Goal: Information Seeking & Learning: Learn about a topic

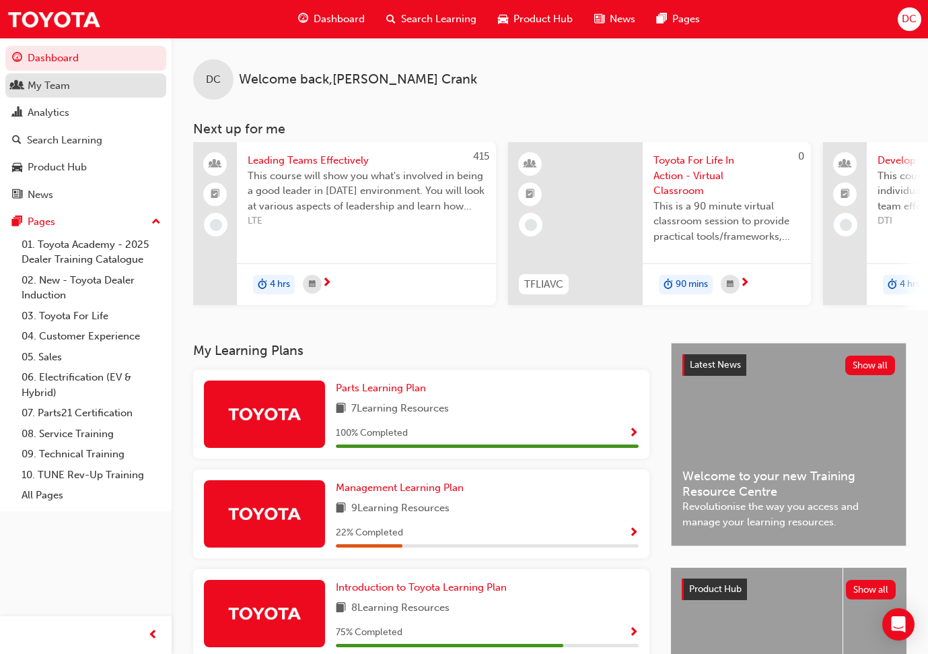
click at [37, 83] on div "My Team" at bounding box center [49, 85] width 42 height 15
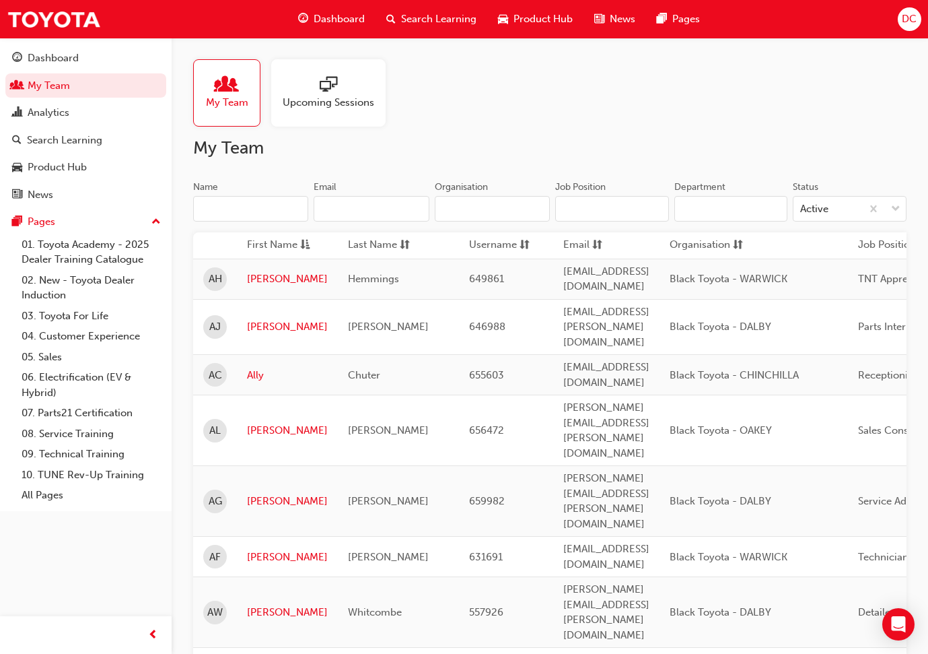
click at [562, 111] on div "My Team Upcoming Sessions" at bounding box center [550, 92] width 714 height 67
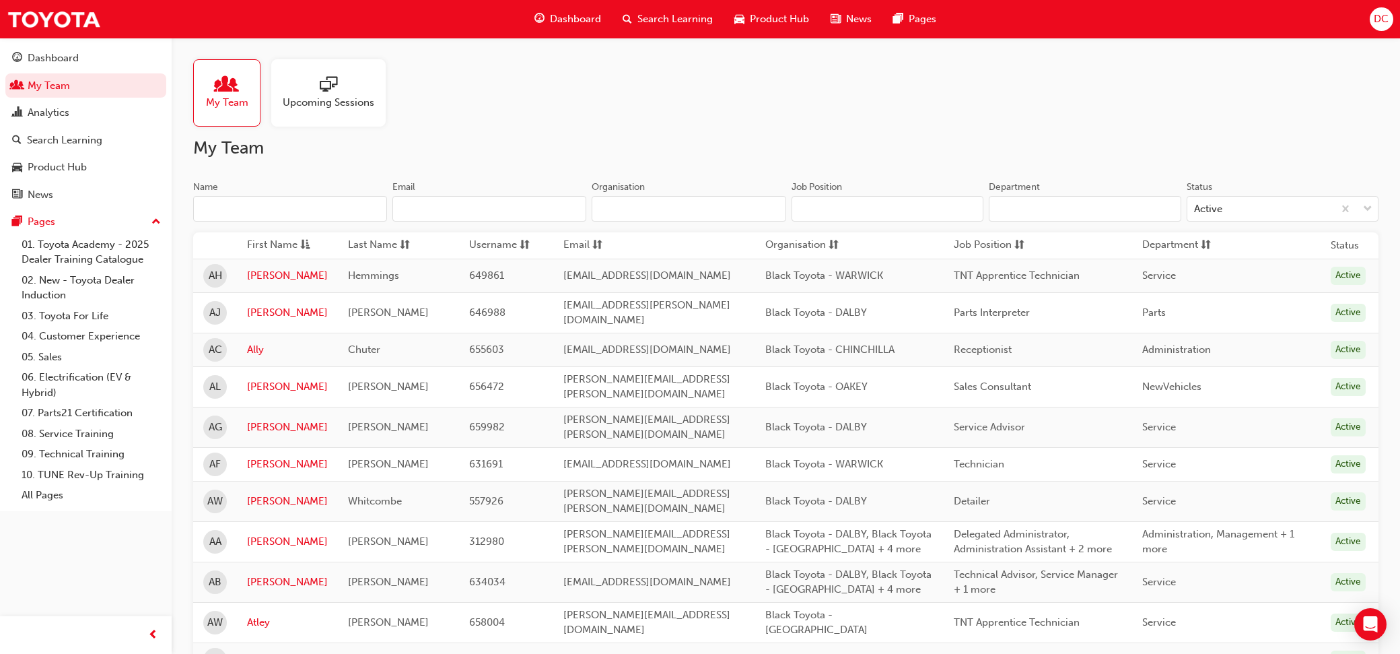
click at [938, 212] on input "Department" at bounding box center [1085, 209] width 193 height 26
click at [919, 211] on input "Job Position" at bounding box center [888, 209] width 193 height 26
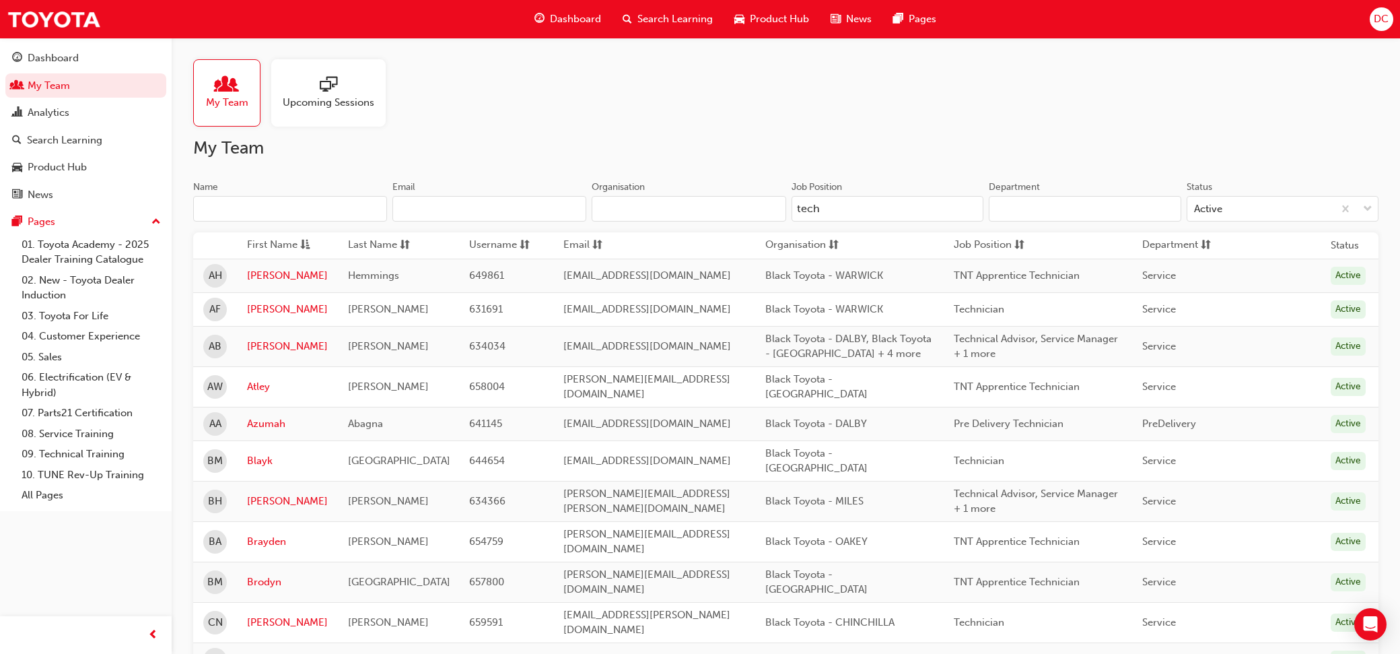
type input "tech"
click at [938, 108] on div "My Team Upcoming Sessions" at bounding box center [786, 92] width 1186 height 67
click at [652, 215] on input "Organisation" at bounding box center [689, 209] width 194 height 26
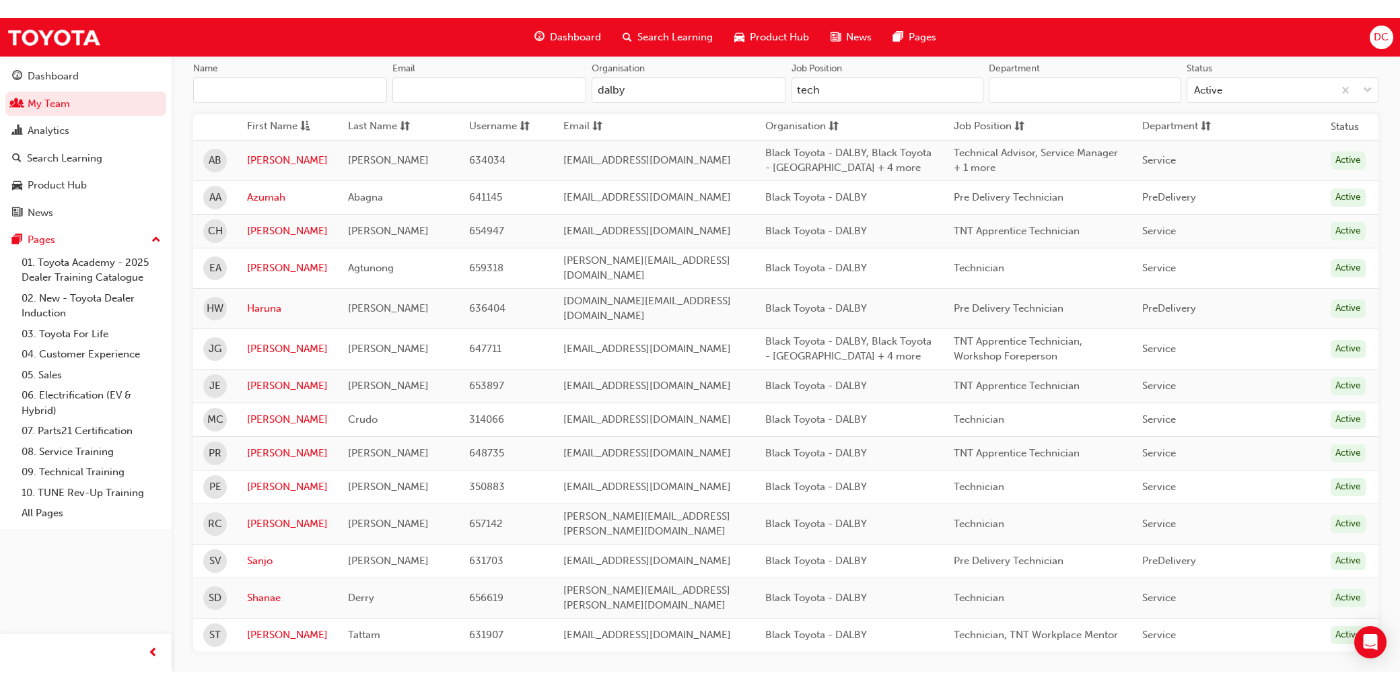
scroll to position [118, 0]
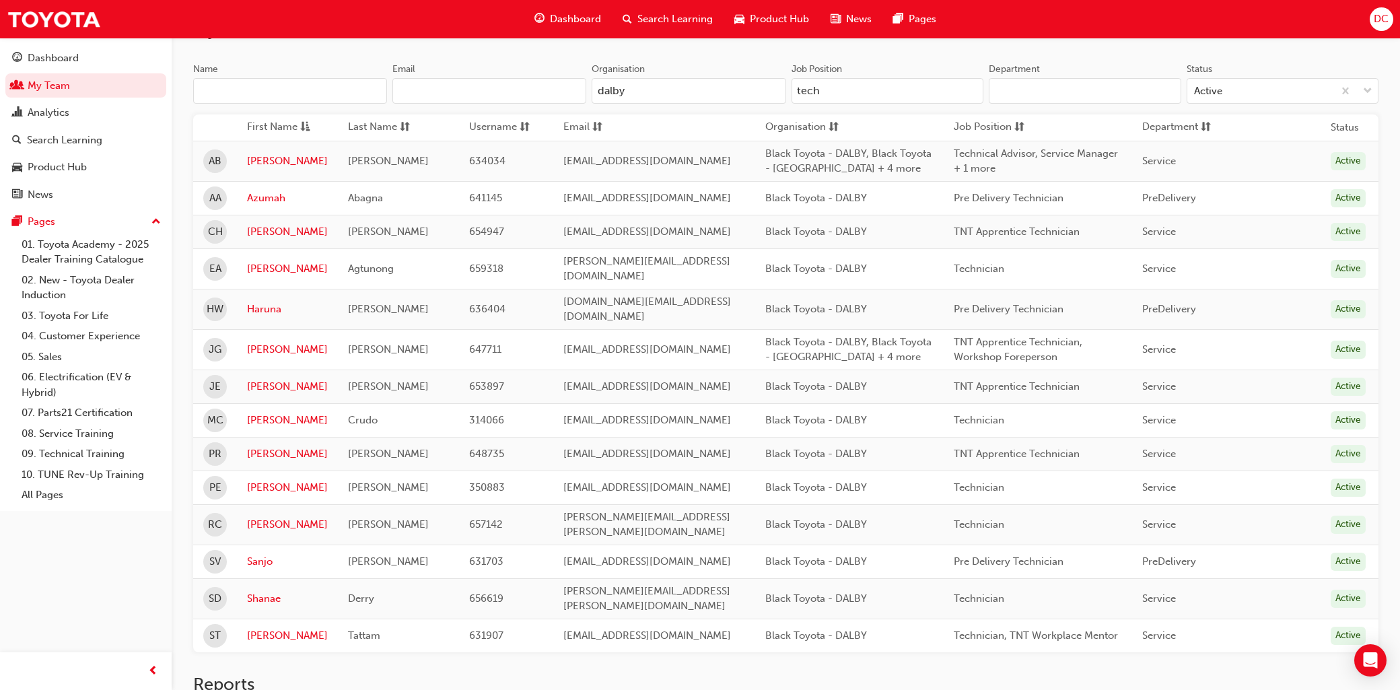
click at [634, 84] on input "dalby" at bounding box center [689, 91] width 194 height 26
type input "d"
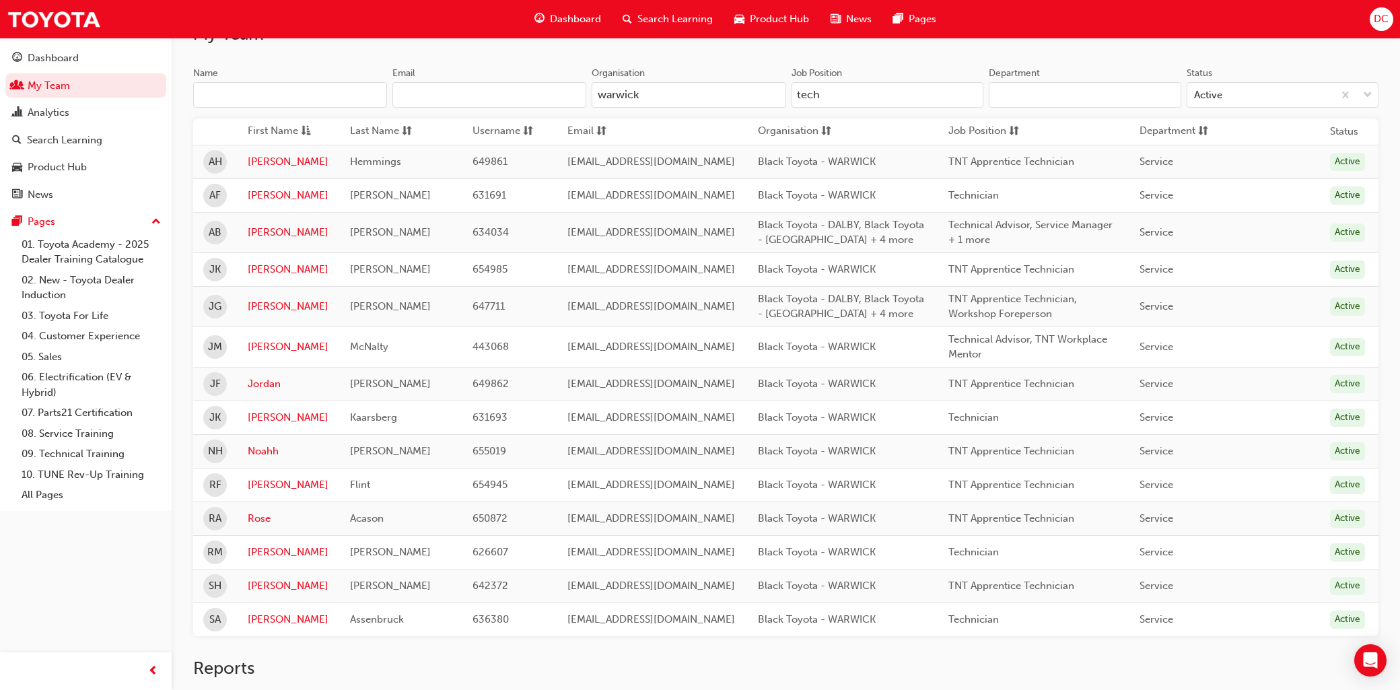
scroll to position [135, 0]
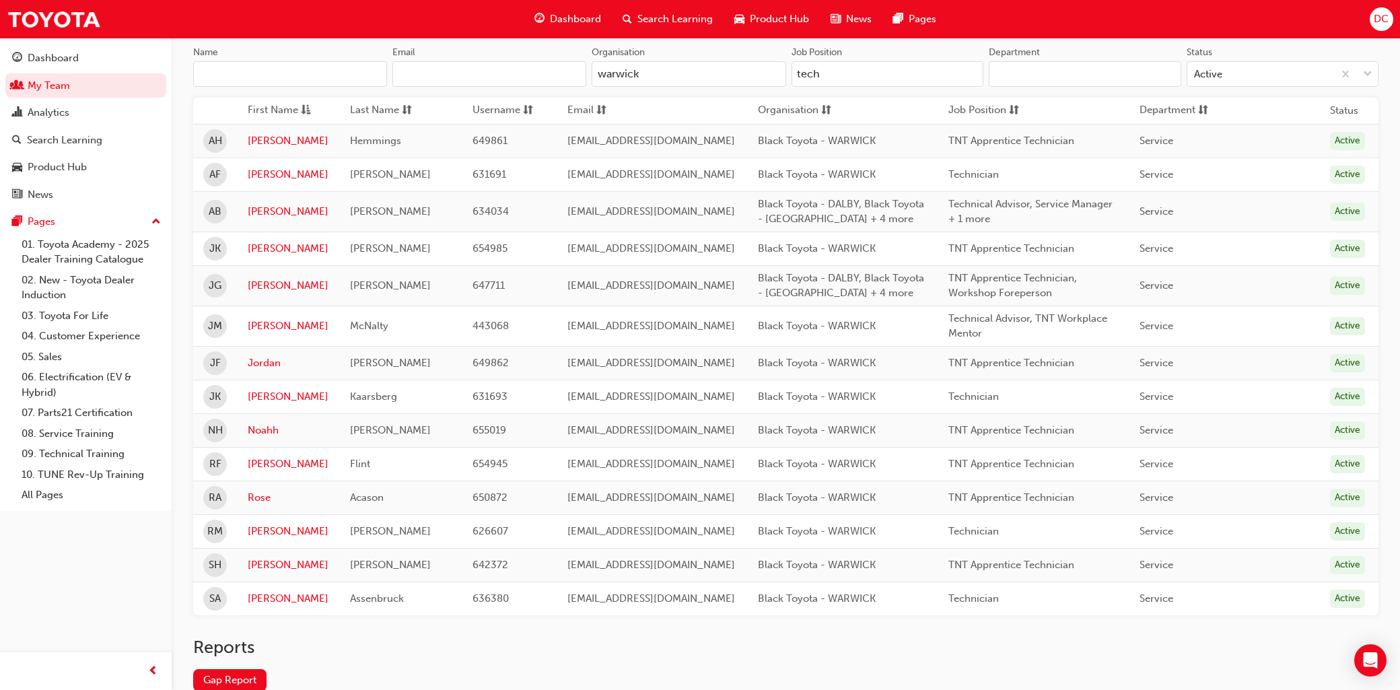
drag, startPoint x: 648, startPoint y: 75, endPoint x: 587, endPoint y: 75, distance: 61.3
click at [587, 75] on div "Name Email Organisation warwick" at bounding box center [489, 72] width 593 height 53
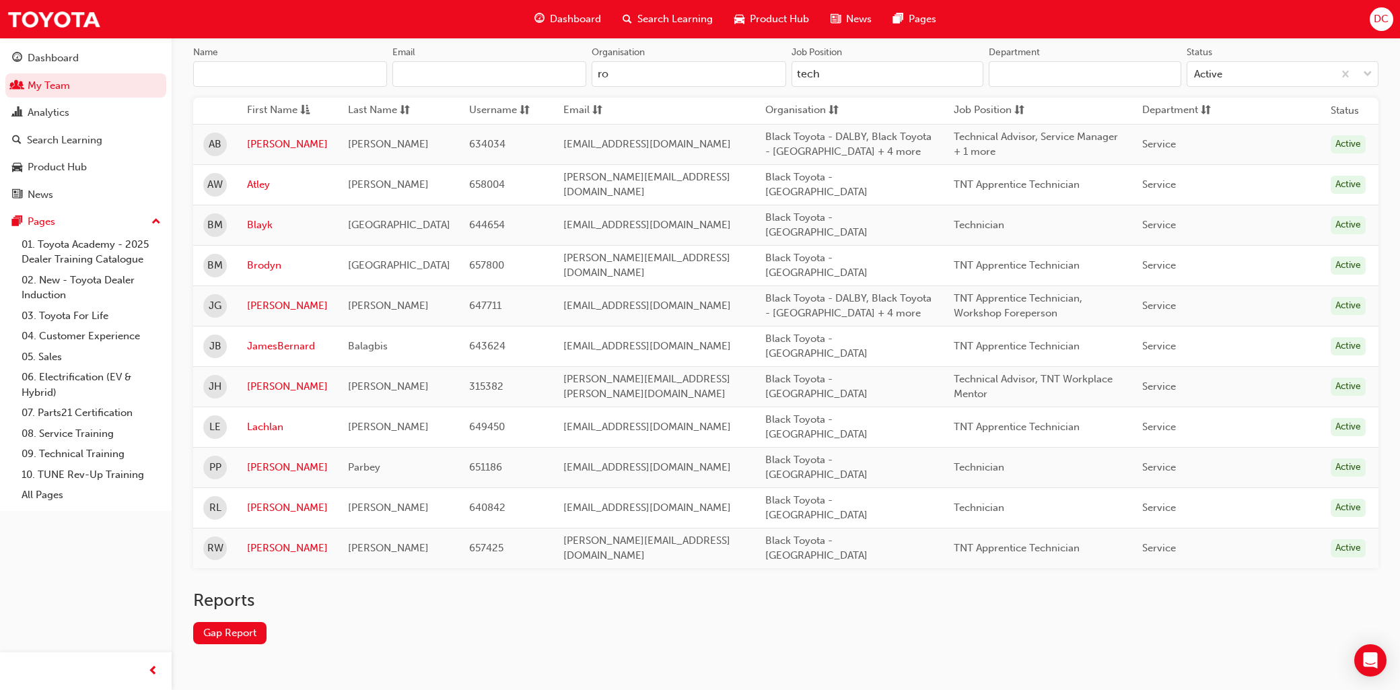
scroll to position [122, 0]
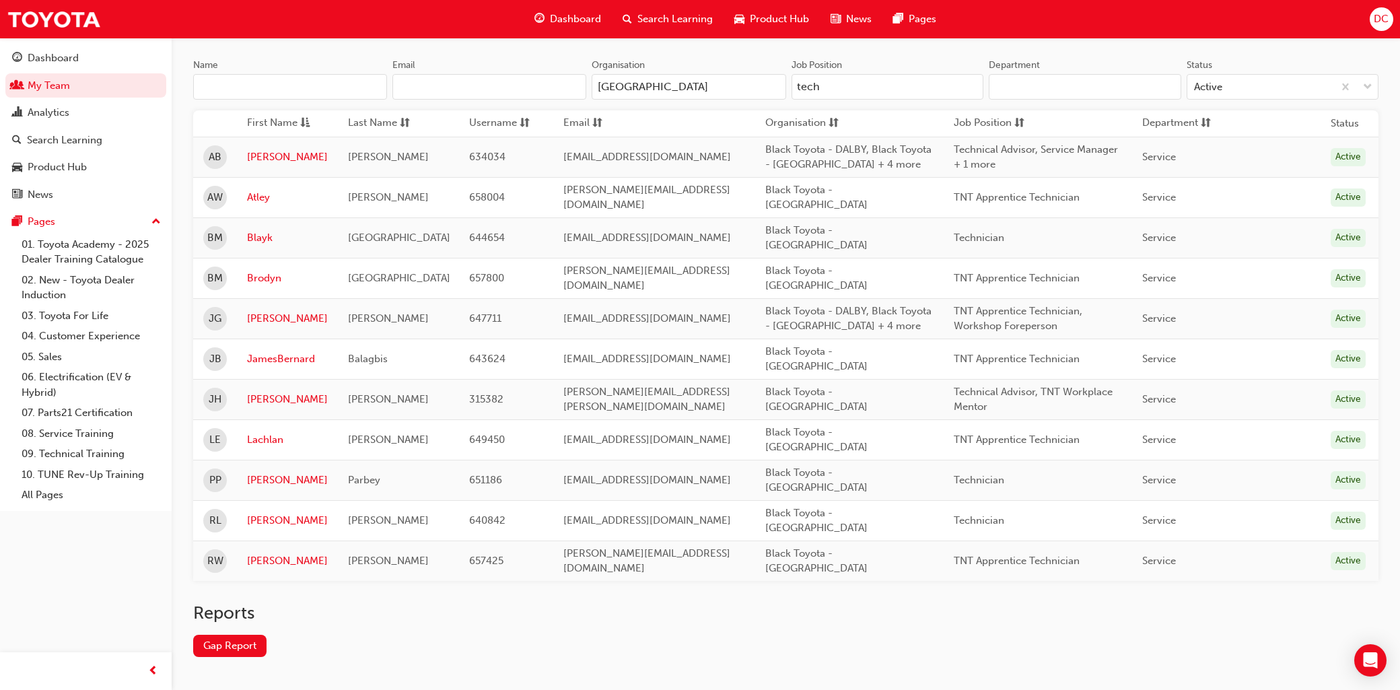
click at [636, 83] on input "roma" at bounding box center [689, 87] width 194 height 26
type input "r"
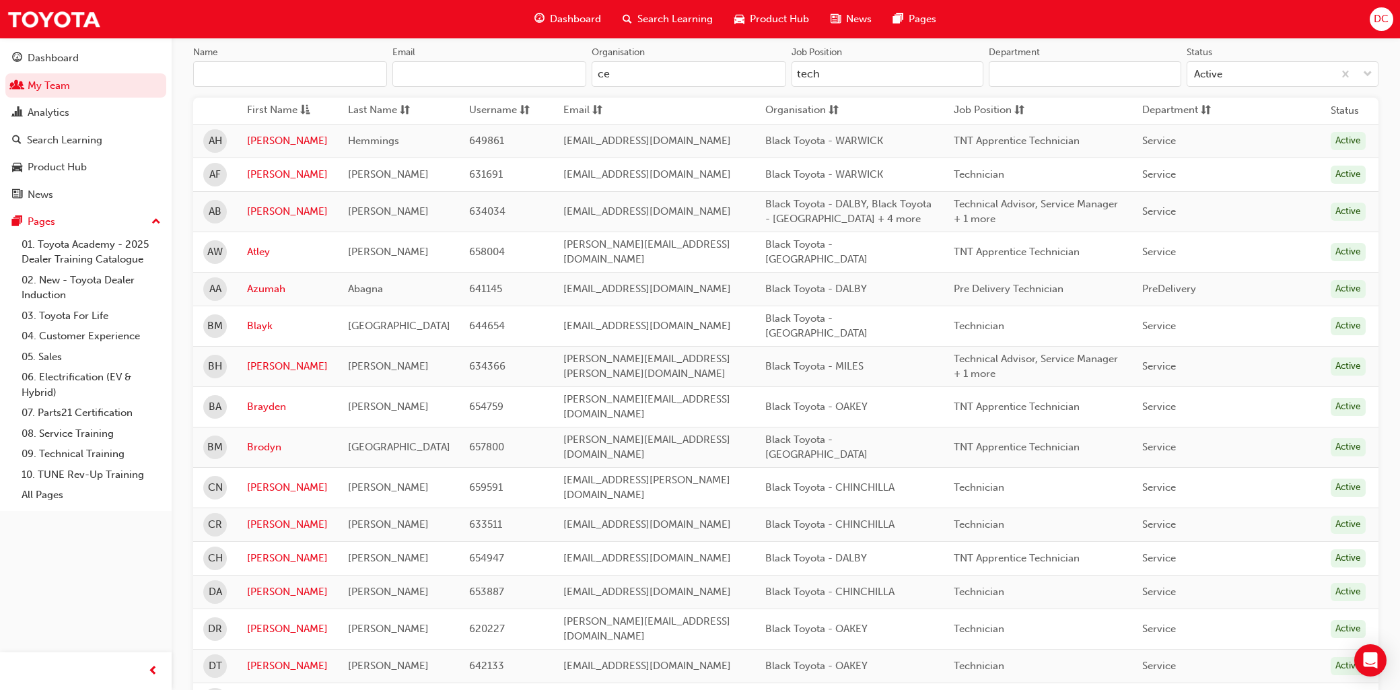
scroll to position [0, 0]
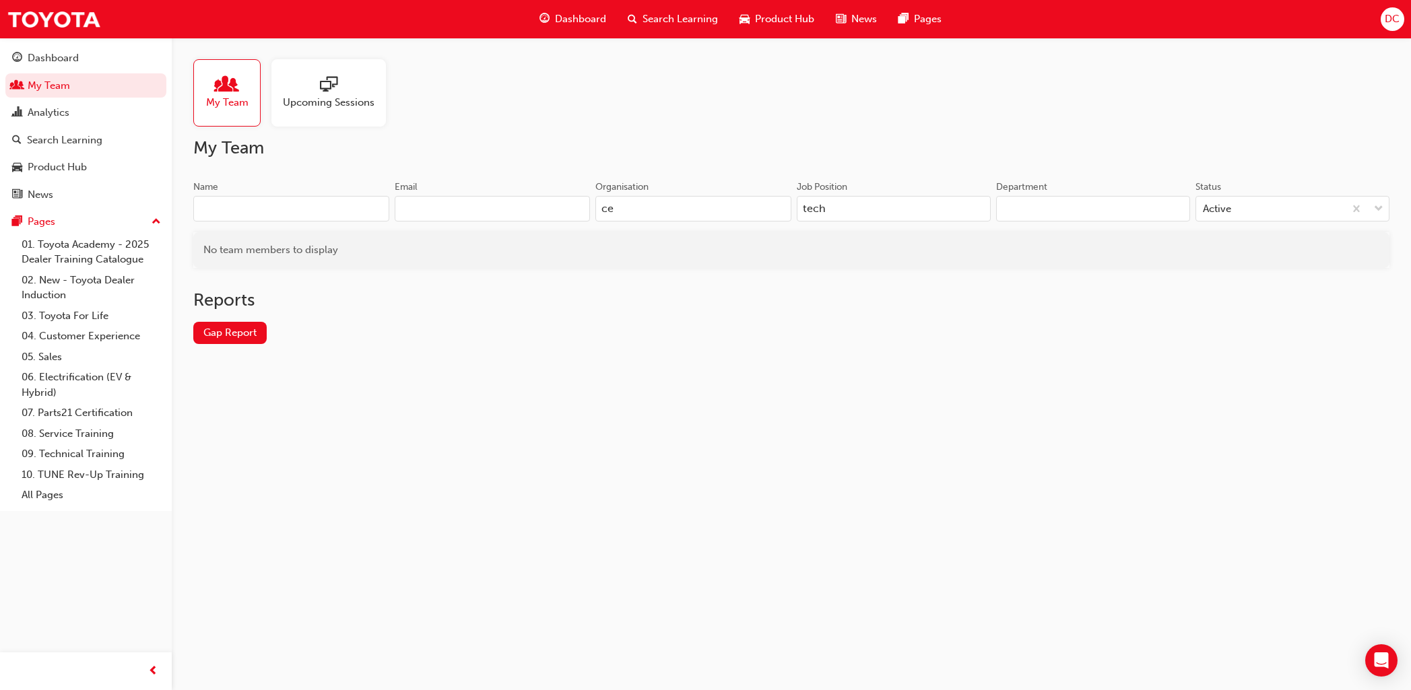
type input "c"
type input "p"
type input "d"
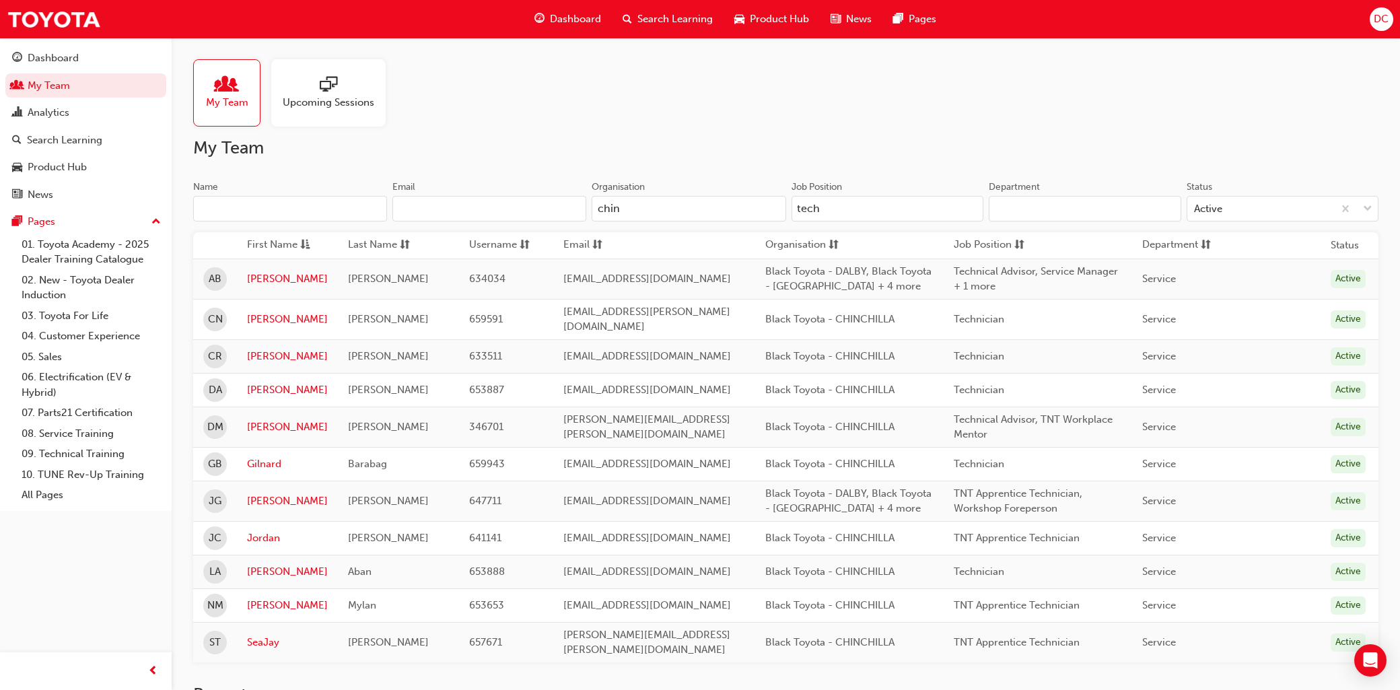
click at [624, 208] on input "chin" at bounding box center [689, 209] width 194 height 26
type input "c"
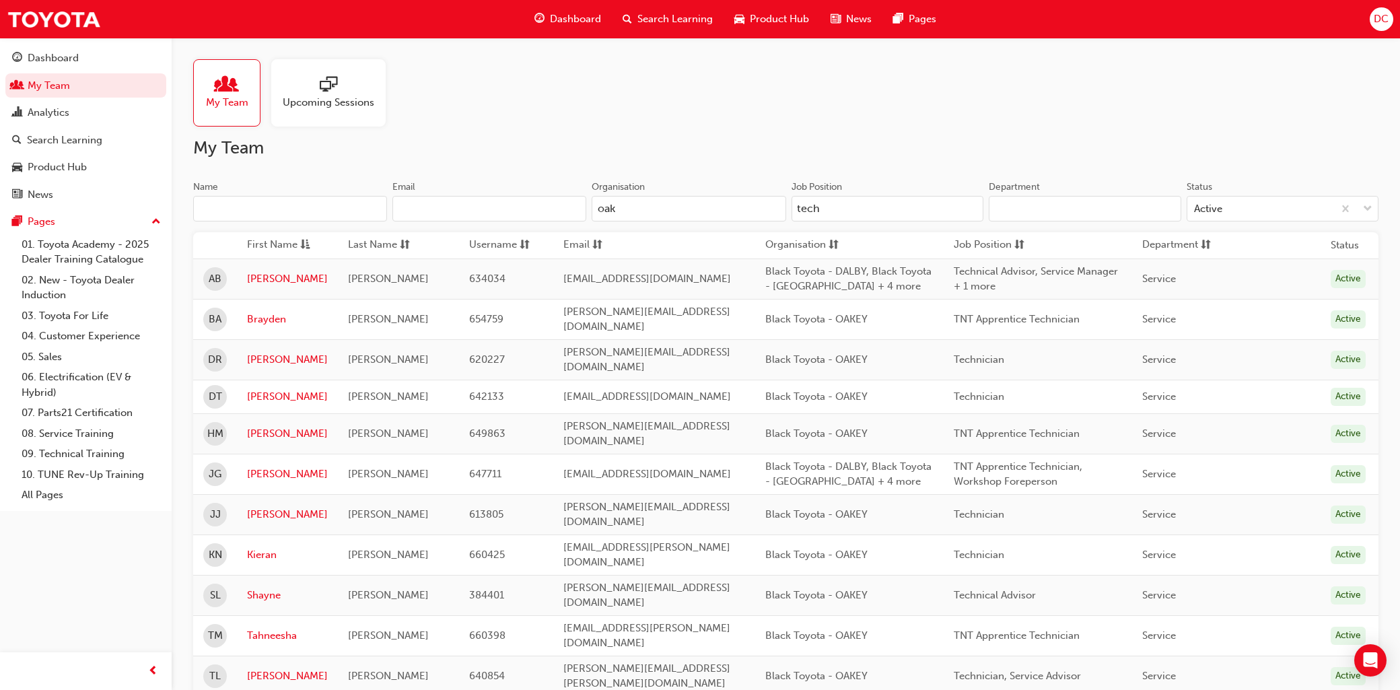
click at [646, 211] on input "oak" at bounding box center [689, 209] width 194 height 26
type input "o"
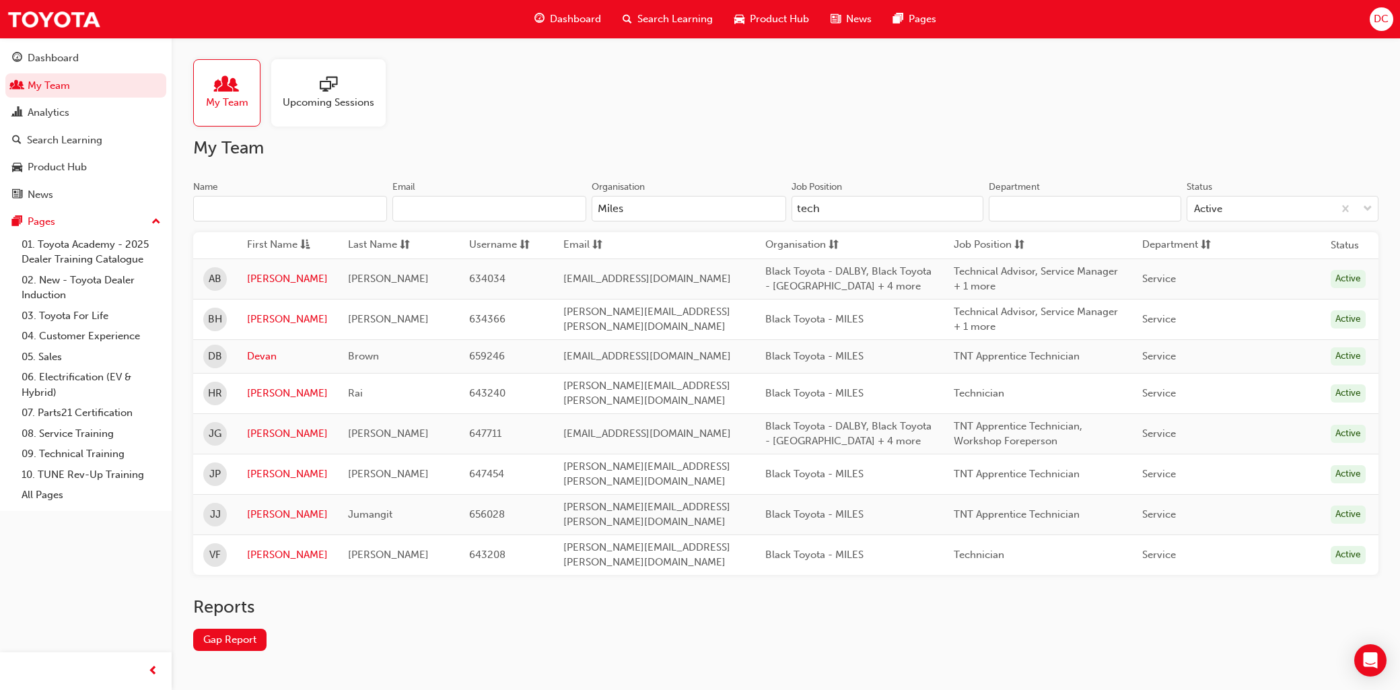
type input "Miles"
click at [277, 207] on input "Name" at bounding box center [290, 209] width 194 height 26
paste input "Azumah Abagna"
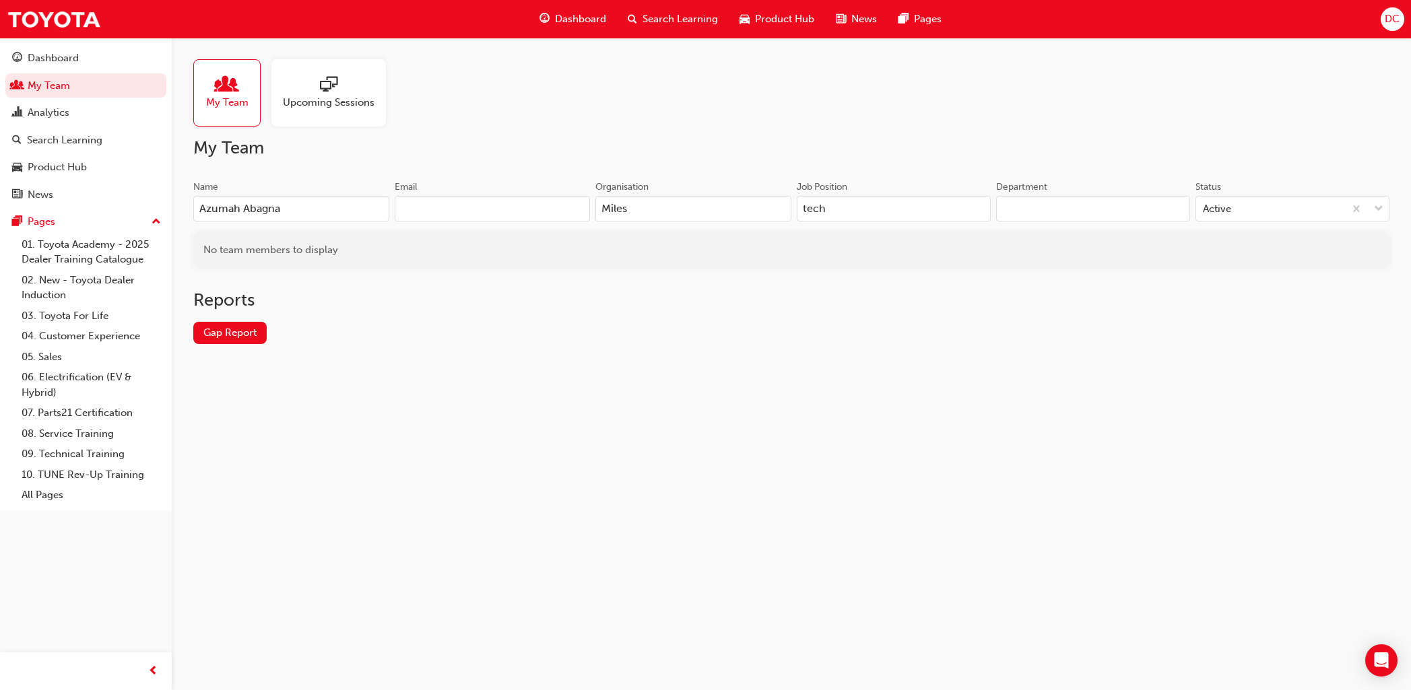
type input "Azumah Abagna"
click at [871, 204] on input "tech" at bounding box center [893, 209] width 194 height 26
type input "t"
click at [722, 219] on input "Miles" at bounding box center [693, 209] width 196 height 26
type input "M"
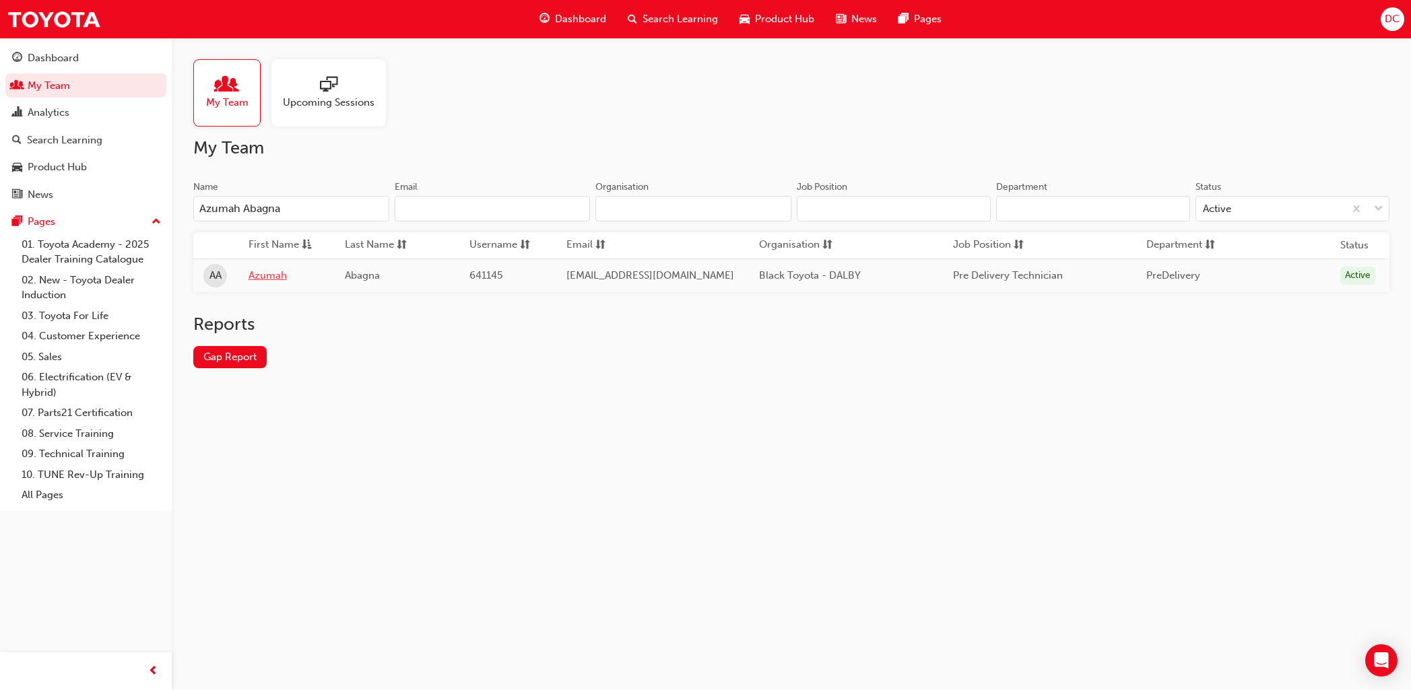
click at [262, 271] on link "Azumah" at bounding box center [286, 275] width 77 height 15
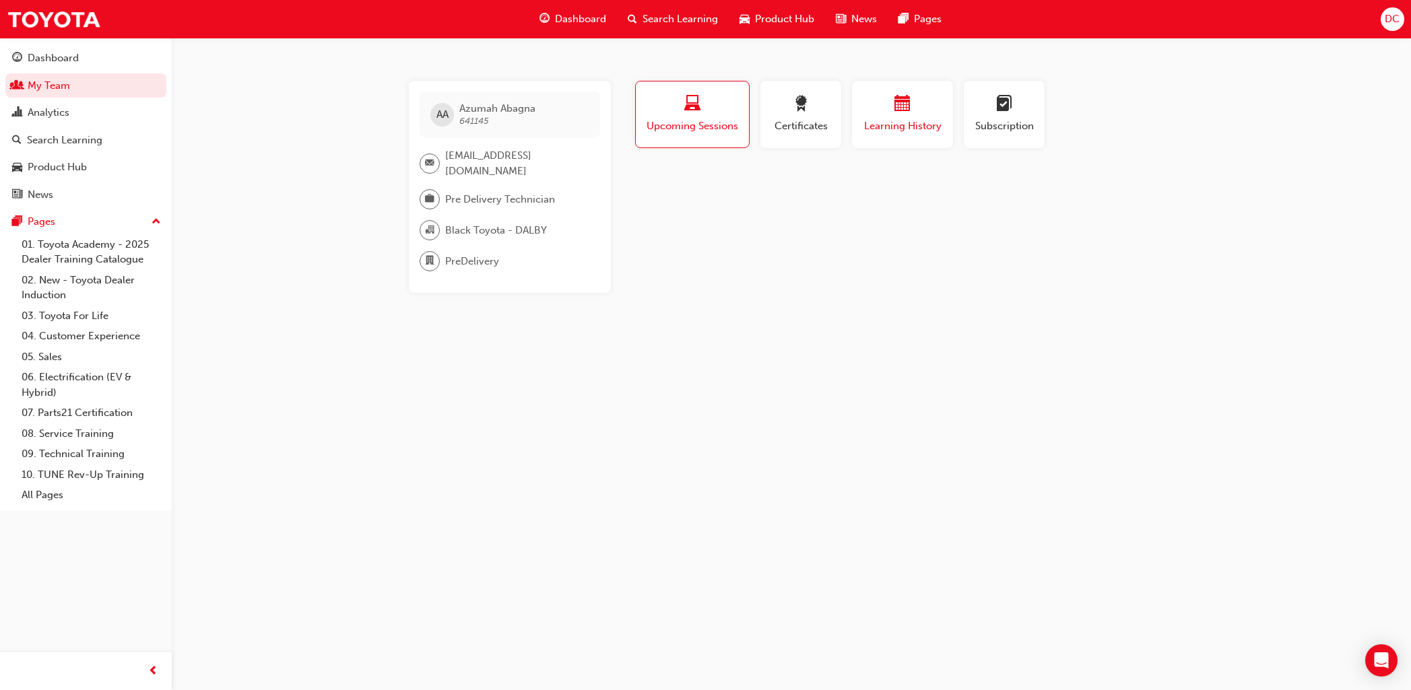
click at [900, 114] on span "calendar-icon" at bounding box center [902, 105] width 16 height 18
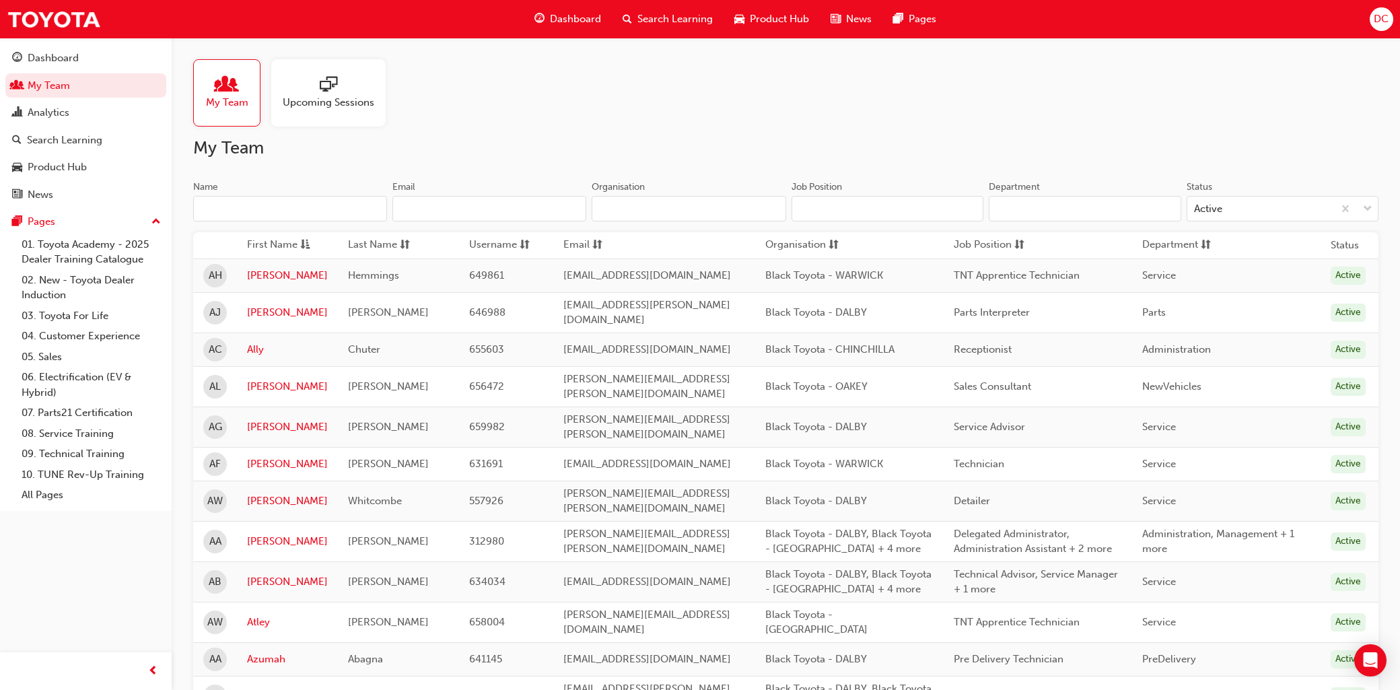
click at [259, 211] on input "Name" at bounding box center [290, 209] width 194 height 26
paste input "Connery Harvey"
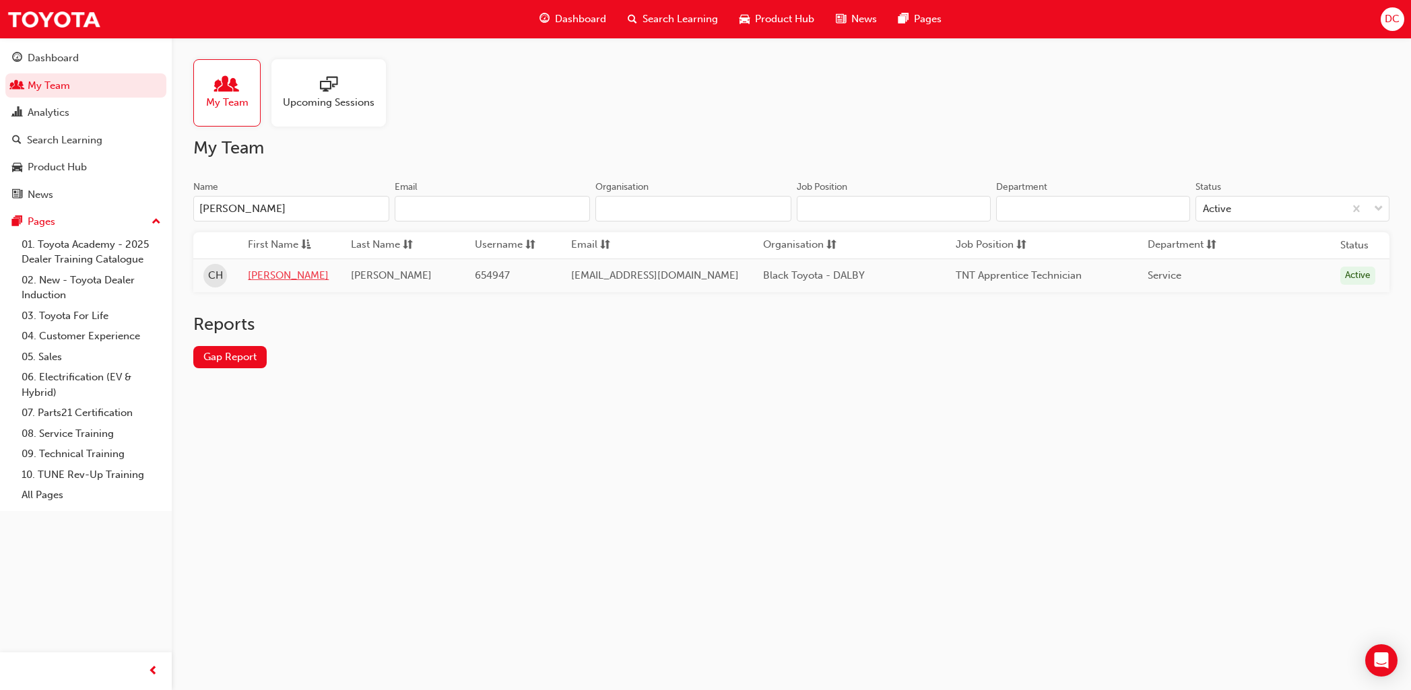
type input "Connery Harvey"
click at [269, 276] on link "Connery" at bounding box center [289, 275] width 83 height 15
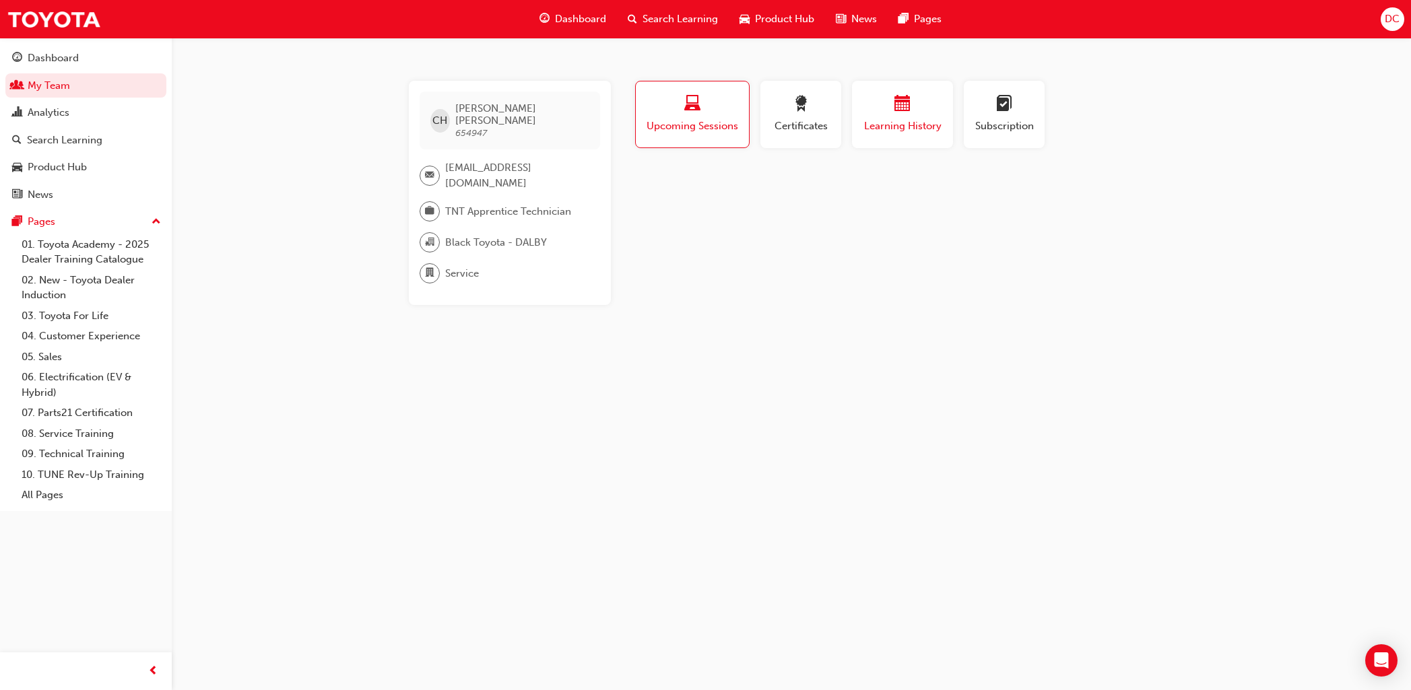
click at [908, 102] on span "calendar-icon" at bounding box center [902, 105] width 16 height 18
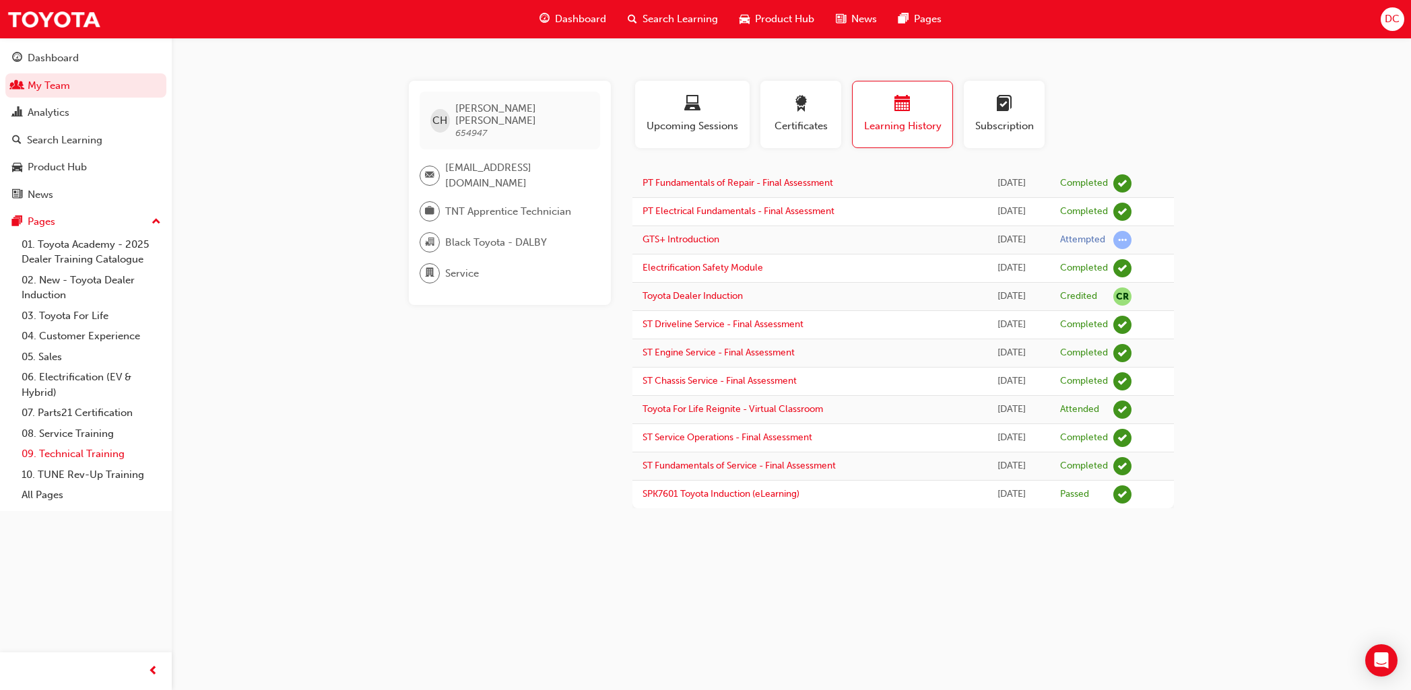
click at [102, 450] on link "09. Technical Training" at bounding box center [91, 454] width 150 height 21
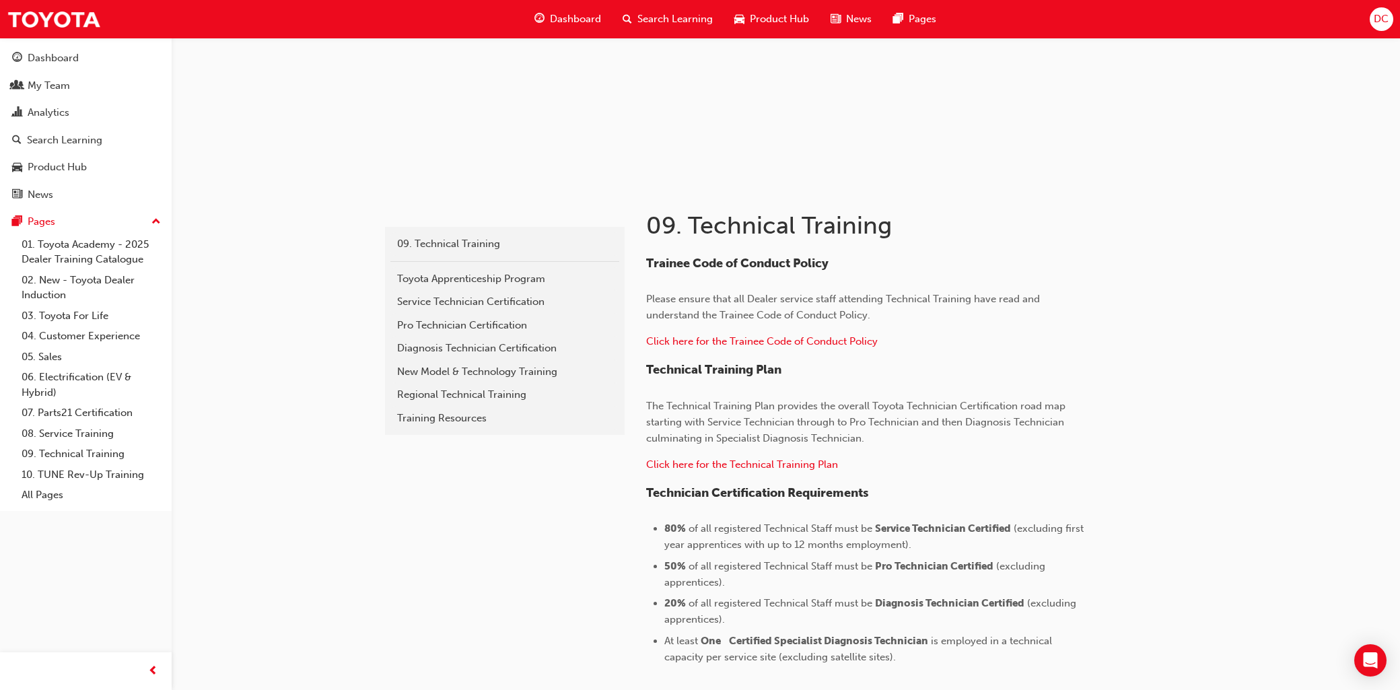
scroll to position [57, 0]
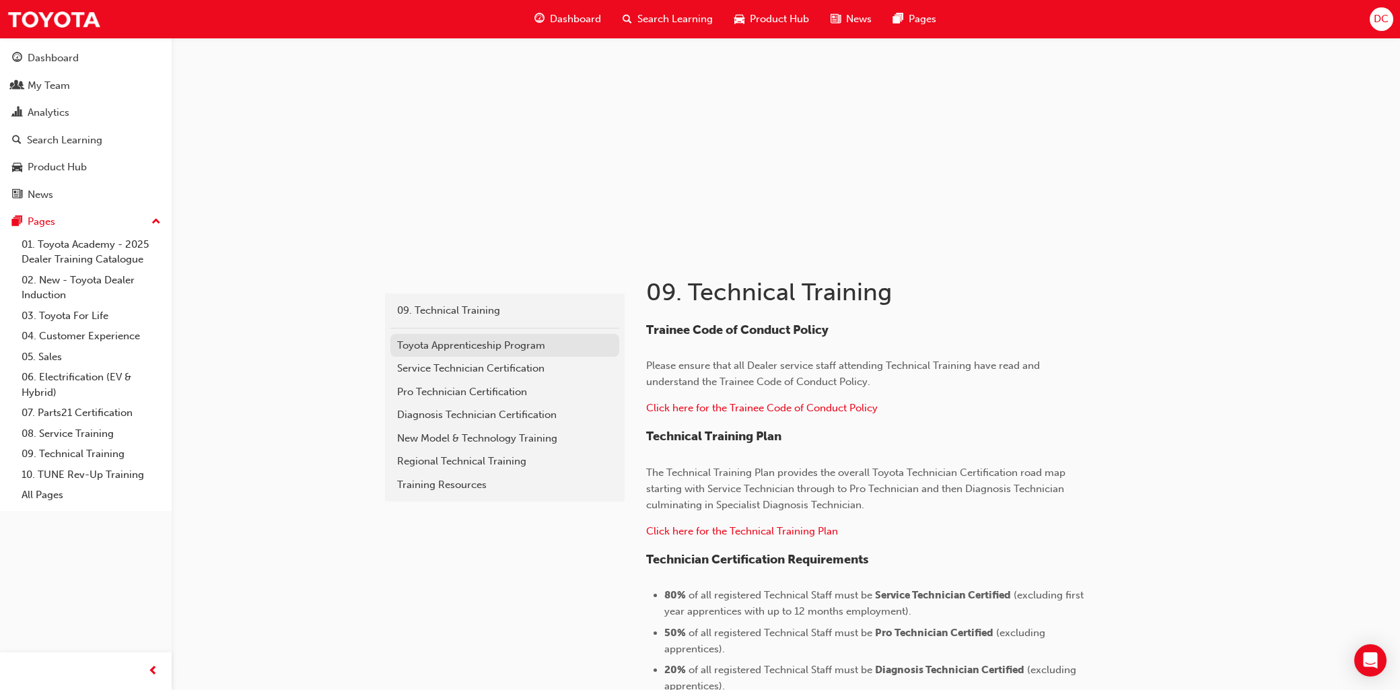
click at [510, 346] on div "Toyota Apprenticeship Program" at bounding box center [504, 345] width 215 height 15
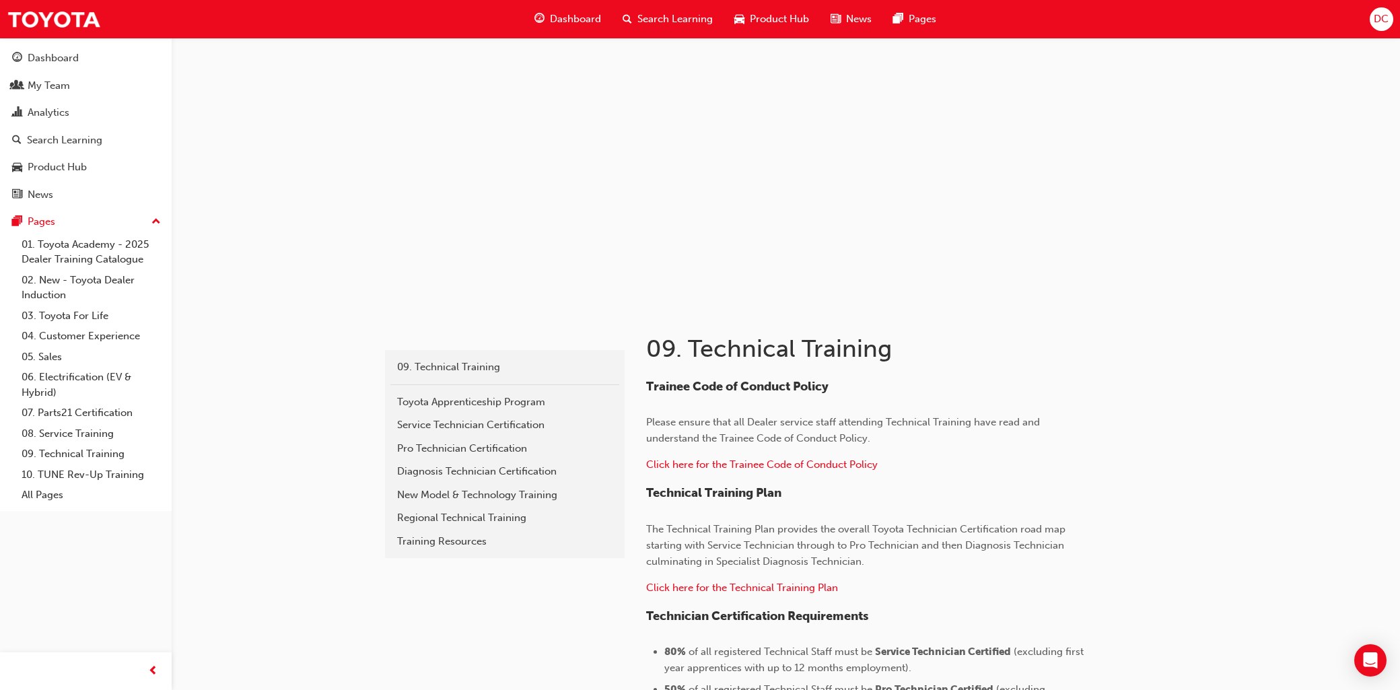
scroll to position [57, 0]
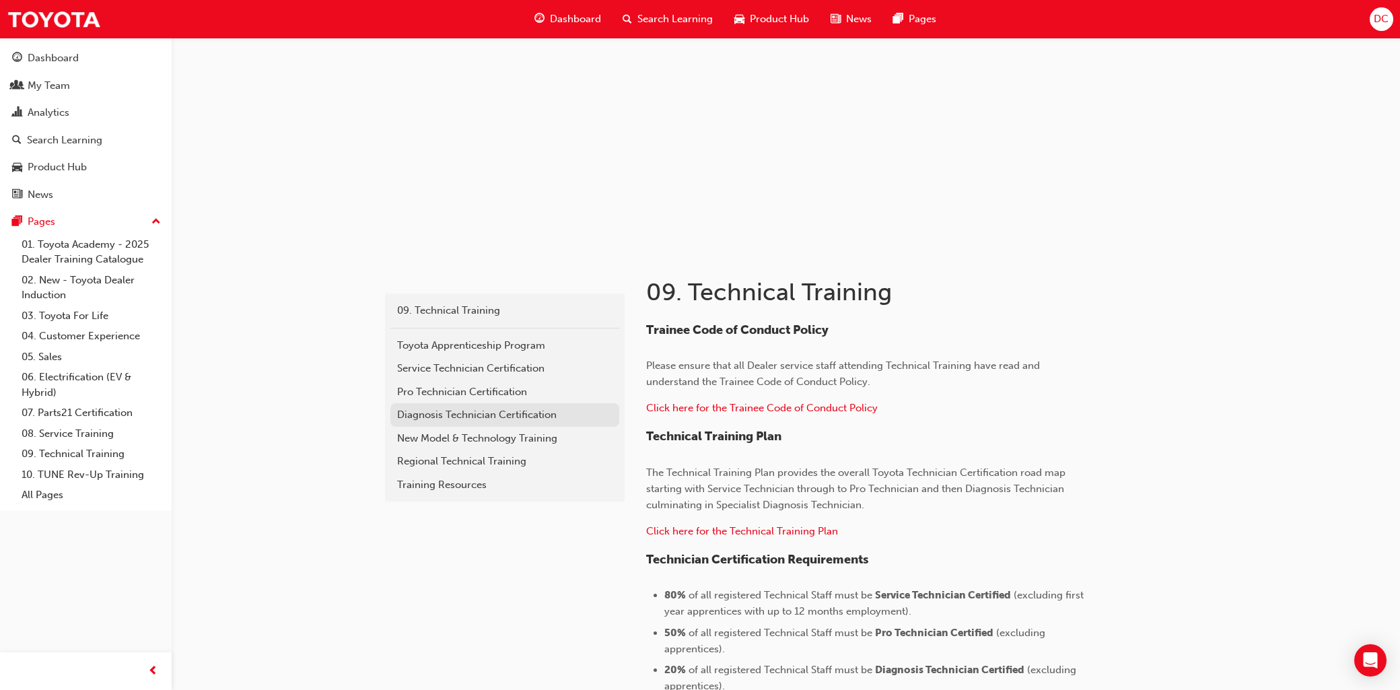
click at [447, 412] on div "Diagnosis Technician Certification" at bounding box center [504, 414] width 215 height 15
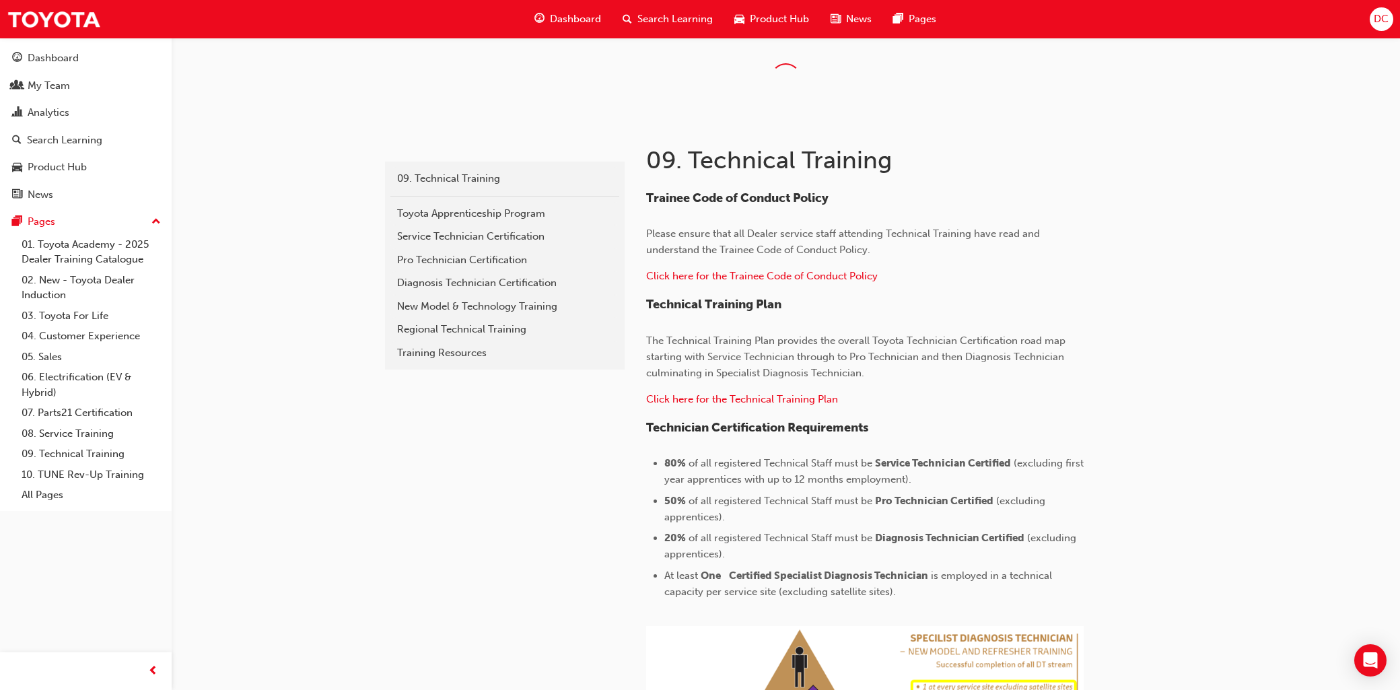
scroll to position [57, 0]
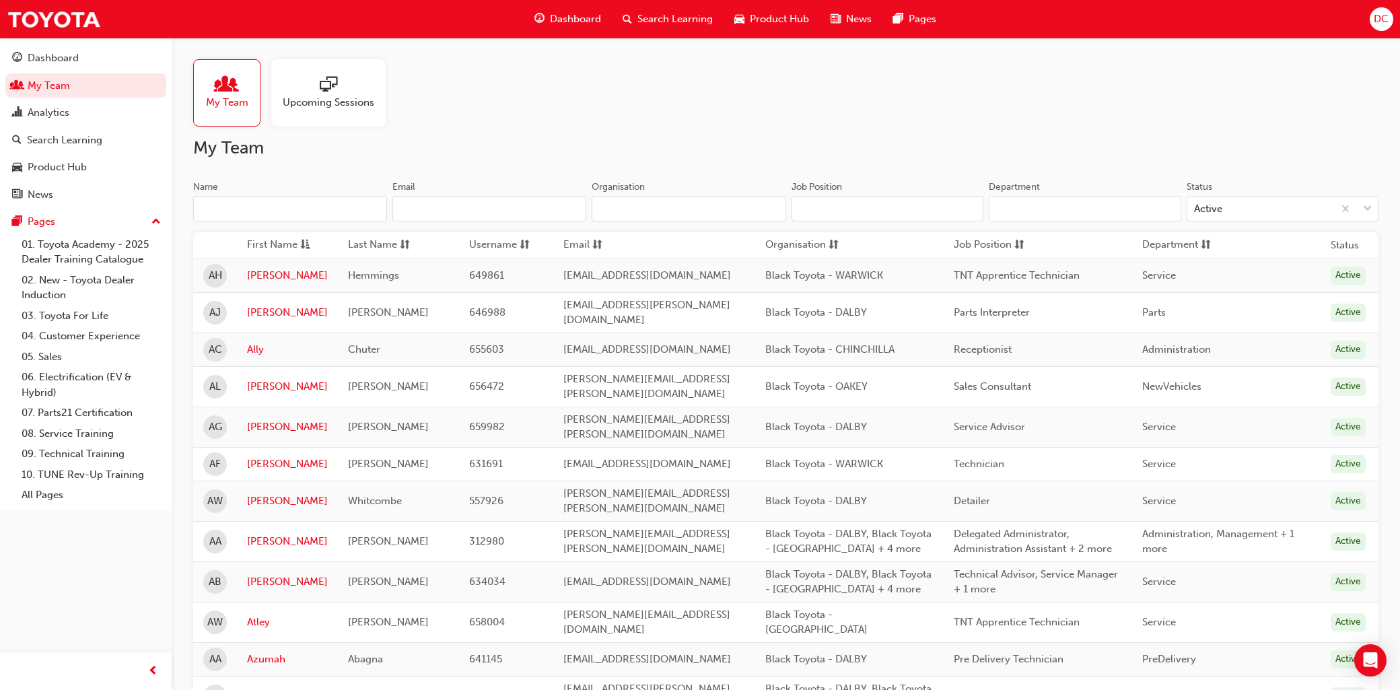
click at [259, 207] on input "Name" at bounding box center [290, 209] width 194 height 26
click at [219, 209] on input "Name" at bounding box center [290, 209] width 194 height 26
paste input "Connery Harvey"
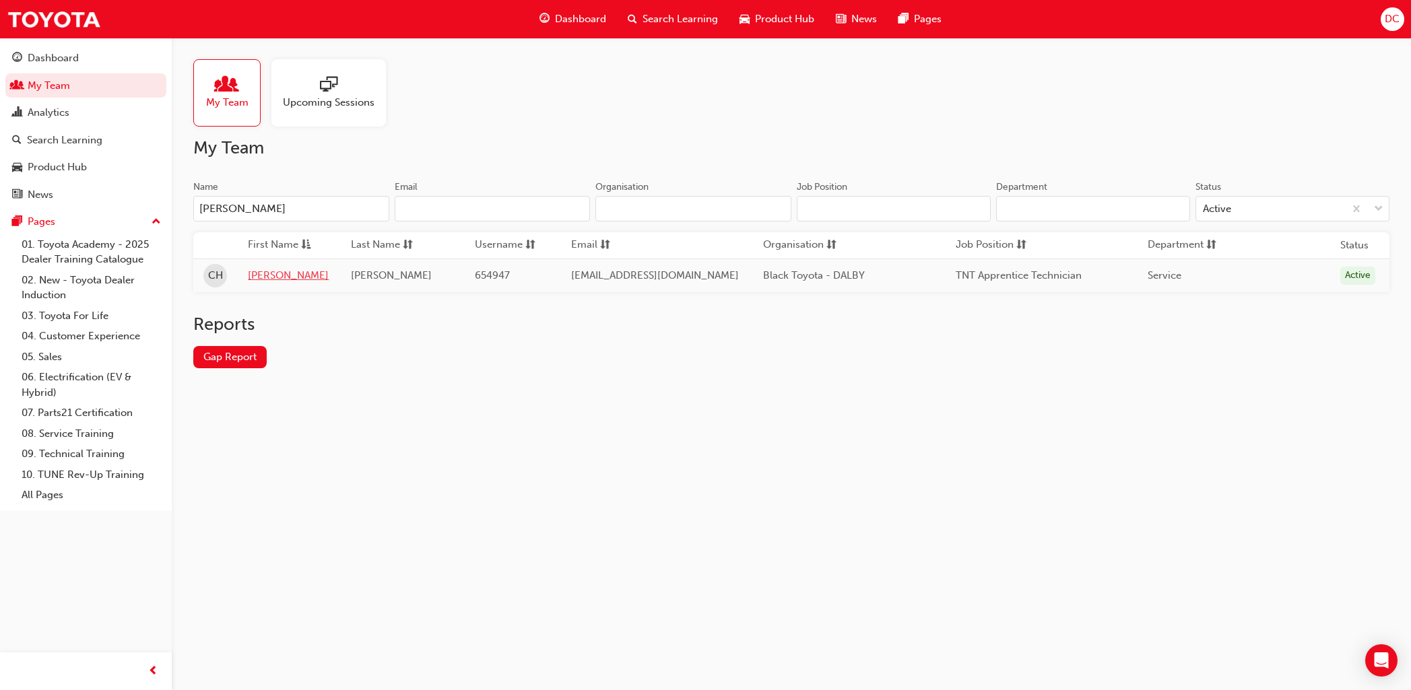
type input "Connery Harvey"
click at [267, 274] on link "Connery" at bounding box center [289, 275] width 83 height 15
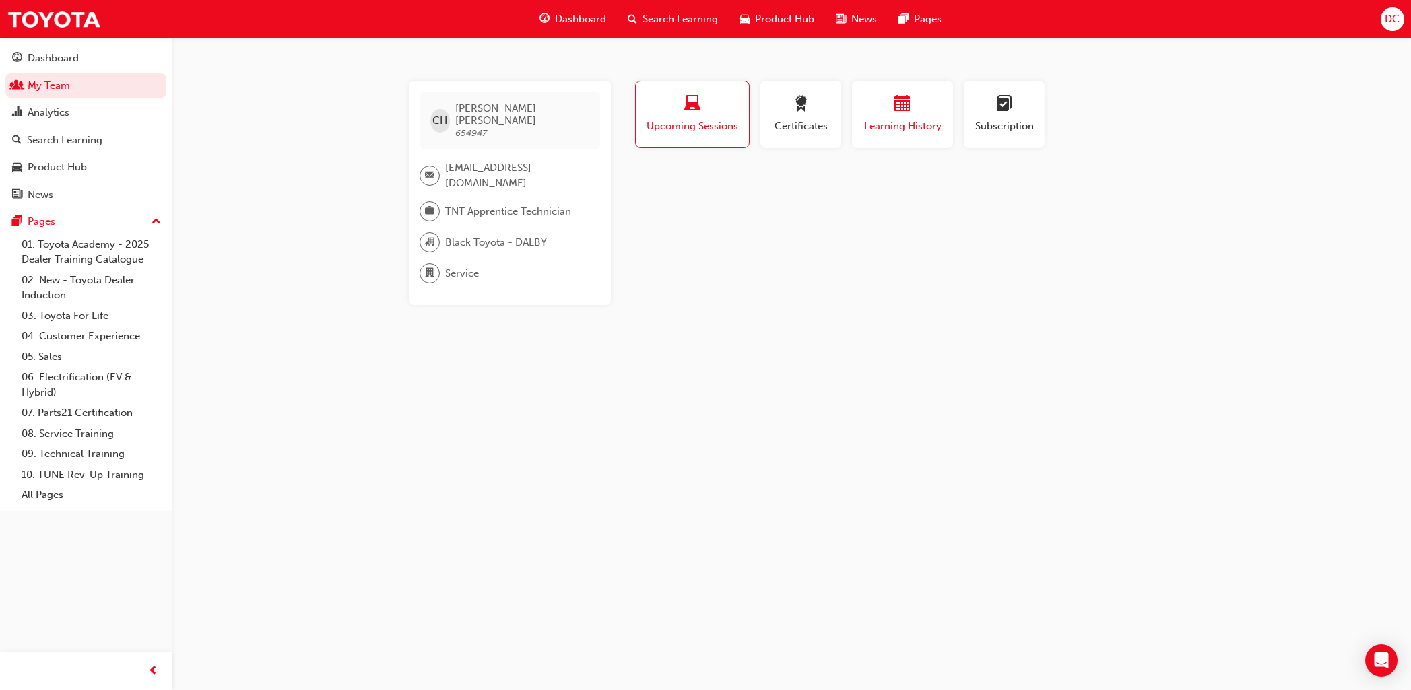
click at [900, 96] on span "calendar-icon" at bounding box center [902, 105] width 16 height 18
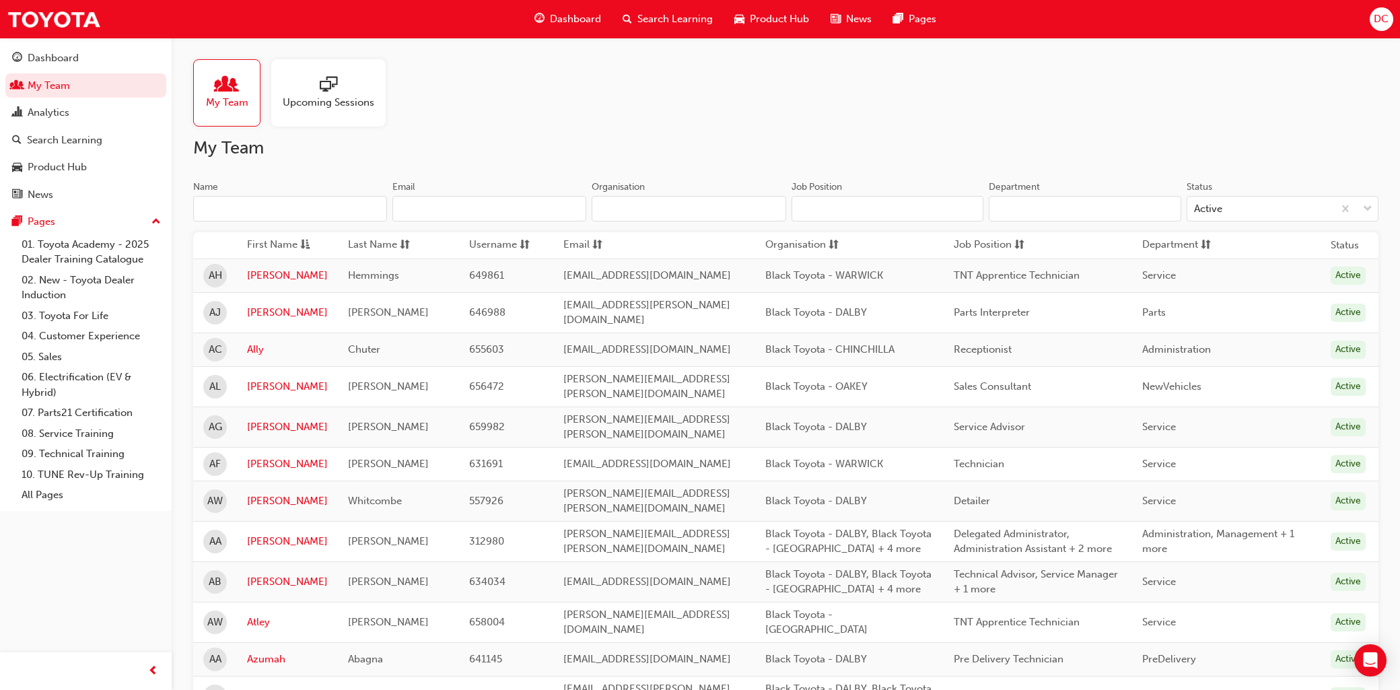
click at [236, 207] on input "Name" at bounding box center [290, 209] width 194 height 26
paste input "Eduard Agtunong"
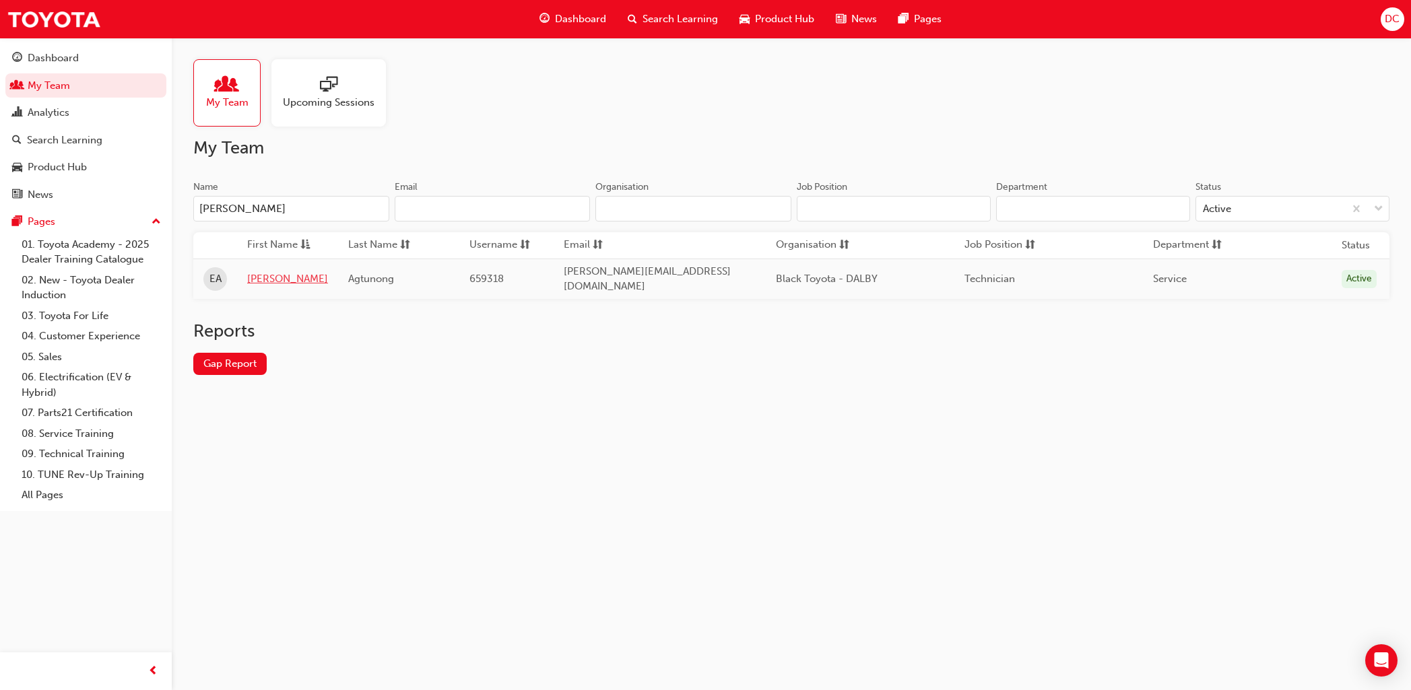
type input "Eduard Agtunong"
click at [269, 275] on link "Eduard" at bounding box center [287, 278] width 81 height 15
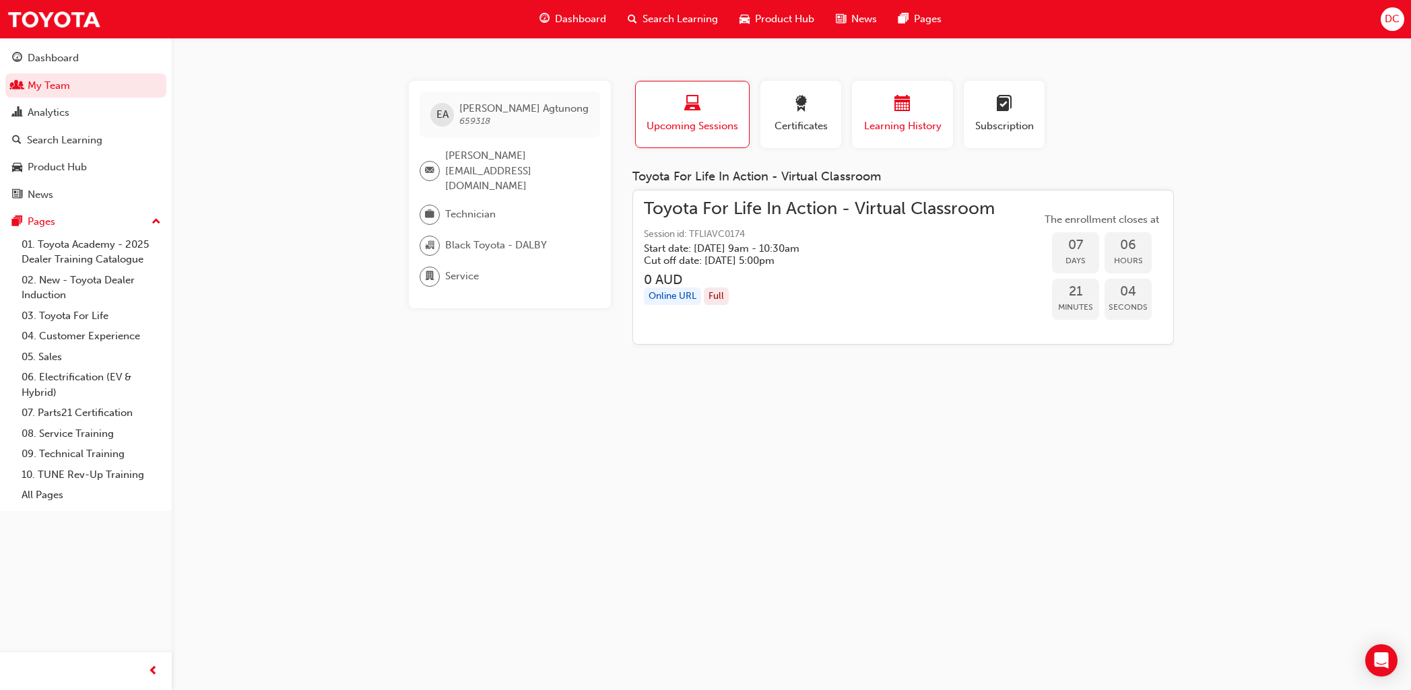
click at [898, 121] on span "Learning History" at bounding box center [902, 125] width 81 height 15
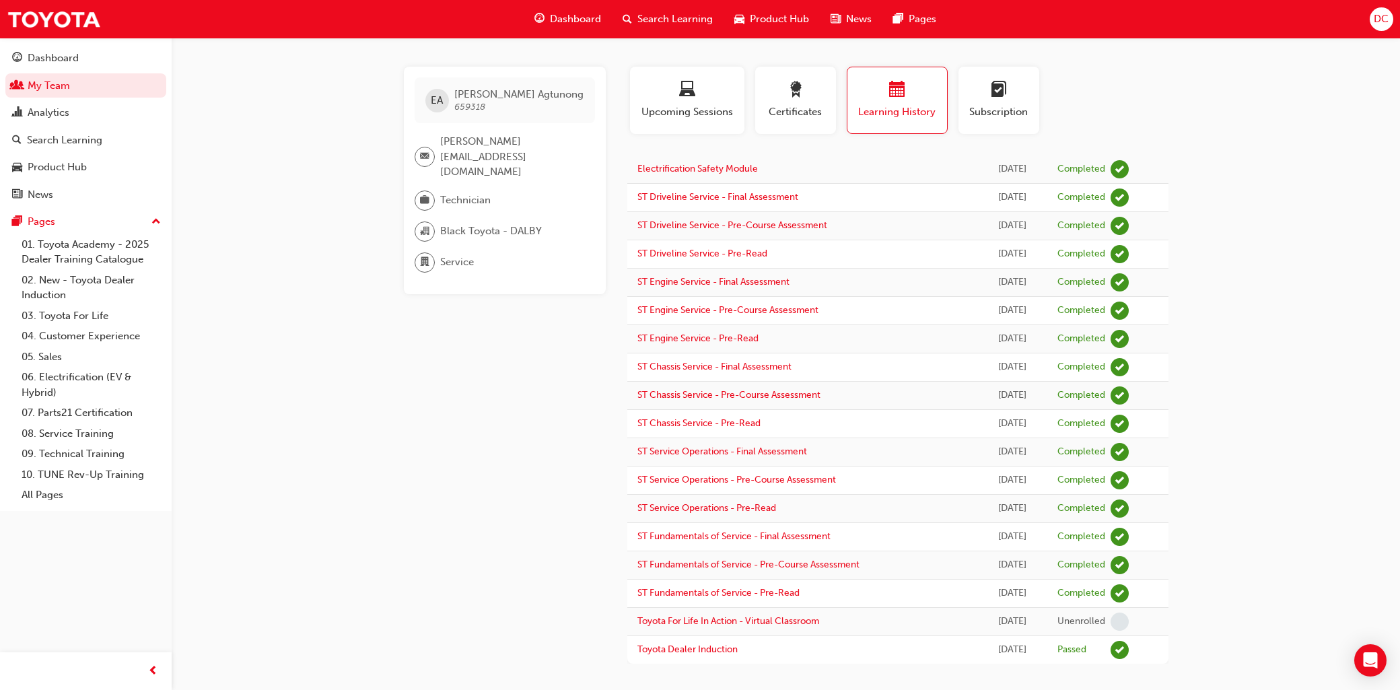
scroll to position [22, 0]
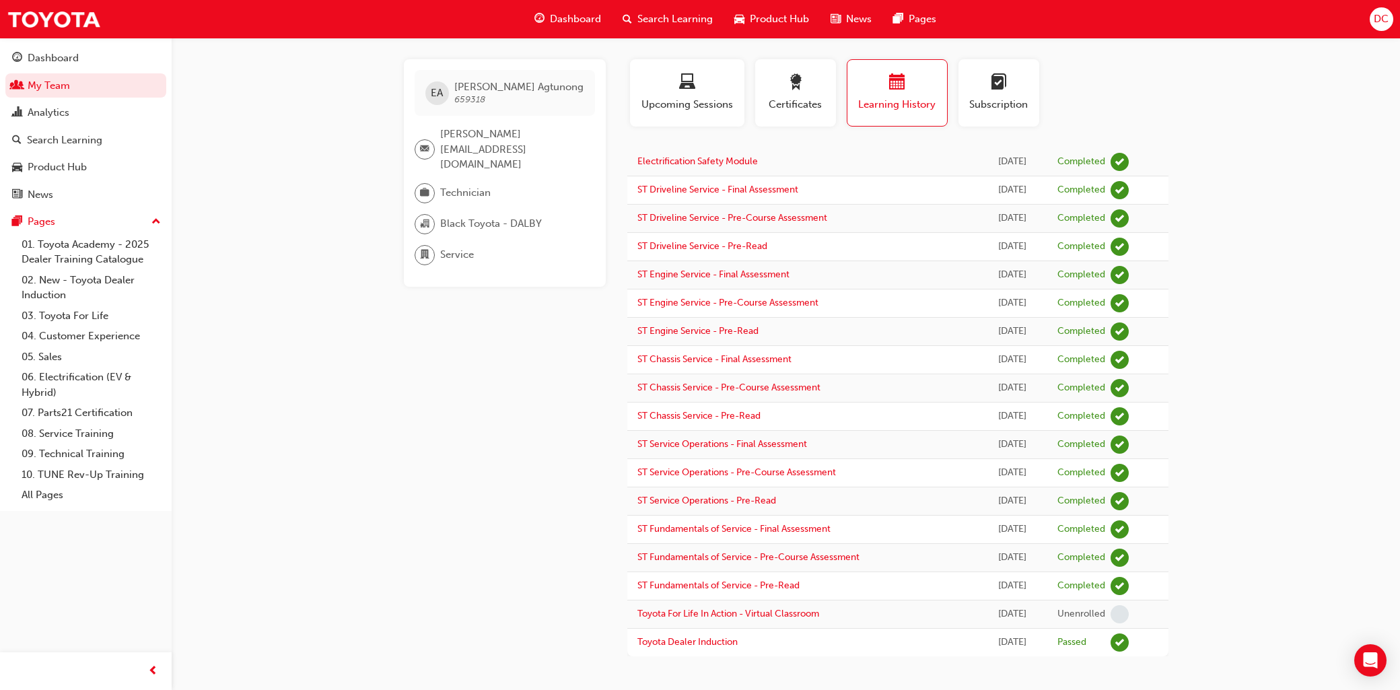
click at [543, 421] on div "EA Eduard Agtunong 659318 eduard.agtunong@blackautogroup.com.au Technician Blac…" at bounding box center [516, 357] width 224 height 597
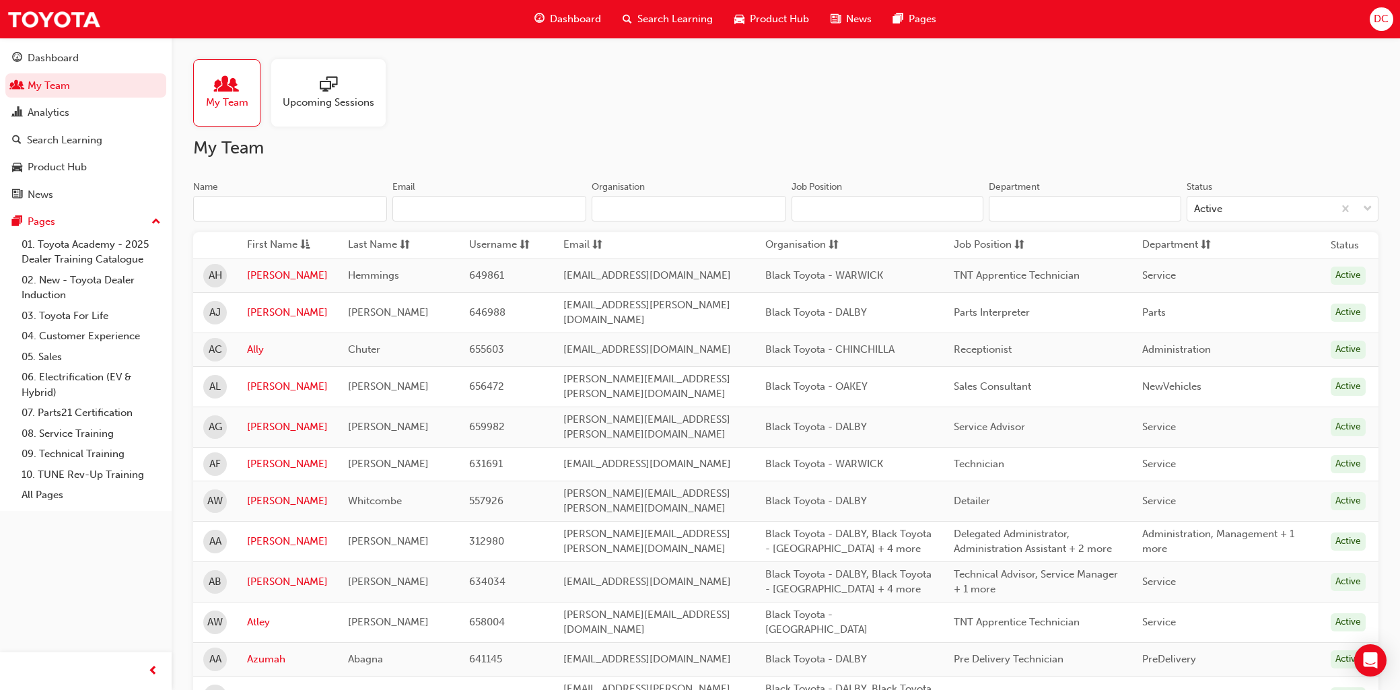
click at [297, 213] on input "Name" at bounding box center [290, 209] width 194 height 26
paste input "Connery Harvey"
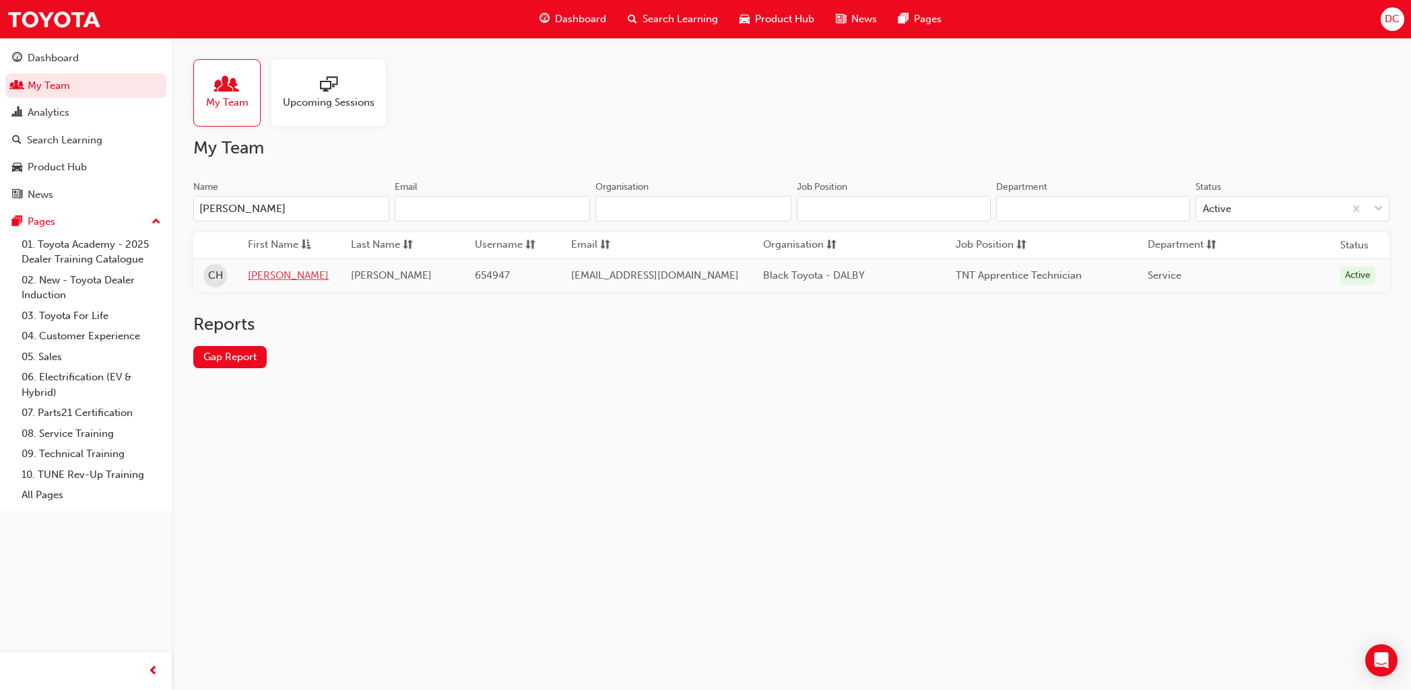
type input "Connery Harvey"
click at [269, 281] on link "Connery" at bounding box center [289, 275] width 83 height 15
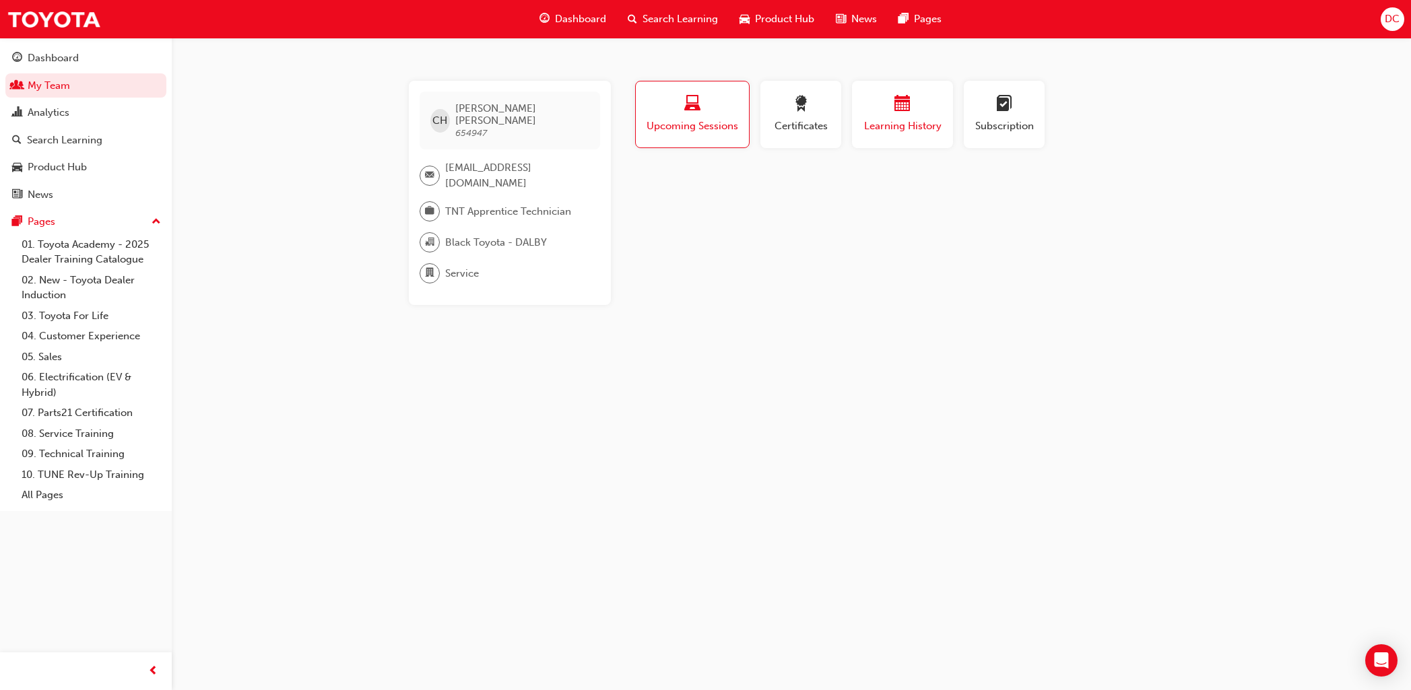
click at [869, 116] on div "Learning History" at bounding box center [902, 115] width 81 height 38
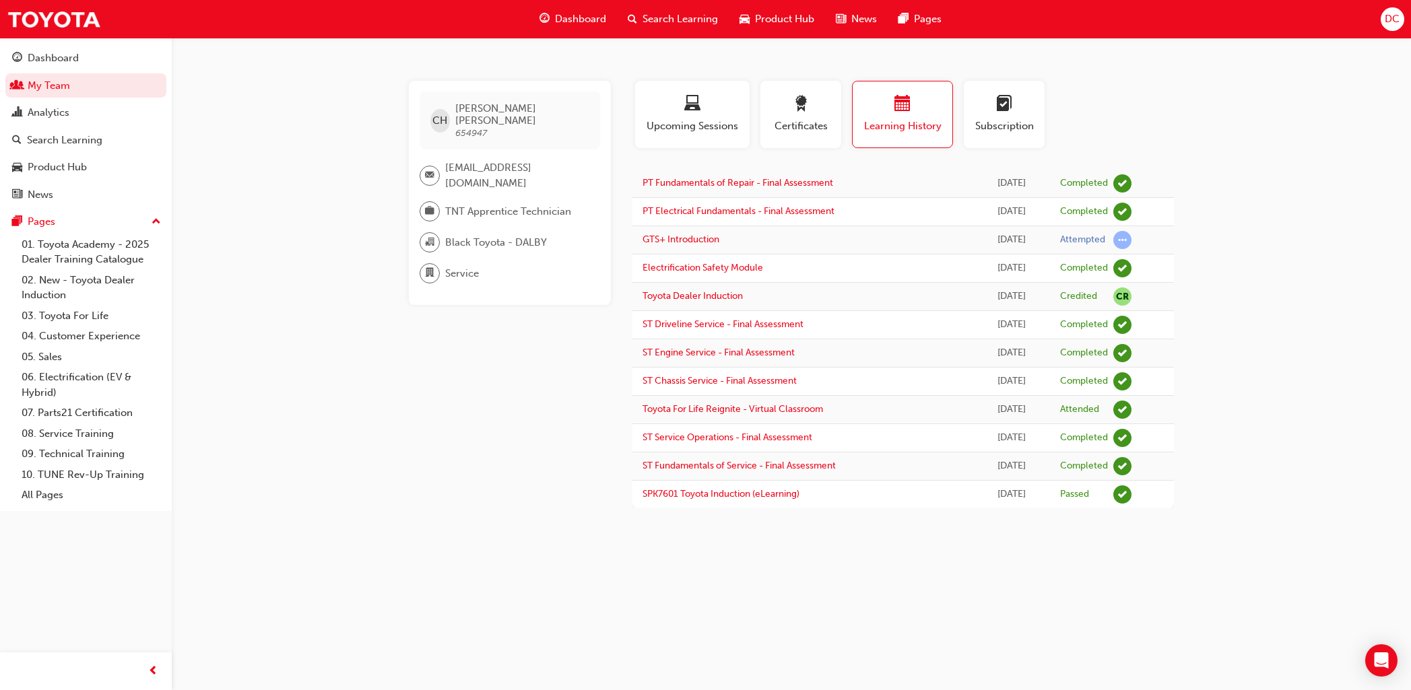
click at [438, 419] on div "CH Connery Harvey 654947 dalbyservice@blacktoyota.com.au TNT Apprentice Technic…" at bounding box center [521, 295] width 224 height 428
click at [588, 438] on div "CH Connery Harvey 654947 dalbyservice@blacktoyota.com.au TNT Apprentice Technic…" at bounding box center [521, 295] width 224 height 428
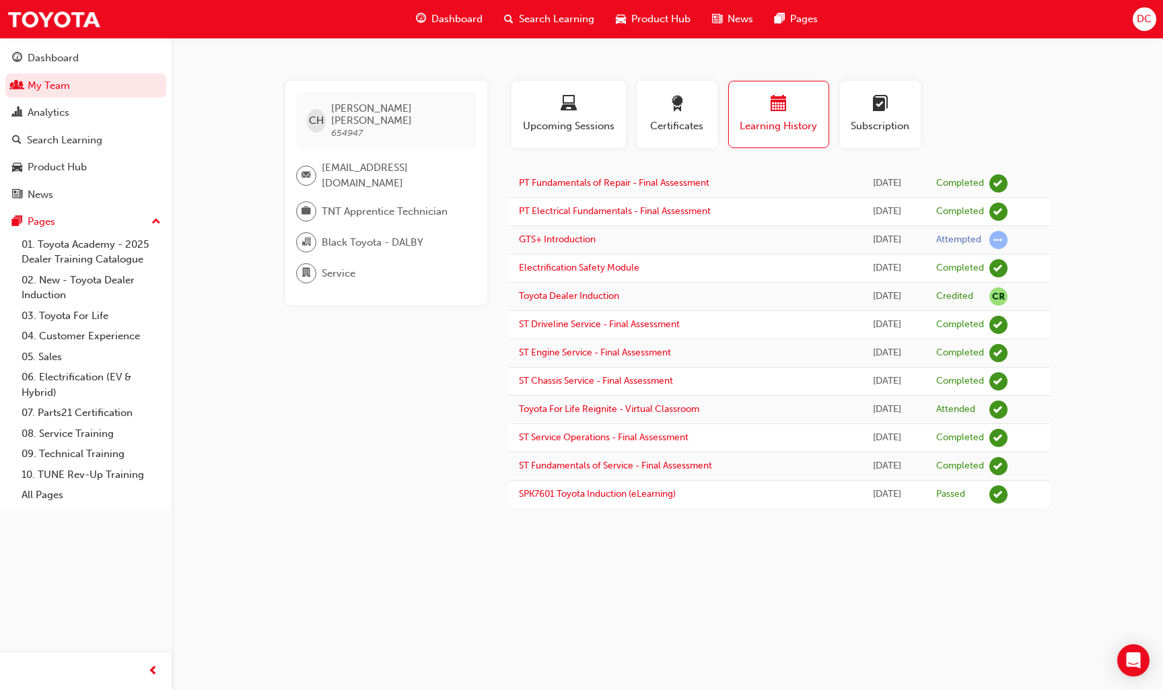
click at [383, 448] on div "CH Connery Harvey 654947 dalbyservice@blacktoyota.com.au TNT Apprentice Technic…" at bounding box center [397, 295] width 224 height 428
click at [938, 158] on div "CH Connery Harvey 654947 dalbyservice@blacktoyota.com.au TNT Apprentice Technic…" at bounding box center [581, 345] width 1163 height 690
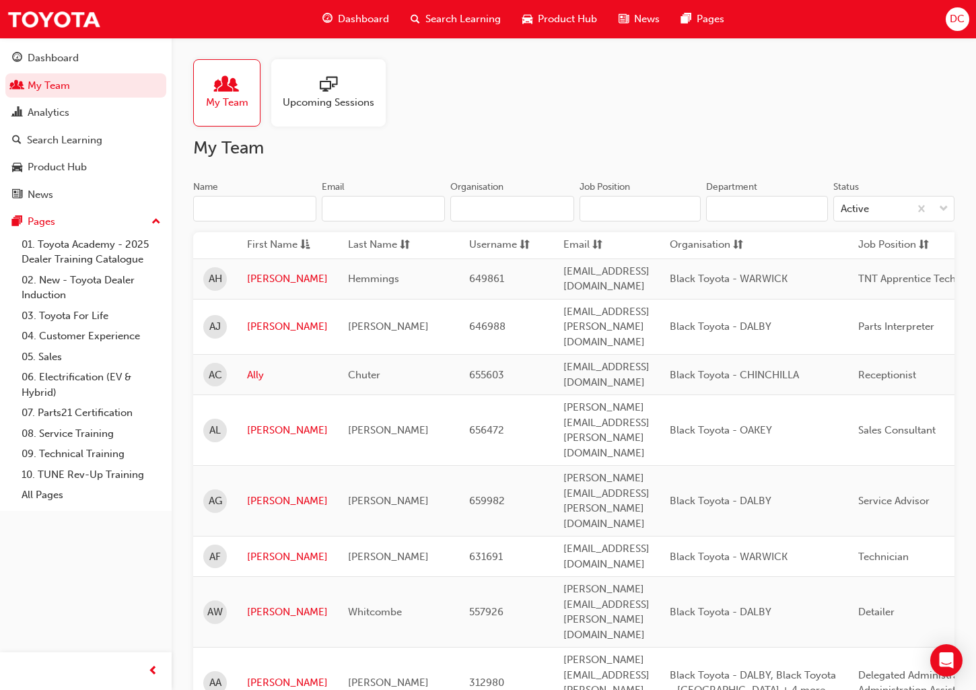
click at [252, 207] on input "Name" at bounding box center [254, 209] width 123 height 26
paste input "Azumah Abagna"
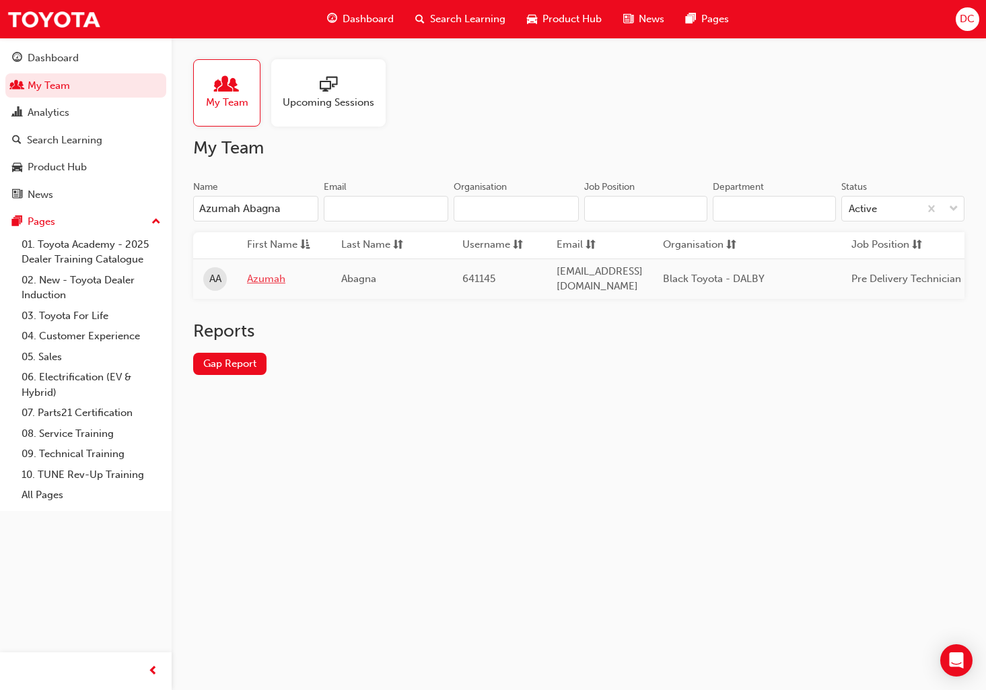
type input "Azumah Abagna"
click at [259, 279] on link "Azumah" at bounding box center [284, 278] width 74 height 15
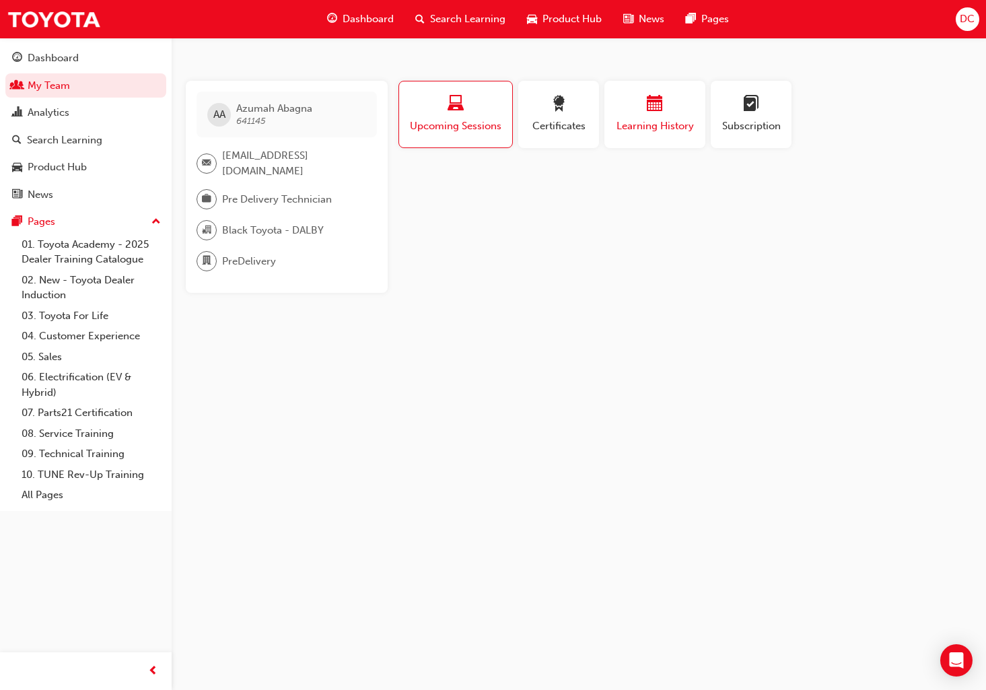
click at [652, 119] on span "Learning History" at bounding box center [655, 125] width 81 height 15
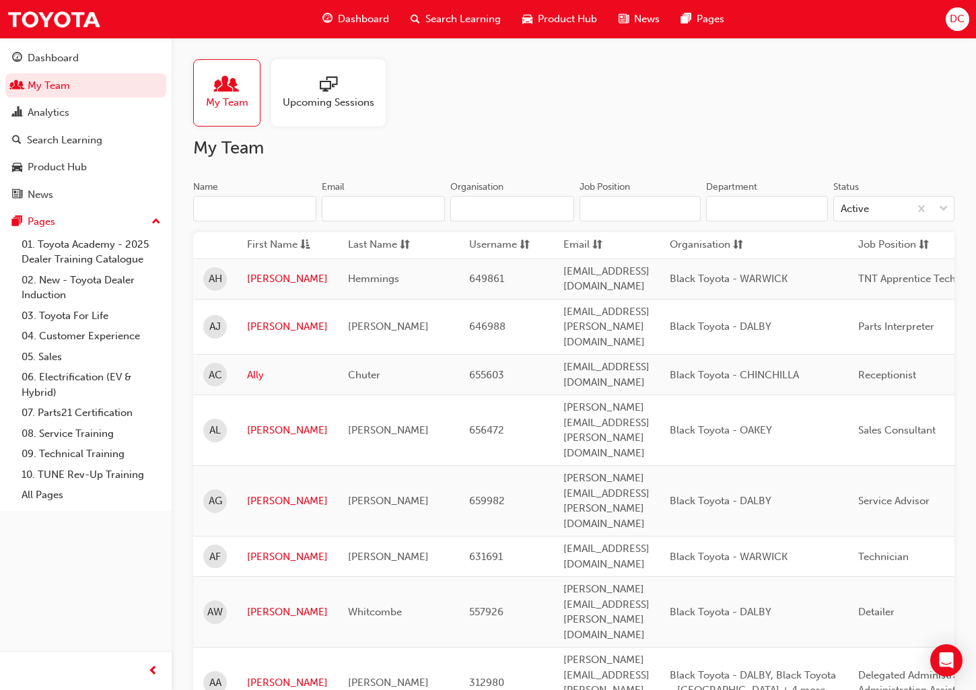
click at [219, 211] on input "Name" at bounding box center [254, 209] width 123 height 26
paste input "Eduard Agtunong"
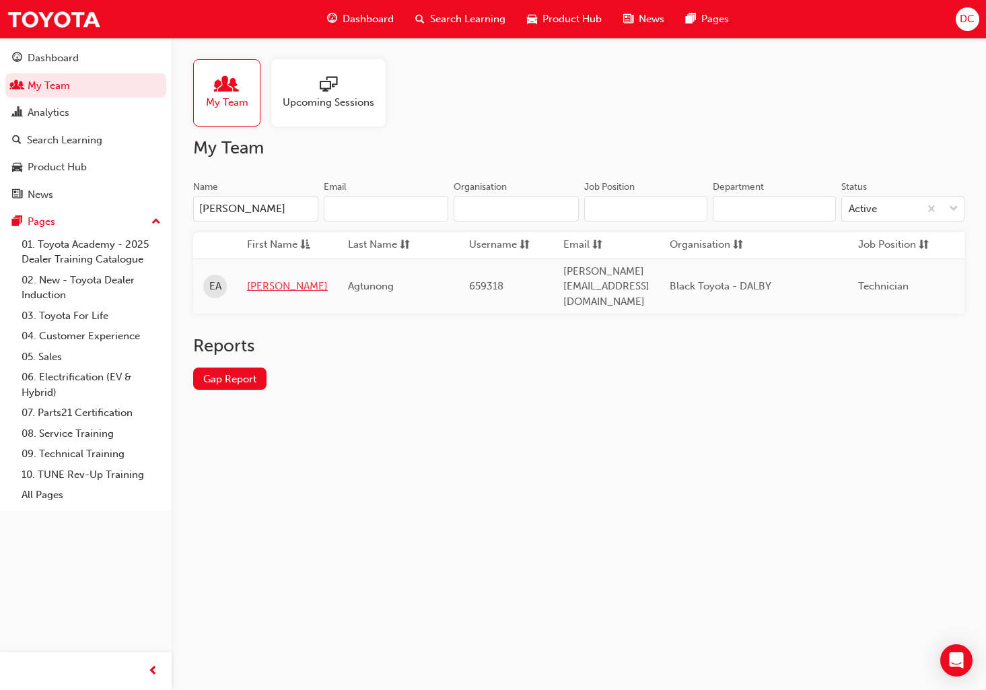
type input "Eduard Agtunong"
click at [261, 279] on link "Eduard" at bounding box center [287, 286] width 81 height 15
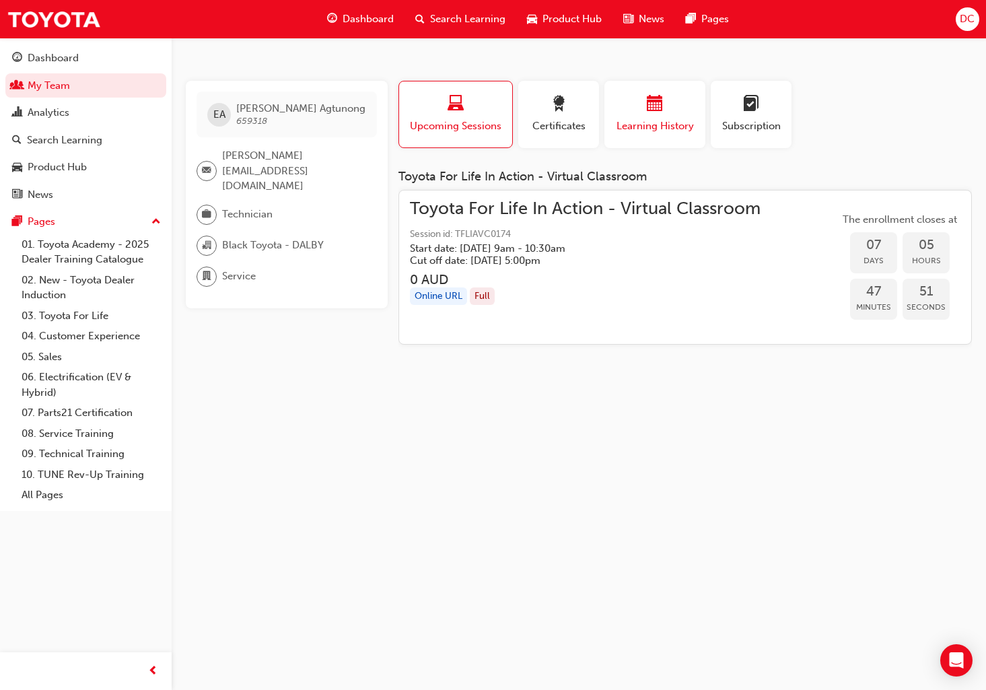
click at [648, 104] on span "calendar-icon" at bounding box center [655, 105] width 16 height 18
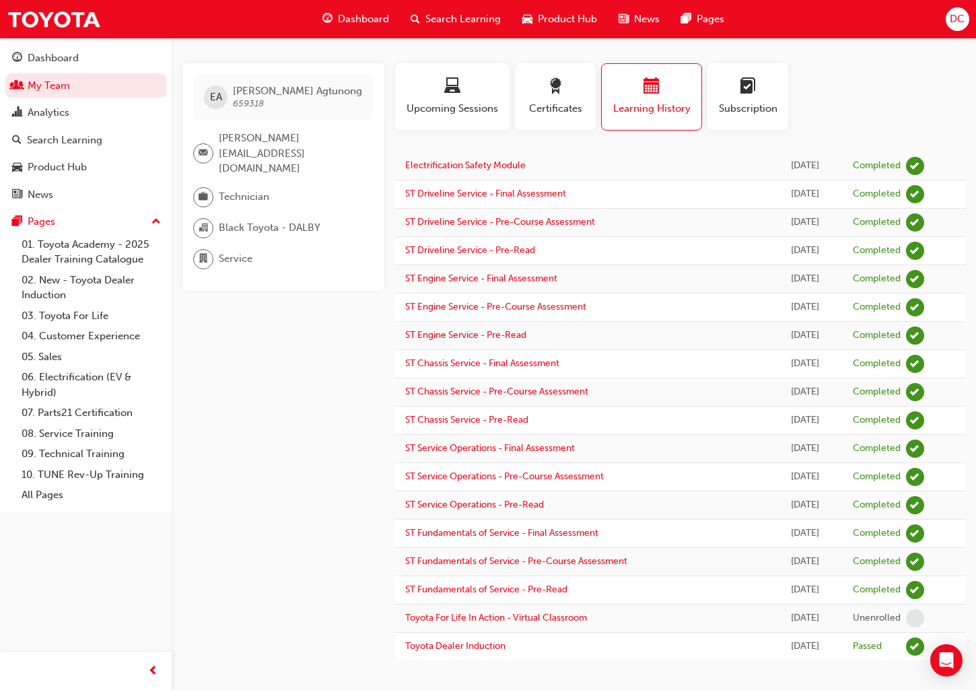
scroll to position [22, 0]
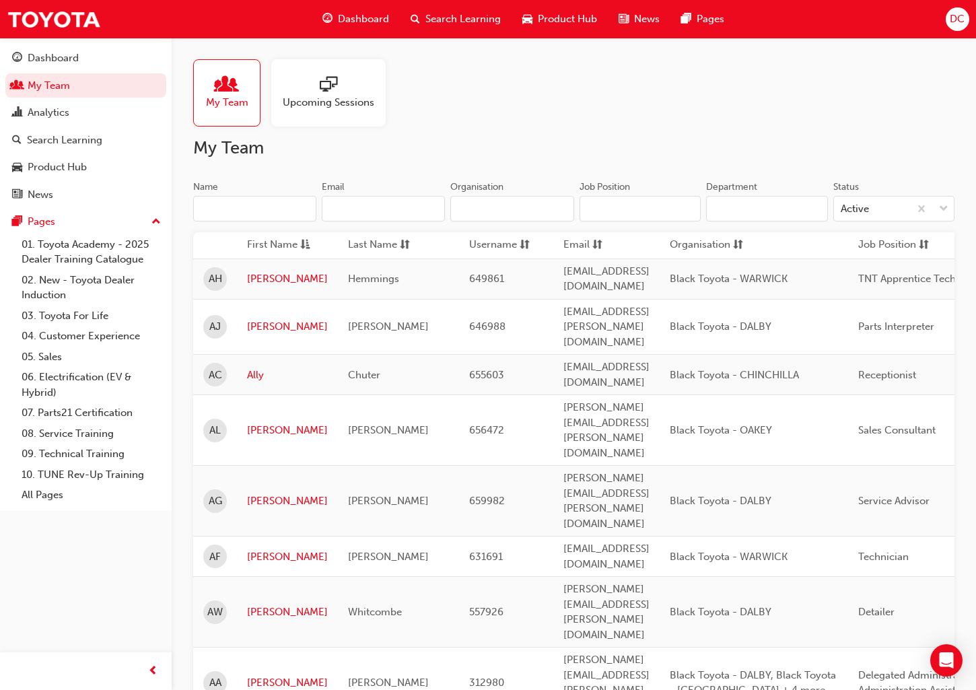
click at [265, 205] on input "Name" at bounding box center [254, 209] width 123 height 26
paste input "Haruna Wandago Osman"
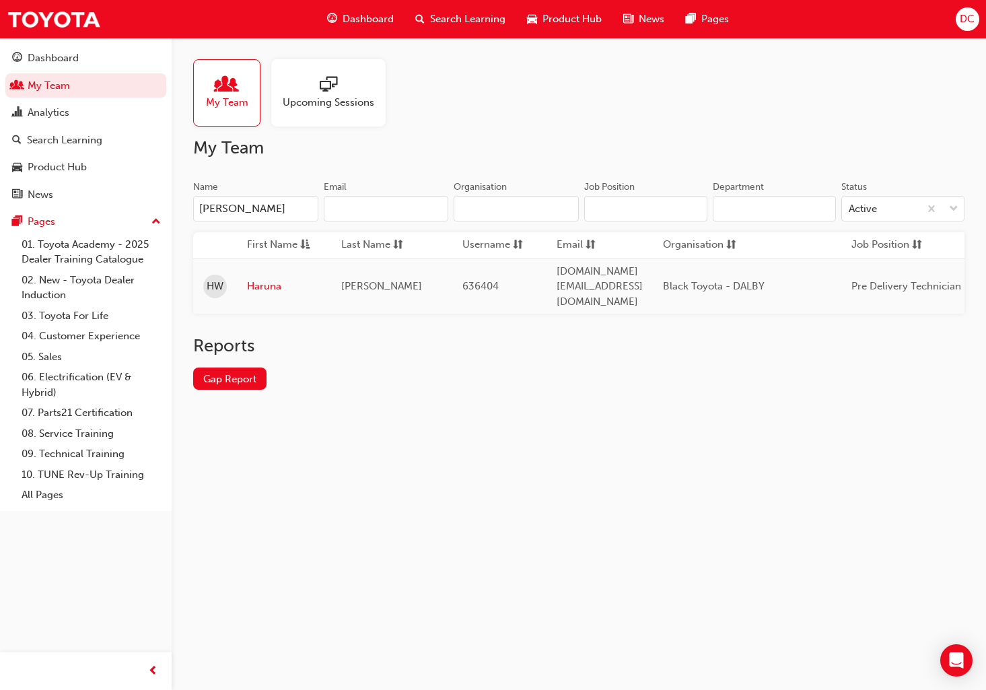
scroll to position [0, 9]
type input "Haruna Wandago Osman"
click at [261, 279] on link "Haruna" at bounding box center [284, 286] width 74 height 15
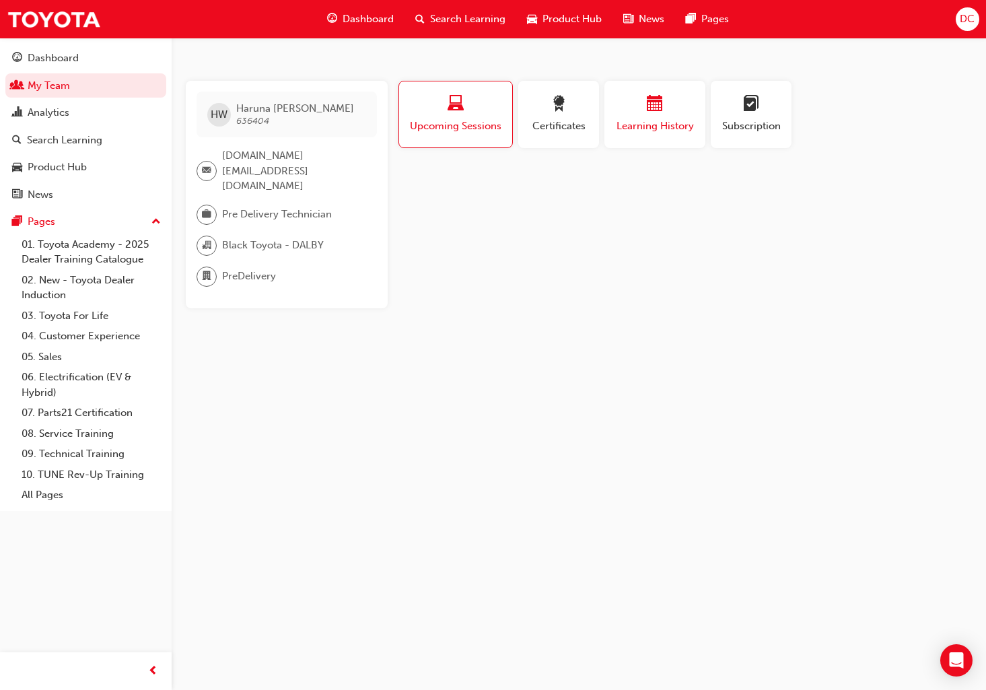
click at [634, 114] on div "button" at bounding box center [655, 106] width 81 height 21
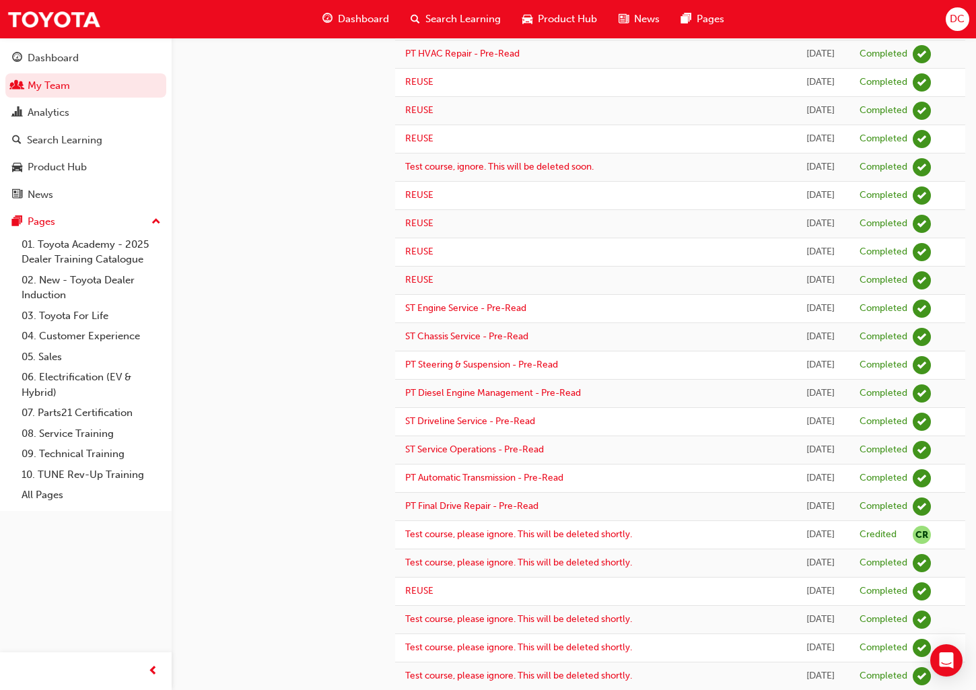
scroll to position [972, 0]
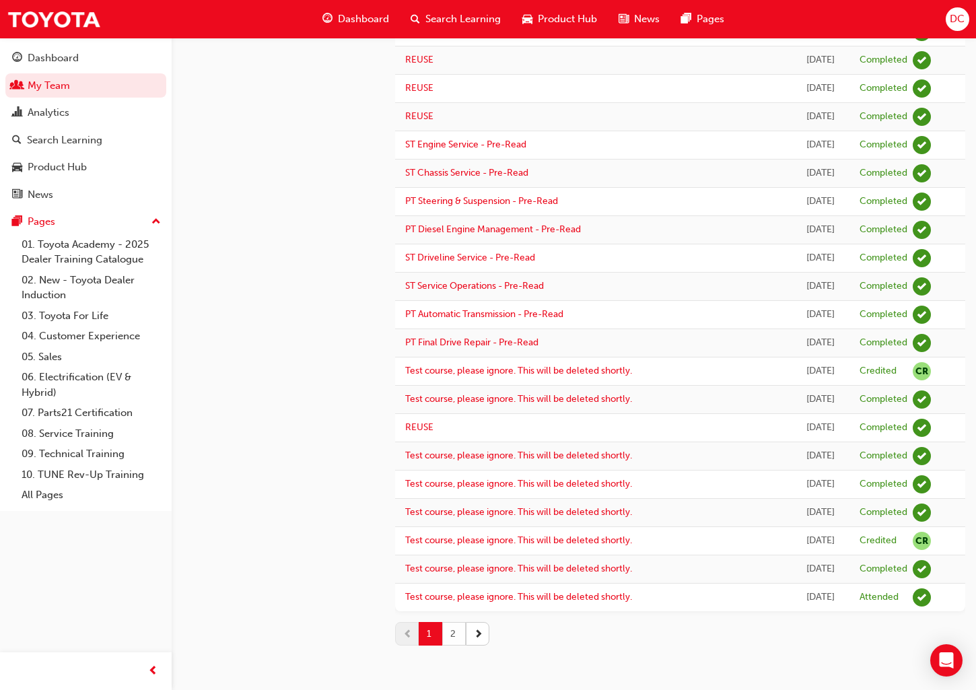
click at [457, 640] on button "2" at bounding box center [454, 634] width 24 height 24
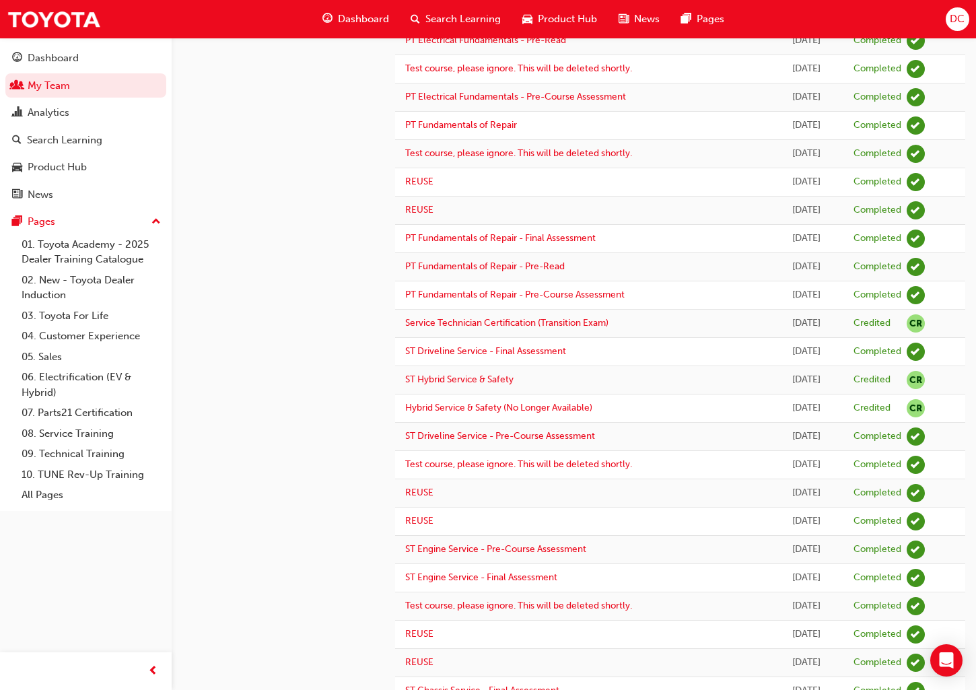
scroll to position [887, 0]
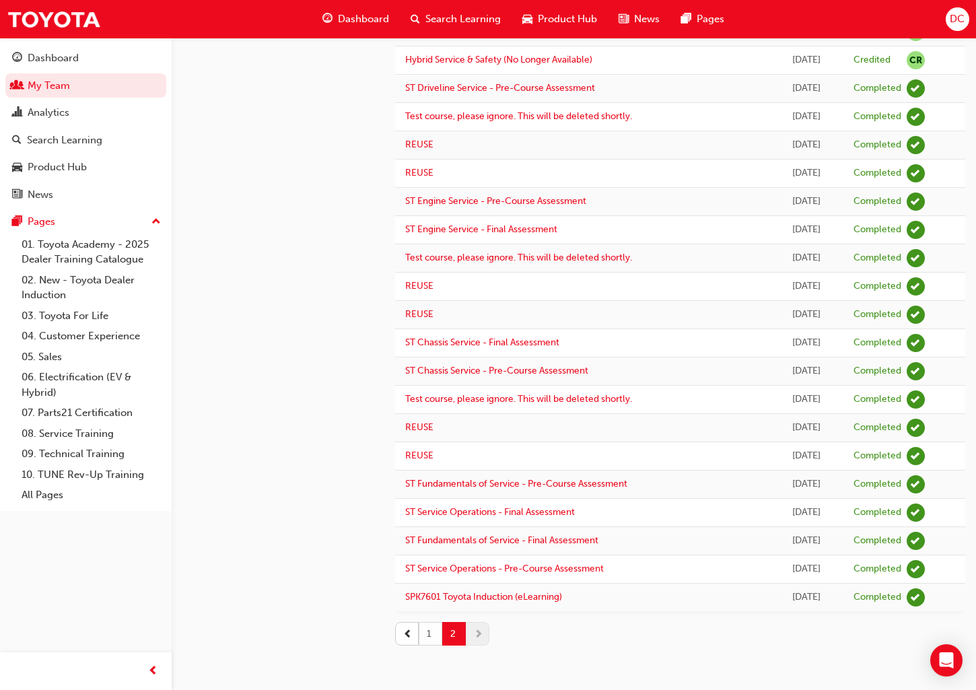
click at [430, 628] on button "1" at bounding box center [431, 634] width 24 height 24
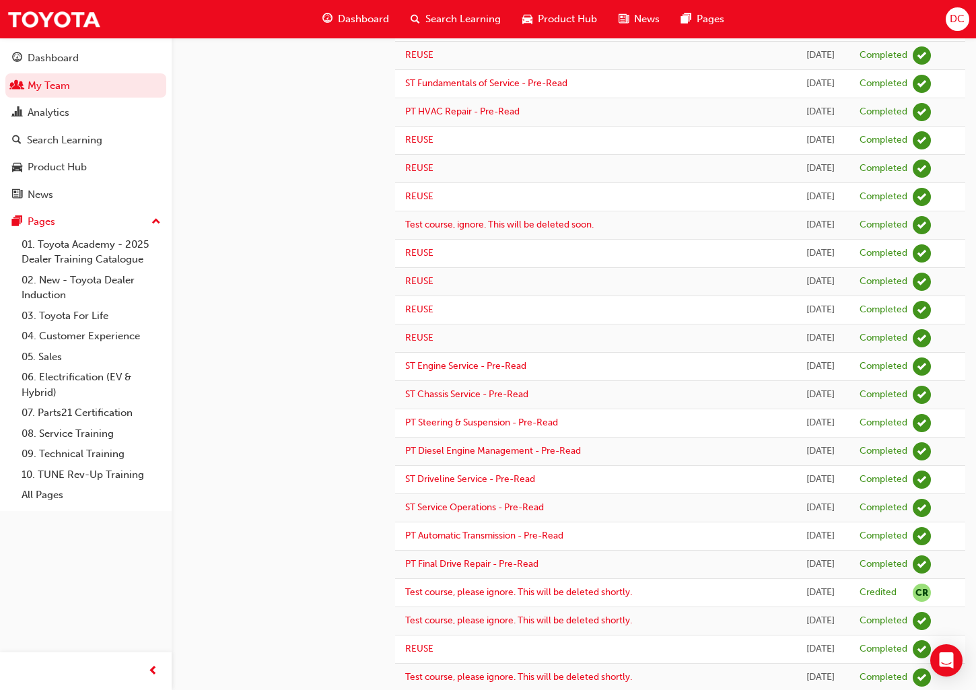
scroll to position [972, 0]
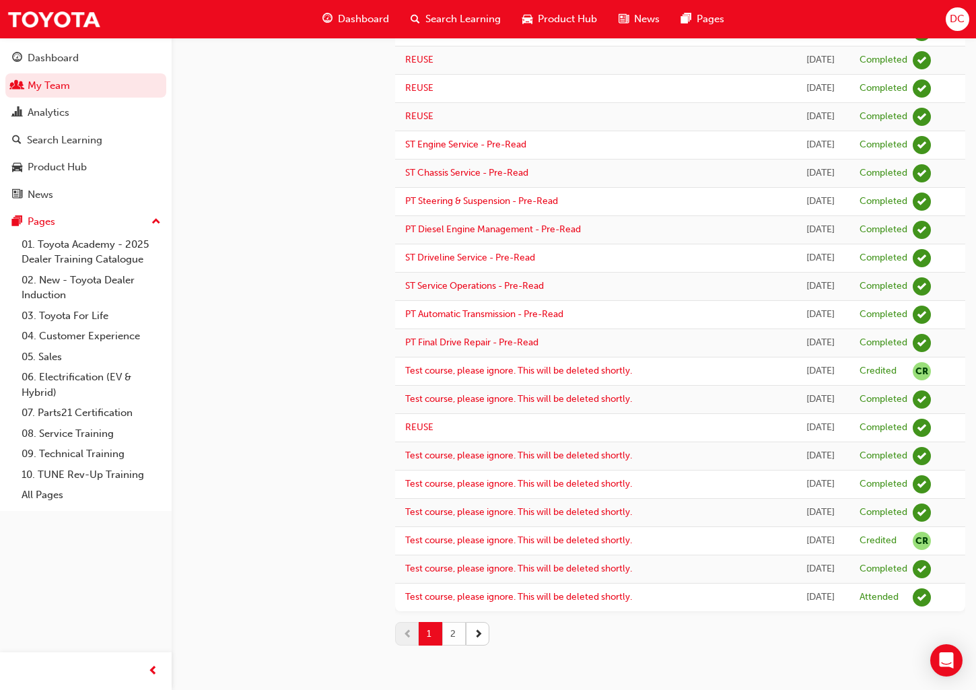
click at [454, 638] on button "2" at bounding box center [454, 634] width 24 height 24
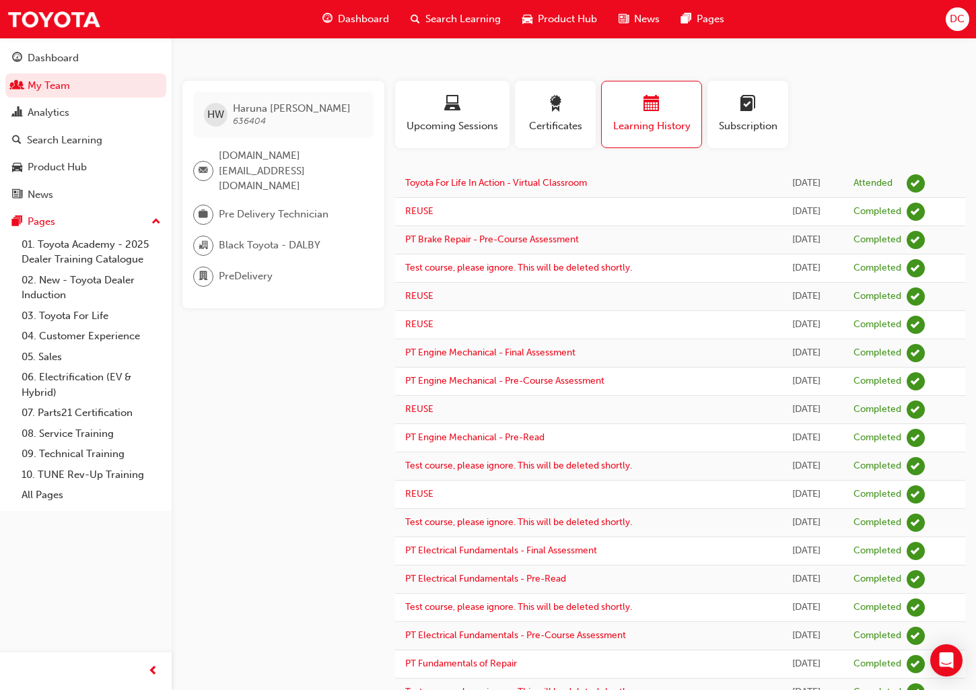
scroll to position [887, 0]
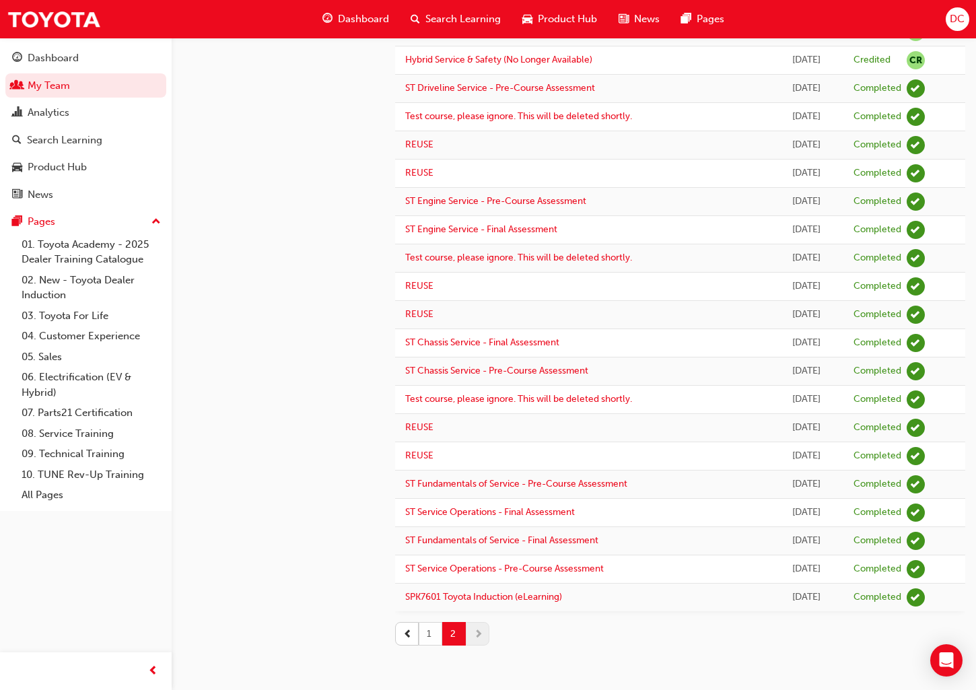
click at [430, 634] on button "1" at bounding box center [431, 634] width 24 height 24
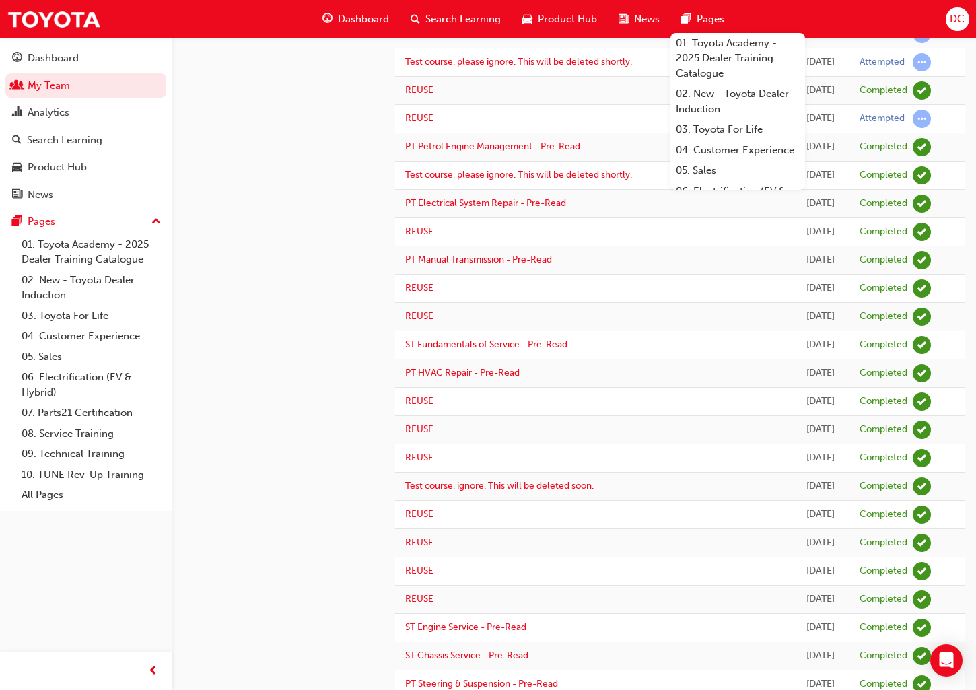
scroll to position [913, 0]
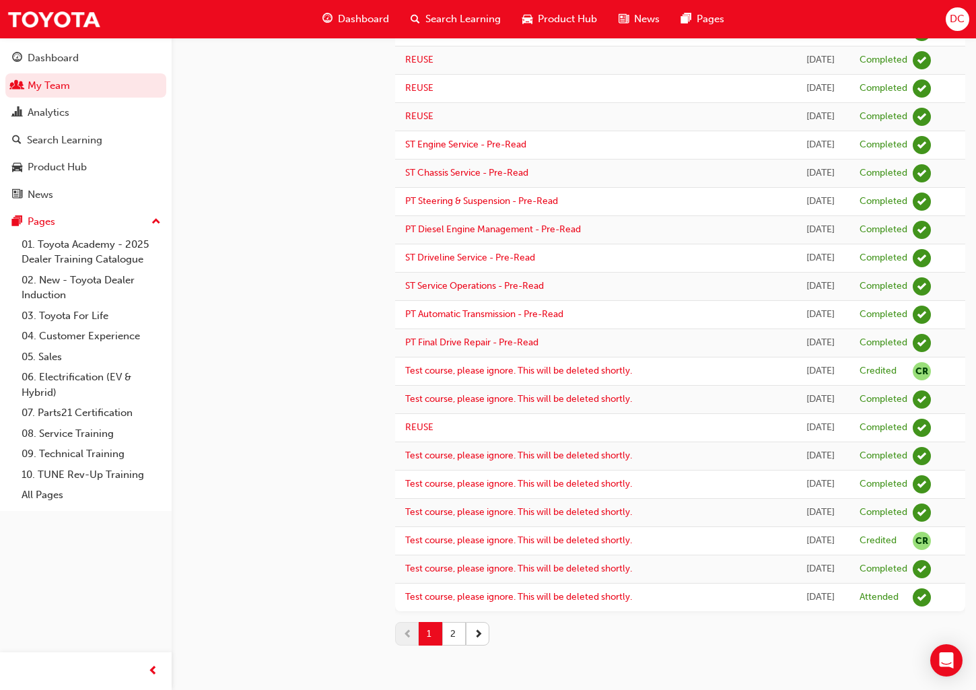
drag, startPoint x: 450, startPoint y: 633, endPoint x: 451, endPoint y: 615, distance: 17.5
click at [450, 633] on button "2" at bounding box center [454, 634] width 24 height 24
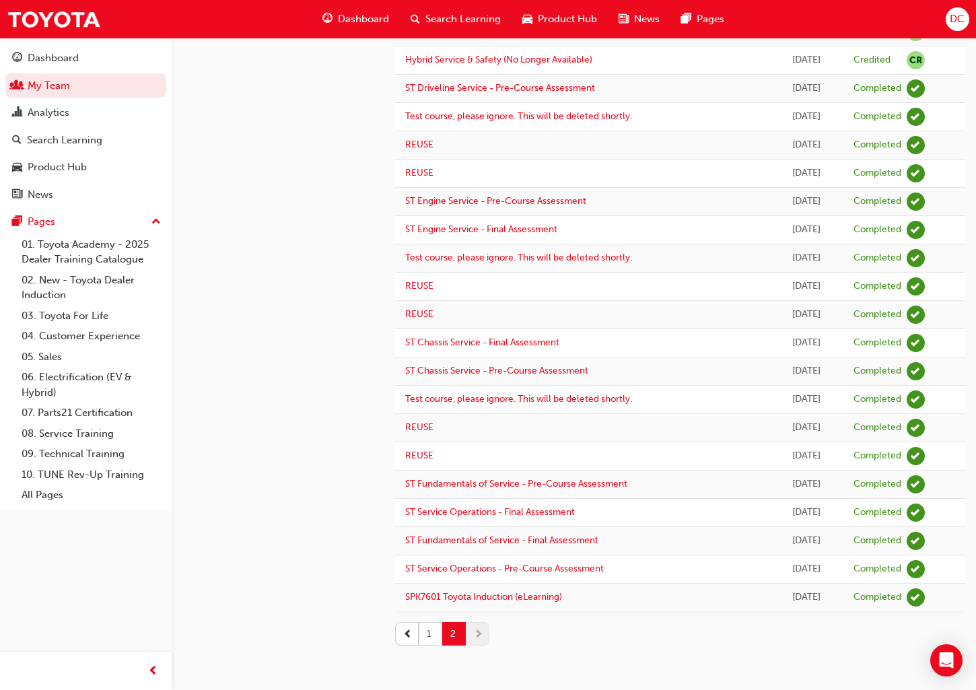
click at [435, 639] on button "1" at bounding box center [431, 634] width 24 height 24
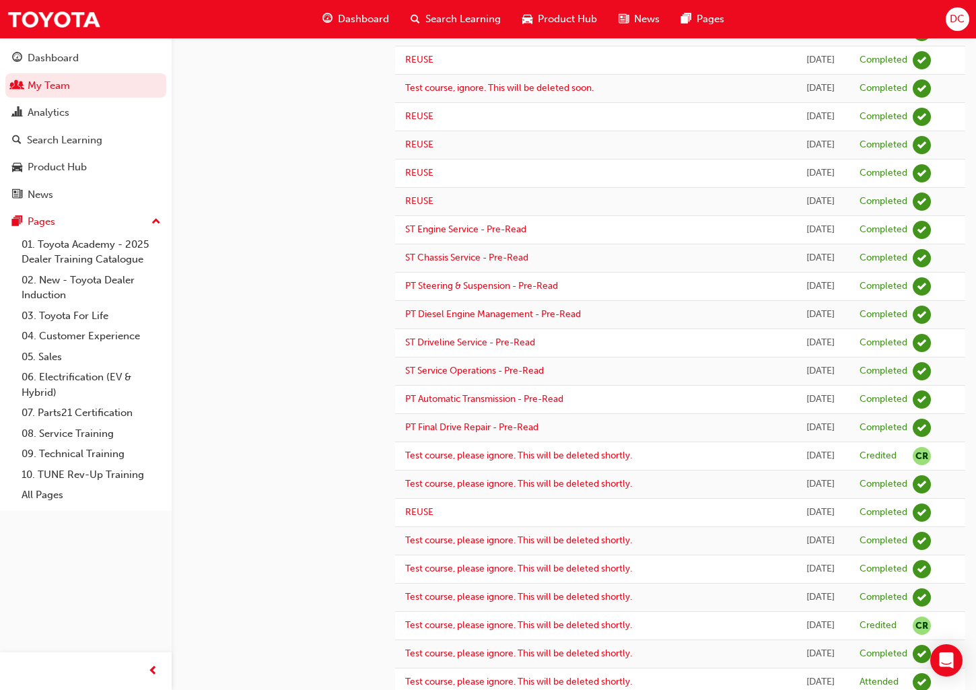
scroll to position [972, 0]
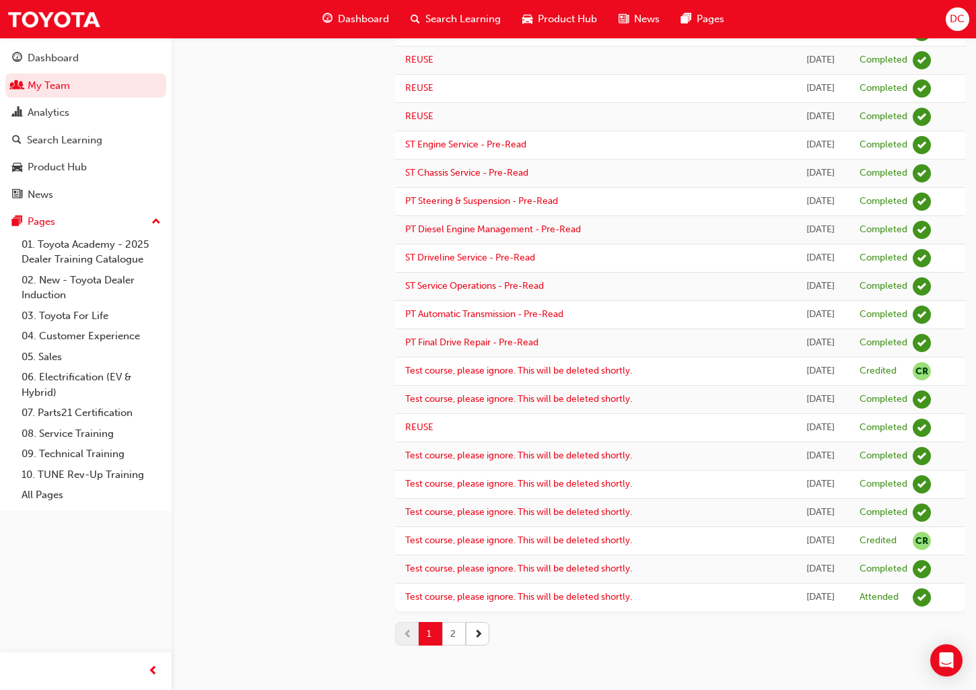
click at [458, 625] on button "2" at bounding box center [454, 634] width 24 height 24
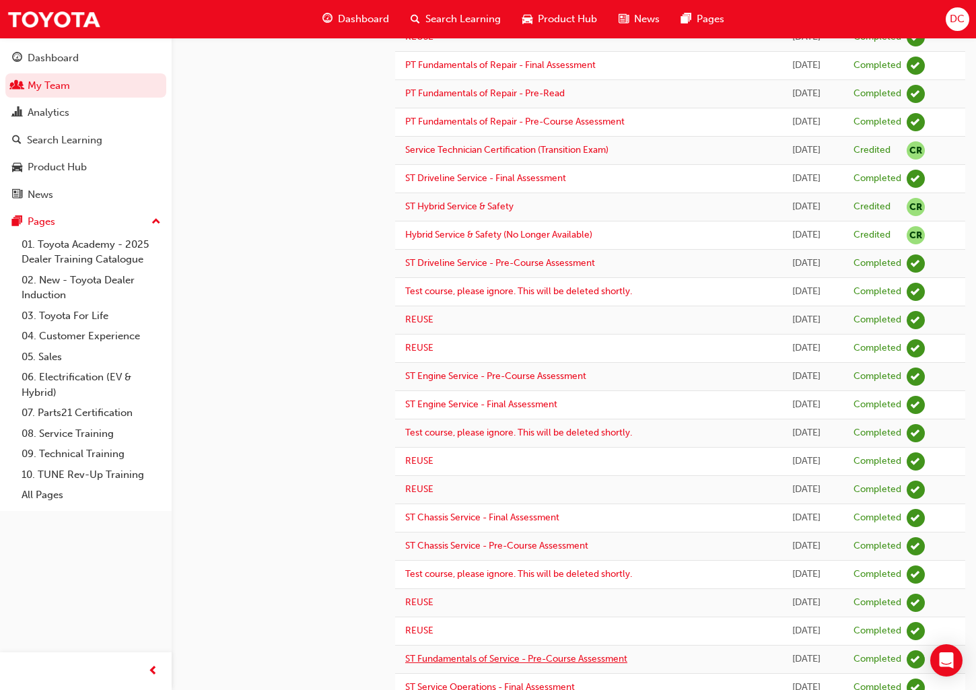
scroll to position [887, 0]
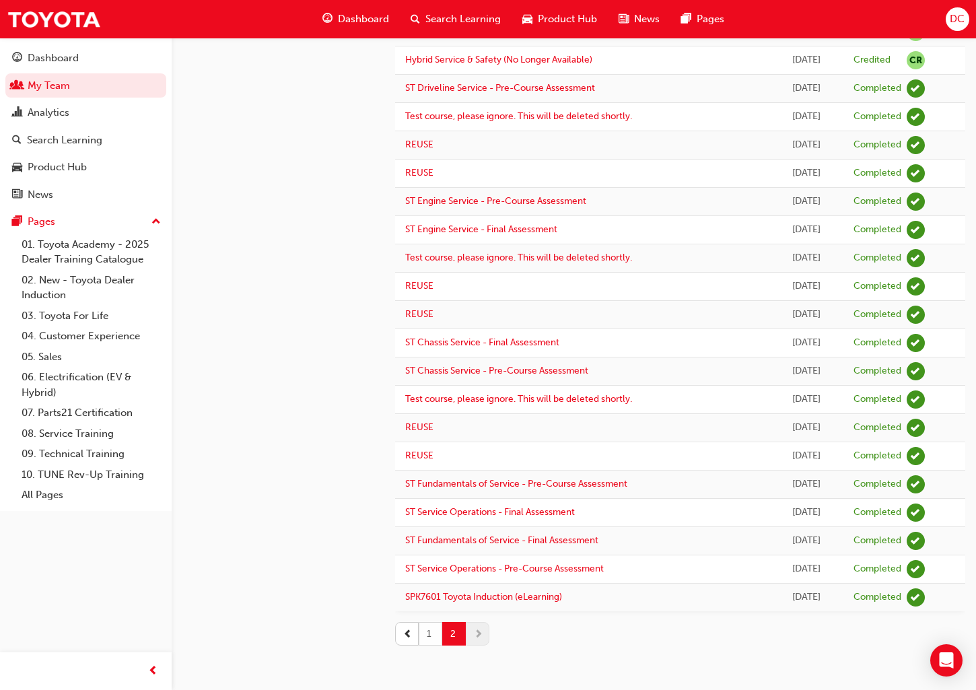
click at [429, 635] on button "1" at bounding box center [431, 634] width 24 height 24
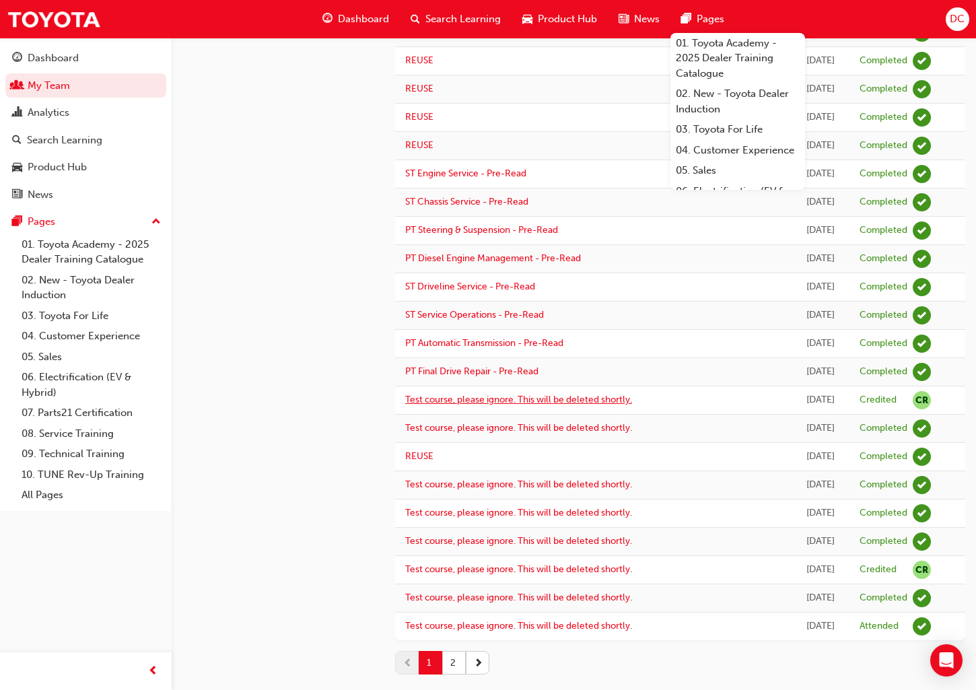
scroll to position [972, 0]
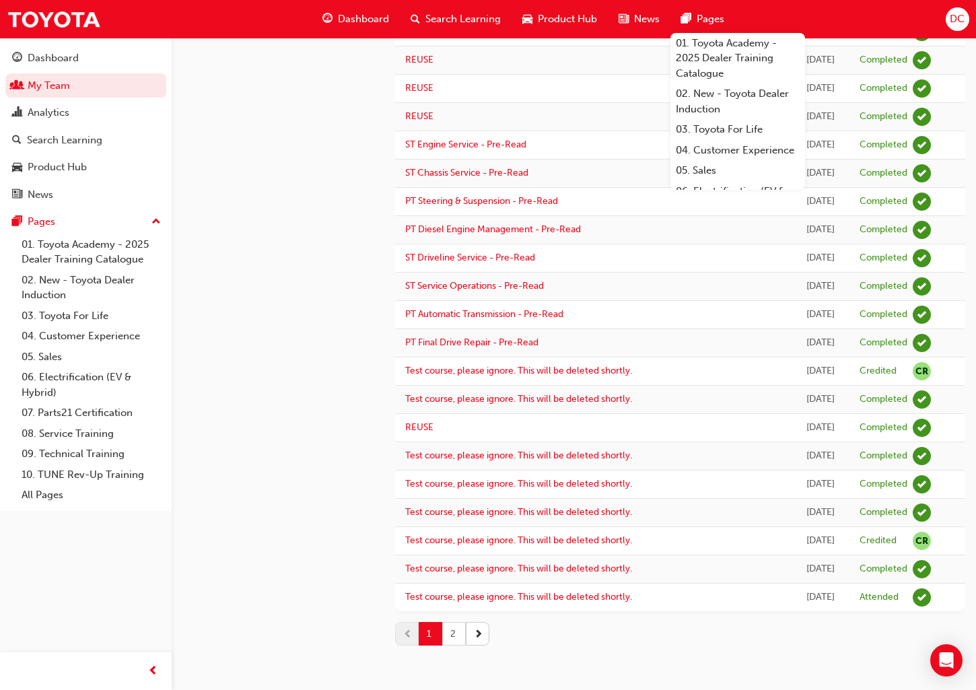
click at [450, 632] on button "2" at bounding box center [454, 634] width 24 height 24
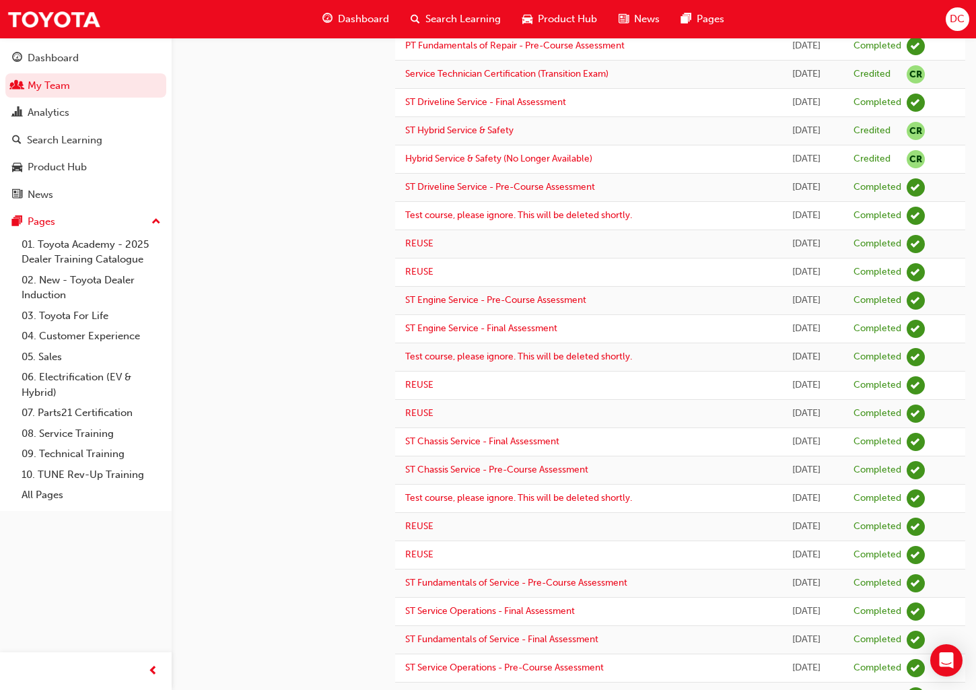
scroll to position [887, 0]
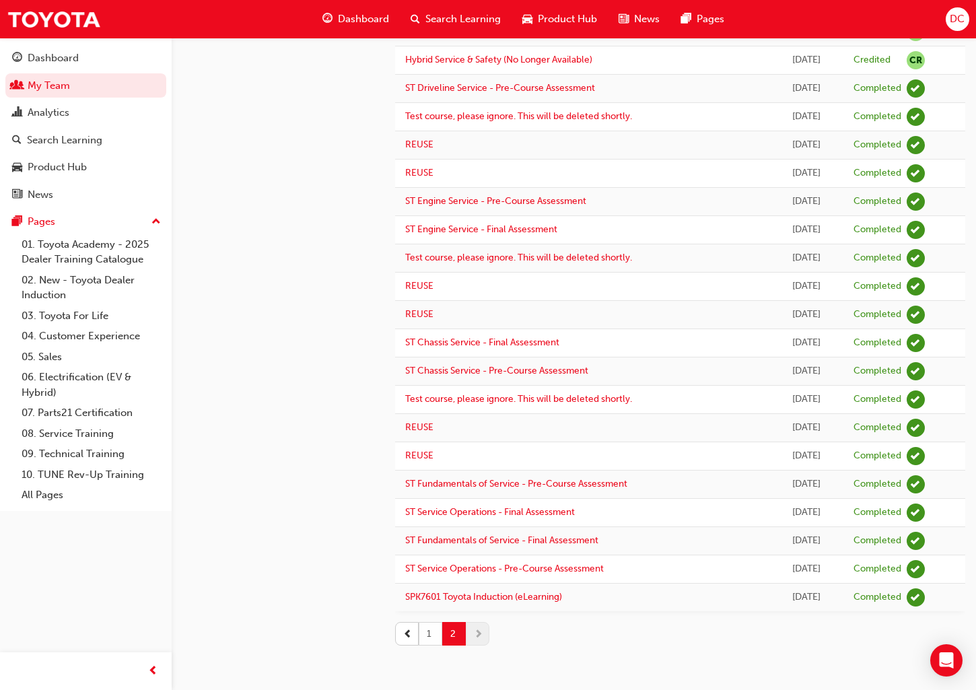
click at [428, 638] on button "1" at bounding box center [431, 634] width 24 height 24
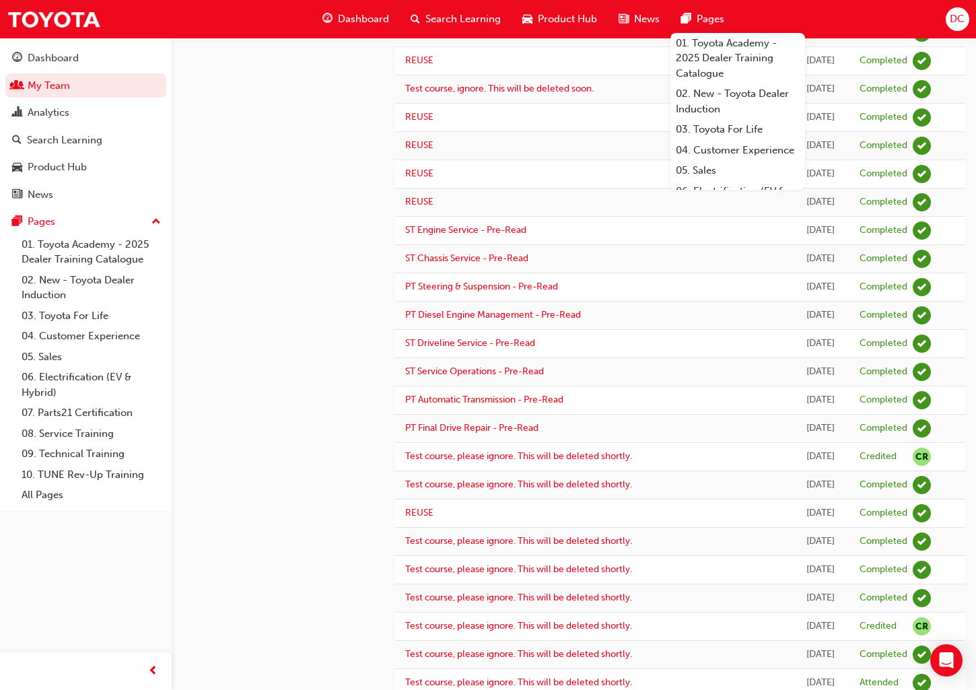
scroll to position [347, 0]
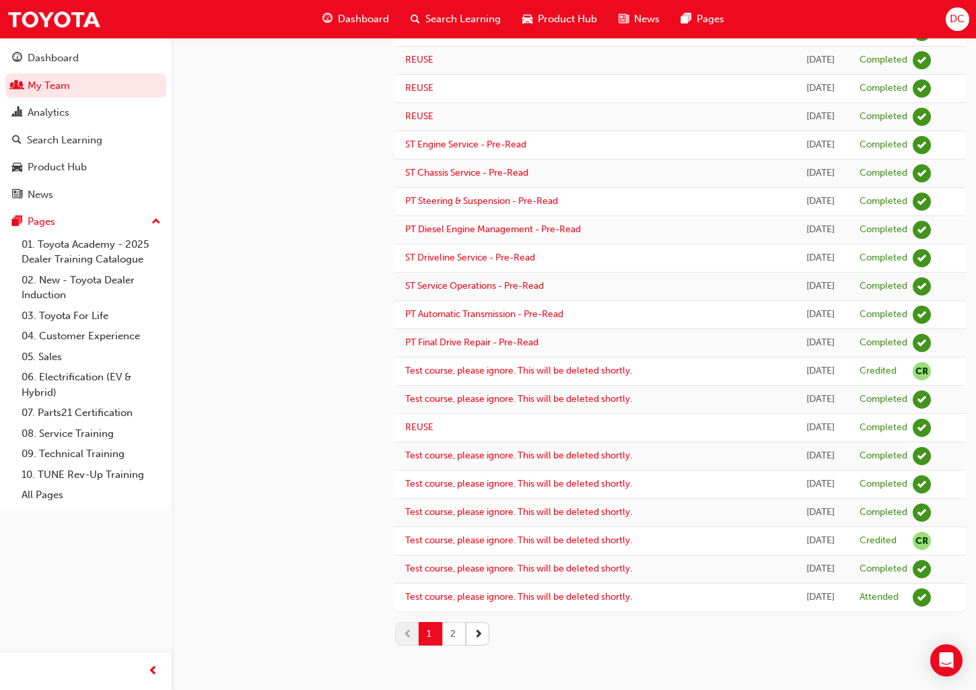
click at [450, 638] on button "2" at bounding box center [454, 634] width 24 height 24
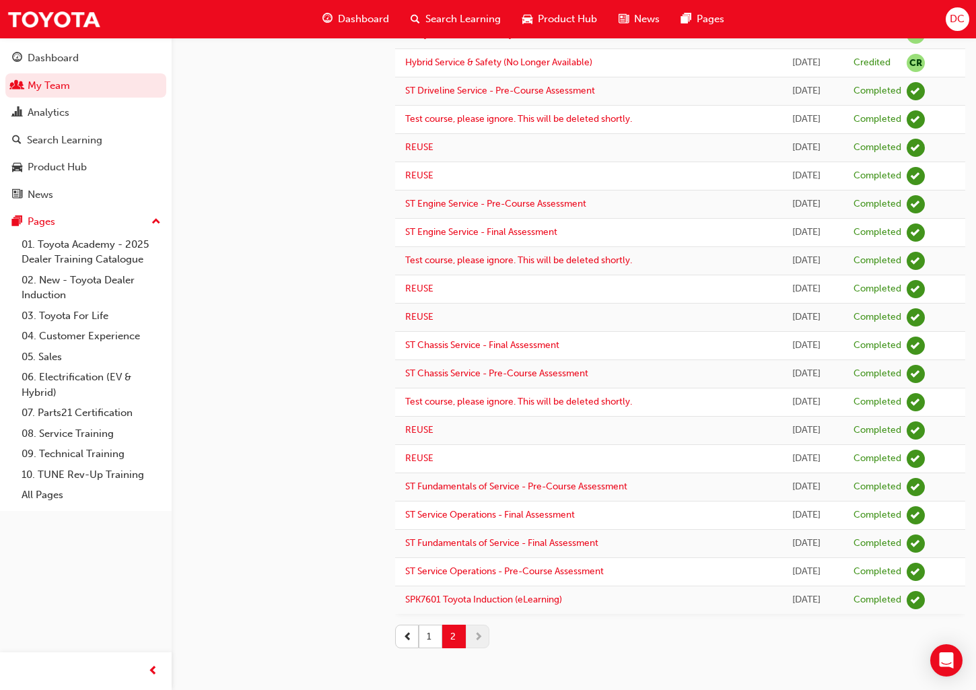
scroll to position [887, 0]
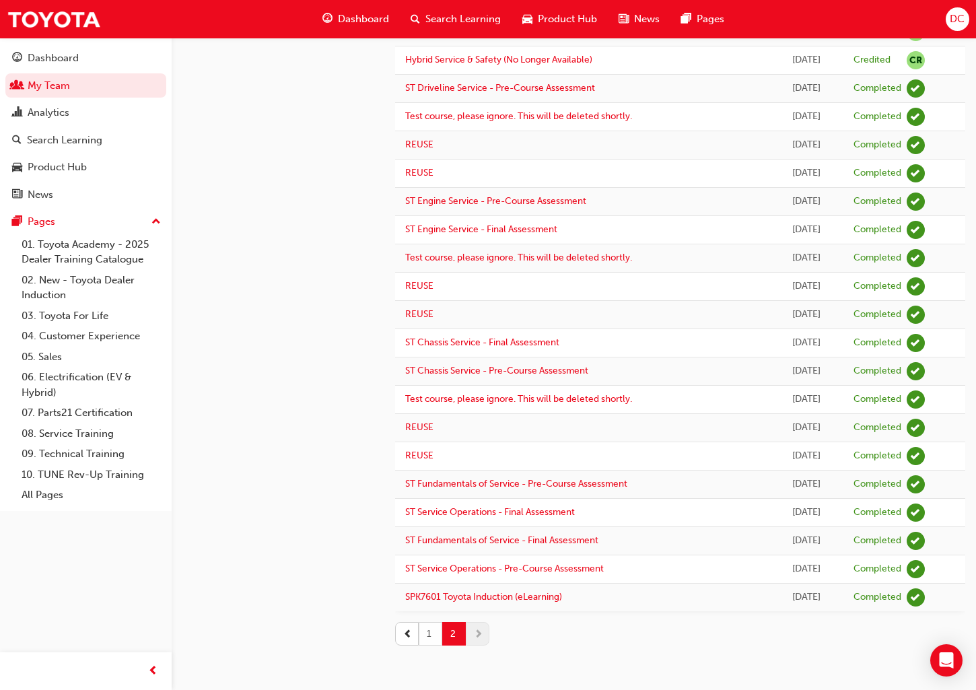
click at [428, 643] on button "1" at bounding box center [431, 634] width 24 height 24
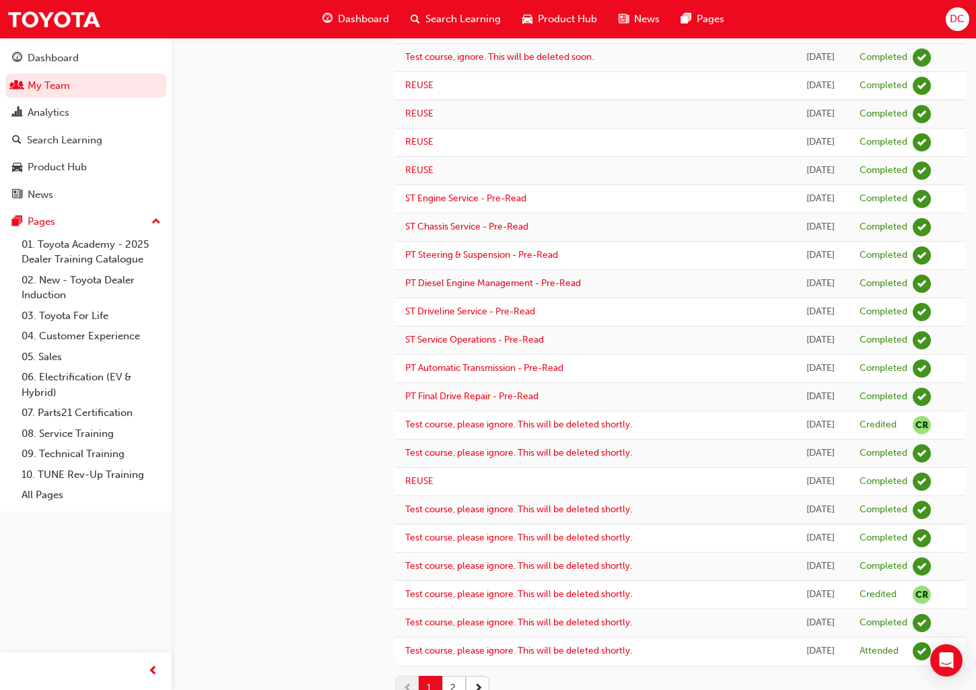
scroll to position [972, 0]
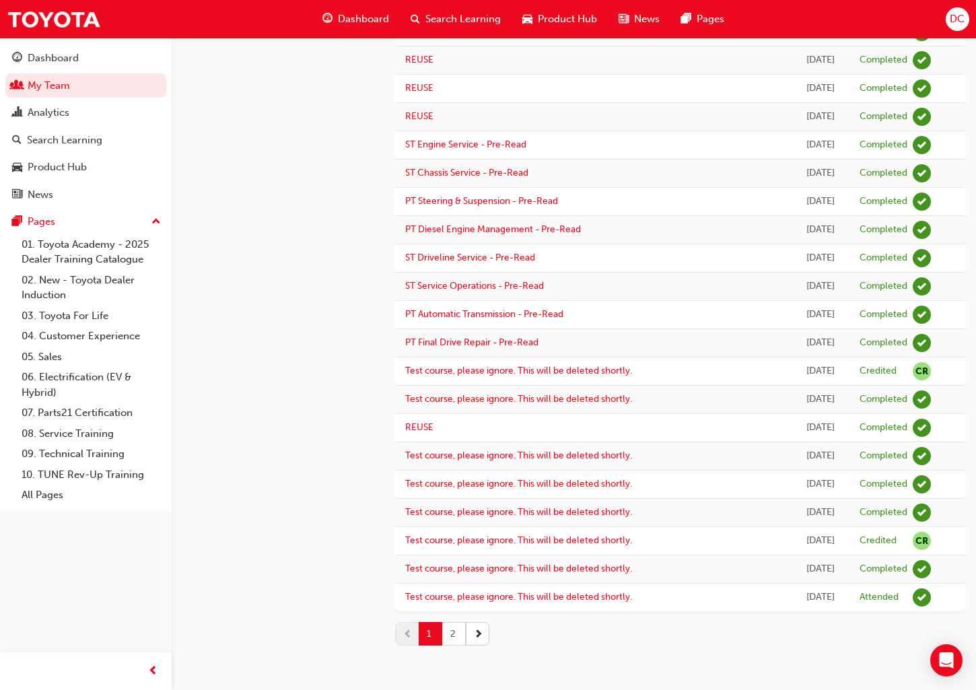
click at [449, 632] on button "2" at bounding box center [454, 634] width 24 height 24
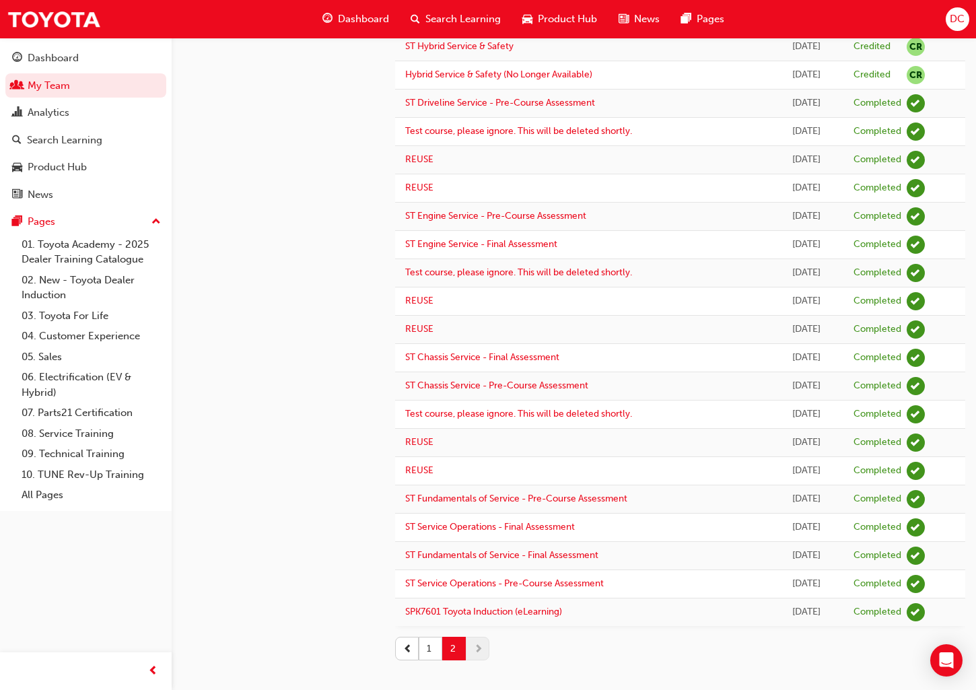
scroll to position [887, 0]
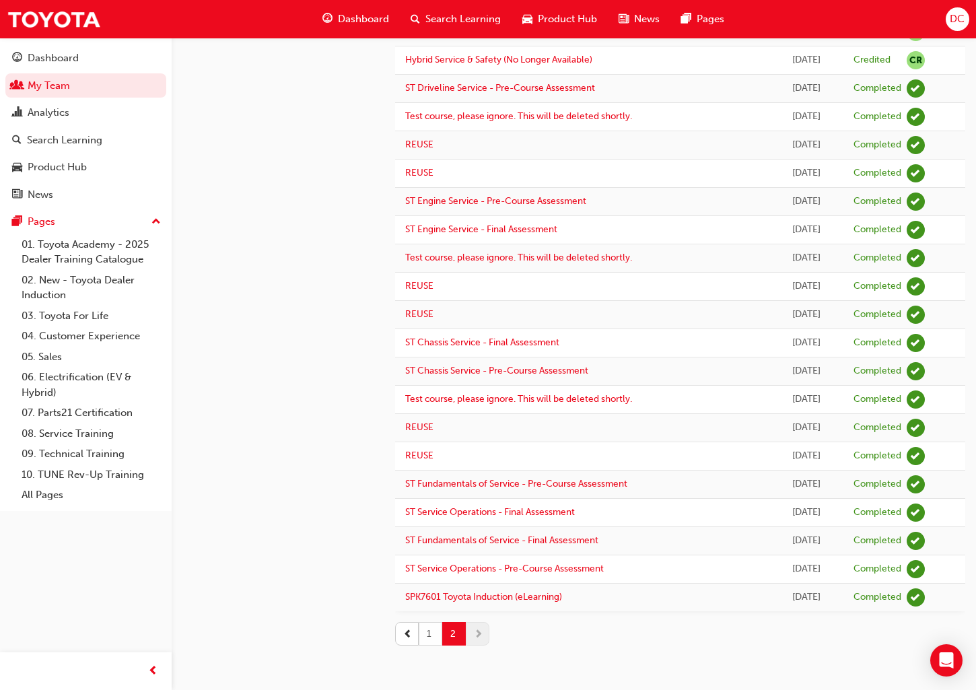
click at [433, 634] on button "1" at bounding box center [431, 634] width 24 height 24
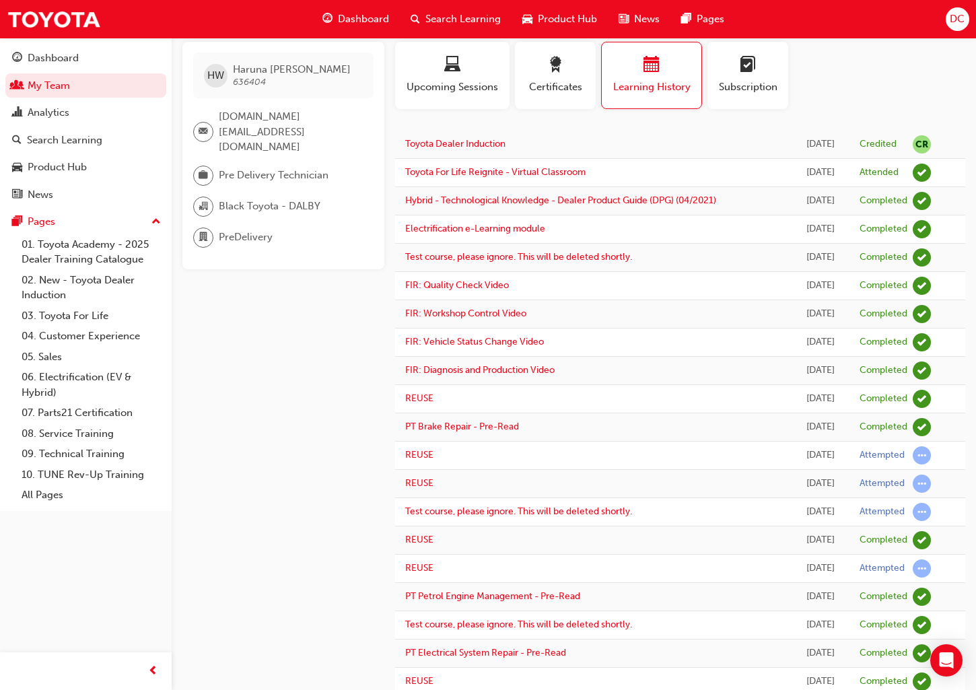
scroll to position [0, 0]
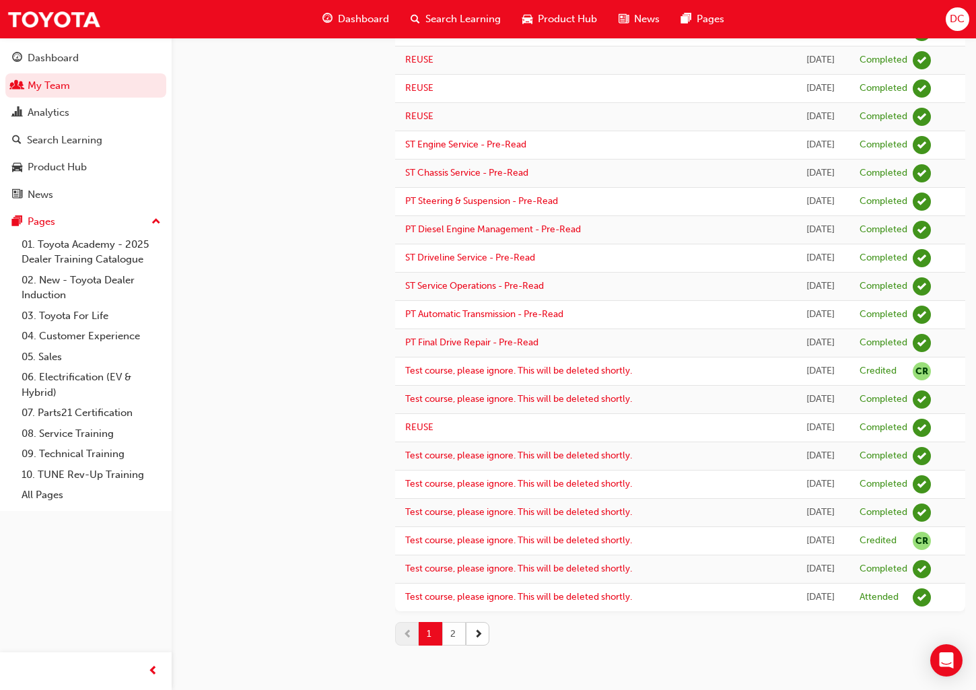
click at [453, 634] on button "2" at bounding box center [454, 634] width 24 height 24
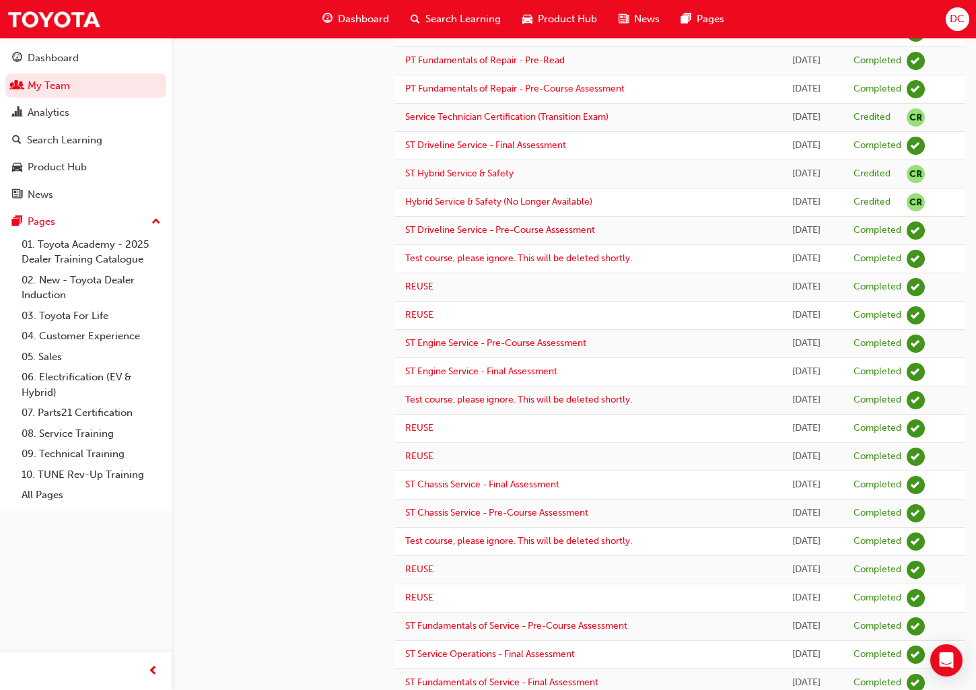
scroll to position [887, 0]
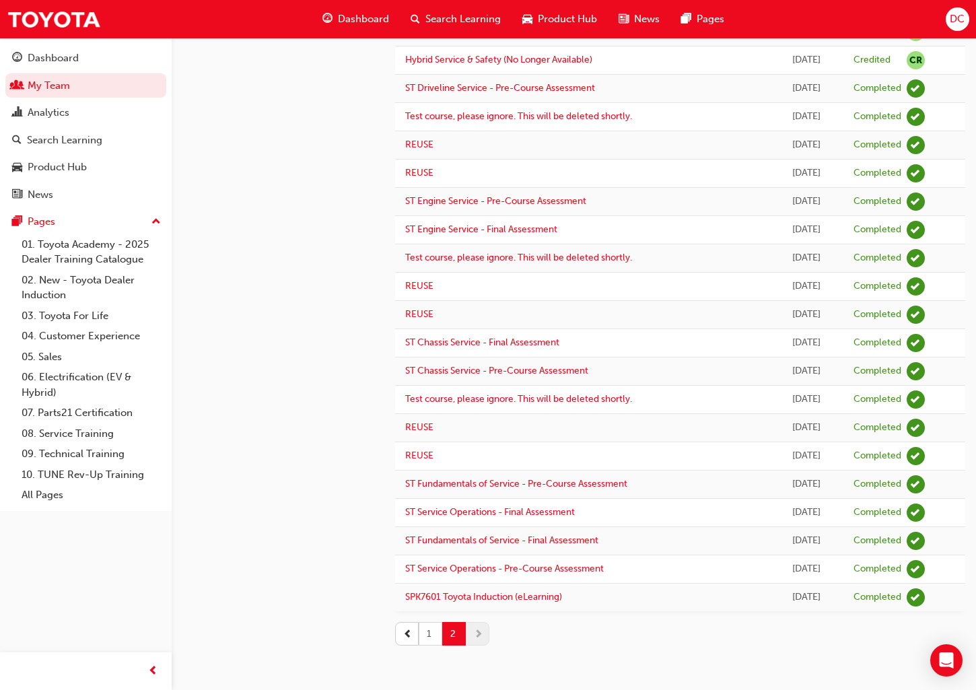
click at [429, 634] on button "1" at bounding box center [431, 634] width 24 height 24
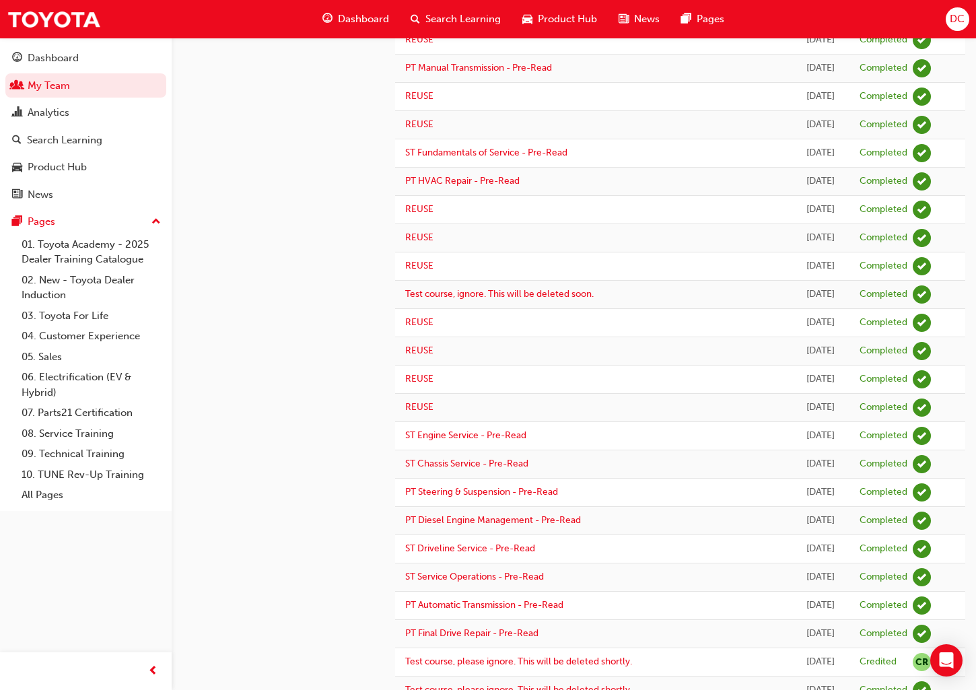
scroll to position [953, 0]
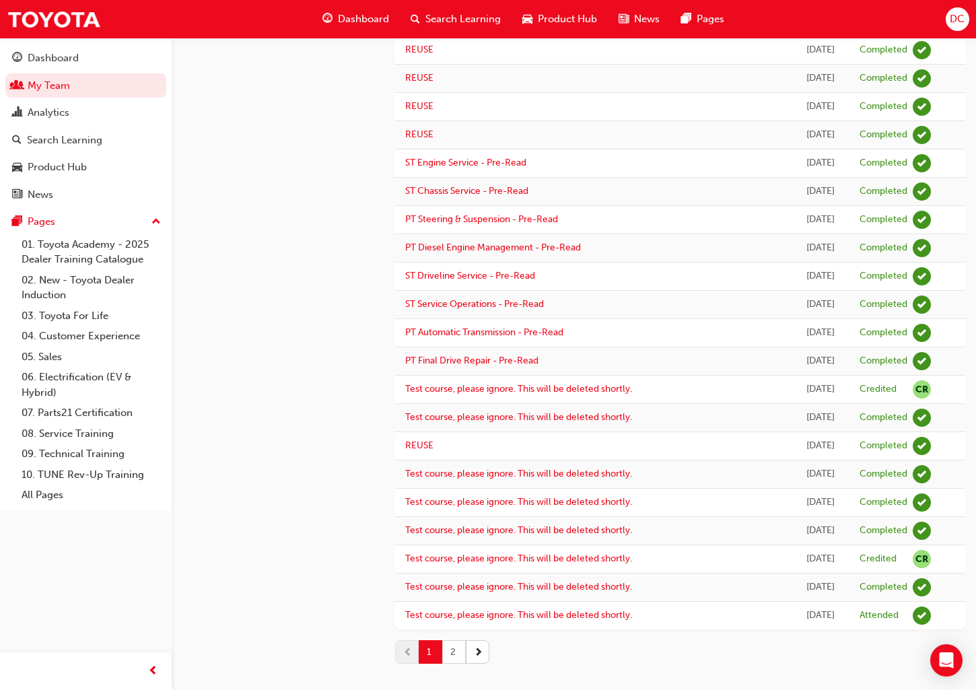
click at [452, 653] on button "2" at bounding box center [454, 652] width 24 height 24
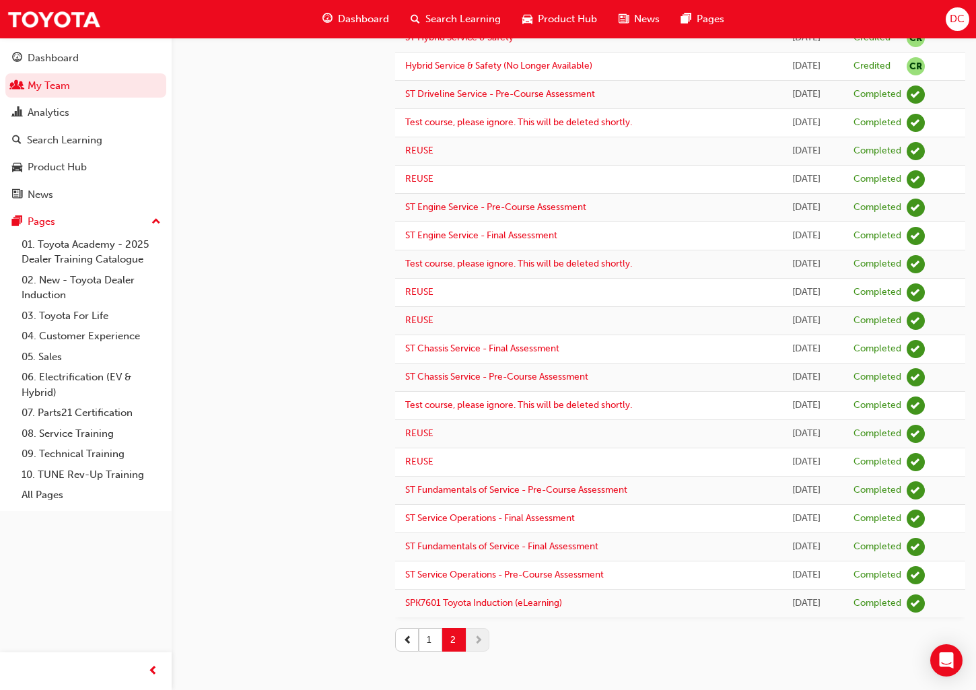
scroll to position [887, 0]
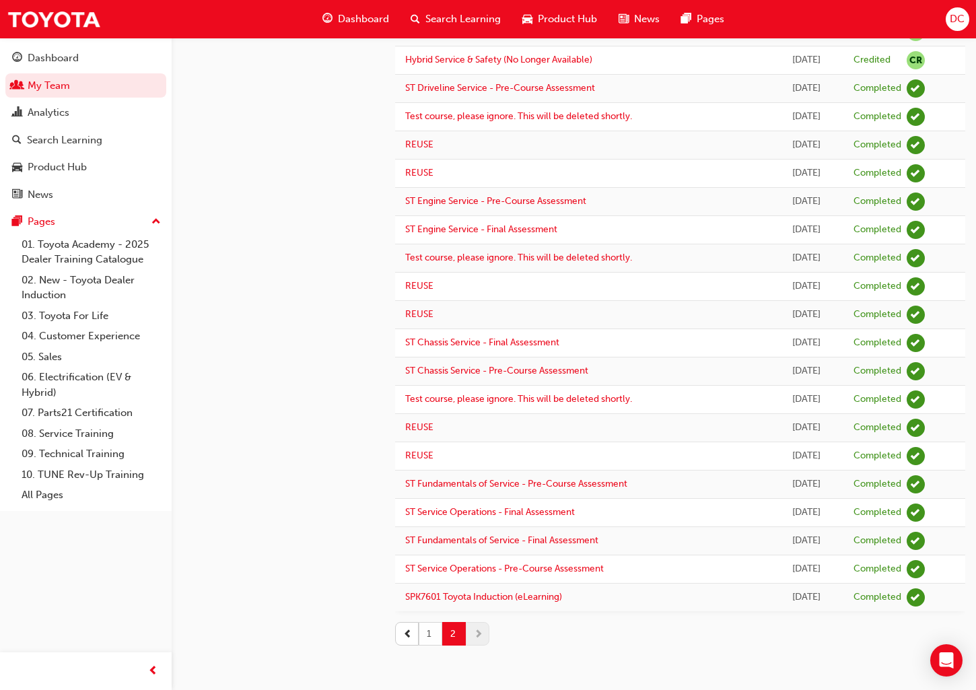
click at [426, 637] on button "1" at bounding box center [431, 634] width 24 height 24
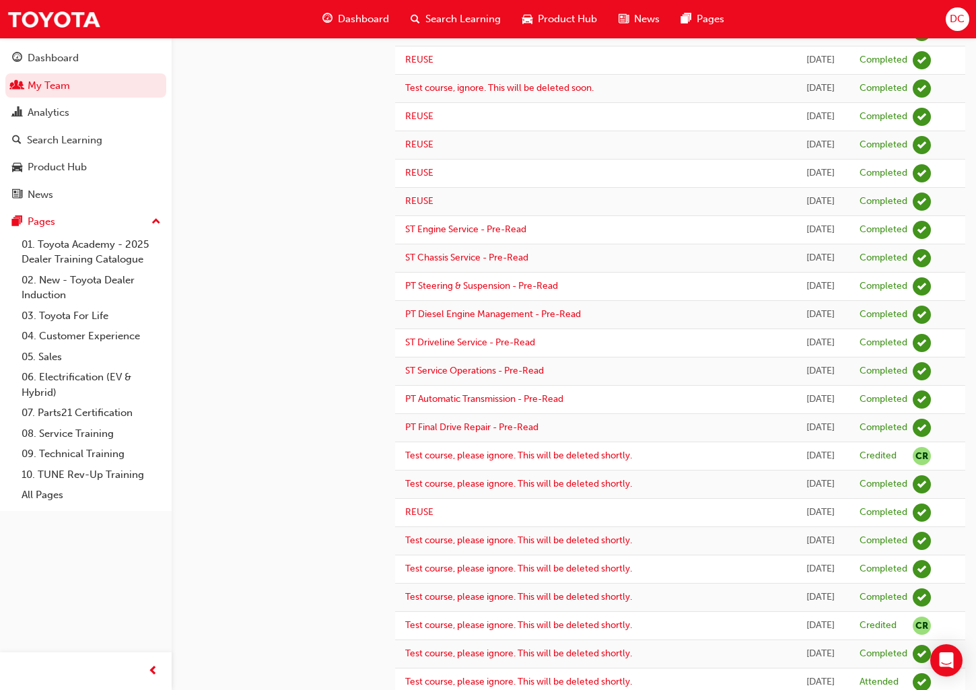
scroll to position [0, 0]
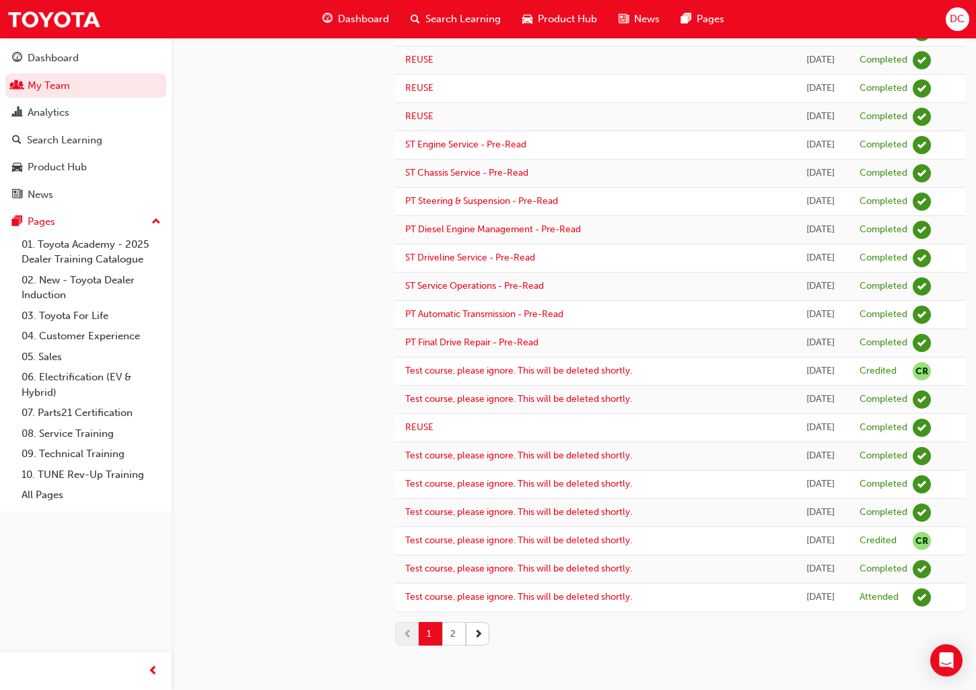
click at [451, 633] on button "2" at bounding box center [454, 634] width 24 height 24
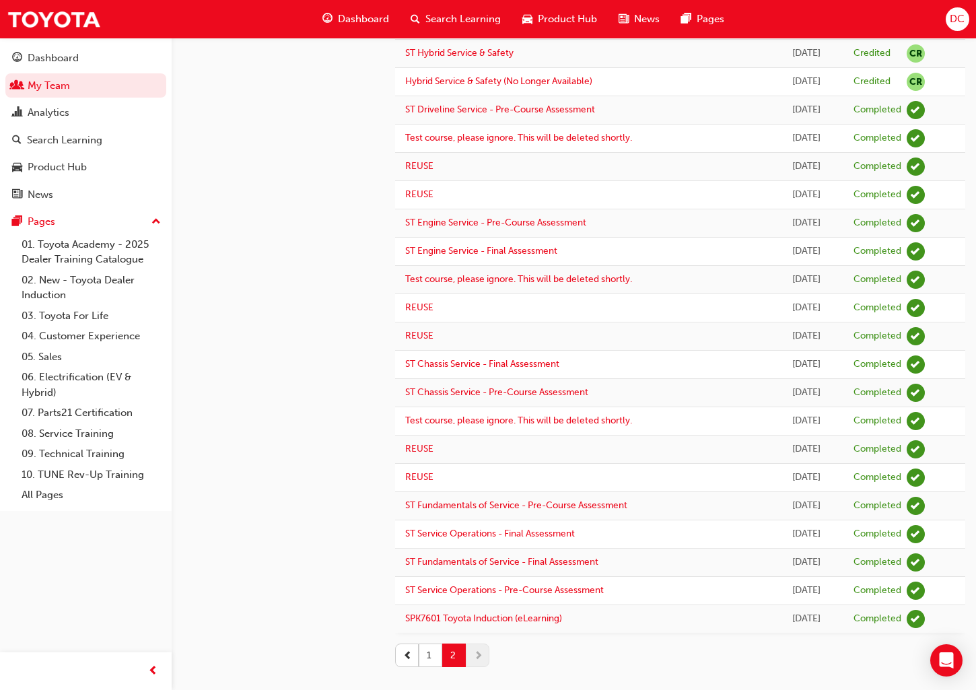
scroll to position [887, 0]
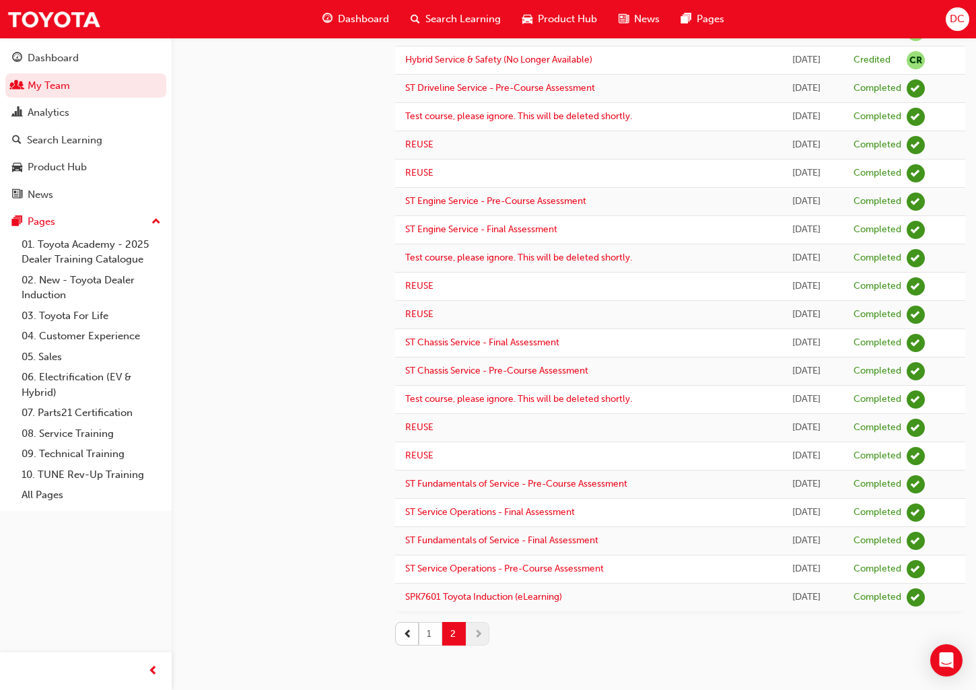
click at [432, 634] on button "1" at bounding box center [431, 634] width 24 height 24
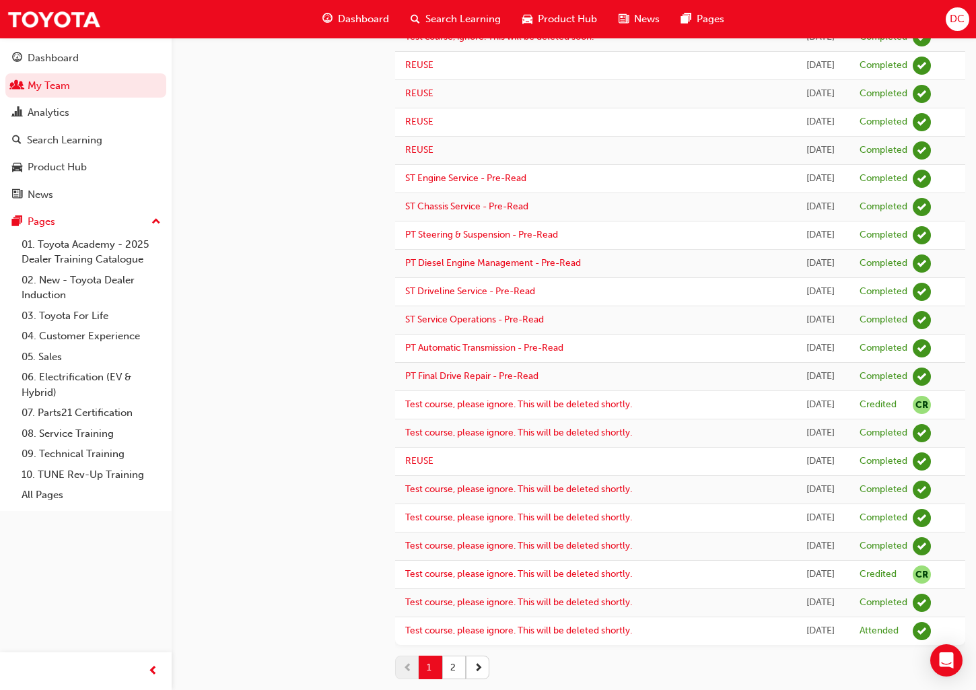
scroll to position [972, 0]
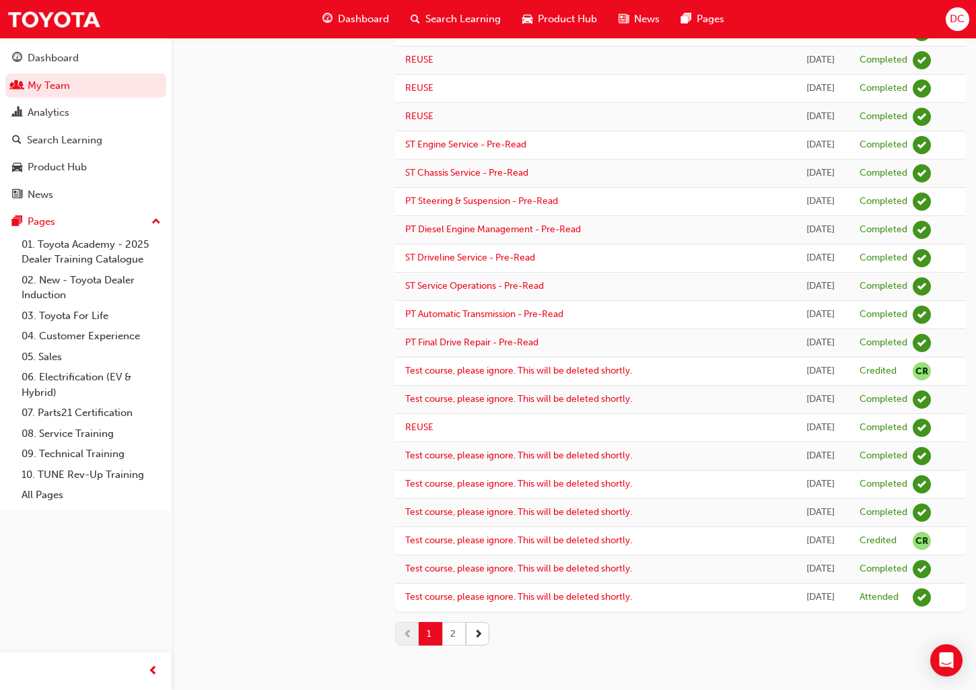
click at [455, 632] on button "2" at bounding box center [454, 634] width 24 height 24
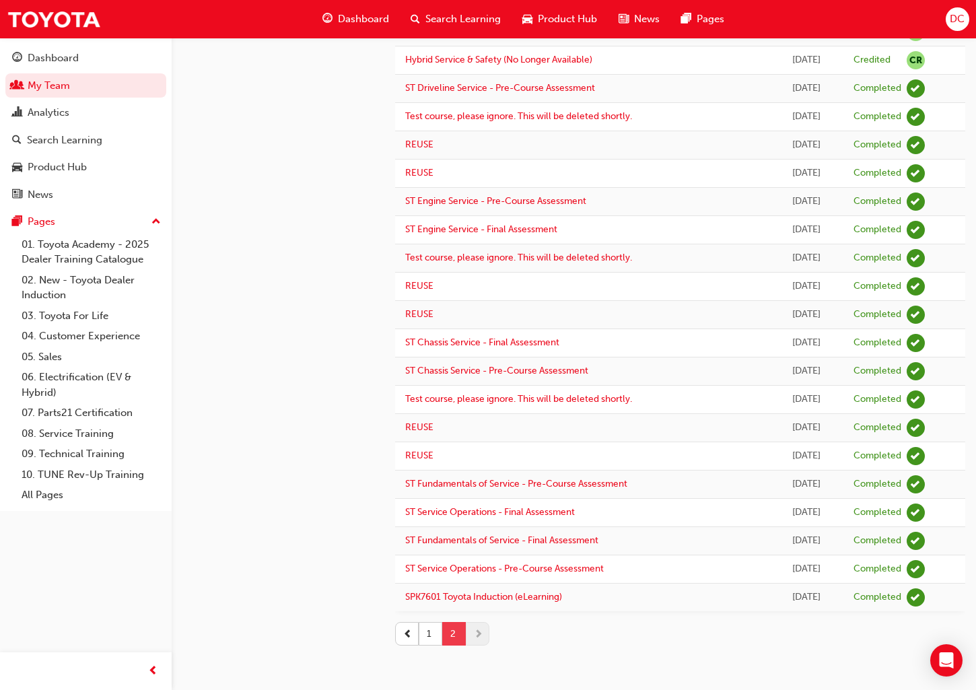
scroll to position [887, 0]
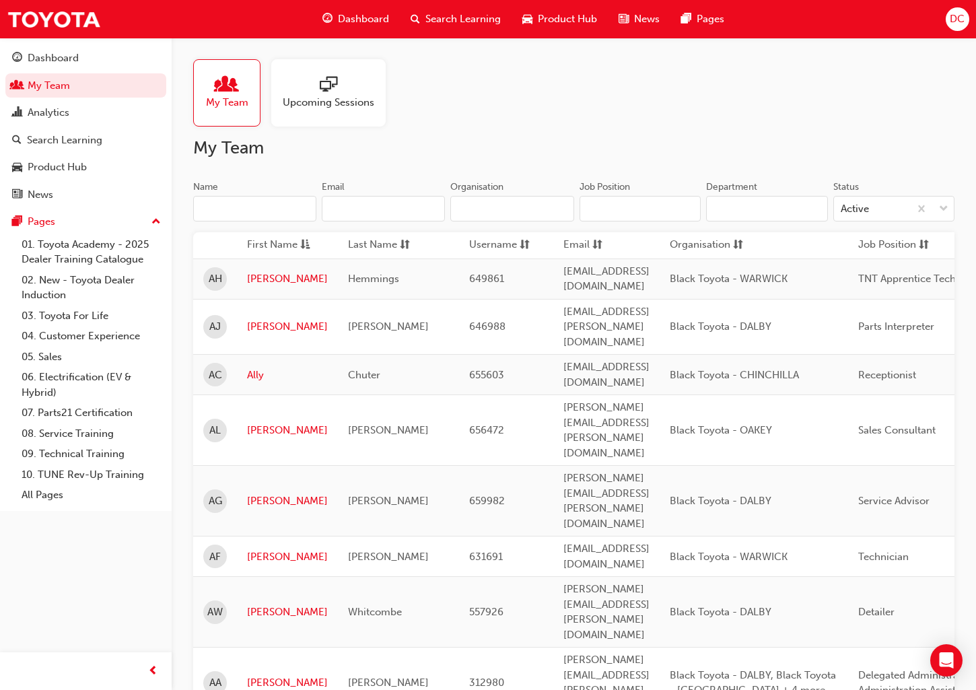
click at [251, 210] on input "Name" at bounding box center [254, 209] width 123 height 26
paste input "Jacob Gould"
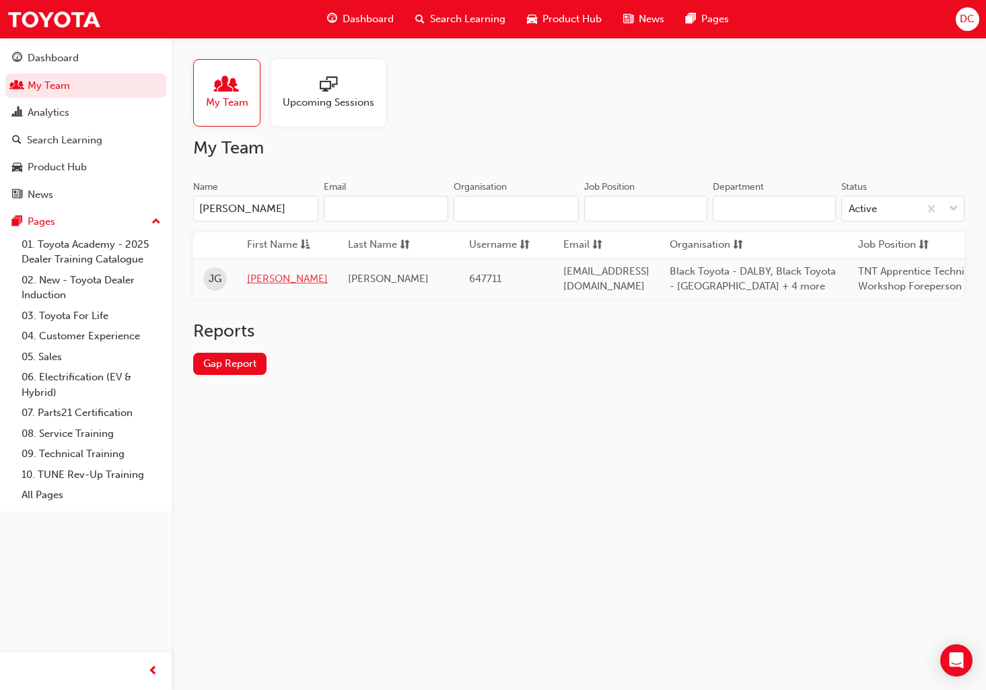
type input "Jacob Gould"
click at [260, 279] on link "Jacob" at bounding box center [287, 278] width 81 height 15
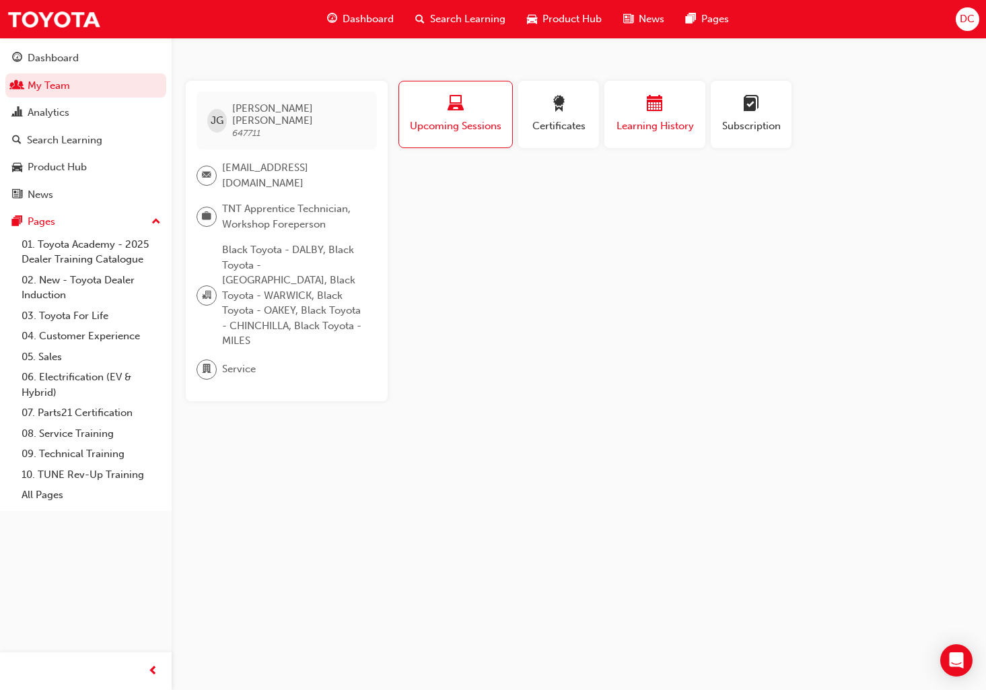
click at [652, 117] on div "Learning History" at bounding box center [655, 115] width 81 height 38
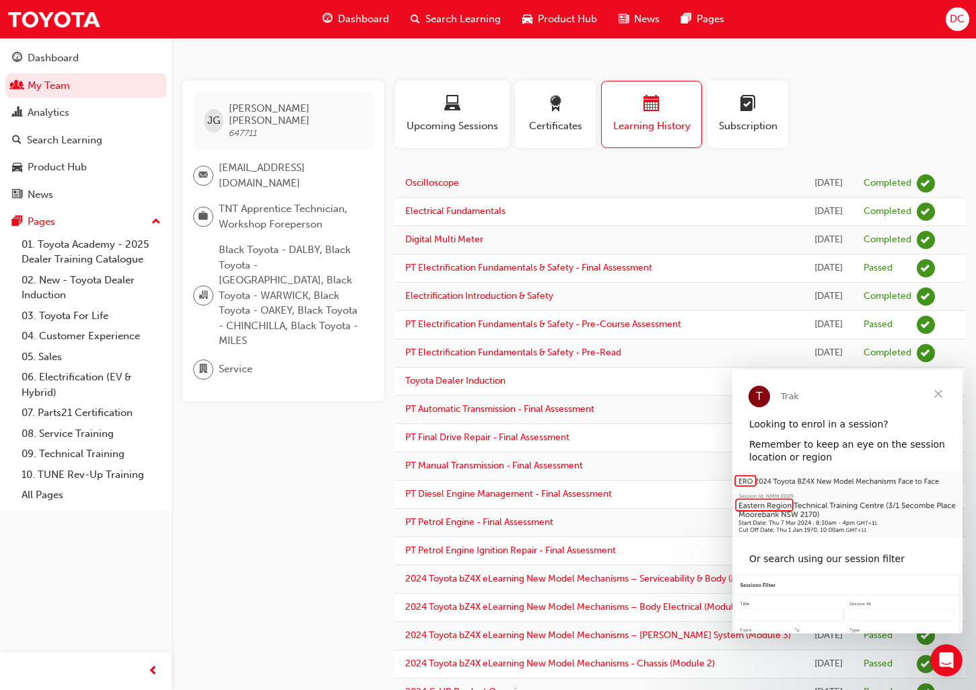
click at [938, 396] on span "Close" at bounding box center [938, 394] width 48 height 48
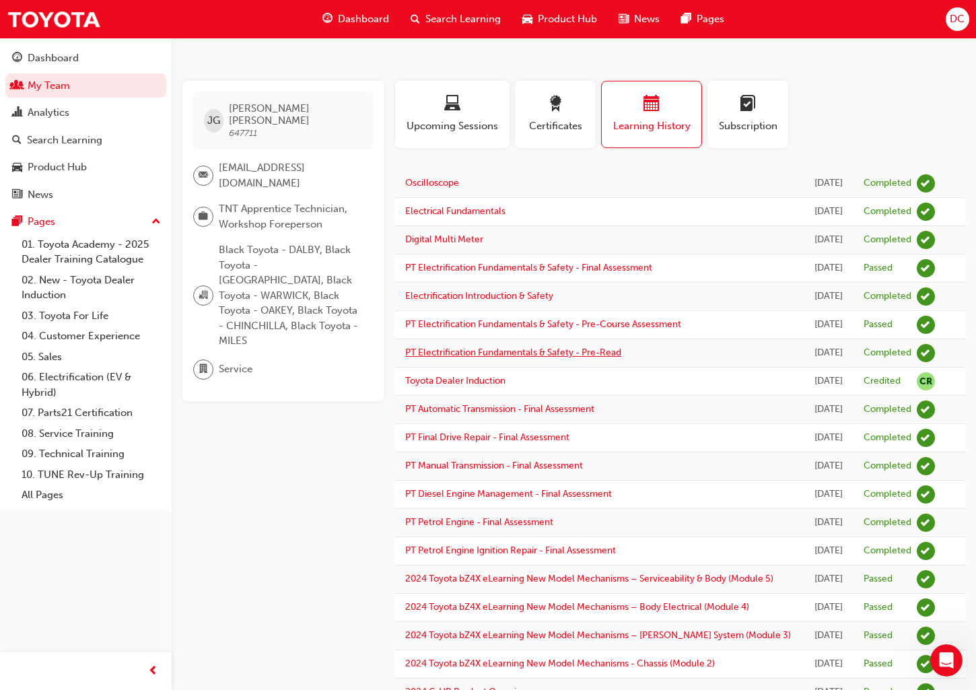
click at [543, 358] on link "PT Electrification Fundamentals & Safety - Pre-Read" at bounding box center [513, 352] width 216 height 11
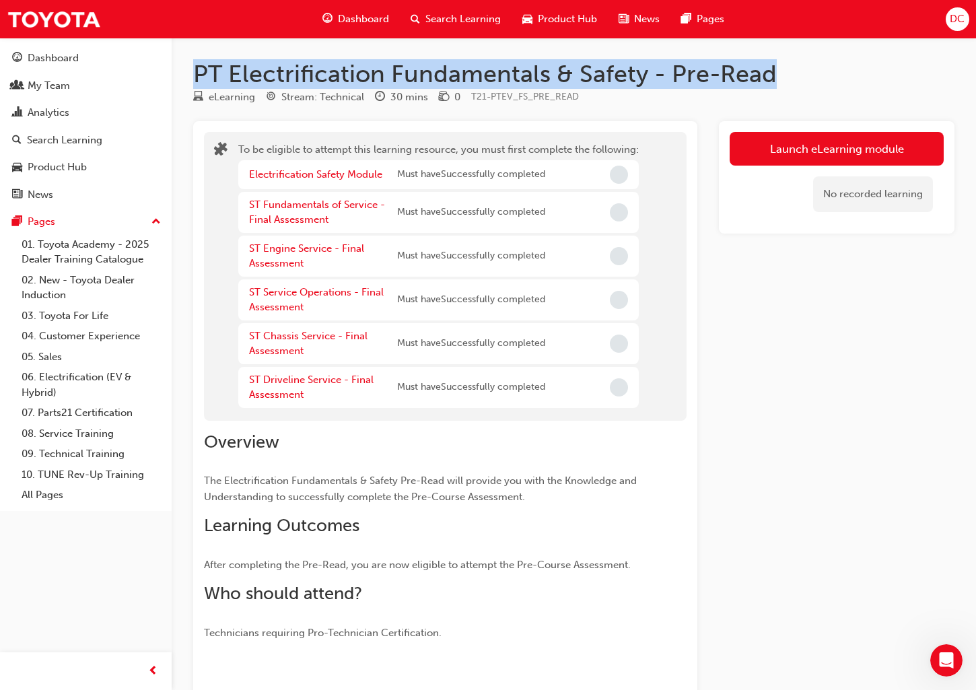
drag, startPoint x: 778, startPoint y: 77, endPoint x: 197, endPoint y: 72, distance: 581.7
click at [197, 72] on h1 "PT Electrification Fundamentals & Safety - Pre-Read" at bounding box center [573, 74] width 761 height 30
copy h1 "PT Electrification Fundamentals & Safety - Pre-Read"
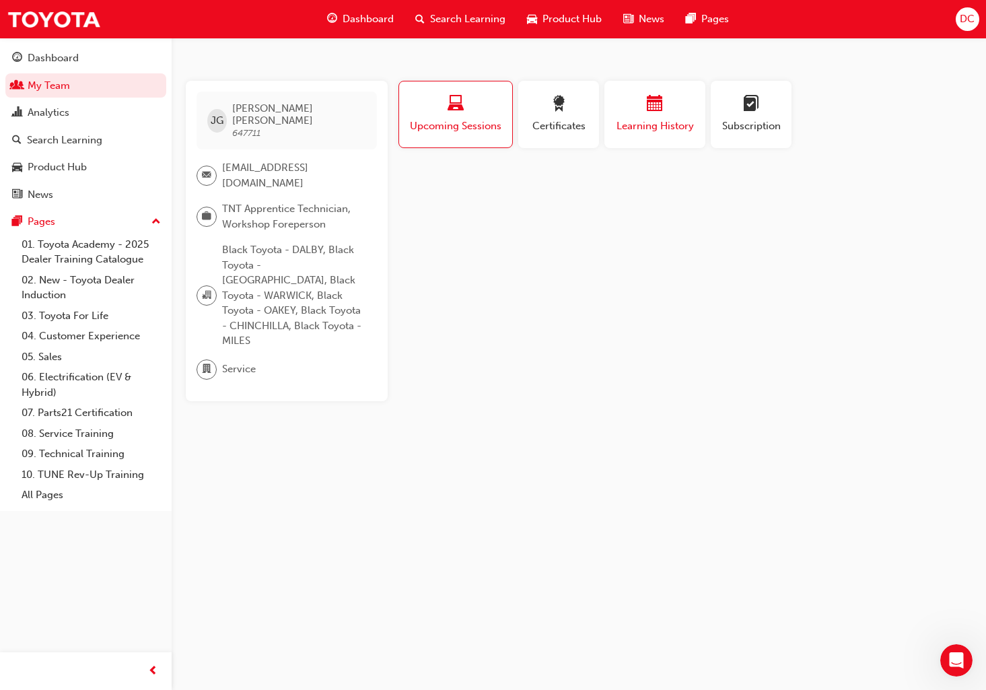
click at [644, 115] on div "button" at bounding box center [655, 106] width 81 height 21
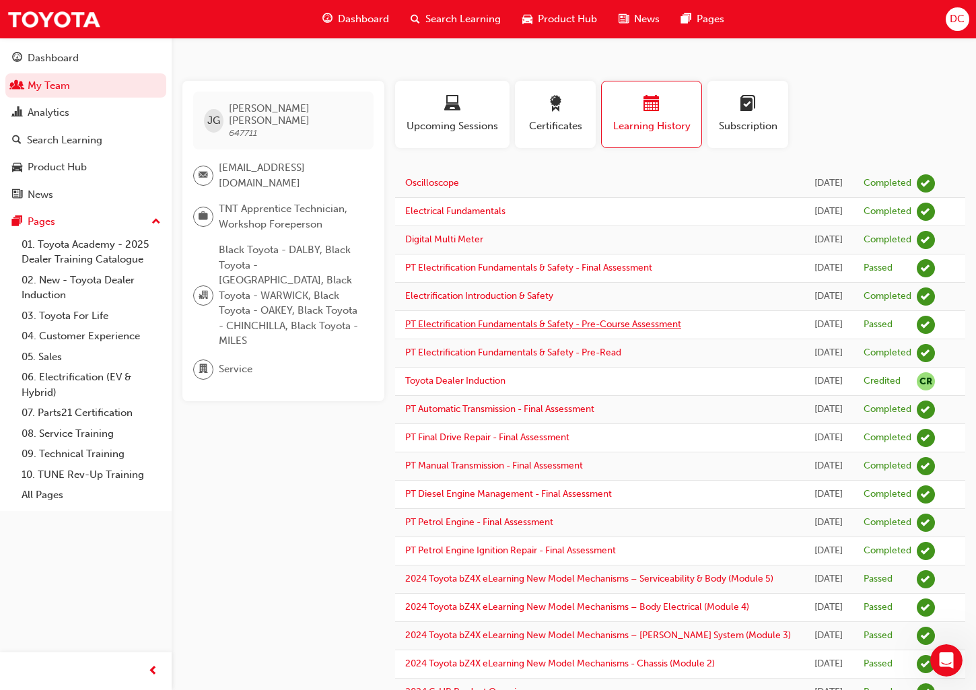
click at [500, 325] on link "PT Electrification Fundamentals & Safety - Pre-Course Assessment" at bounding box center [543, 323] width 276 height 11
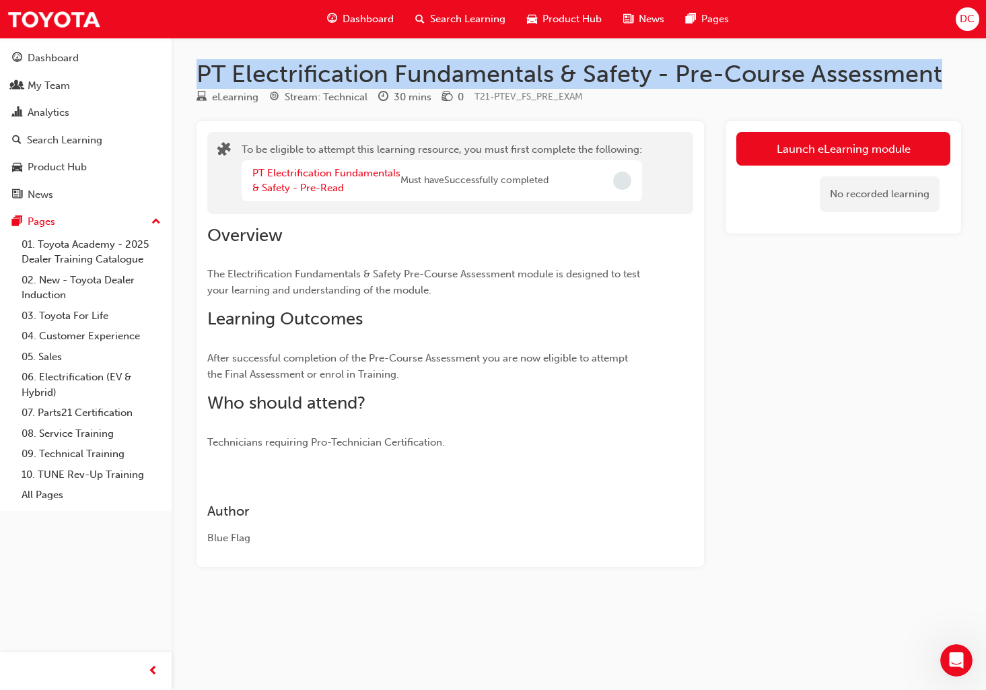
drag, startPoint x: 945, startPoint y: 73, endPoint x: 198, endPoint y: 79, distance: 746.7
click at [198, 79] on h1 "PT Electrification Fundamentals & Safety - Pre-Course Assessment" at bounding box center [579, 74] width 765 height 30
copy h1 "PT Electrification Fundamentals & Safety - Pre-Course Assessment"
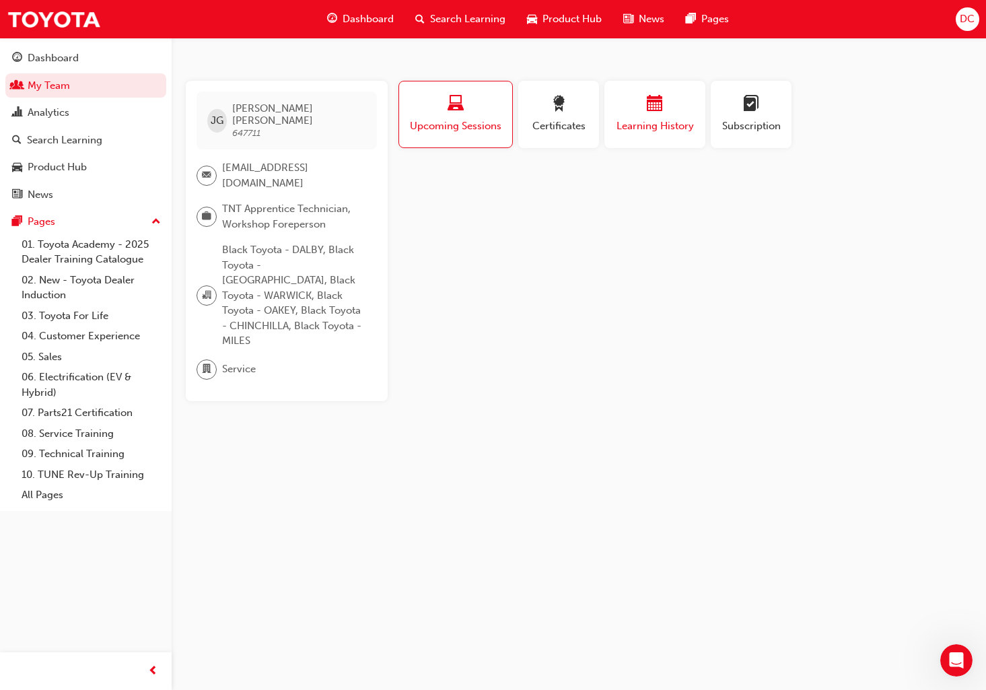
click at [647, 98] on span "calendar-icon" at bounding box center [655, 105] width 16 height 18
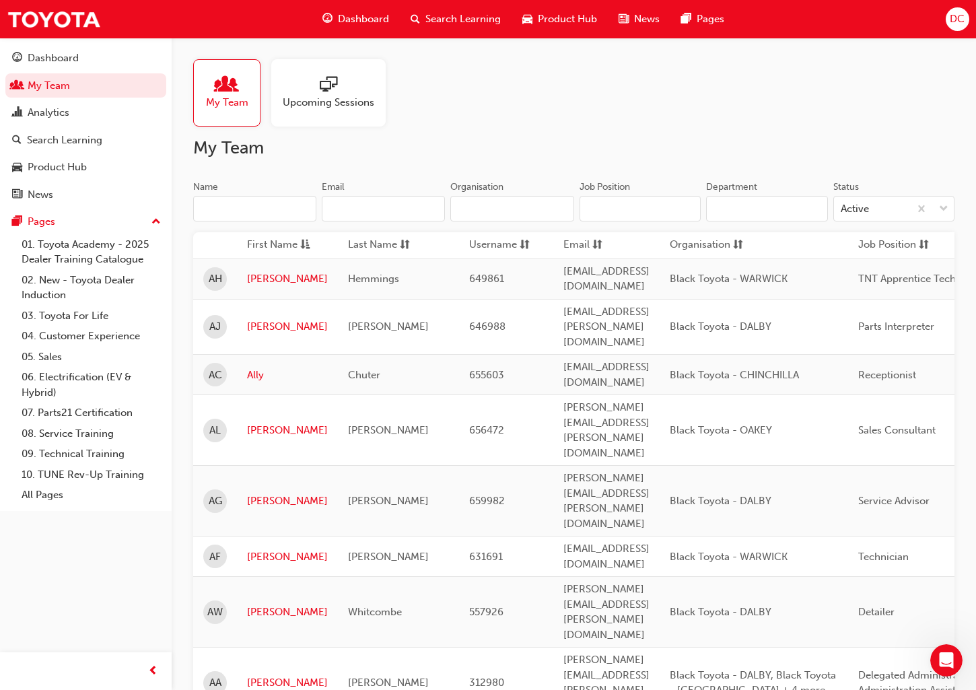
click at [215, 206] on input "Name" at bounding box center [254, 209] width 123 height 26
paste input "Jarred Ellis"
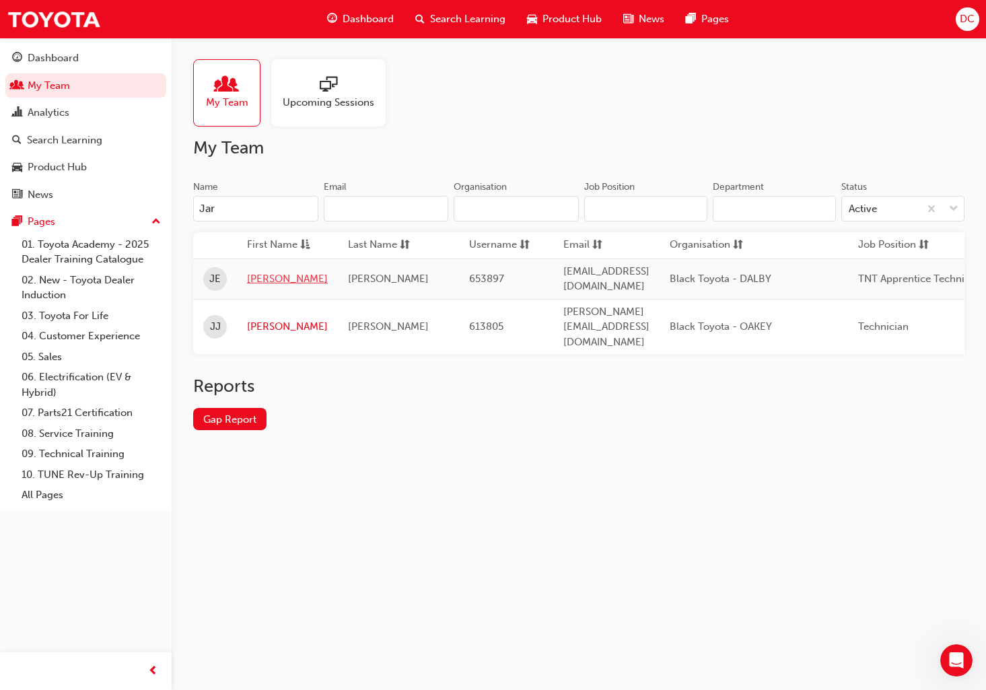
type input "Jar"
click at [267, 275] on link "Jared" at bounding box center [287, 278] width 81 height 15
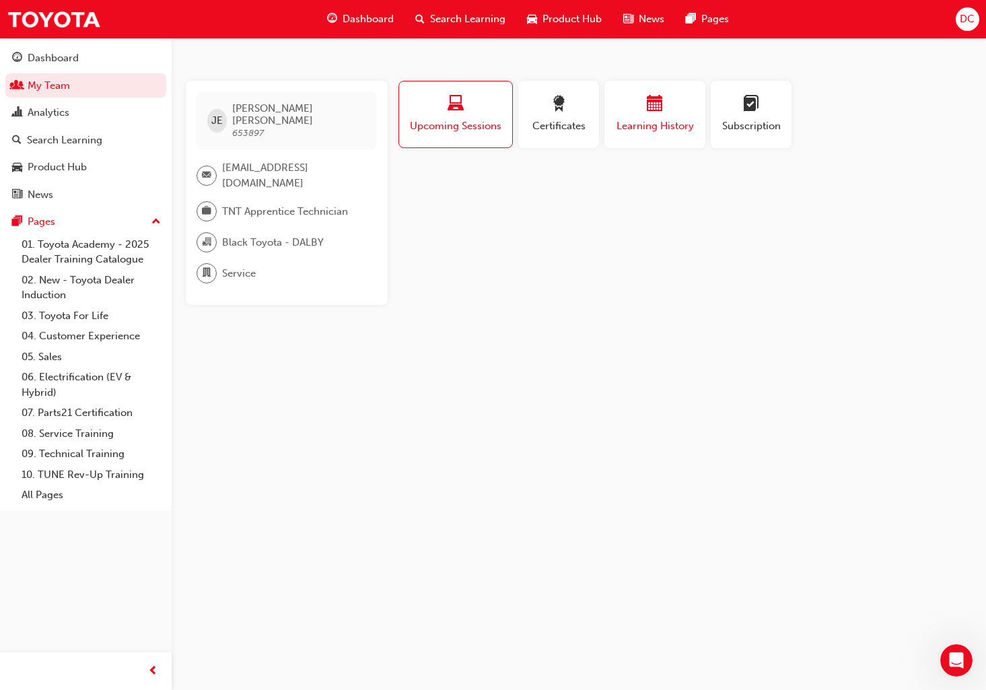
click at [650, 100] on span "calendar-icon" at bounding box center [655, 105] width 16 height 18
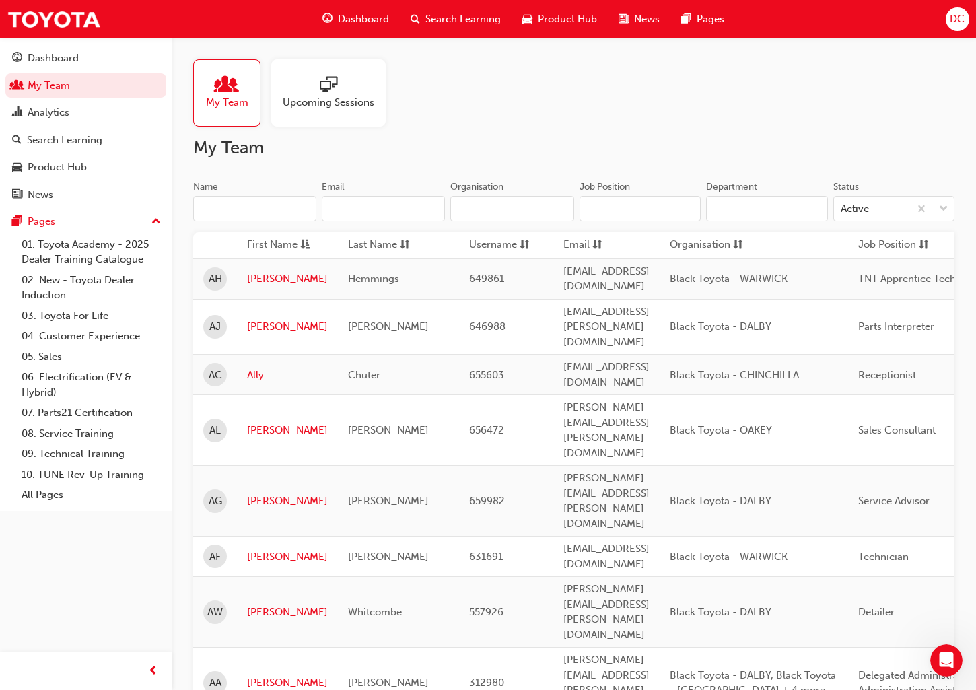
click at [210, 214] on input "Name" at bounding box center [254, 209] width 123 height 26
paste input "Marianito Crudo"
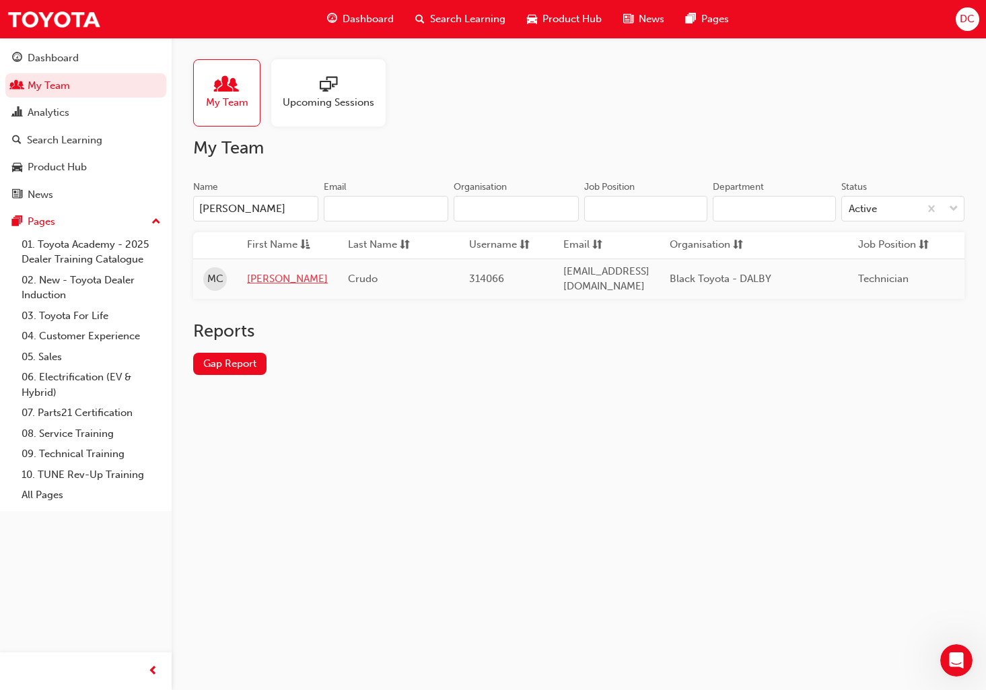
type input "Marianito Crudo"
click at [275, 273] on link "Marianito" at bounding box center [287, 278] width 81 height 15
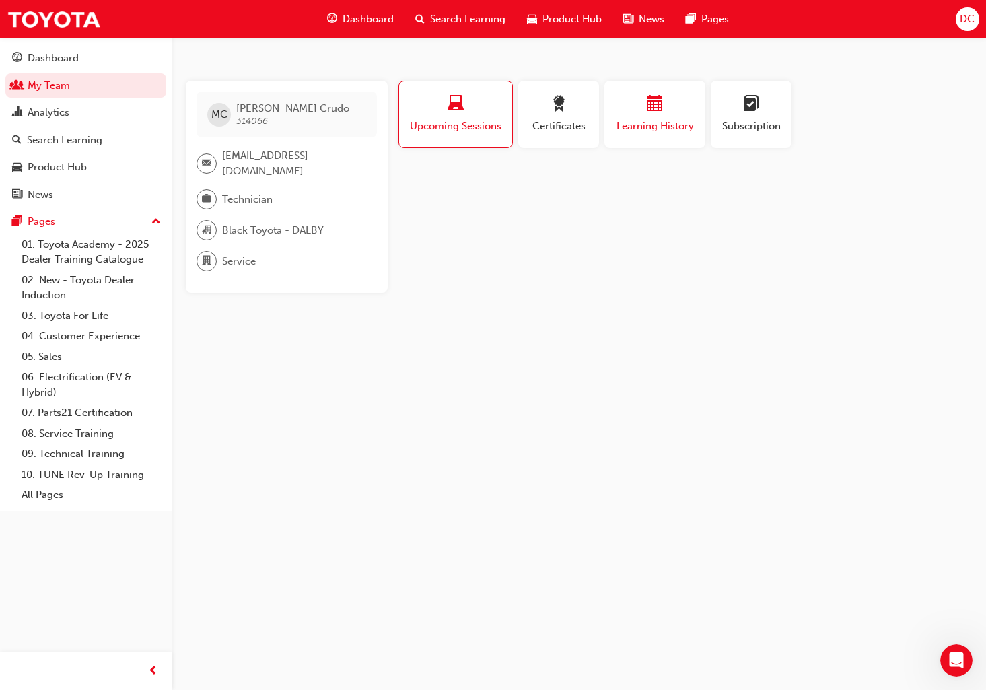
click at [667, 108] on div "button" at bounding box center [655, 106] width 81 height 21
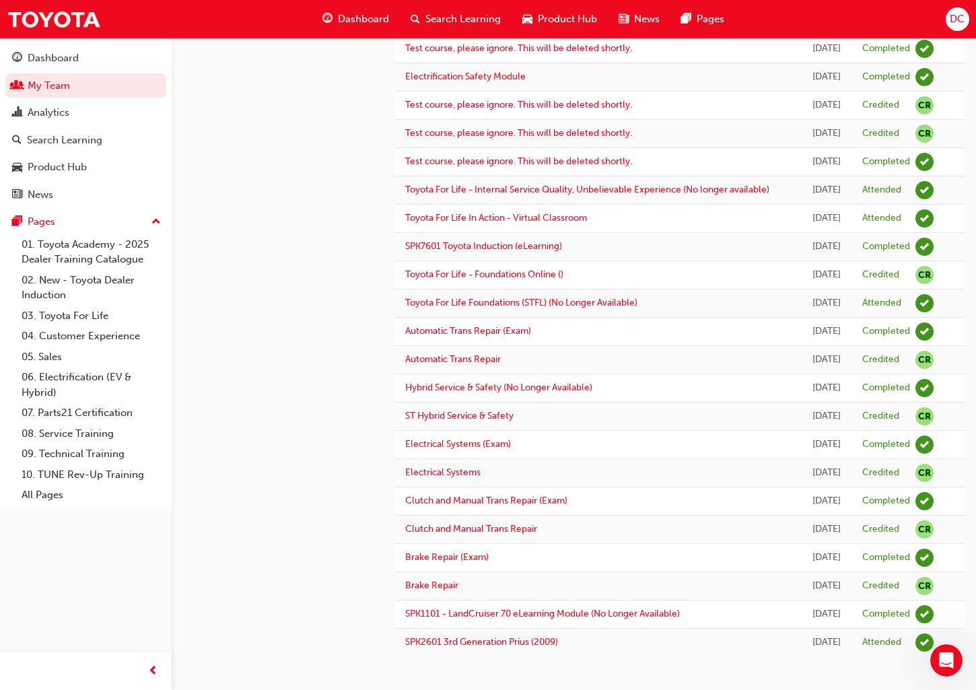
scroll to position [291, 0]
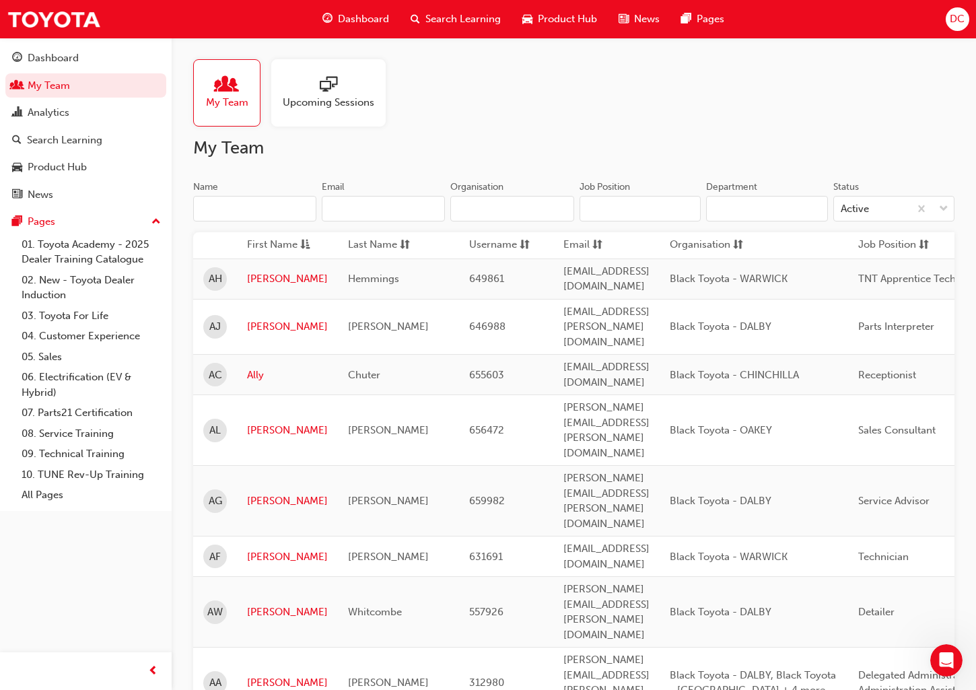
click at [224, 203] on input "Name" at bounding box center [254, 209] width 123 height 26
paste input "Patrick Rawlinson"
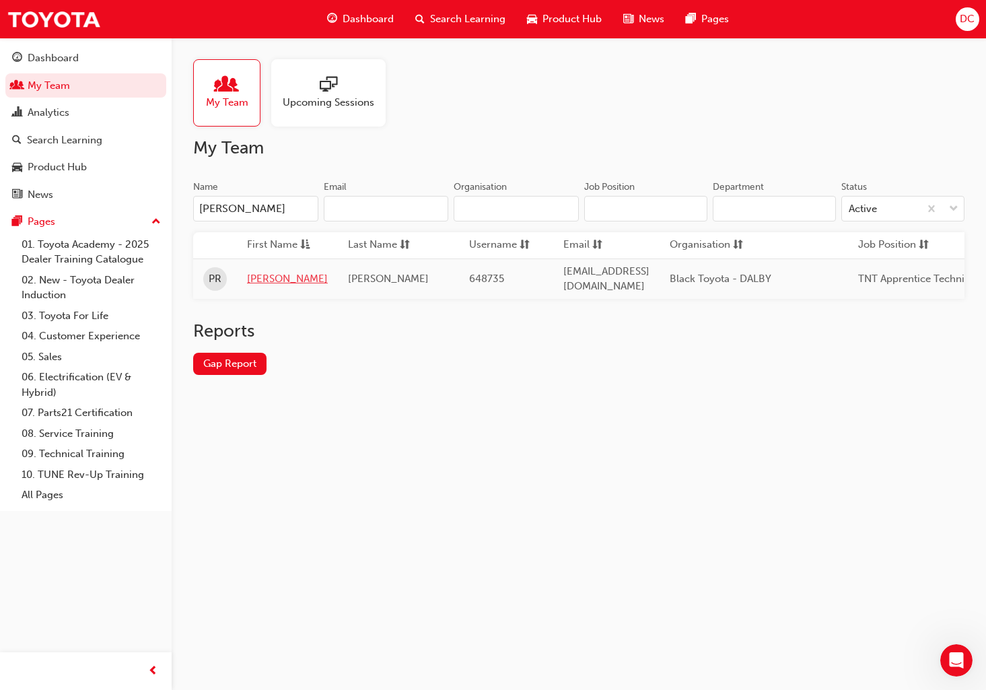
type input "Patrick Rawlinson"
click at [265, 274] on link "Patrick" at bounding box center [287, 278] width 81 height 15
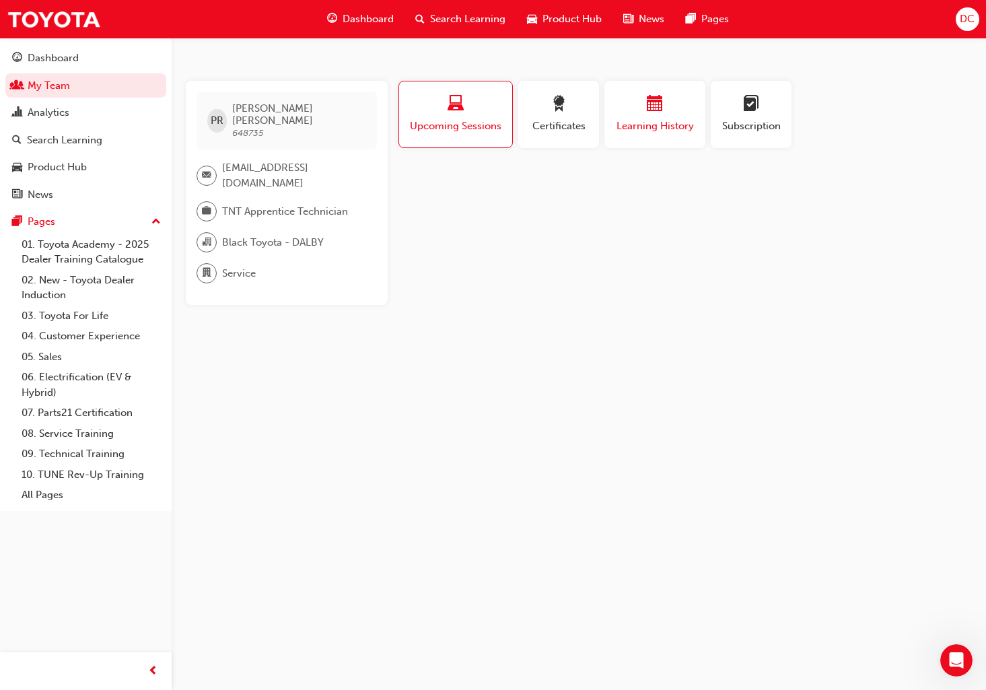
click at [644, 116] on div "Learning History" at bounding box center [655, 115] width 81 height 38
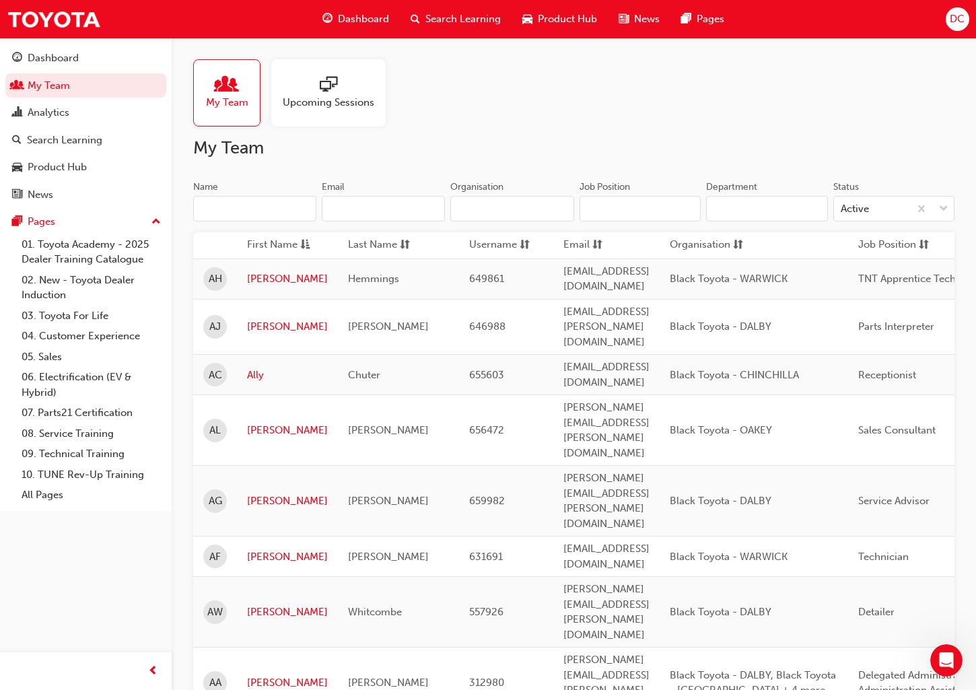
click at [209, 213] on input "Name" at bounding box center [254, 209] width 123 height 26
paste input "Paul Ellis"
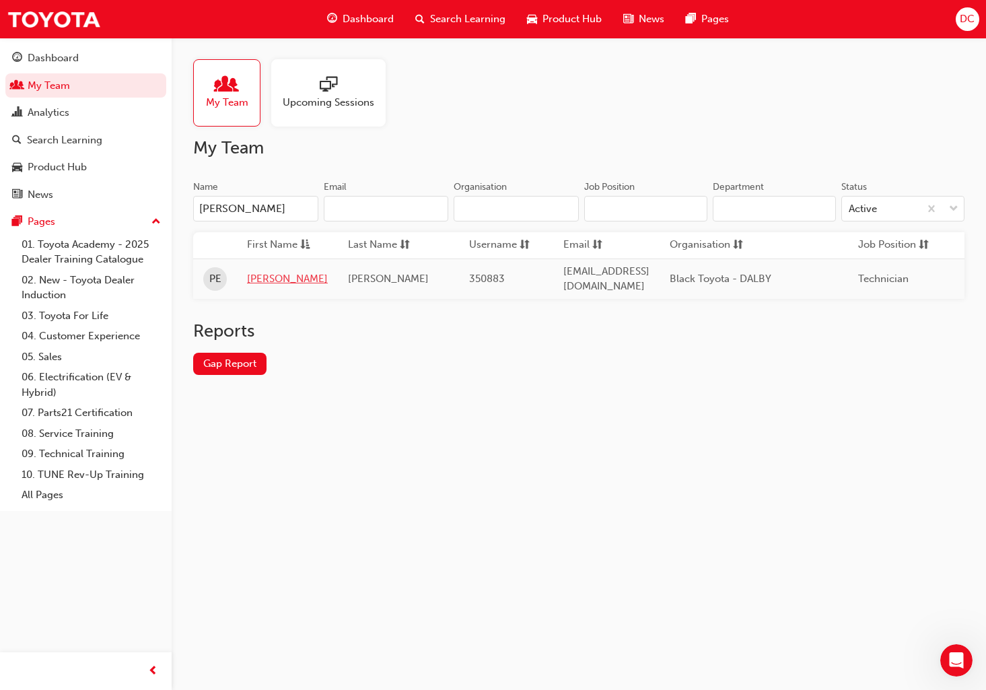
type input "Paul Ellis"
click at [256, 275] on link "PAUL" at bounding box center [287, 278] width 81 height 15
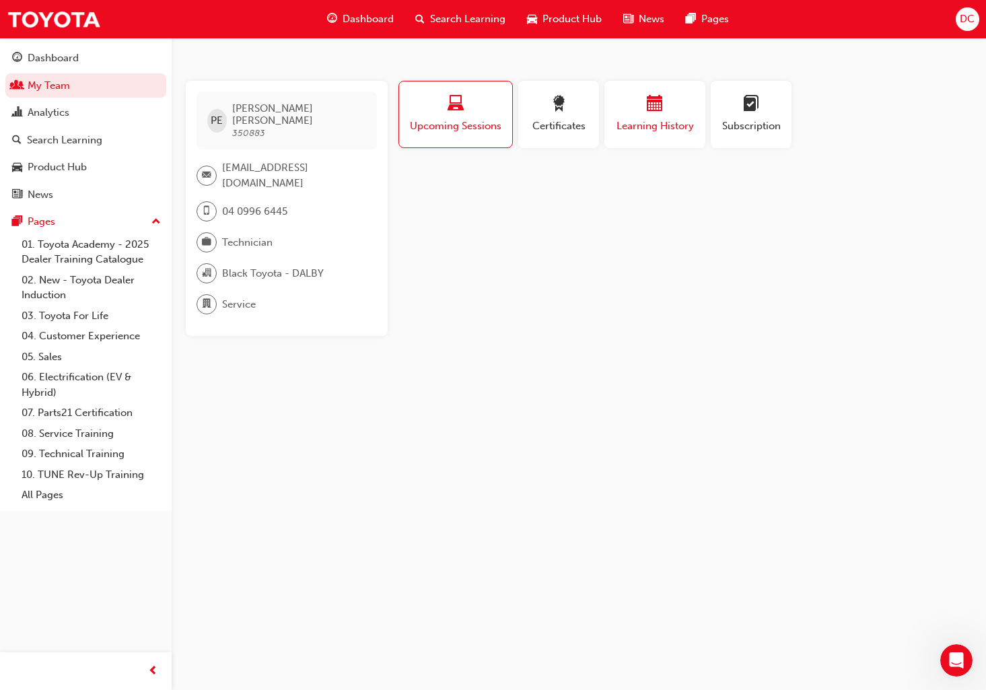
click at [656, 106] on span "calendar-icon" at bounding box center [655, 105] width 16 height 18
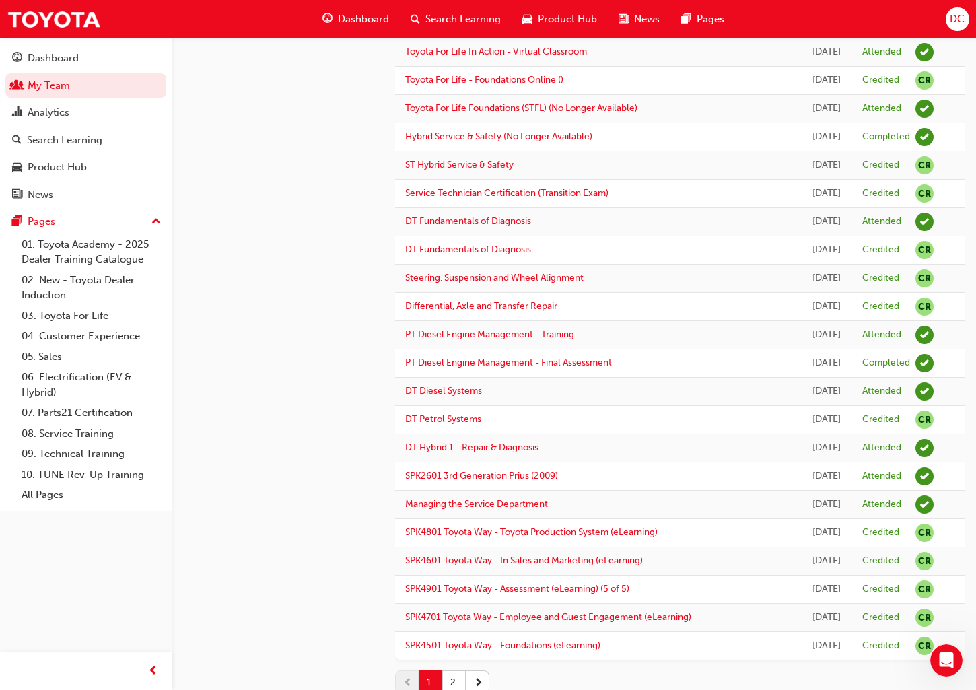
scroll to position [1056, 0]
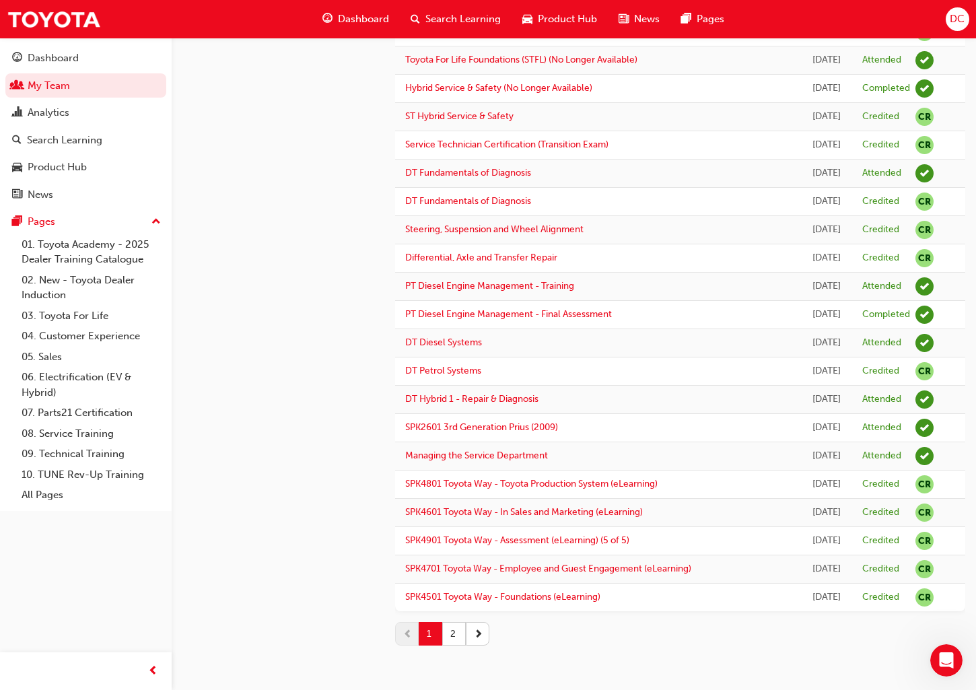
click at [453, 632] on button "2" at bounding box center [454, 634] width 24 height 24
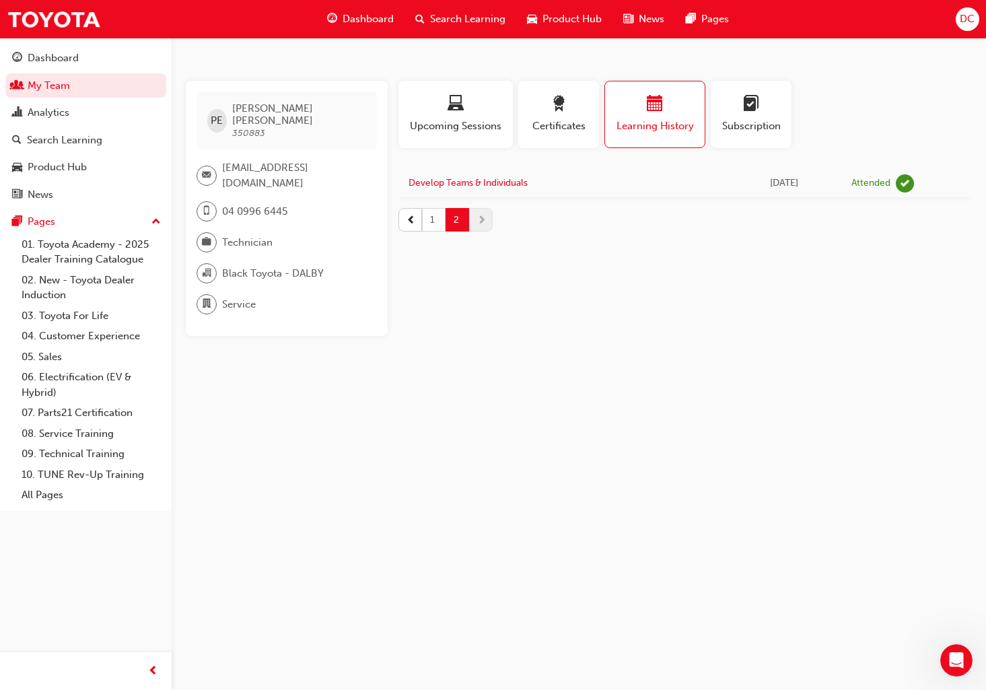
click at [434, 219] on button "1" at bounding box center [434, 220] width 24 height 24
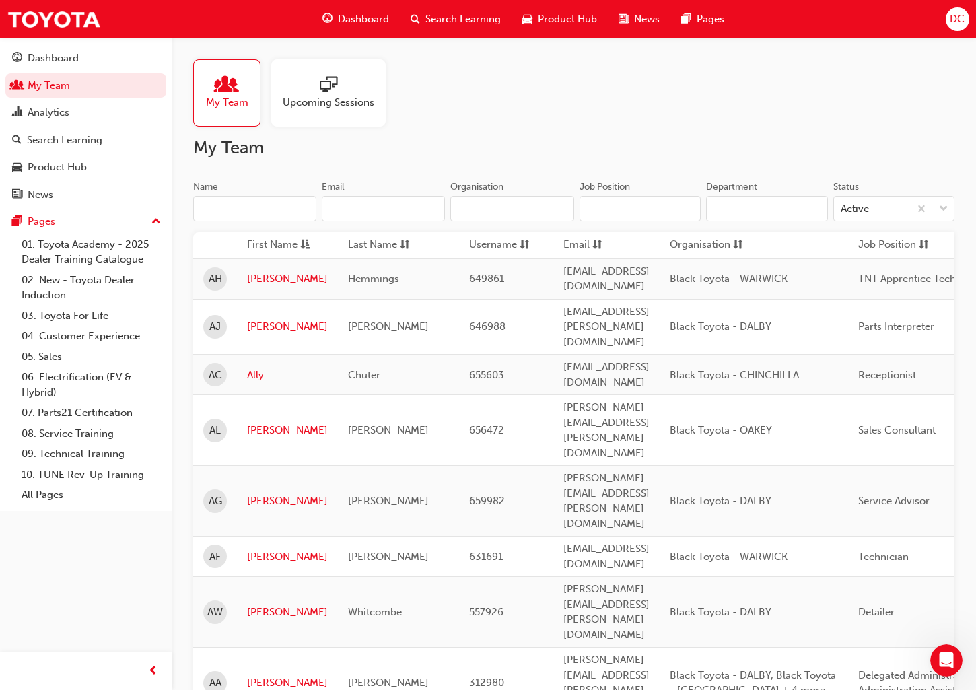
click at [229, 207] on input "Name" at bounding box center [254, 209] width 123 height 26
paste input "Russel Cueva"
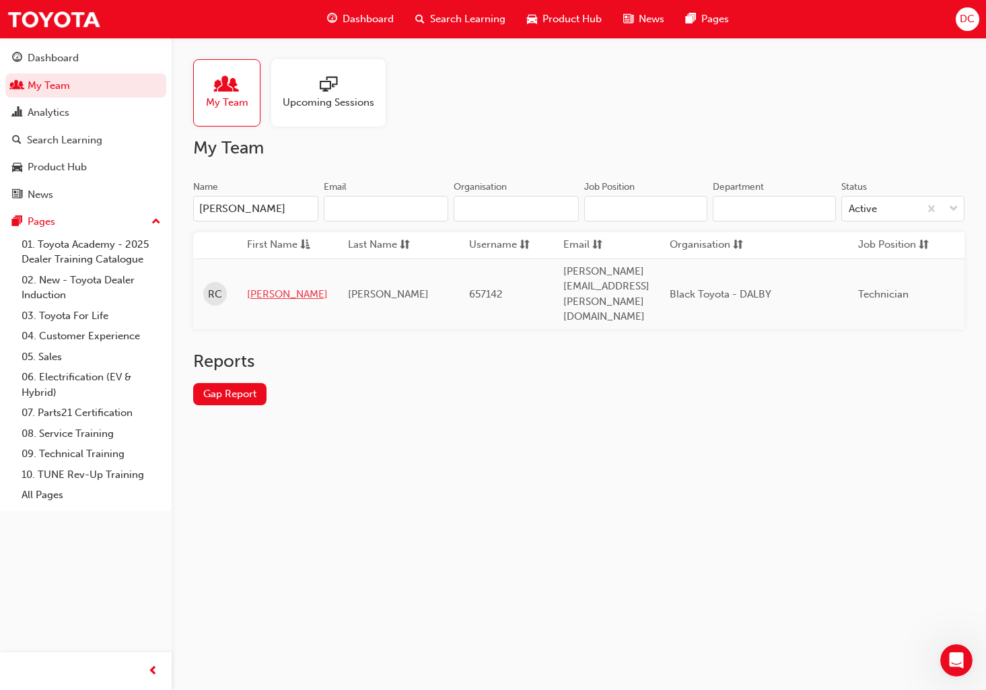
type input "Russel Cueva"
click at [259, 287] on link "Russel" at bounding box center [287, 294] width 81 height 15
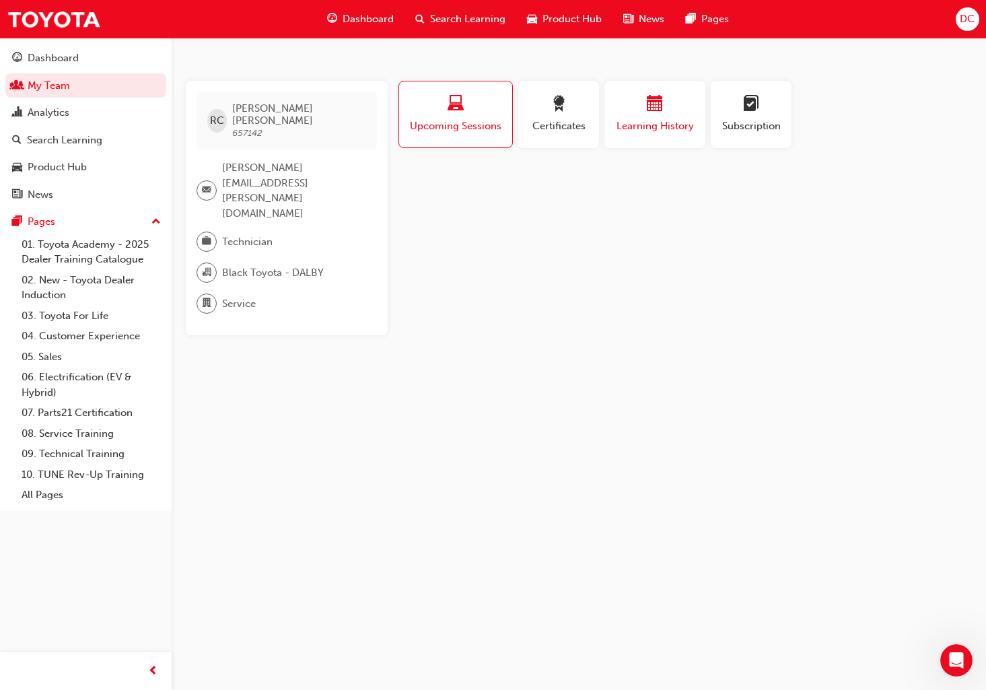
click at [654, 108] on span "calendar-icon" at bounding box center [655, 105] width 16 height 18
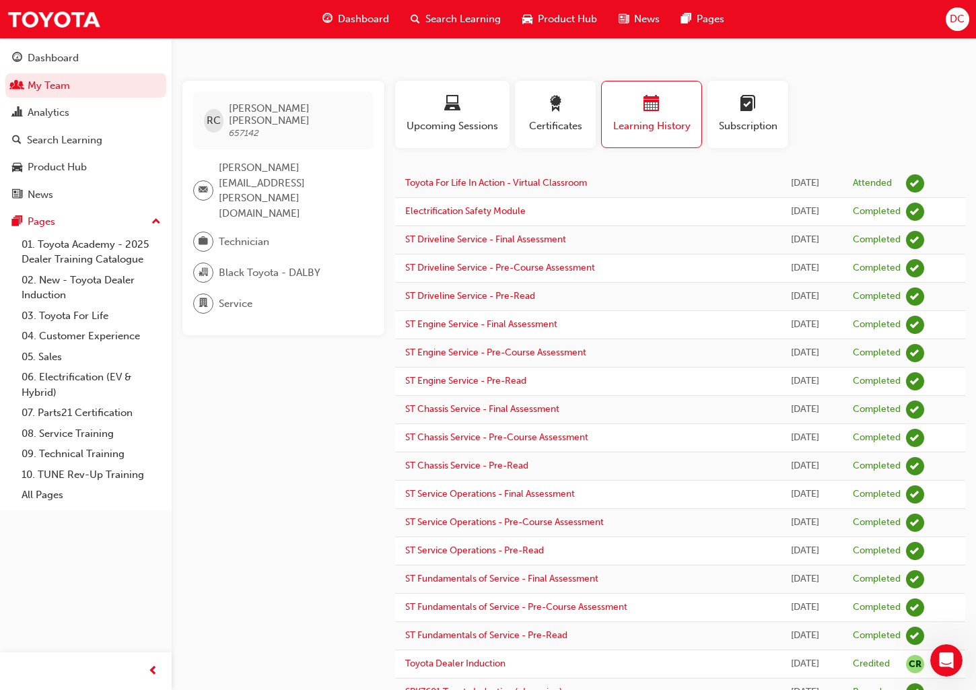
scroll to position [8, 0]
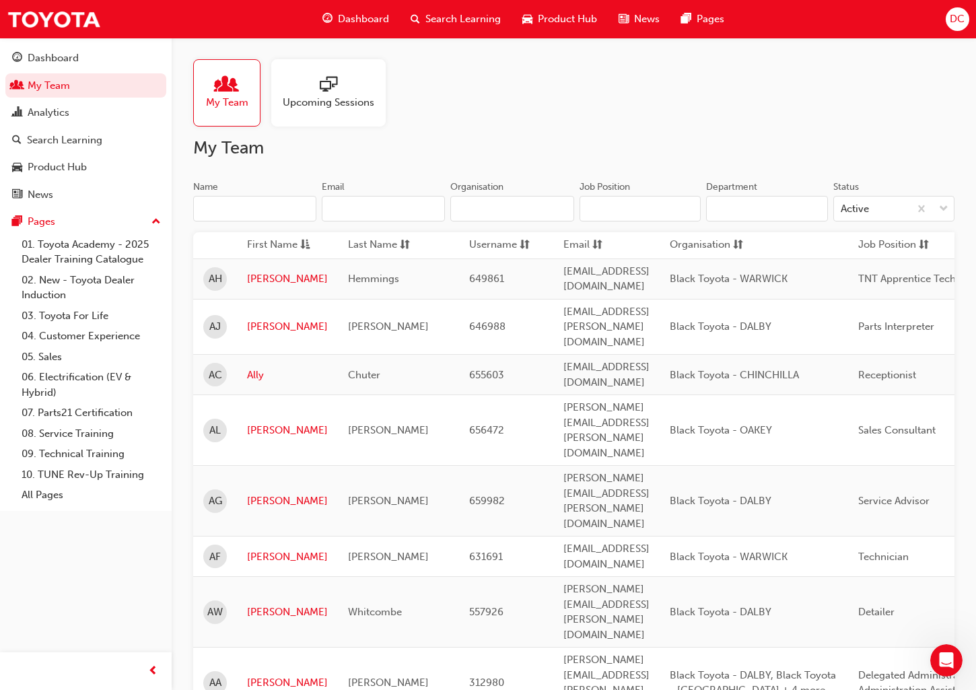
click at [217, 209] on input "Name" at bounding box center [254, 209] width 123 height 26
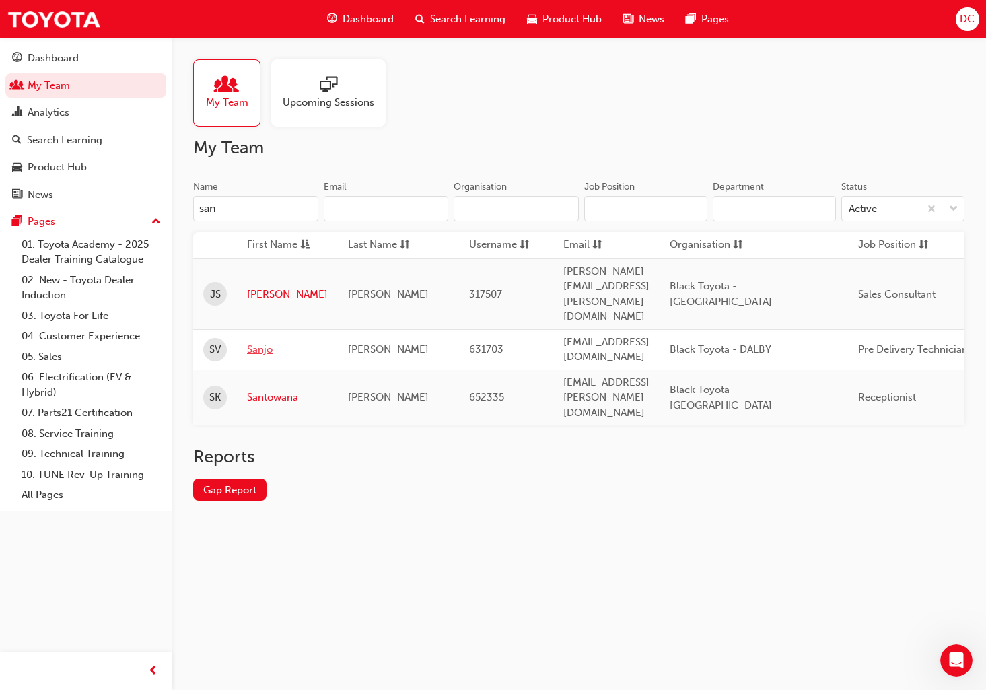
type input "san"
click at [256, 342] on link "Sanjo" at bounding box center [287, 349] width 81 height 15
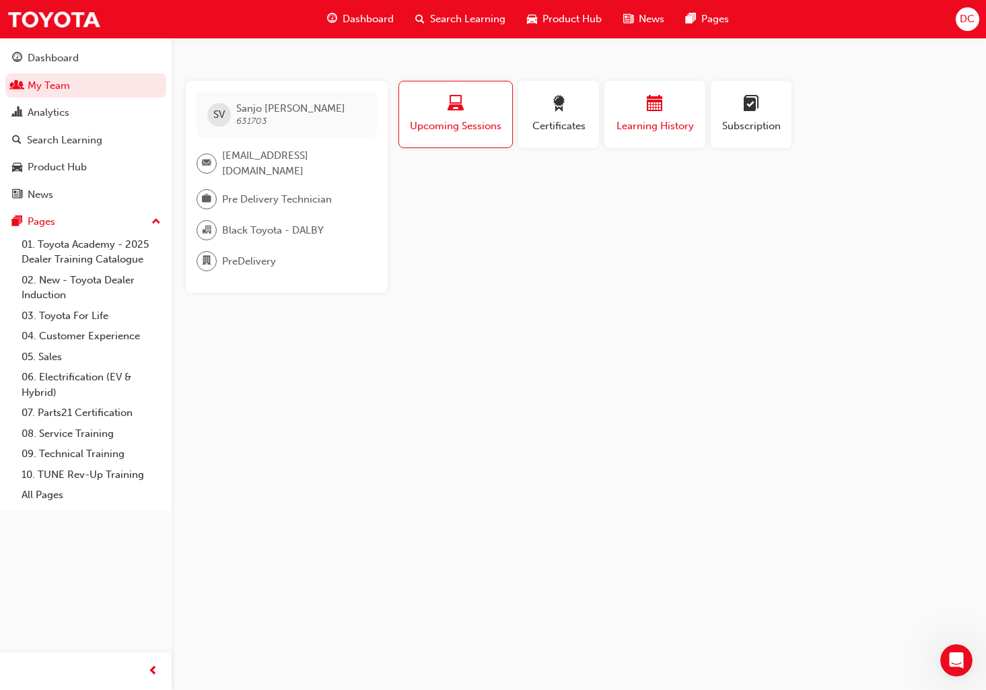
click at [667, 110] on div "button" at bounding box center [655, 106] width 81 height 21
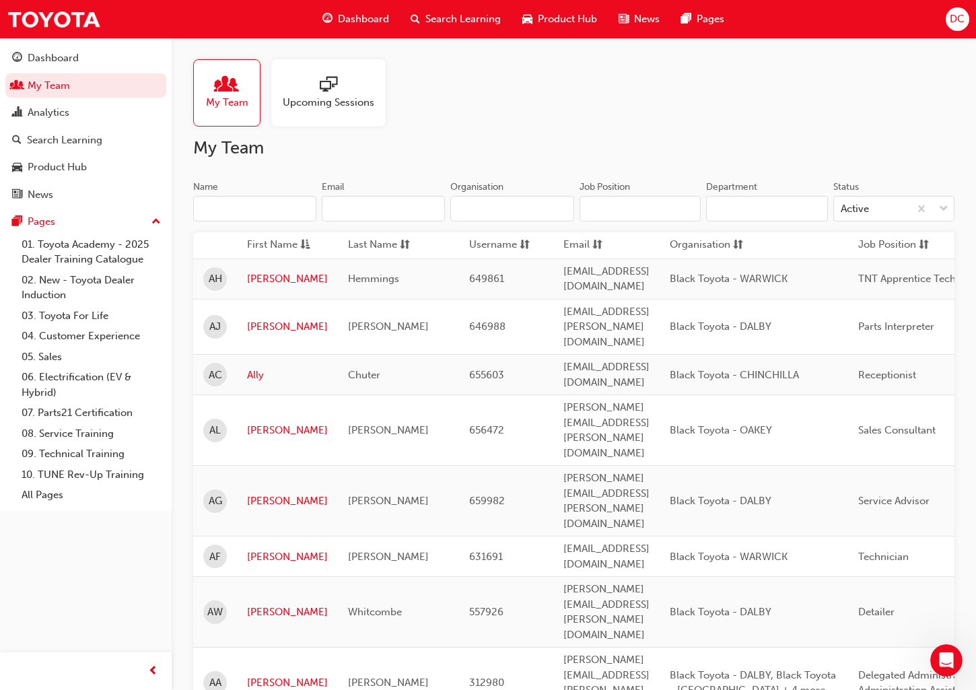
click at [224, 209] on input "Name" at bounding box center [254, 209] width 123 height 26
paste input "Shaneae Derry"
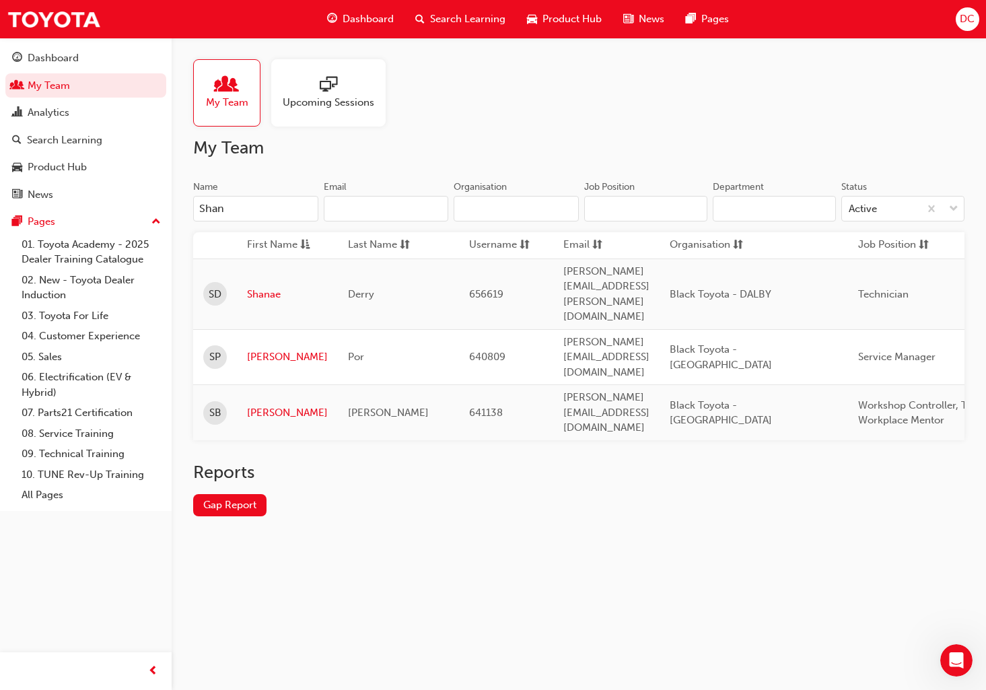
type input "Shan"
click at [265, 287] on link "Shanae" at bounding box center [287, 294] width 81 height 15
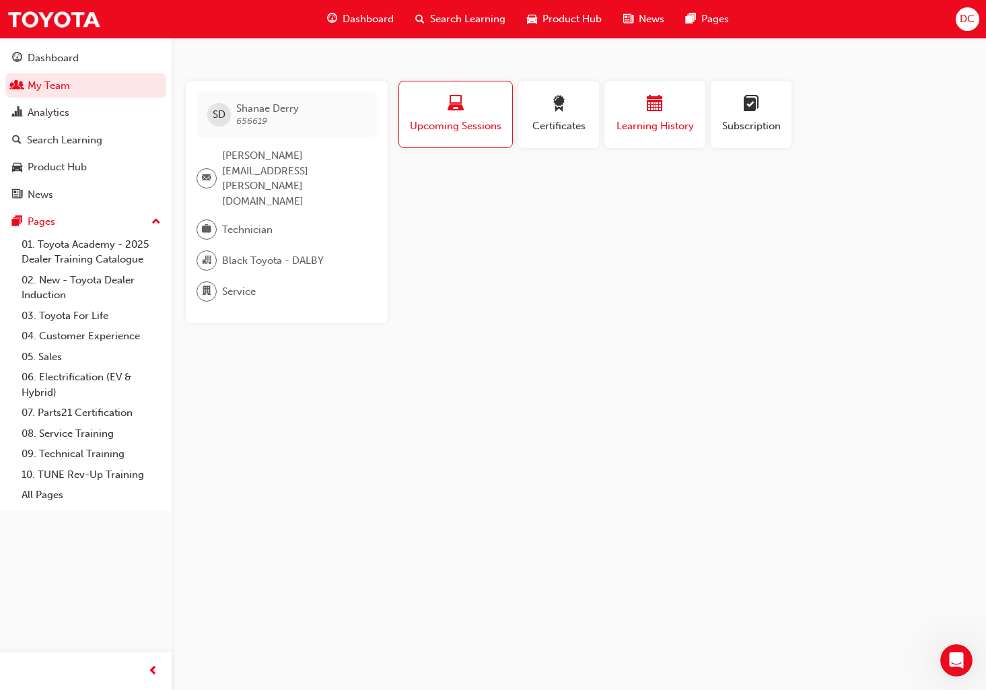
click at [634, 112] on div "button" at bounding box center [655, 106] width 81 height 21
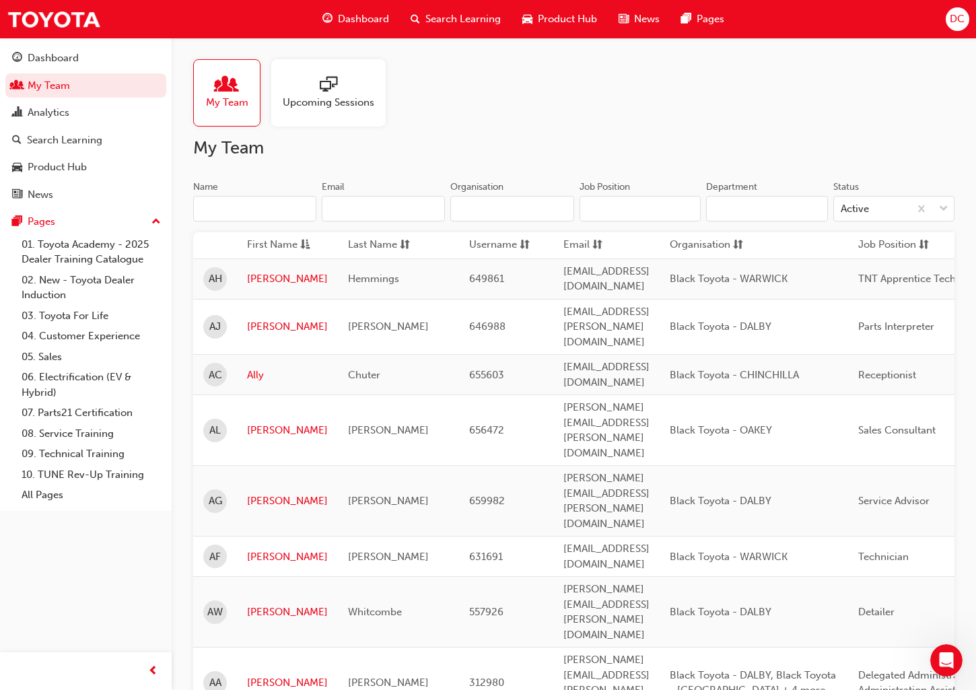
click at [220, 207] on input "Name" at bounding box center [254, 209] width 123 height 26
paste input "Steven Tattam"
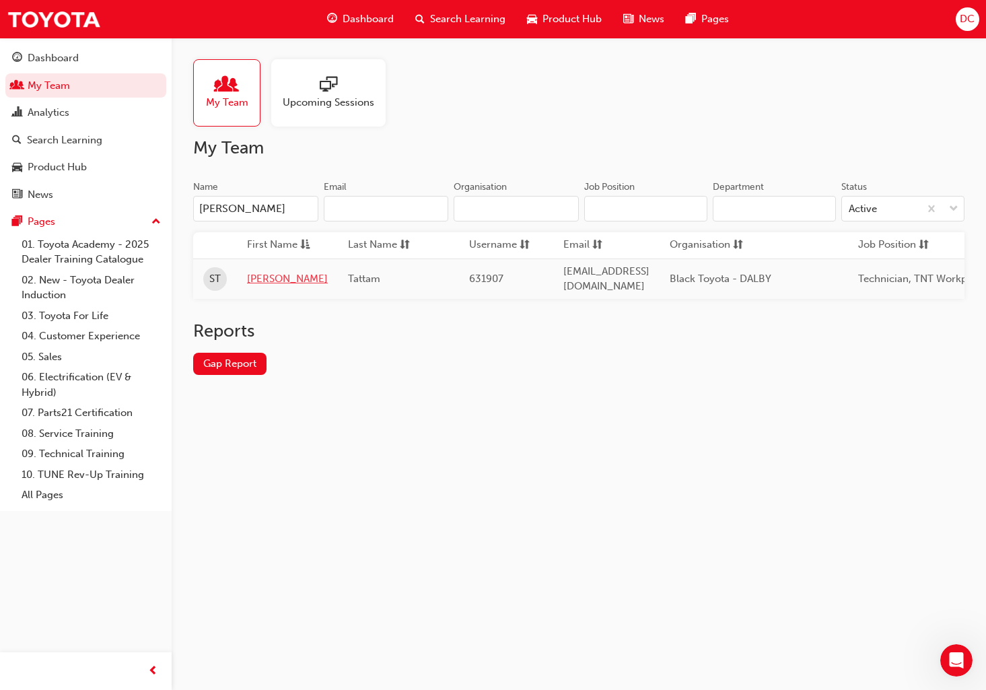
type input "Steven Tattam"
click at [262, 273] on link "Steven" at bounding box center [287, 278] width 81 height 15
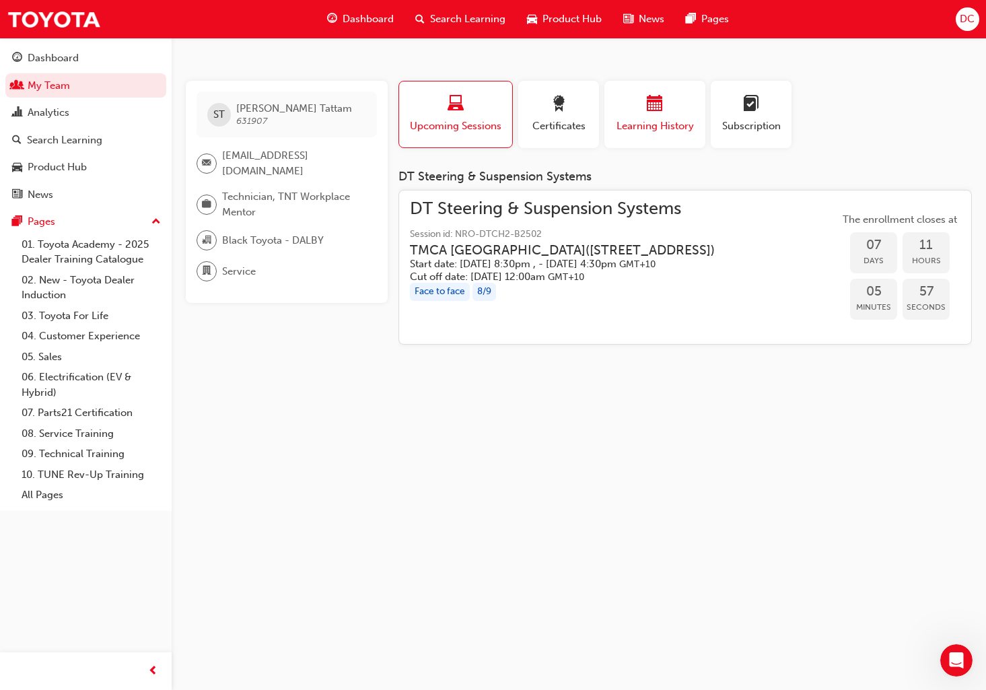
click at [654, 108] on span "calendar-icon" at bounding box center [655, 105] width 16 height 18
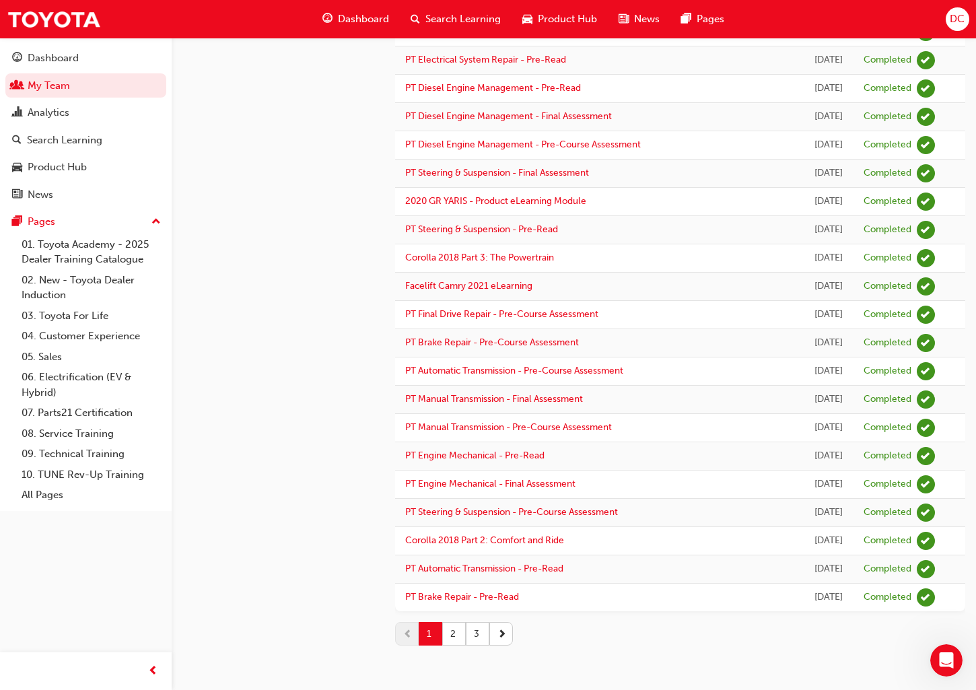
scroll to position [1444, 0]
click at [453, 640] on button "2" at bounding box center [454, 634] width 24 height 24
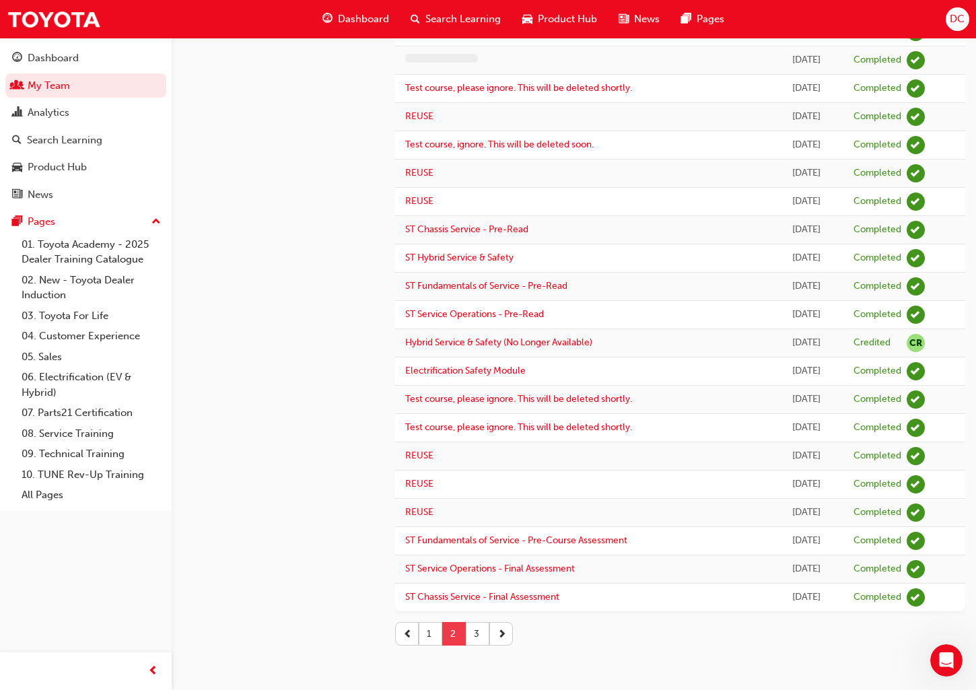
scroll to position [972, 0]
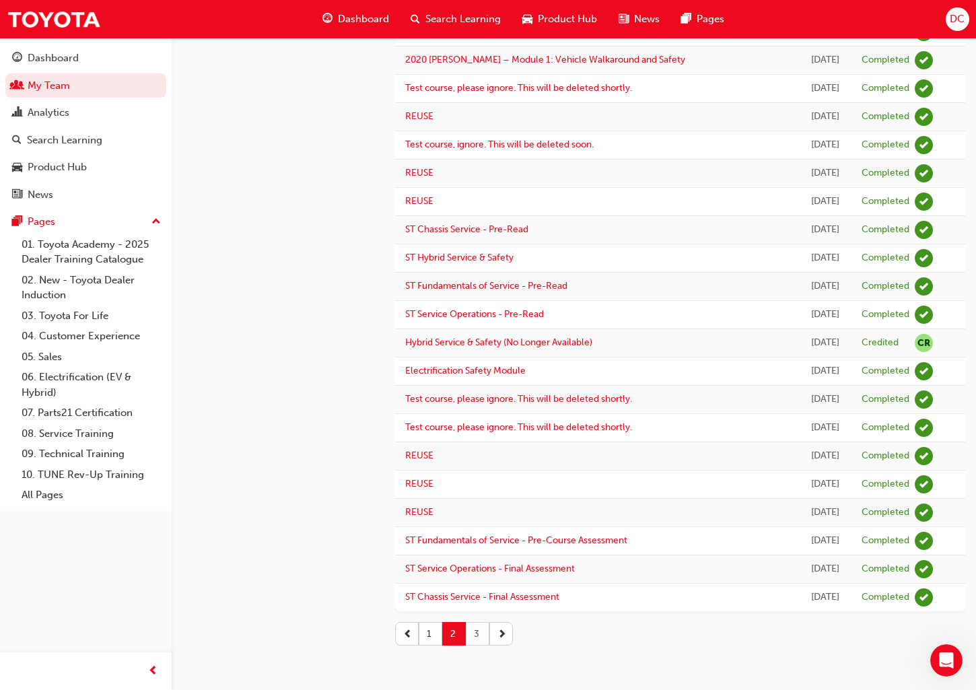
click at [477, 637] on button "3" at bounding box center [478, 634] width 24 height 24
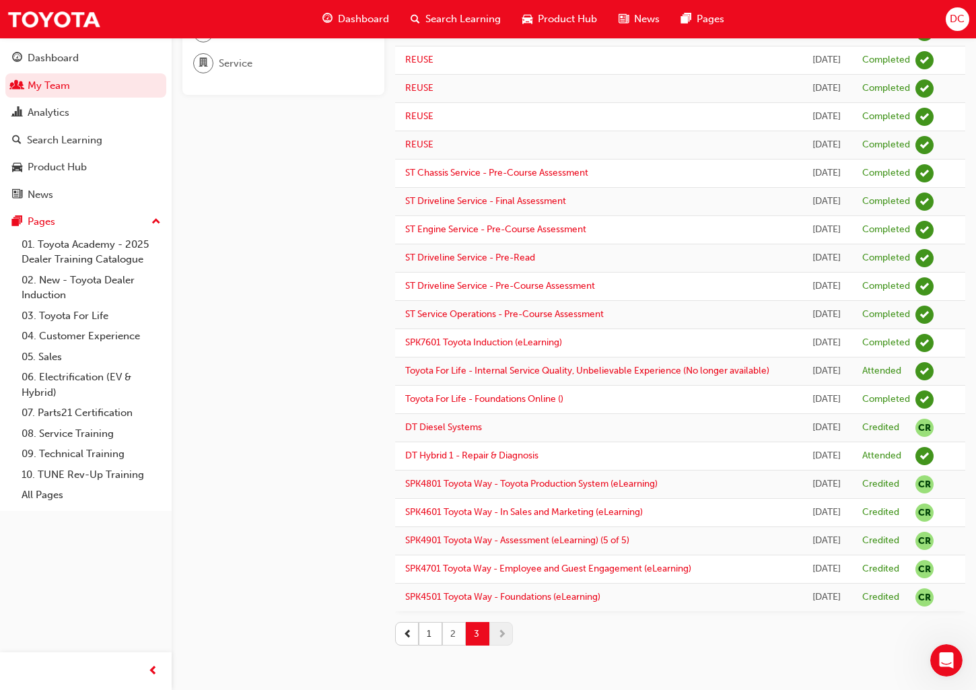
click at [453, 632] on button "2" at bounding box center [454, 634] width 24 height 24
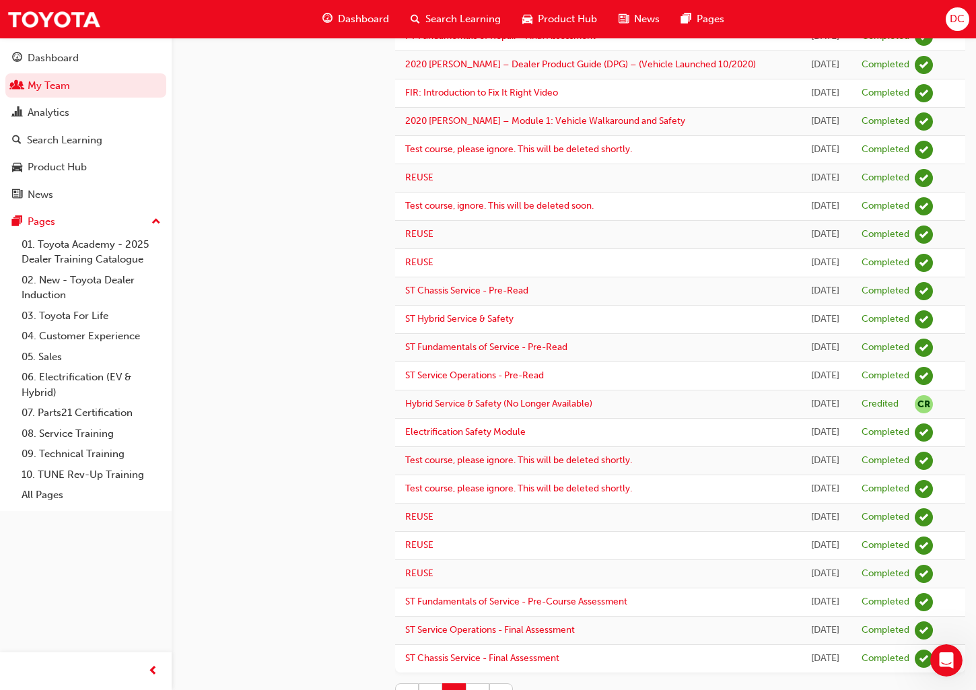
scroll to position [972, 0]
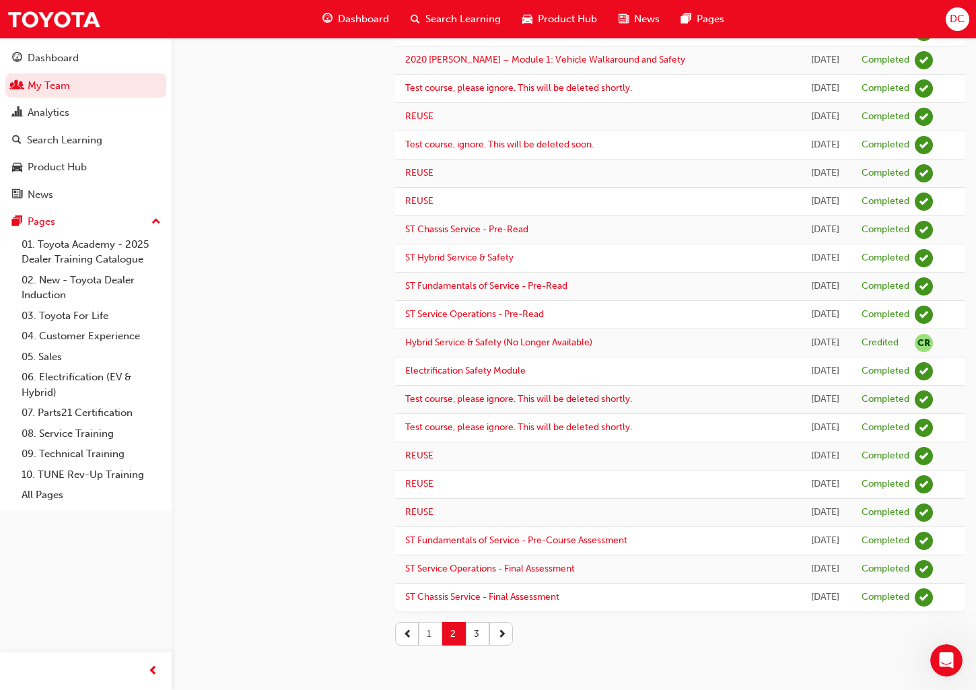
click at [428, 634] on button "1" at bounding box center [431, 634] width 24 height 24
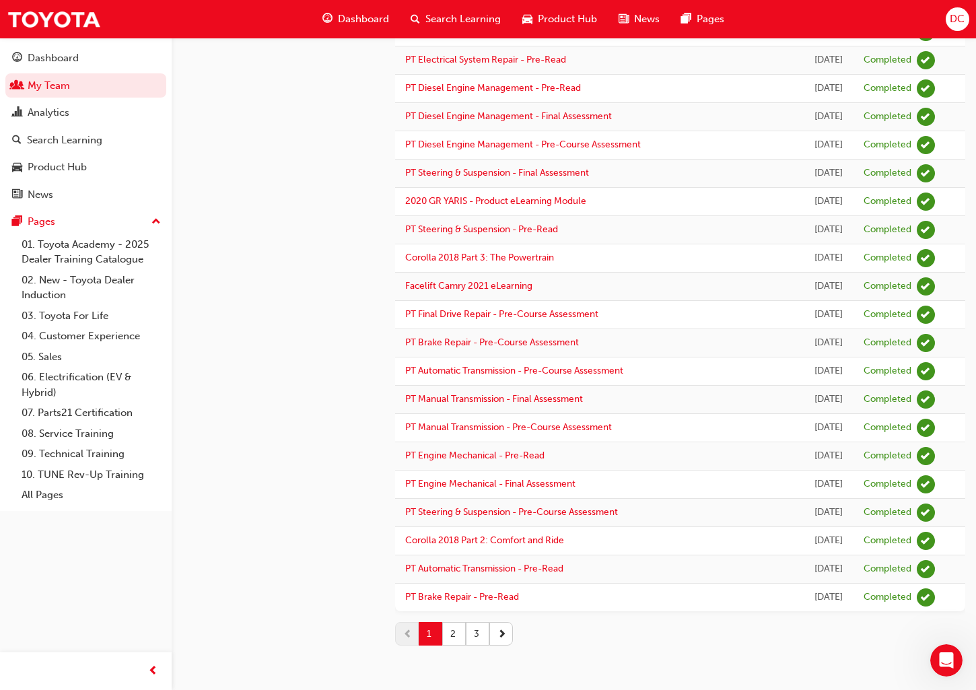
scroll to position [1444, 0]
click at [454, 637] on button "2" at bounding box center [454, 634] width 24 height 24
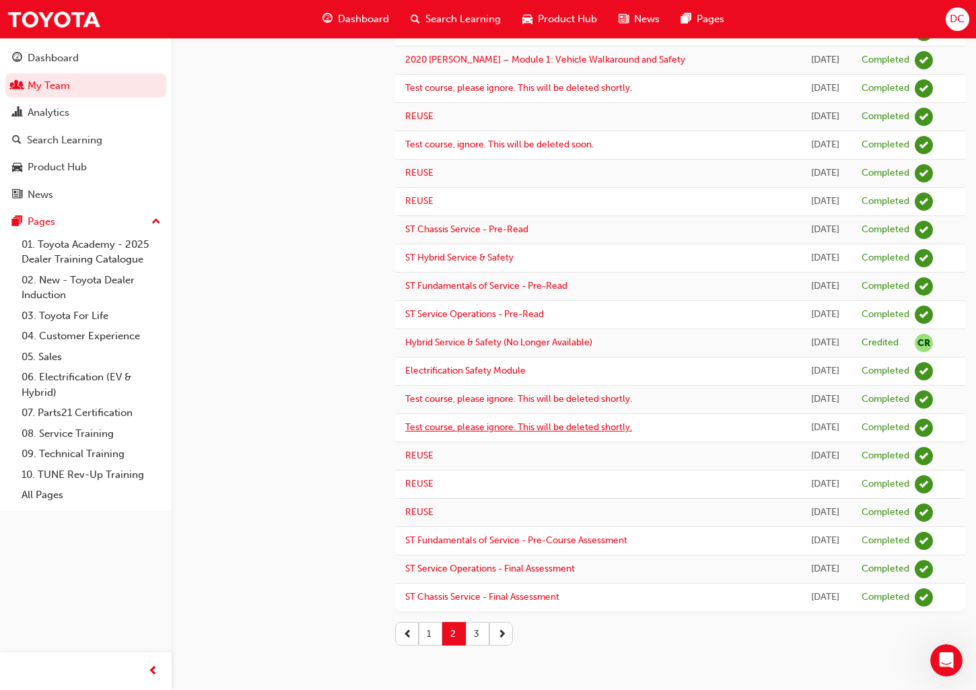
scroll to position [972, 0]
click at [476, 634] on button "3" at bounding box center [478, 634] width 24 height 24
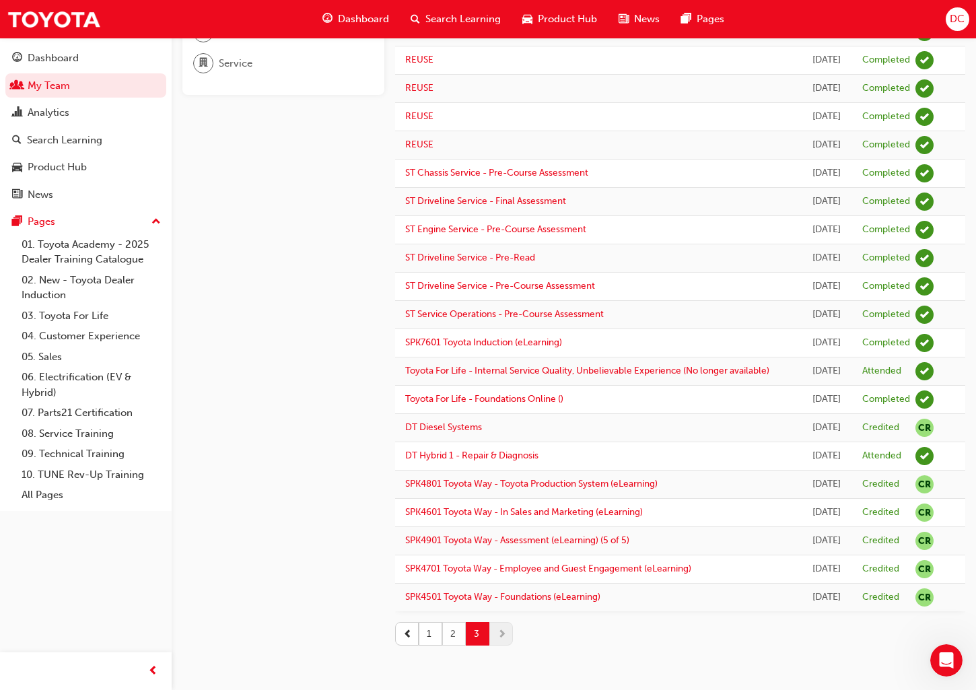
click at [448, 641] on button "2" at bounding box center [454, 634] width 24 height 24
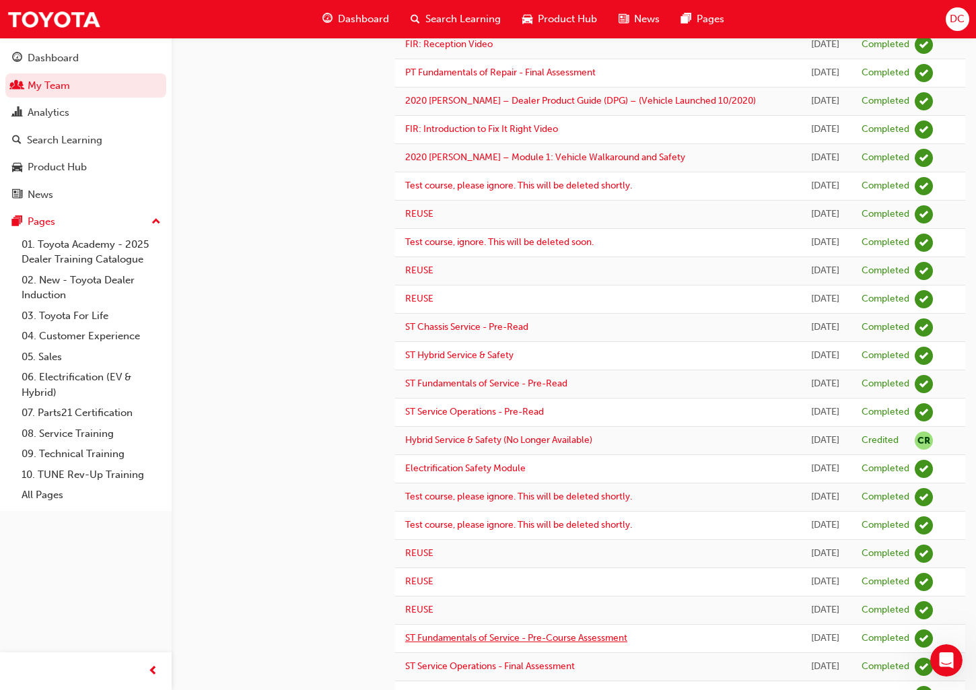
scroll to position [972, 0]
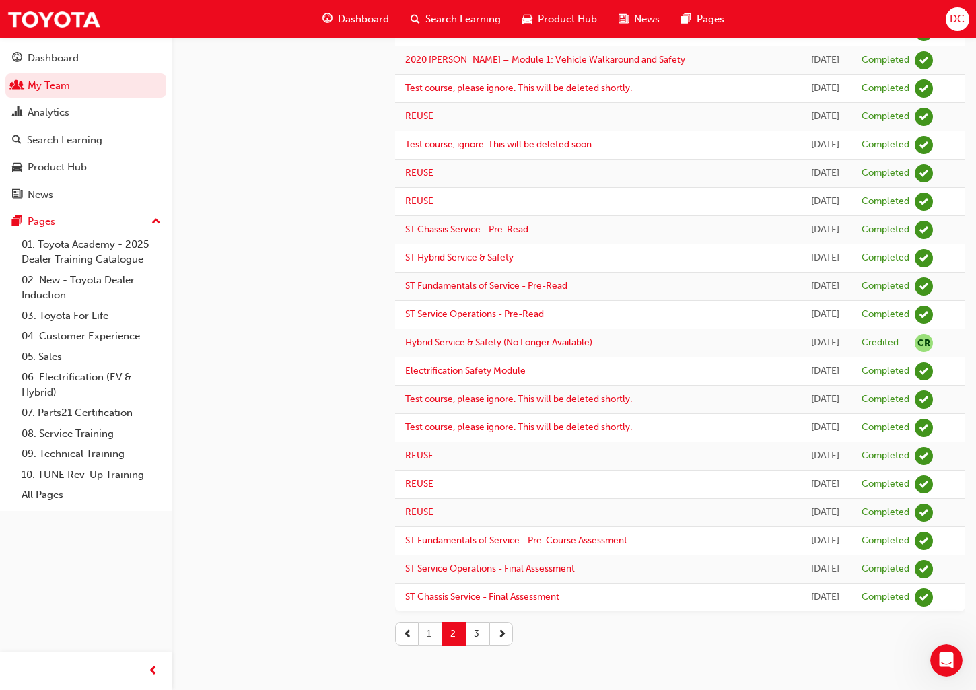
click at [429, 634] on button "1" at bounding box center [431, 634] width 24 height 24
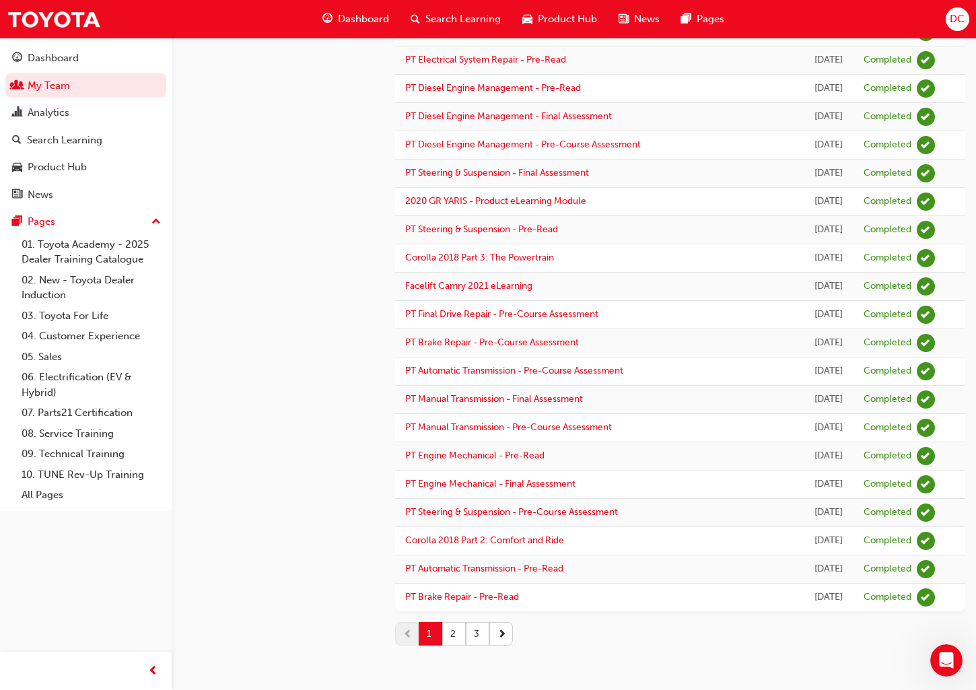
scroll to position [1444, 0]
click at [475, 634] on button "3" at bounding box center [478, 634] width 24 height 24
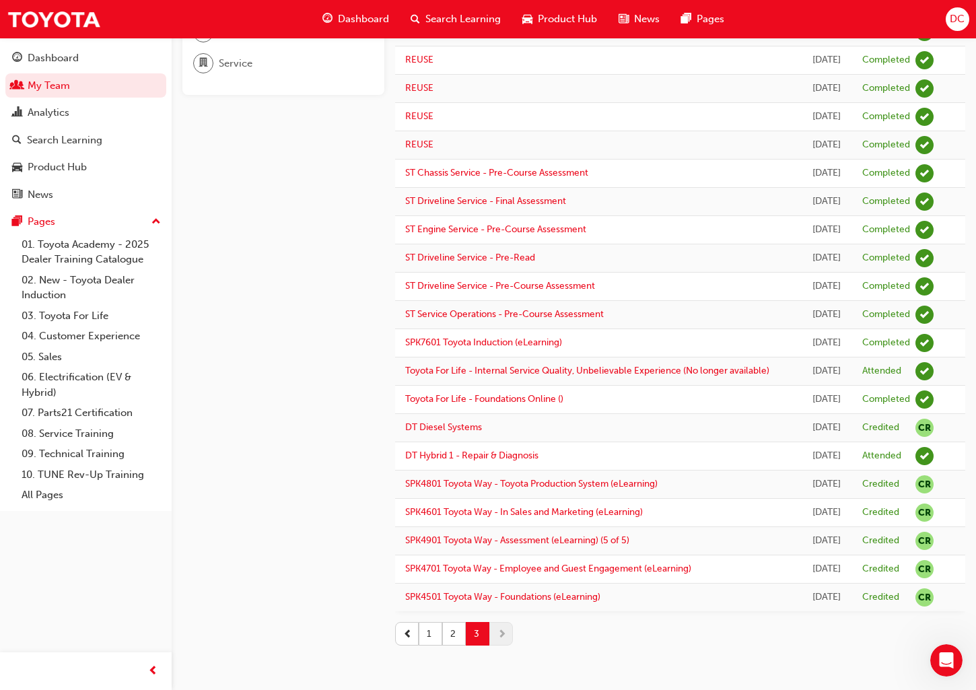
scroll to position [244, 0]
click at [452, 633] on button "2" at bounding box center [454, 634] width 24 height 24
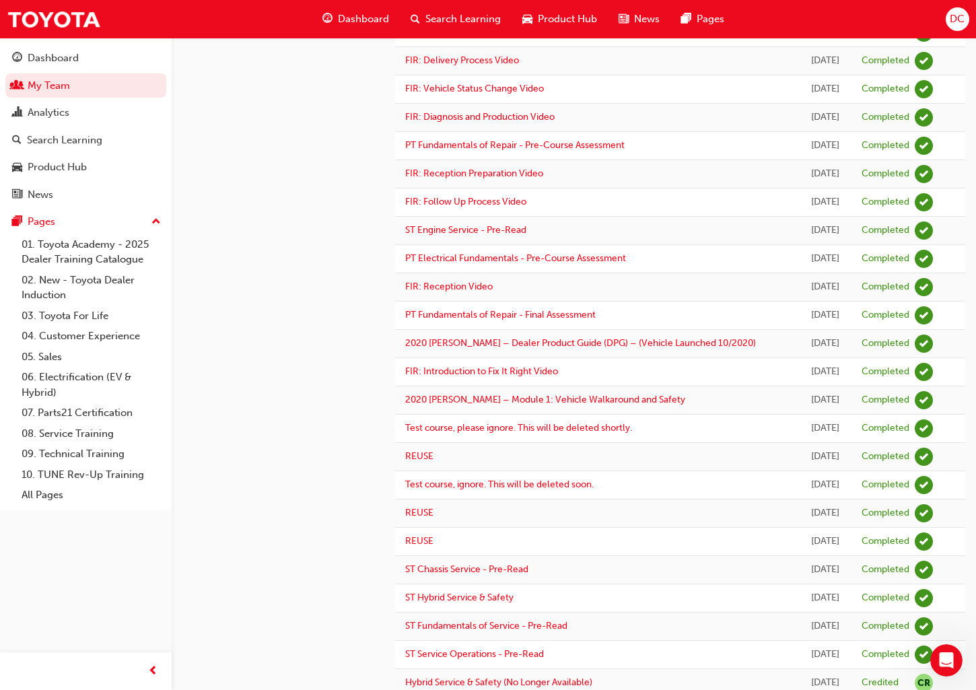
scroll to position [972, 0]
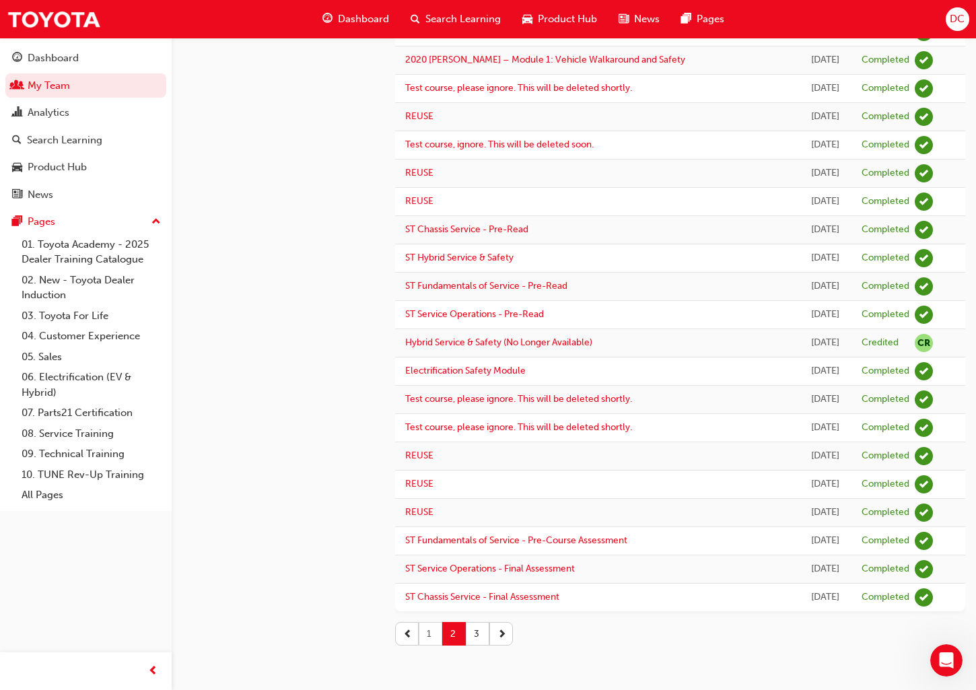
click at [430, 633] on button "1" at bounding box center [431, 634] width 24 height 24
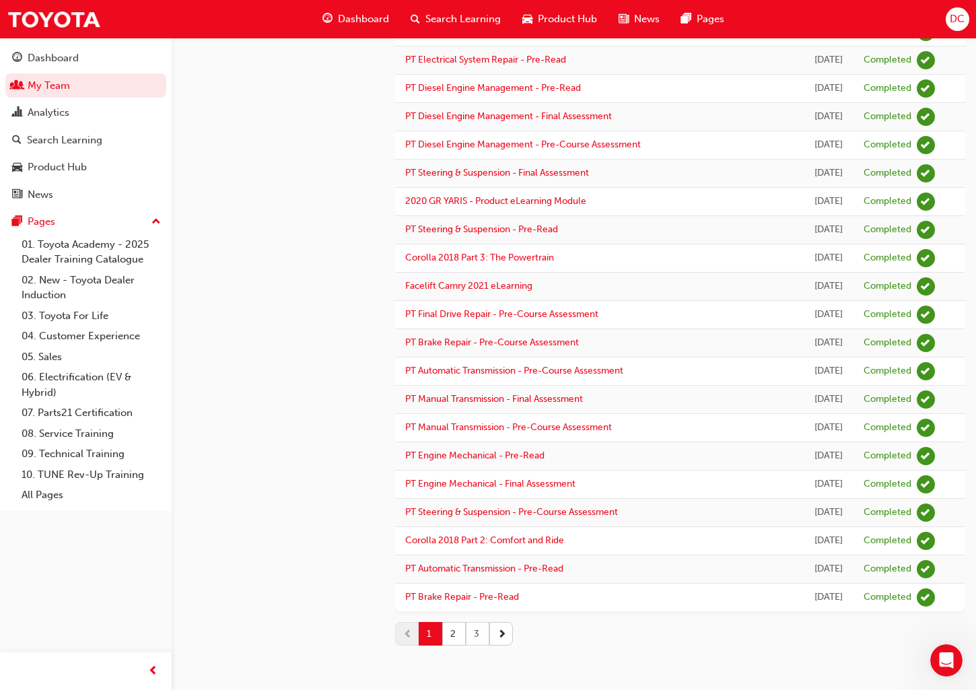
click at [475, 636] on button "3" at bounding box center [478, 634] width 24 height 24
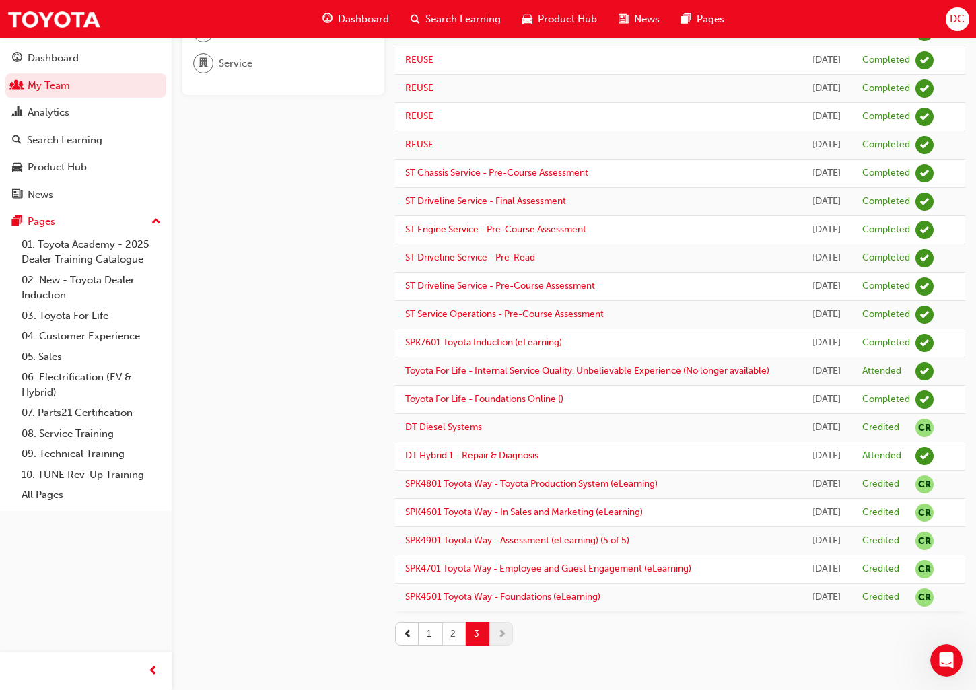
click at [452, 635] on button "2" at bounding box center [454, 634] width 24 height 24
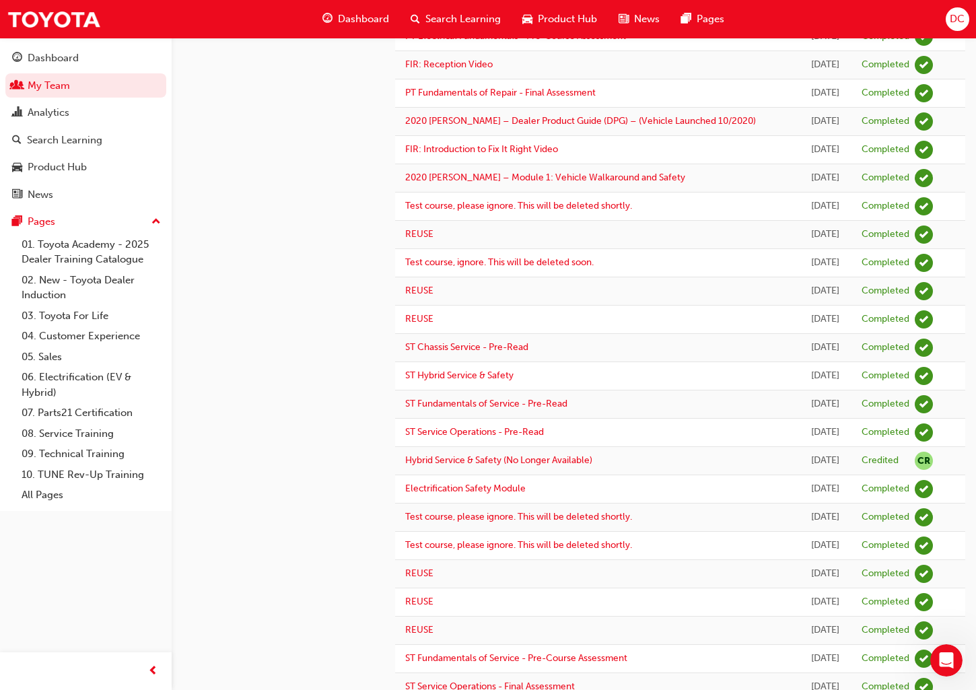
scroll to position [972, 0]
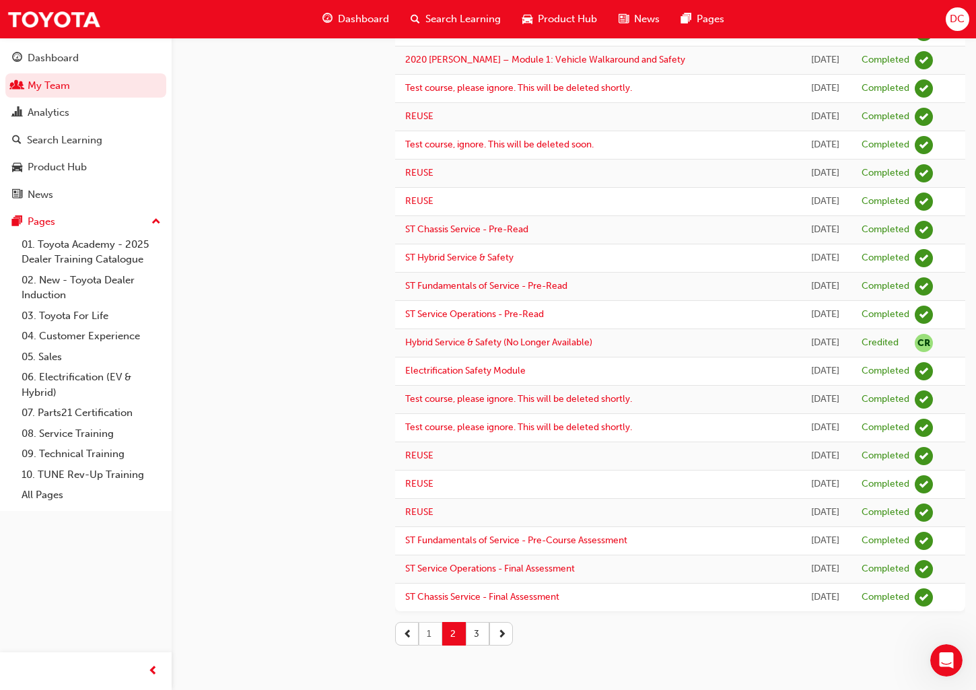
click at [428, 632] on button "1" at bounding box center [431, 634] width 24 height 24
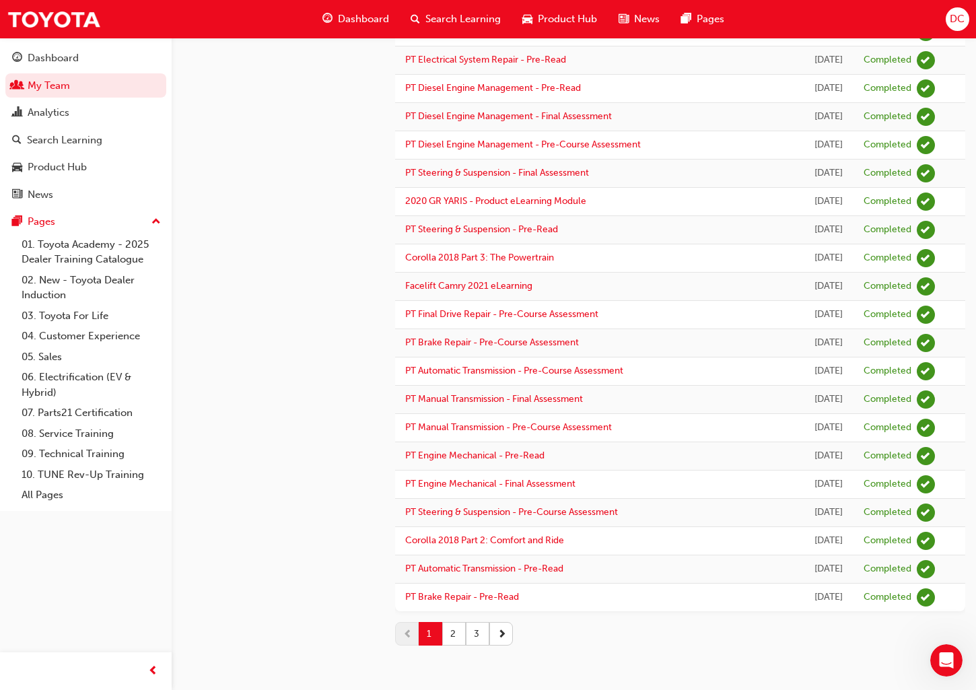
scroll to position [1444, 0]
click at [455, 637] on button "2" at bounding box center [454, 634] width 24 height 24
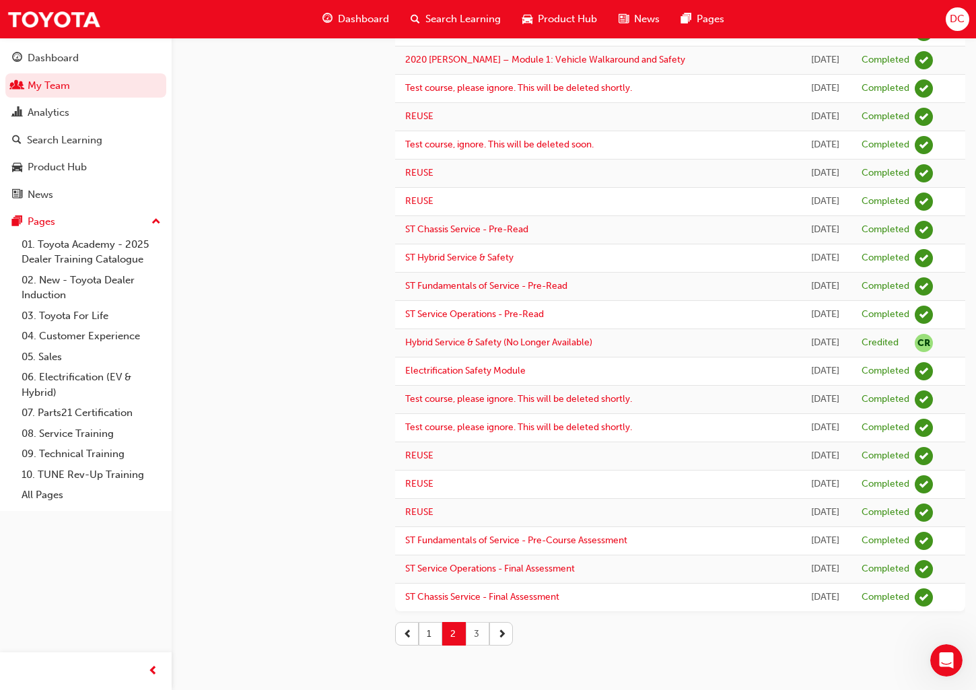
click at [475, 630] on button "3" at bounding box center [478, 634] width 24 height 24
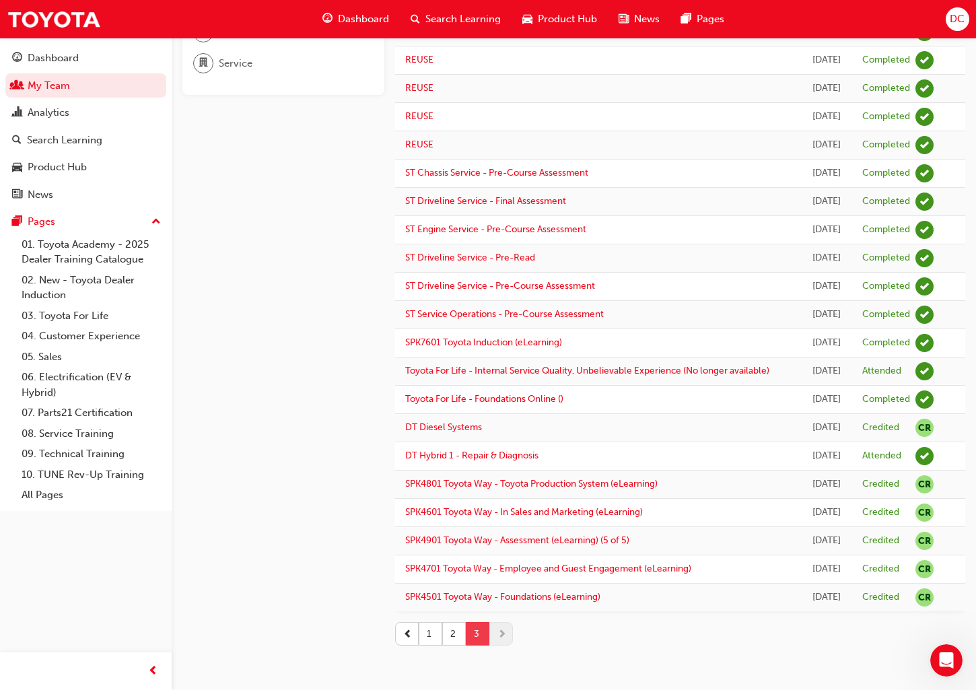
scroll to position [244, 0]
click at [452, 633] on button "2" at bounding box center [454, 634] width 24 height 24
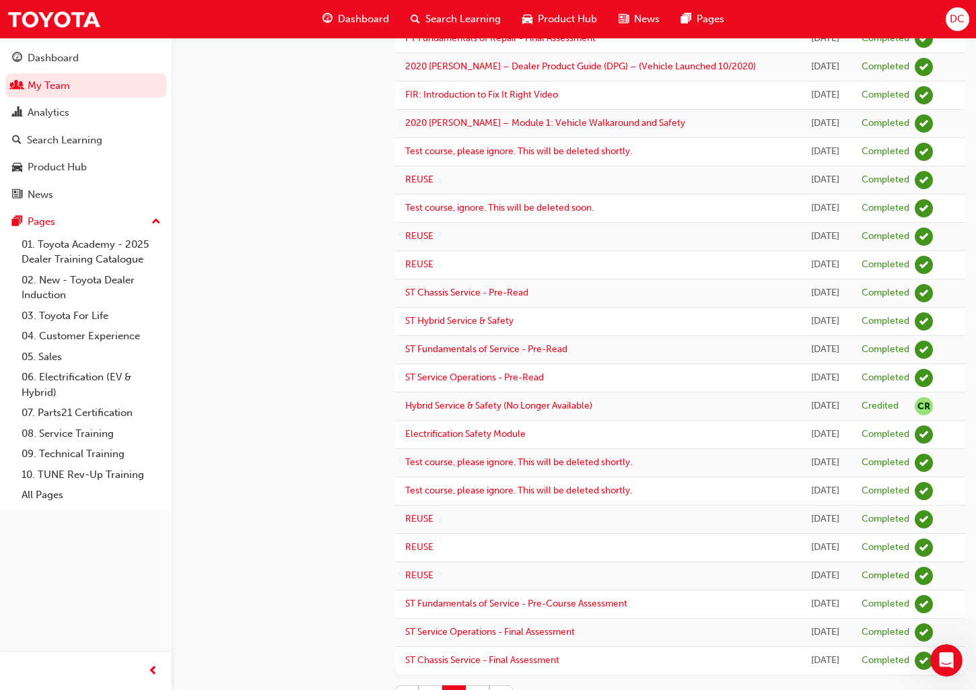
scroll to position [972, 0]
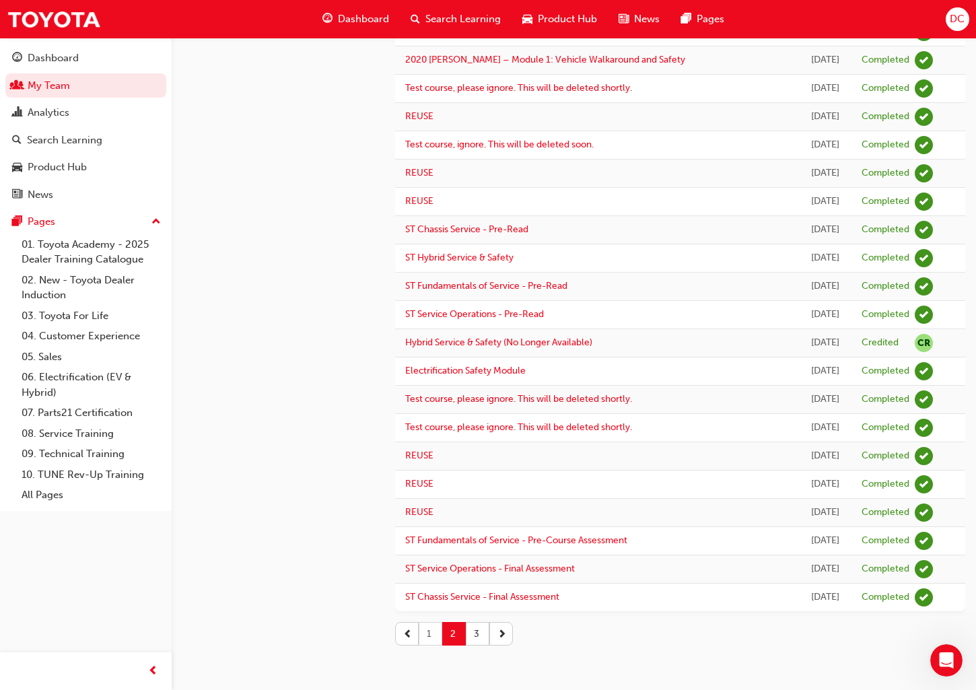
click at [430, 630] on button "1" at bounding box center [431, 634] width 24 height 24
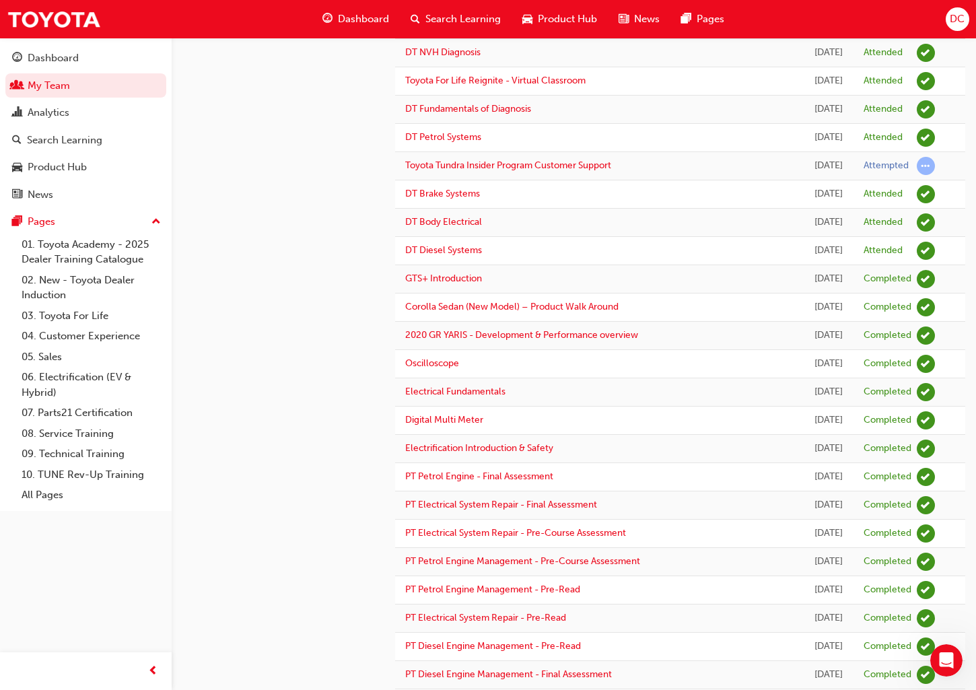
scroll to position [1444, 0]
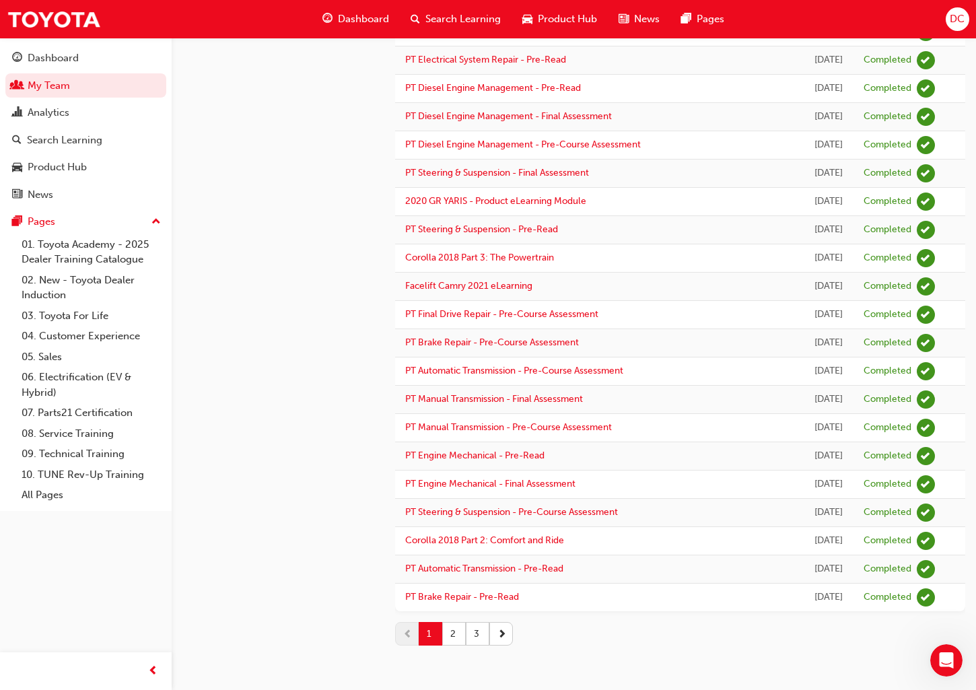
drag, startPoint x: 448, startPoint y: 632, endPoint x: 448, endPoint y: 614, distance: 18.2
click at [448, 632] on button "2" at bounding box center [454, 634] width 24 height 24
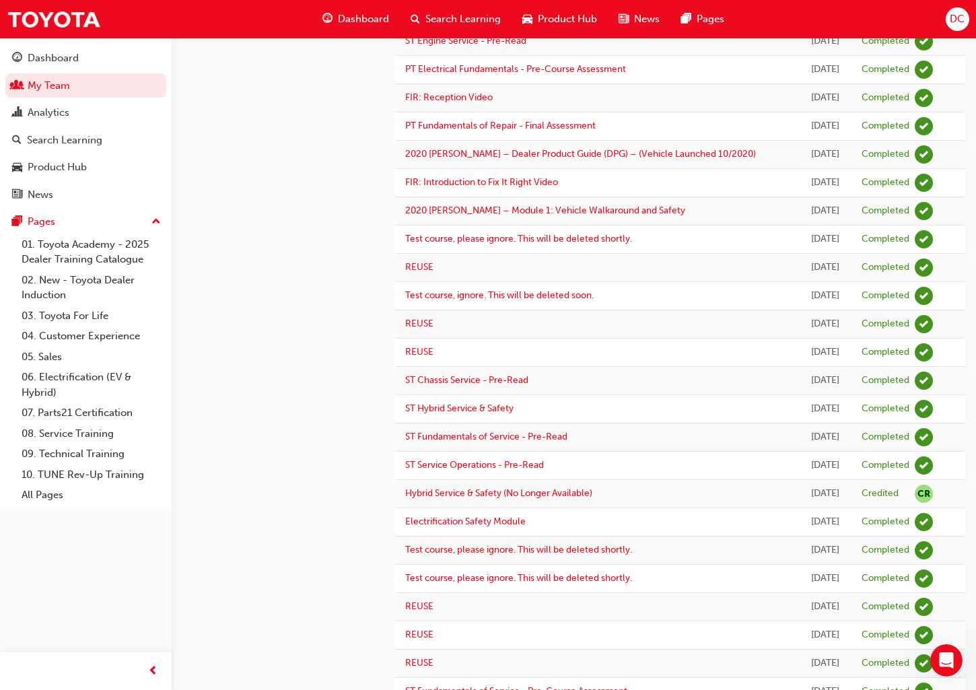
scroll to position [972, 0]
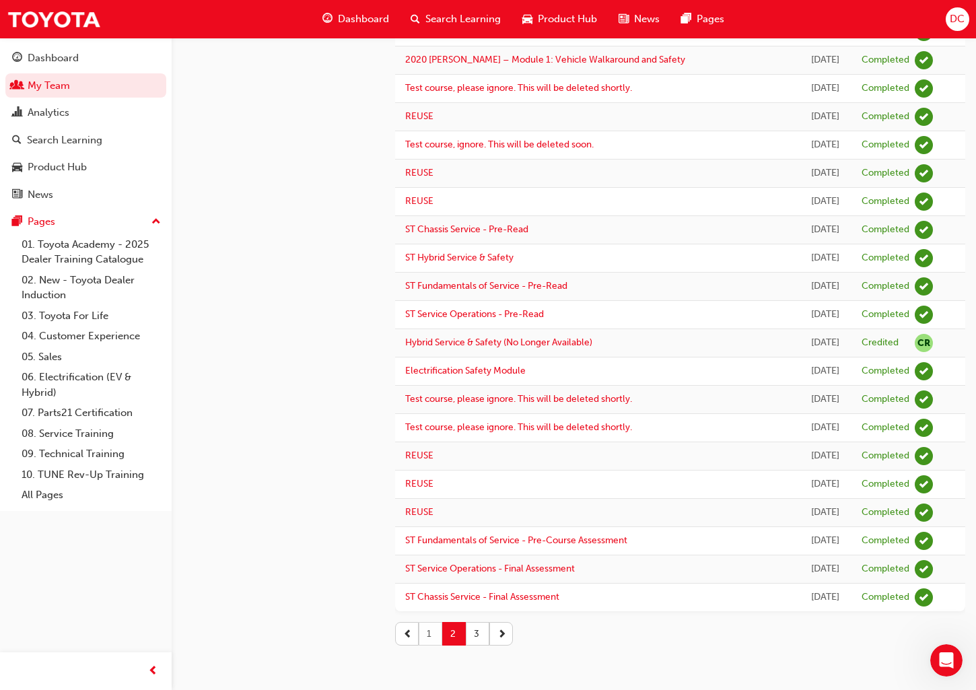
click at [430, 630] on button "1" at bounding box center [431, 634] width 24 height 24
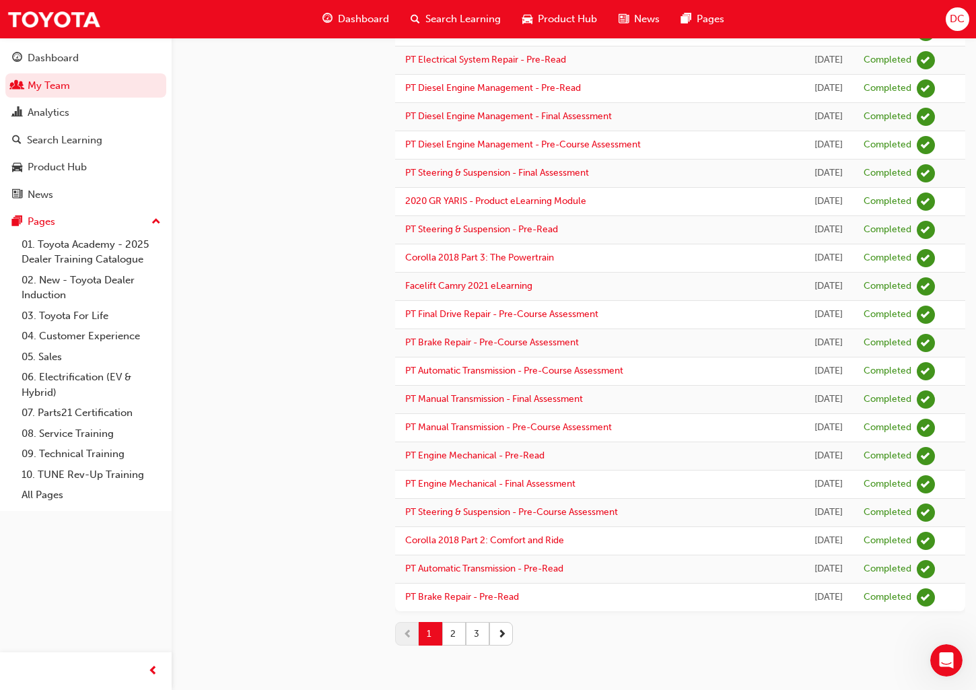
scroll to position [1444, 0]
click at [449, 639] on button "2" at bounding box center [454, 634] width 24 height 24
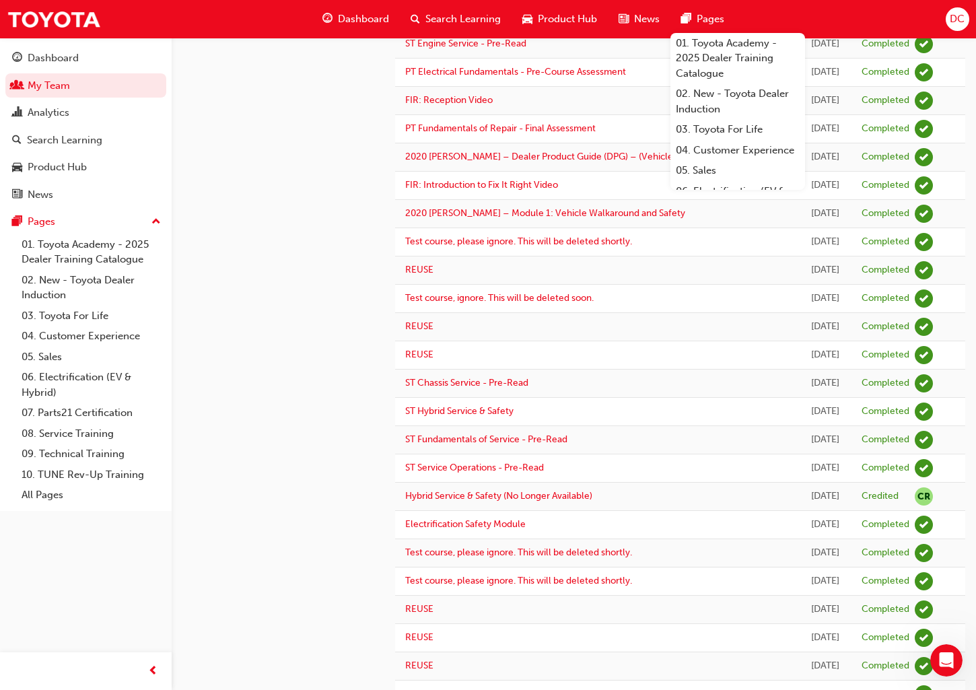
scroll to position [972, 0]
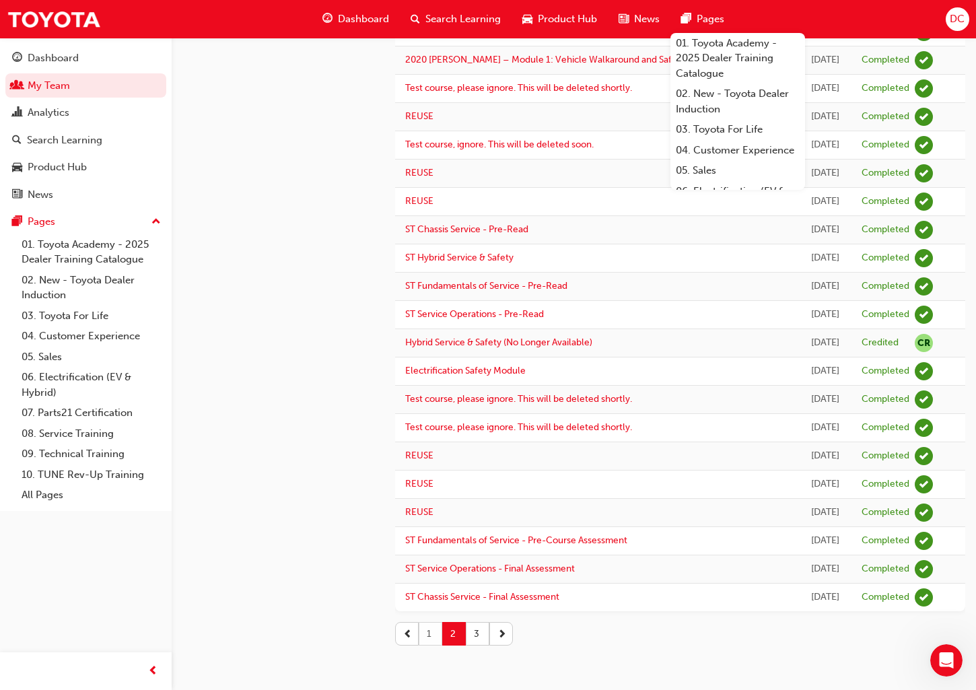
click at [434, 637] on button "1" at bounding box center [431, 634] width 24 height 24
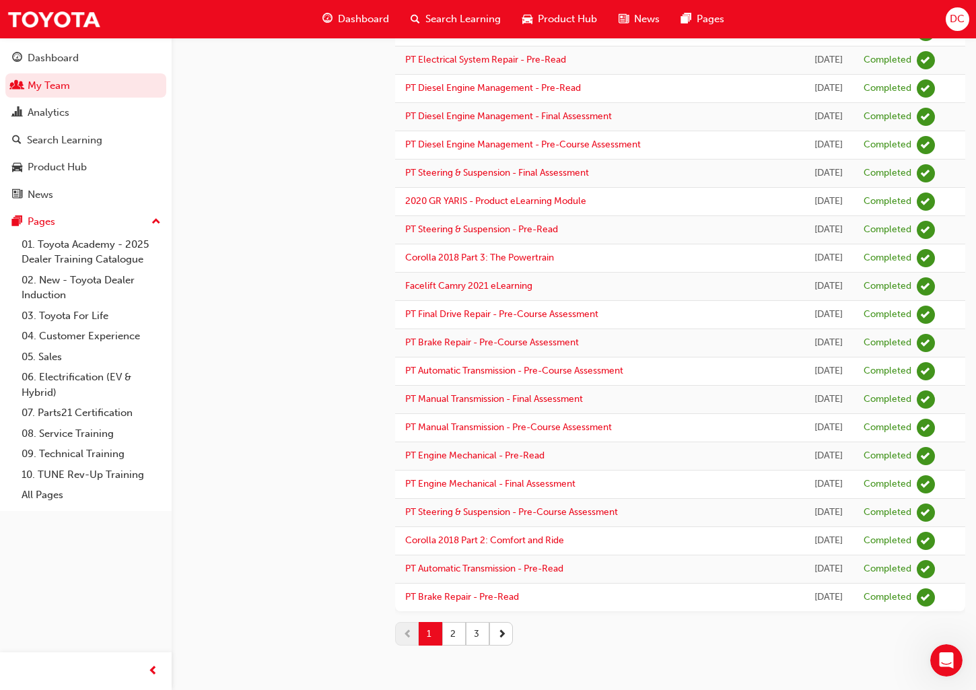
scroll to position [1444, 0]
click at [456, 638] on button "2" at bounding box center [454, 634] width 24 height 24
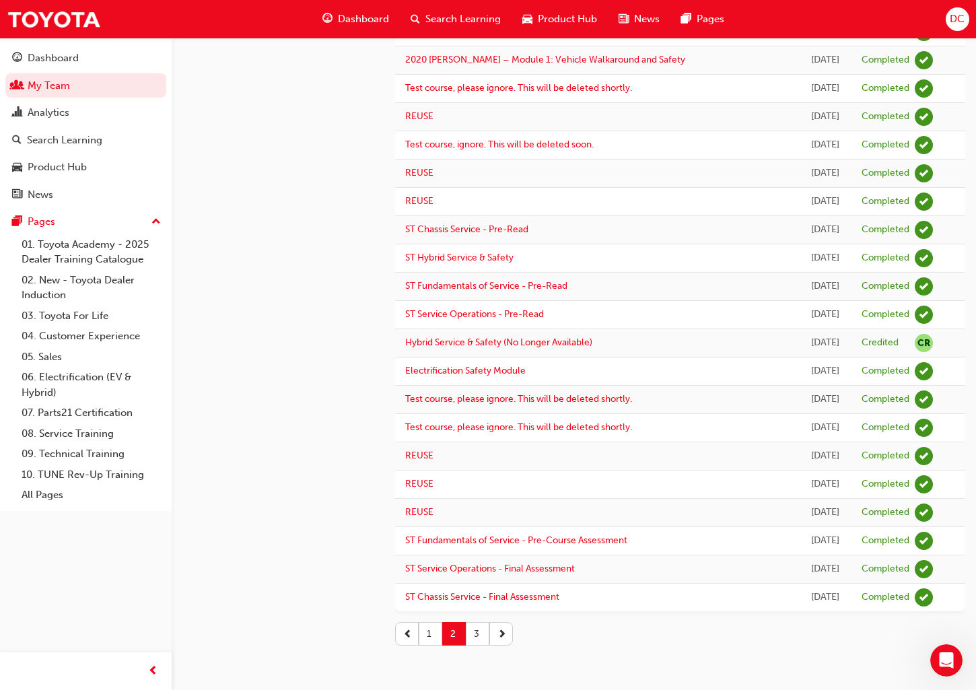
scroll to position [972, 0]
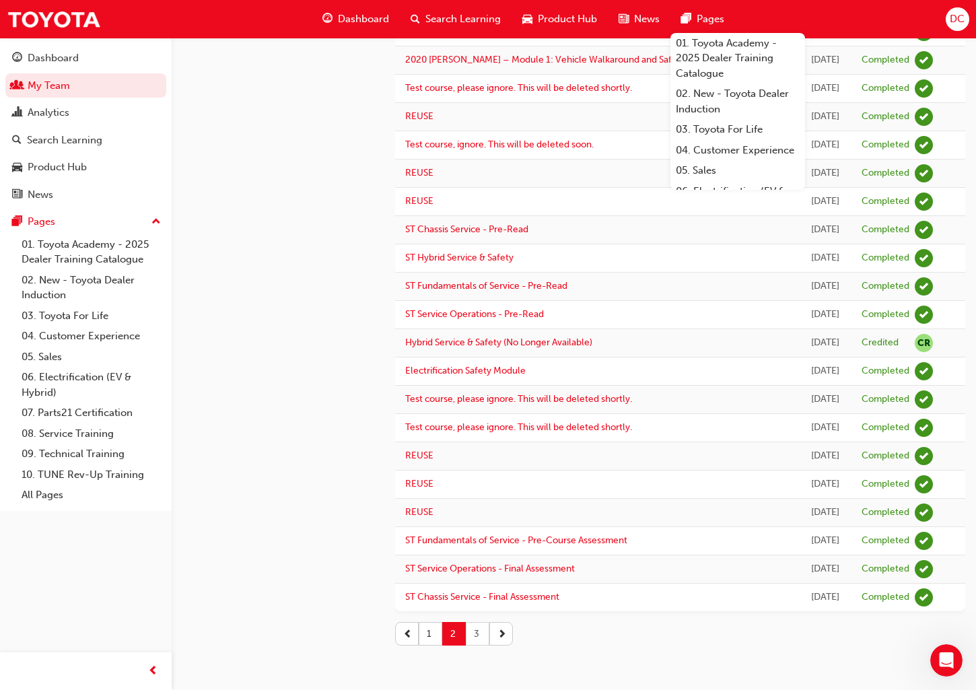
click at [475, 637] on button "3" at bounding box center [478, 634] width 24 height 24
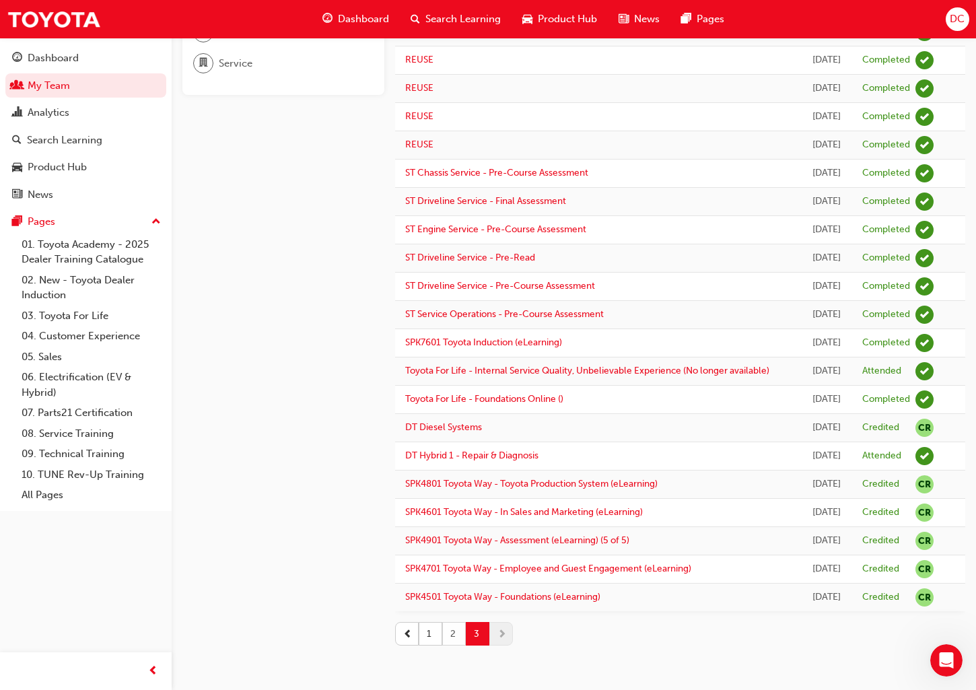
click at [452, 638] on button "2" at bounding box center [454, 634] width 24 height 24
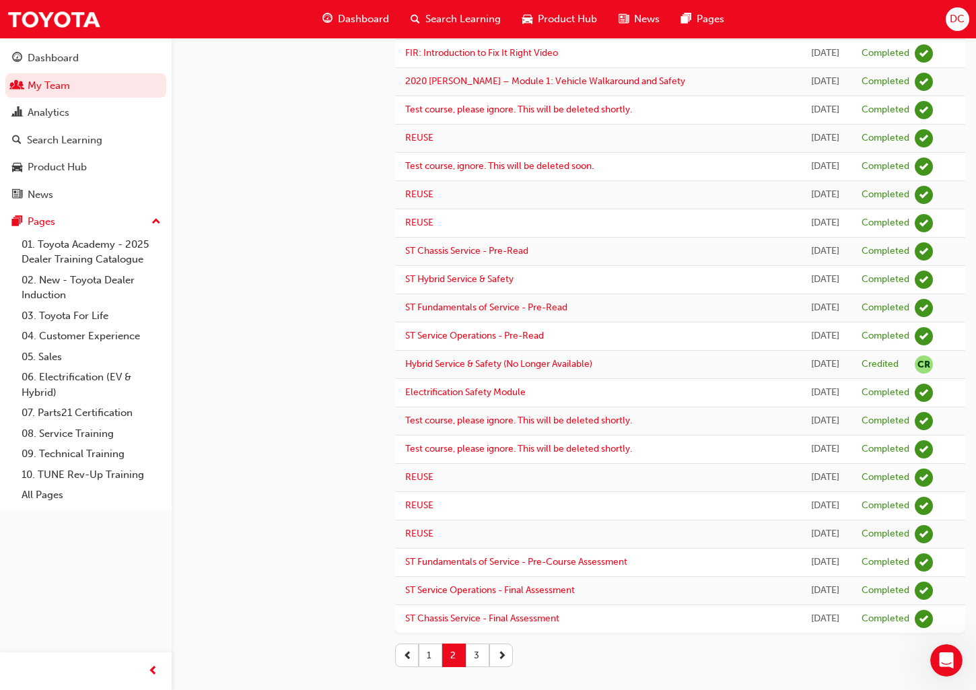
scroll to position [972, 0]
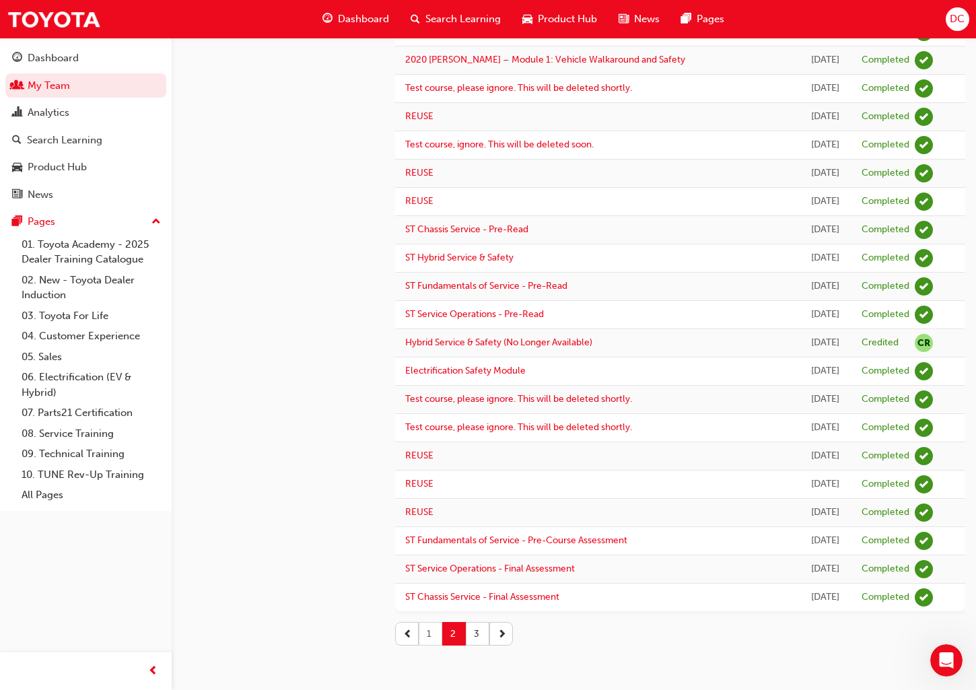
click at [430, 632] on button "1" at bounding box center [431, 634] width 24 height 24
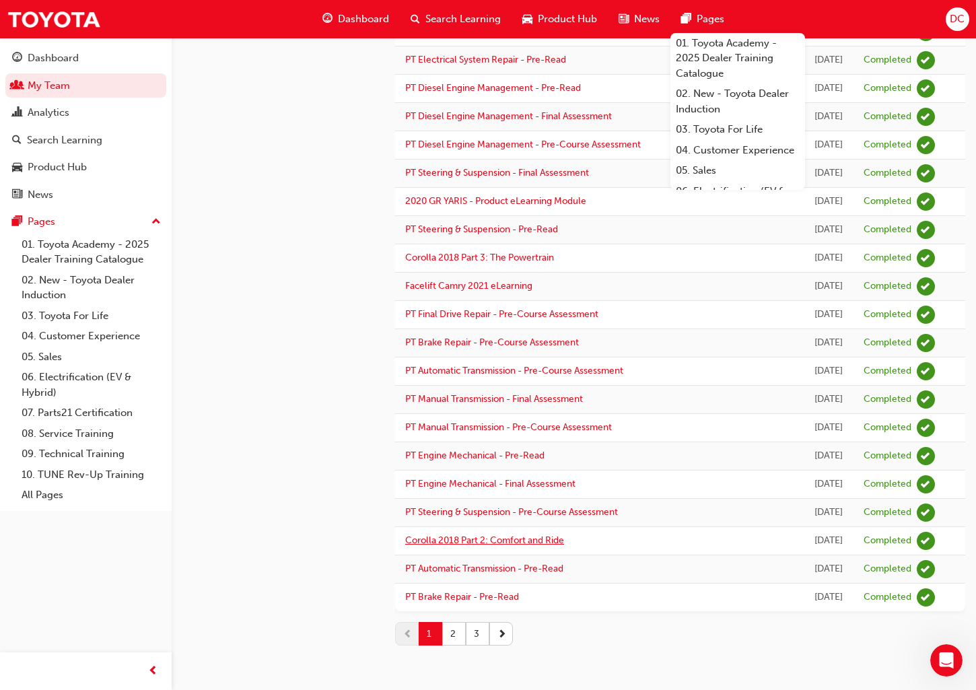
scroll to position [1444, 0]
click at [450, 642] on button "2" at bounding box center [454, 634] width 24 height 24
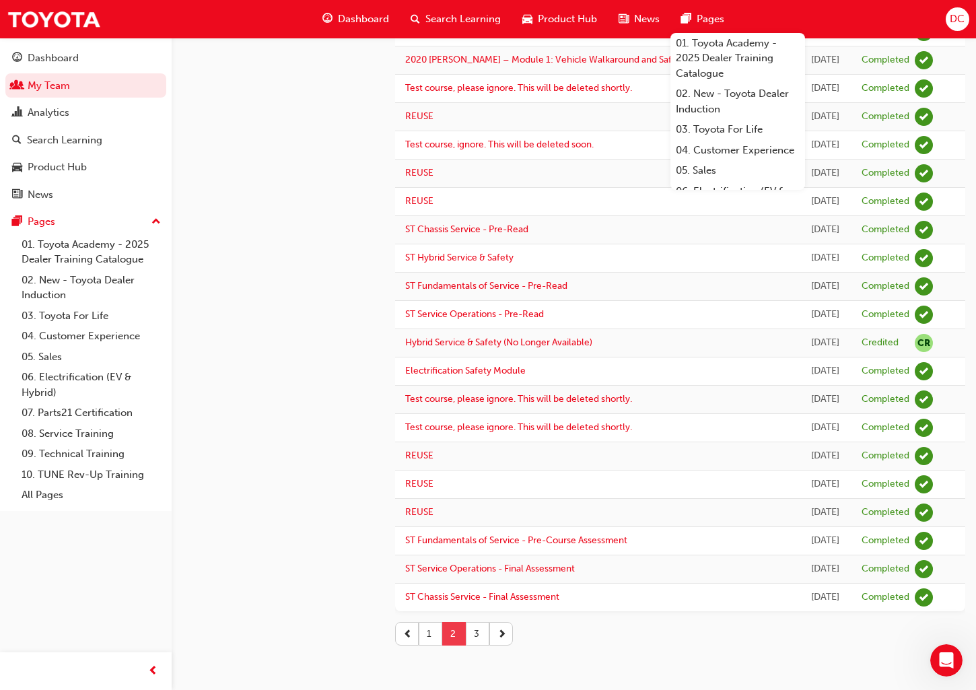
scroll to position [972, 0]
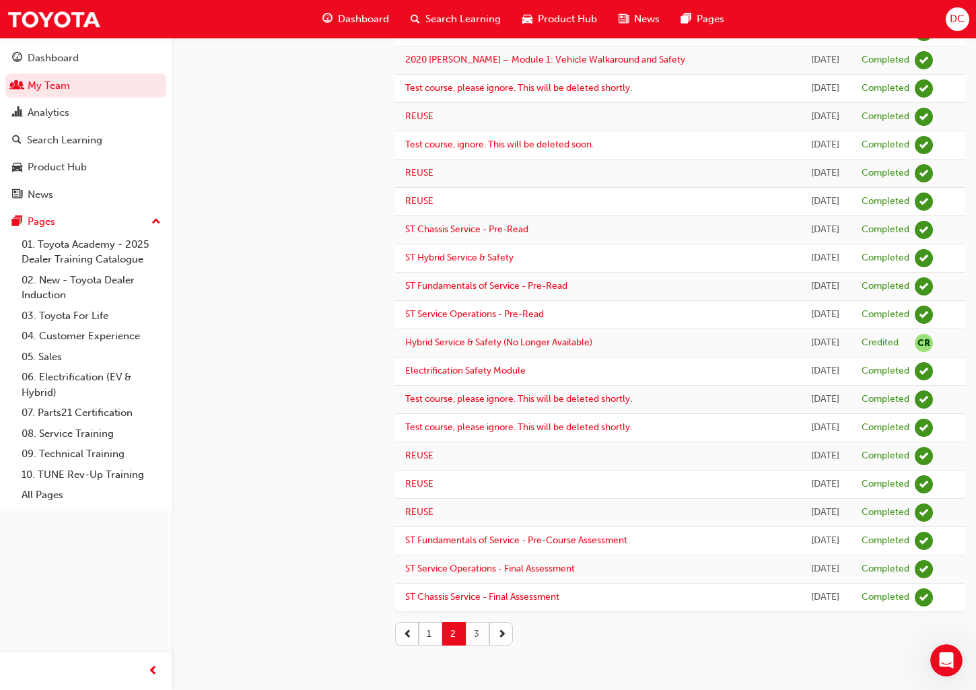
click at [475, 632] on button "3" at bounding box center [478, 634] width 24 height 24
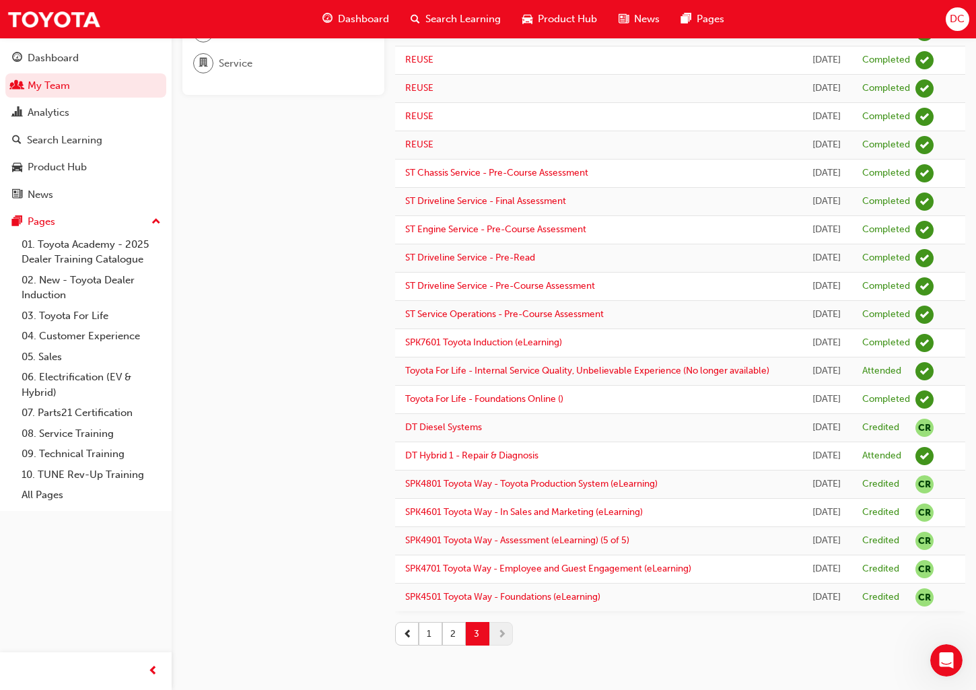
scroll to position [244, 0]
click at [450, 635] on button "2" at bounding box center [454, 634] width 24 height 24
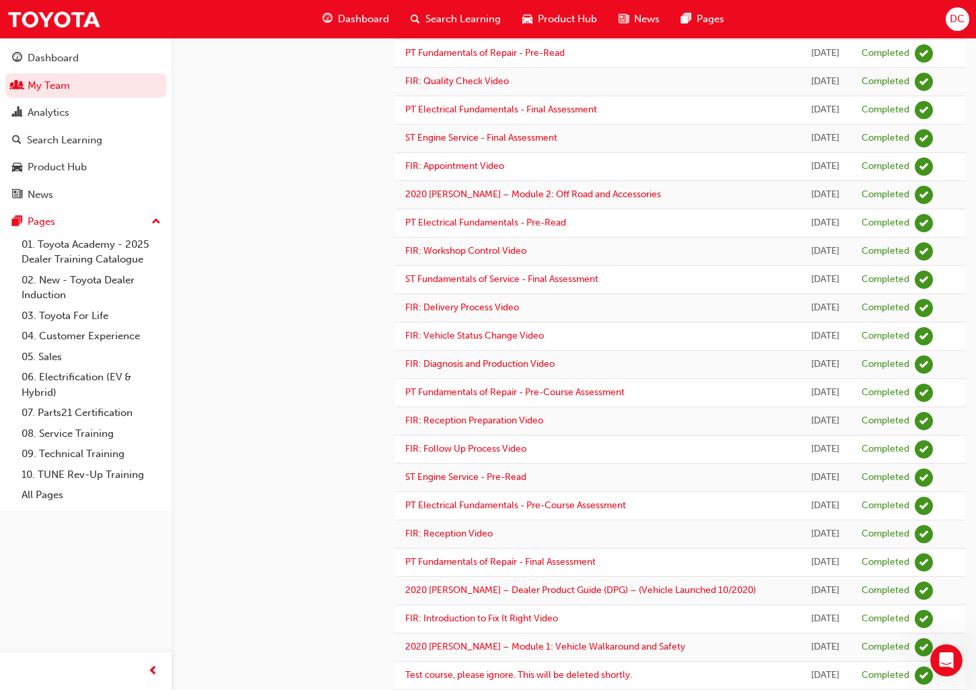
scroll to position [972, 0]
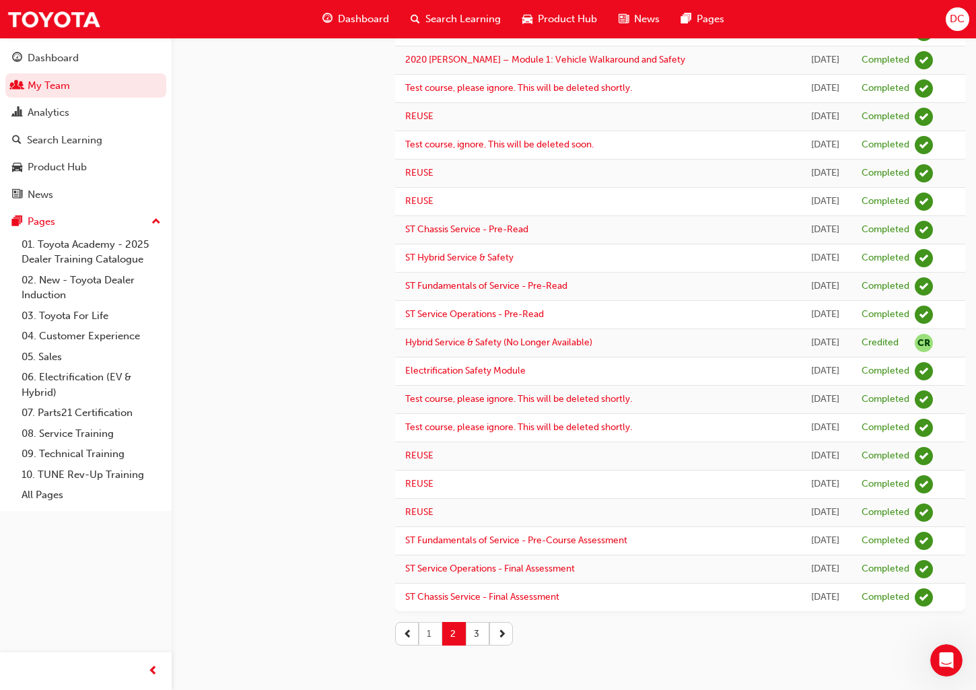
click at [435, 634] on button "1" at bounding box center [431, 634] width 24 height 24
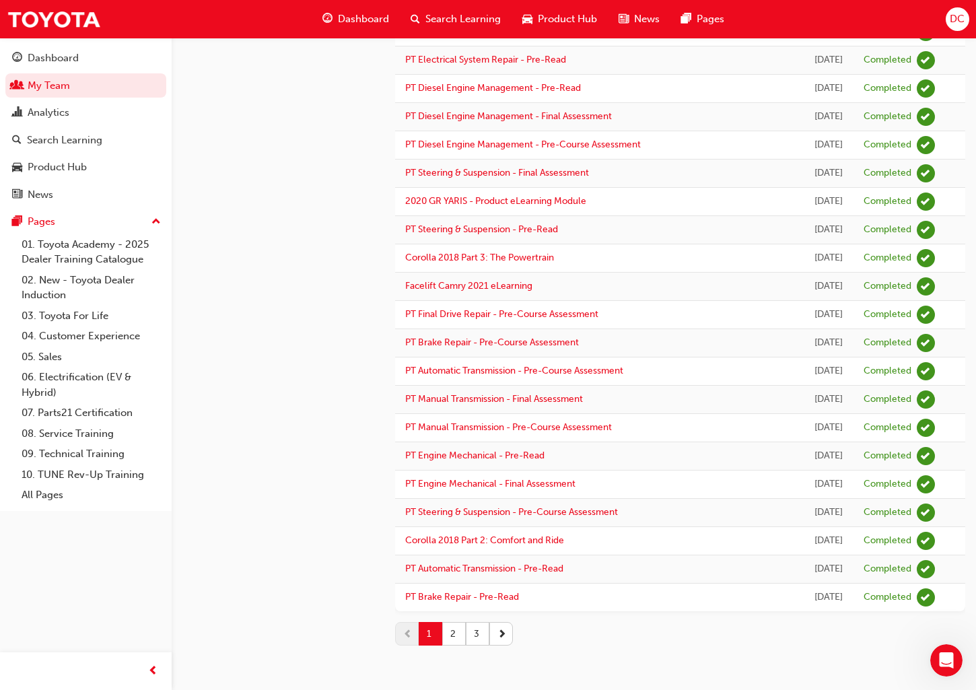
scroll to position [1444, 0]
click at [448, 637] on button "2" at bounding box center [454, 634] width 24 height 24
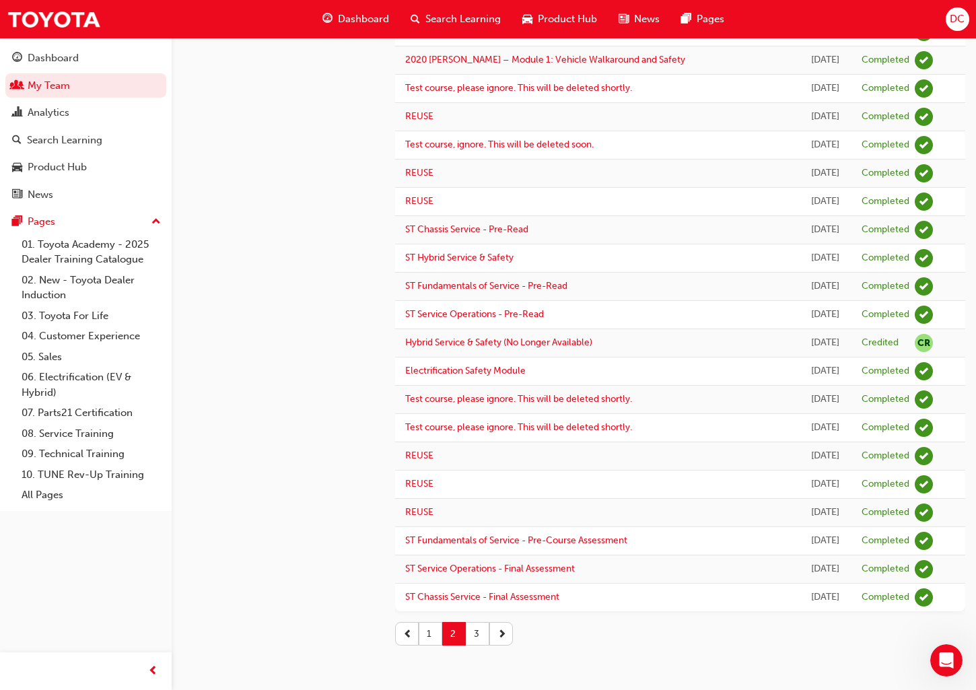
scroll to position [972, 0]
click at [477, 635] on button "3" at bounding box center [478, 634] width 24 height 24
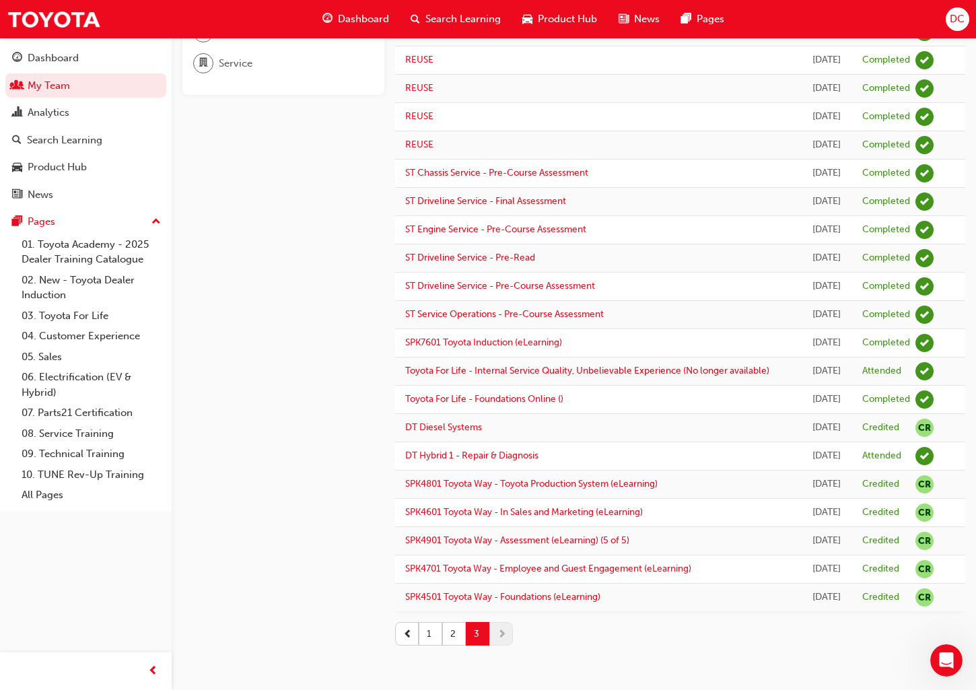
scroll to position [244, 0]
click at [450, 638] on button "2" at bounding box center [454, 634] width 24 height 24
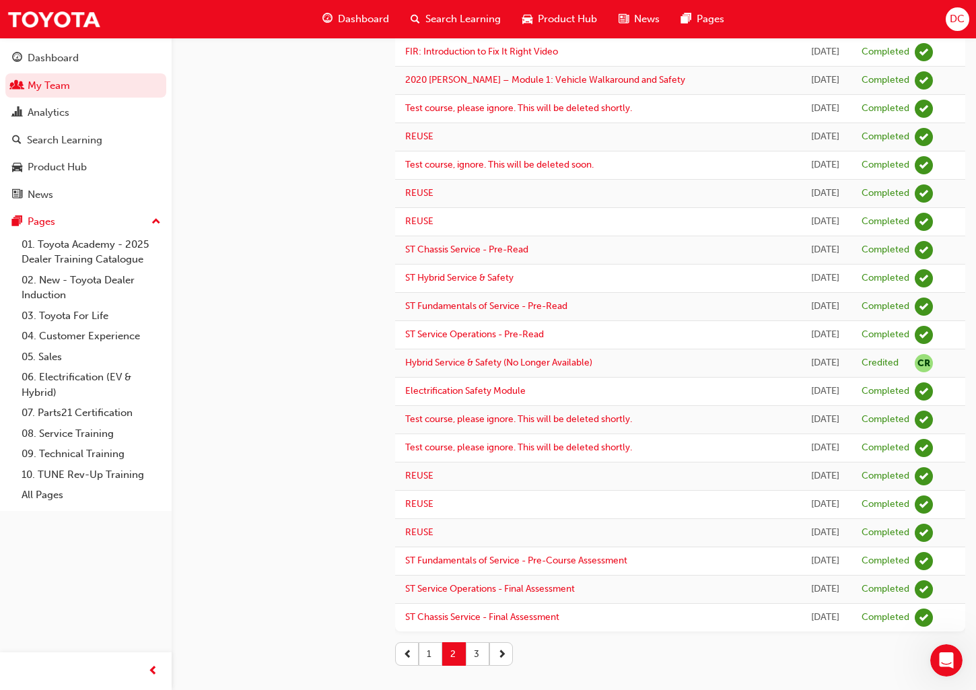
scroll to position [972, 0]
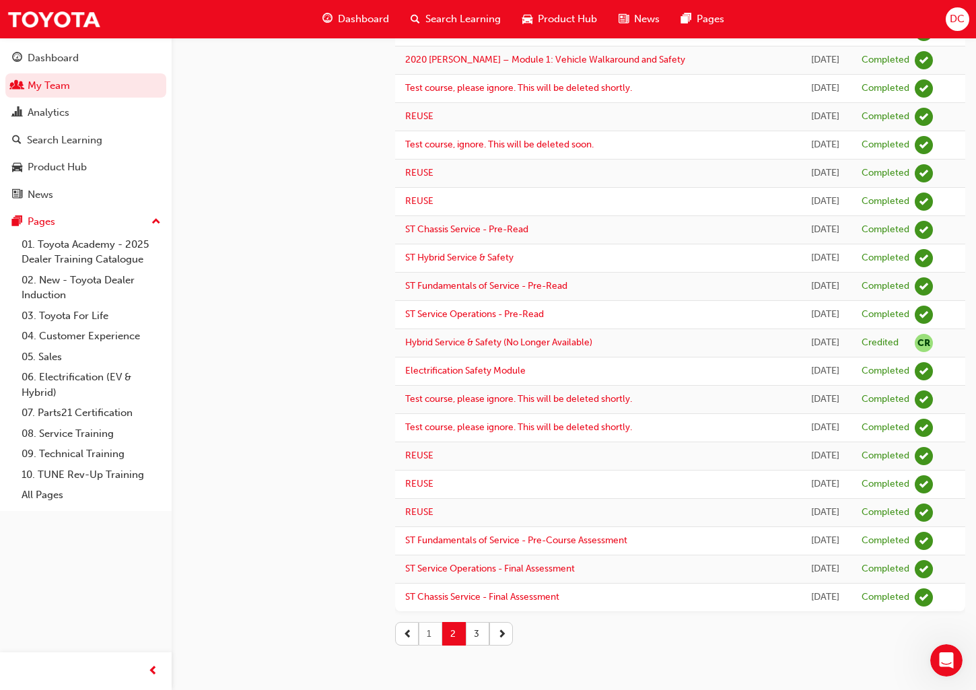
click at [432, 629] on button "1" at bounding box center [431, 634] width 24 height 24
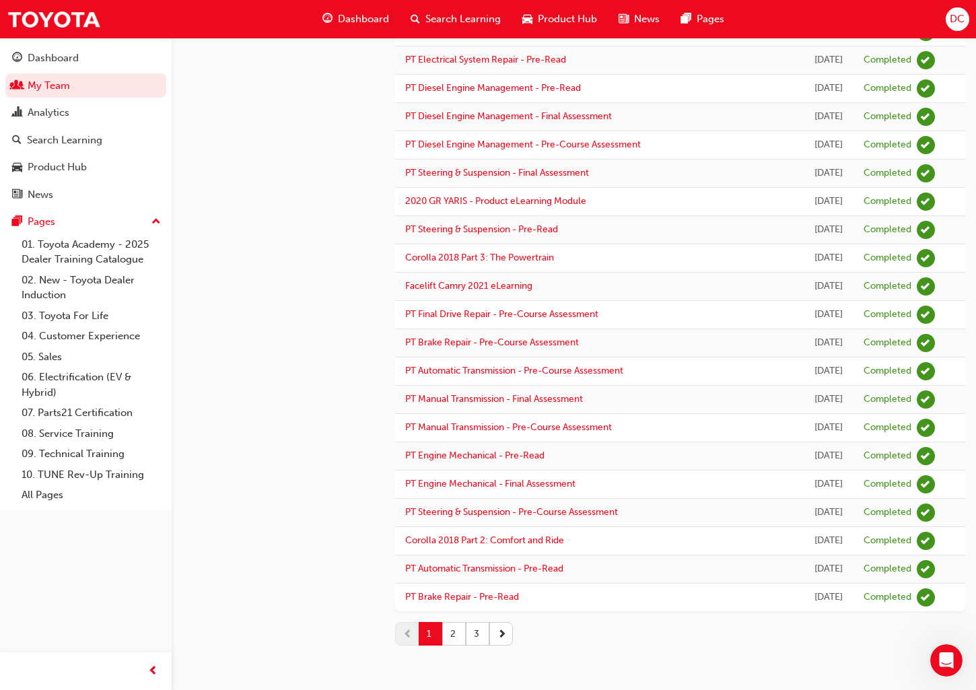
scroll to position [1444, 0]
click at [454, 630] on button "2" at bounding box center [454, 634] width 24 height 24
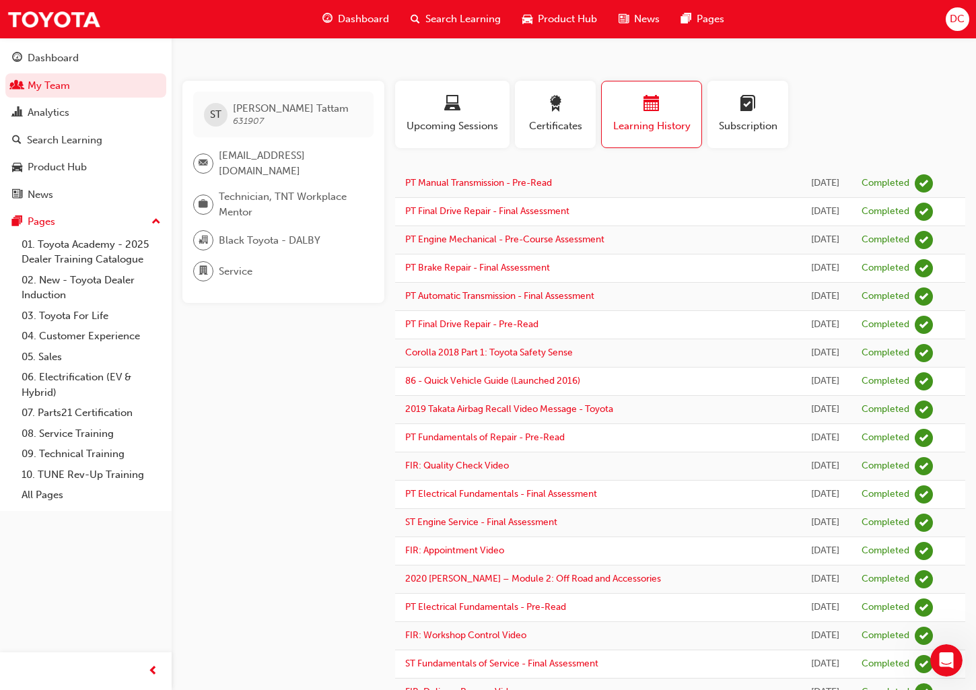
scroll to position [972, 0]
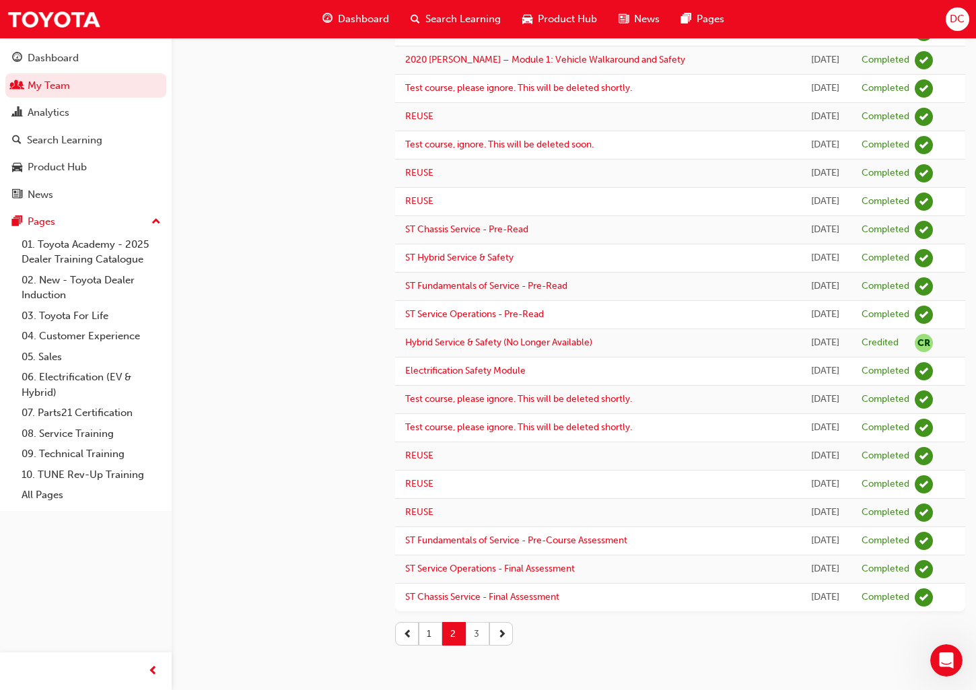
click at [479, 633] on button "3" at bounding box center [478, 634] width 24 height 24
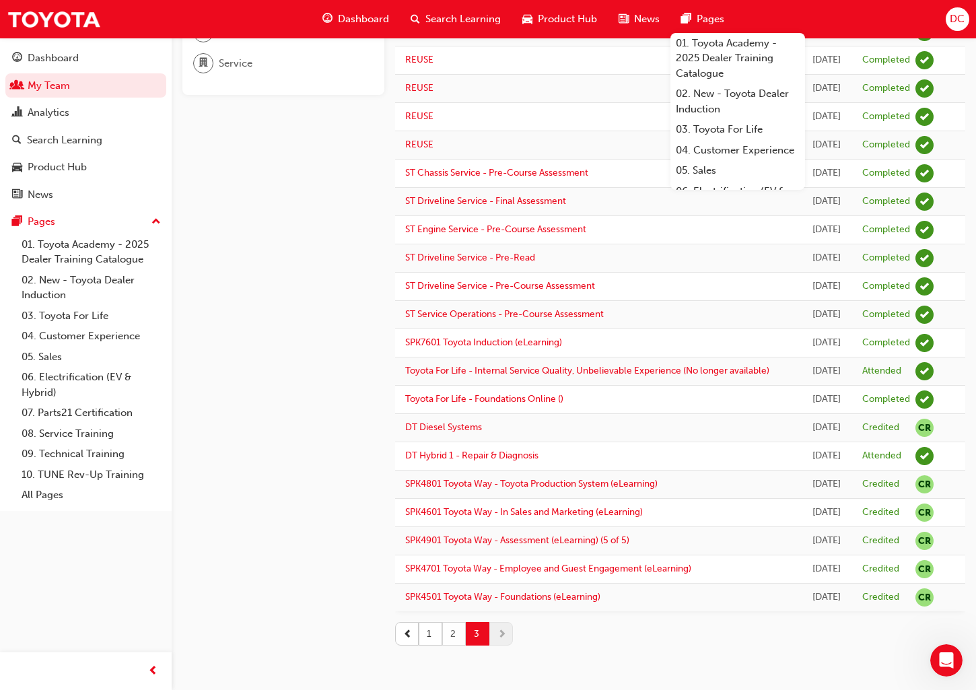
click at [452, 630] on button "2" at bounding box center [454, 634] width 24 height 24
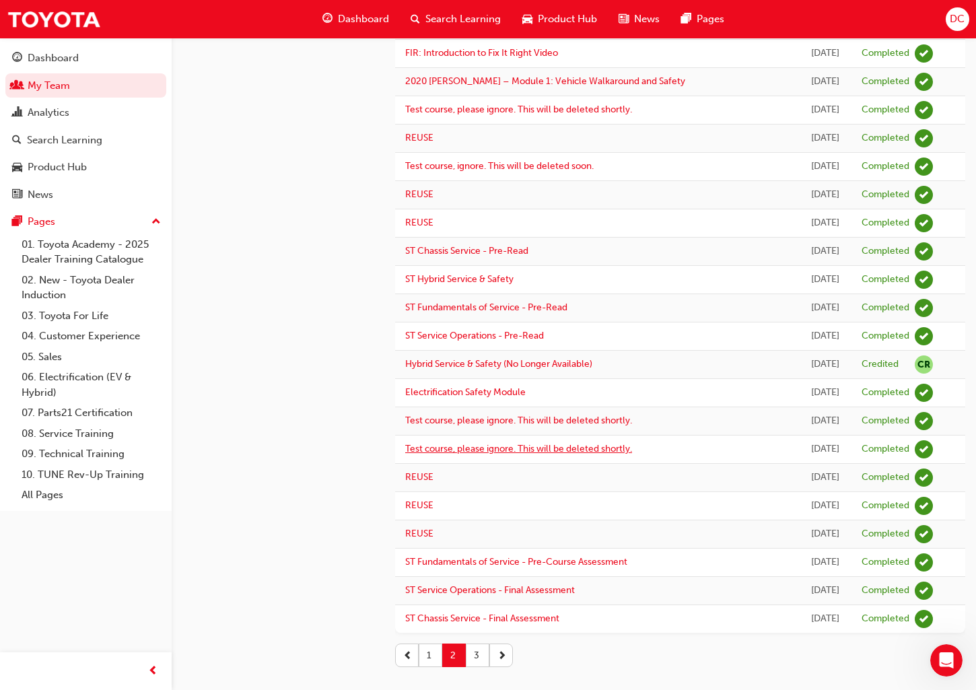
scroll to position [972, 0]
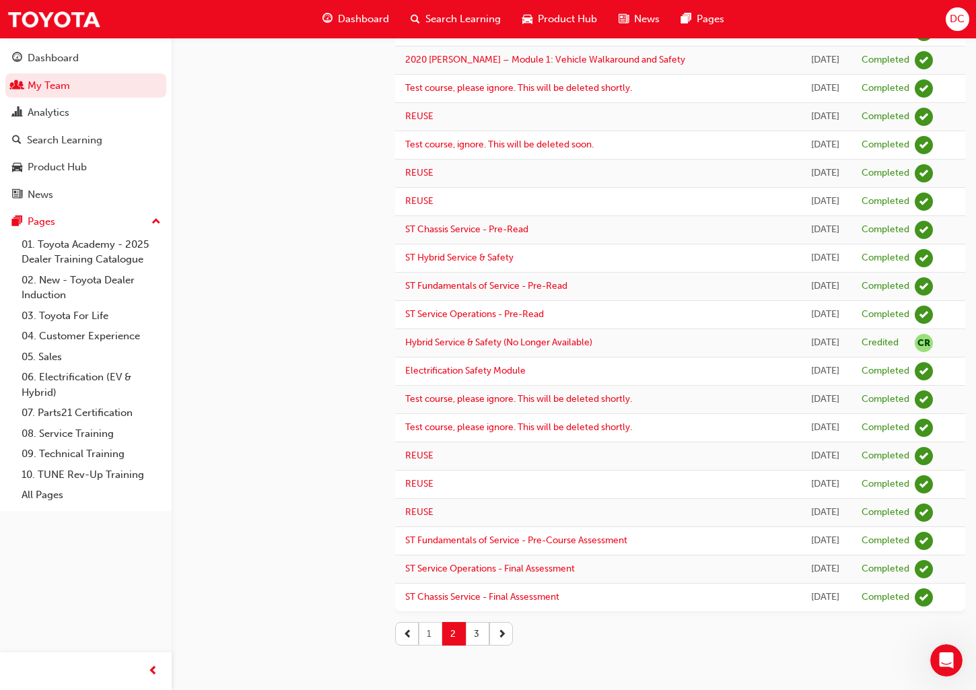
click at [428, 630] on button "1" at bounding box center [431, 634] width 24 height 24
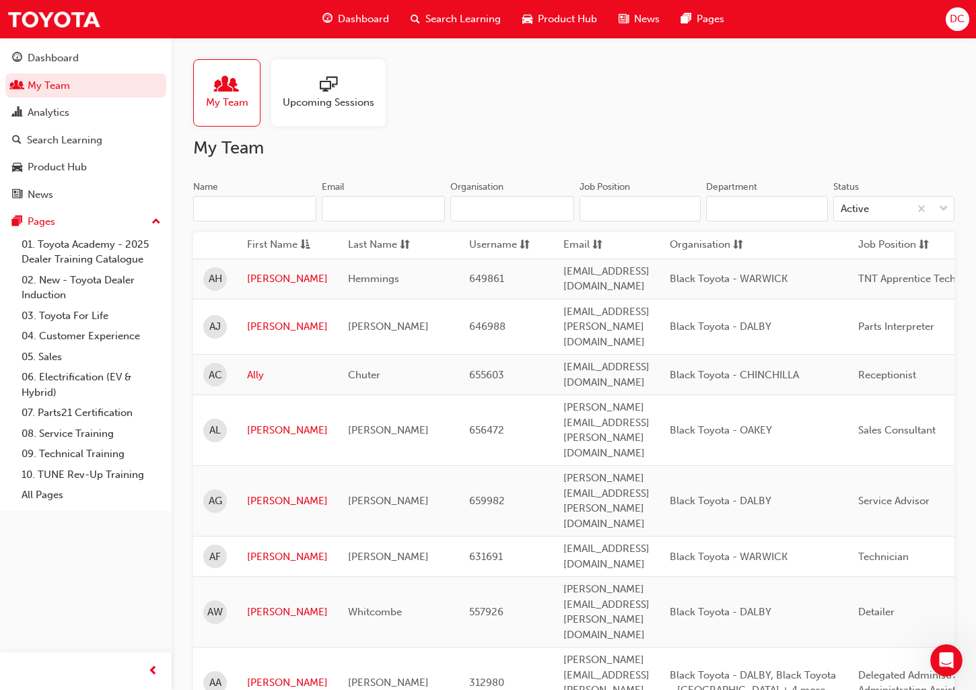
click at [219, 210] on input "Name" at bounding box center [254, 209] width 123 height 26
paste input "Adam Hemmings"
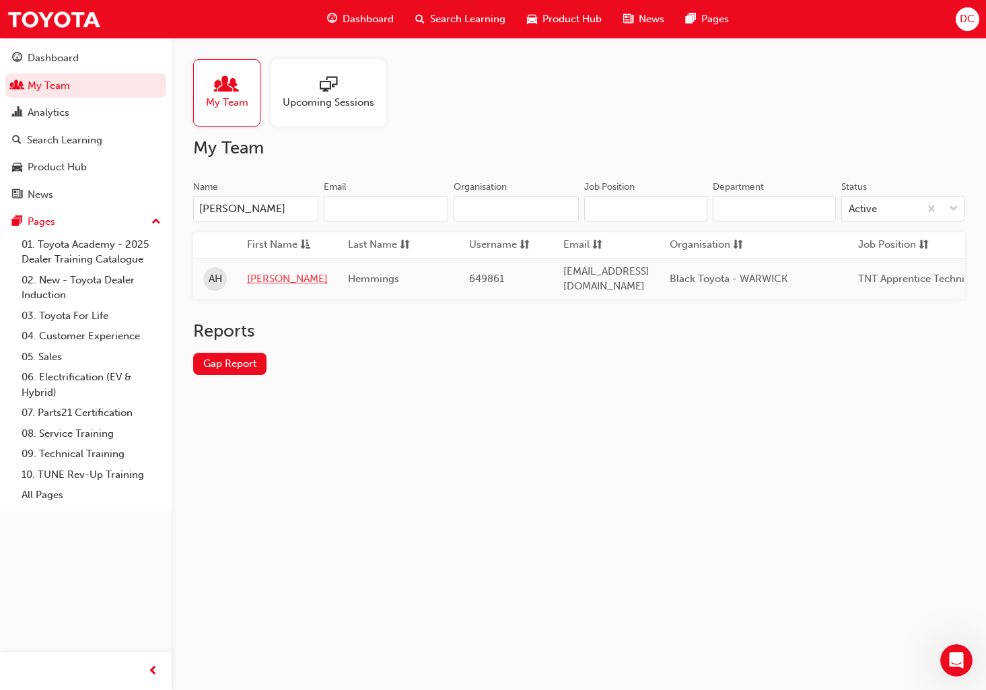
type input "Adam Hemmings"
click at [256, 279] on link "Adam" at bounding box center [287, 278] width 81 height 15
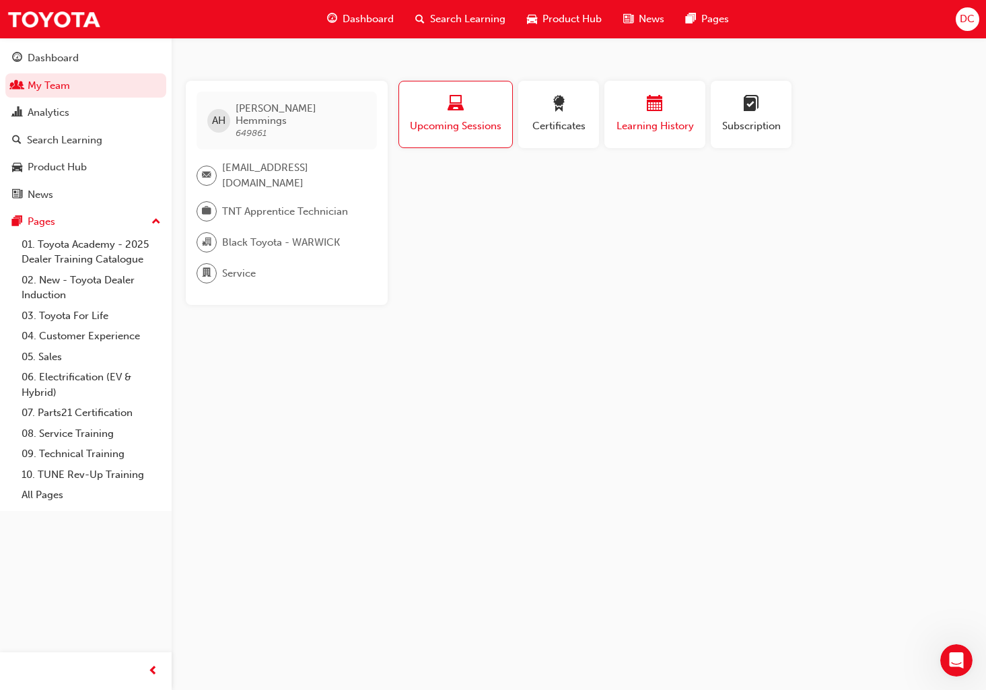
click at [660, 104] on span "calendar-icon" at bounding box center [655, 105] width 16 height 18
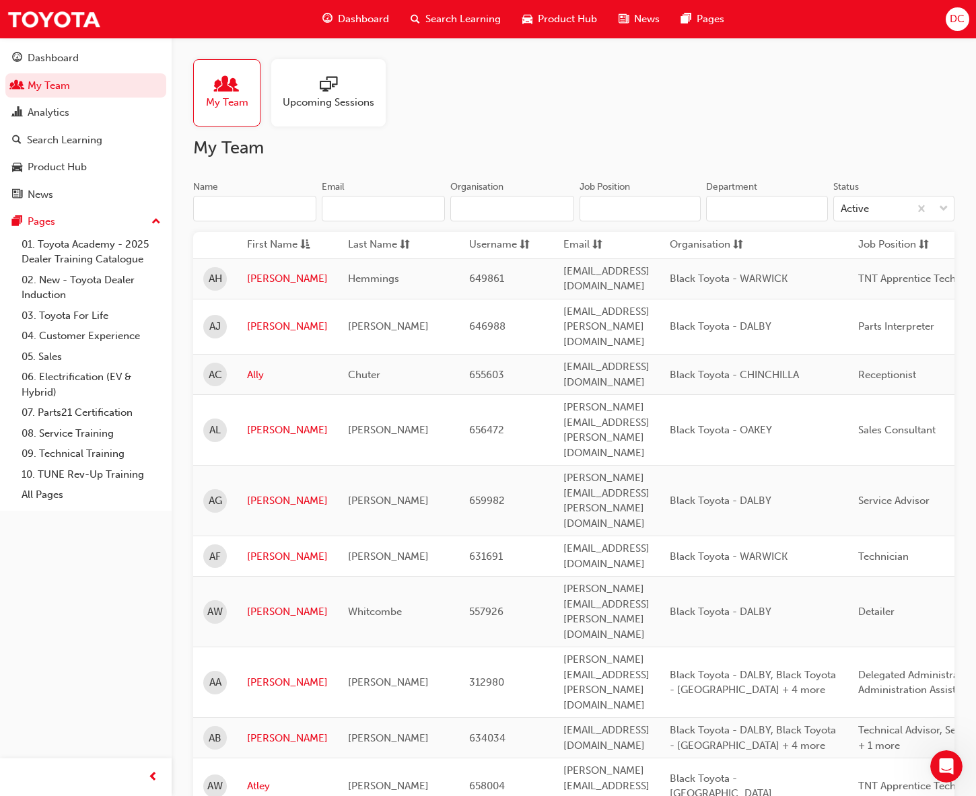
click at [217, 214] on input "Name" at bounding box center [254, 209] width 123 height 26
paste input "Andrew Fletcher"
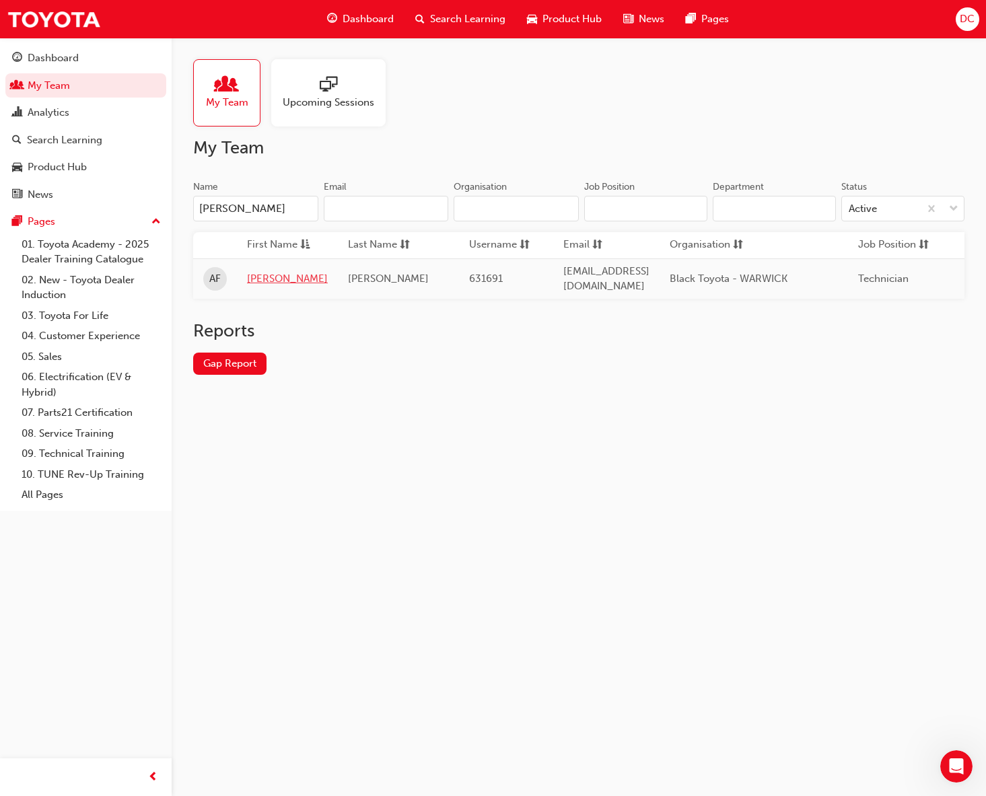
type input "Andrew Fletcher"
click at [268, 275] on link "Andrew" at bounding box center [287, 278] width 81 height 15
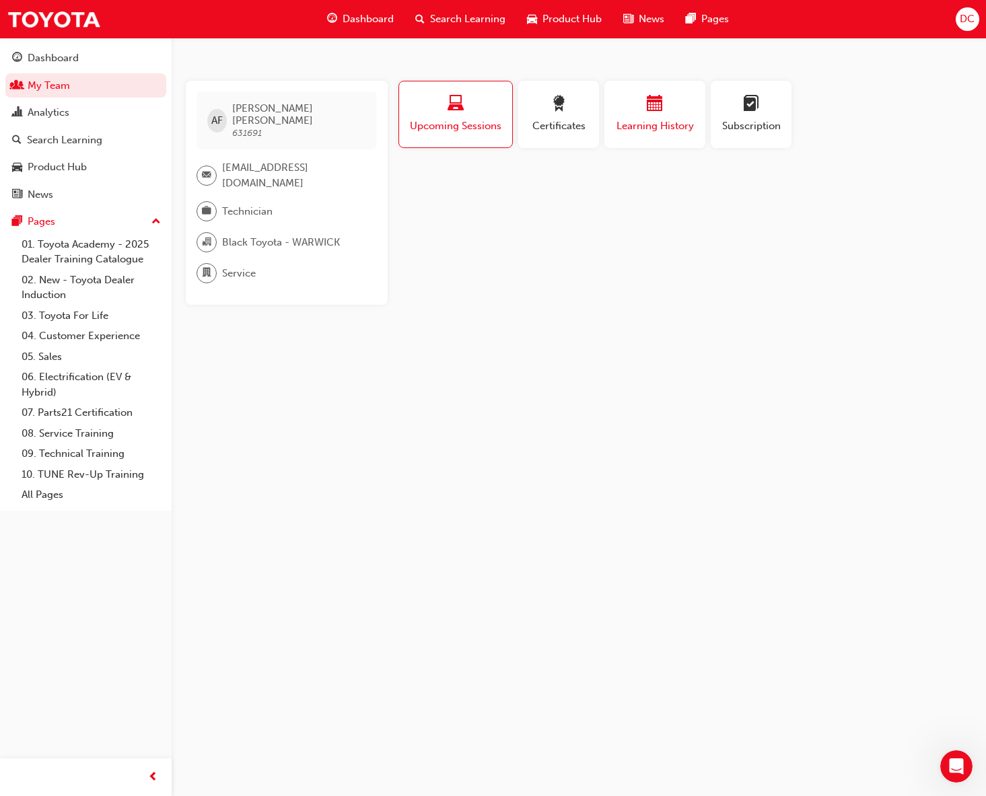
click at [631, 114] on div "button" at bounding box center [655, 106] width 81 height 21
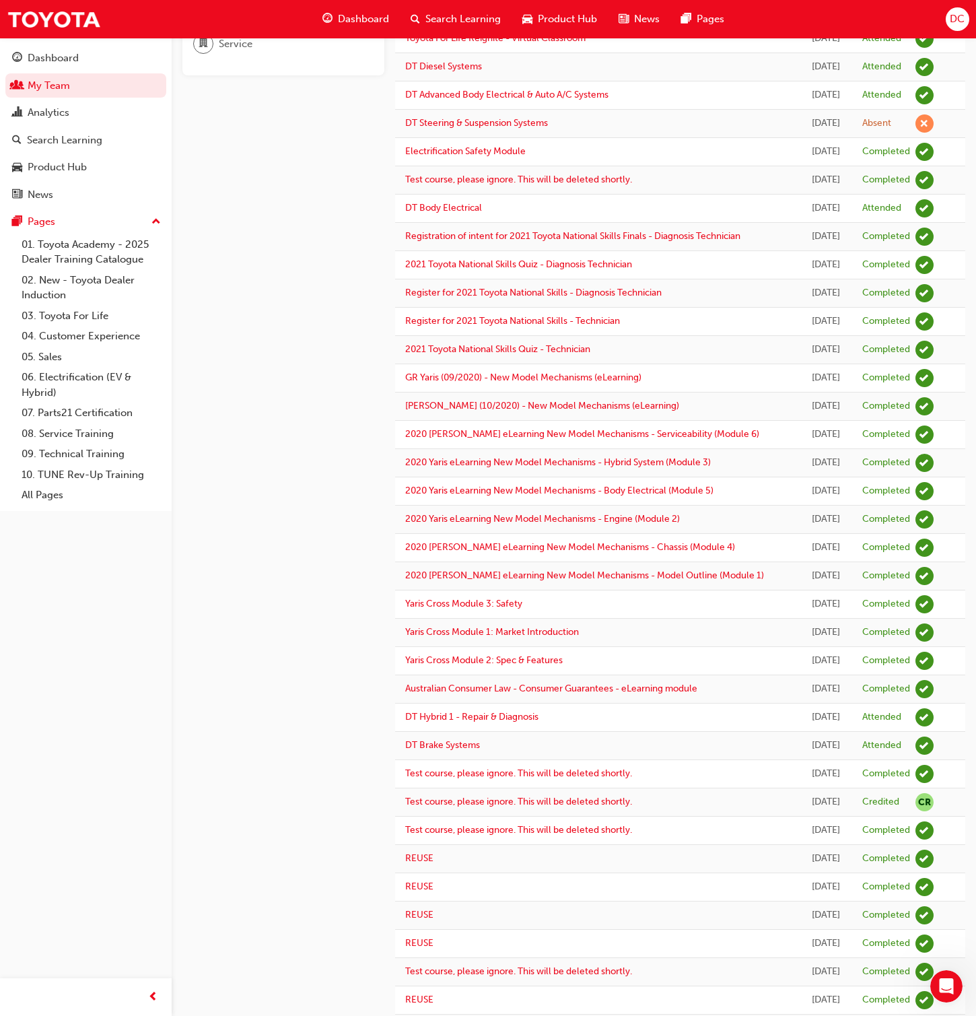
scroll to position [646, 0]
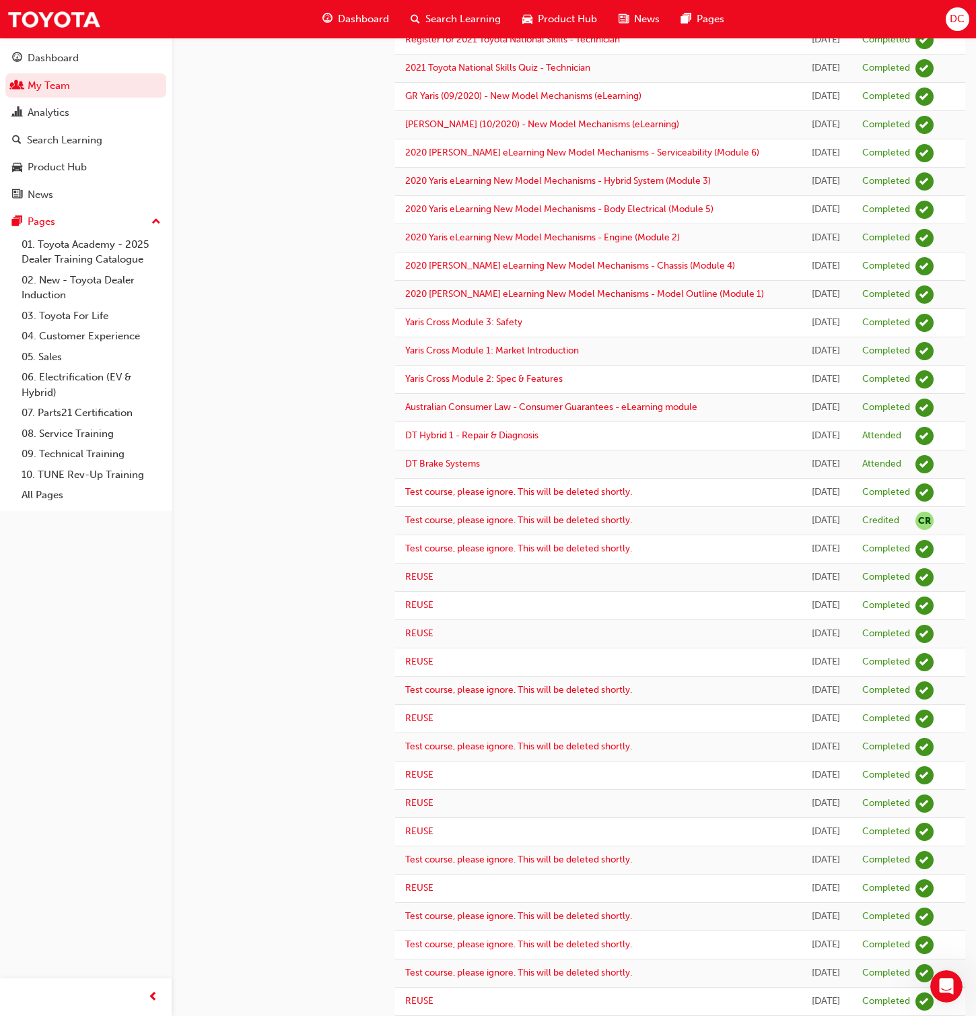
click at [447, 653] on td "Test course, please ignore. This will be deleted shortly." at bounding box center [597, 945] width 405 height 28
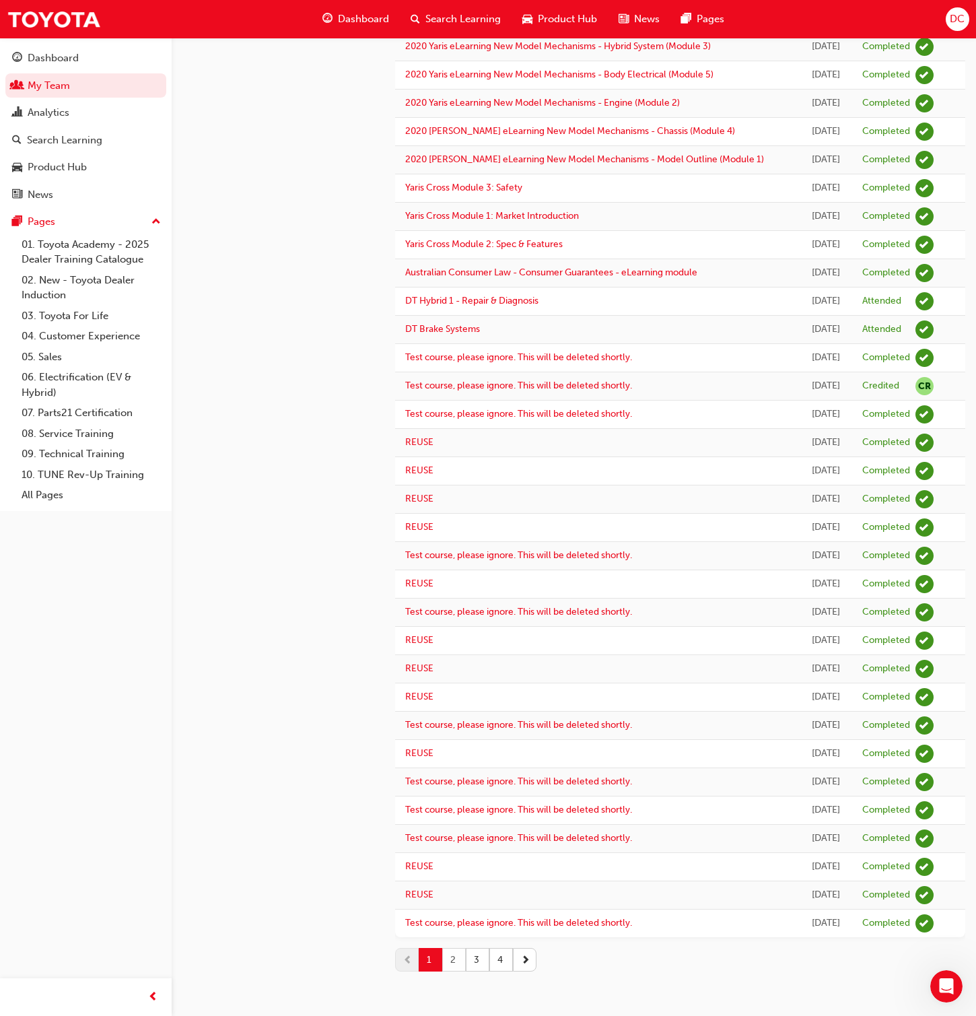
click at [452, 653] on button "2" at bounding box center [454, 960] width 24 height 24
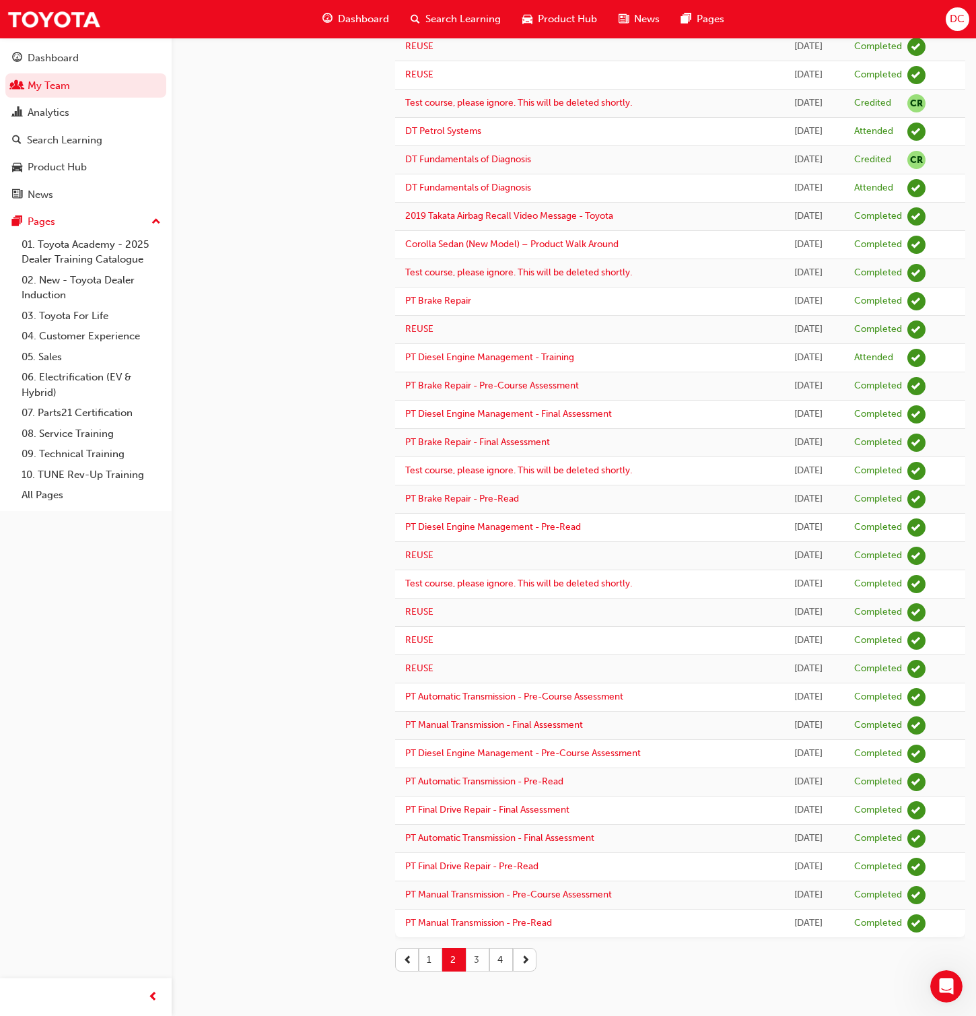
click at [479, 653] on button "3" at bounding box center [478, 960] width 24 height 24
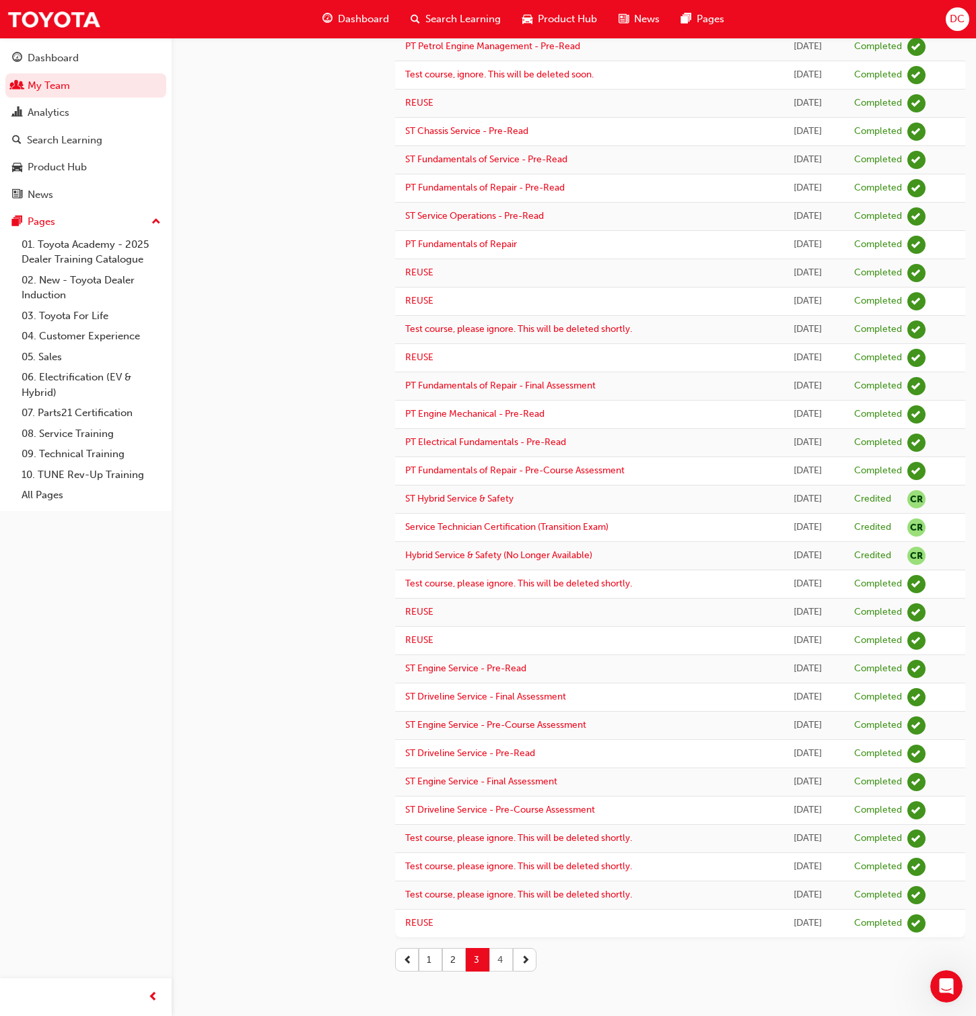
click at [496, 653] on button "4" at bounding box center [501, 960] width 24 height 24
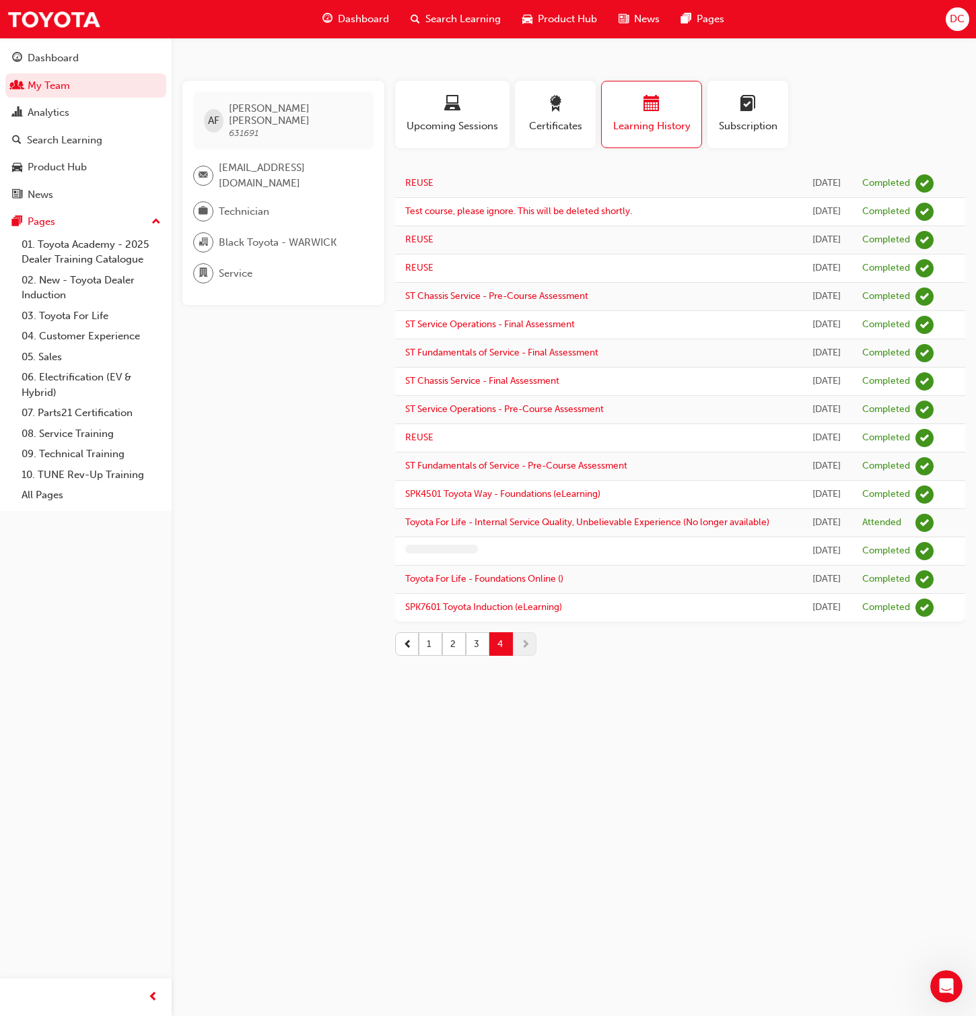
scroll to position [0, 0]
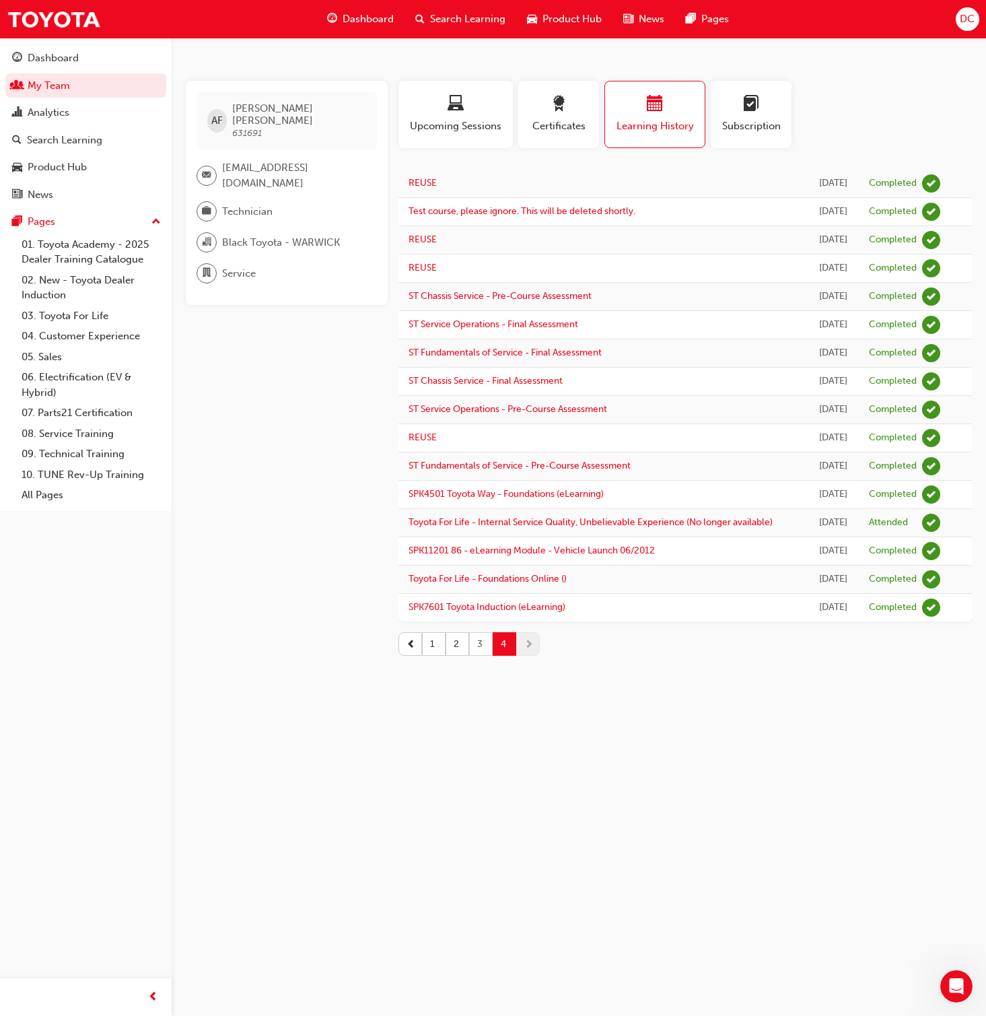
click at [485, 653] on button "3" at bounding box center [481, 644] width 24 height 24
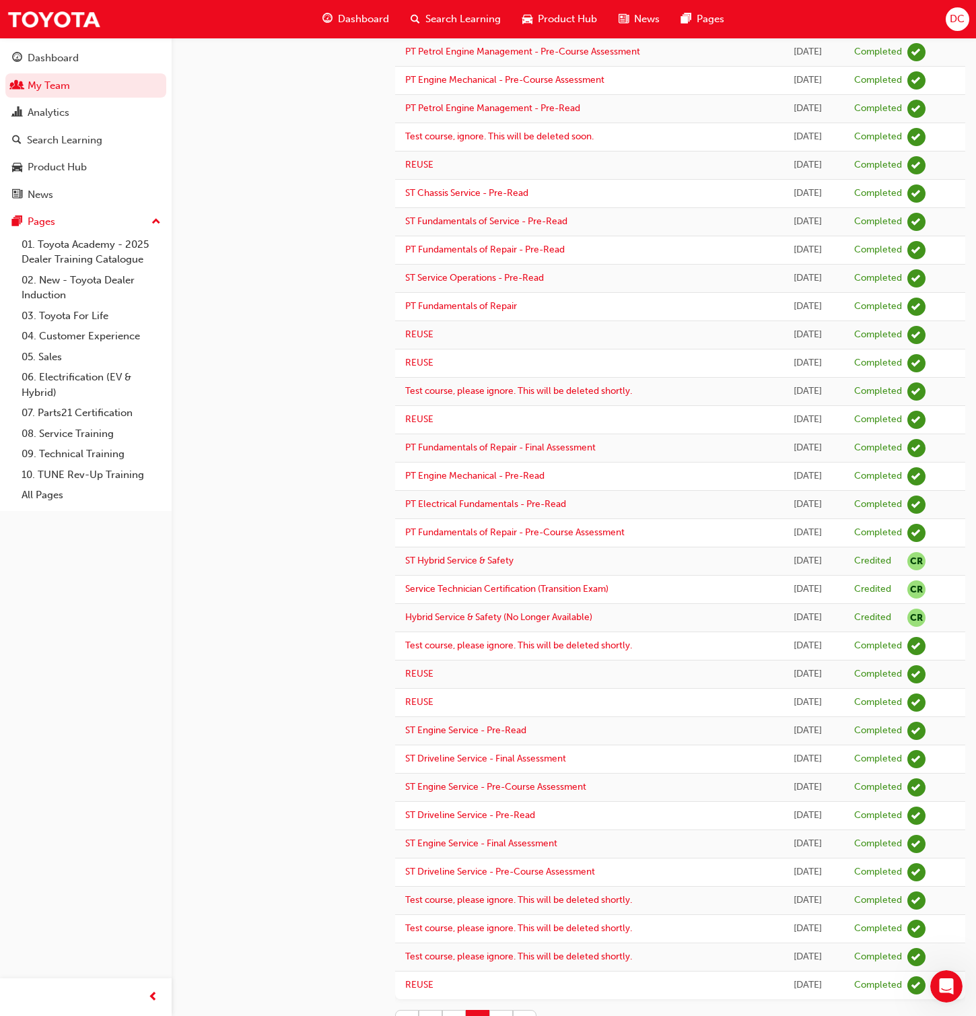
scroll to position [646, 0]
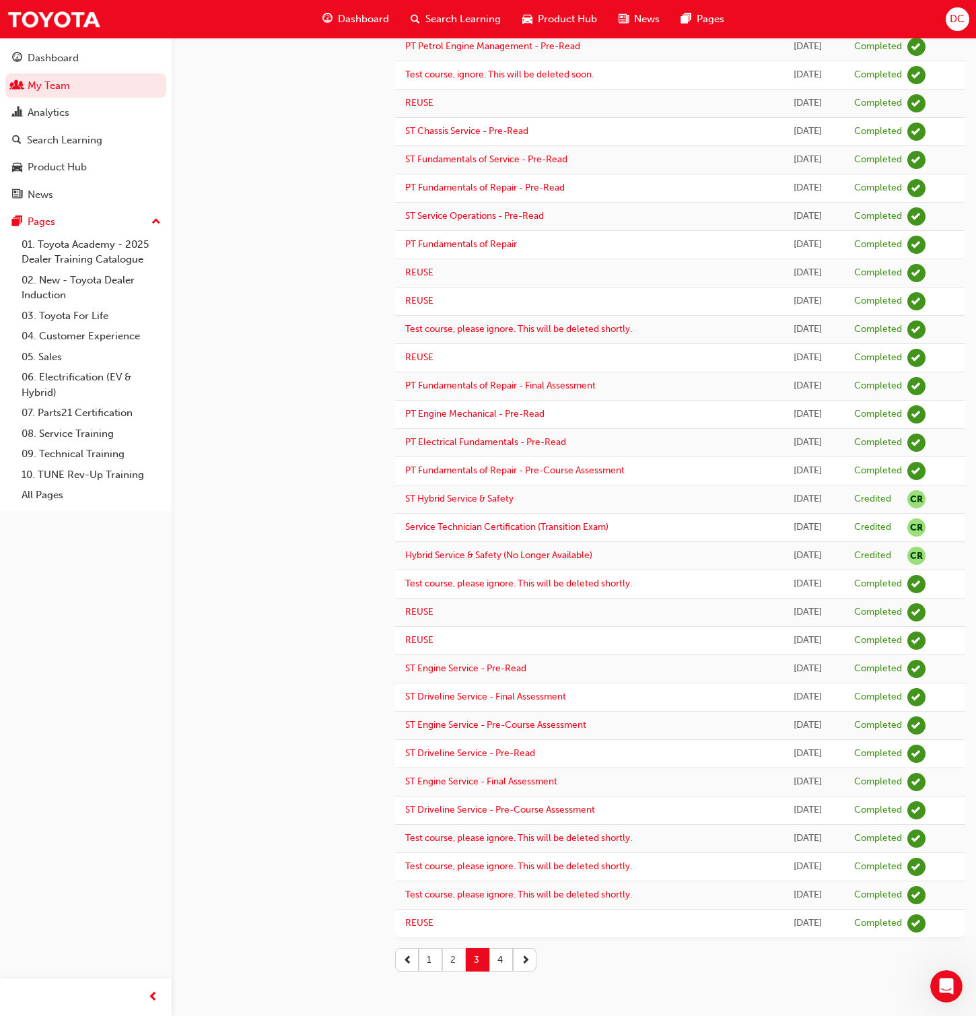
click at [450, 653] on button "2" at bounding box center [454, 960] width 24 height 24
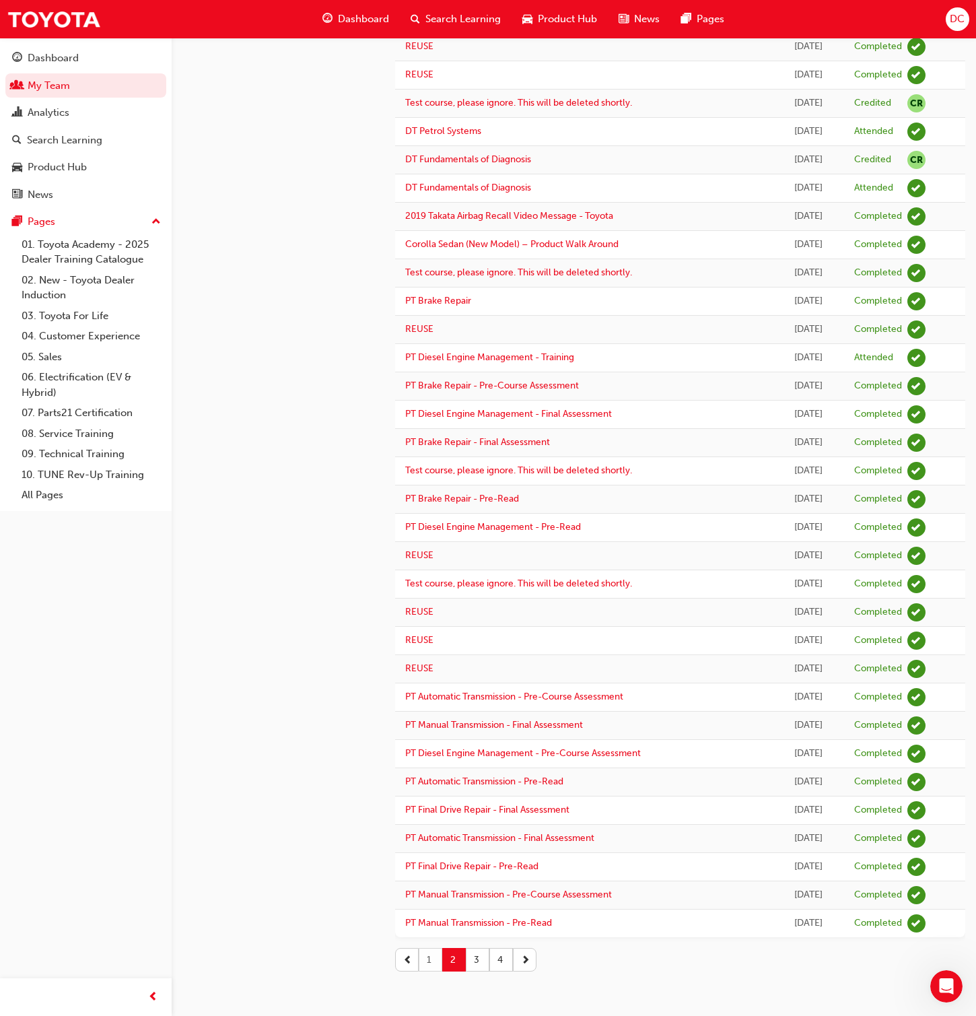
click at [432, 653] on button "1" at bounding box center [431, 960] width 24 height 24
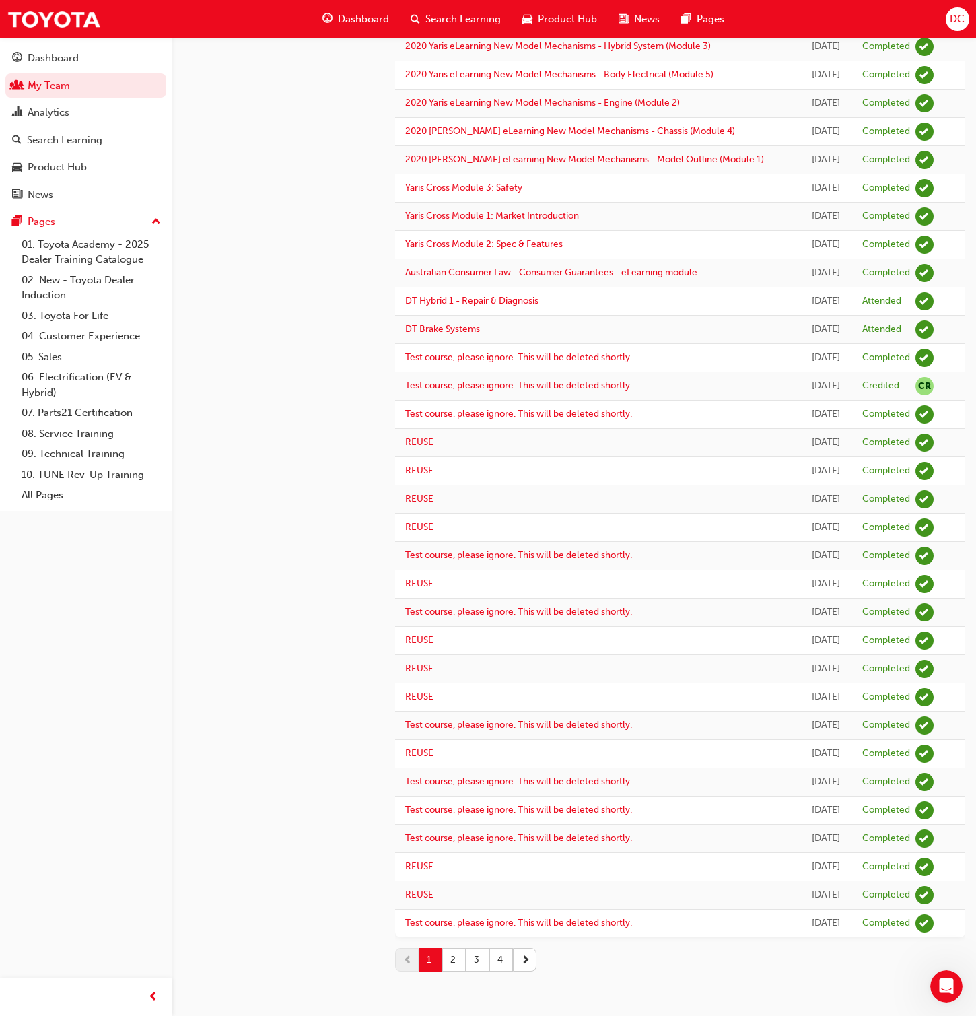
drag, startPoint x: 452, startPoint y: 963, endPoint x: 451, endPoint y: 941, distance: 22.2
click at [452, 653] on button "2" at bounding box center [454, 960] width 24 height 24
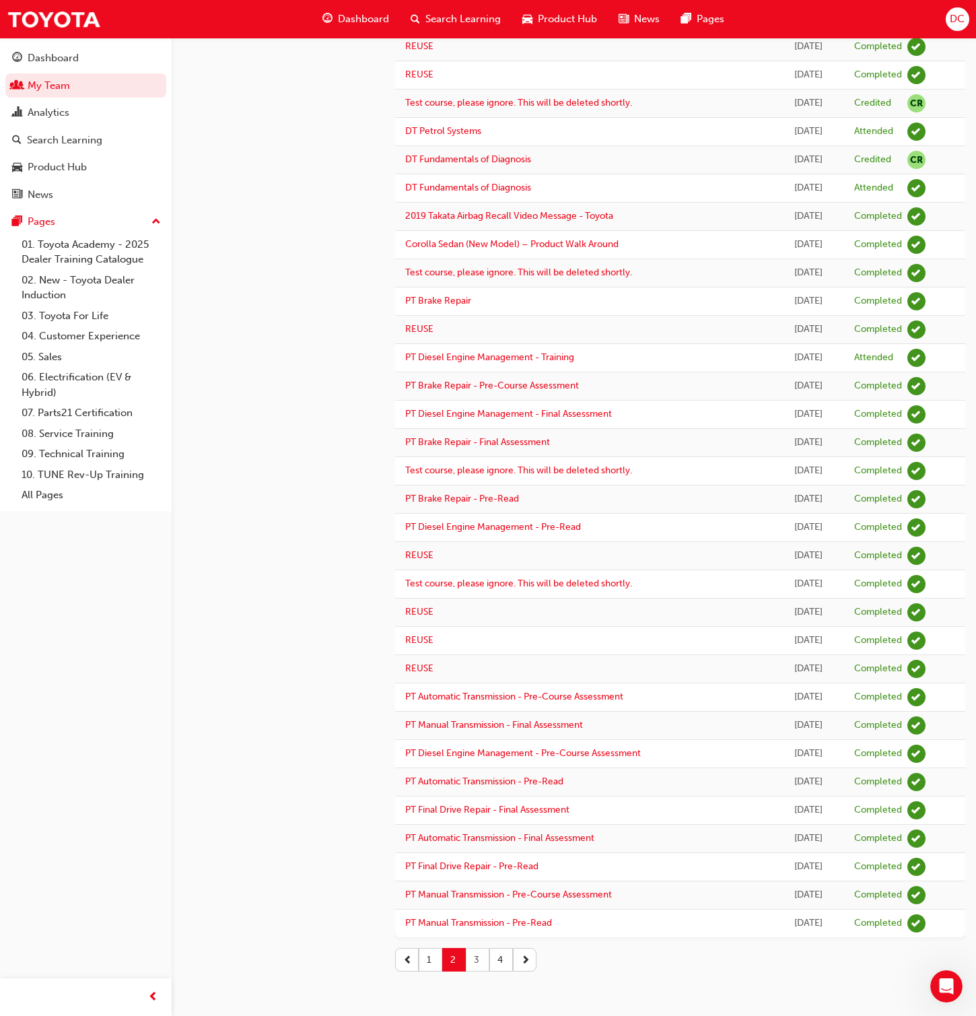
click at [475, 653] on button "3" at bounding box center [478, 960] width 24 height 24
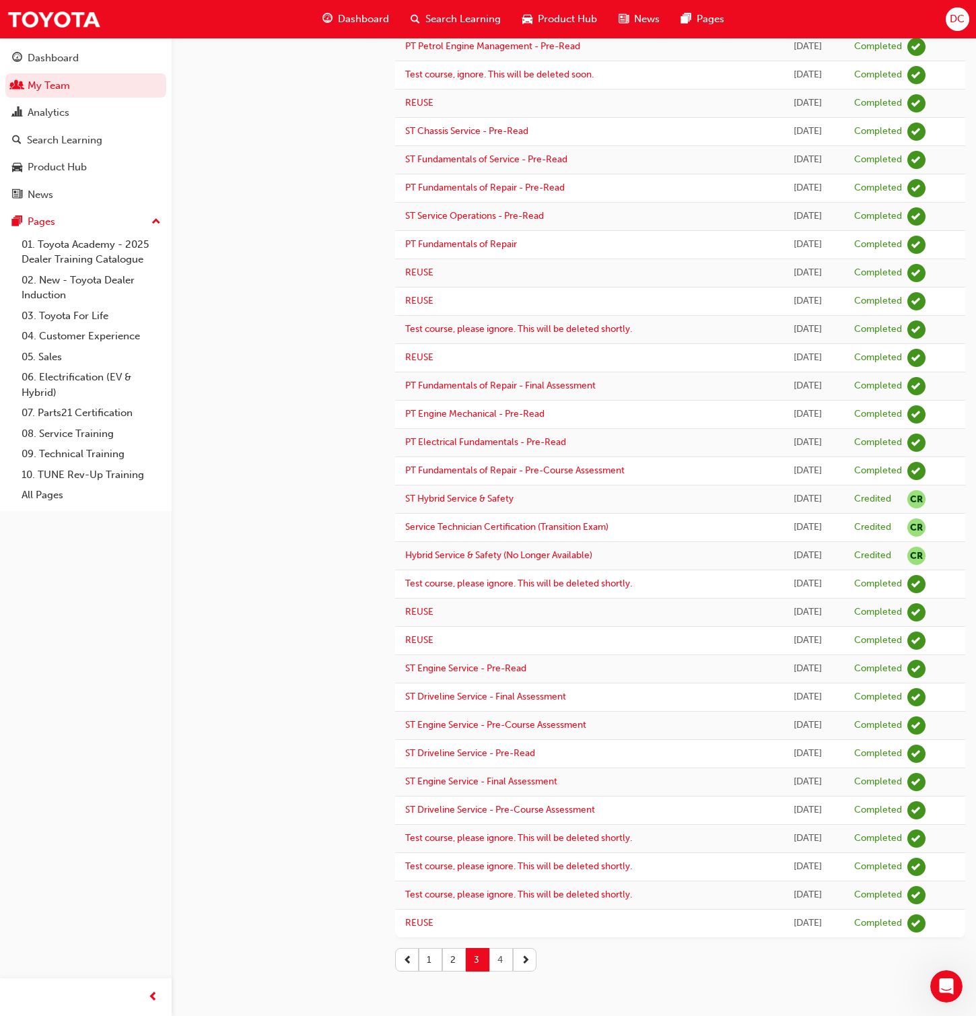
click at [499, 653] on button "4" at bounding box center [501, 960] width 24 height 24
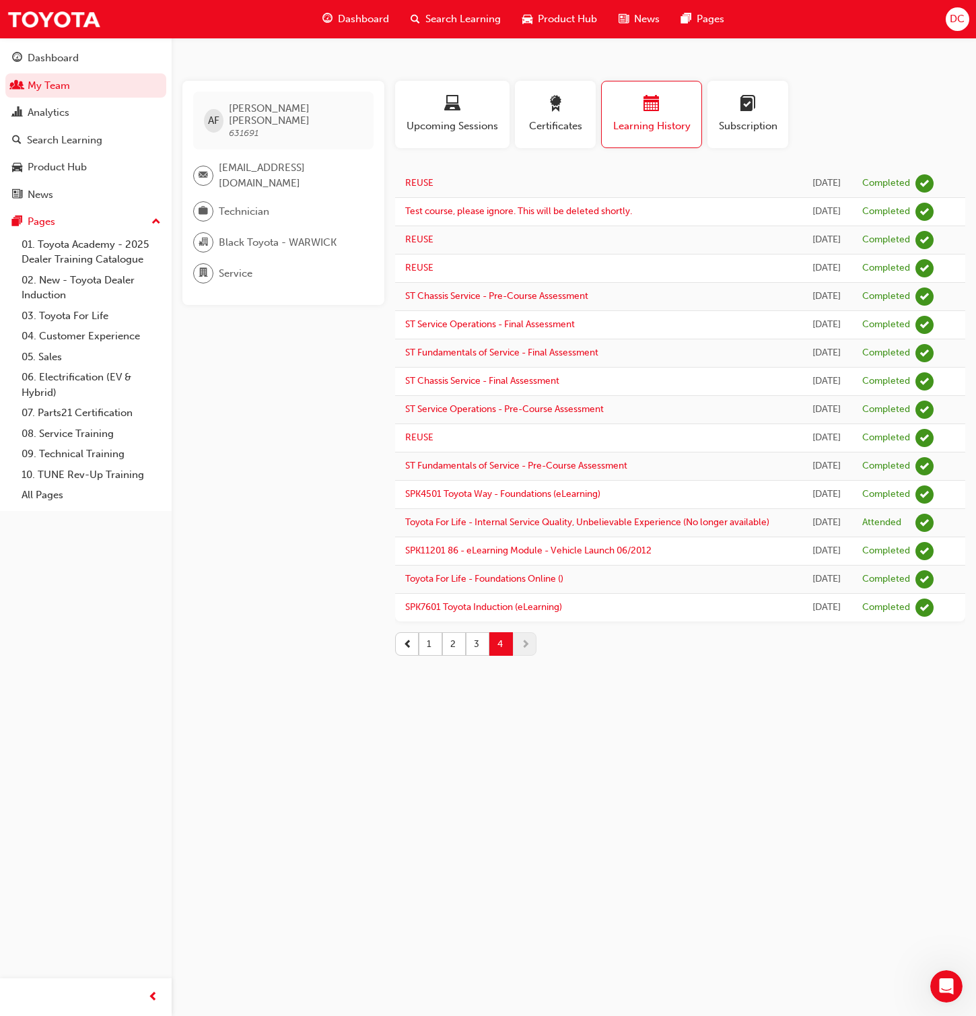
scroll to position [0, 0]
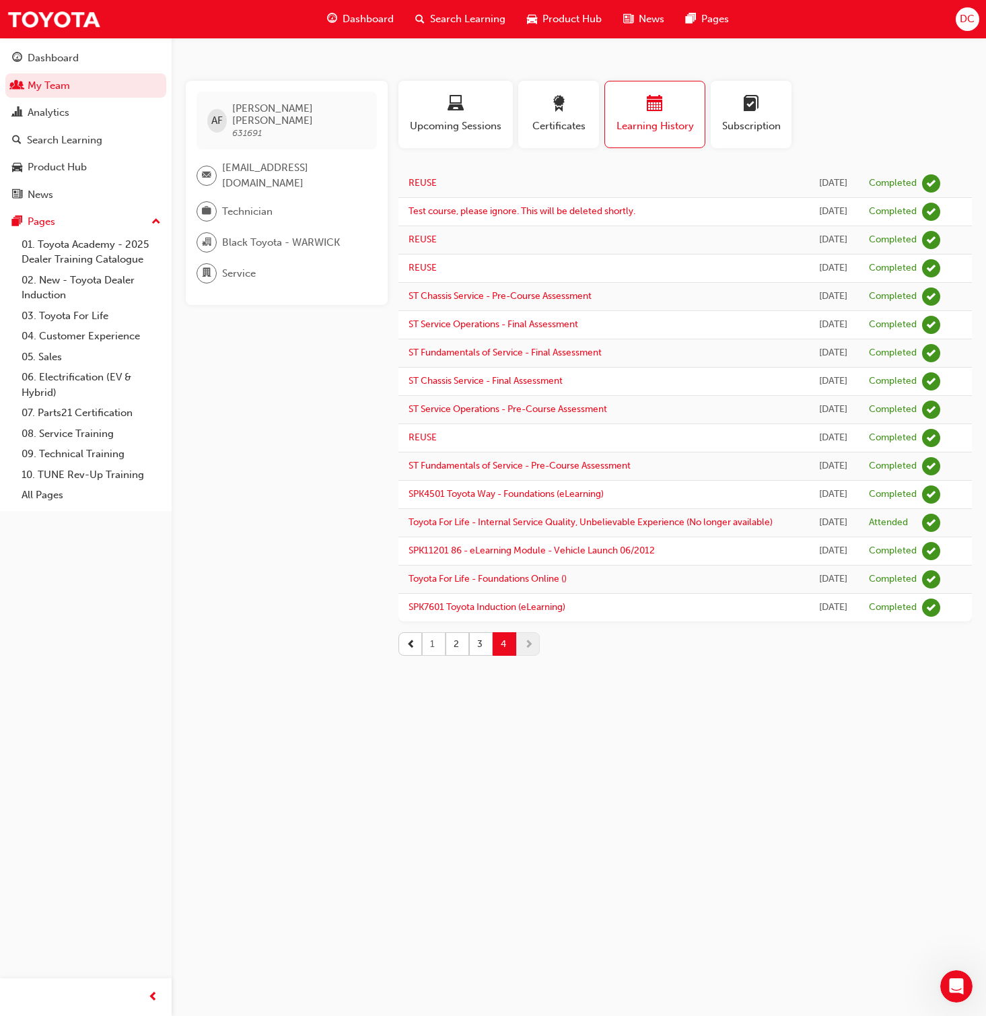
click at [432, 653] on button "1" at bounding box center [434, 644] width 24 height 24
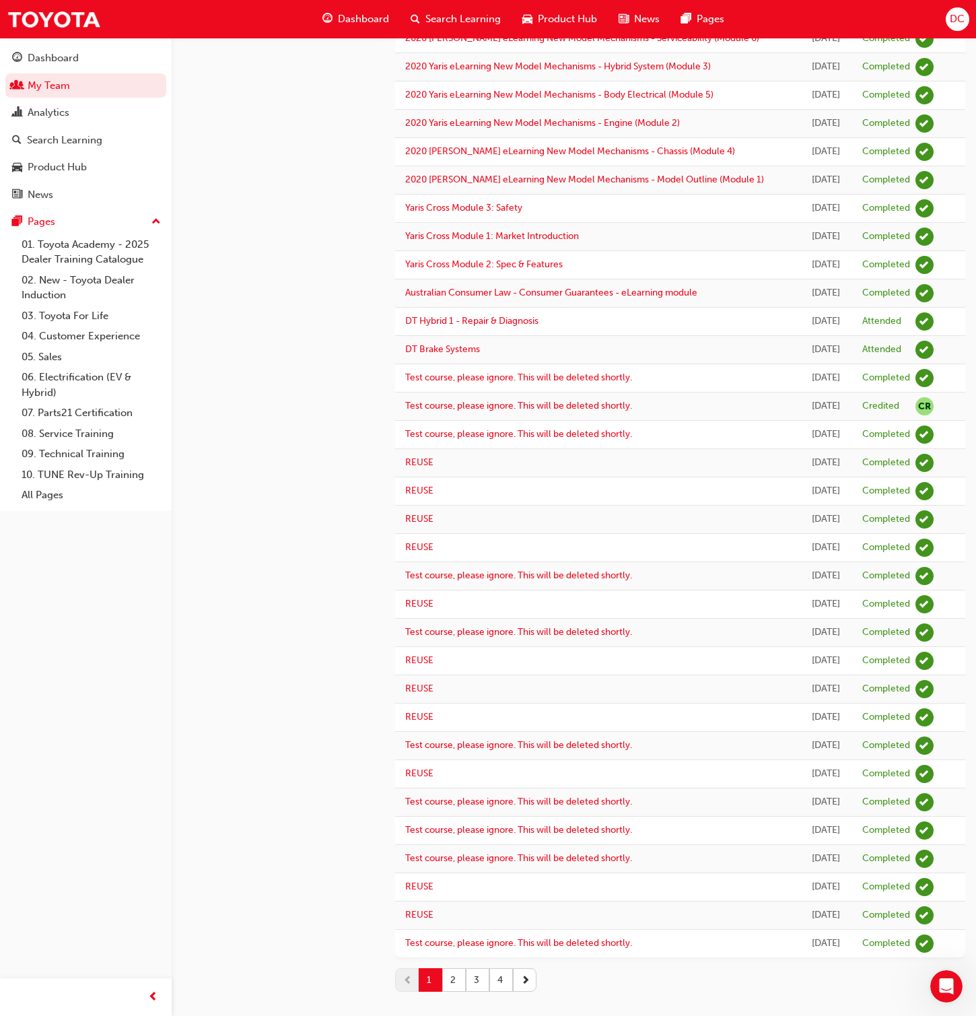
scroll to position [646, 0]
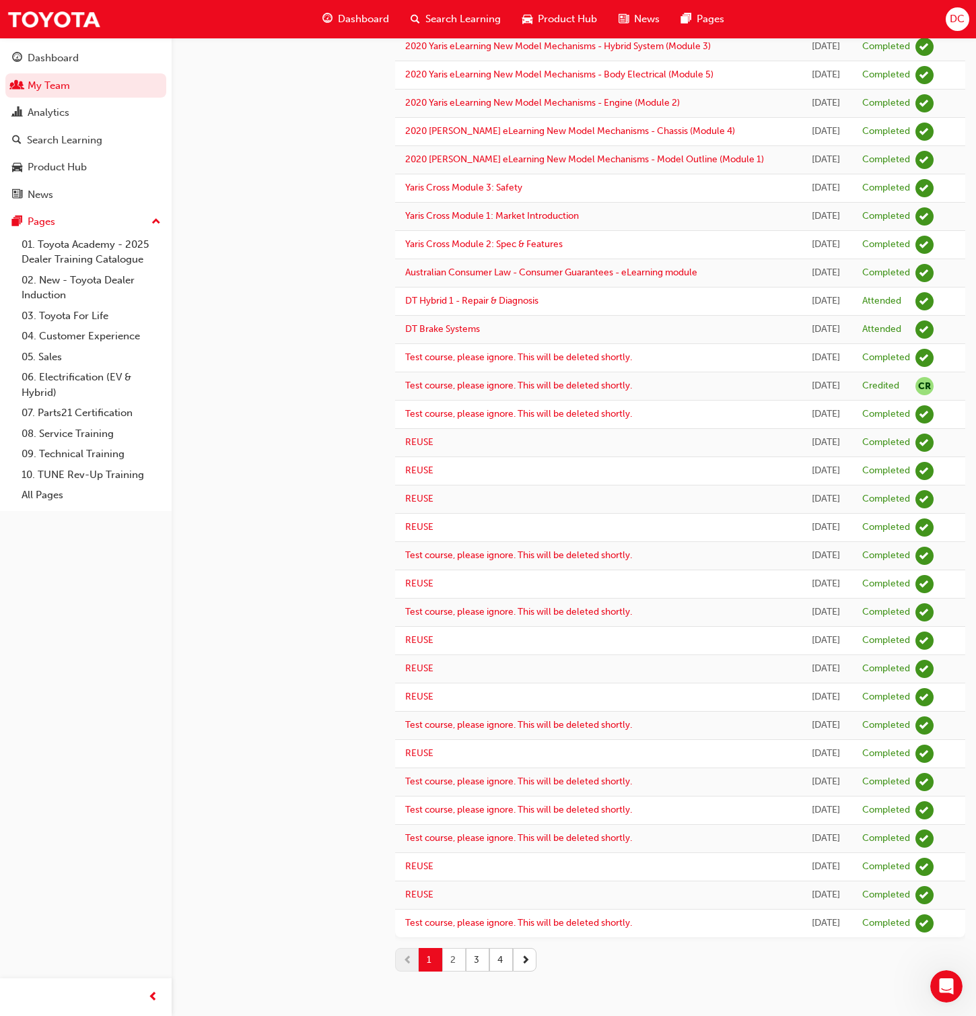
click at [456, 653] on button "2" at bounding box center [454, 960] width 24 height 24
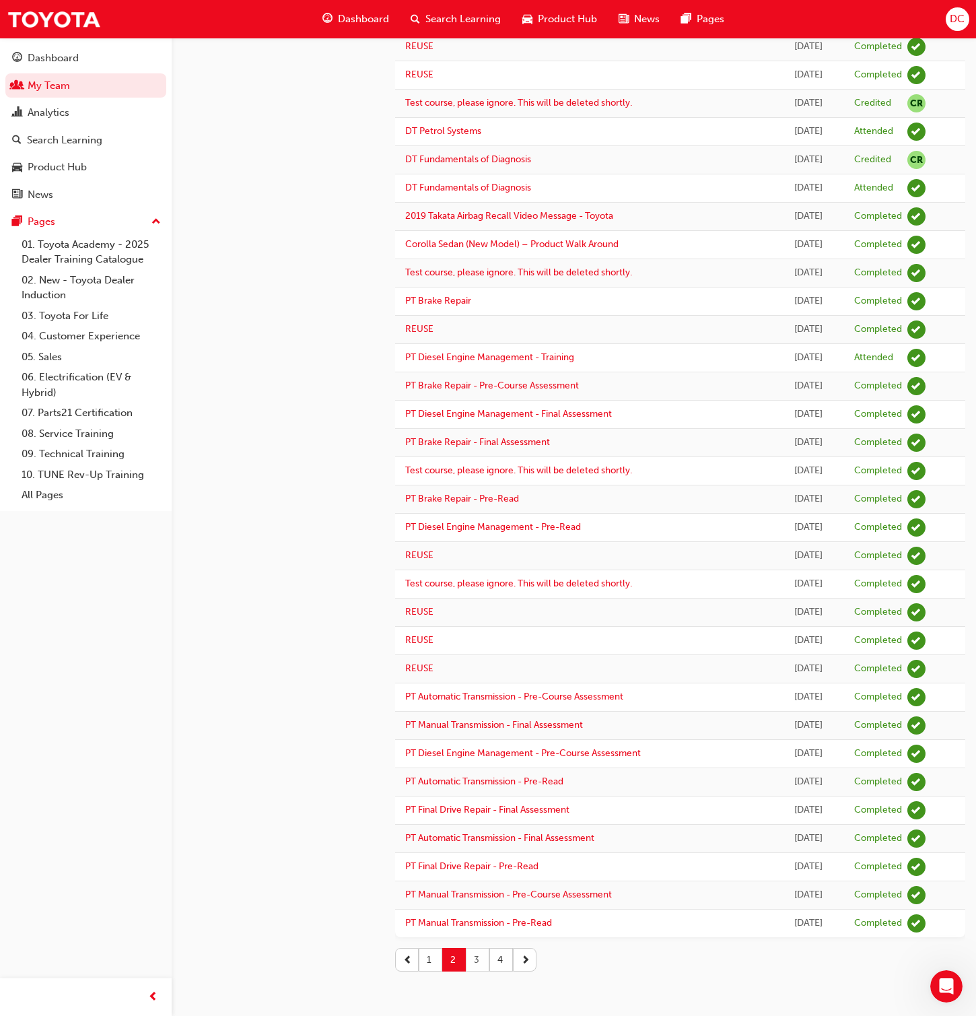
click at [480, 653] on button "3" at bounding box center [478, 960] width 24 height 24
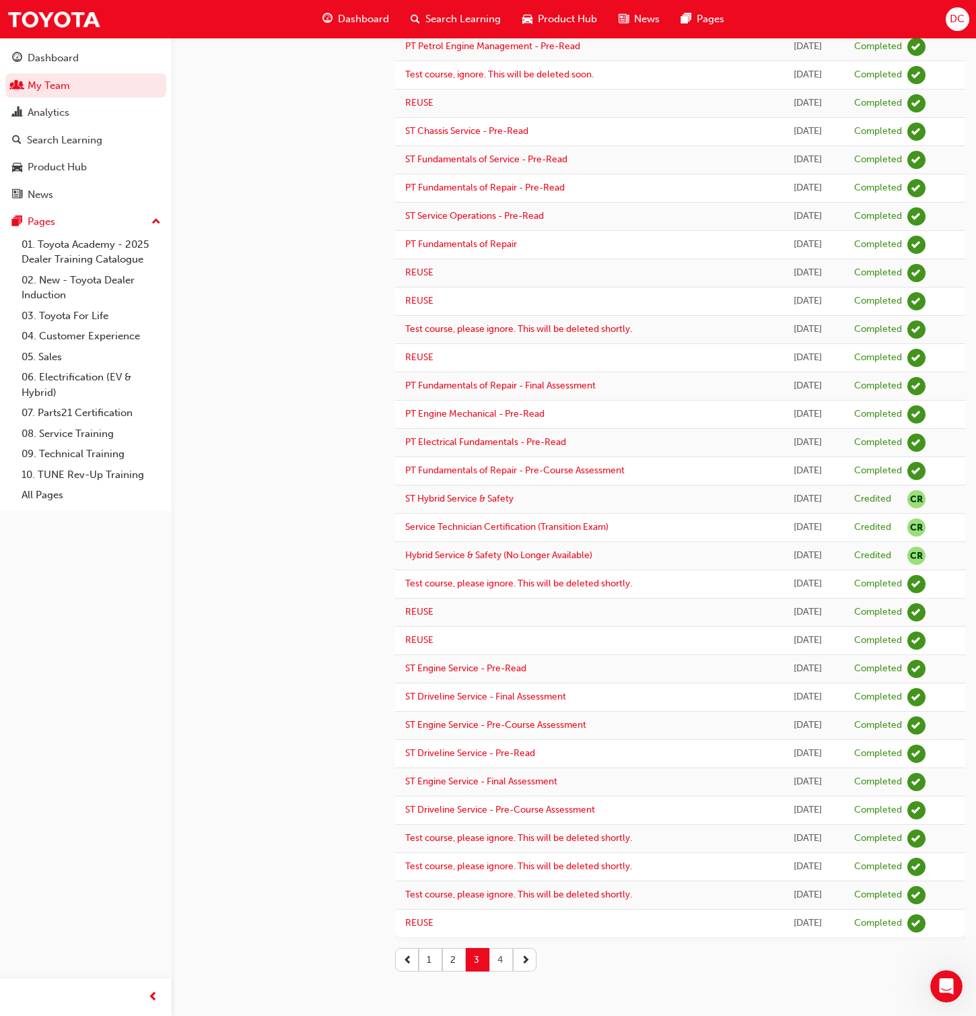
click at [500, 653] on button "4" at bounding box center [501, 960] width 24 height 24
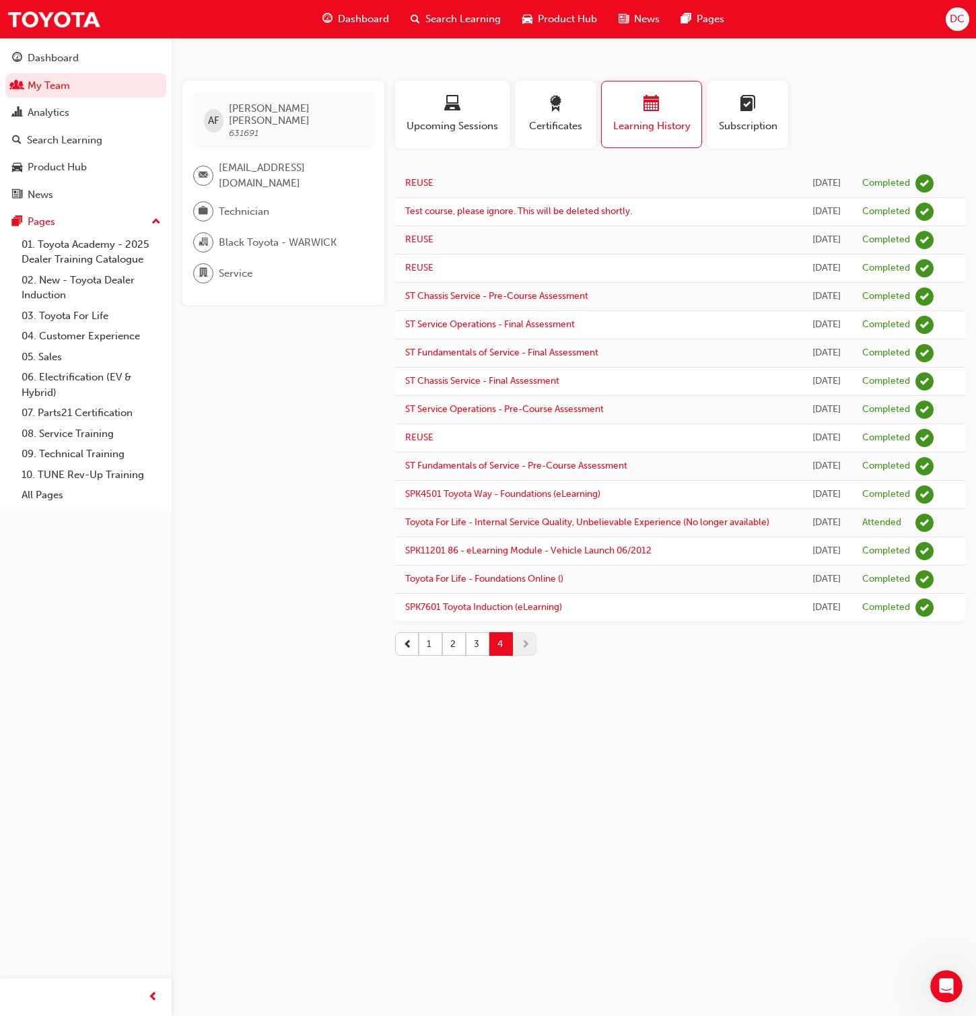
scroll to position [0, 0]
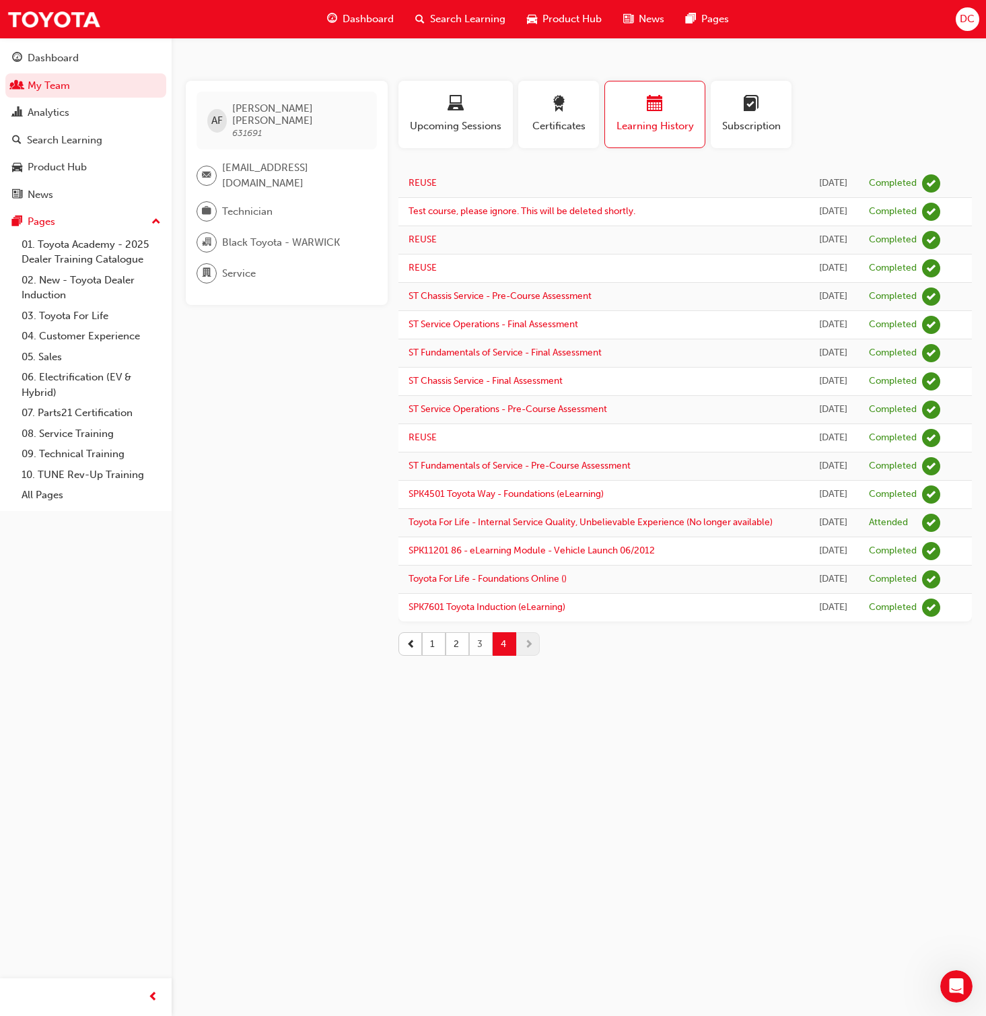
click at [483, 653] on button "3" at bounding box center [481, 644] width 24 height 24
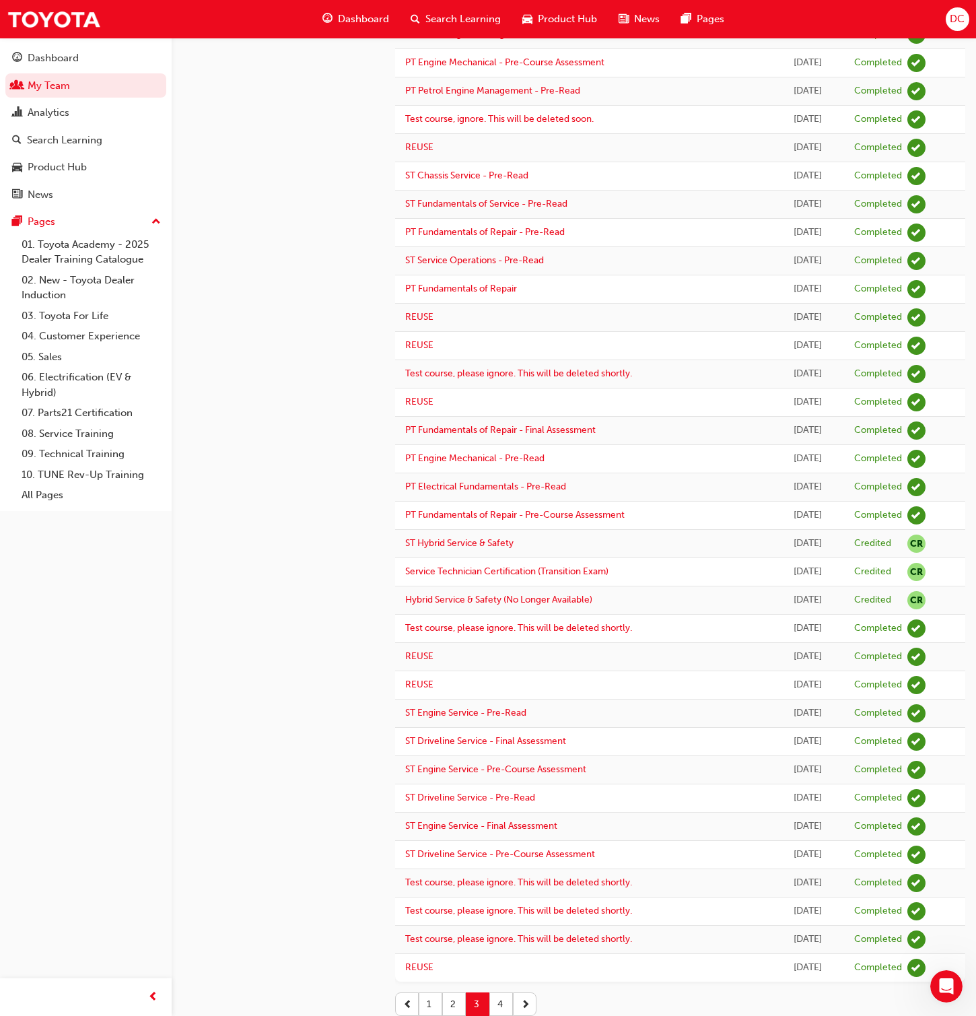
scroll to position [646, 0]
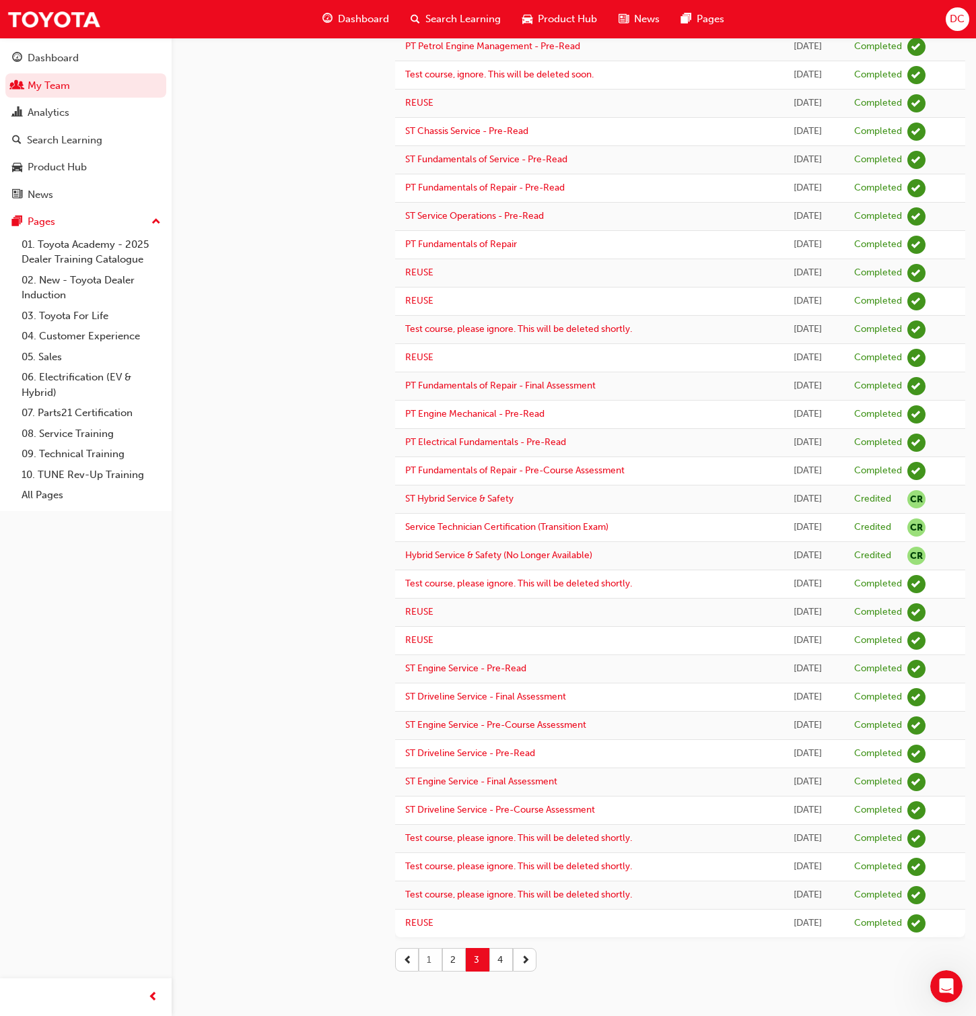
click at [436, 653] on button "1" at bounding box center [431, 960] width 24 height 24
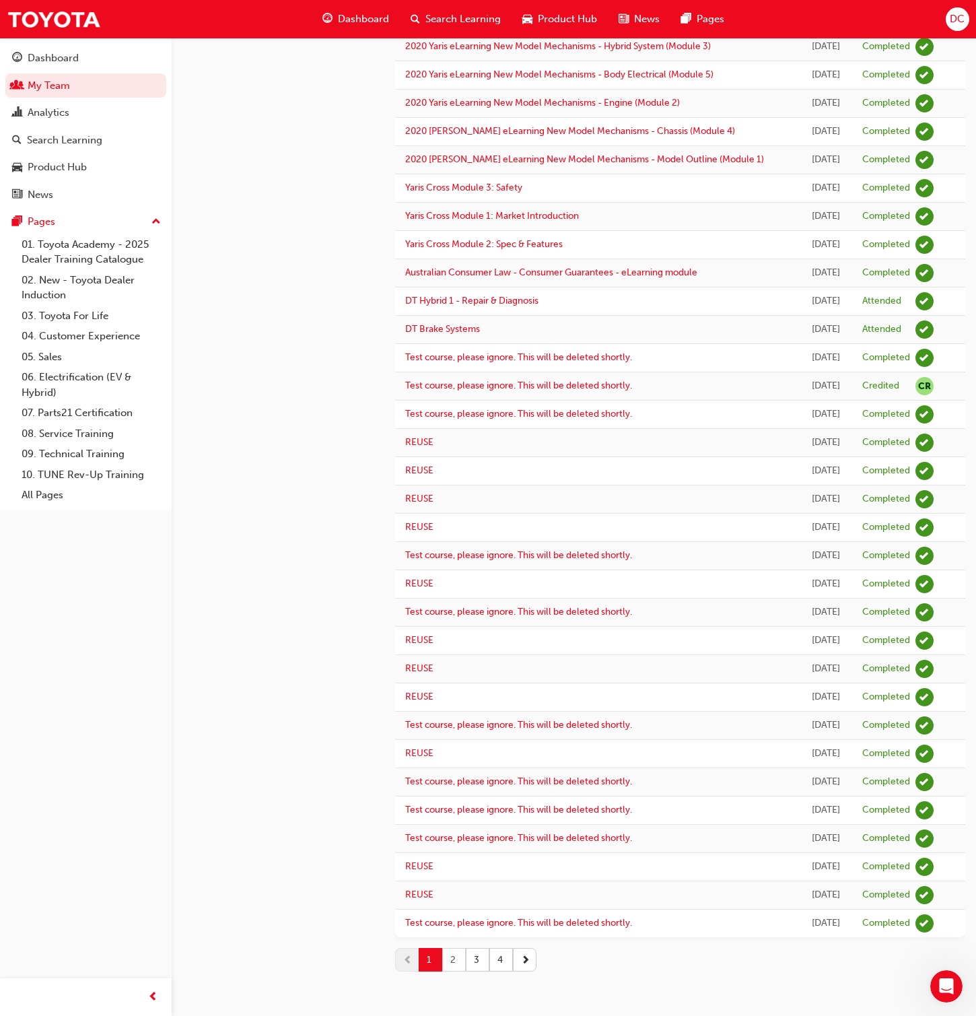
click at [454, 653] on button "2" at bounding box center [454, 960] width 24 height 24
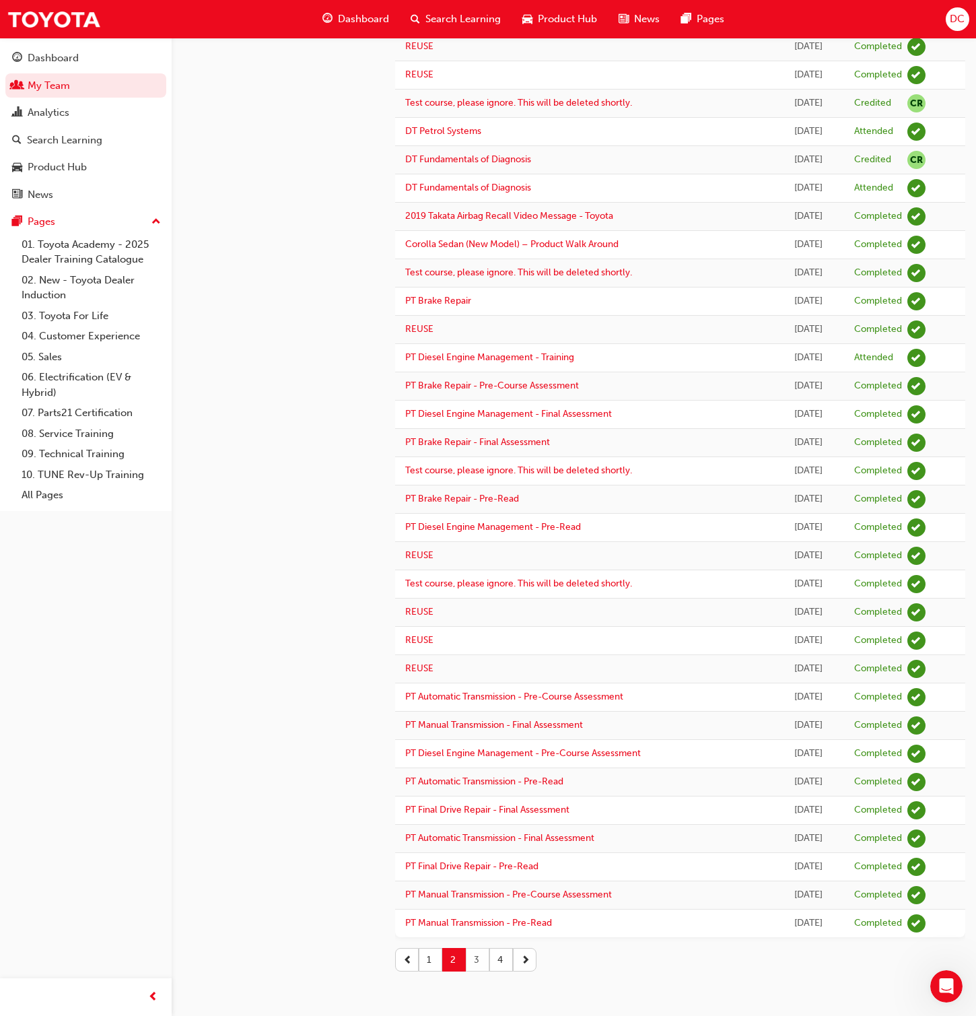
click at [477, 653] on button "3" at bounding box center [478, 960] width 24 height 24
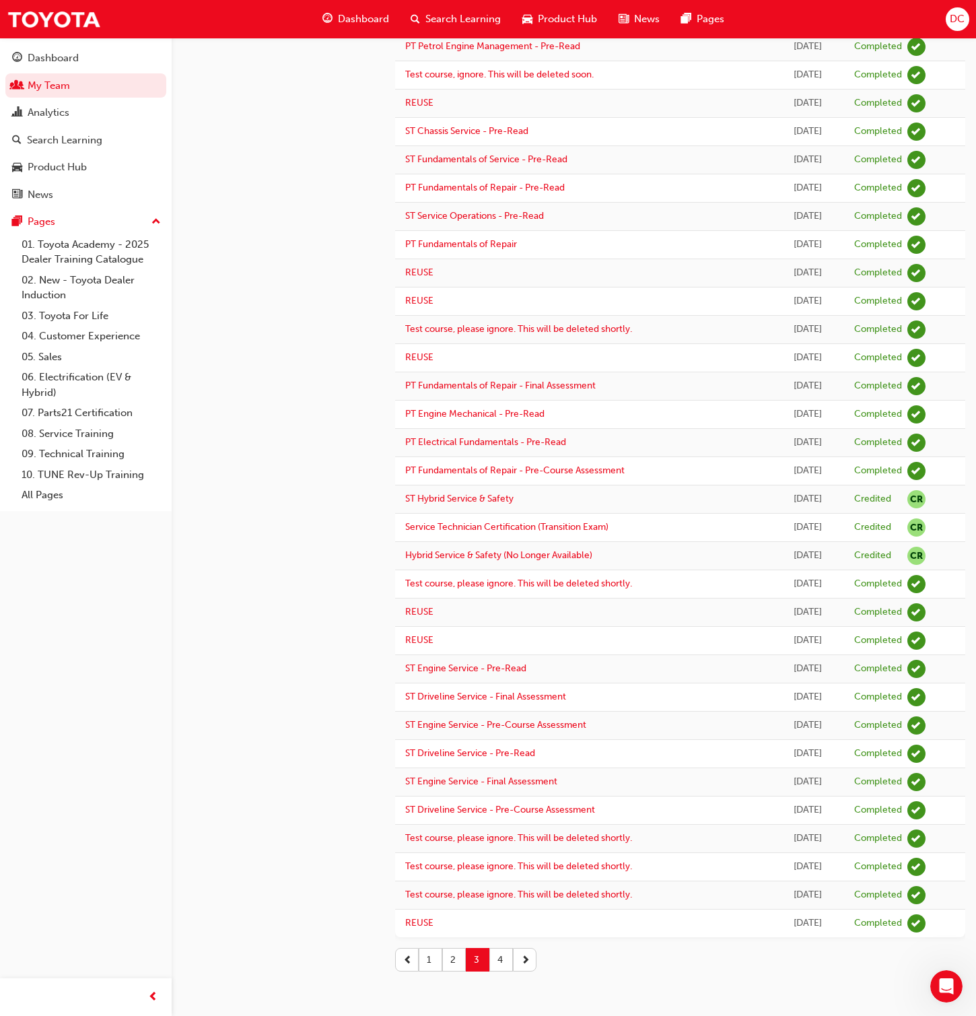
click at [498, 653] on button "4" at bounding box center [501, 960] width 24 height 24
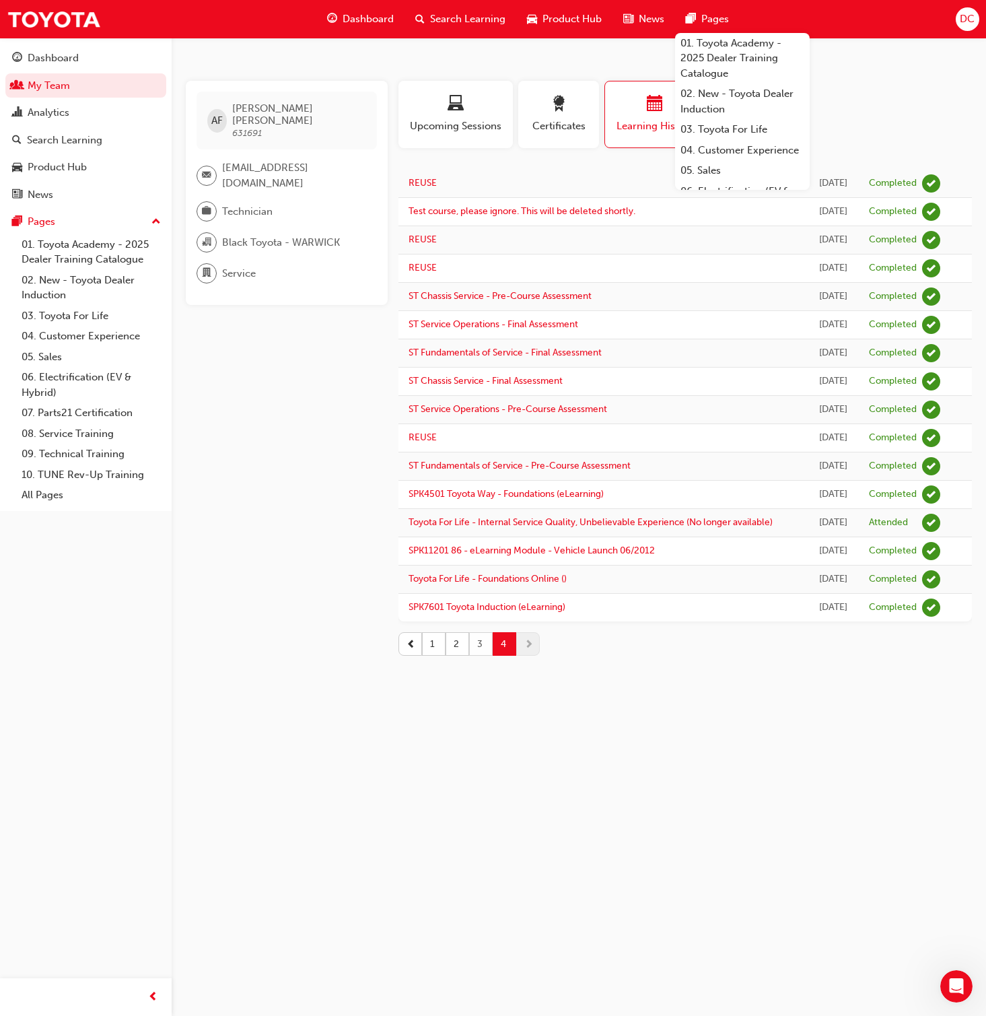
click at [486, 653] on button "3" at bounding box center [481, 644] width 24 height 24
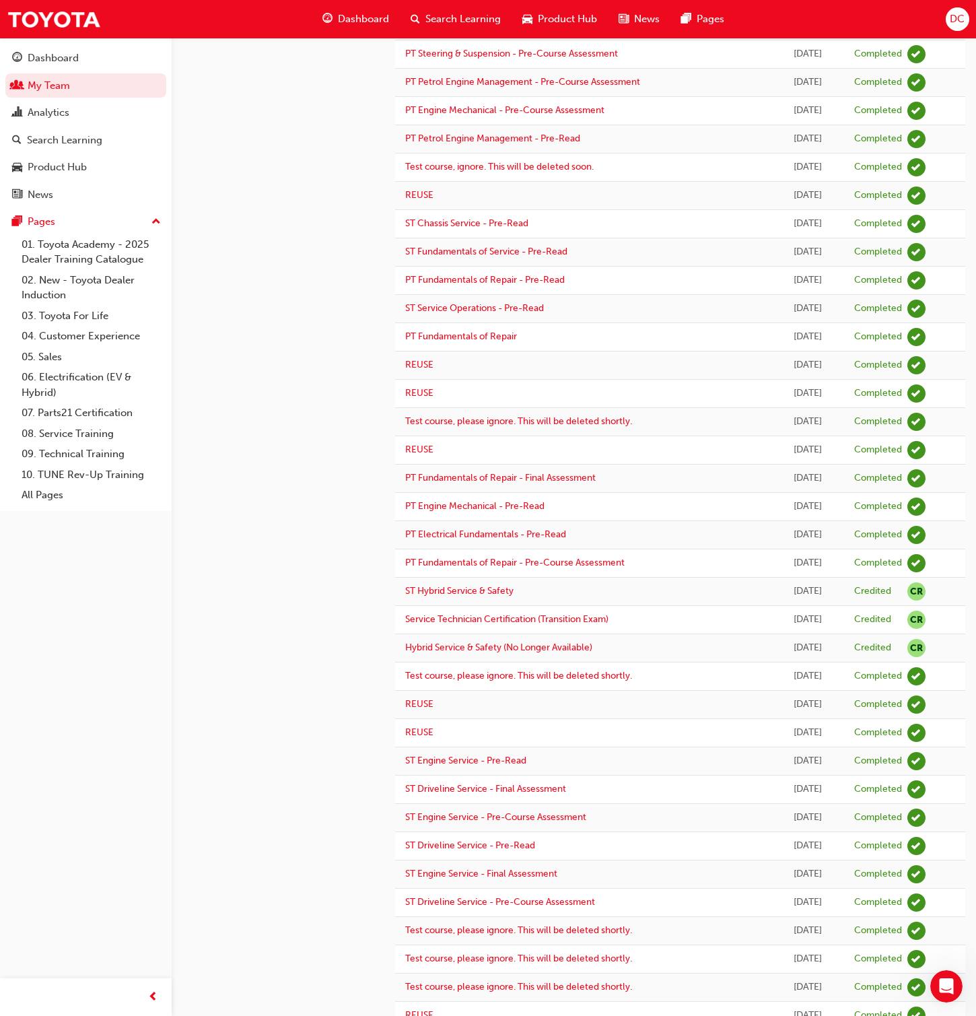
scroll to position [646, 0]
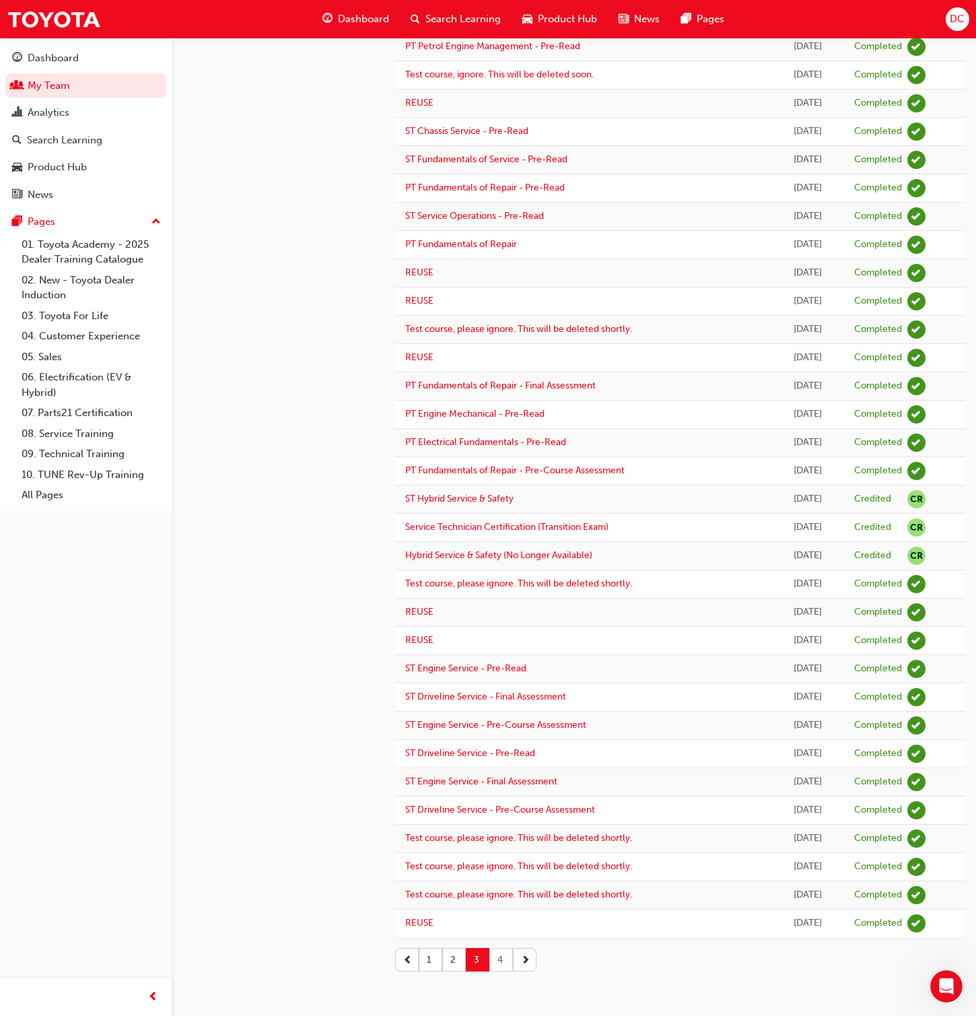
click at [508, 653] on button "4" at bounding box center [501, 960] width 24 height 24
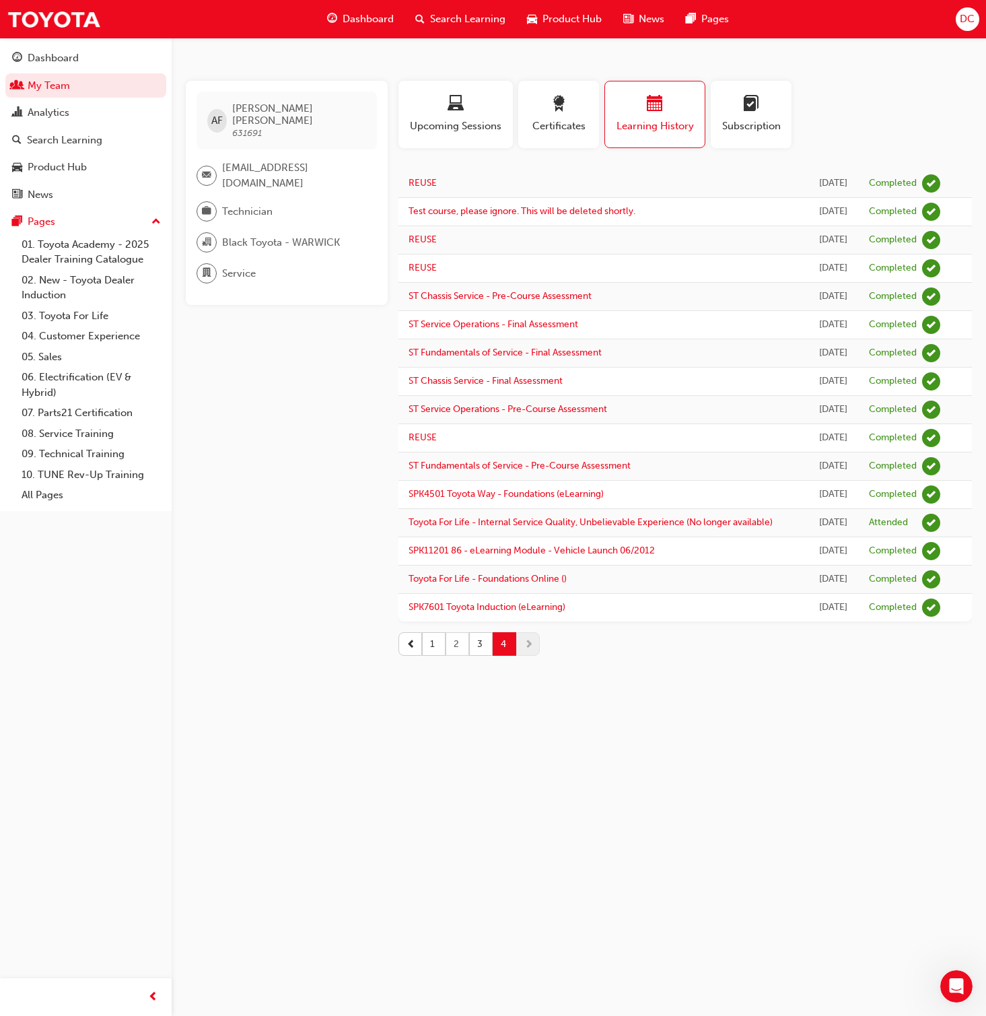
click at [458, 653] on button "2" at bounding box center [458, 644] width 24 height 24
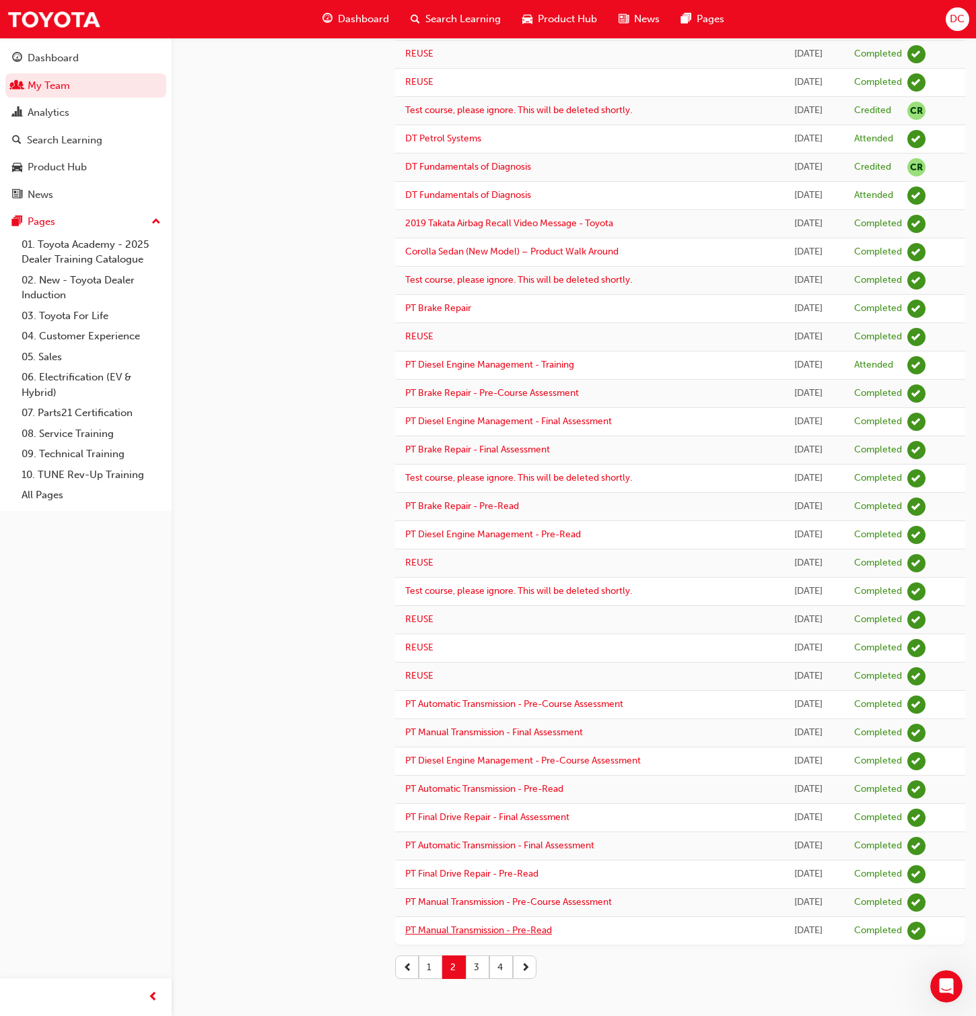
scroll to position [646, 0]
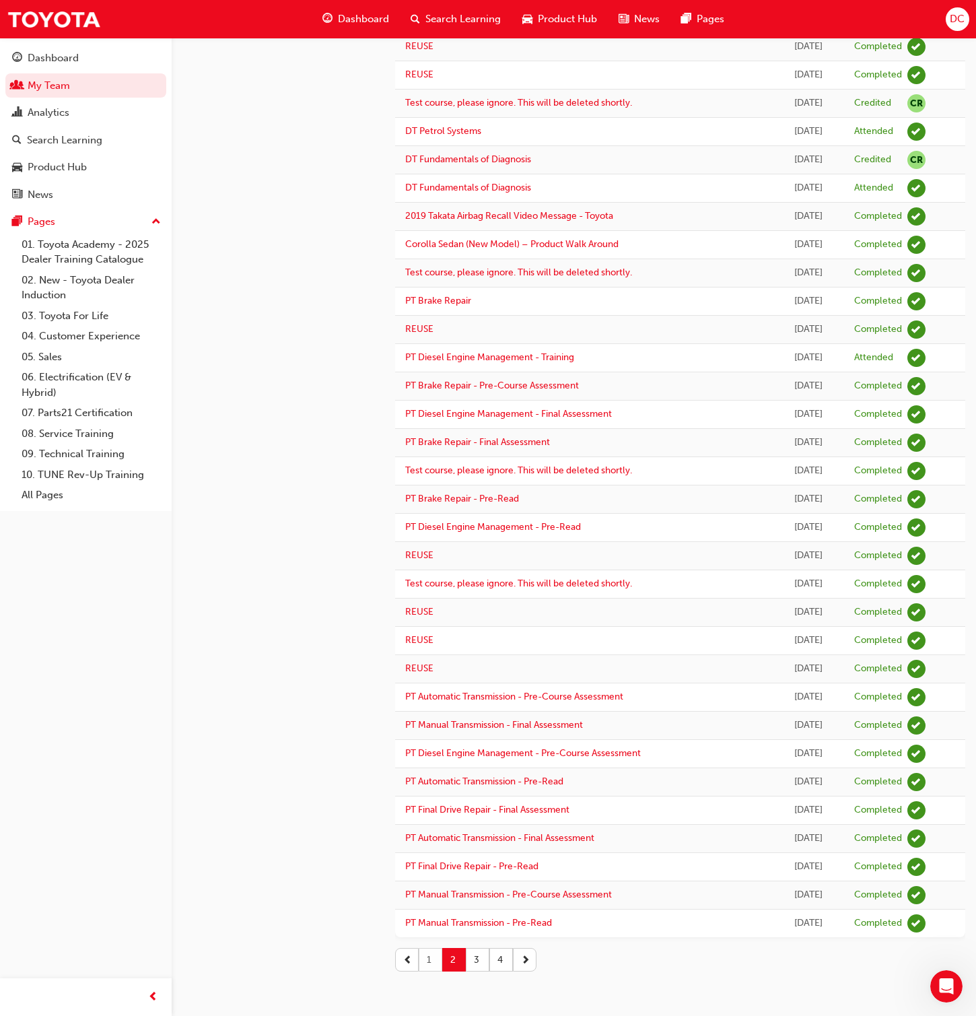
click at [429, 653] on button "1" at bounding box center [431, 960] width 24 height 24
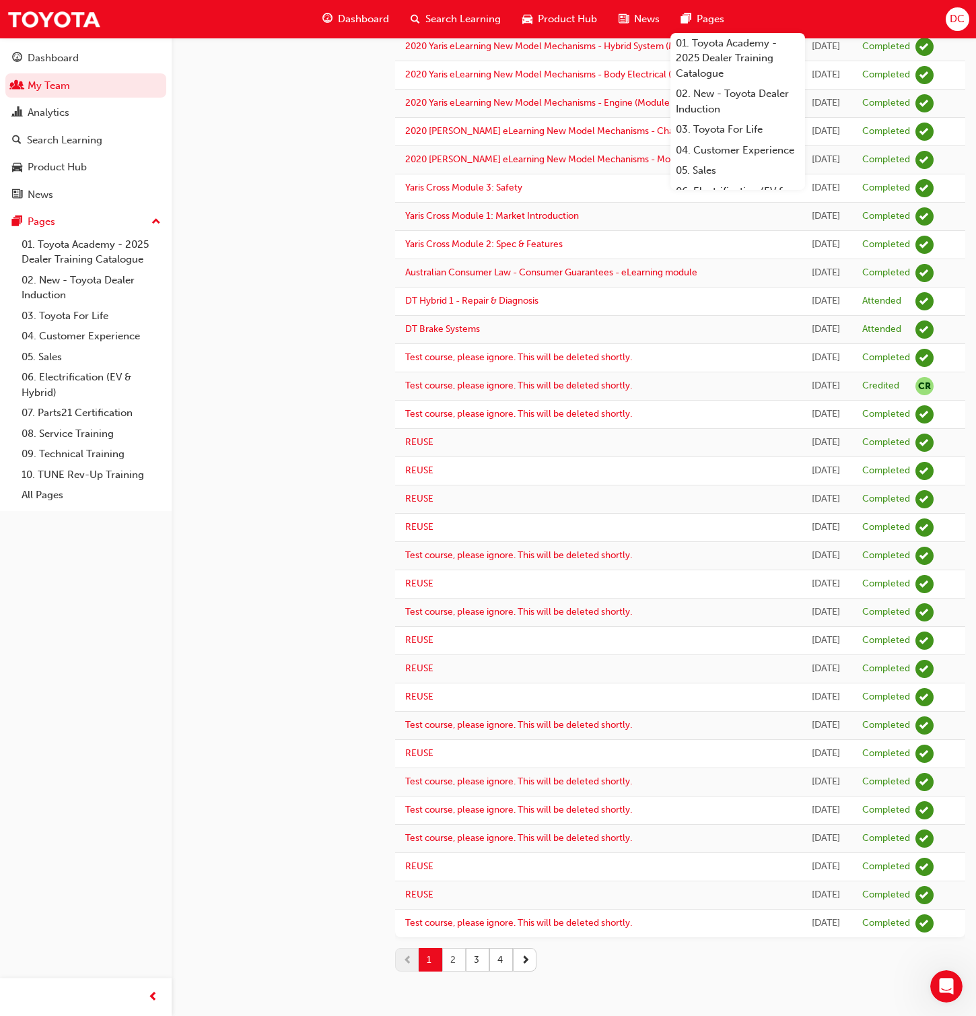
click at [452, 653] on button "2" at bounding box center [454, 960] width 24 height 24
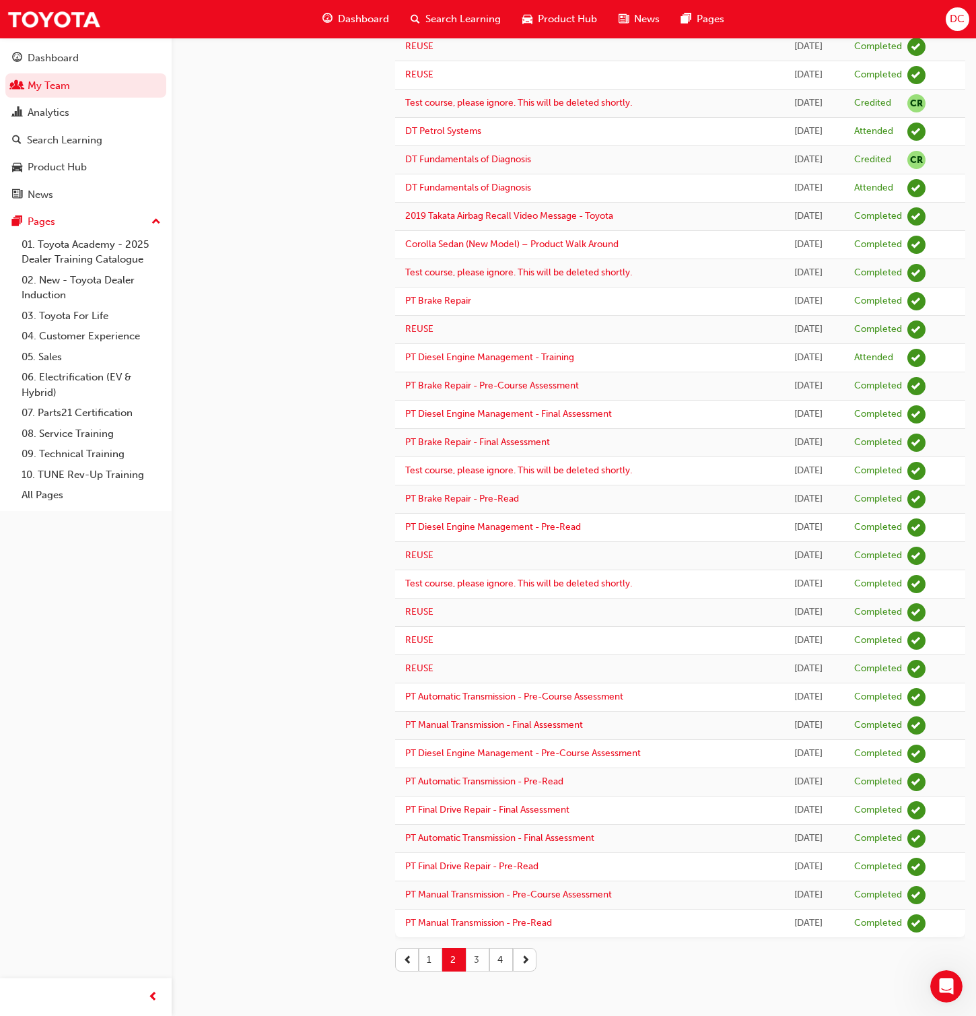
click at [477, 653] on button "3" at bounding box center [478, 960] width 24 height 24
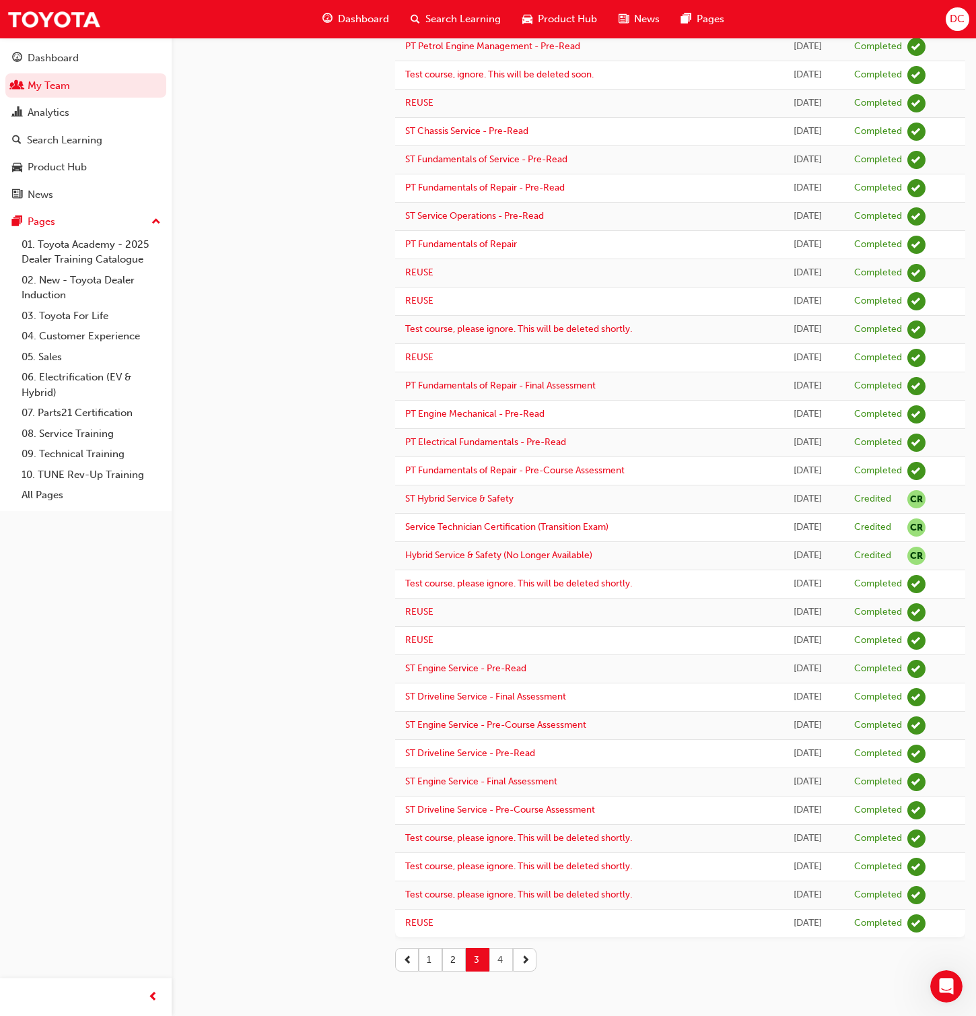
click at [500, 653] on button "4" at bounding box center [501, 960] width 24 height 24
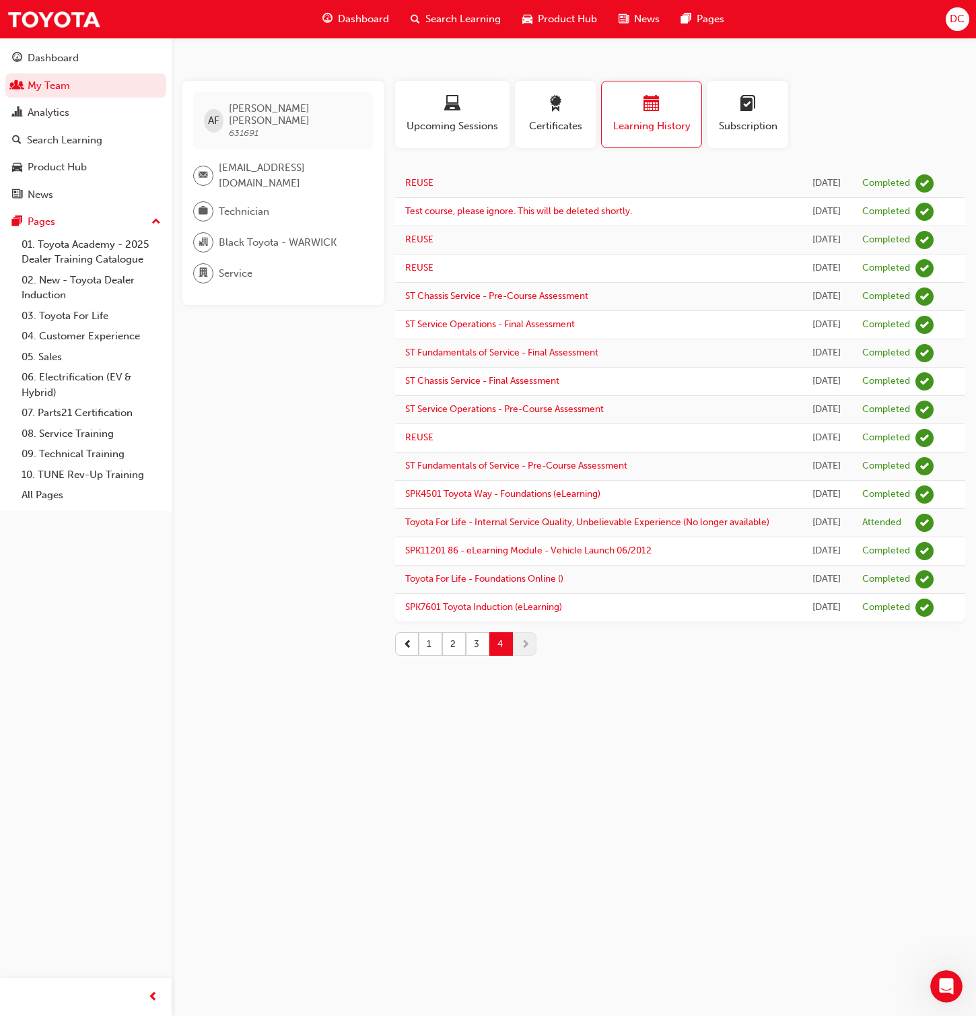
scroll to position [0, 0]
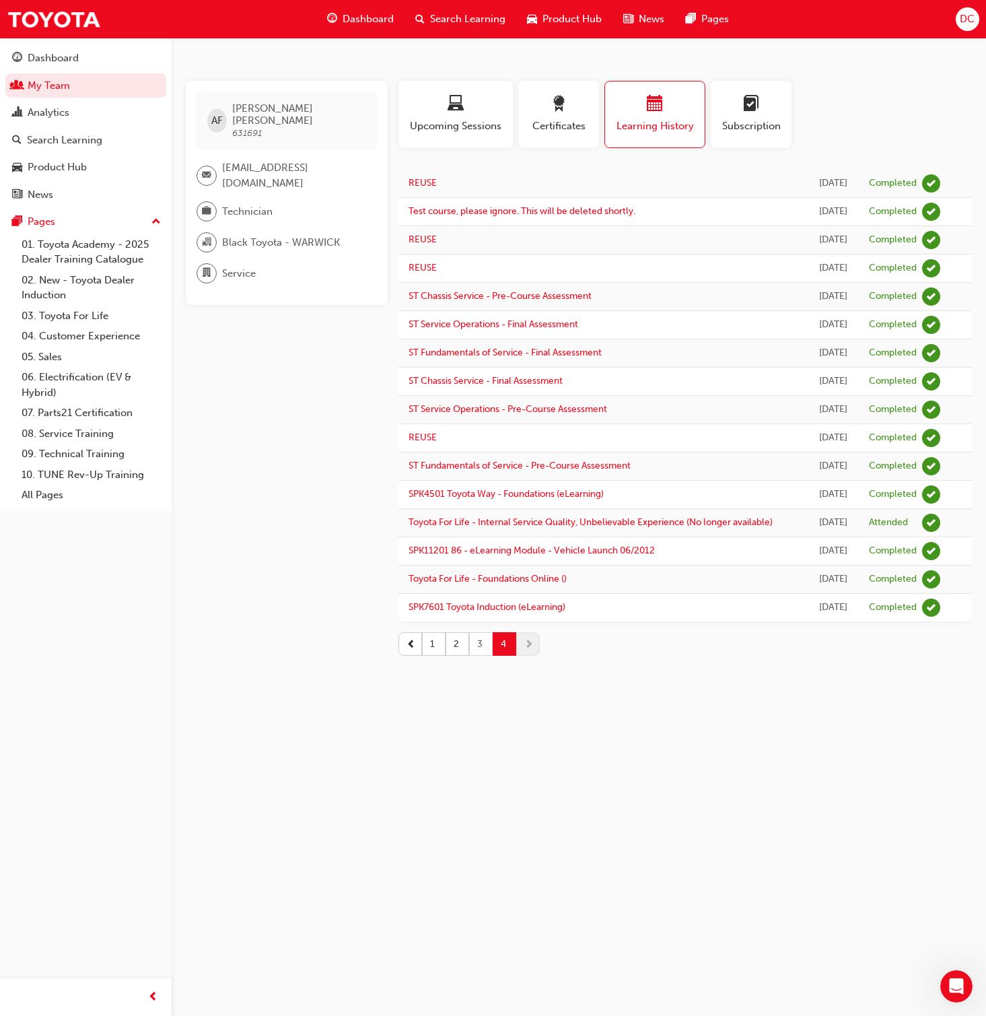
click at [478, 653] on button "3" at bounding box center [481, 644] width 24 height 24
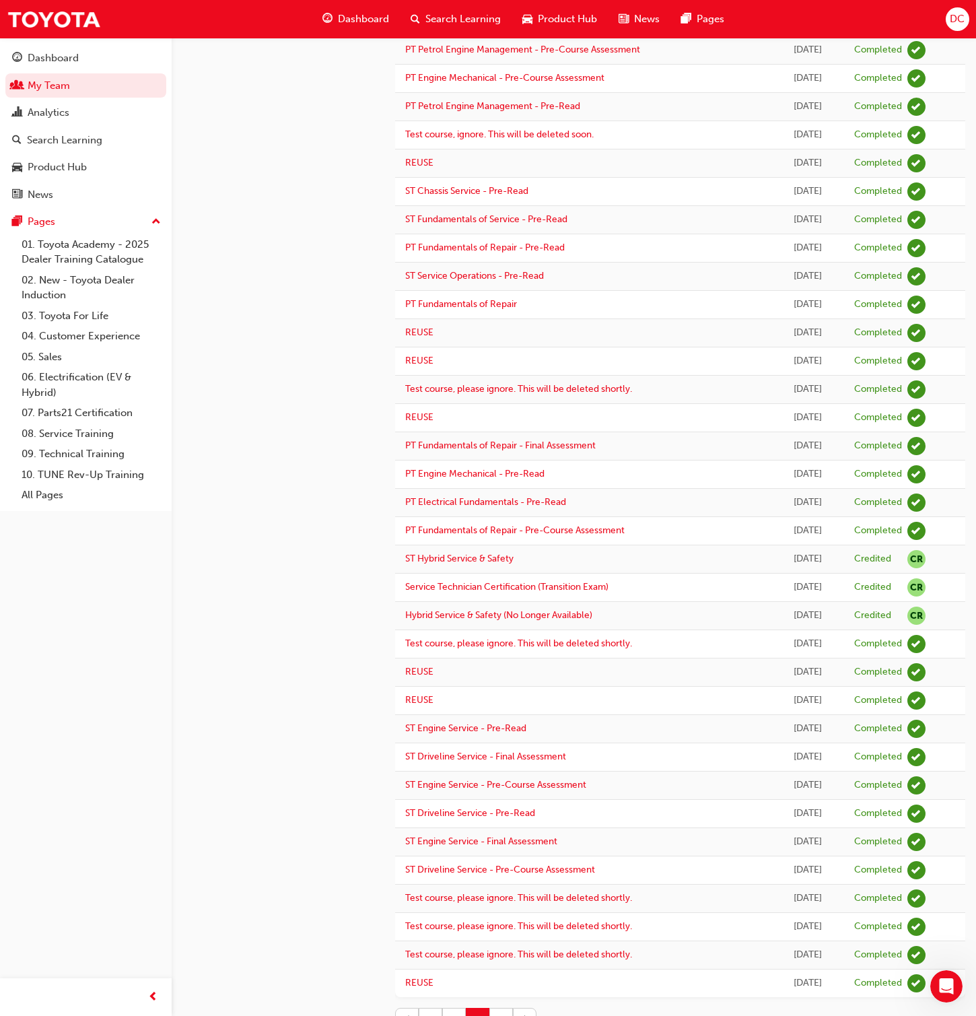
scroll to position [646, 0]
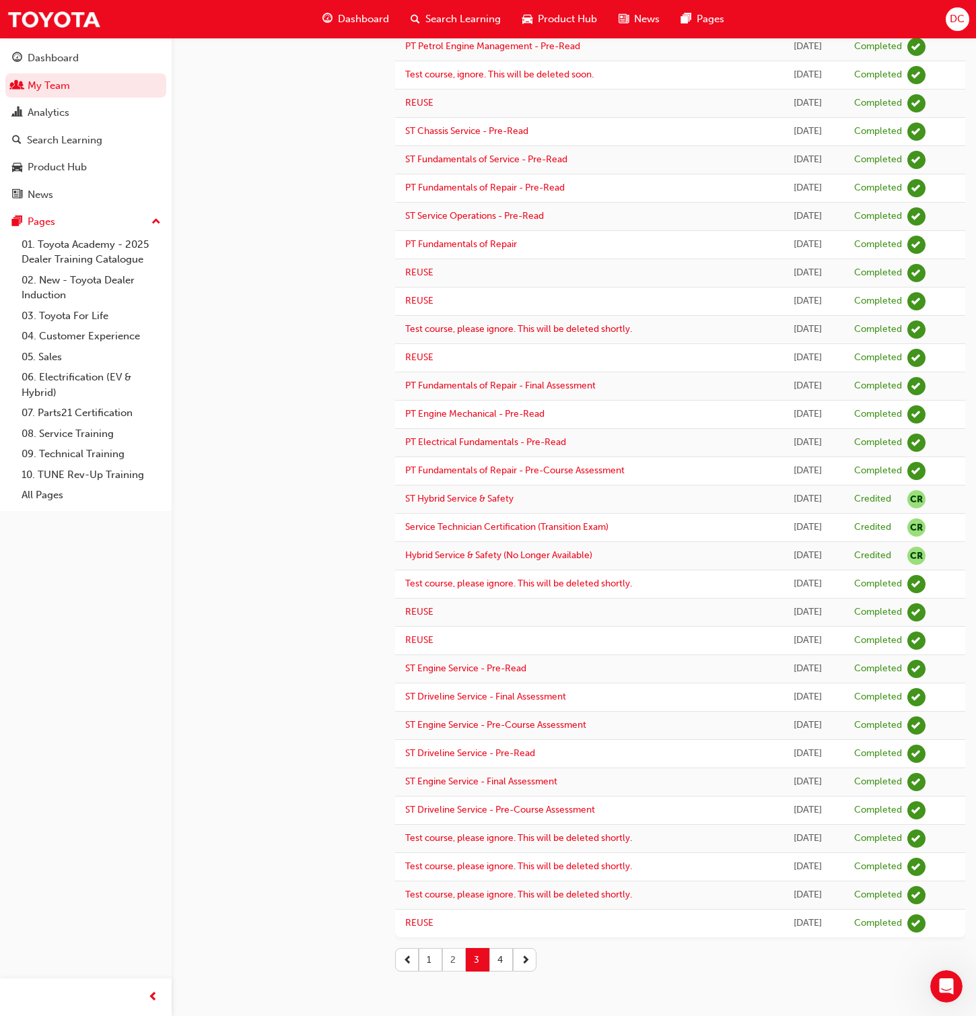
click at [454, 653] on button "2" at bounding box center [454, 960] width 24 height 24
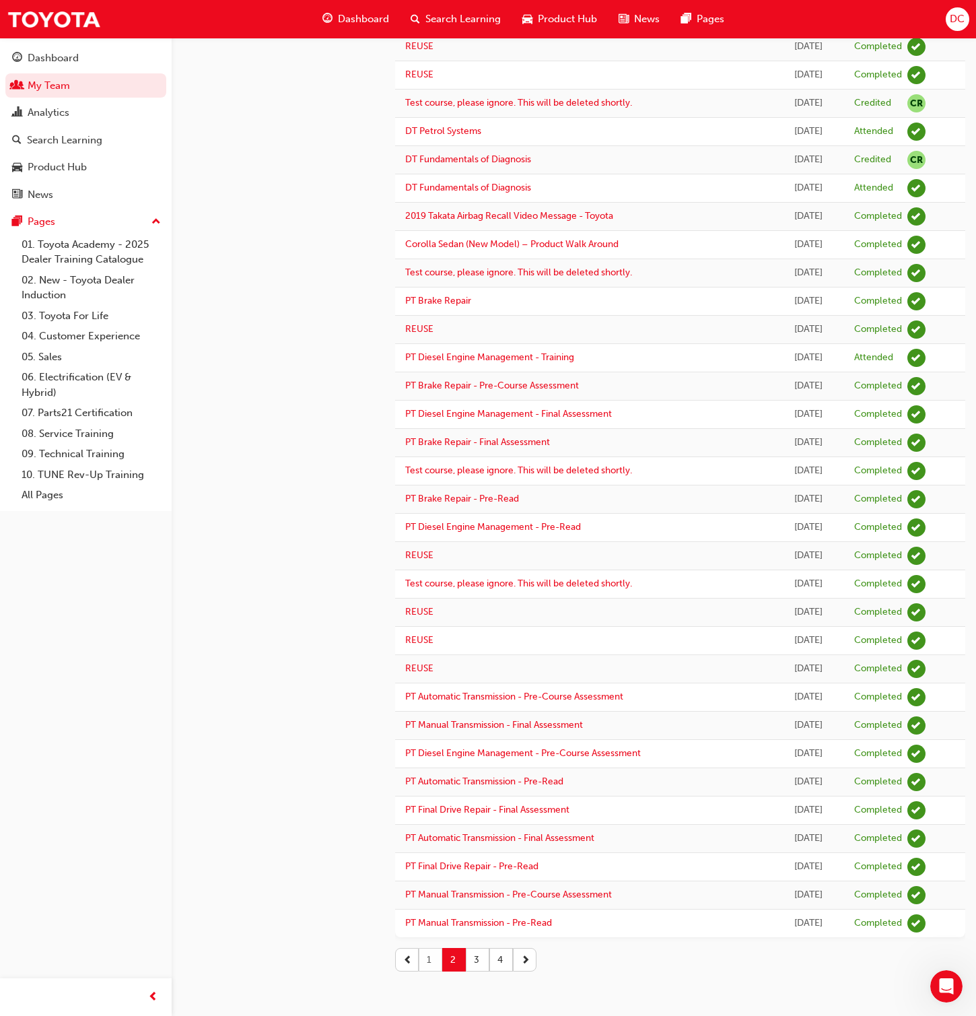
click at [432, 653] on button "1" at bounding box center [431, 960] width 24 height 24
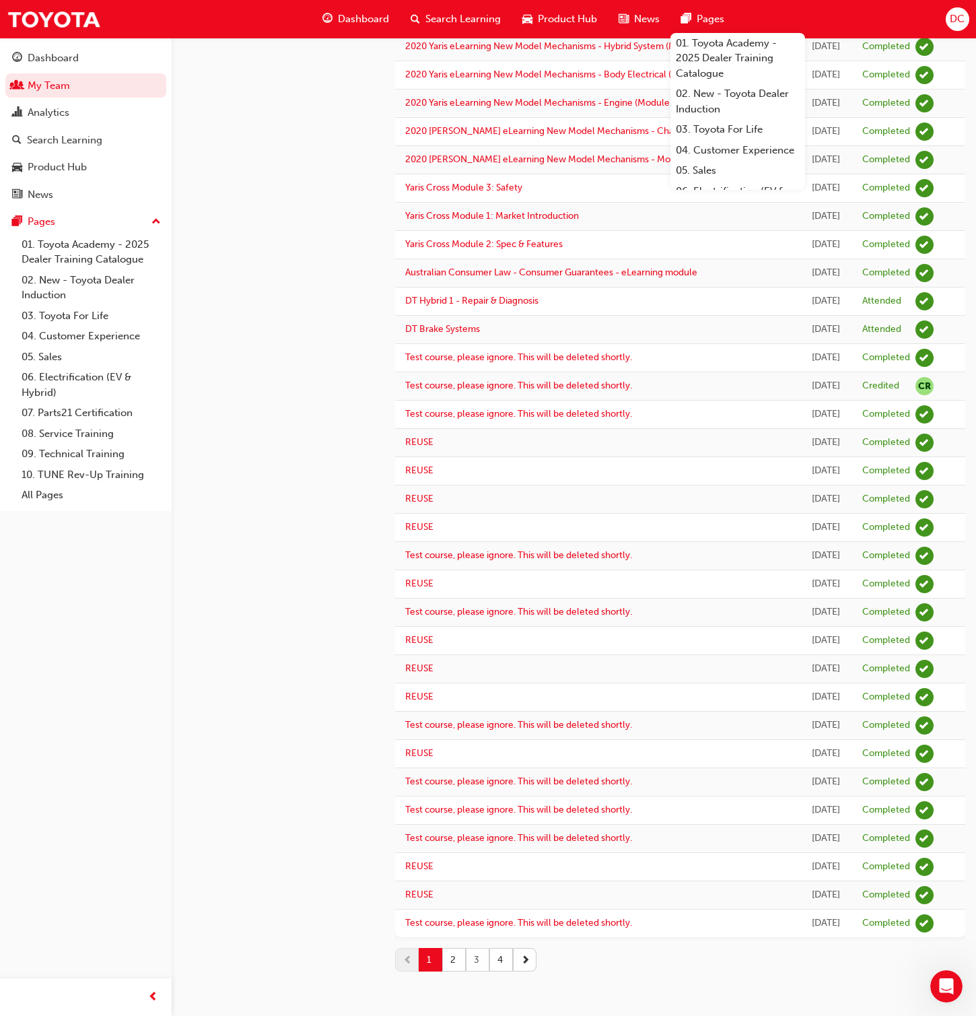
click at [477, 653] on button "3" at bounding box center [478, 960] width 24 height 24
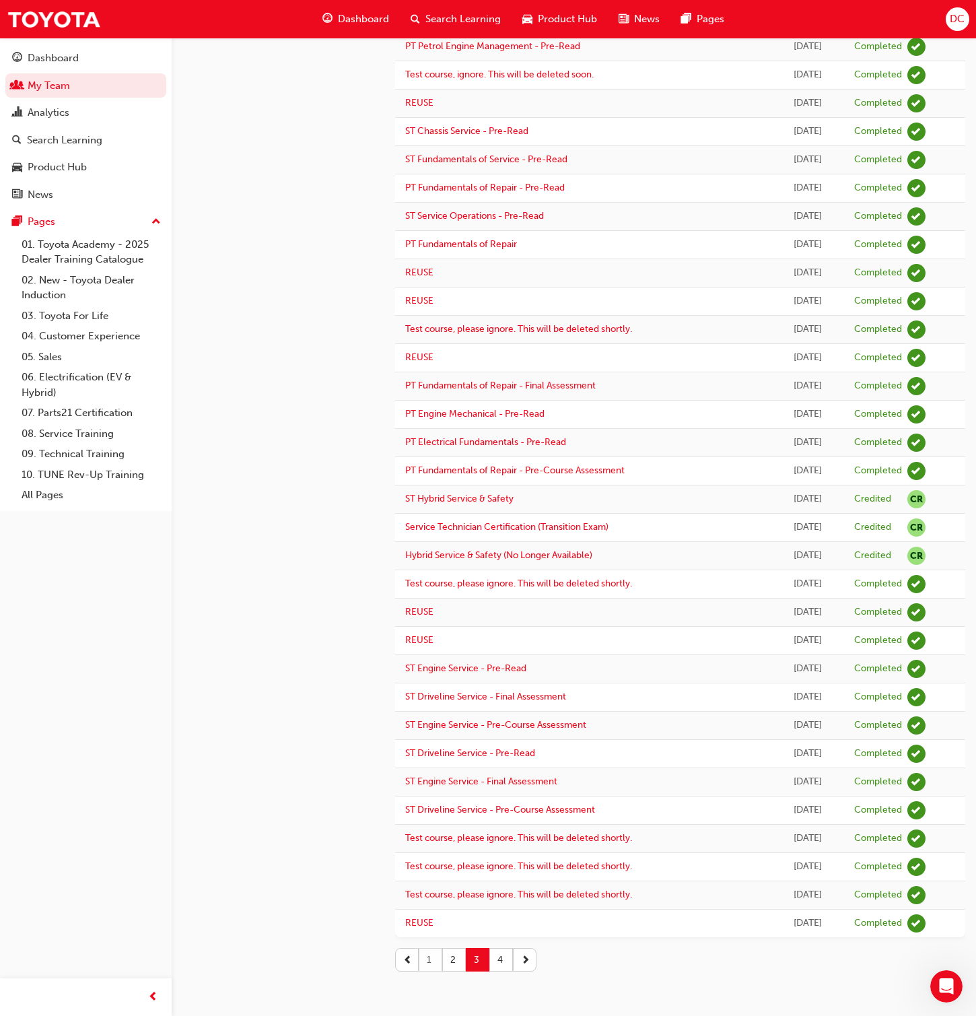
drag, startPoint x: 429, startPoint y: 964, endPoint x: 432, endPoint y: 952, distance: 12.4
click at [429, 653] on button "1" at bounding box center [431, 960] width 24 height 24
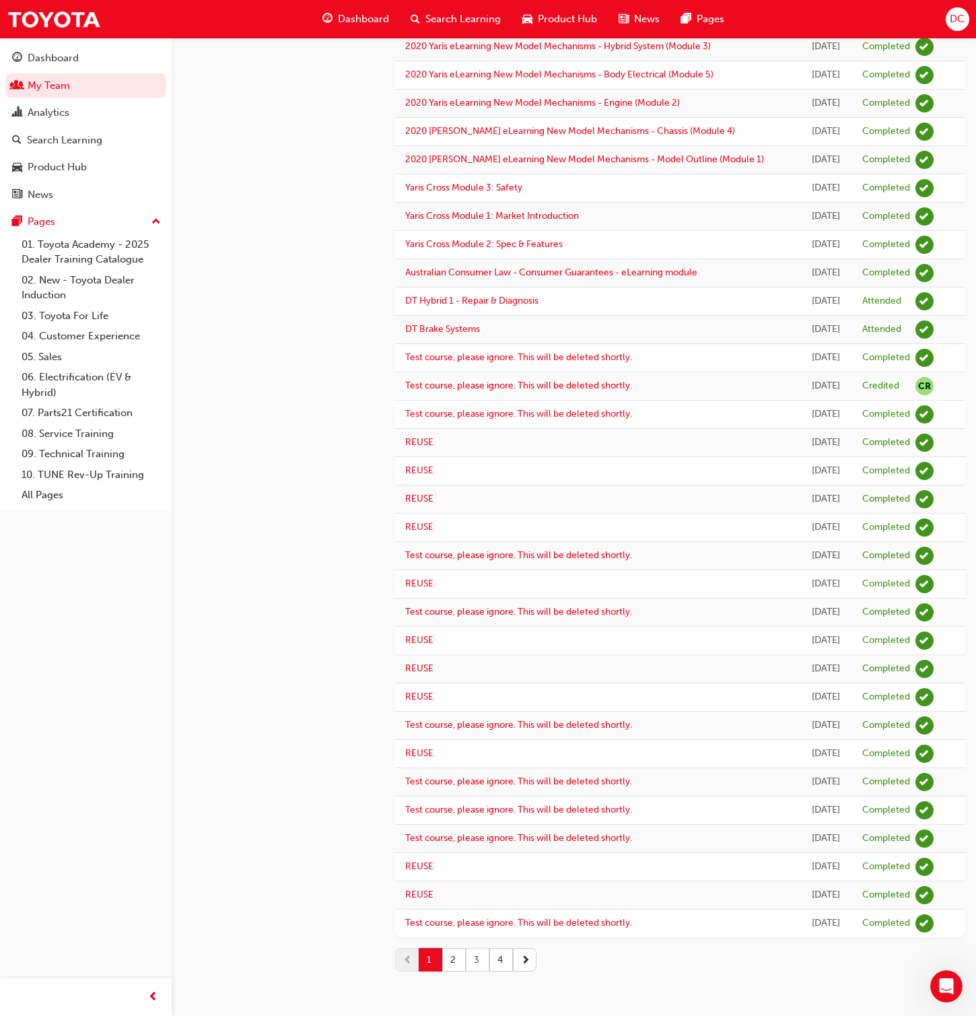
click at [475, 653] on button "3" at bounding box center [478, 960] width 24 height 24
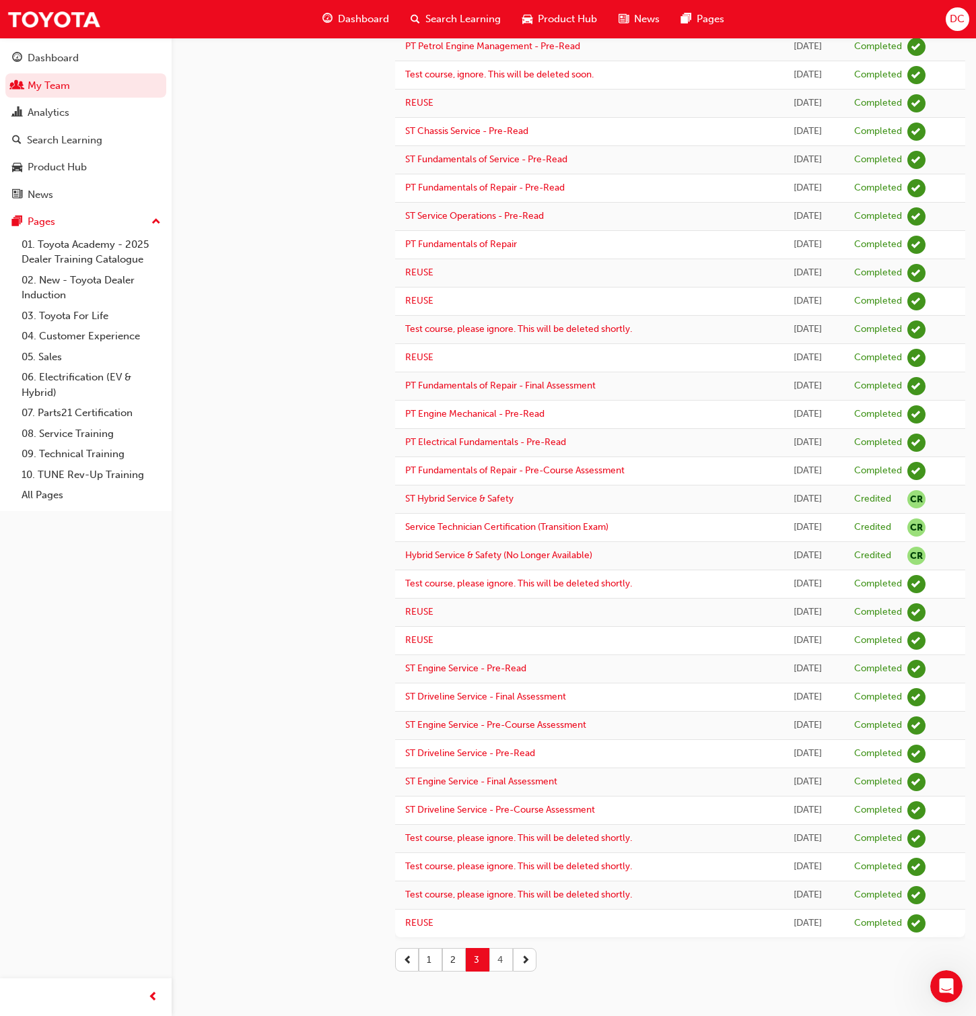
click at [502, 653] on button "4" at bounding box center [501, 960] width 24 height 24
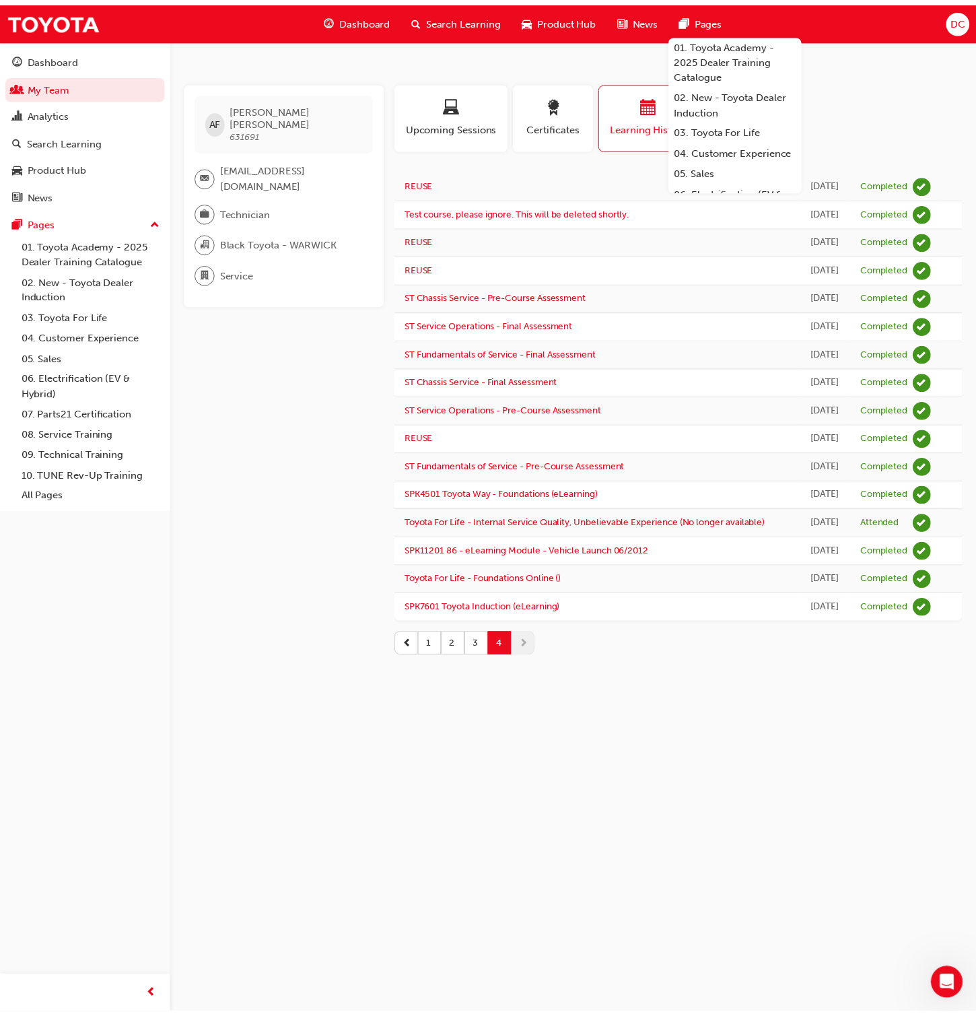
scroll to position [110, 0]
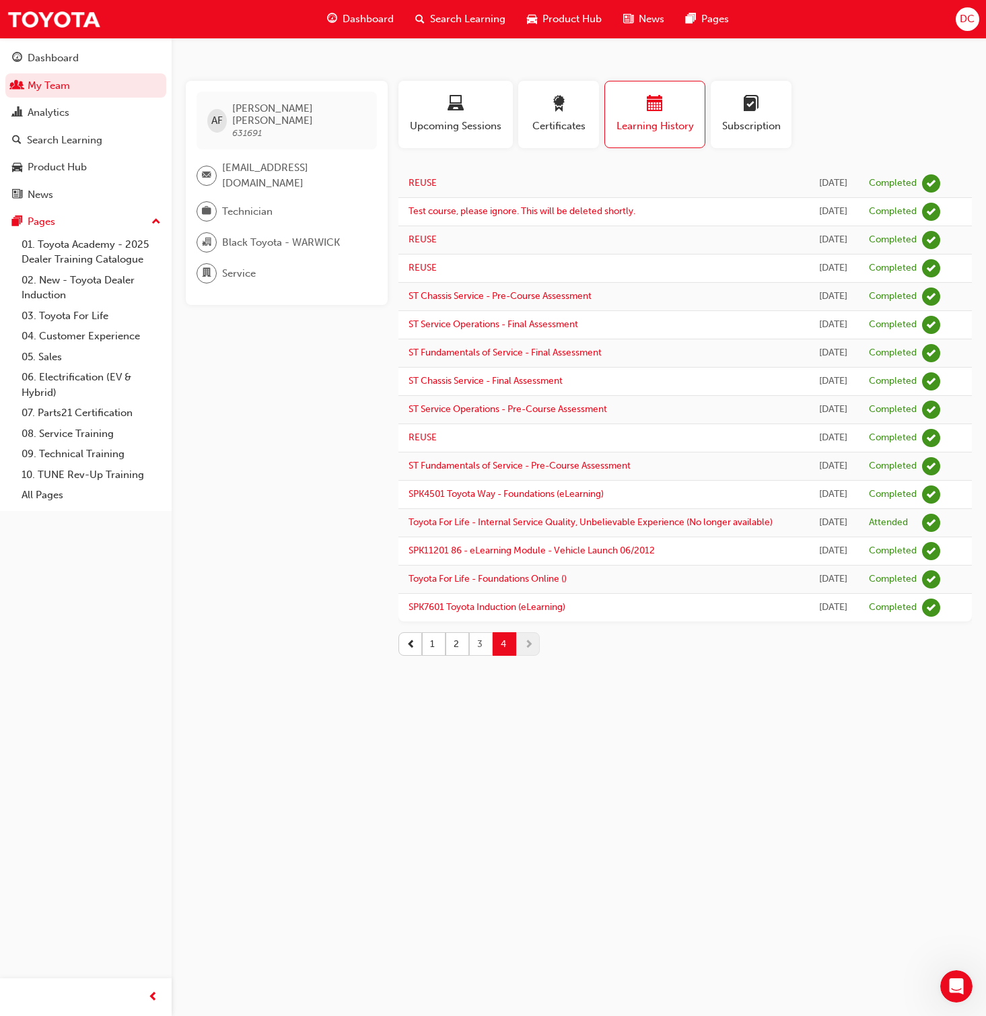
click at [477, 653] on button "3" at bounding box center [481, 644] width 24 height 24
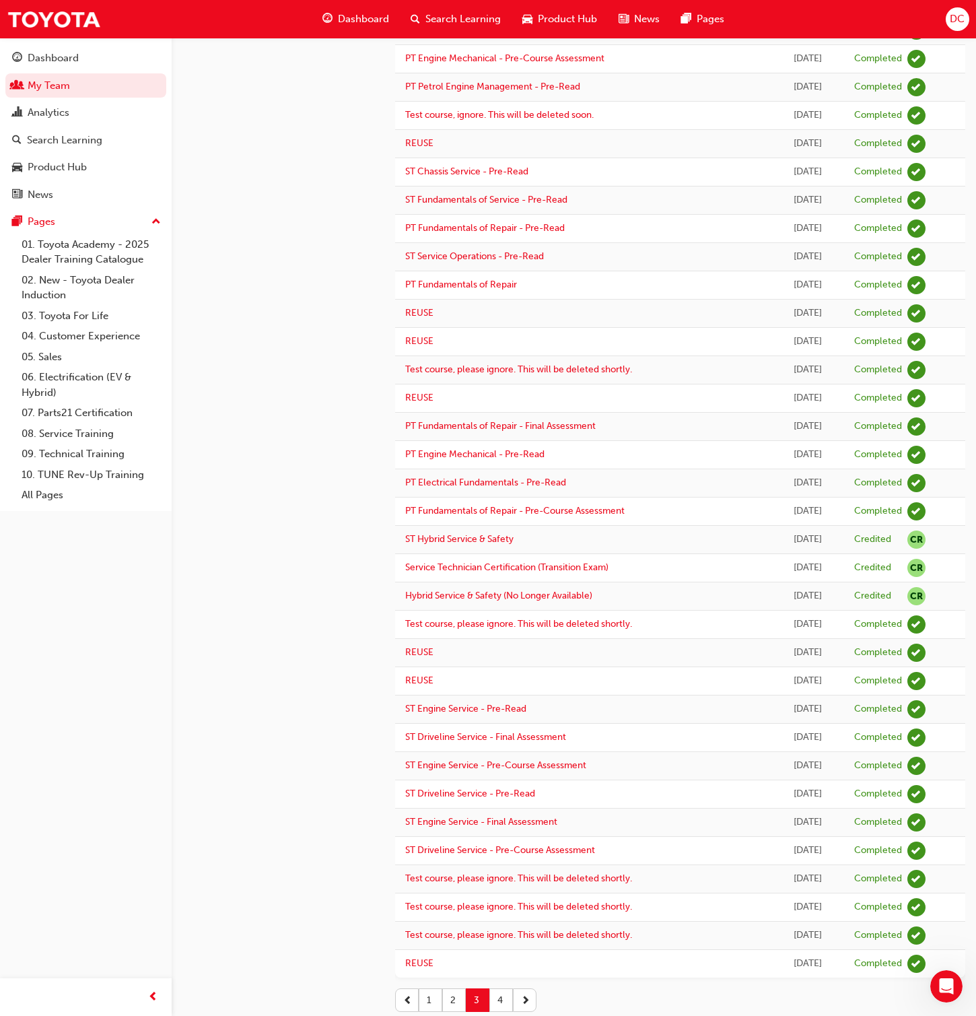
scroll to position [606, 0]
click at [454, 653] on button "2" at bounding box center [454, 1000] width 24 height 24
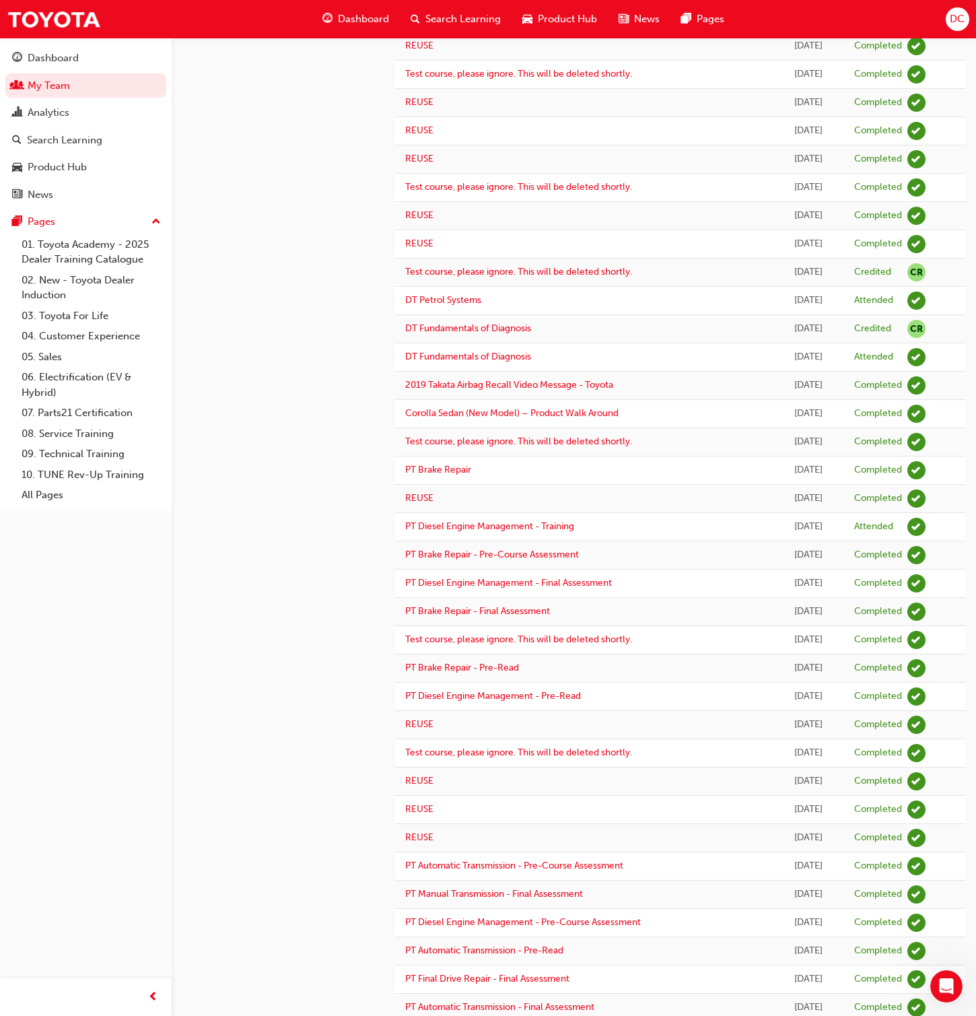
scroll to position [646, 0]
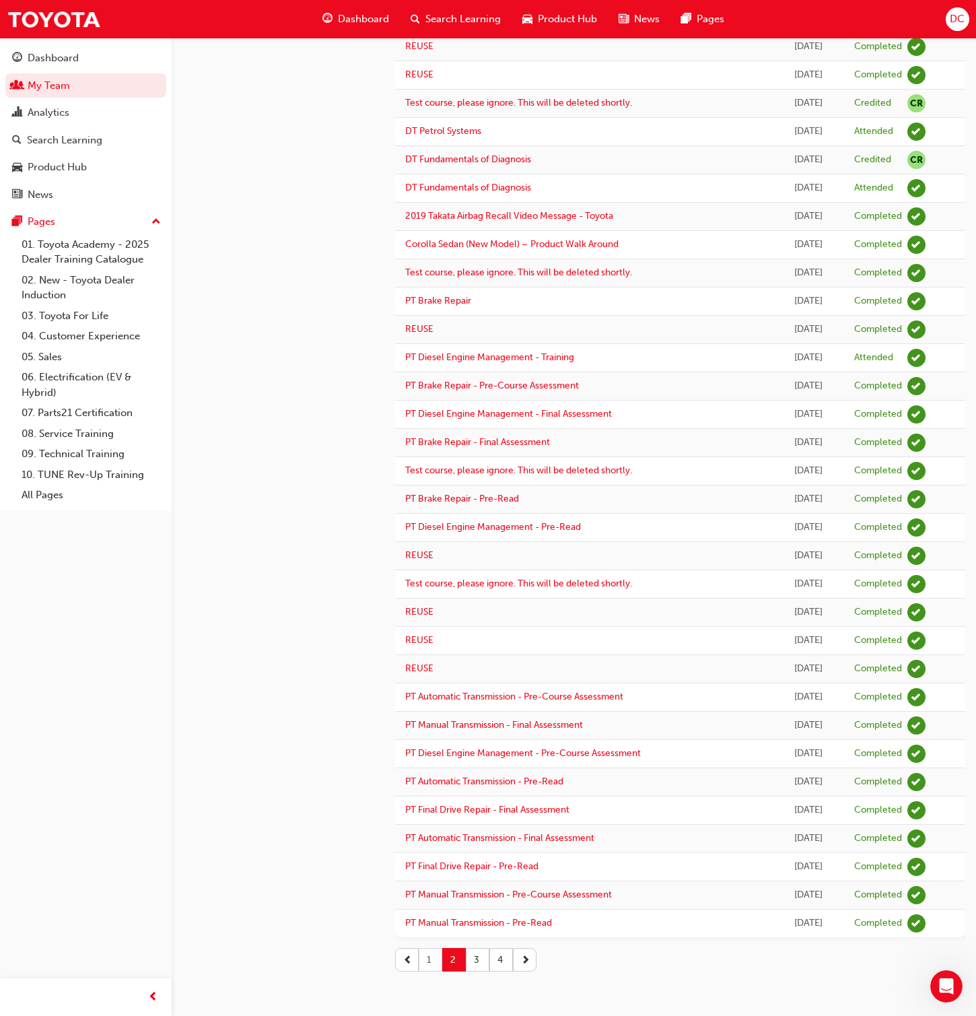
click at [432, 653] on button "1" at bounding box center [431, 960] width 24 height 24
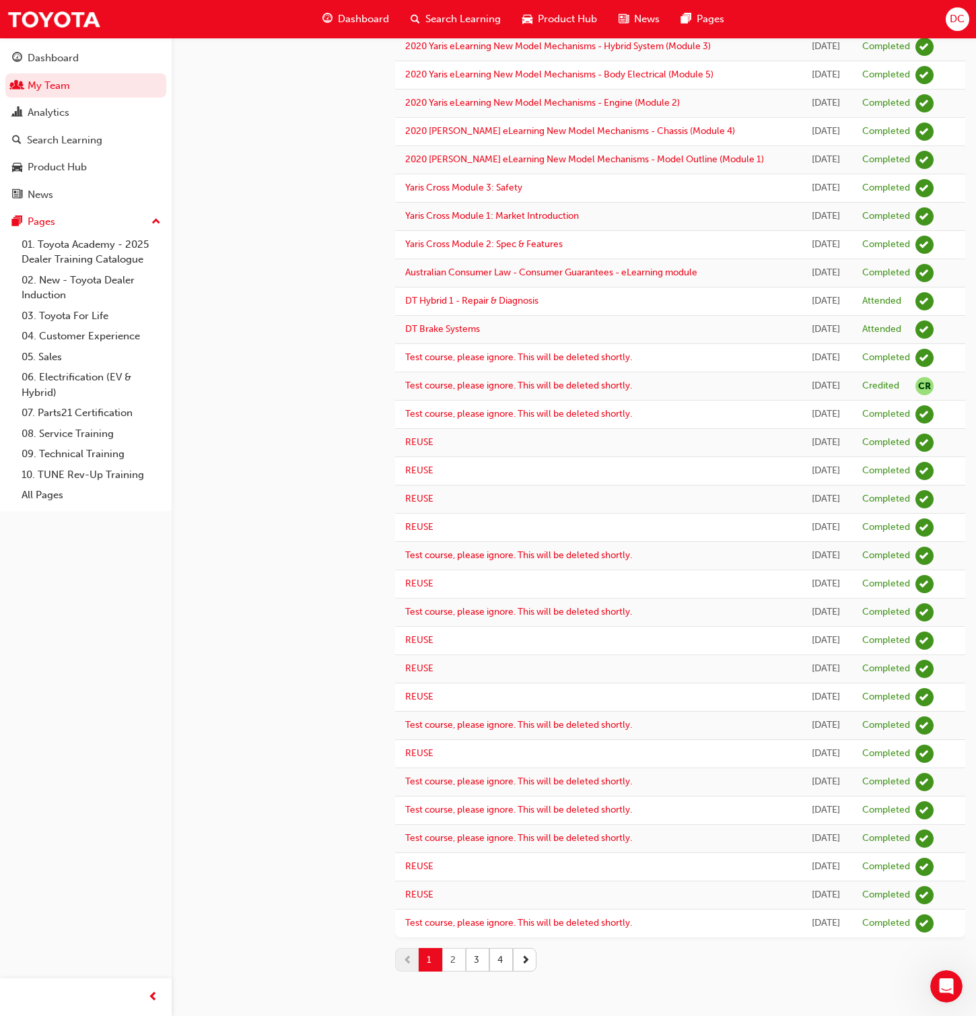
click at [454, 653] on button "2" at bounding box center [454, 960] width 24 height 24
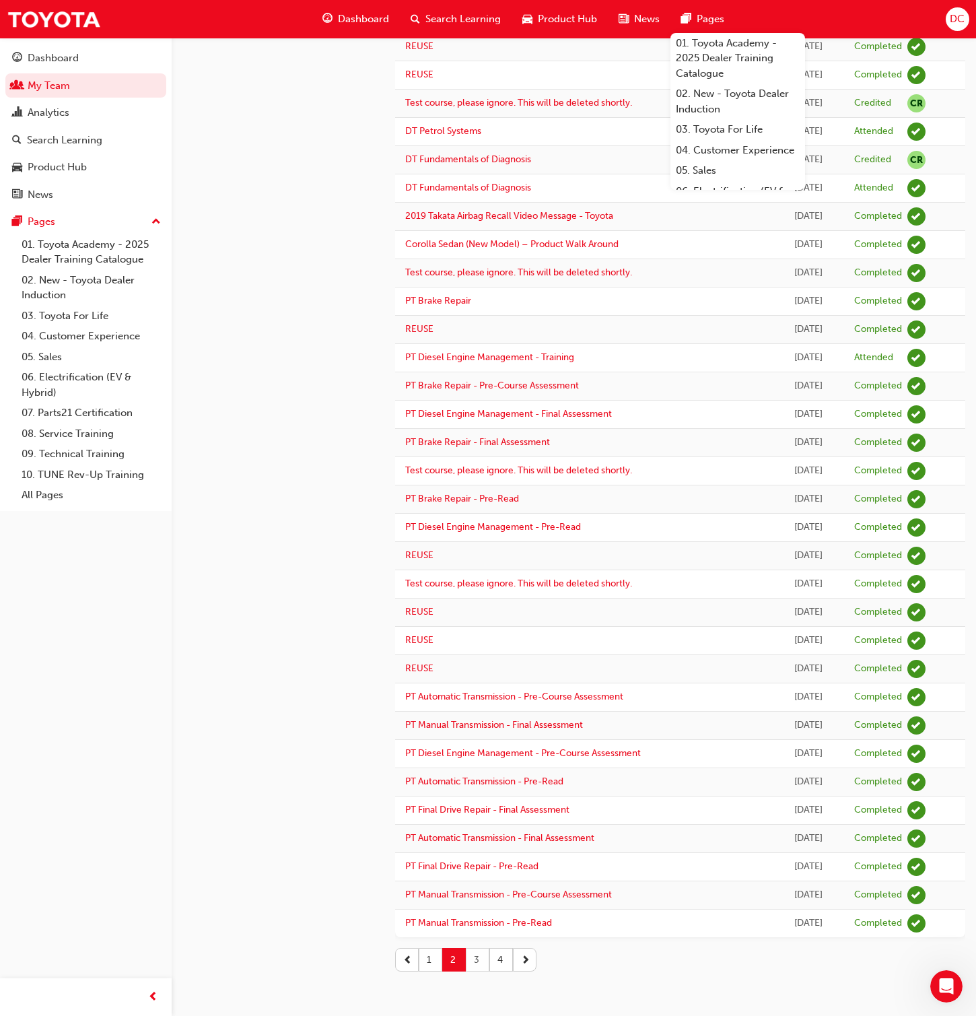
click at [473, 653] on button "3" at bounding box center [478, 960] width 24 height 24
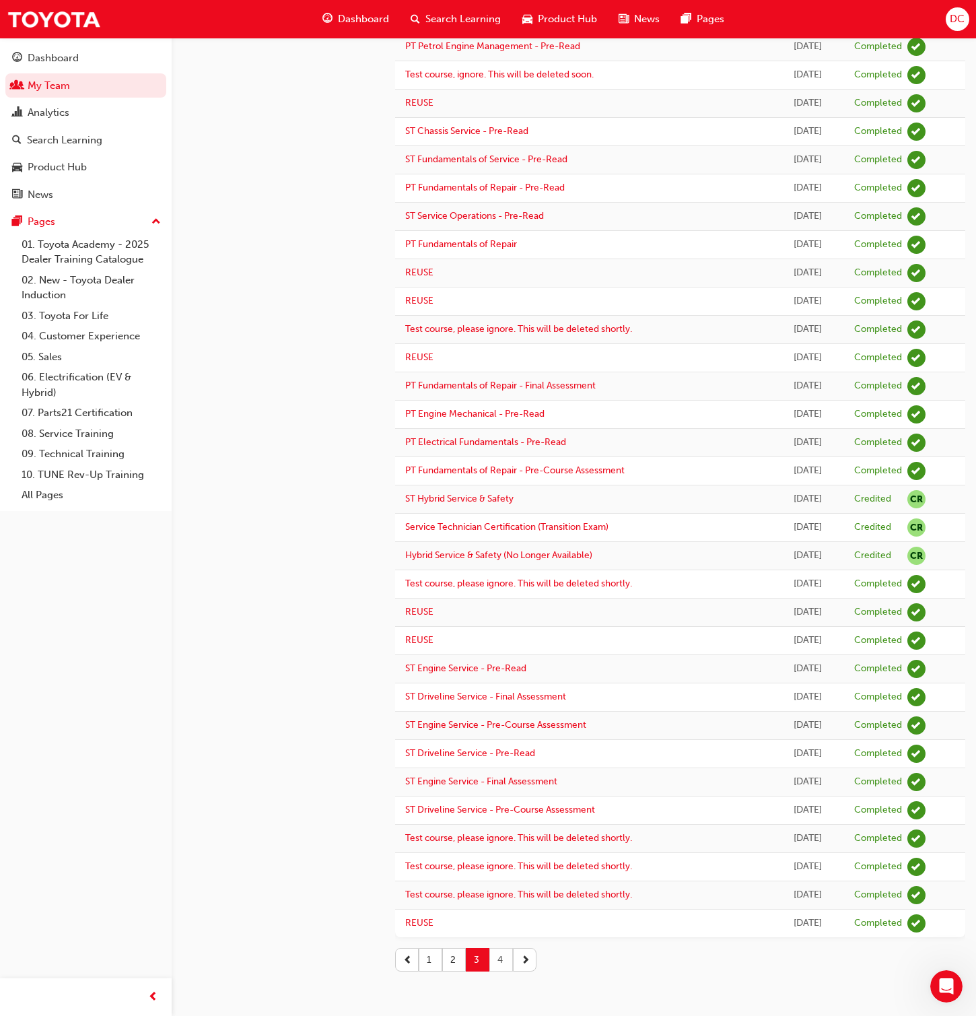
click at [502, 653] on button "4" at bounding box center [501, 960] width 24 height 24
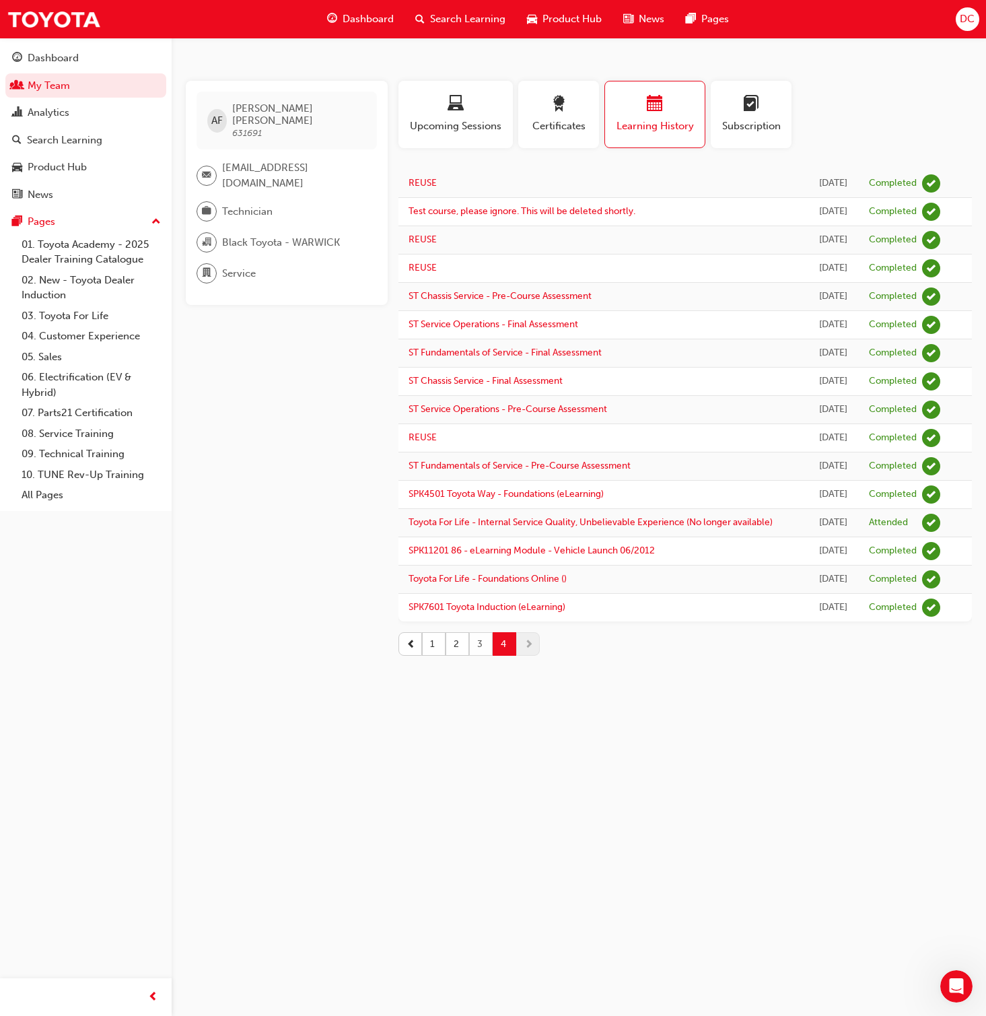
click at [481, 653] on button "3" at bounding box center [481, 644] width 24 height 24
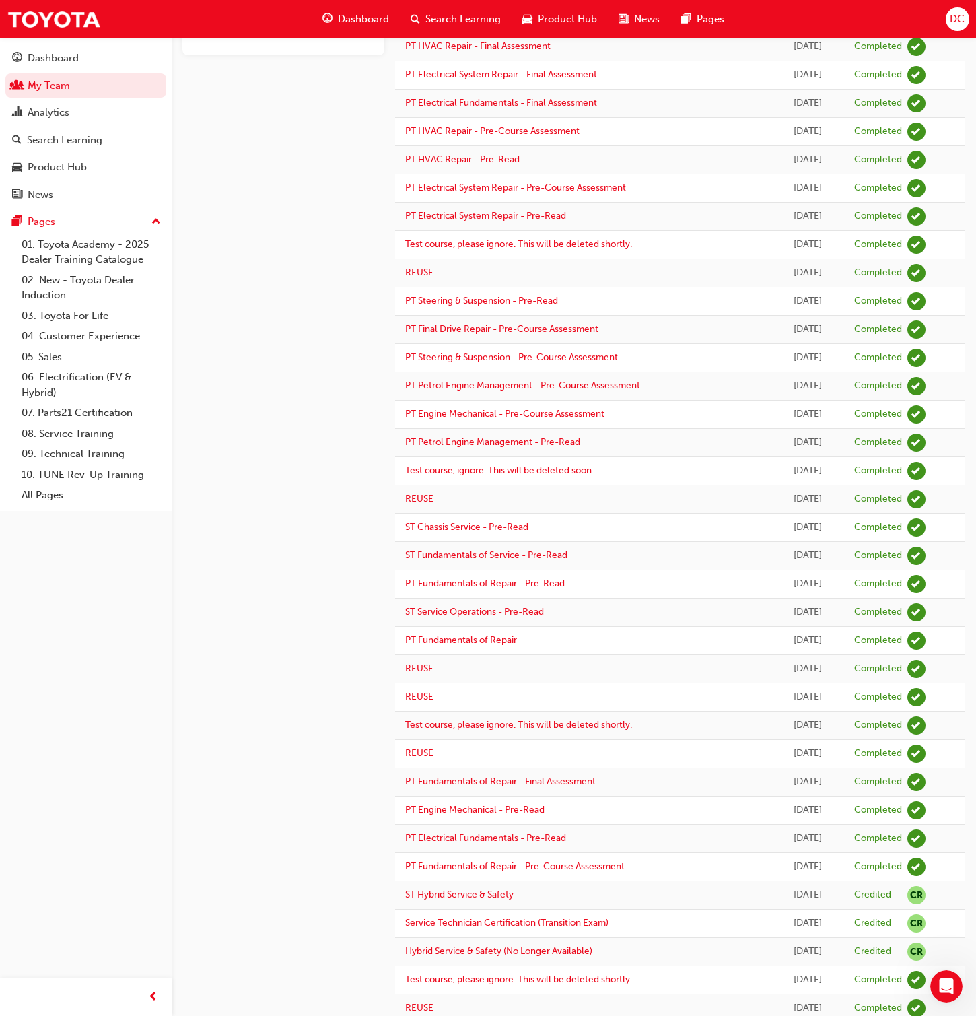
scroll to position [646, 0]
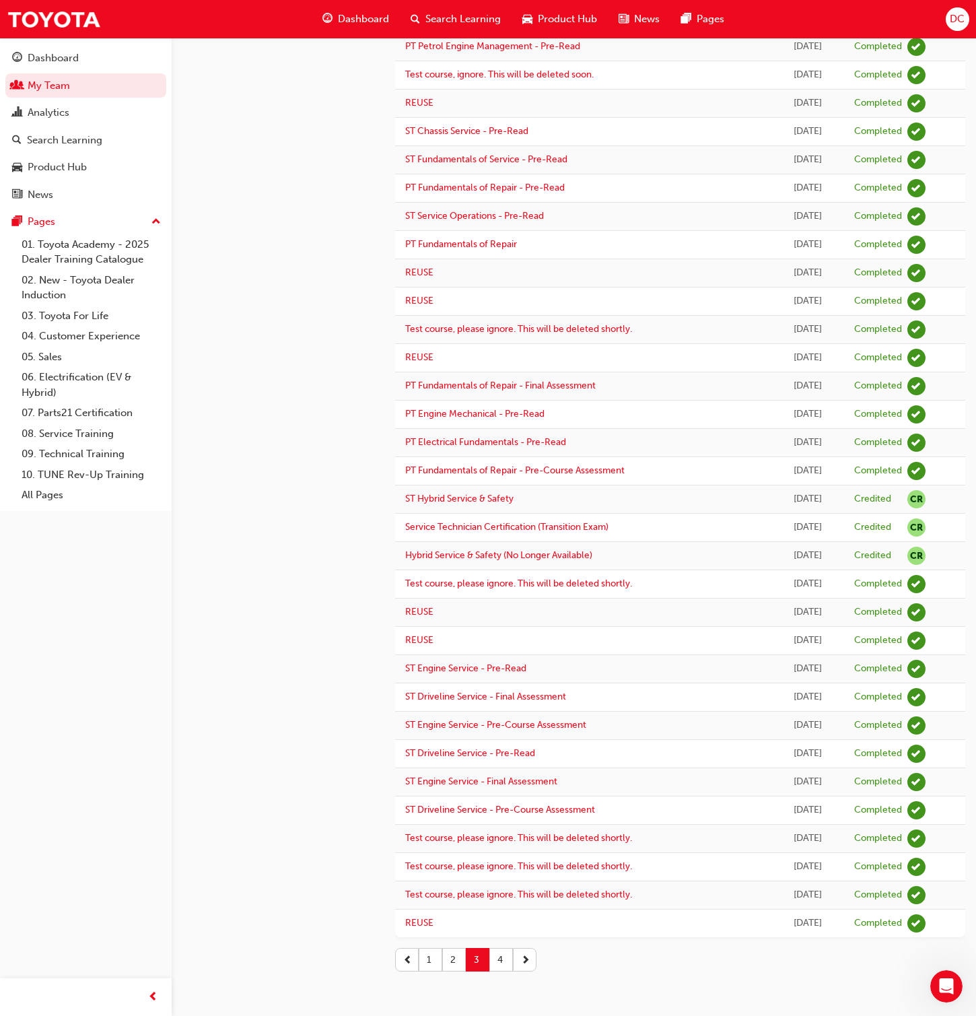
click at [454, 653] on button "2" at bounding box center [454, 960] width 24 height 24
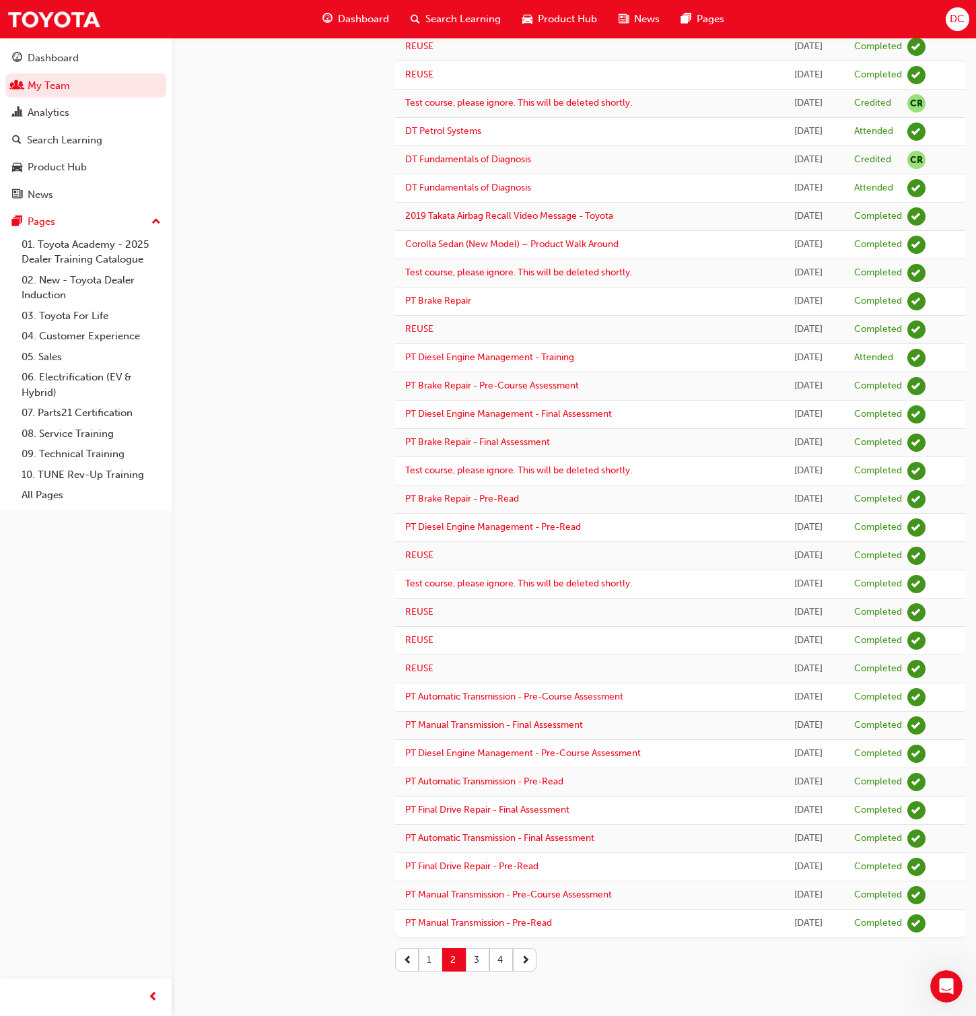
click at [427, 653] on button "1" at bounding box center [431, 960] width 24 height 24
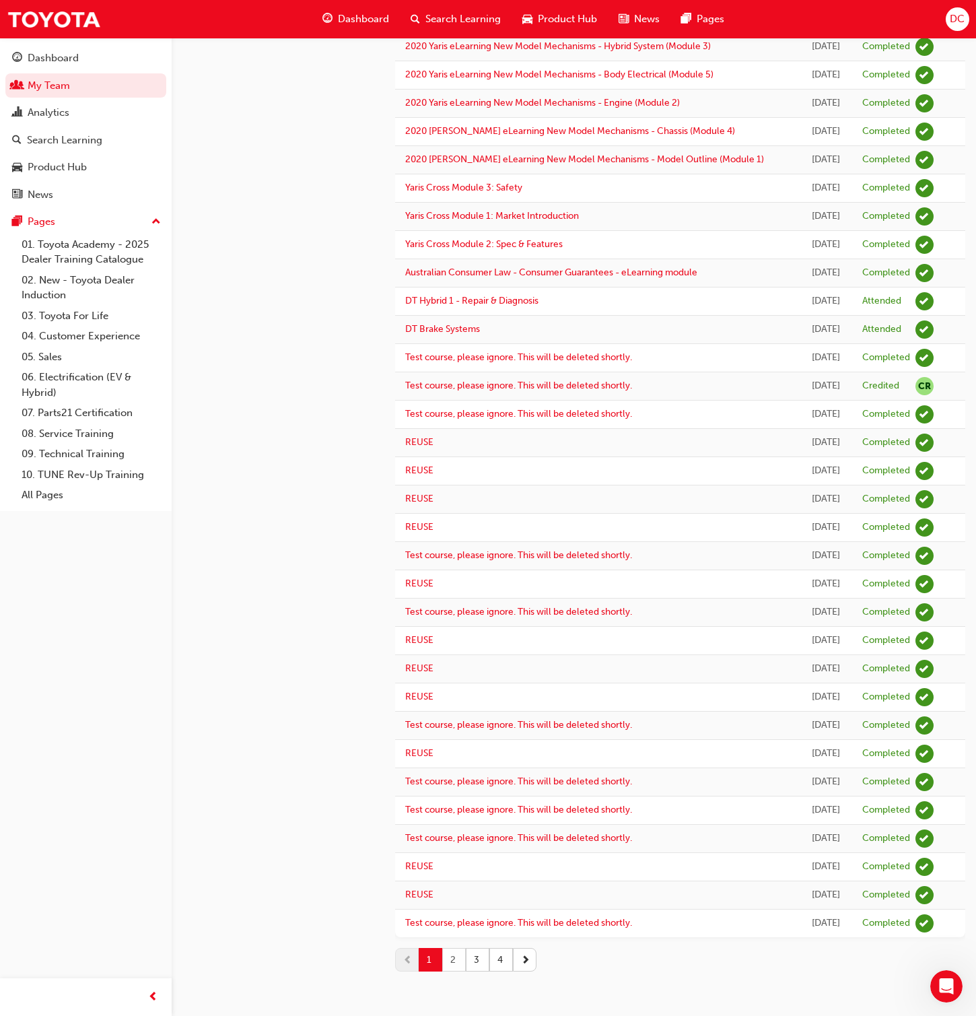
click at [452, 653] on button "2" at bounding box center [454, 960] width 24 height 24
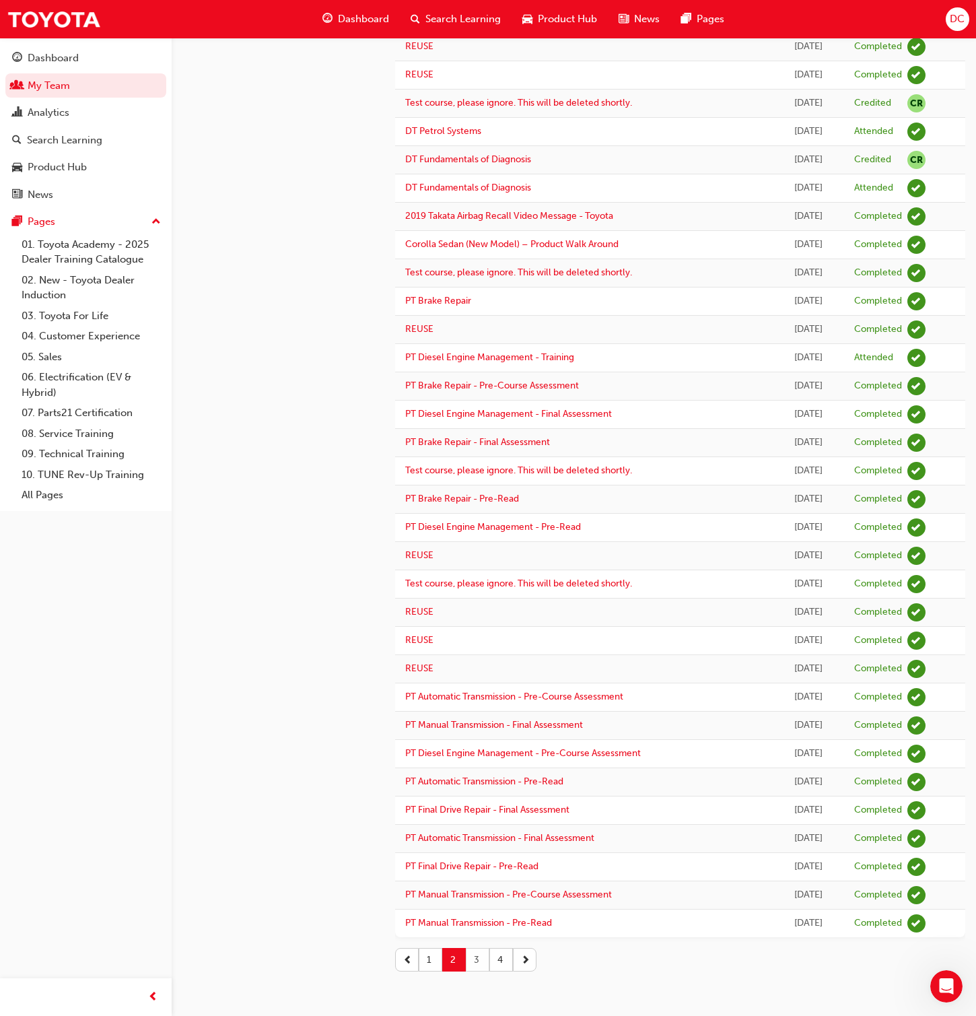
click at [482, 653] on button "3" at bounding box center [478, 960] width 24 height 24
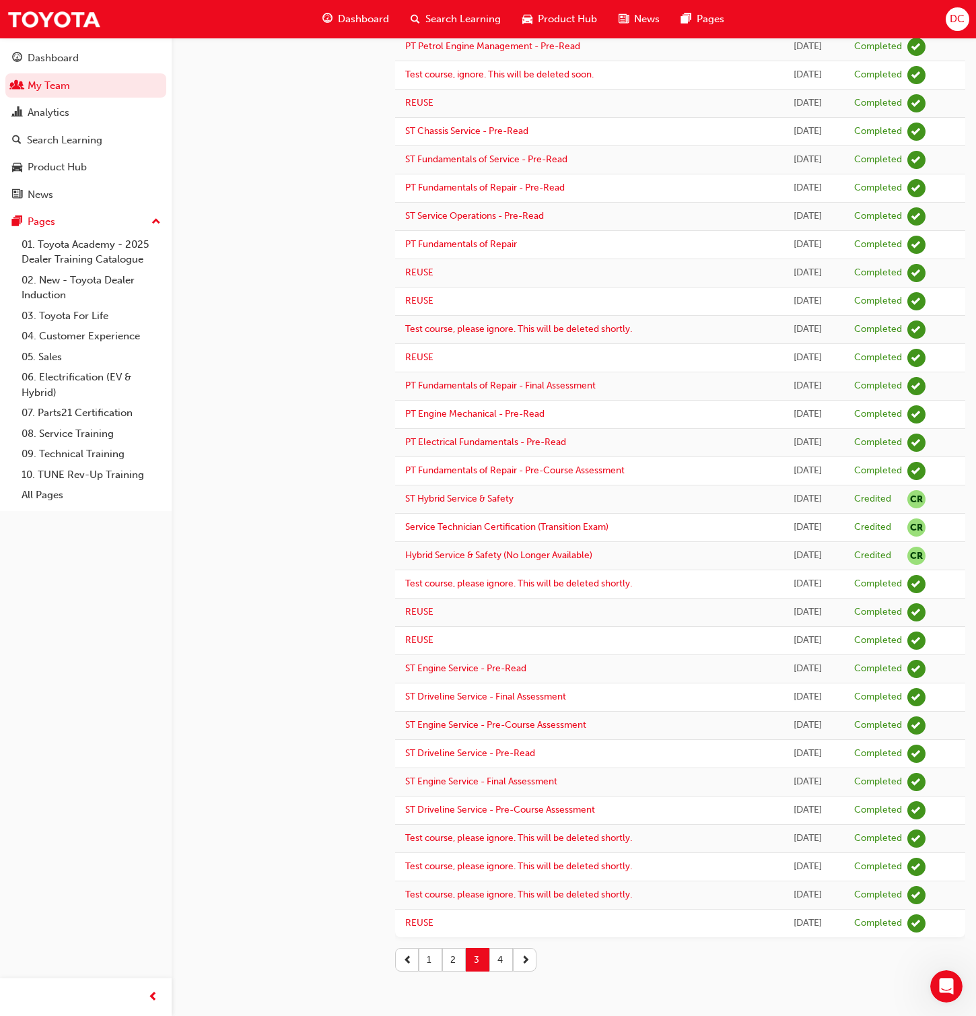
click at [500, 653] on button "4" at bounding box center [501, 960] width 24 height 24
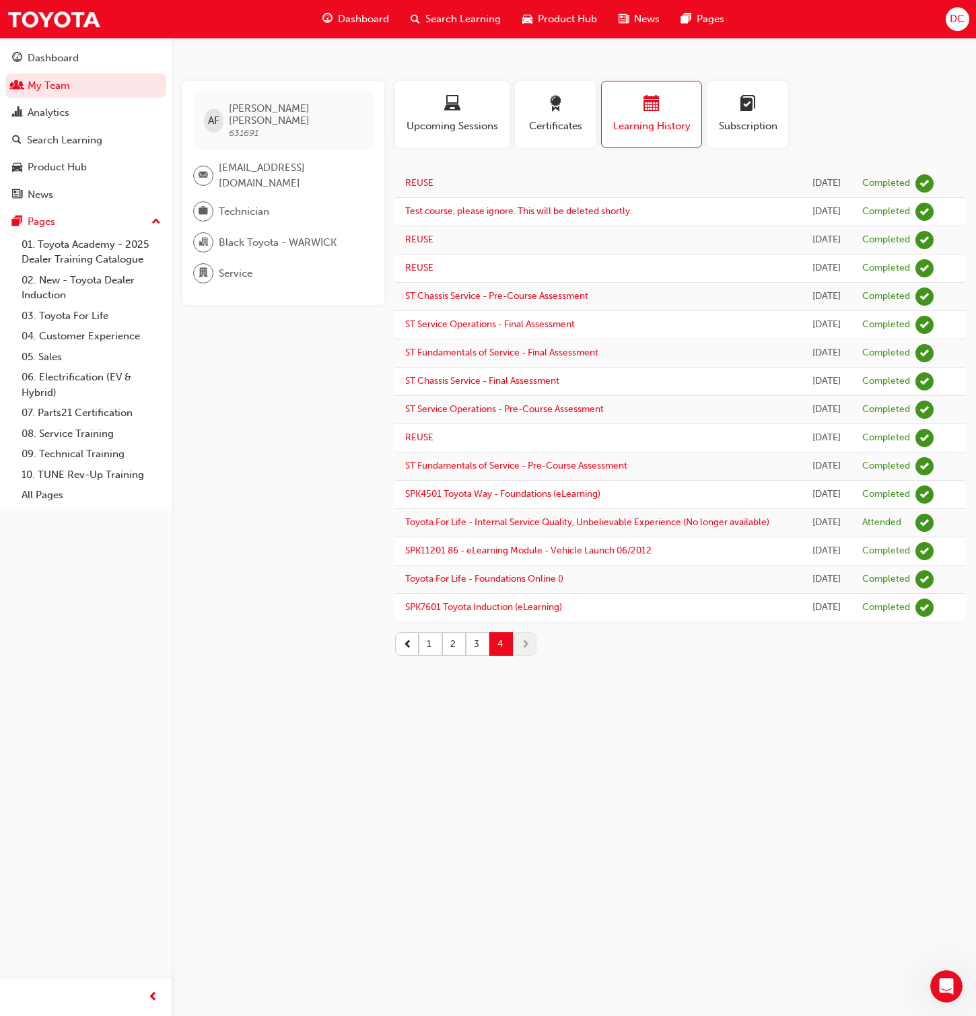
scroll to position [0, 0]
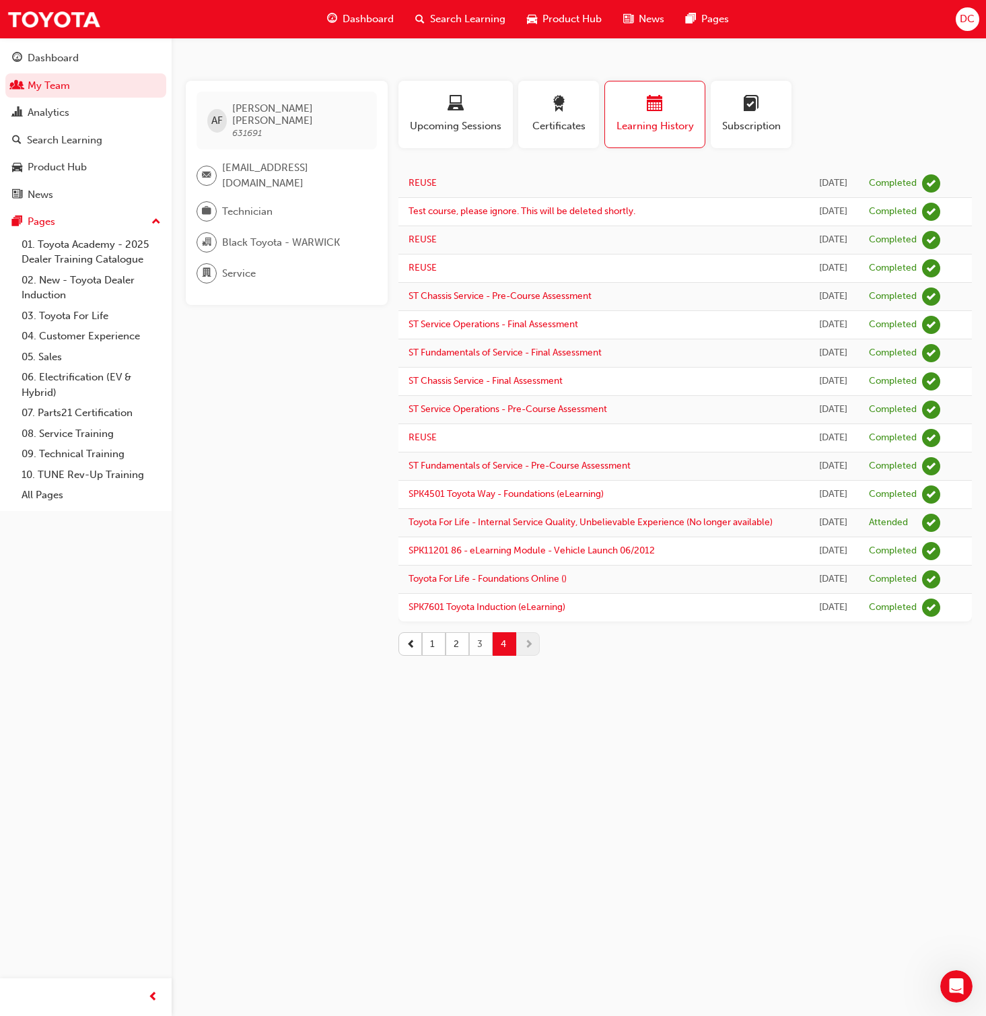
click at [485, 653] on button "3" at bounding box center [481, 644] width 24 height 24
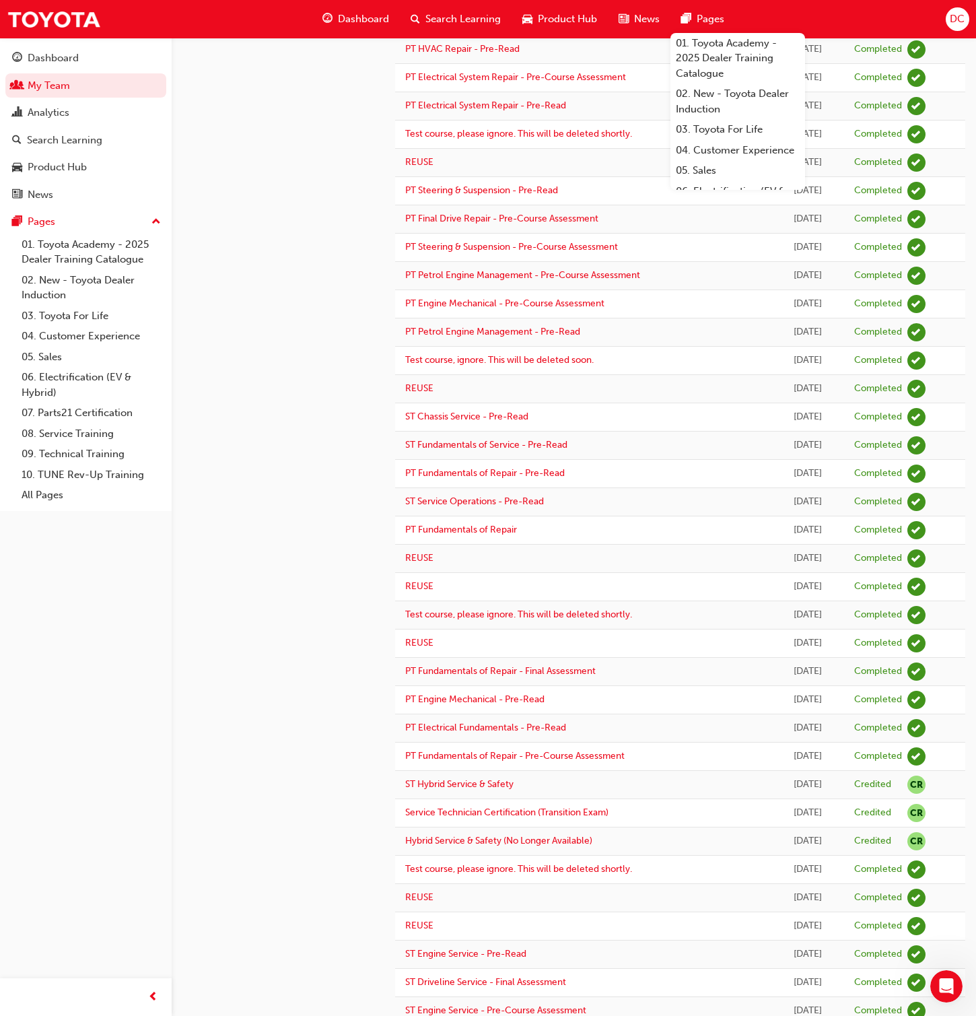
scroll to position [646, 0]
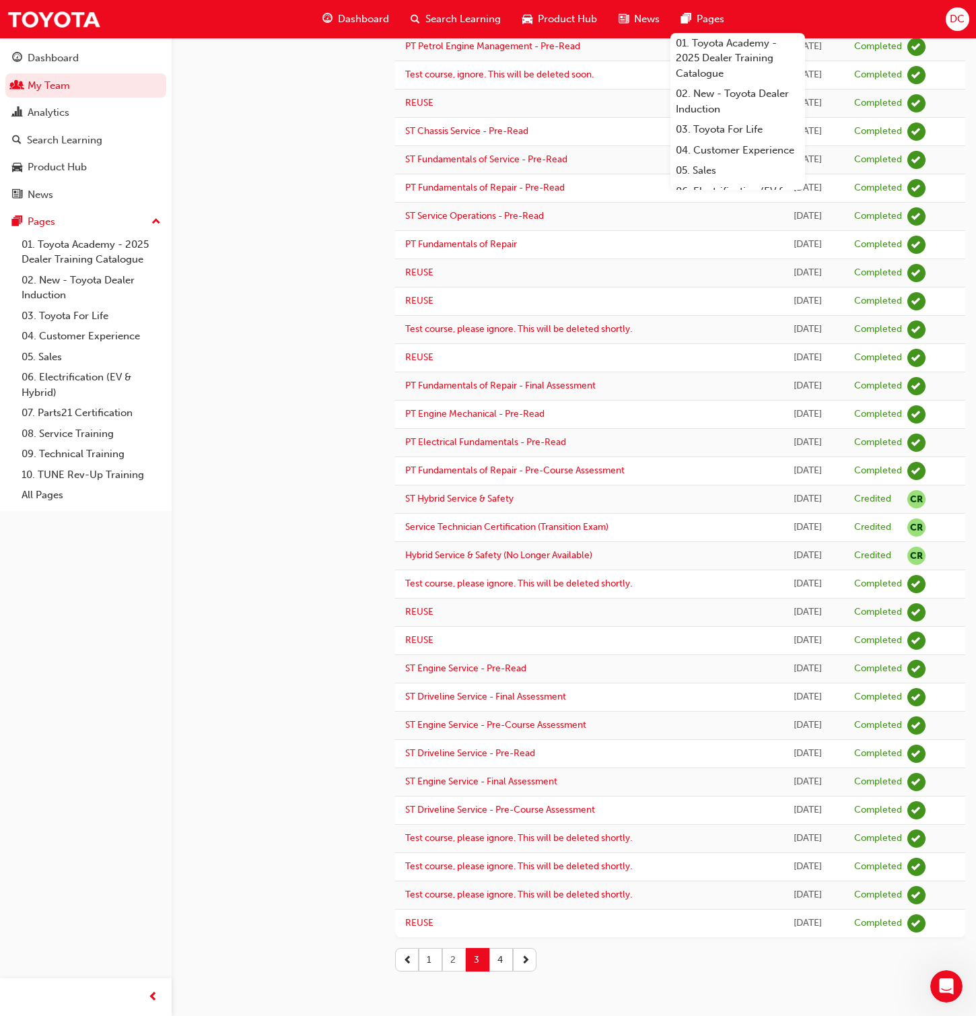
click at [453, 653] on button "2" at bounding box center [454, 960] width 24 height 24
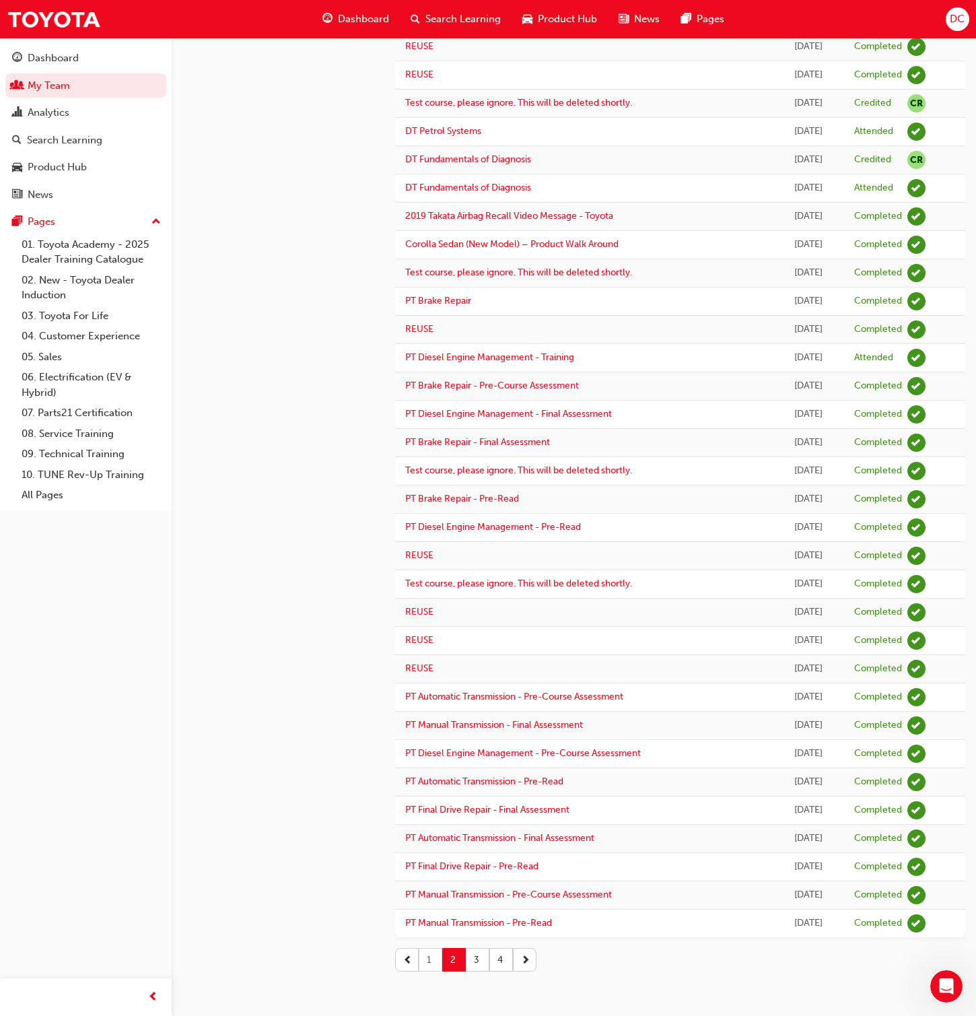
drag, startPoint x: 430, startPoint y: 961, endPoint x: 432, endPoint y: 952, distance: 9.8
click at [430, 653] on button "1" at bounding box center [431, 960] width 24 height 24
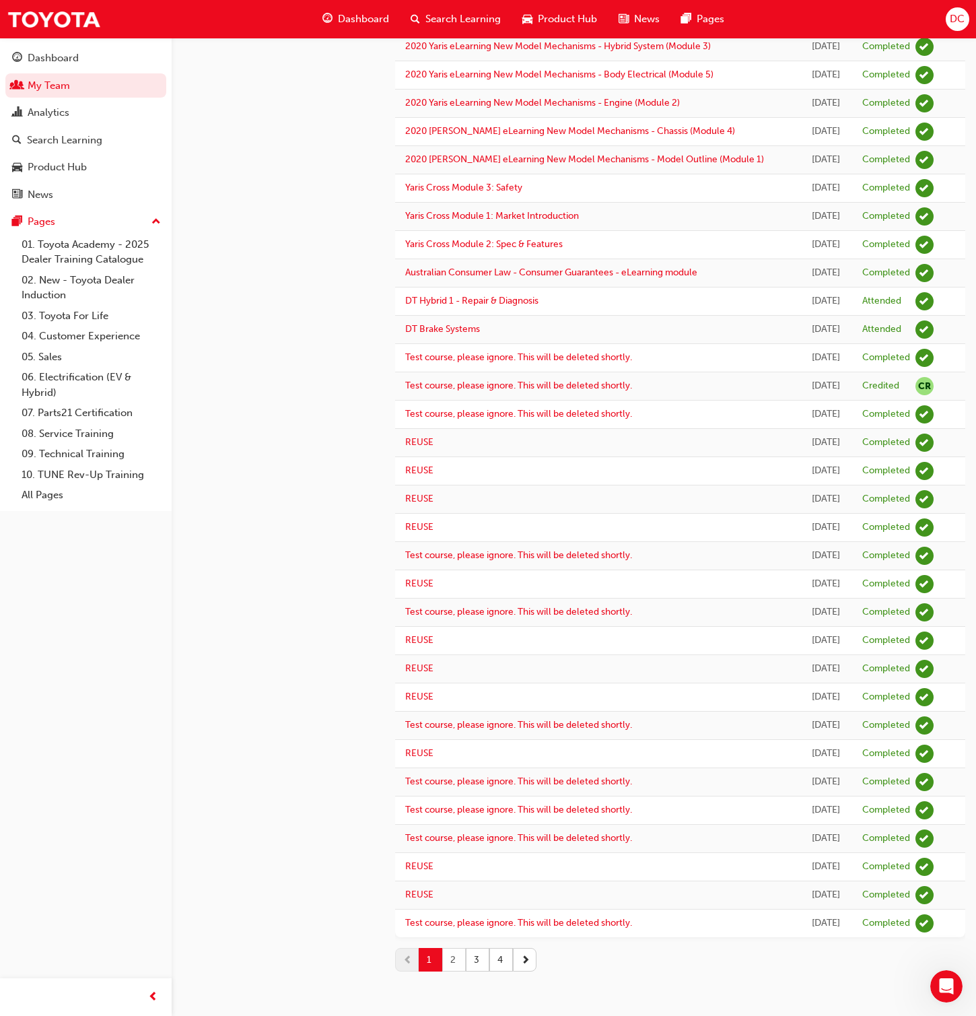
click at [454, 653] on button "2" at bounding box center [454, 960] width 24 height 24
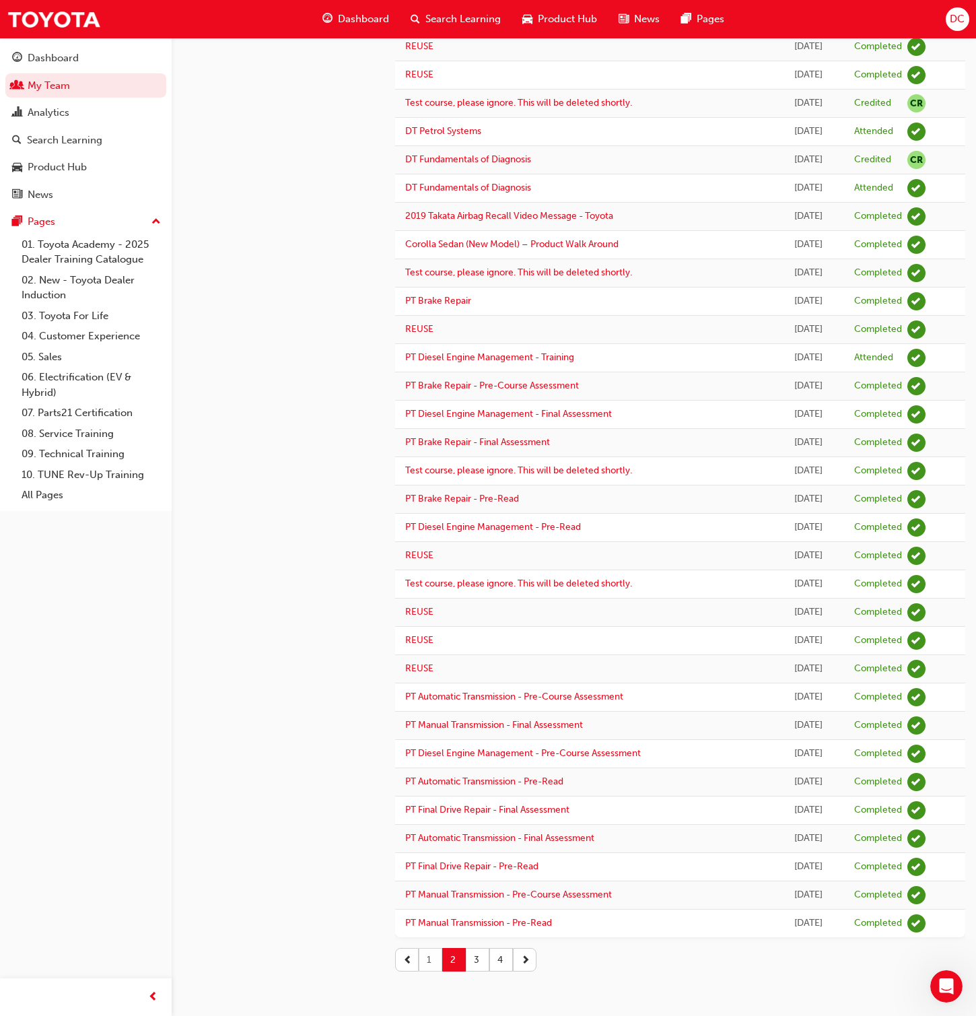
click at [428, 653] on button "1" at bounding box center [431, 960] width 24 height 24
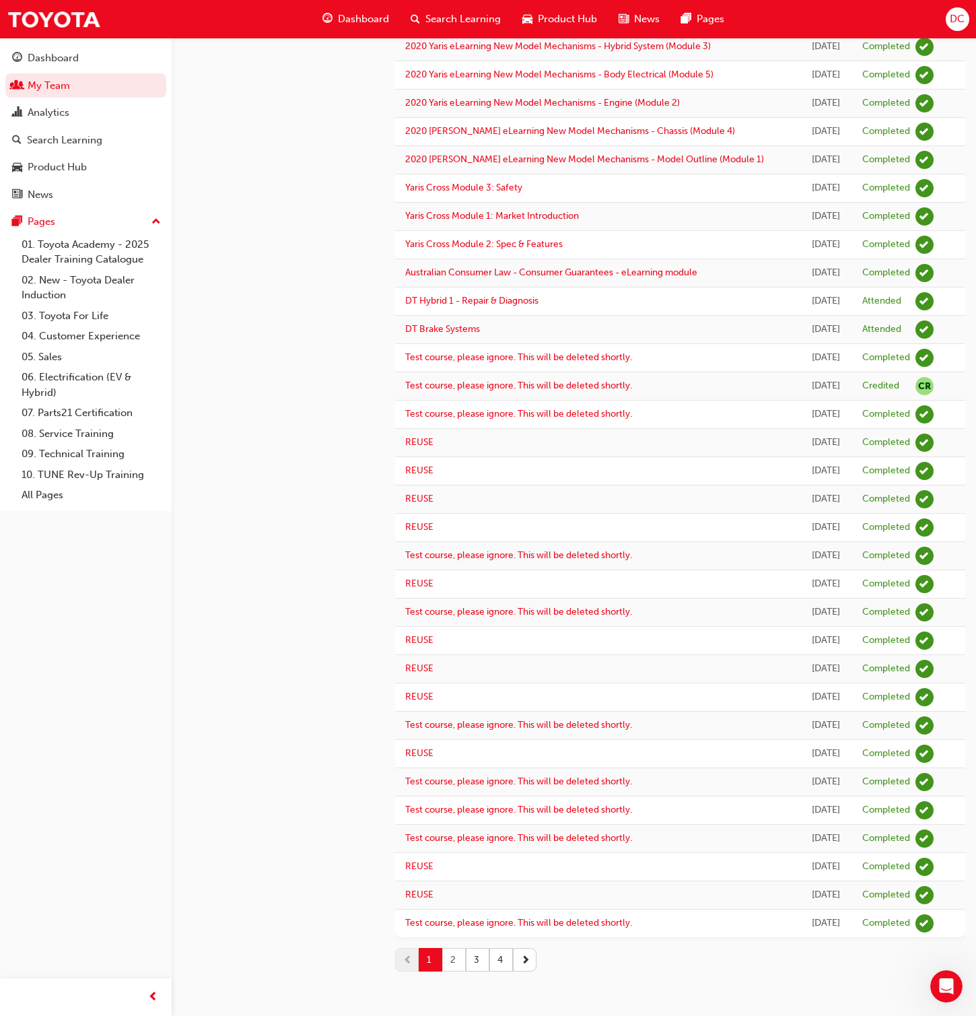
click at [451, 653] on button "2" at bounding box center [454, 960] width 24 height 24
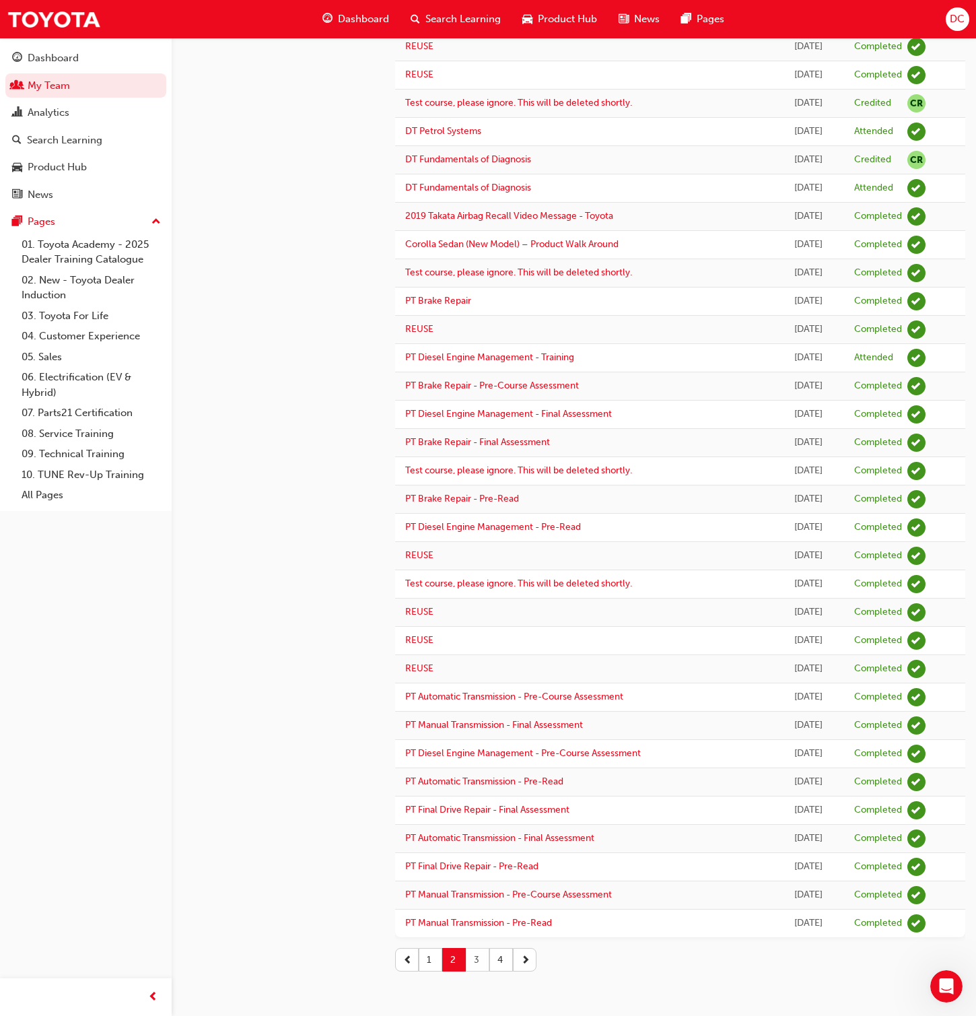
click at [477, 653] on button "3" at bounding box center [478, 960] width 24 height 24
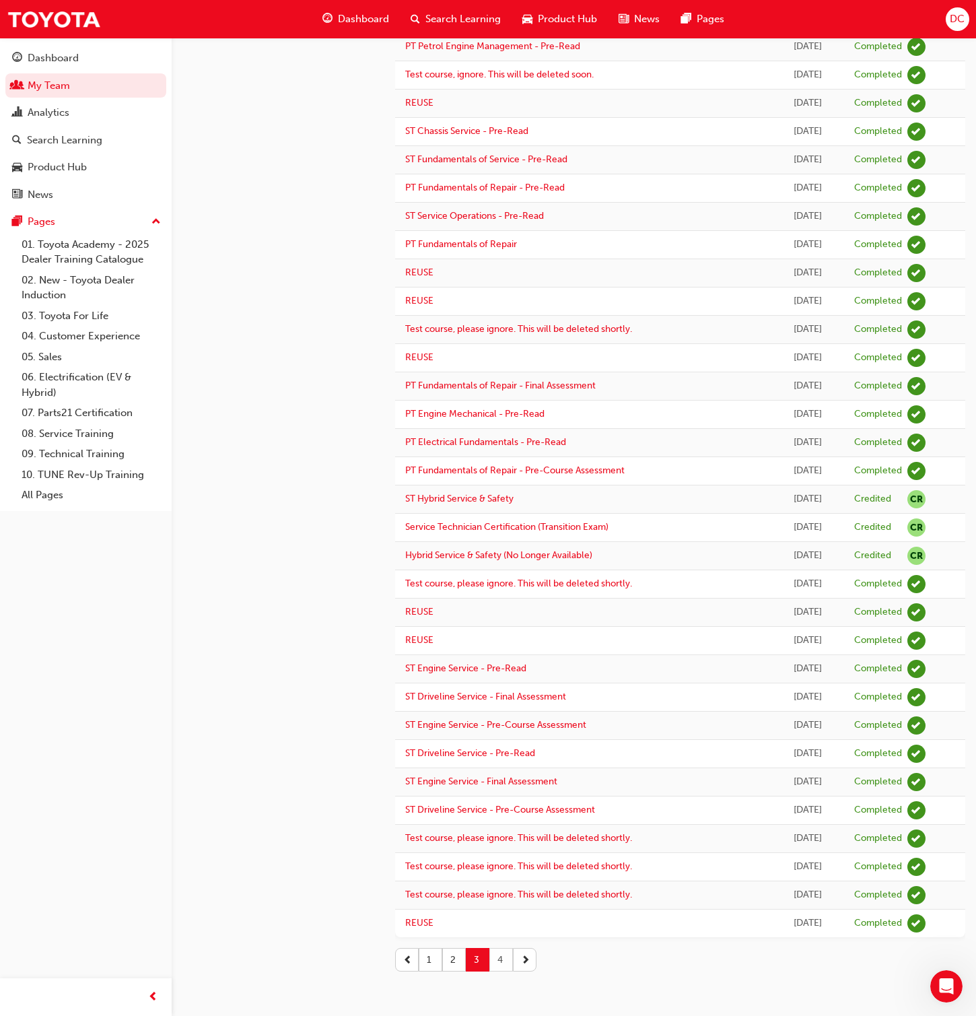
click at [504, 653] on button "4" at bounding box center [501, 960] width 24 height 24
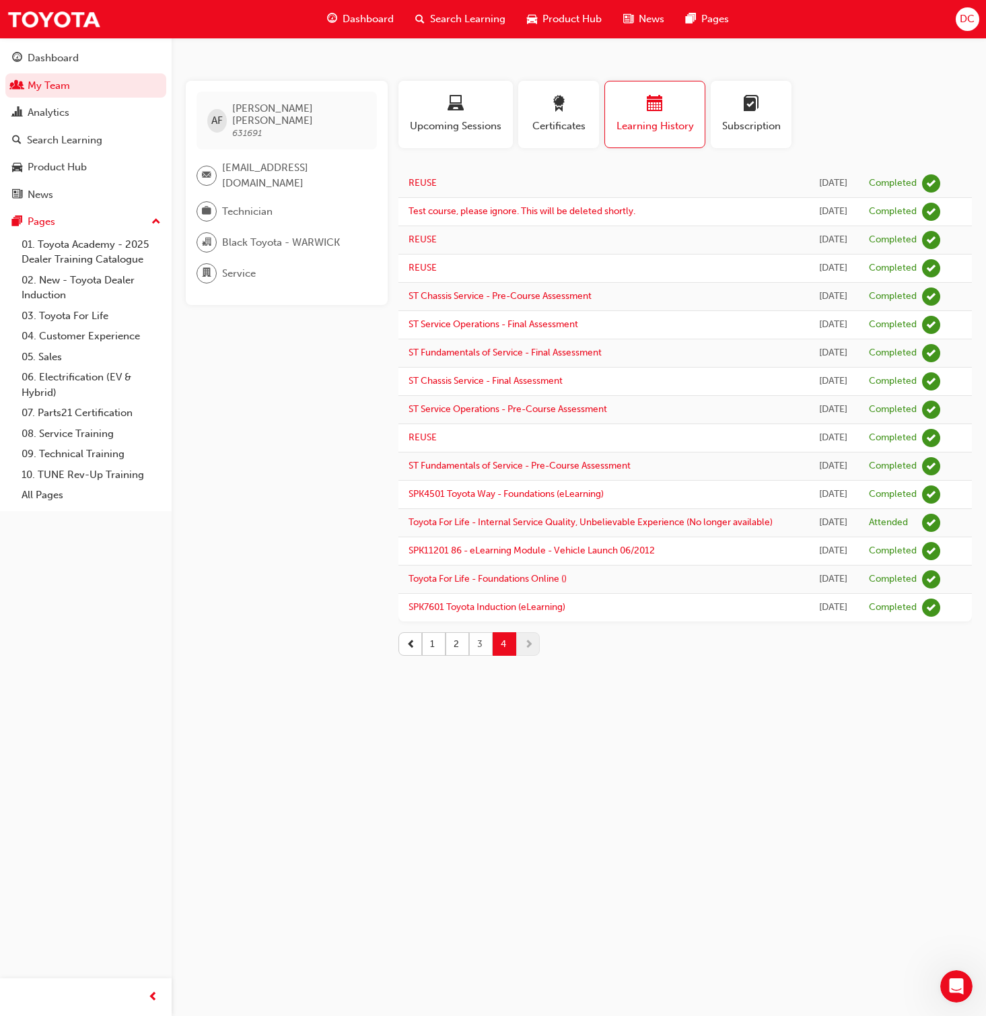
click at [479, 653] on button "3" at bounding box center [481, 644] width 24 height 24
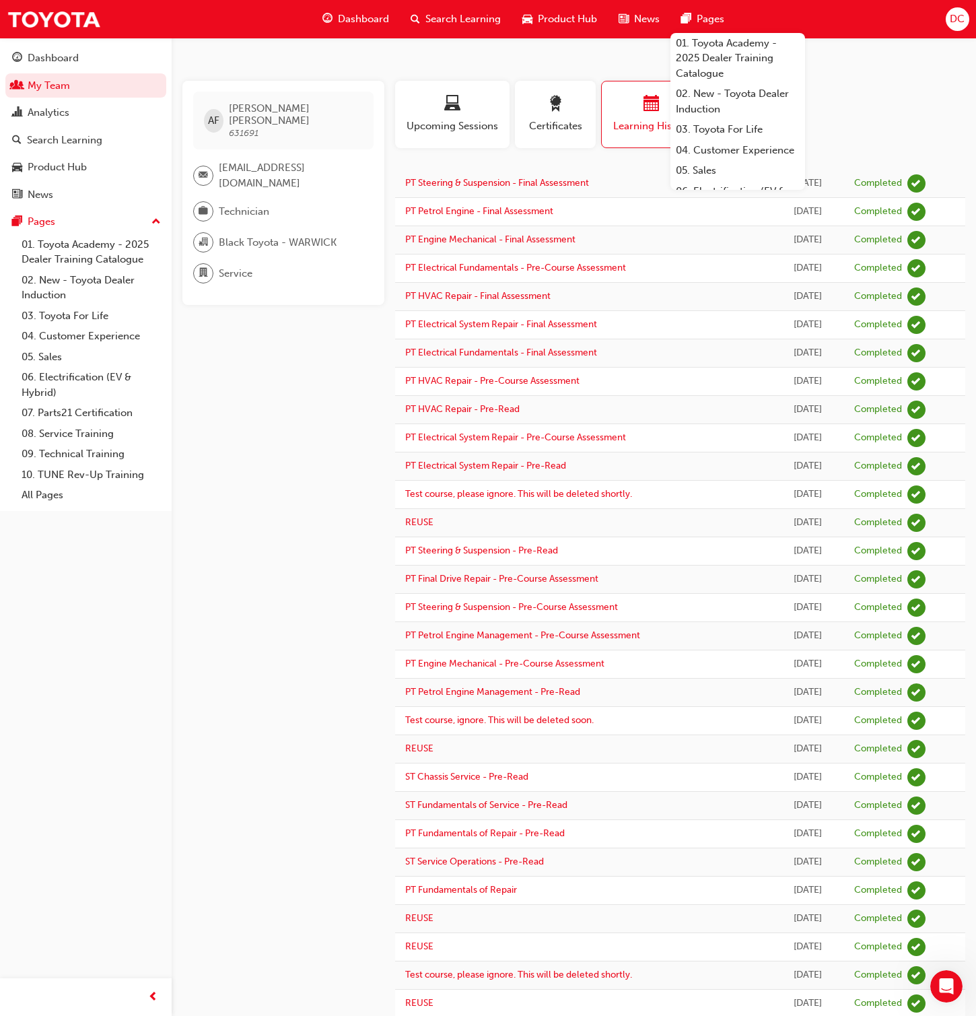
scroll to position [646, 0]
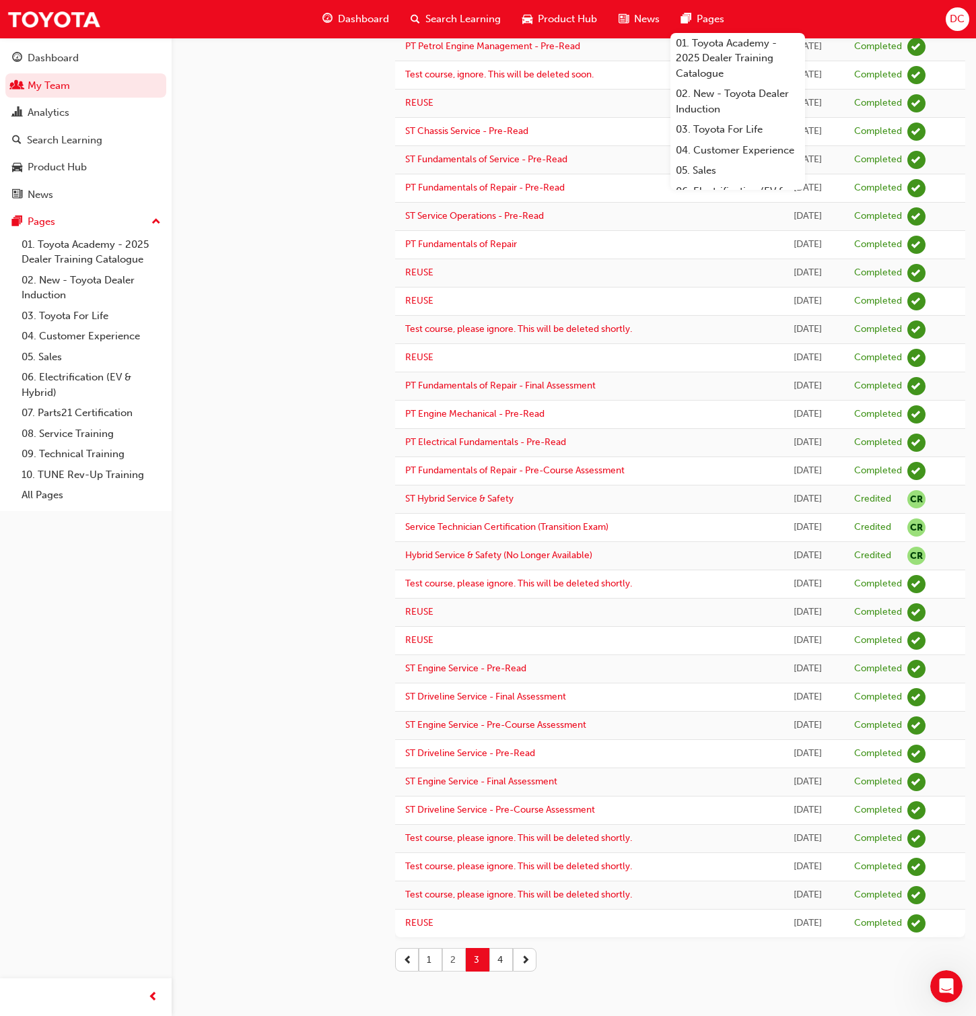
click at [449, 653] on button "2" at bounding box center [454, 960] width 24 height 24
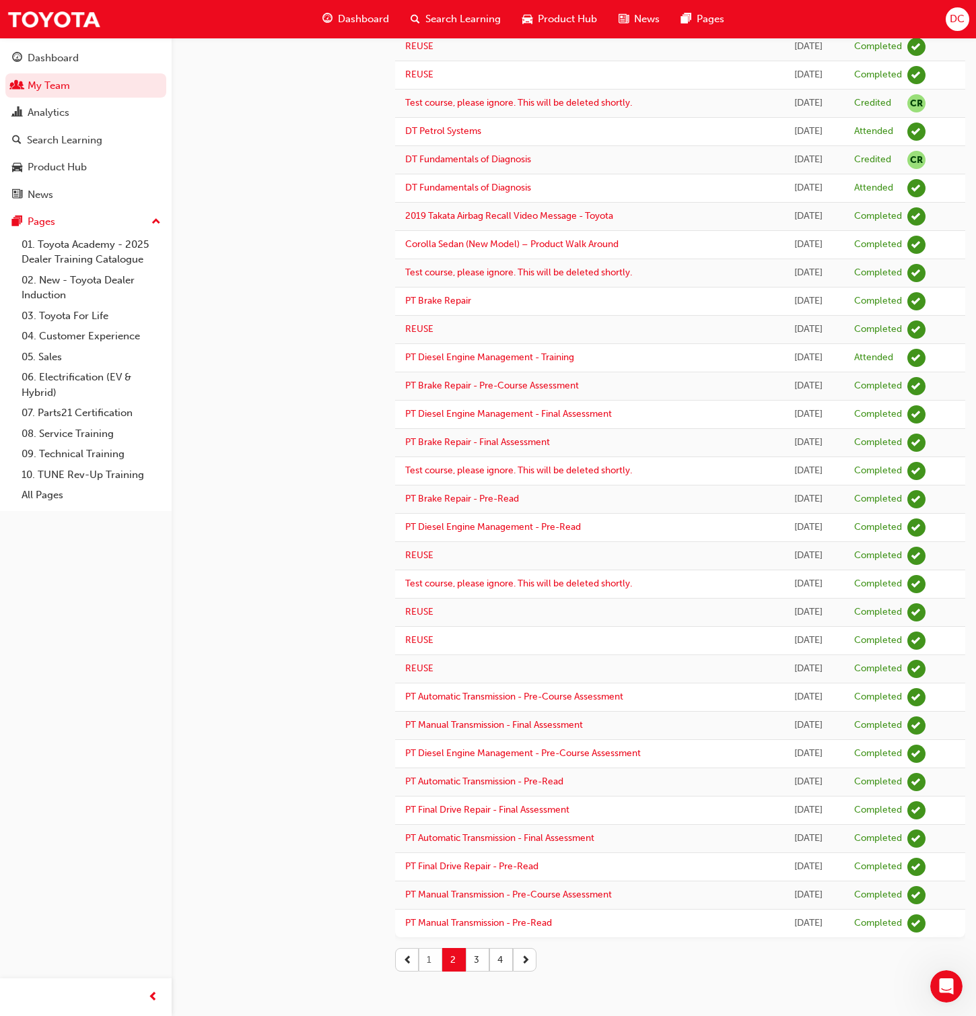
click at [429, 653] on button "1" at bounding box center [431, 960] width 24 height 24
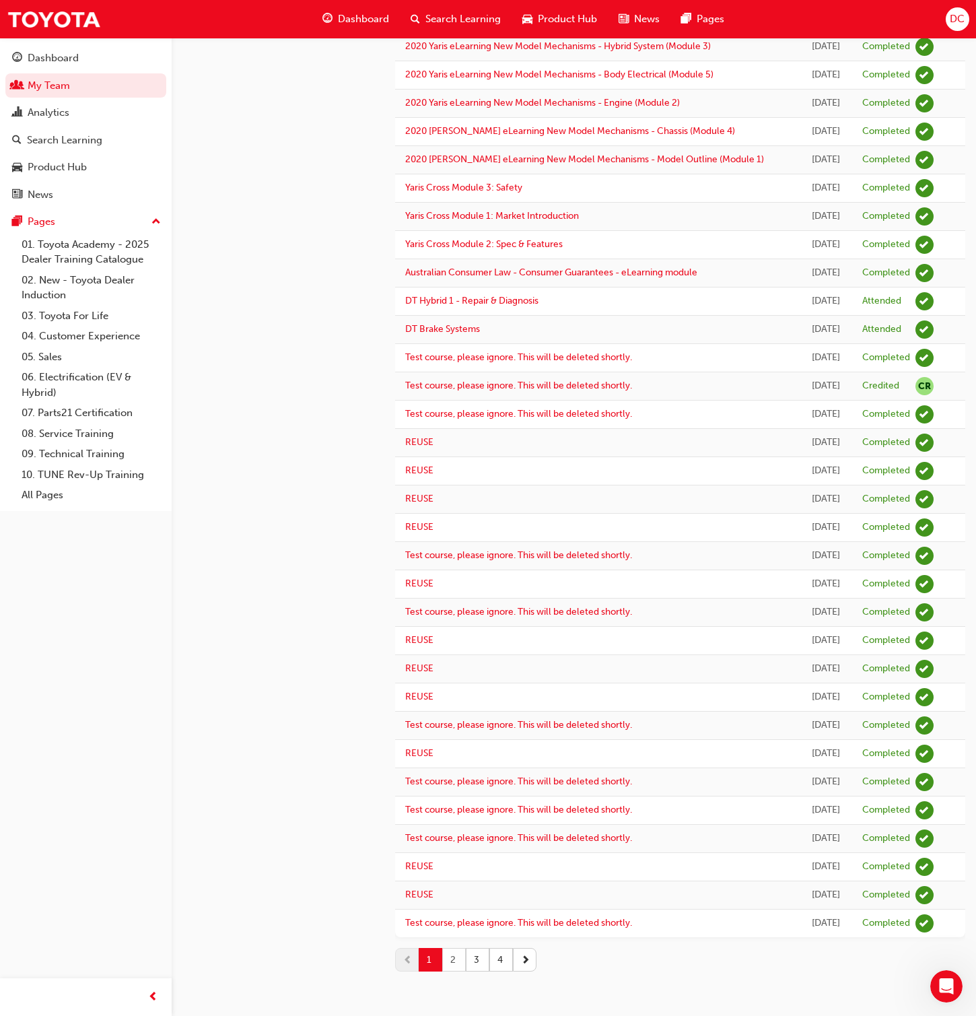
click at [455, 653] on button "2" at bounding box center [454, 960] width 24 height 24
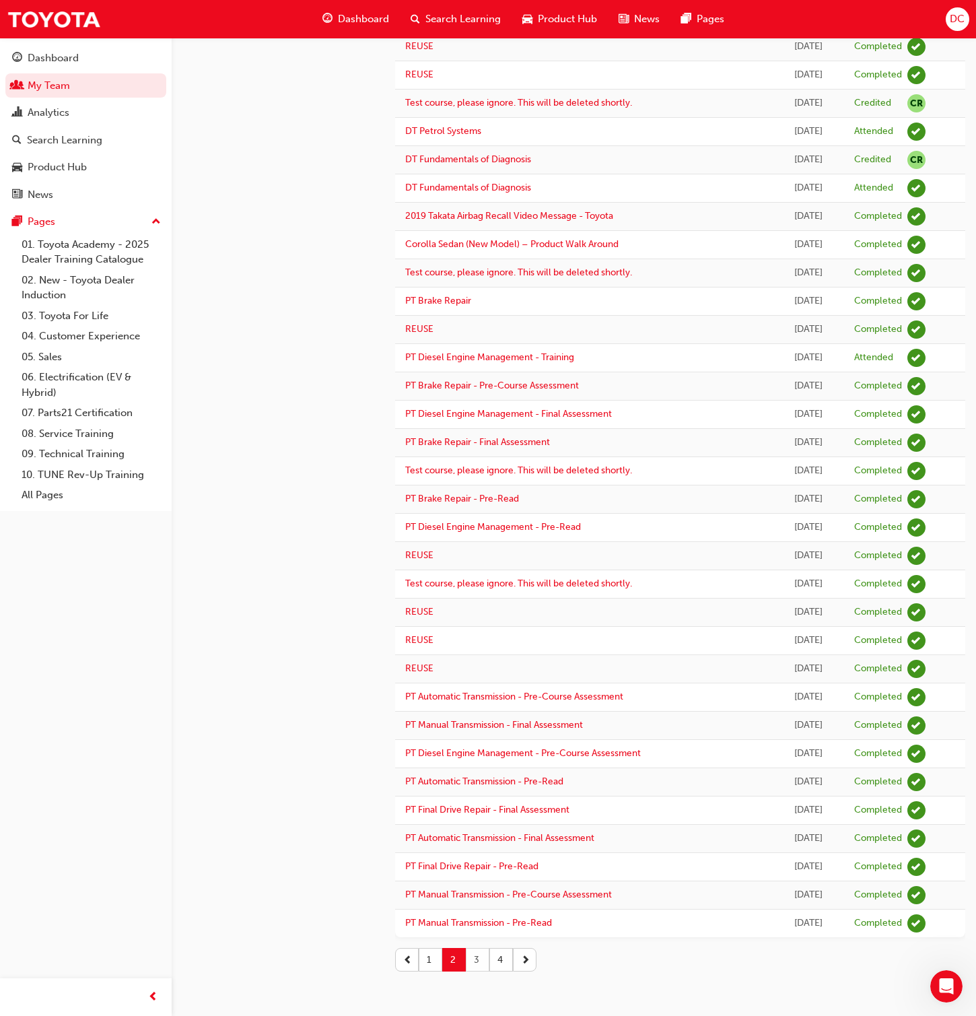
click at [475, 653] on button "3" at bounding box center [478, 960] width 24 height 24
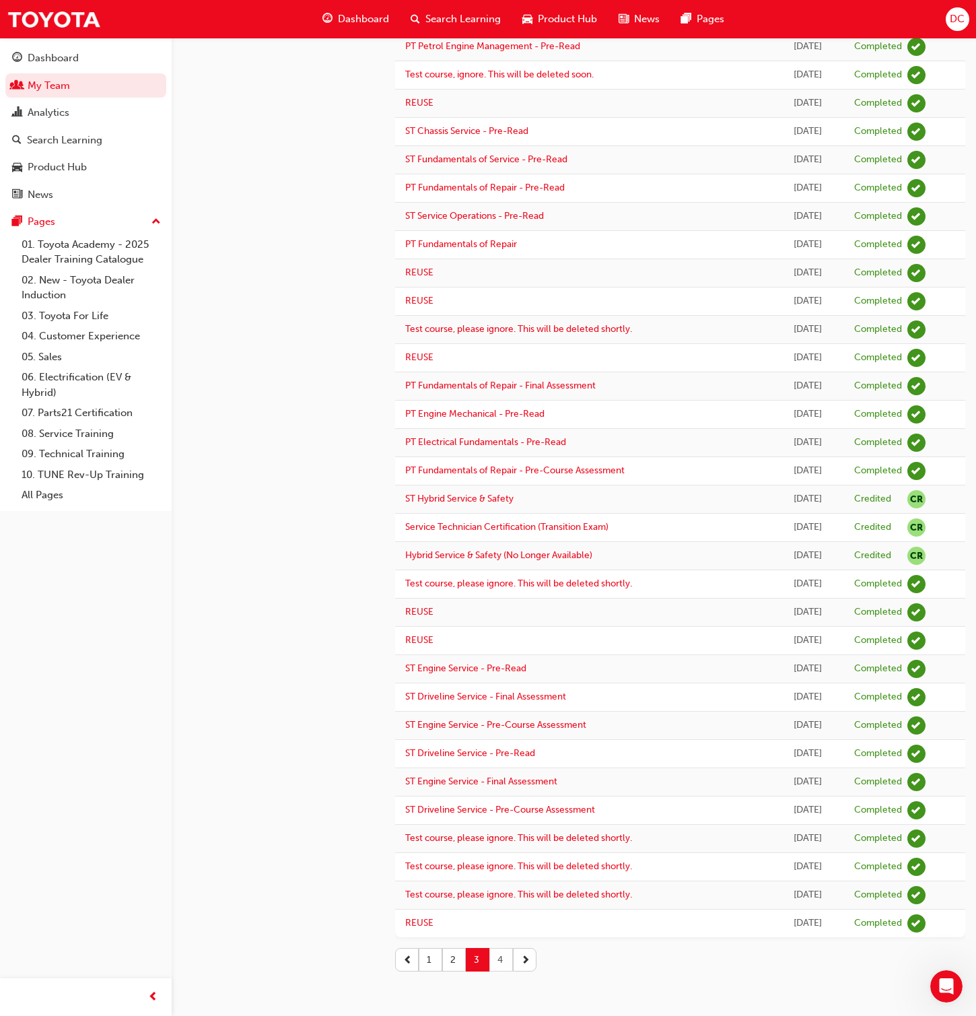
click at [502, 653] on button "4" at bounding box center [501, 960] width 24 height 24
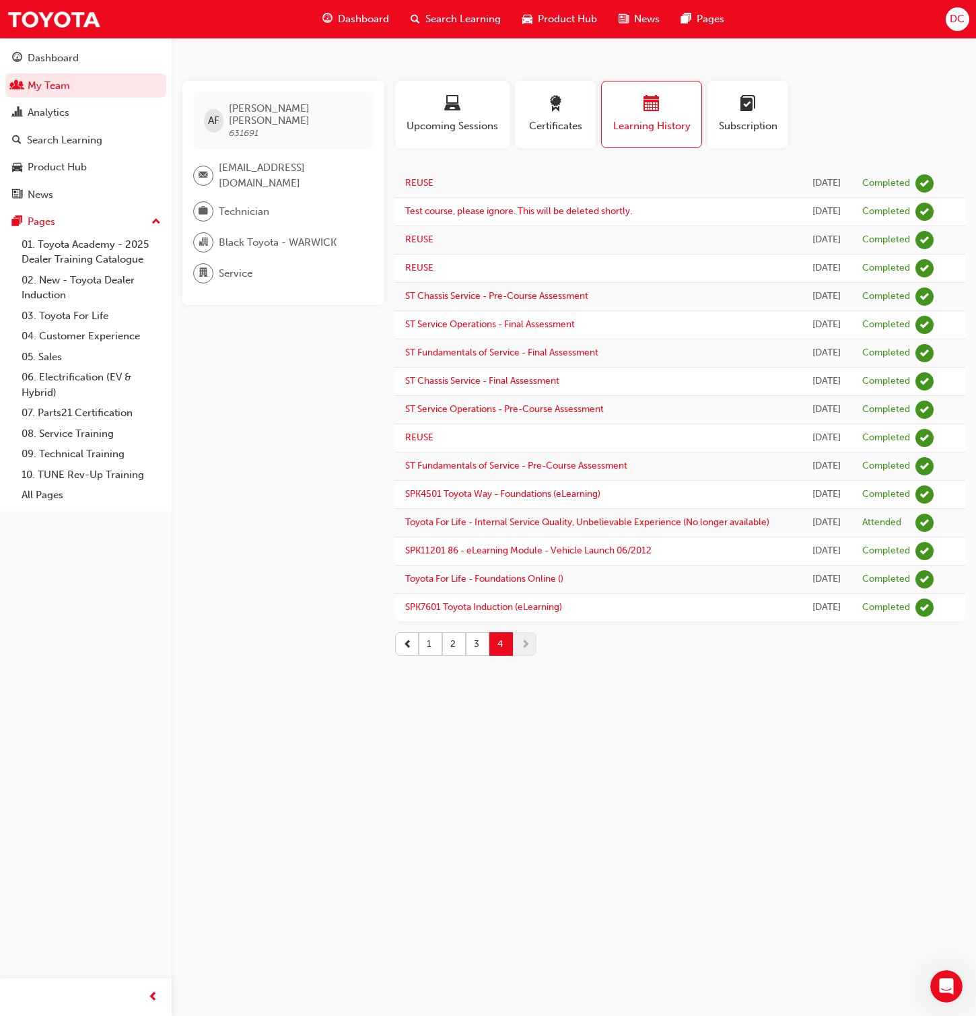
scroll to position [0, 0]
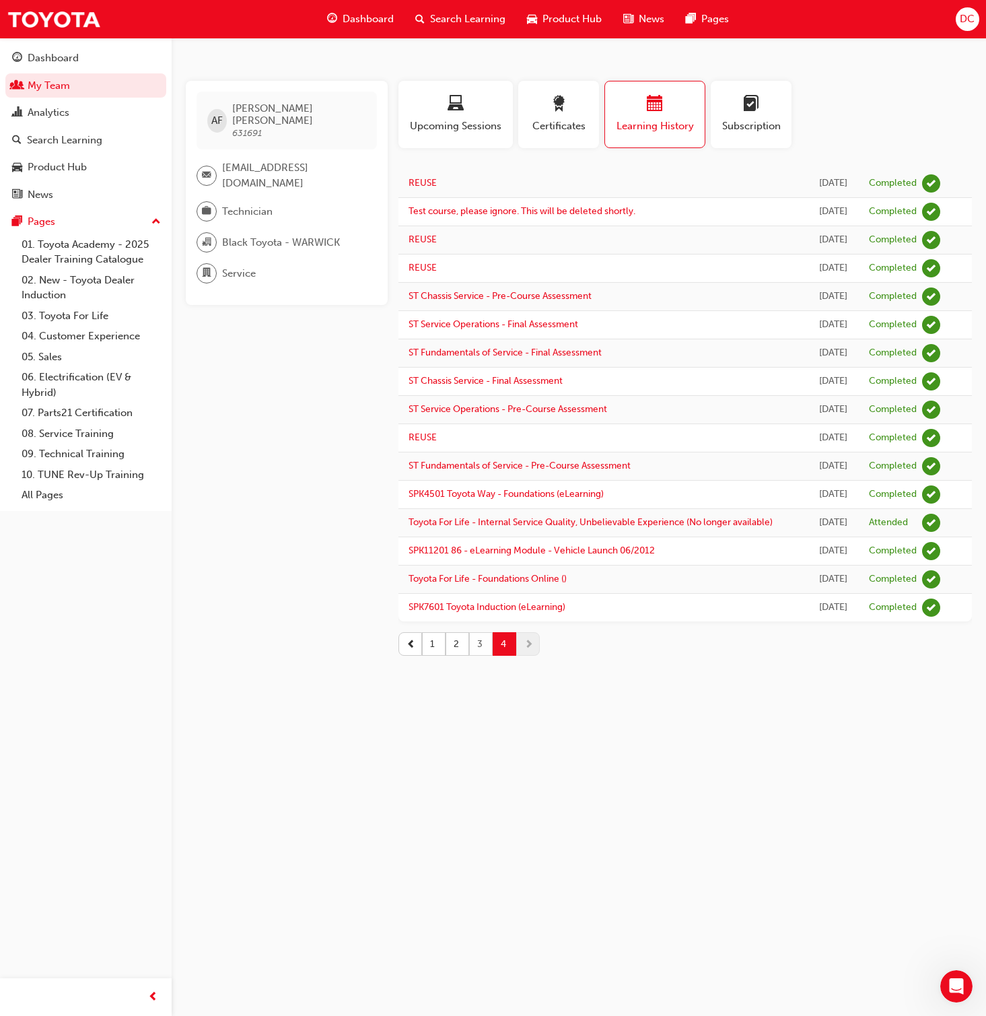
click at [477, 653] on button "3" at bounding box center [481, 644] width 24 height 24
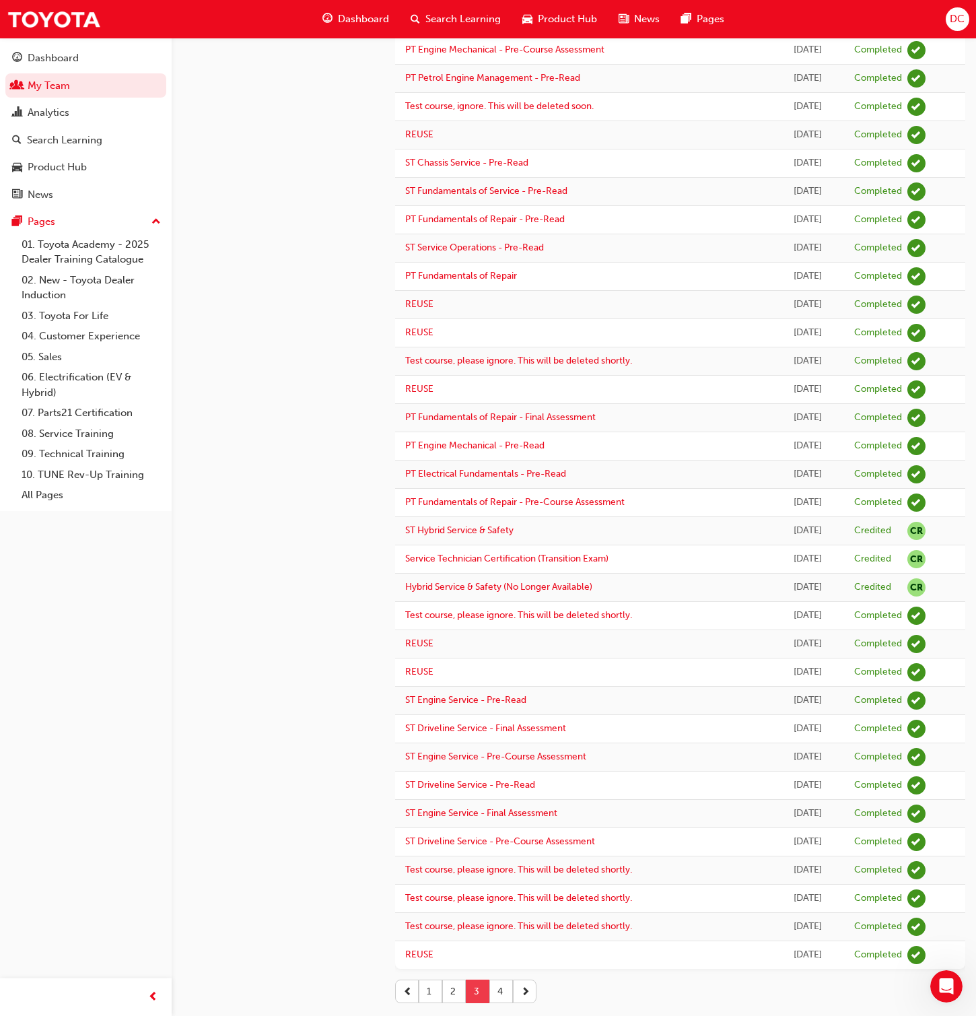
scroll to position [646, 0]
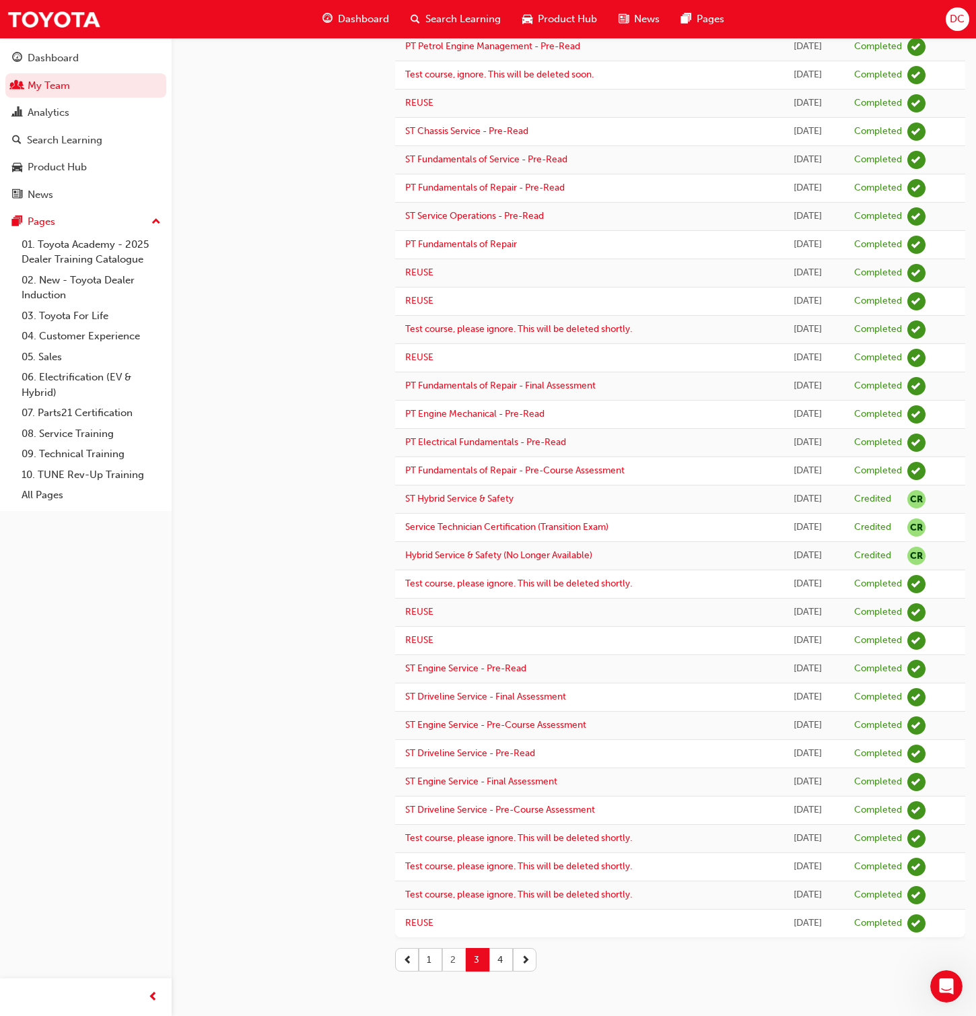
click at [452, 653] on button "2" at bounding box center [454, 960] width 24 height 24
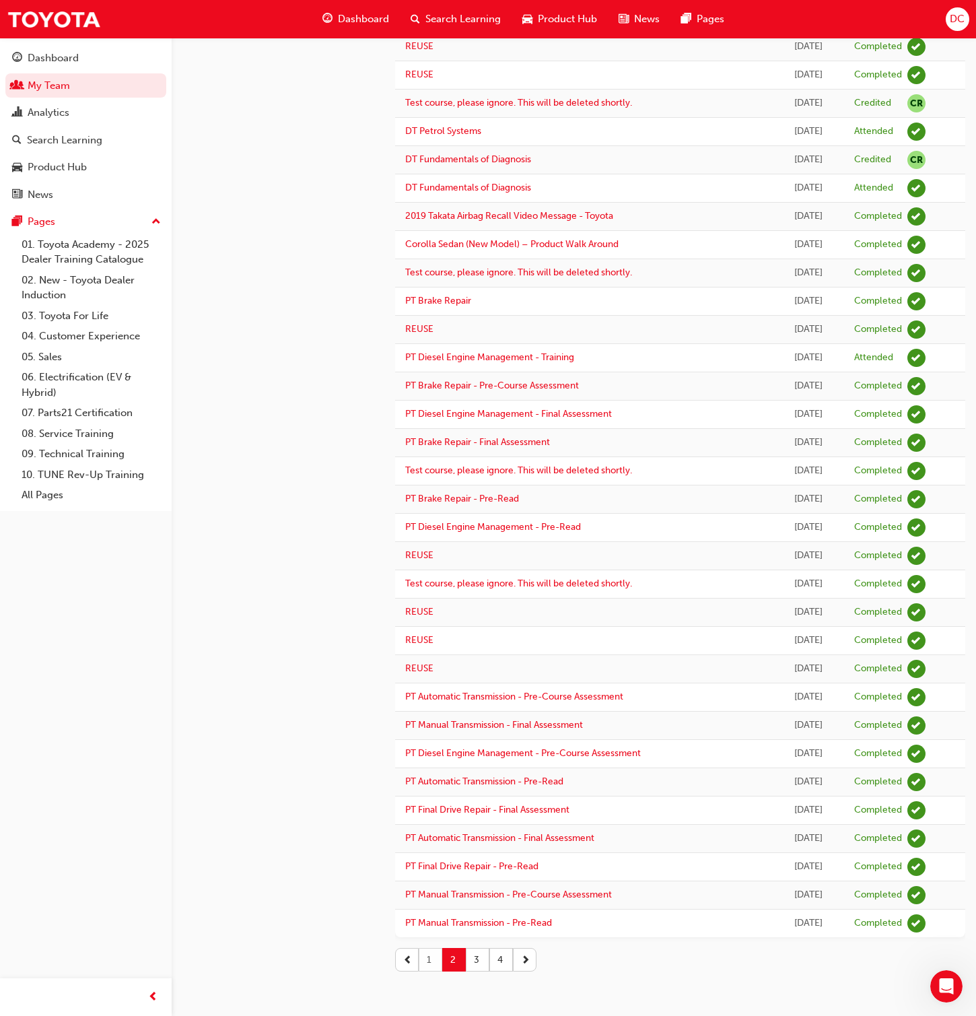
click at [428, 653] on button "1" at bounding box center [431, 960] width 24 height 24
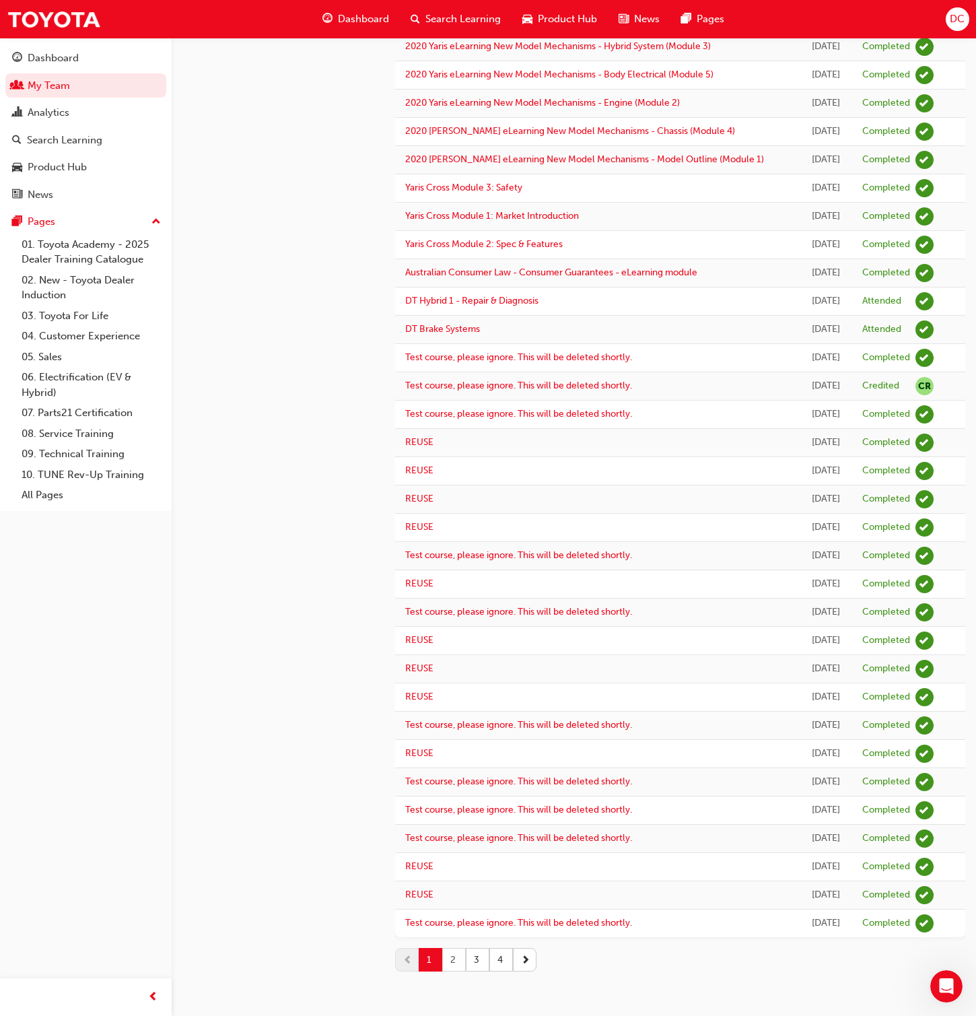
drag, startPoint x: 448, startPoint y: 963, endPoint x: 454, endPoint y: 949, distance: 16.0
click at [450, 653] on button "2" at bounding box center [454, 960] width 24 height 24
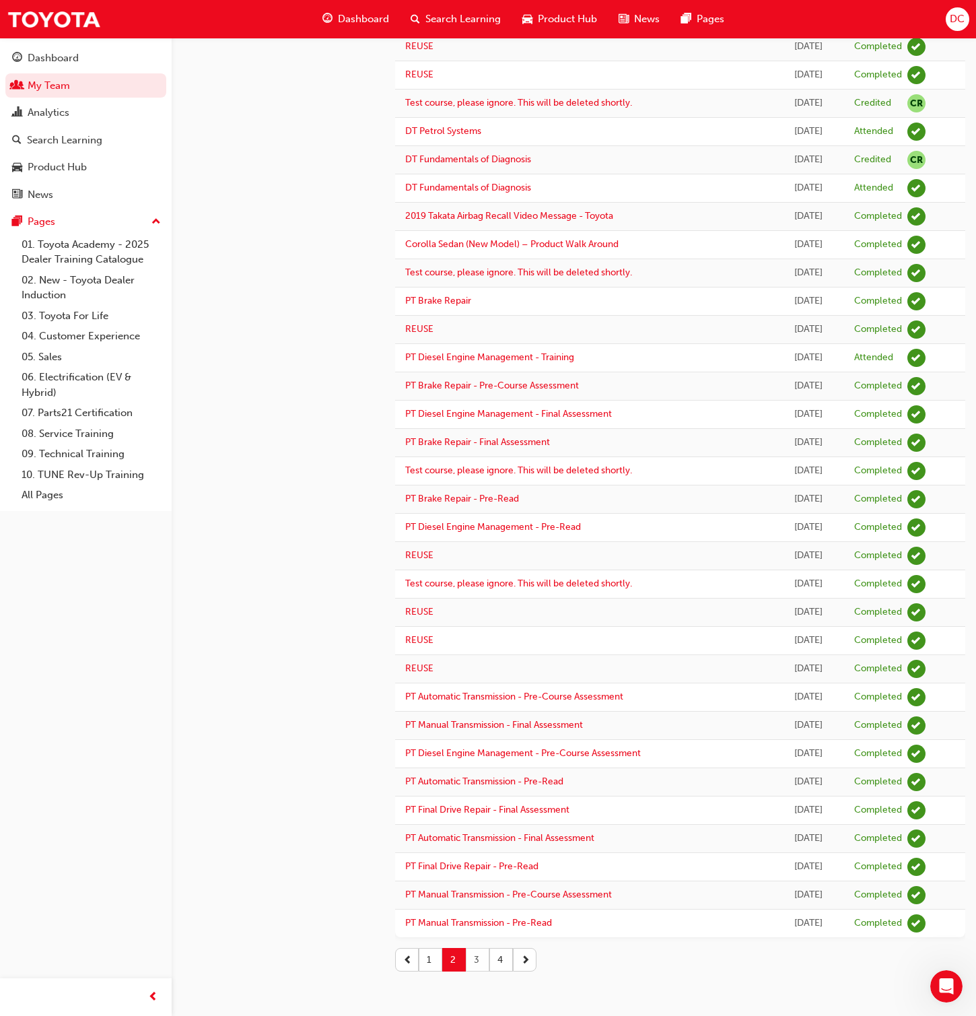
click at [469, 653] on button "3" at bounding box center [478, 960] width 24 height 24
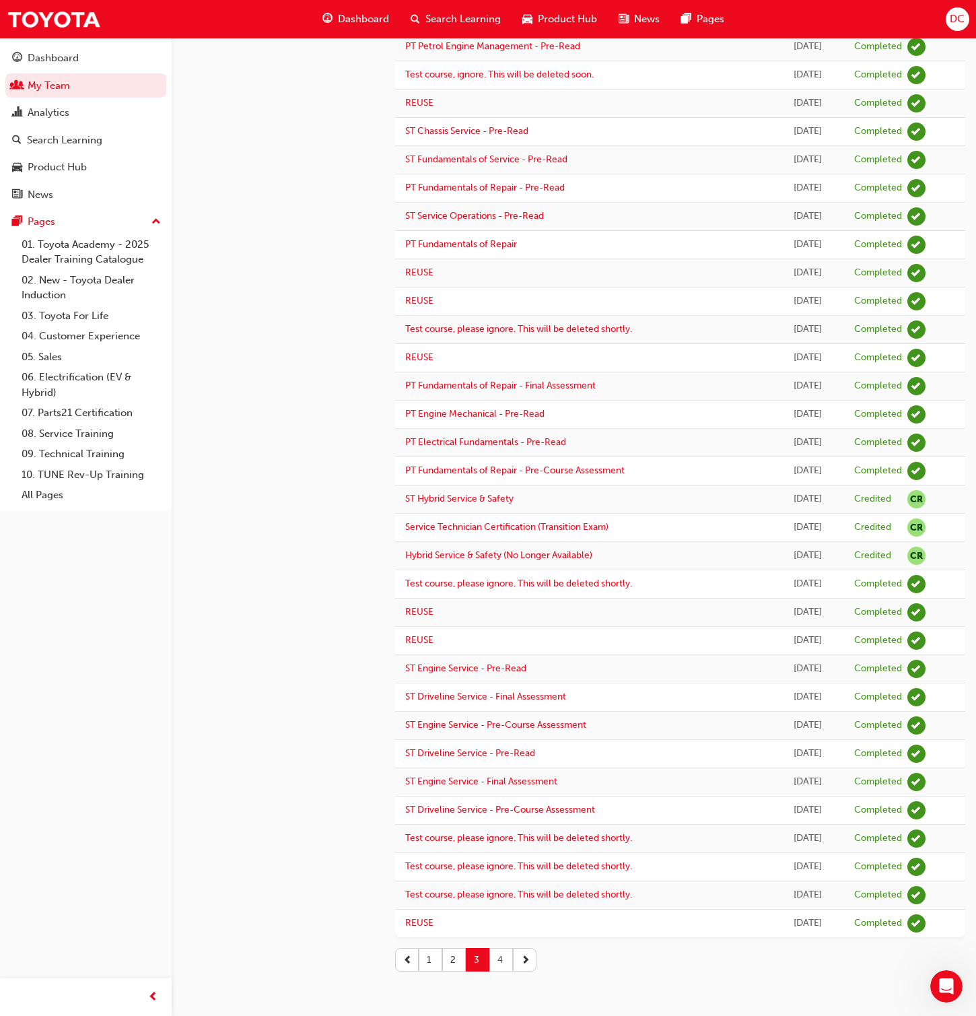
click at [503, 653] on button "4" at bounding box center [501, 960] width 24 height 24
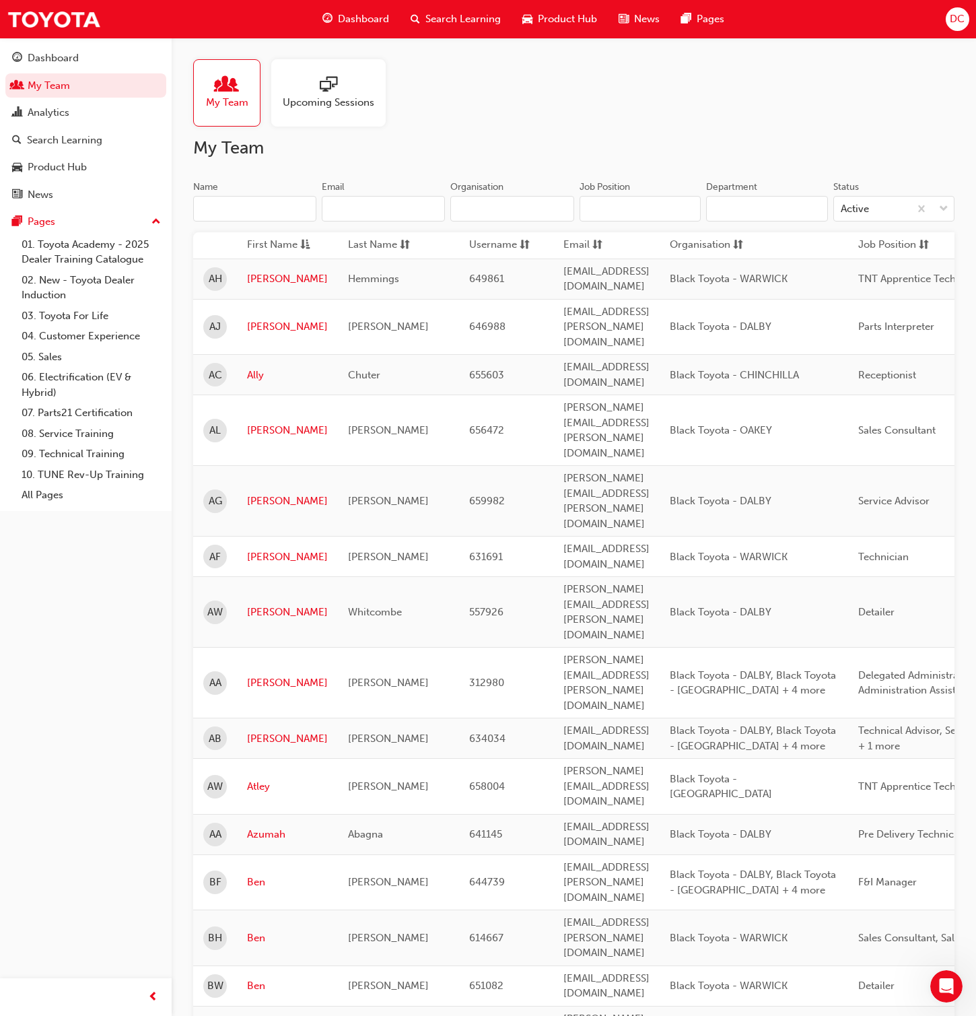
click at [217, 208] on input "Name" at bounding box center [254, 209] width 123 height 26
paste input "Jacelyn Kenny"
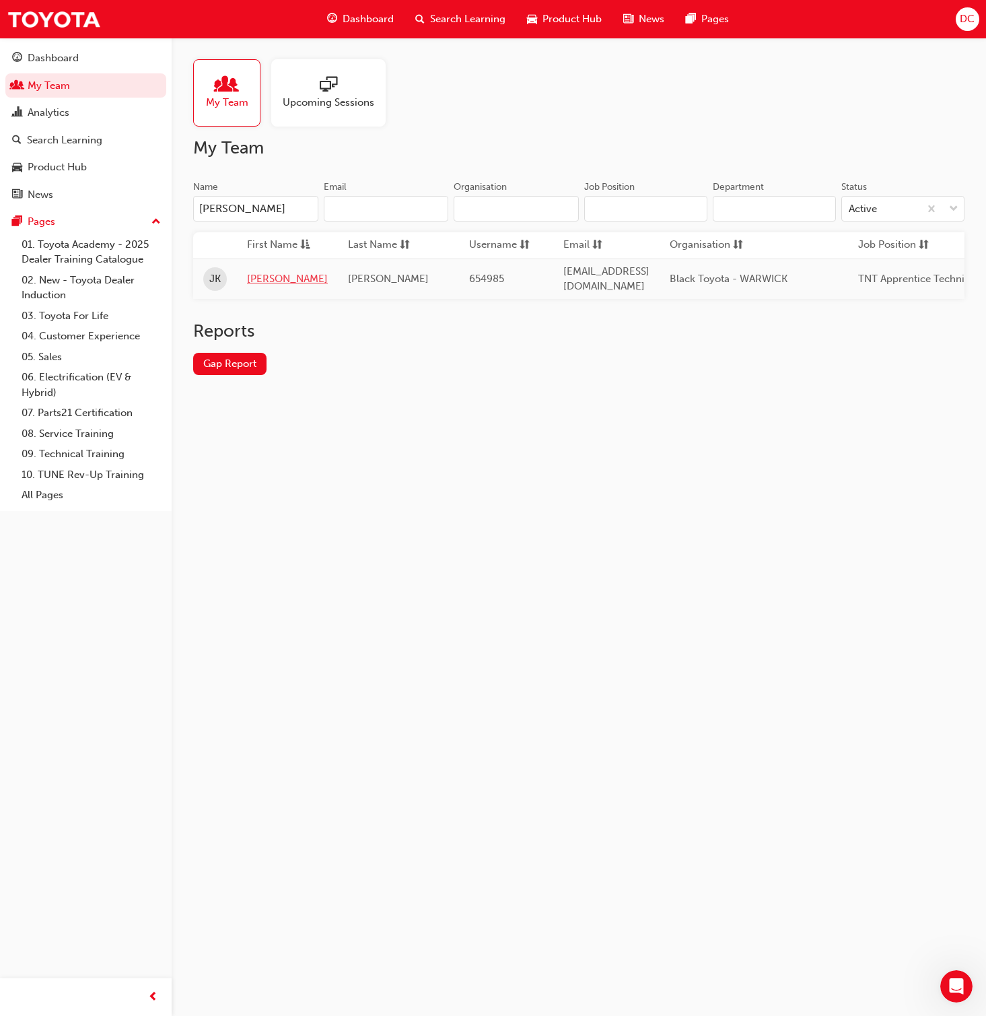
type input "Jacelyn Kenny"
click at [267, 272] on link "Jacelyn" at bounding box center [287, 278] width 81 height 15
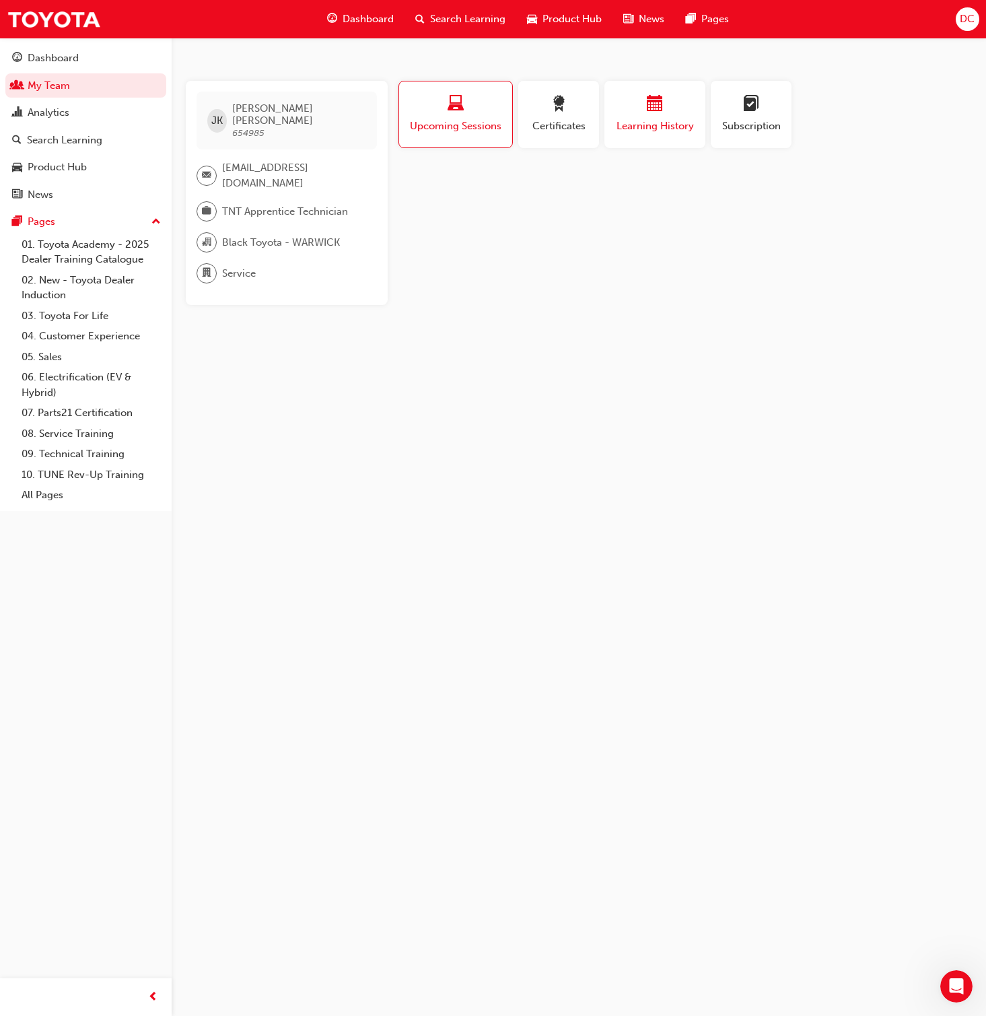
click at [665, 100] on div "button" at bounding box center [655, 106] width 81 height 21
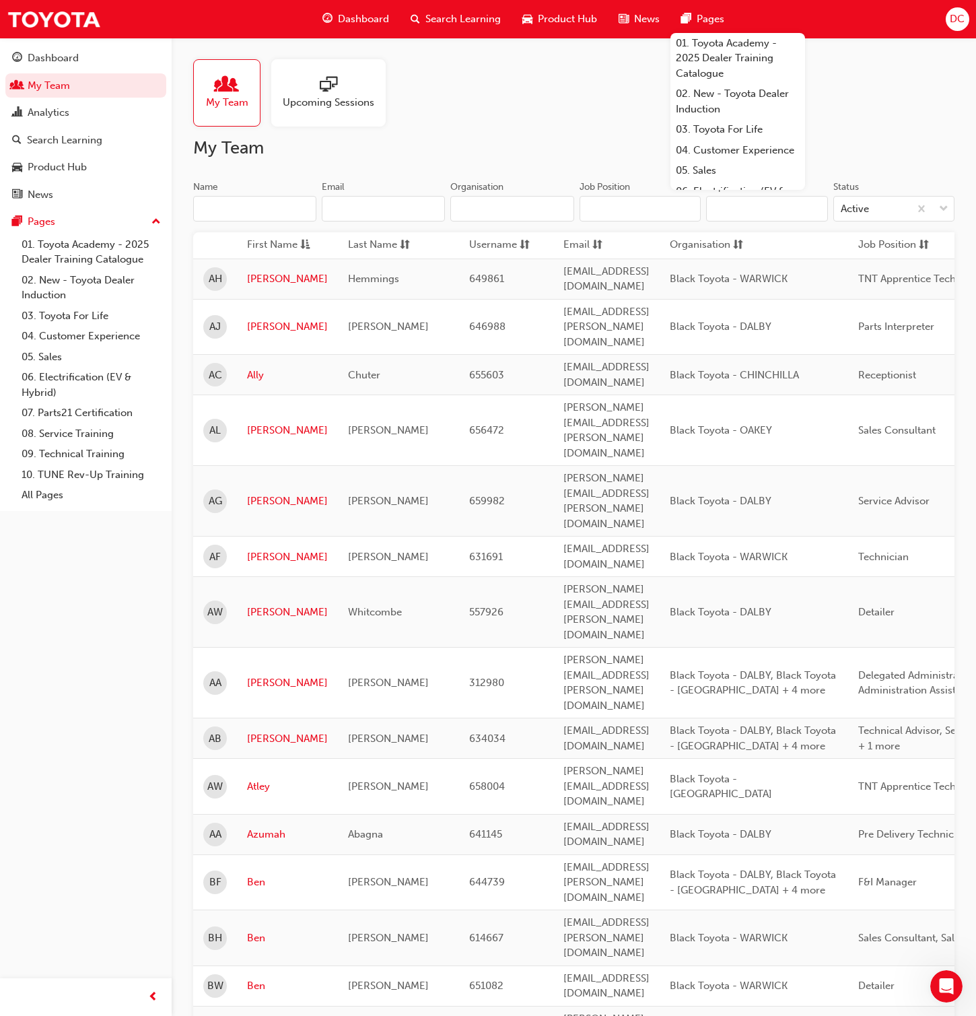
click at [211, 205] on input "Name" at bounding box center [254, 209] width 123 height 26
paste input "Jesse McNalty"
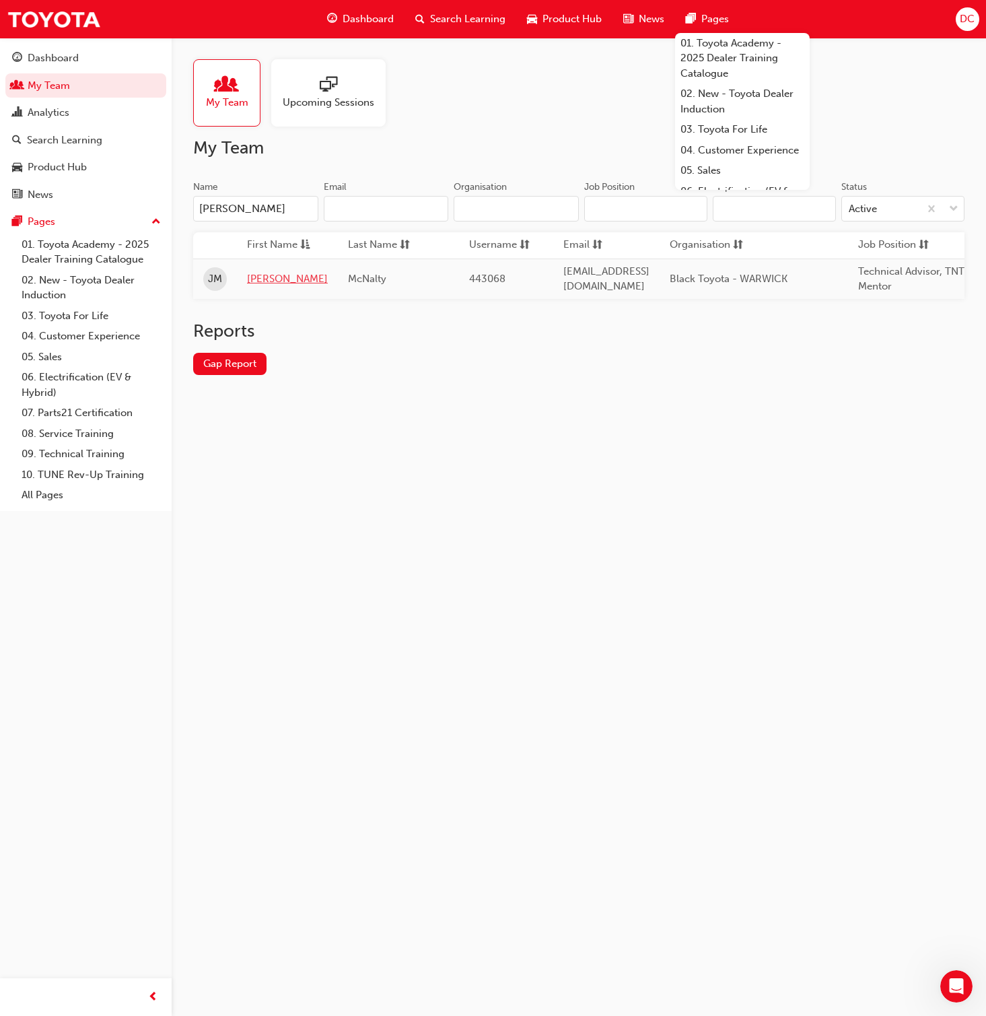
type input "Jesse McNalty"
click at [259, 277] on link "Jesse" at bounding box center [287, 278] width 81 height 15
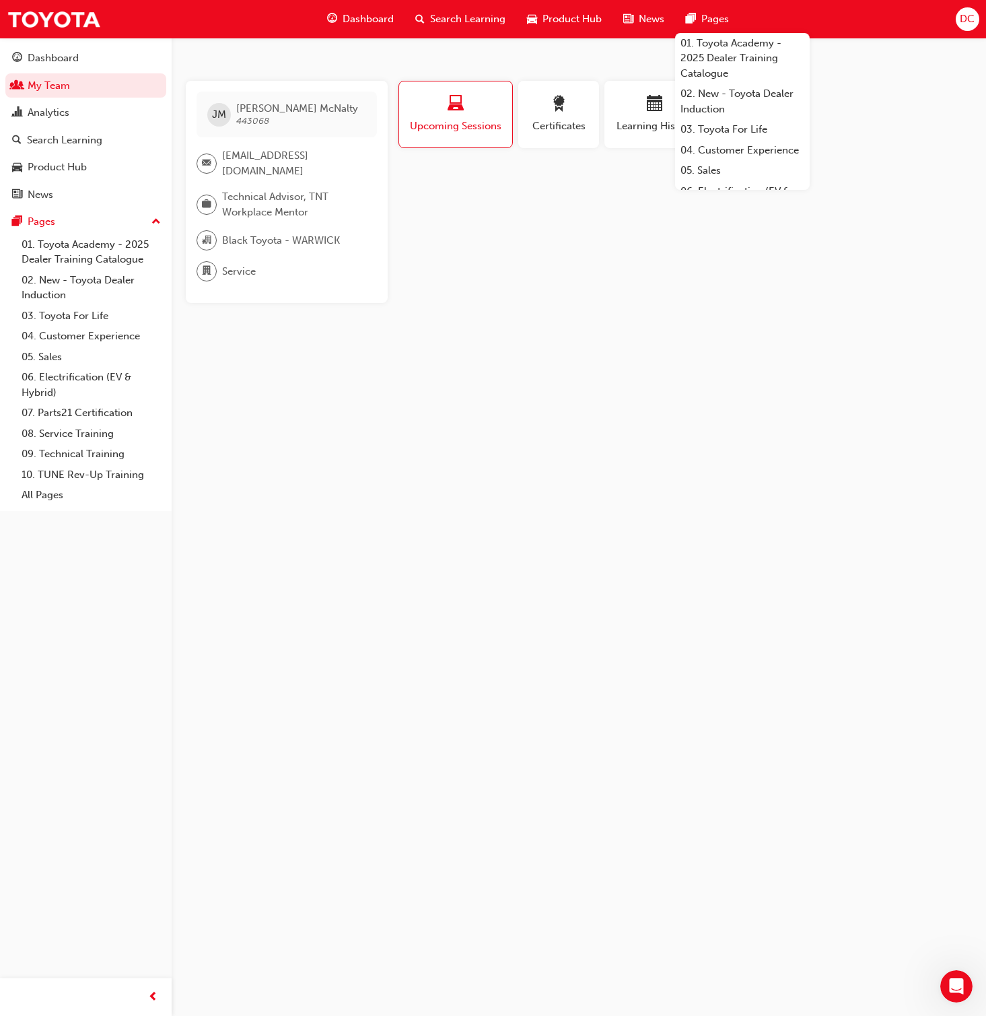
click at [611, 267] on div "Profile Upcoming Sessions Certificates Learning History Subscription JM Jesse M…" at bounding box center [686, 192] width 574 height 222
click at [645, 120] on span "Learning History" at bounding box center [655, 125] width 81 height 15
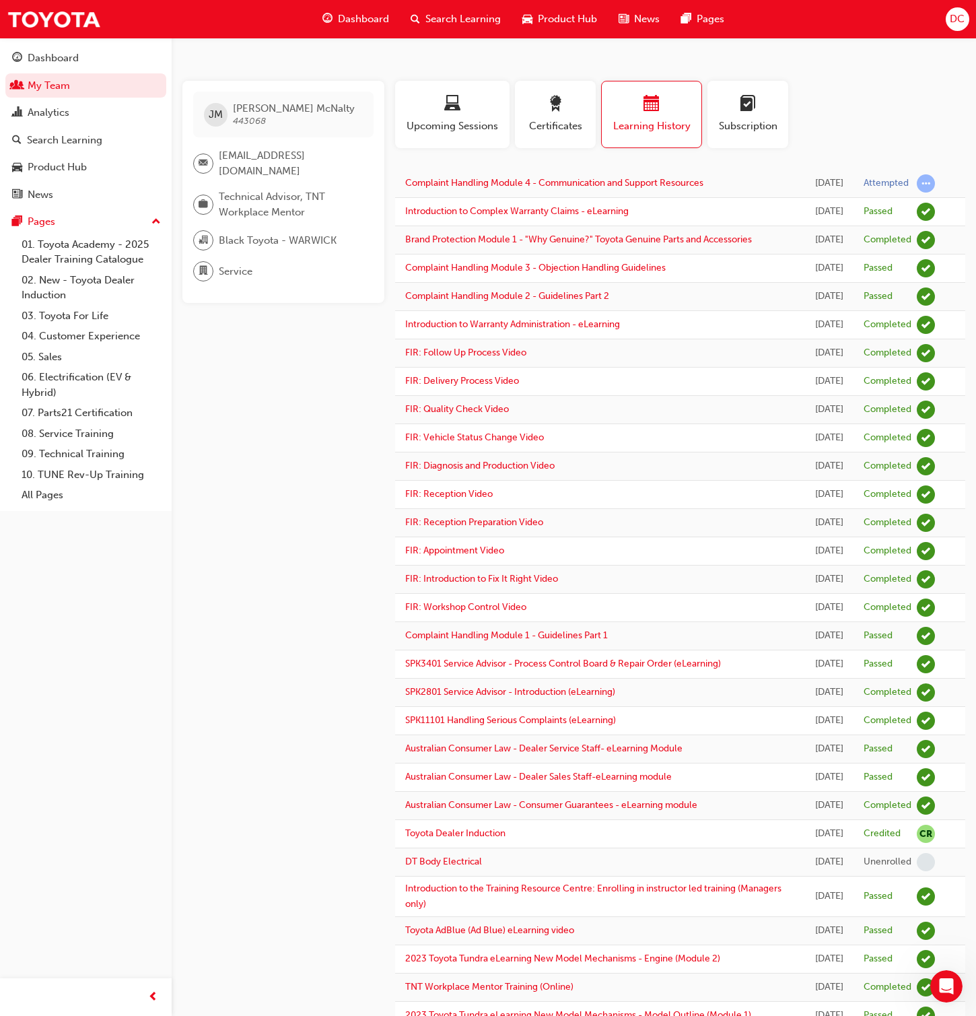
click at [918, 83] on div "Profile Upcoming Sessions Certificates Learning History Subscription" at bounding box center [680, 120] width 586 height 78
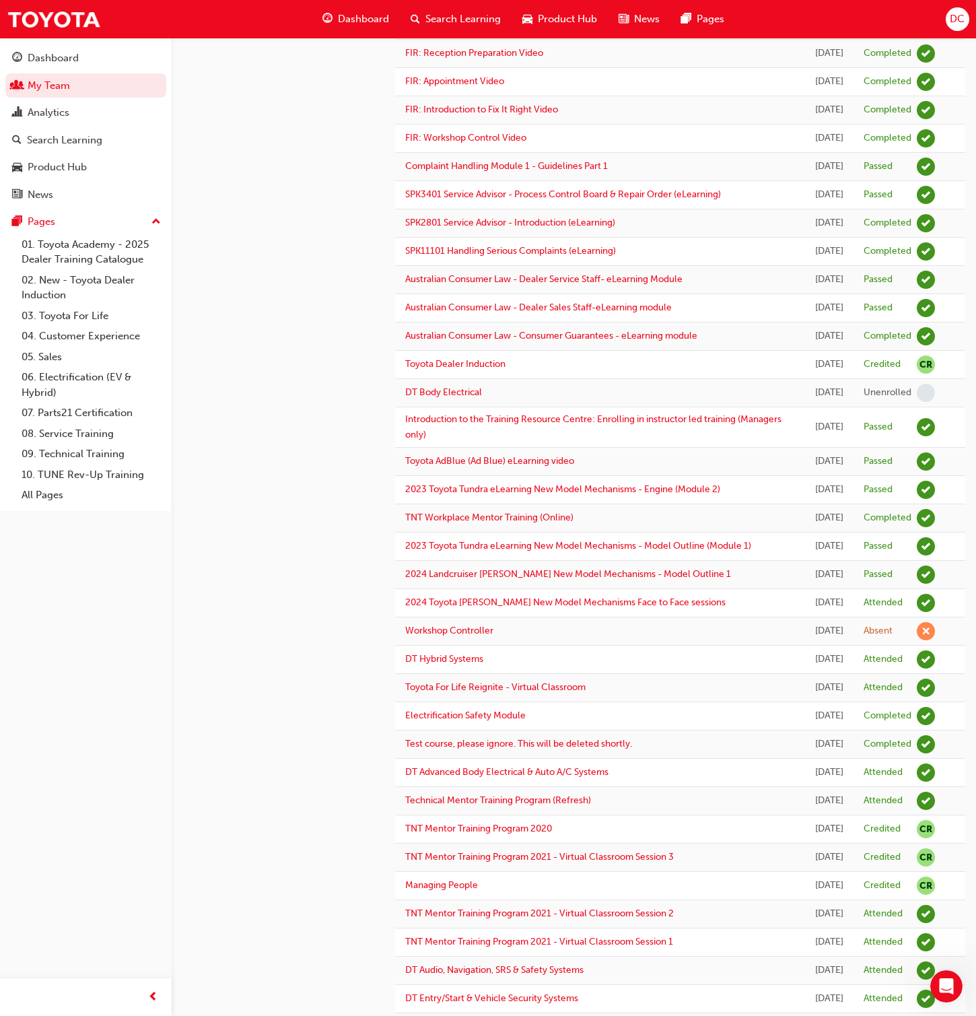
scroll to position [1155, 0]
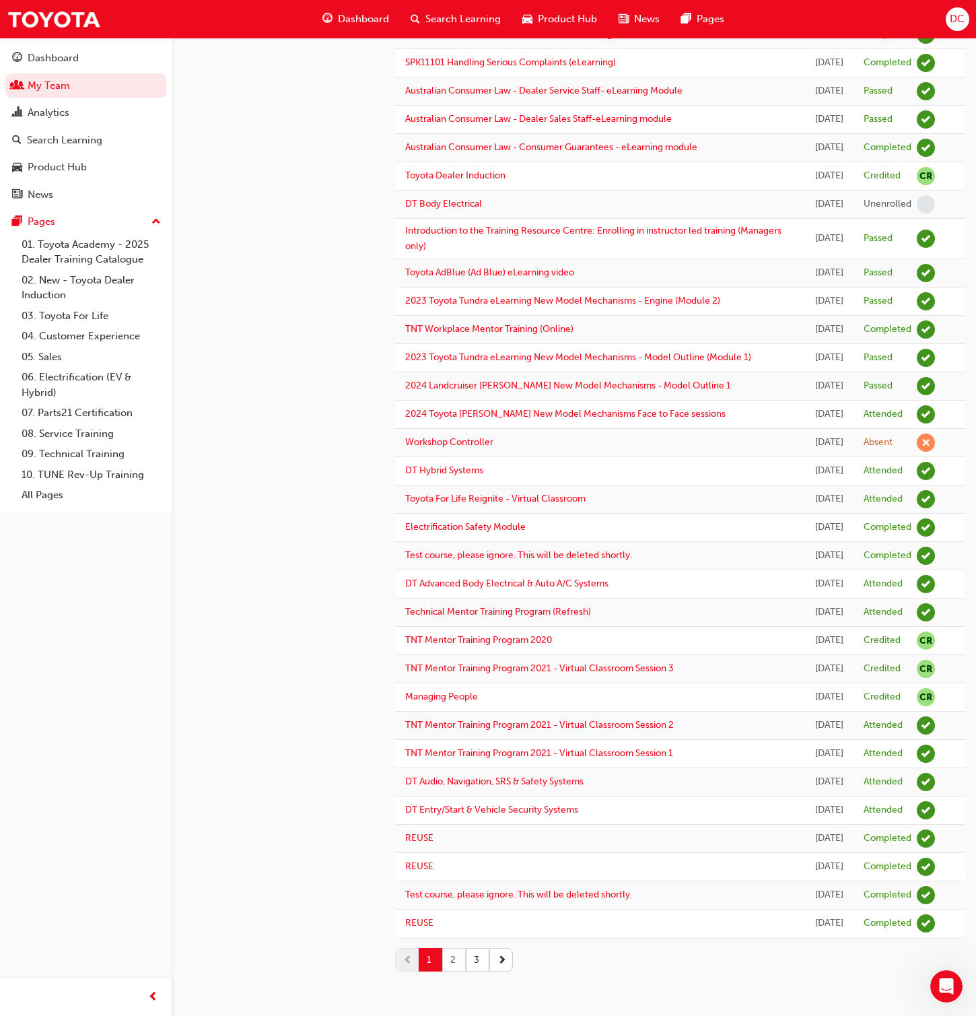
click at [452, 653] on button "2" at bounding box center [454, 960] width 24 height 24
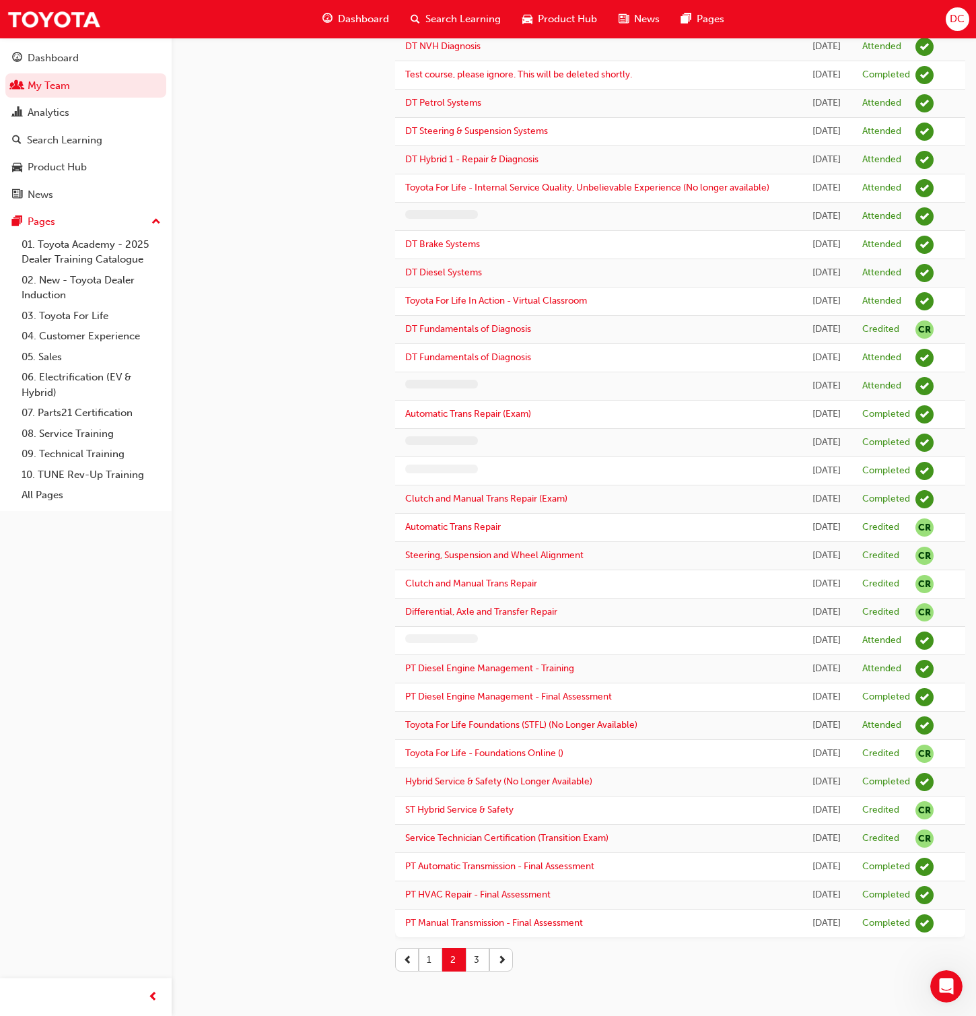
scroll to position [767, 0]
click at [478, 653] on button "3" at bounding box center [478, 960] width 24 height 24
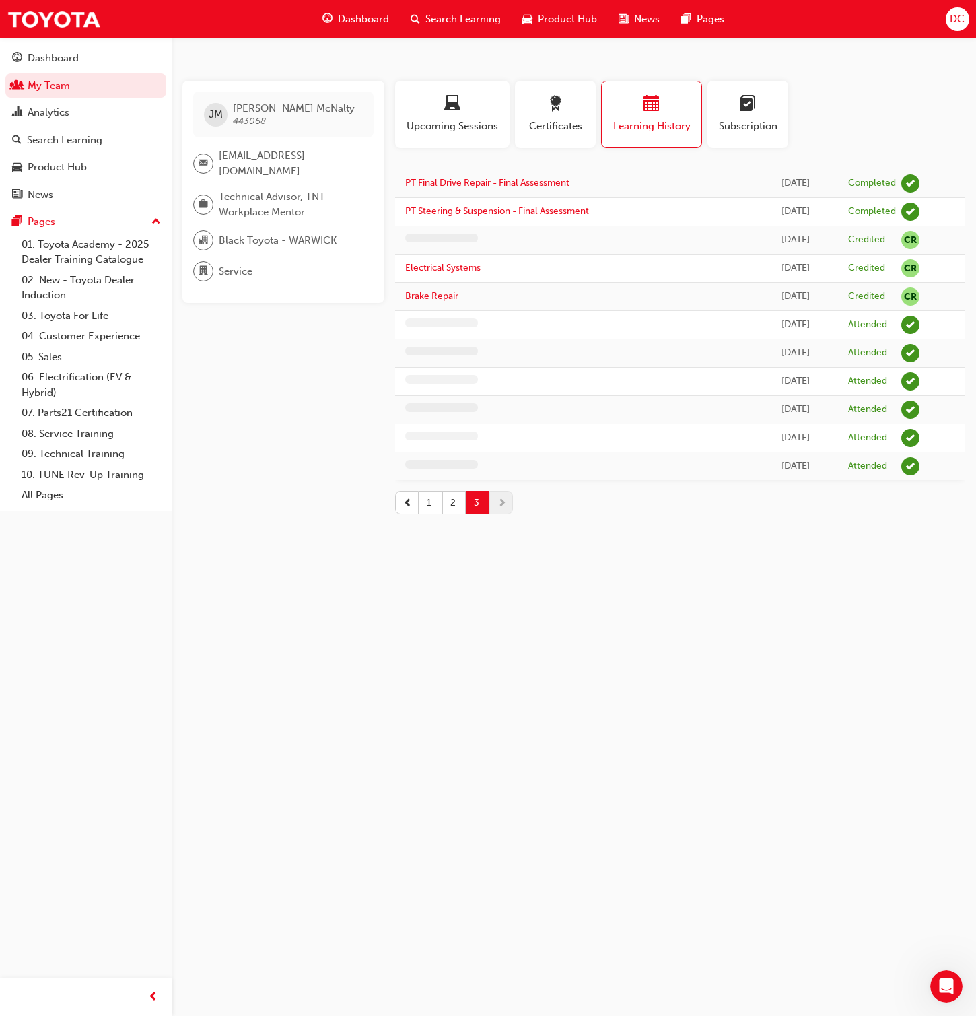
scroll to position [0, 0]
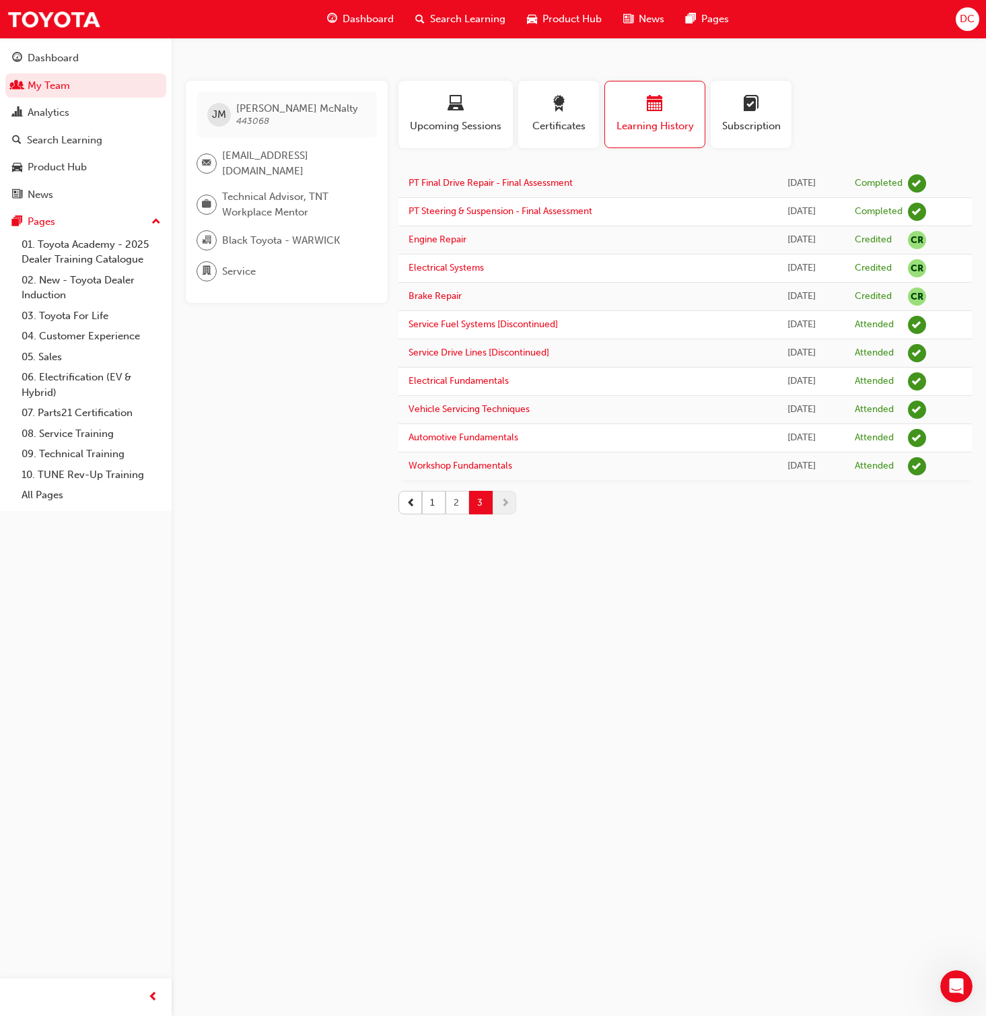
click at [458, 503] on button "2" at bounding box center [458, 503] width 24 height 24
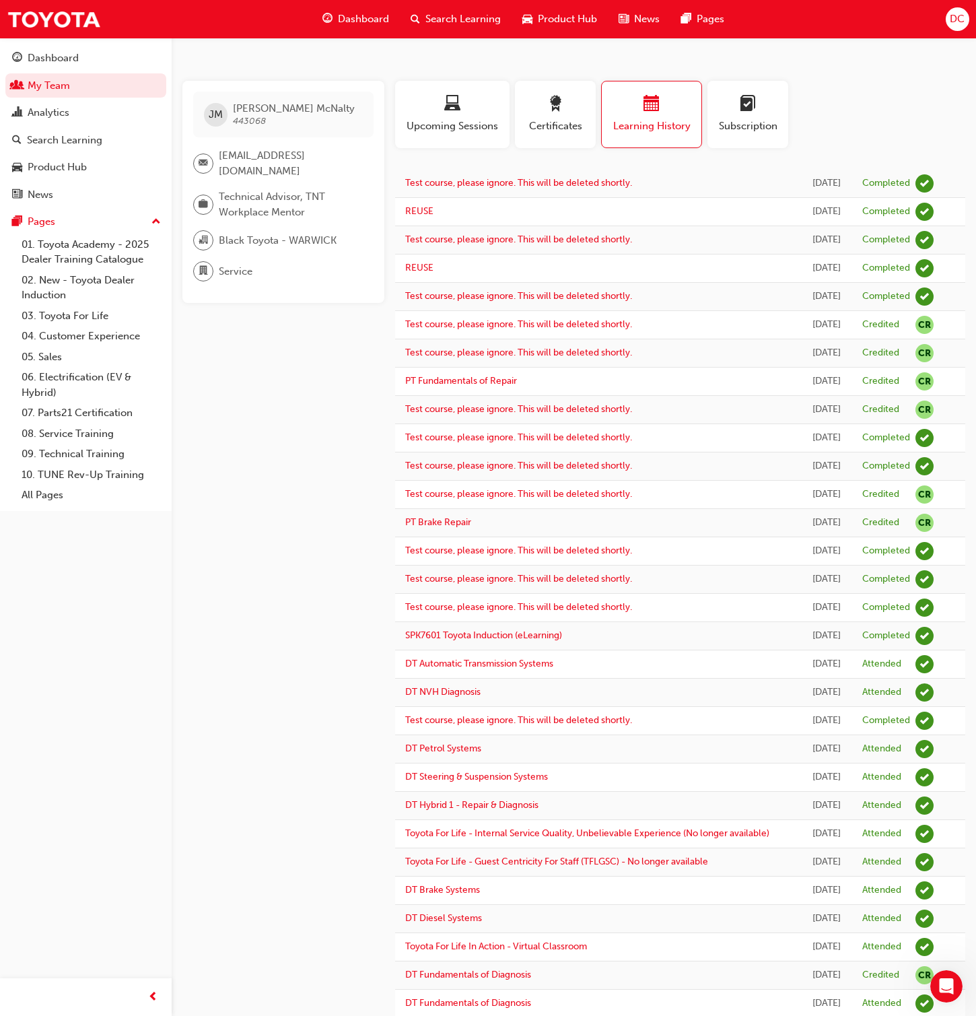
scroll to position [767, 0]
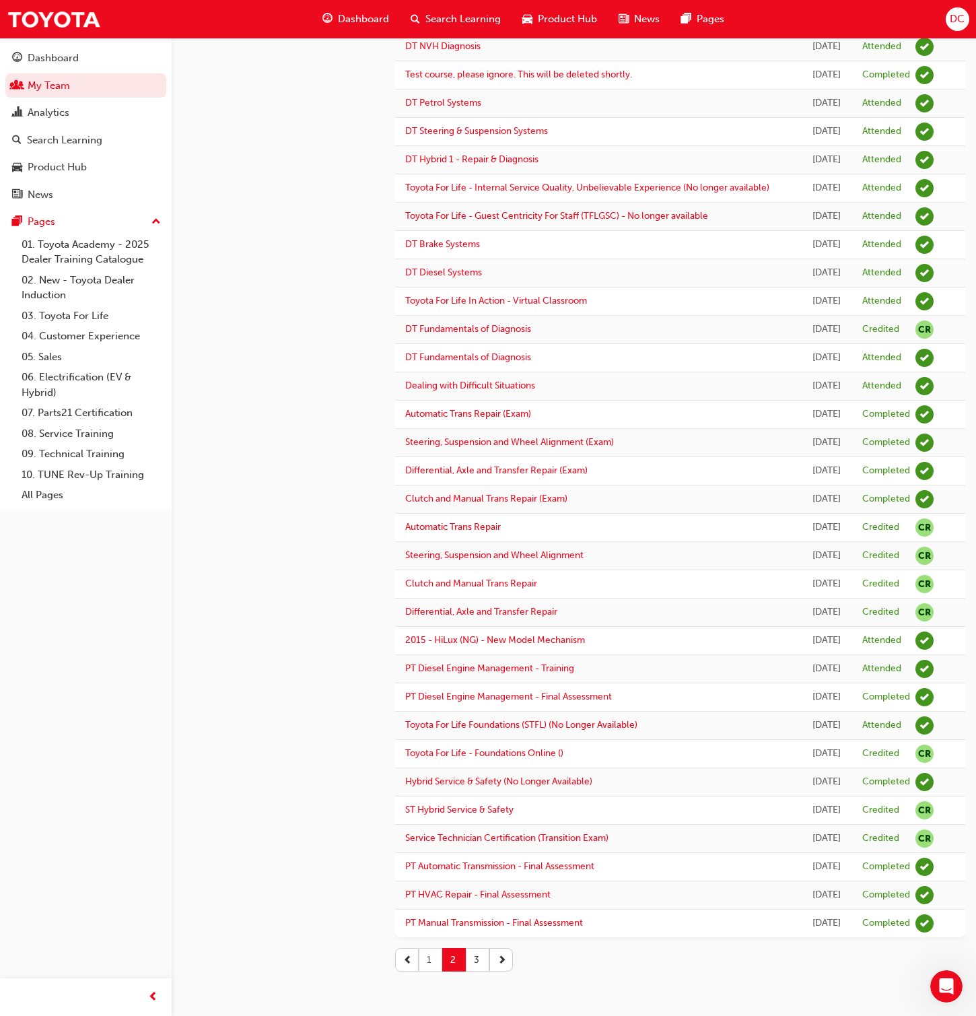
click at [428, 653] on button "1" at bounding box center [431, 960] width 24 height 24
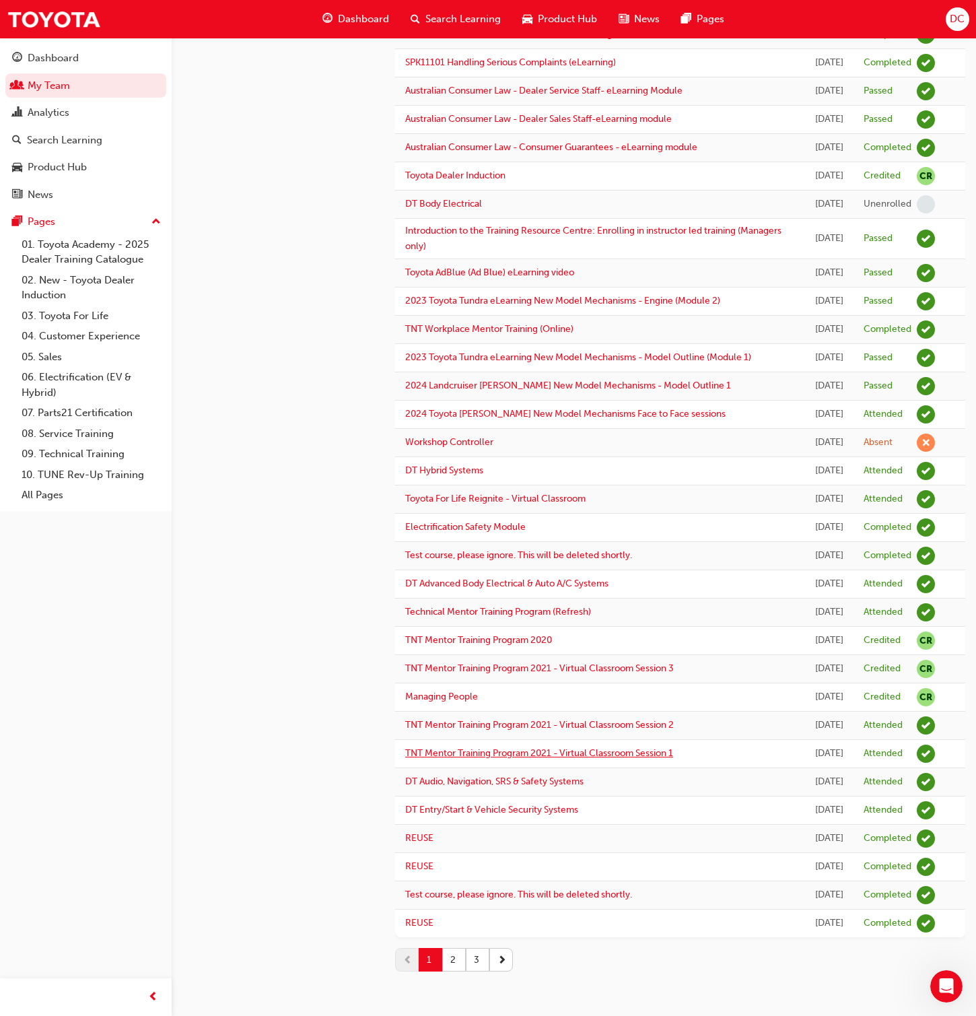
scroll to position [1155, 0]
click at [456, 653] on button "2" at bounding box center [454, 960] width 24 height 24
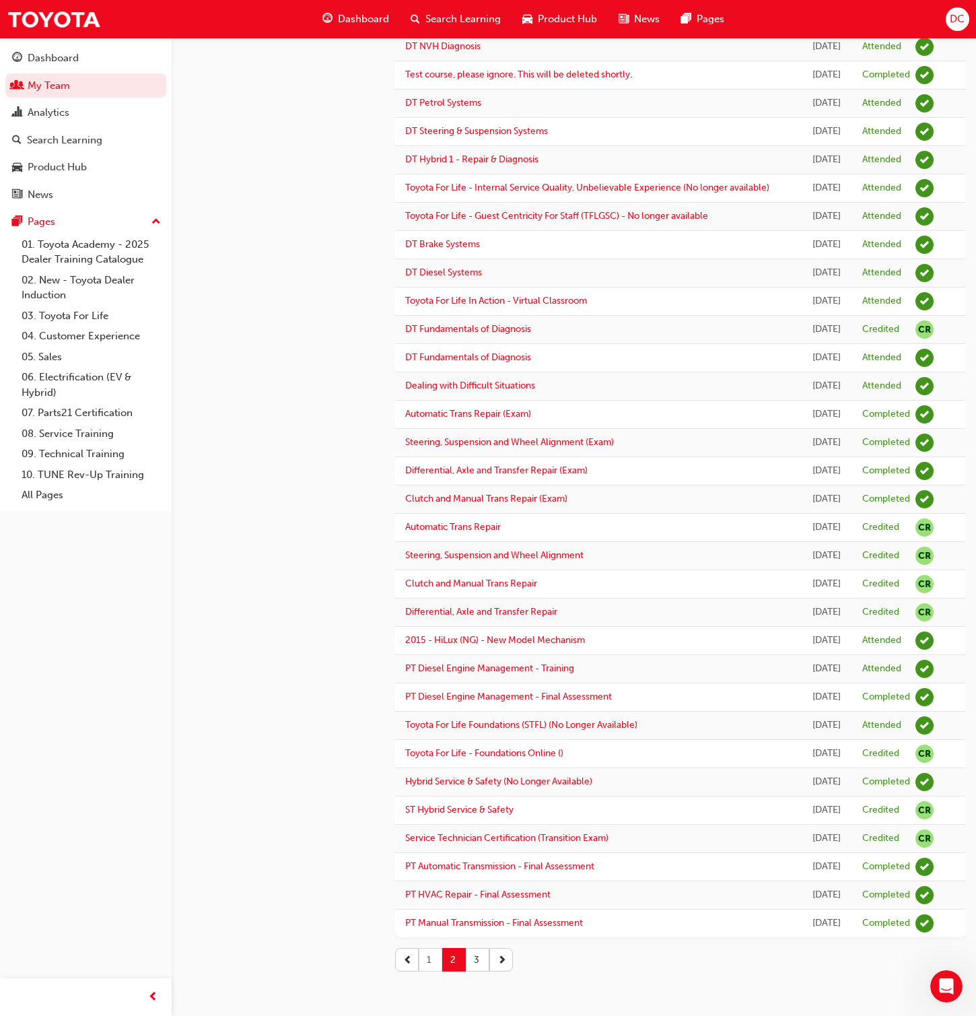
click at [425, 653] on button "1" at bounding box center [431, 960] width 24 height 24
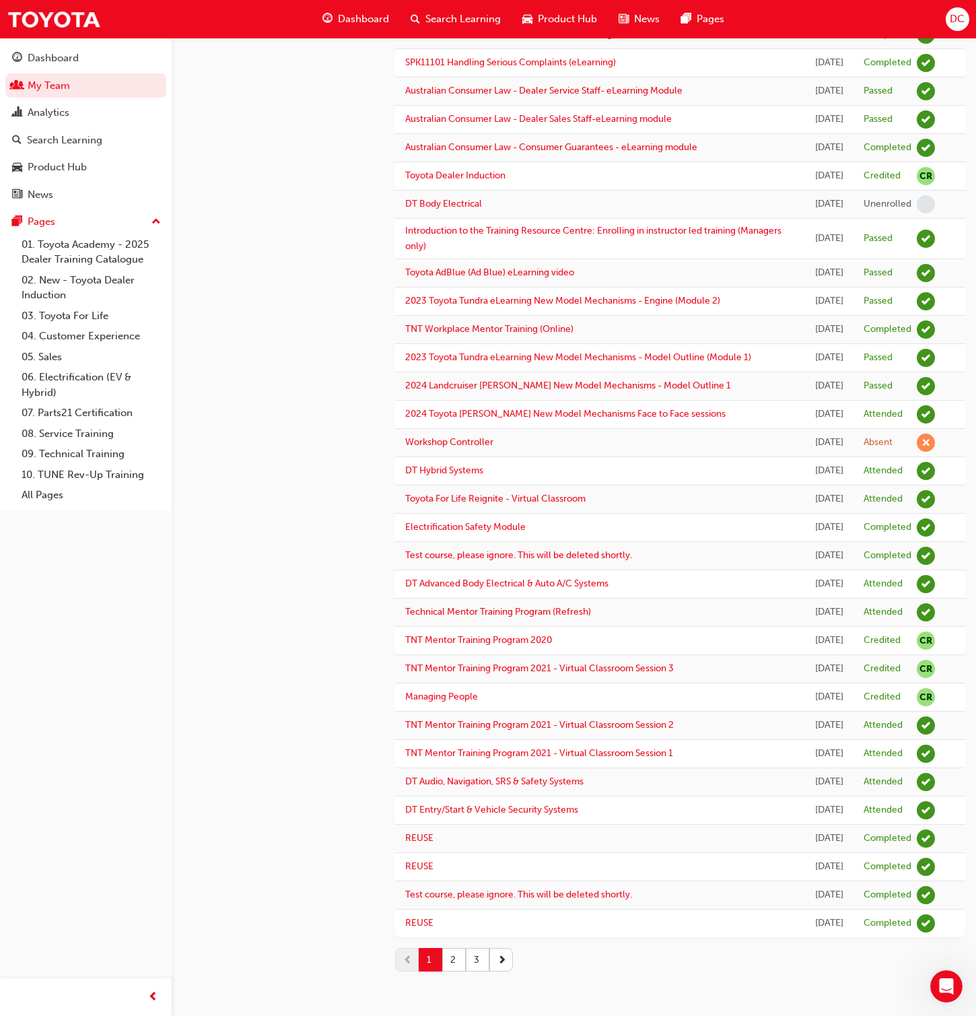
scroll to position [1155, 0]
click at [475, 653] on button "3" at bounding box center [478, 960] width 24 height 24
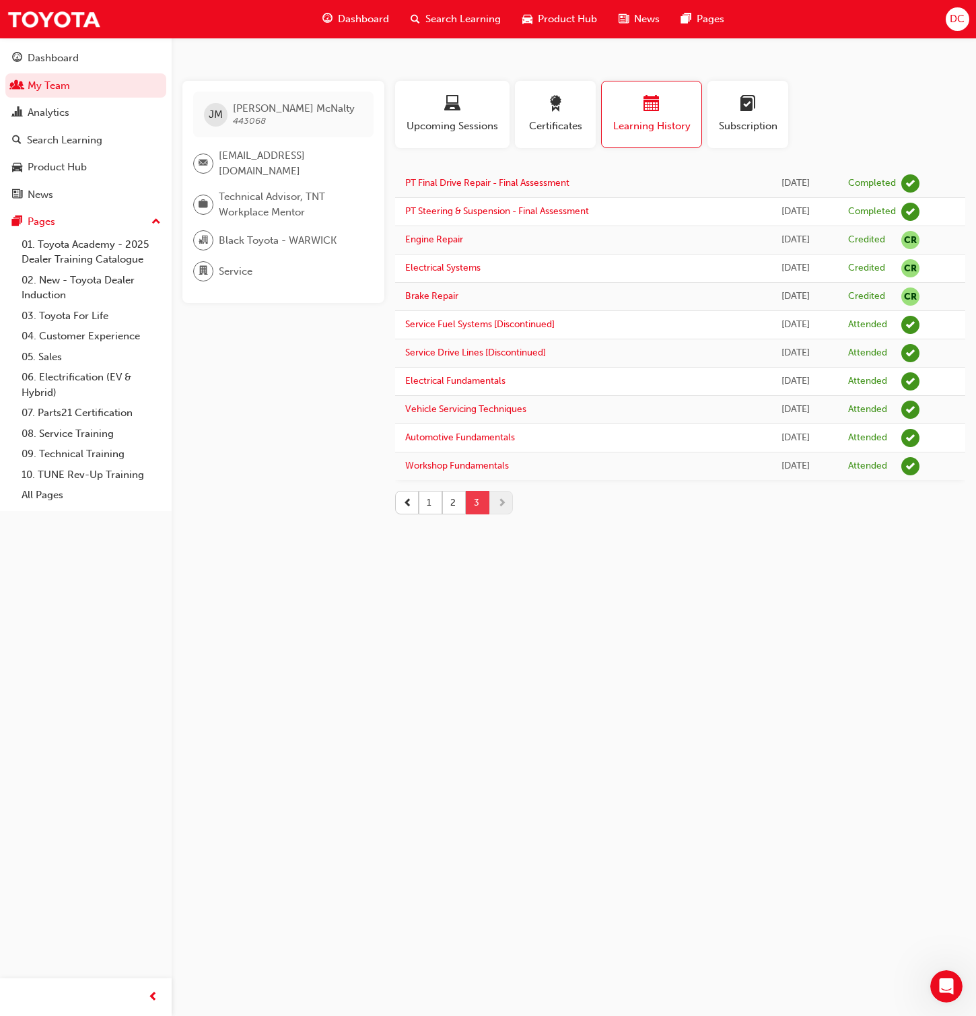
scroll to position [0, 0]
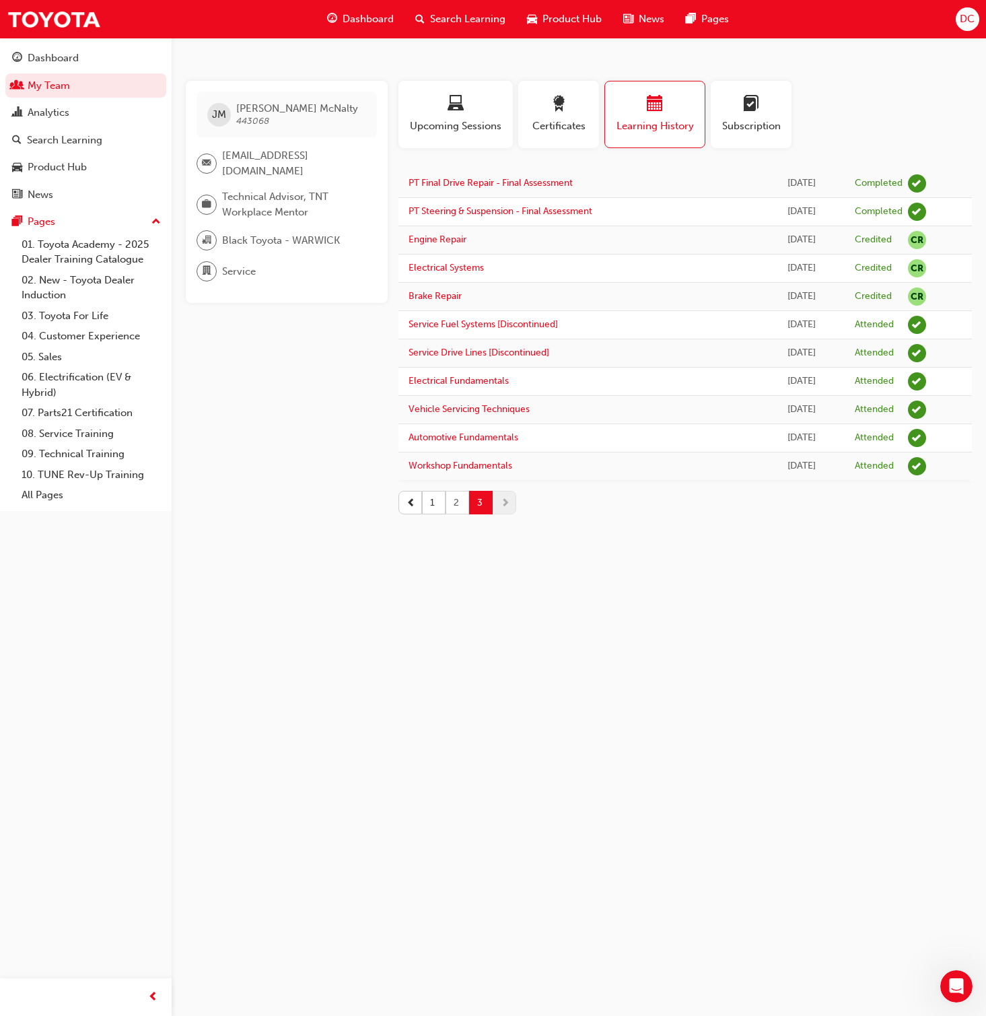
click at [454, 504] on button "2" at bounding box center [458, 503] width 24 height 24
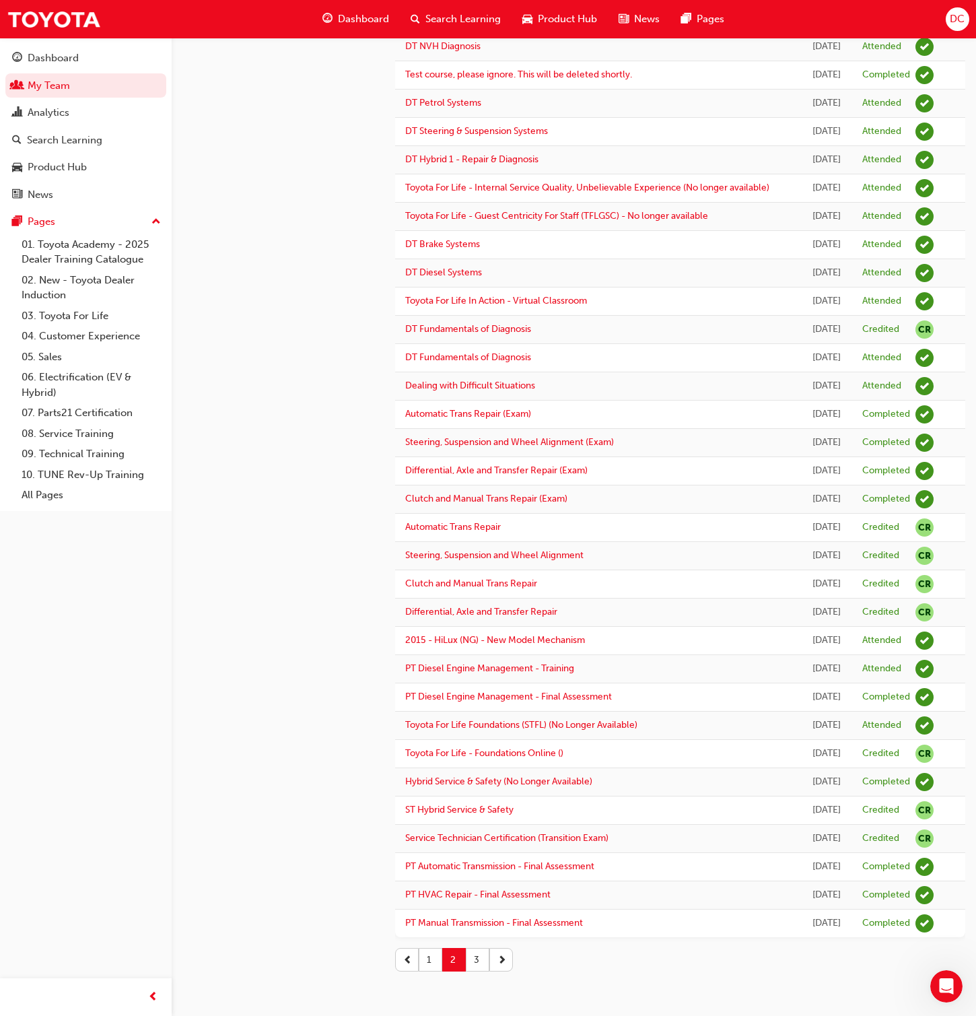
scroll to position [767, 0]
click at [431, 653] on button "1" at bounding box center [431, 960] width 24 height 24
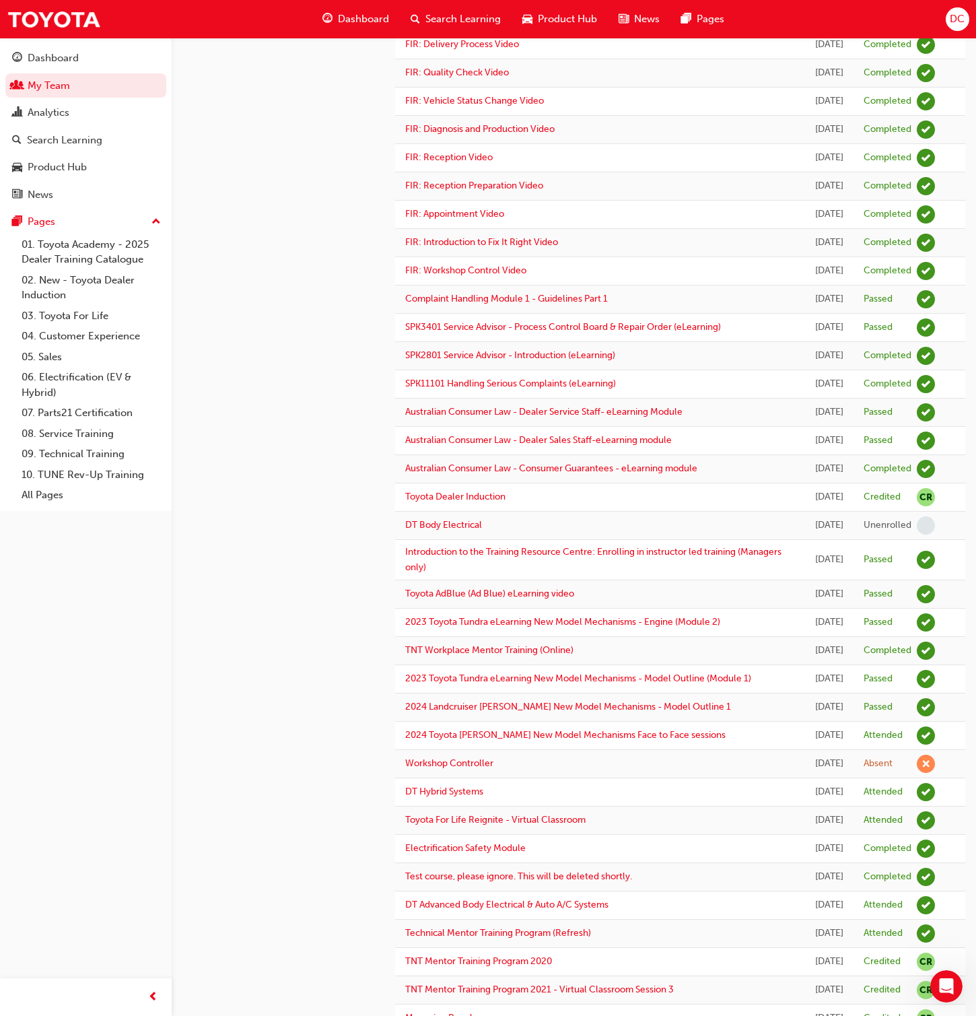
scroll to position [0, 0]
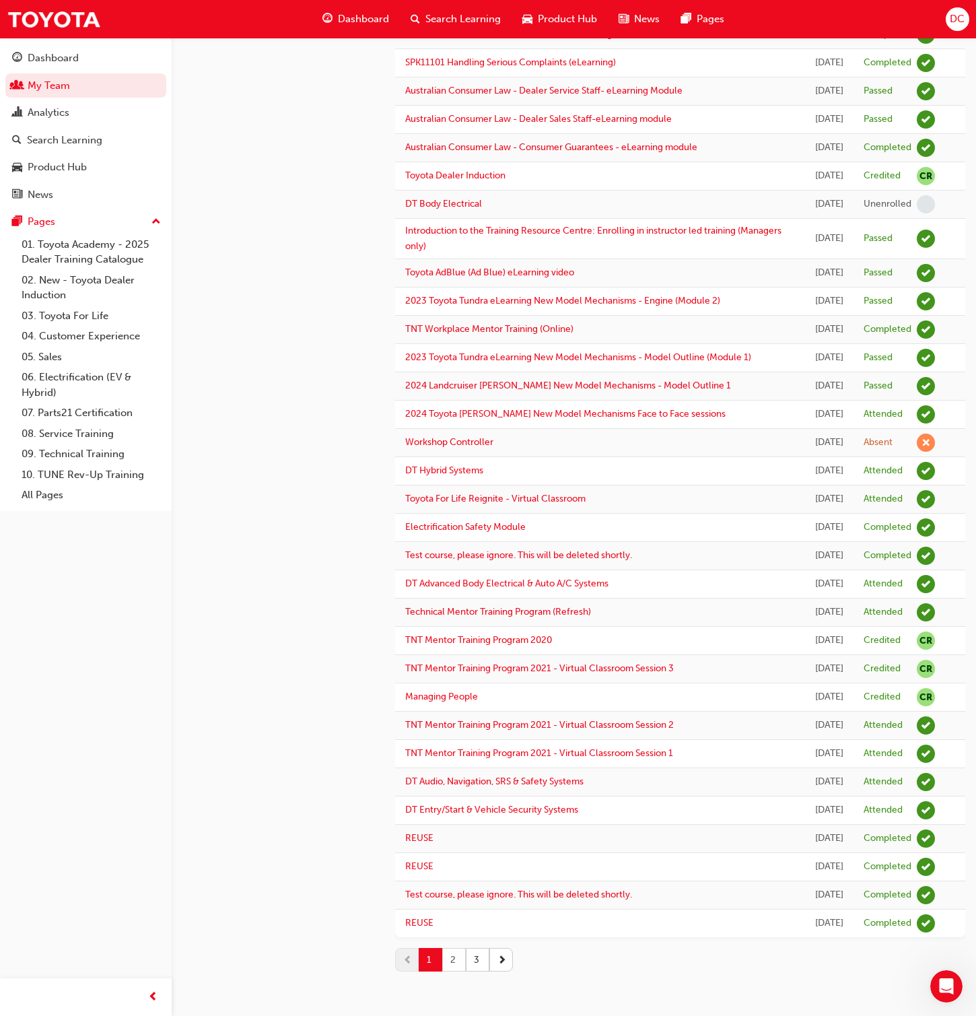
click at [454, 653] on button "2" at bounding box center [454, 960] width 24 height 24
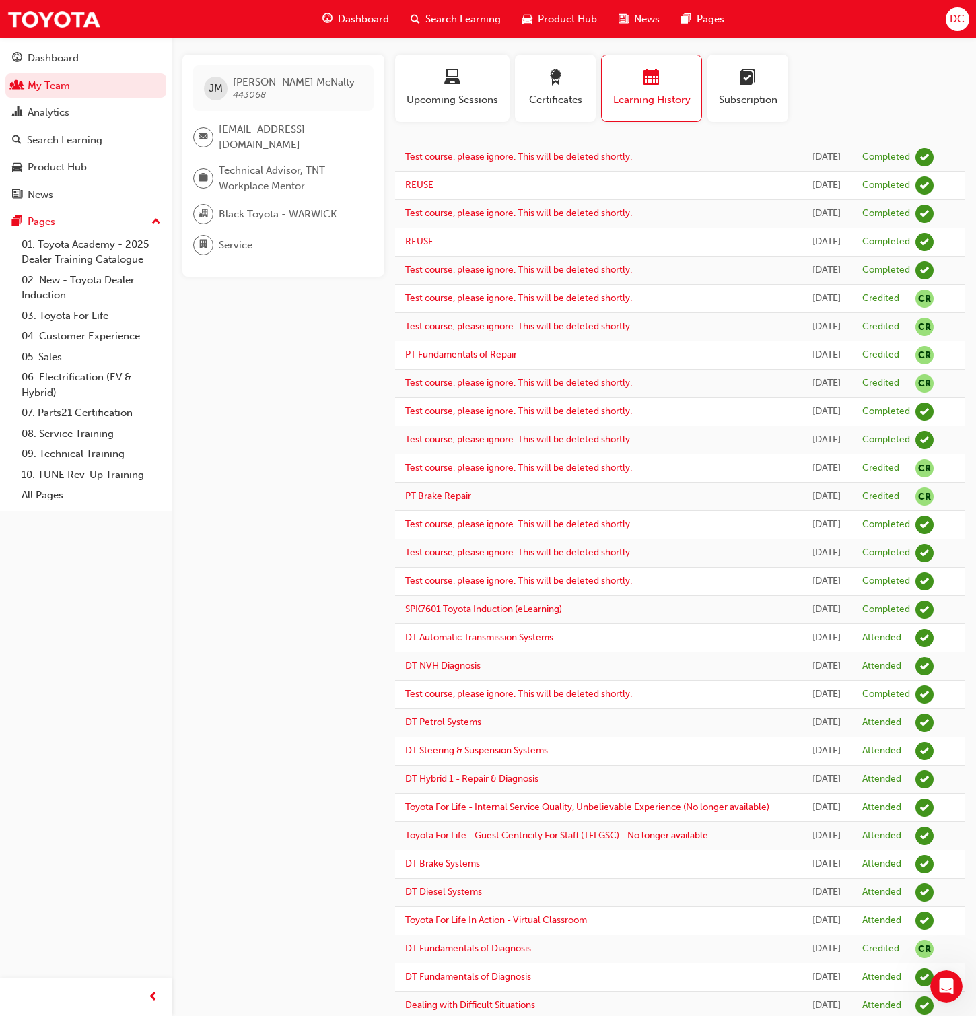
scroll to position [767, 0]
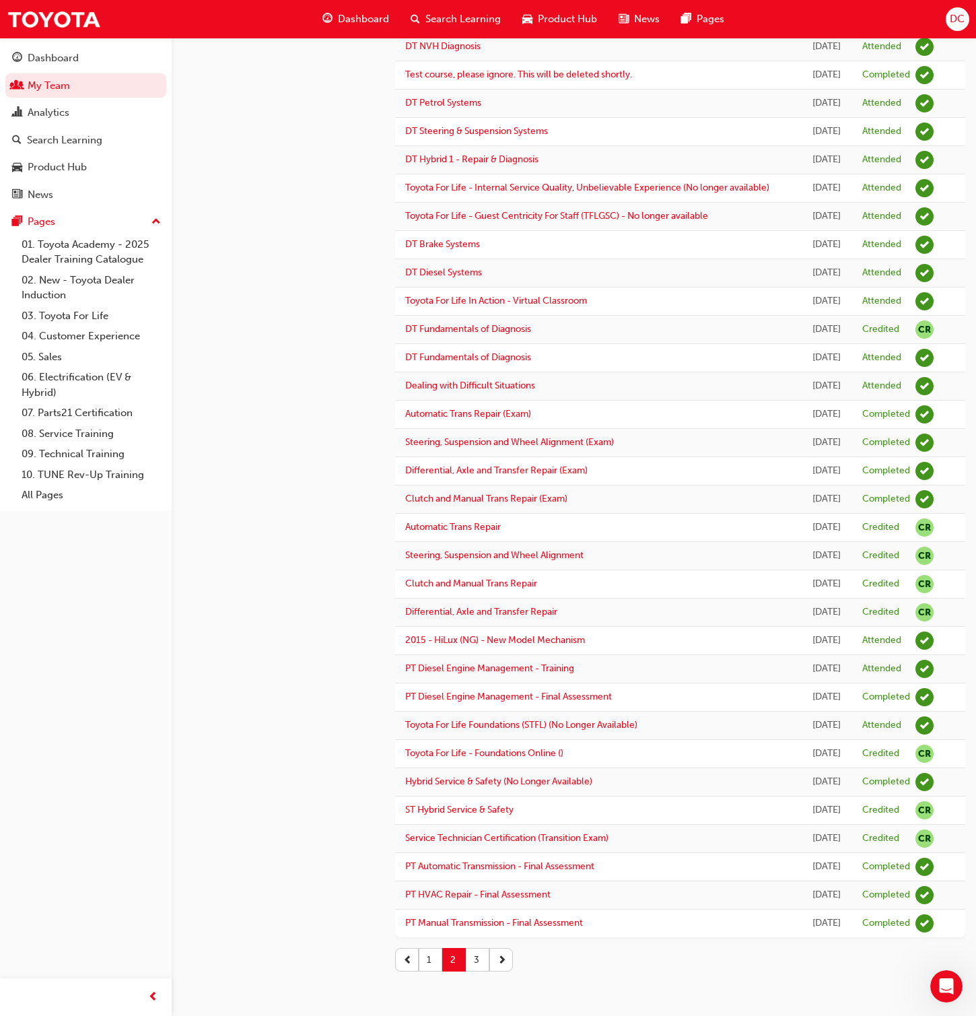
click at [474, 653] on button "3" at bounding box center [478, 960] width 24 height 24
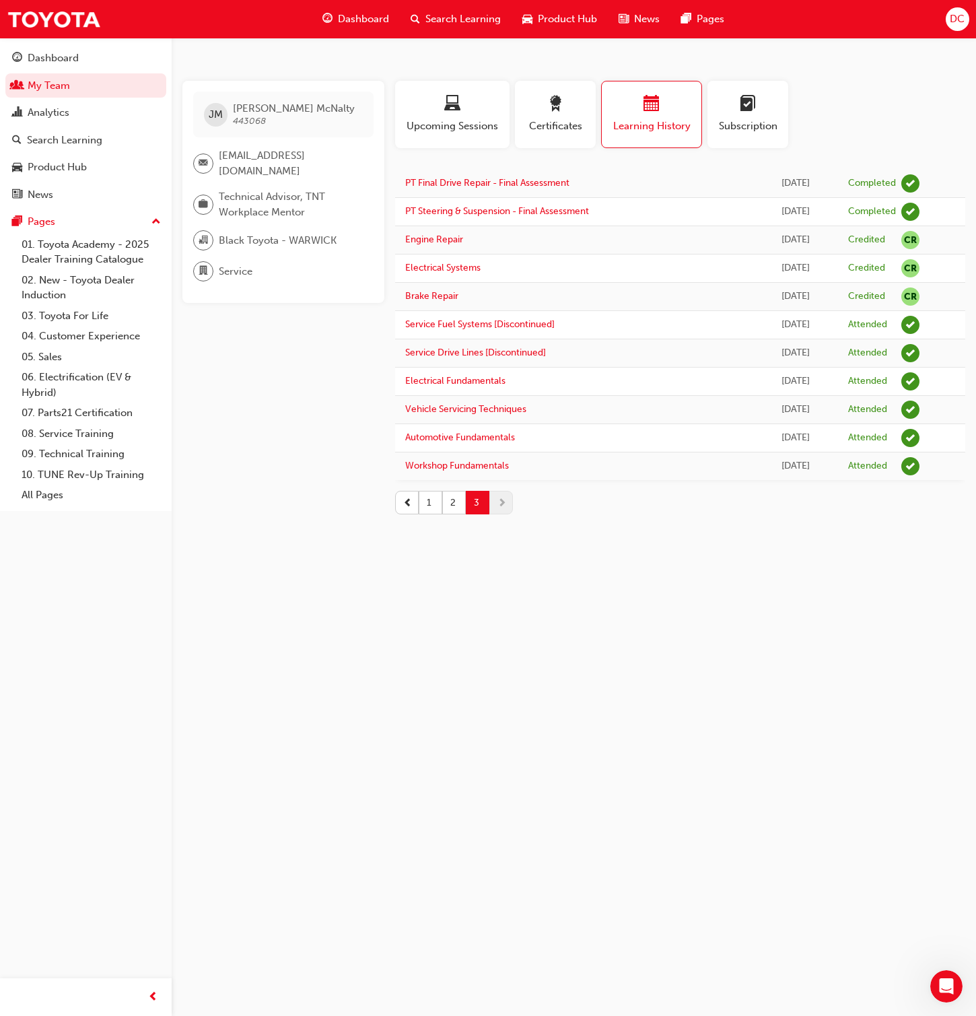
scroll to position [0, 0]
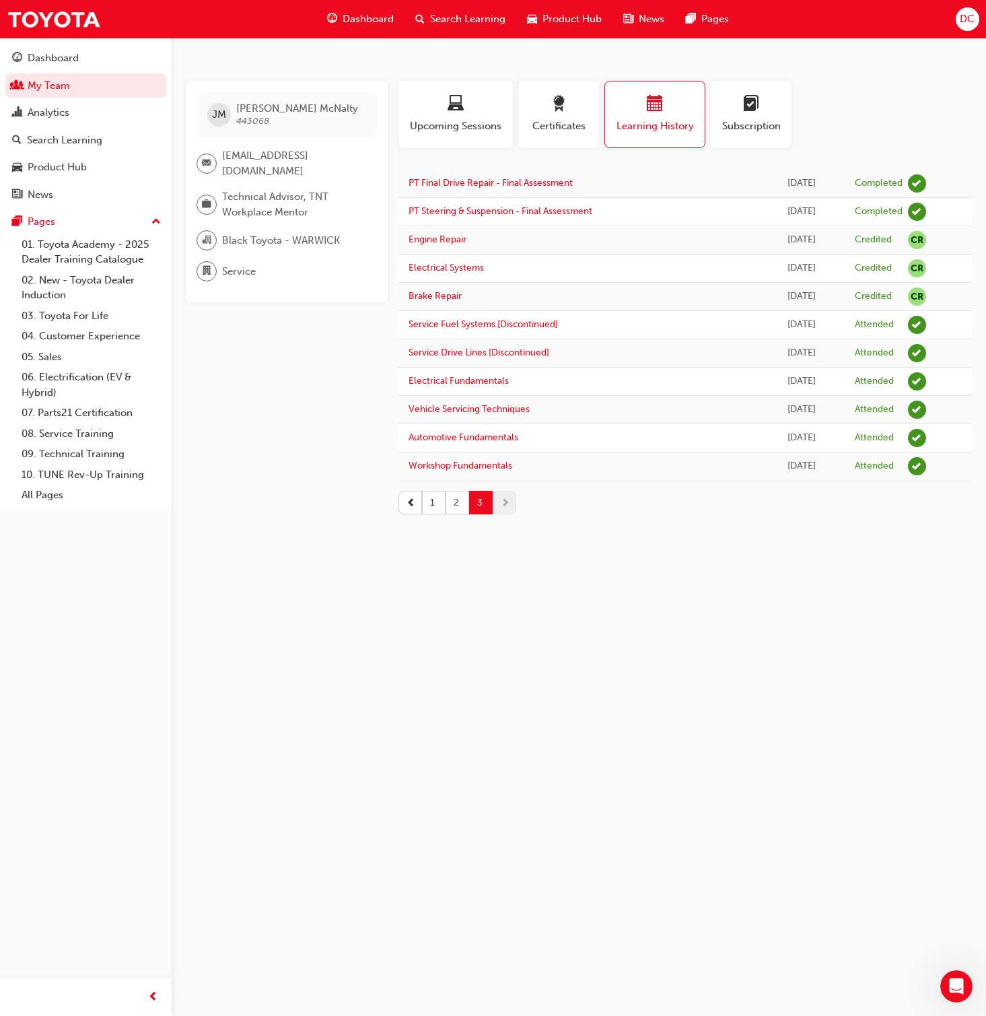
click at [454, 506] on button "2" at bounding box center [458, 503] width 24 height 24
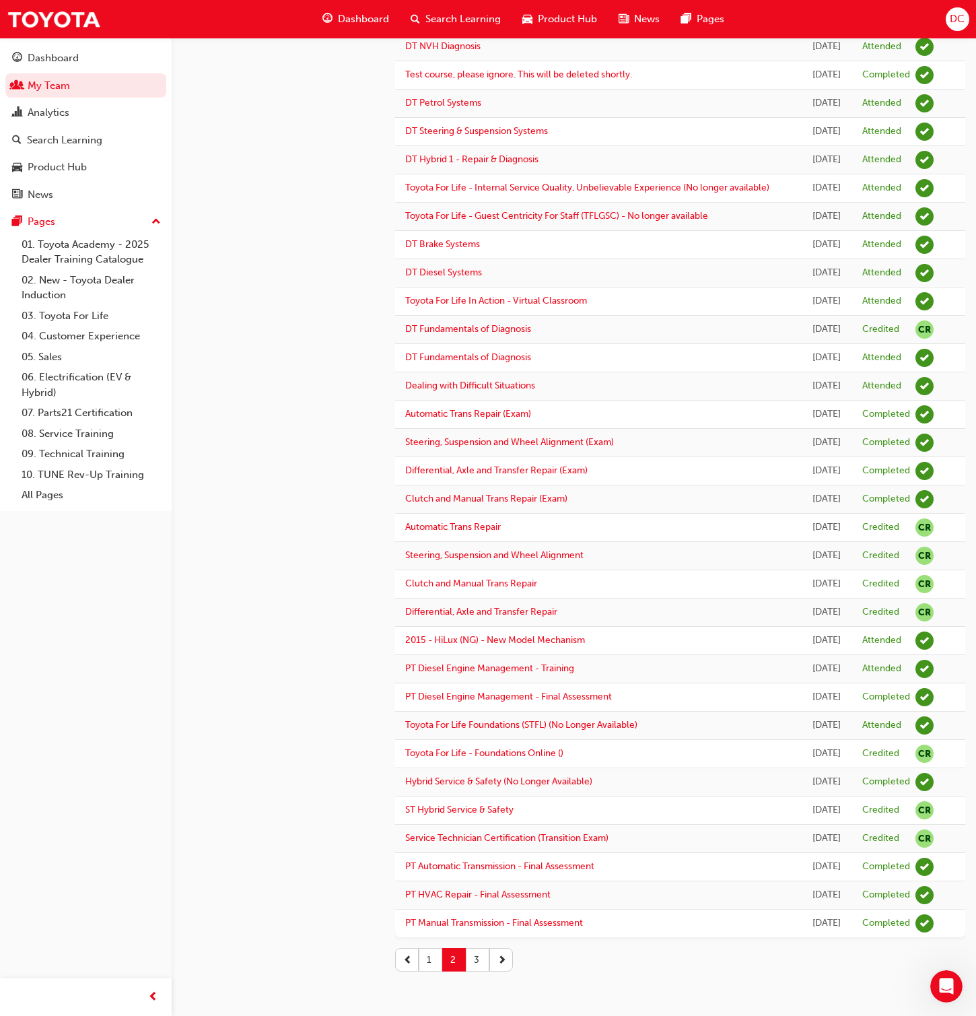
scroll to position [767, 0]
click at [471, 653] on link "PT HVAC Repair - Final Assessment" at bounding box center [477, 894] width 145 height 11
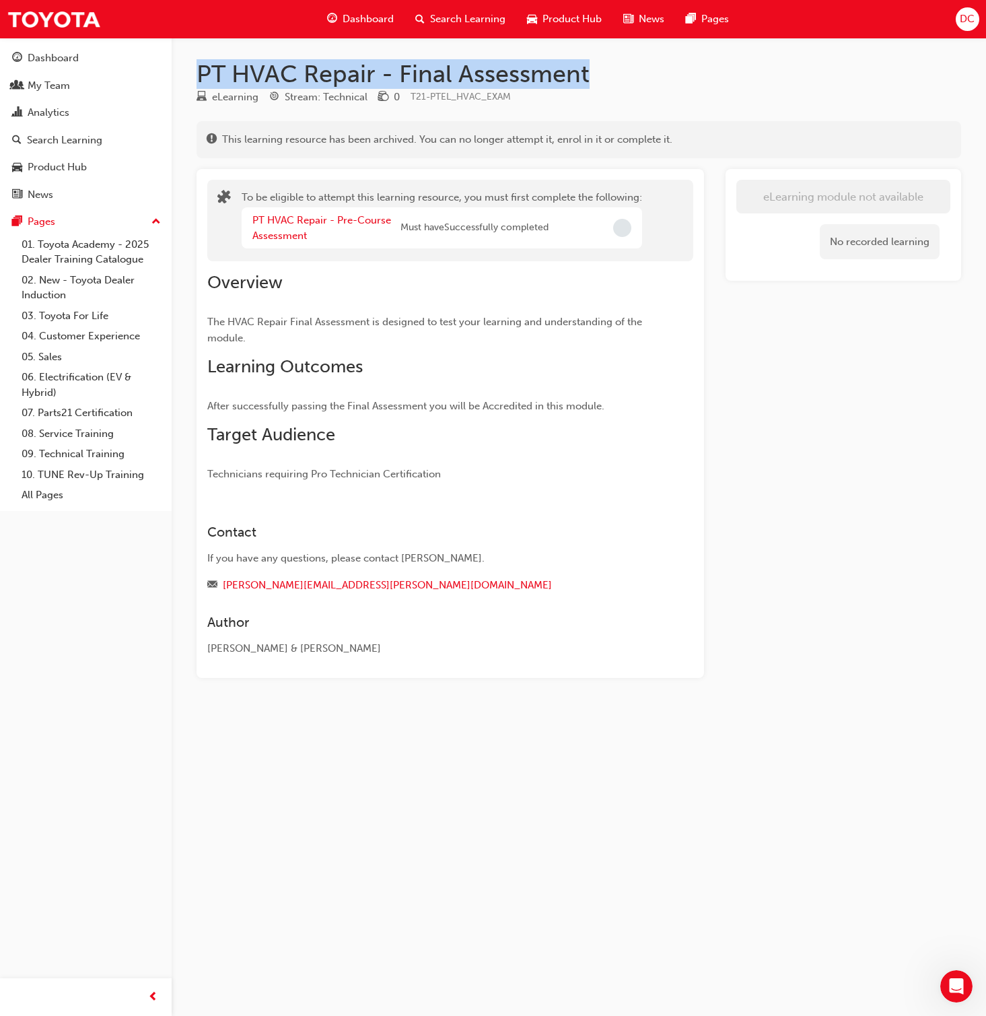
drag, startPoint x: 592, startPoint y: 83, endPoint x: 198, endPoint y: 77, distance: 393.9
click at [198, 77] on h1 "PT HVAC Repair - Final Assessment" at bounding box center [579, 74] width 765 height 30
copy h1 "PT HVAC Repair - Final Assessment"
click at [300, 219] on link "PT HVAC Repair - Pre-Course Assessment" at bounding box center [321, 228] width 139 height 28
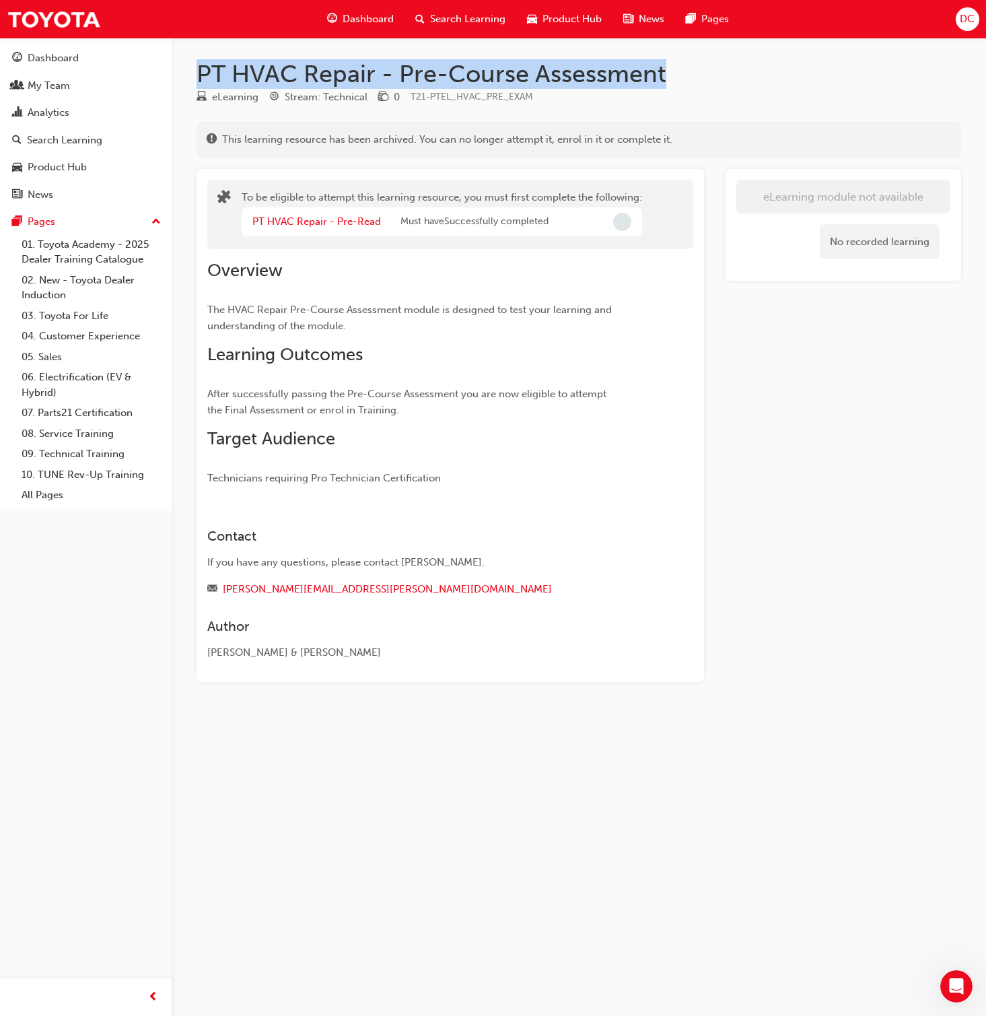
drag, startPoint x: 668, startPoint y: 79, endPoint x: 201, endPoint y: 81, distance: 467.3
click at [201, 81] on h1 "PT HVAC Repair - Pre-Course Assessment" at bounding box center [579, 74] width 765 height 30
copy h1 "PT HVAC Repair - Pre-Course Assessment"
click at [315, 222] on link "PT HVAC Repair - Pre-Read" at bounding box center [316, 221] width 129 height 12
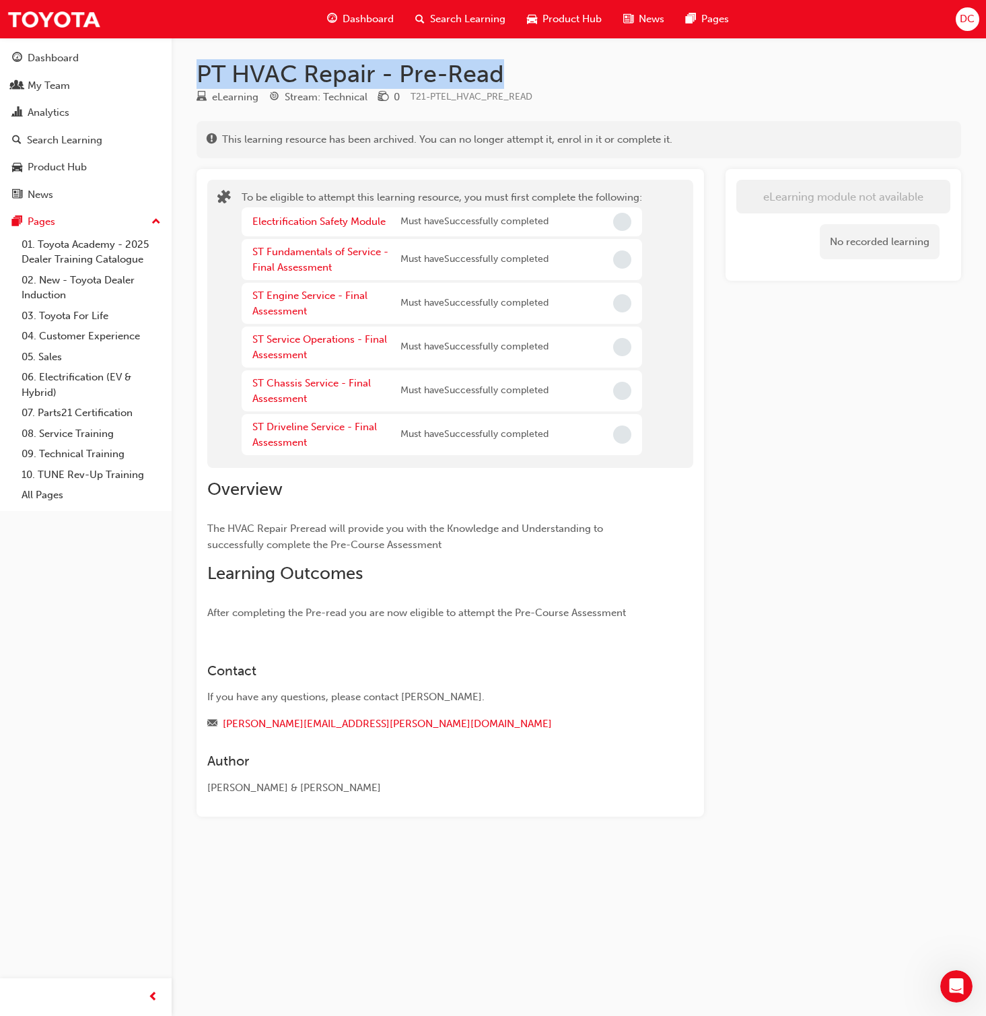
drag, startPoint x: 508, startPoint y: 76, endPoint x: 202, endPoint y: 71, distance: 306.4
click at [202, 71] on h1 "PT HVAC Repair - Pre-Read" at bounding box center [579, 74] width 765 height 30
copy h1 "PT HVAC Repair - Pre-Read"
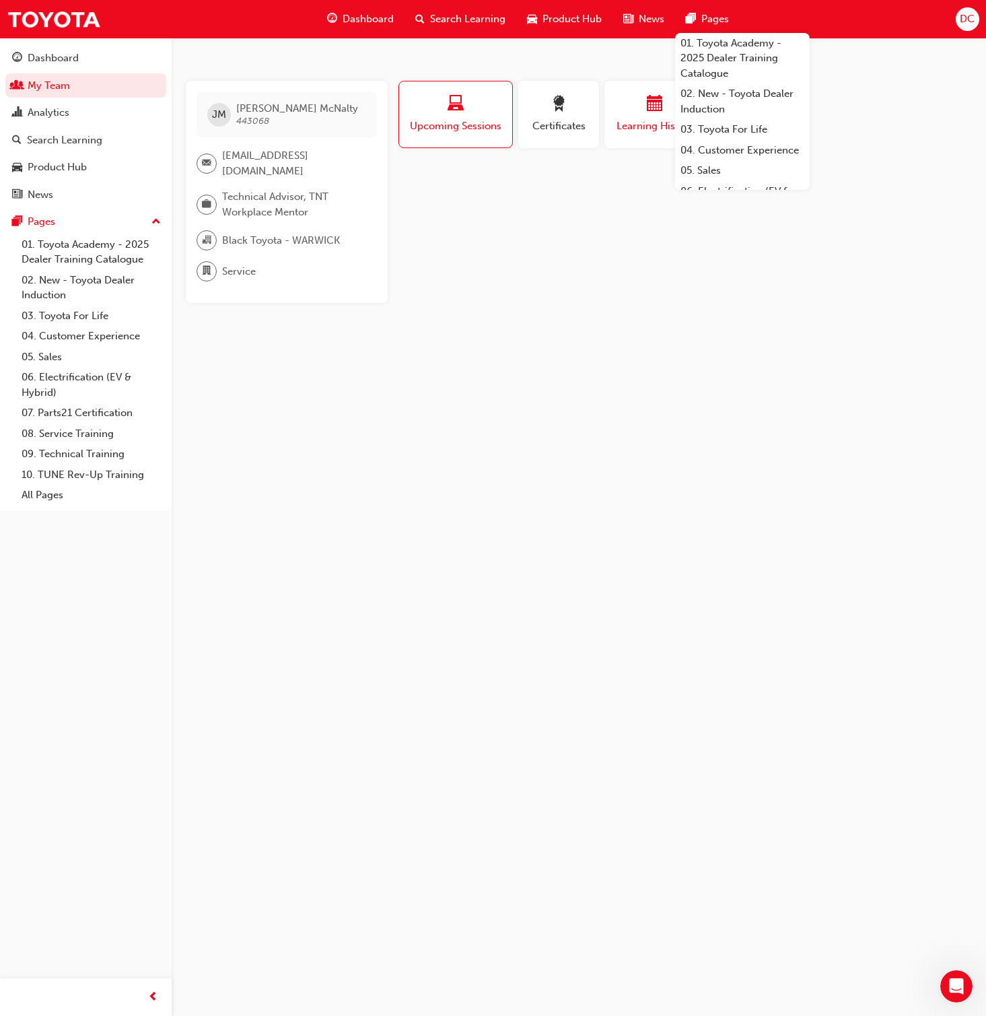
click at [633, 91] on button "Learning History" at bounding box center [655, 114] width 101 height 67
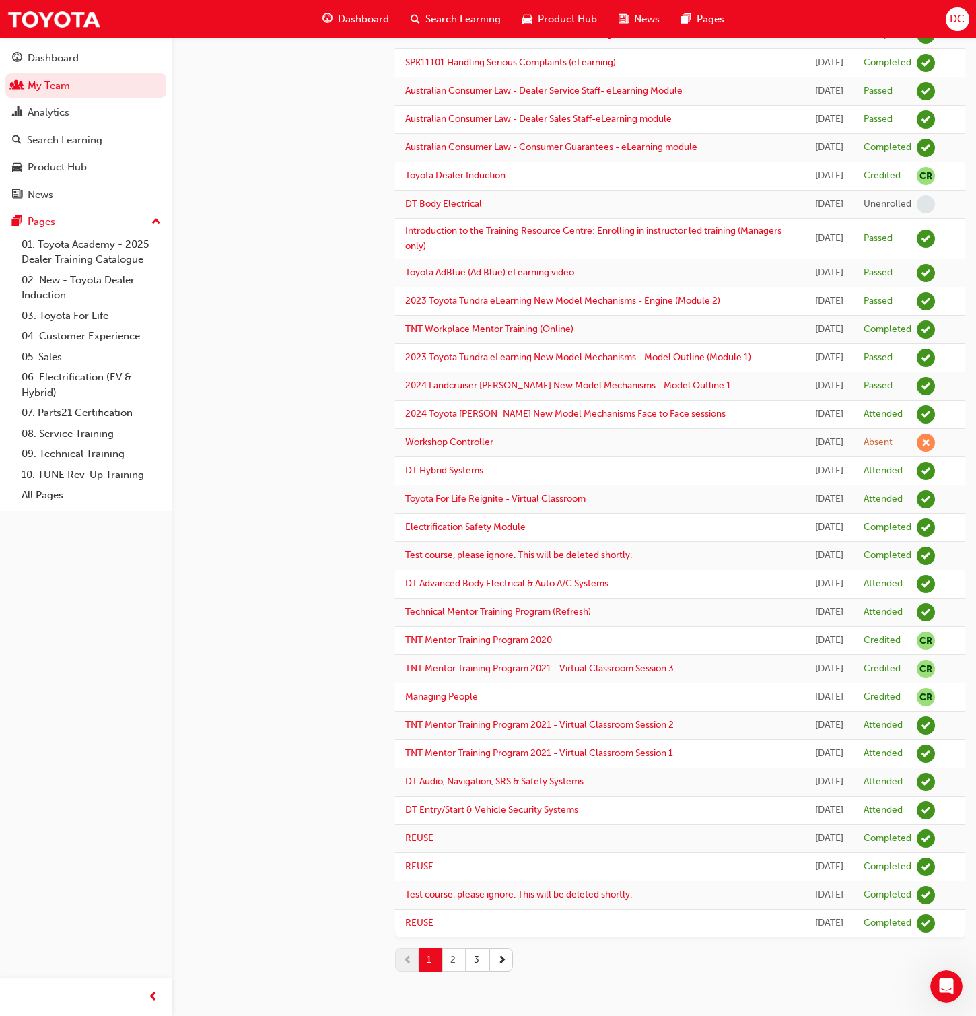
click at [457, 653] on button "2" at bounding box center [454, 960] width 24 height 24
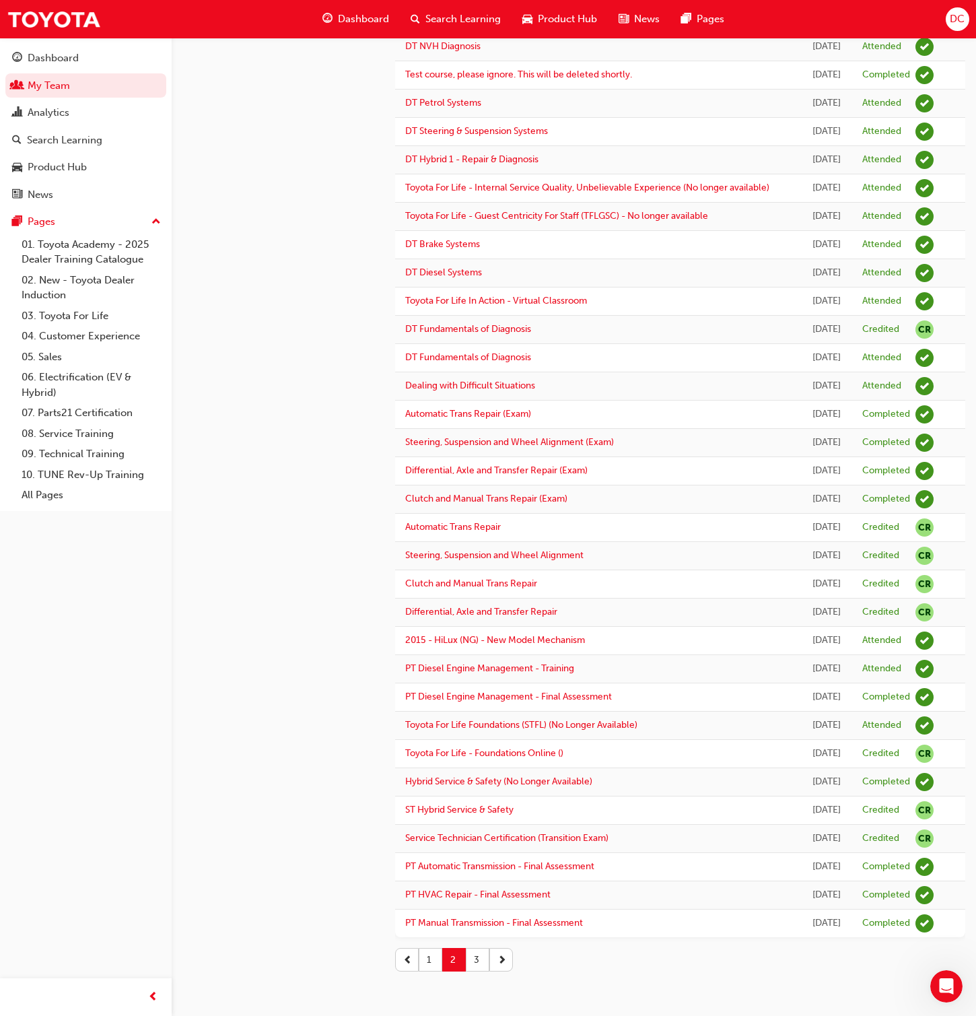
scroll to position [767, 0]
click at [477, 653] on button "3" at bounding box center [478, 960] width 24 height 24
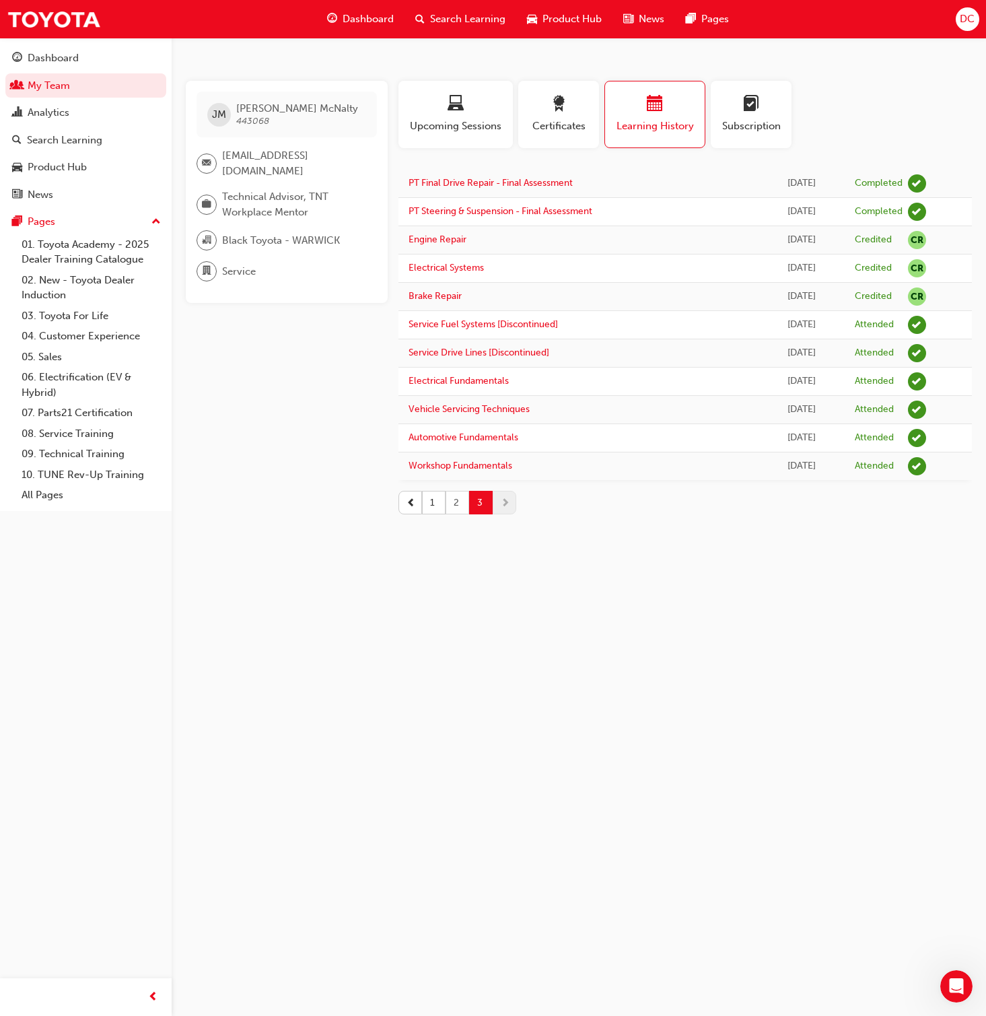
click at [454, 497] on button "2" at bounding box center [458, 503] width 24 height 24
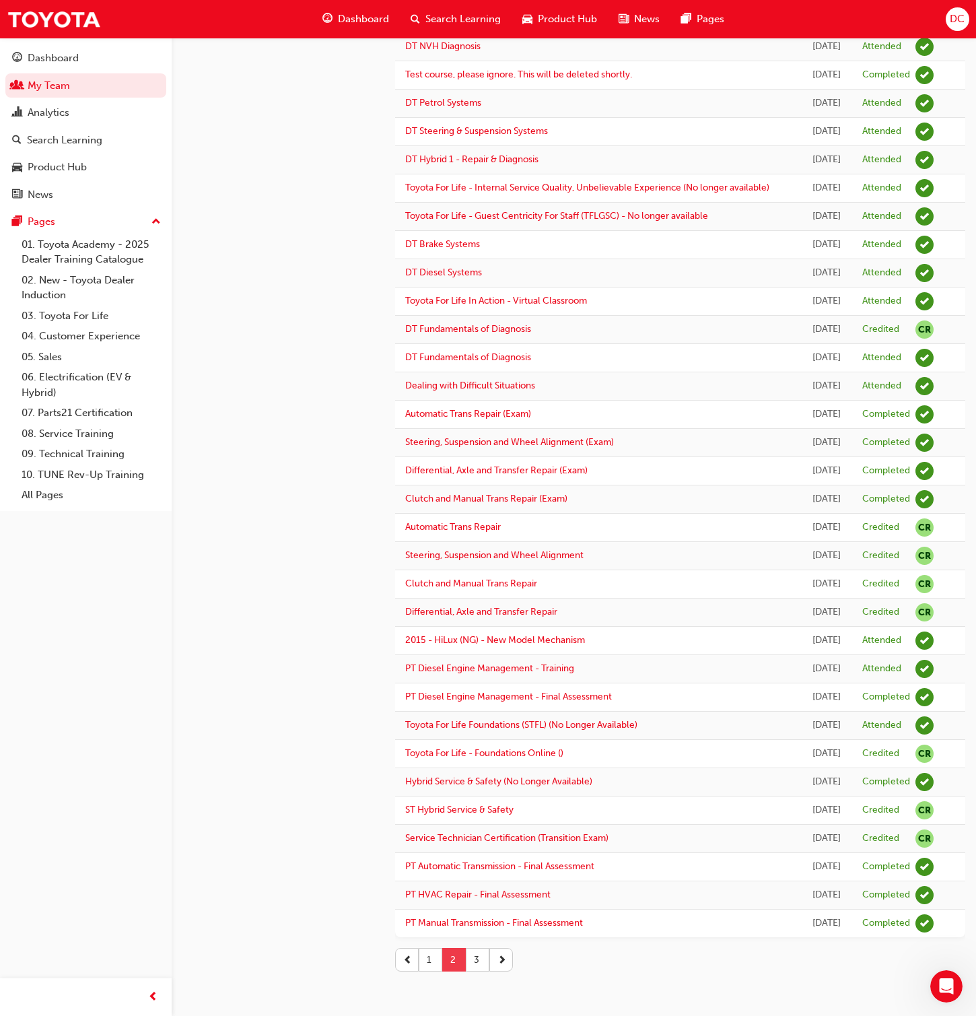
scroll to position [767, 0]
click at [432, 653] on button "1" at bounding box center [431, 960] width 24 height 24
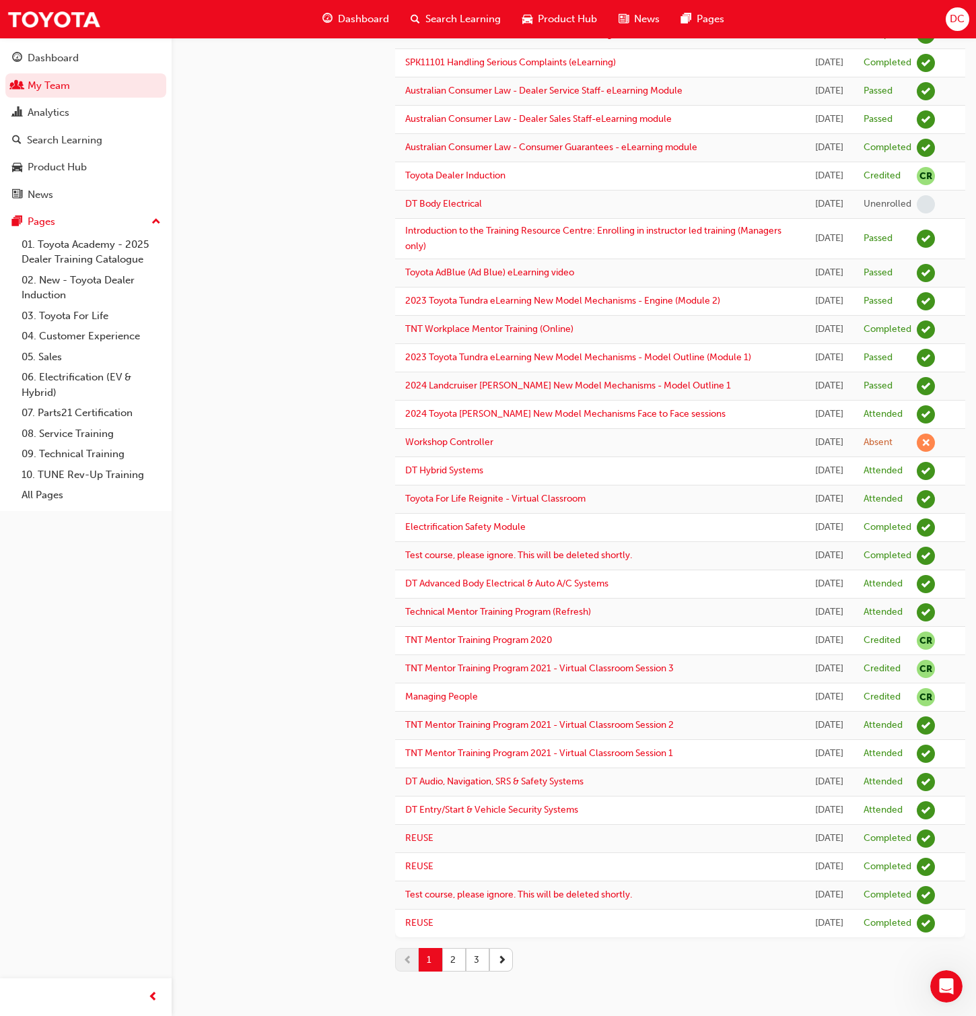
scroll to position [1155, 0]
click at [451, 653] on button "2" at bounding box center [454, 960] width 24 height 24
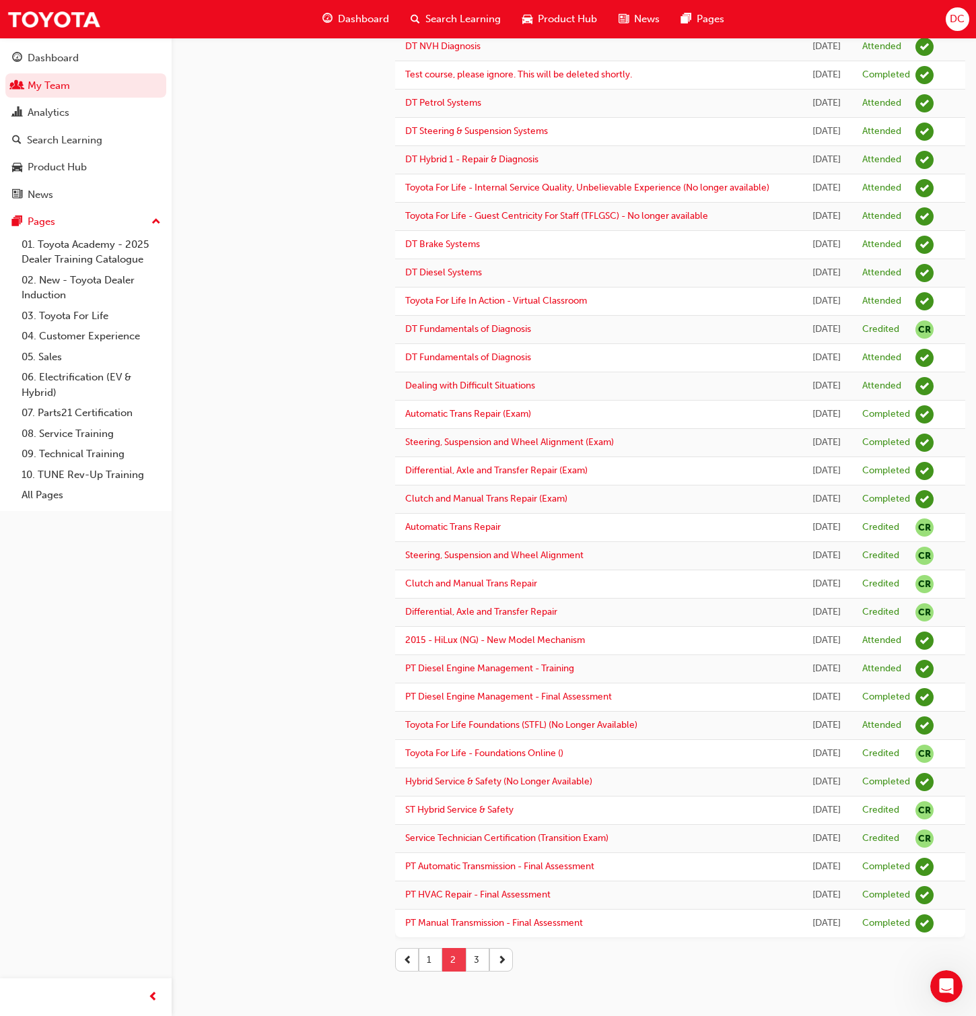
scroll to position [767, 0]
click at [475, 653] on button "3" at bounding box center [478, 960] width 24 height 24
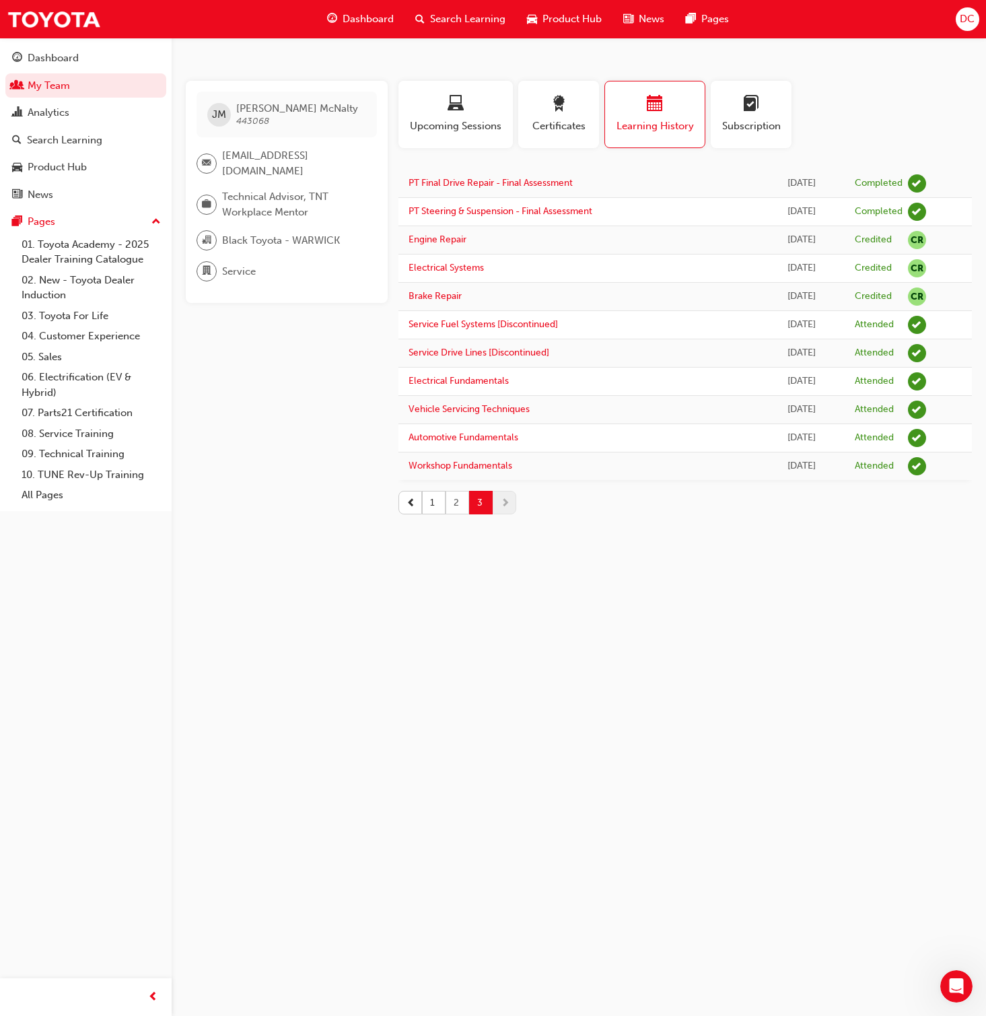
click at [456, 500] on button "2" at bounding box center [458, 503] width 24 height 24
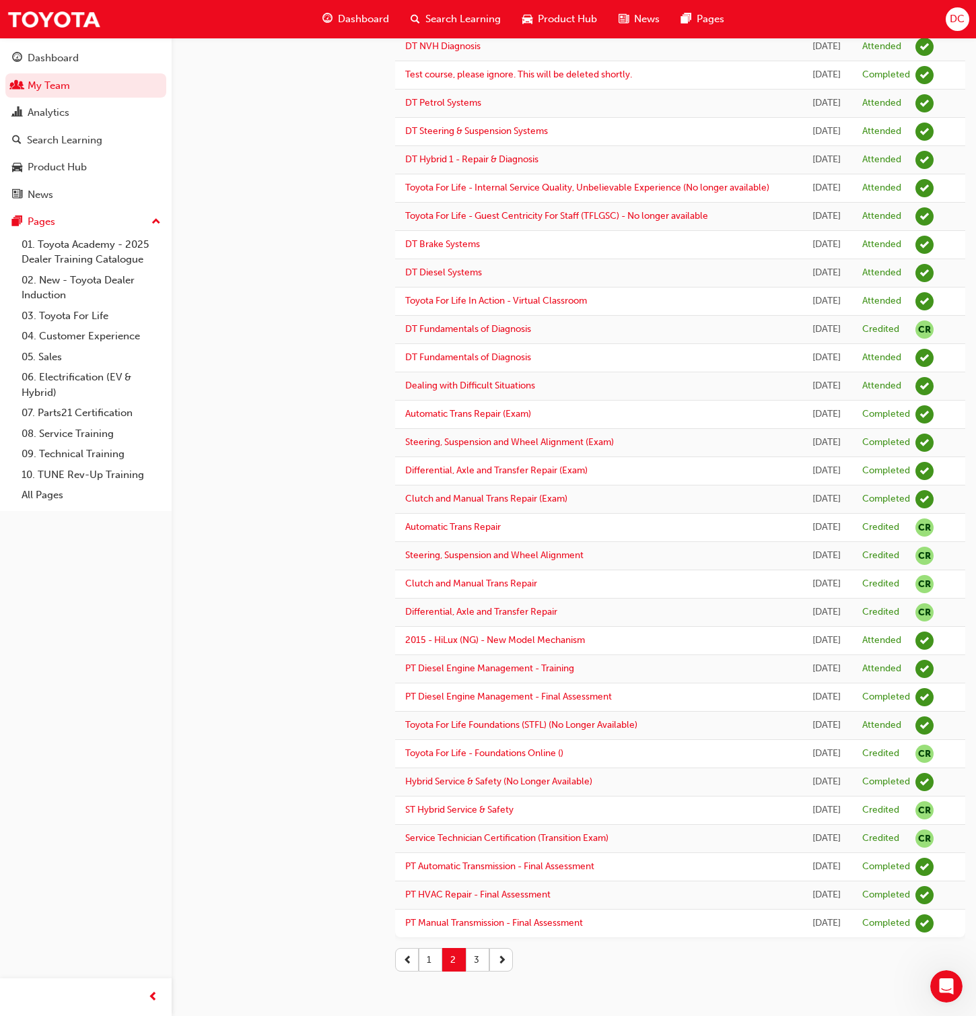
scroll to position [767, 0]
click at [426, 653] on button "1" at bounding box center [431, 960] width 24 height 24
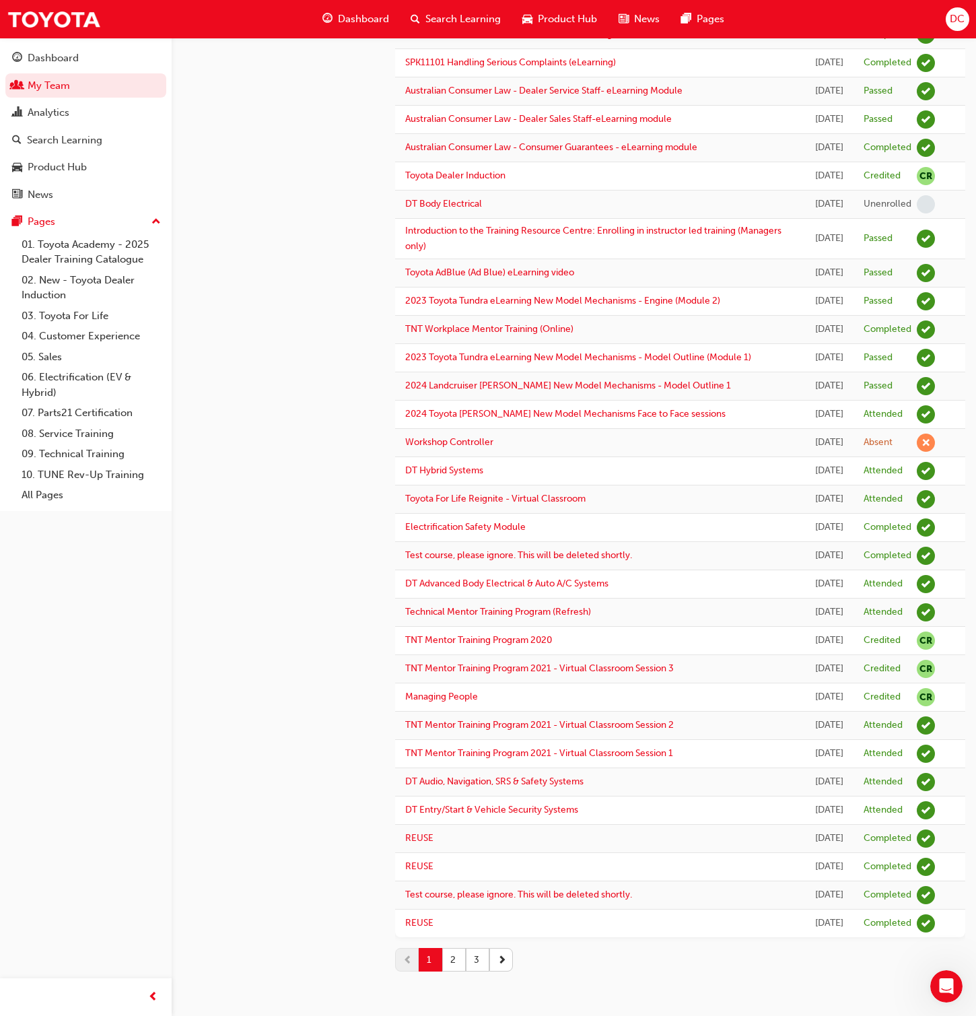
scroll to position [1155, 0]
drag, startPoint x: 454, startPoint y: 961, endPoint x: 459, endPoint y: 948, distance: 14.5
click at [454, 653] on button "2" at bounding box center [454, 960] width 24 height 24
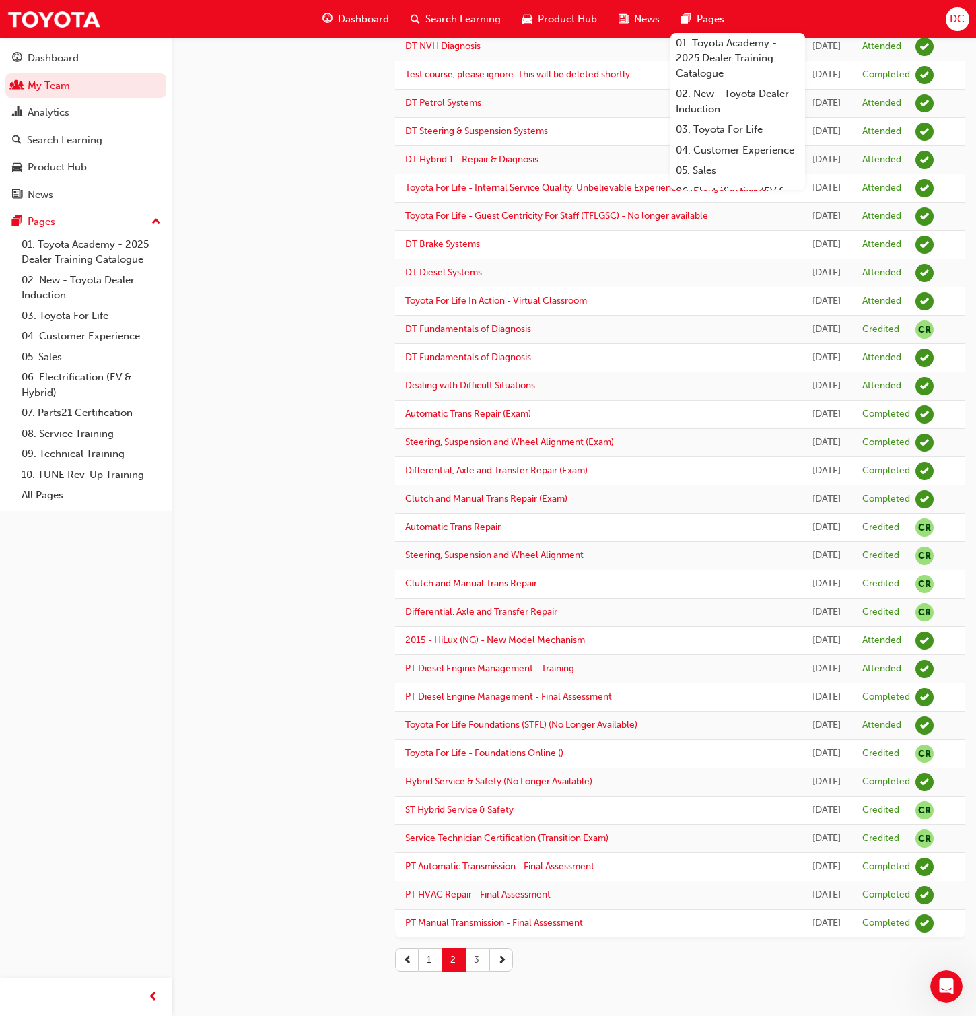
click at [474, 653] on button "3" at bounding box center [478, 960] width 24 height 24
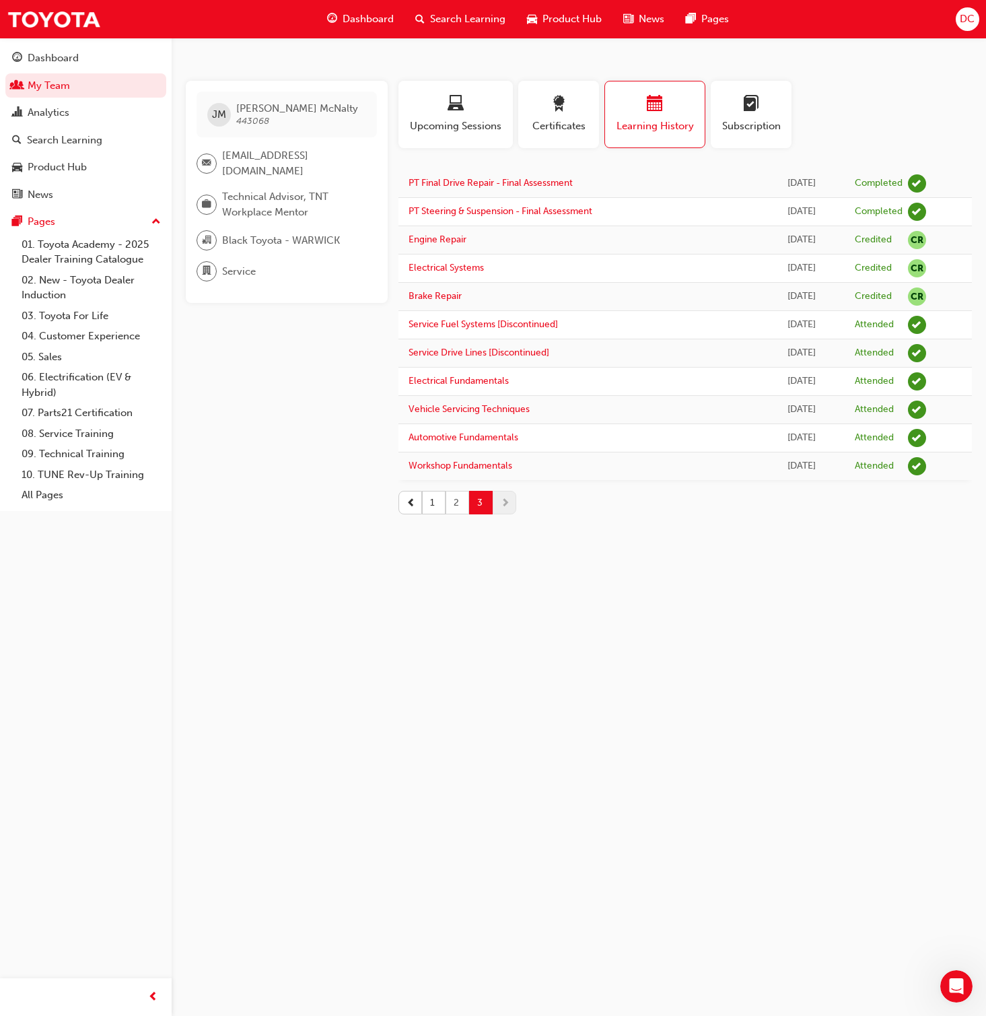
click at [451, 502] on button "2" at bounding box center [458, 503] width 24 height 24
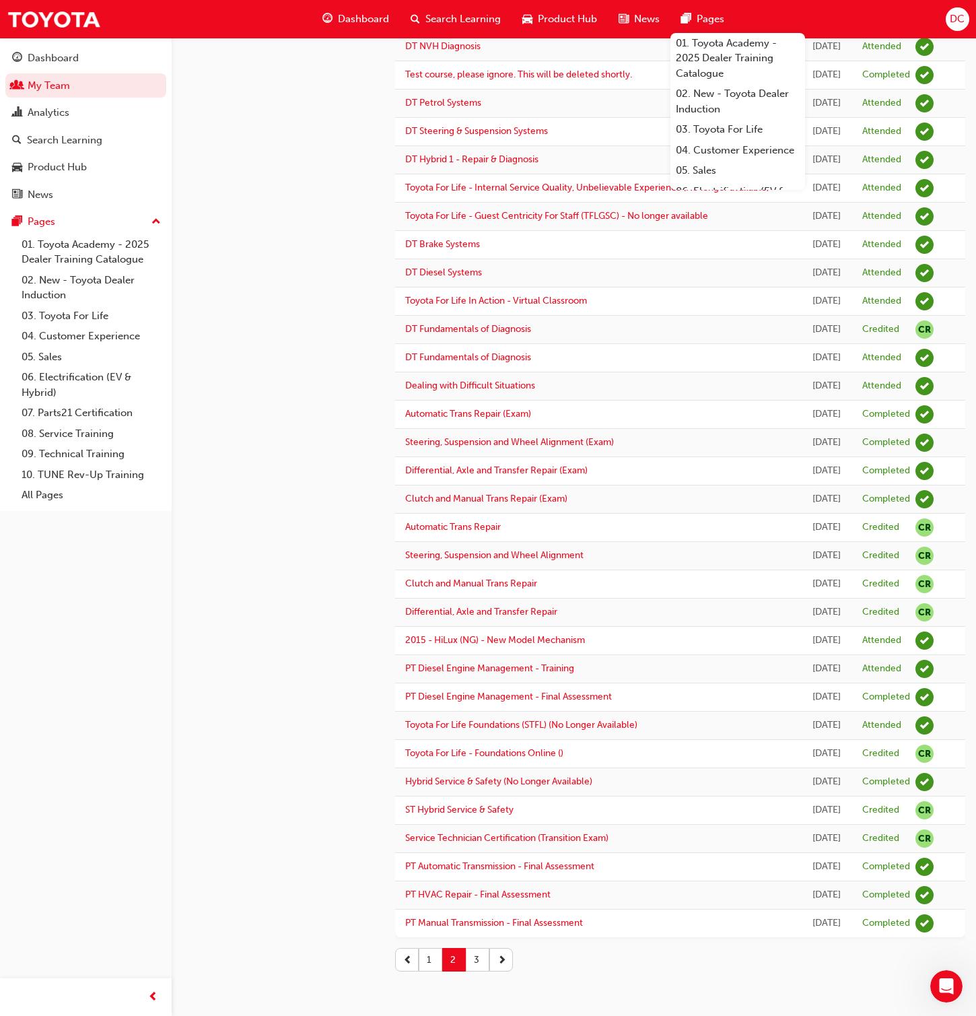
scroll to position [767, 0]
click at [428, 653] on button "1" at bounding box center [431, 960] width 24 height 24
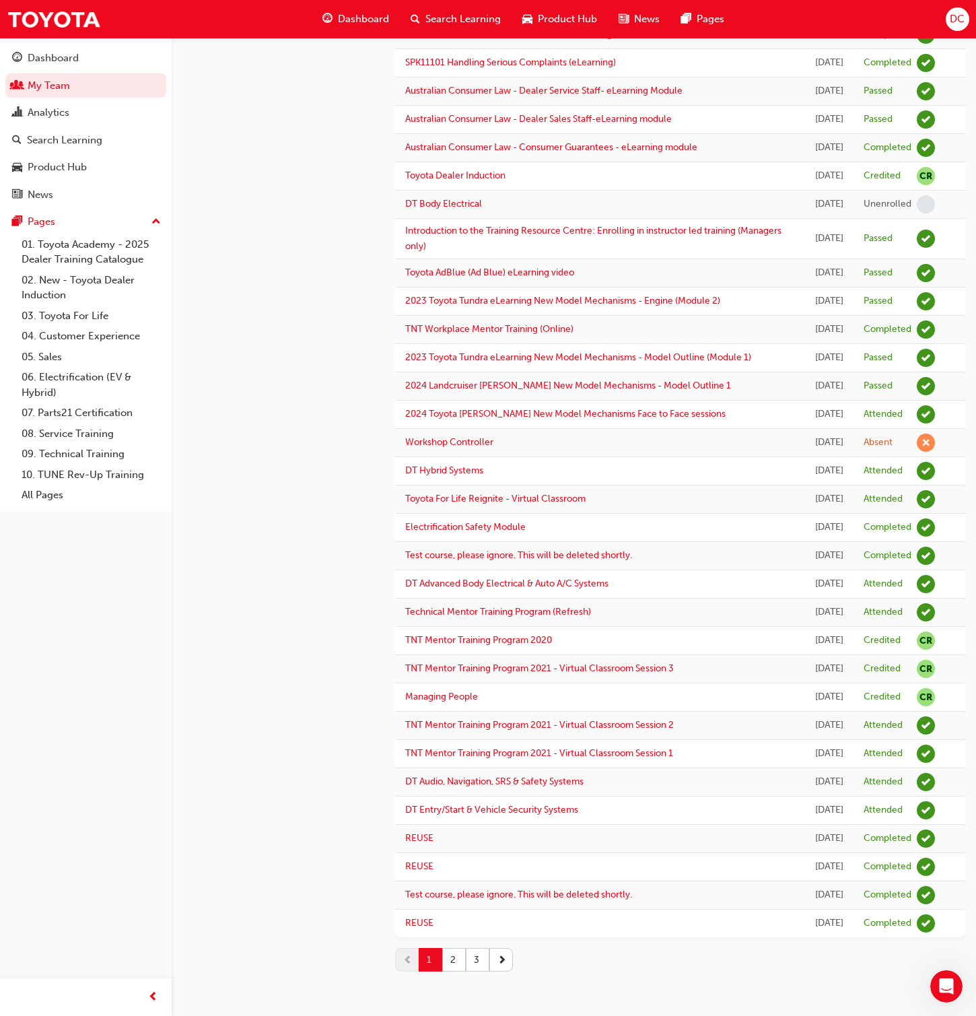
scroll to position [1155, 0]
click at [448, 653] on button "2" at bounding box center [454, 960] width 24 height 24
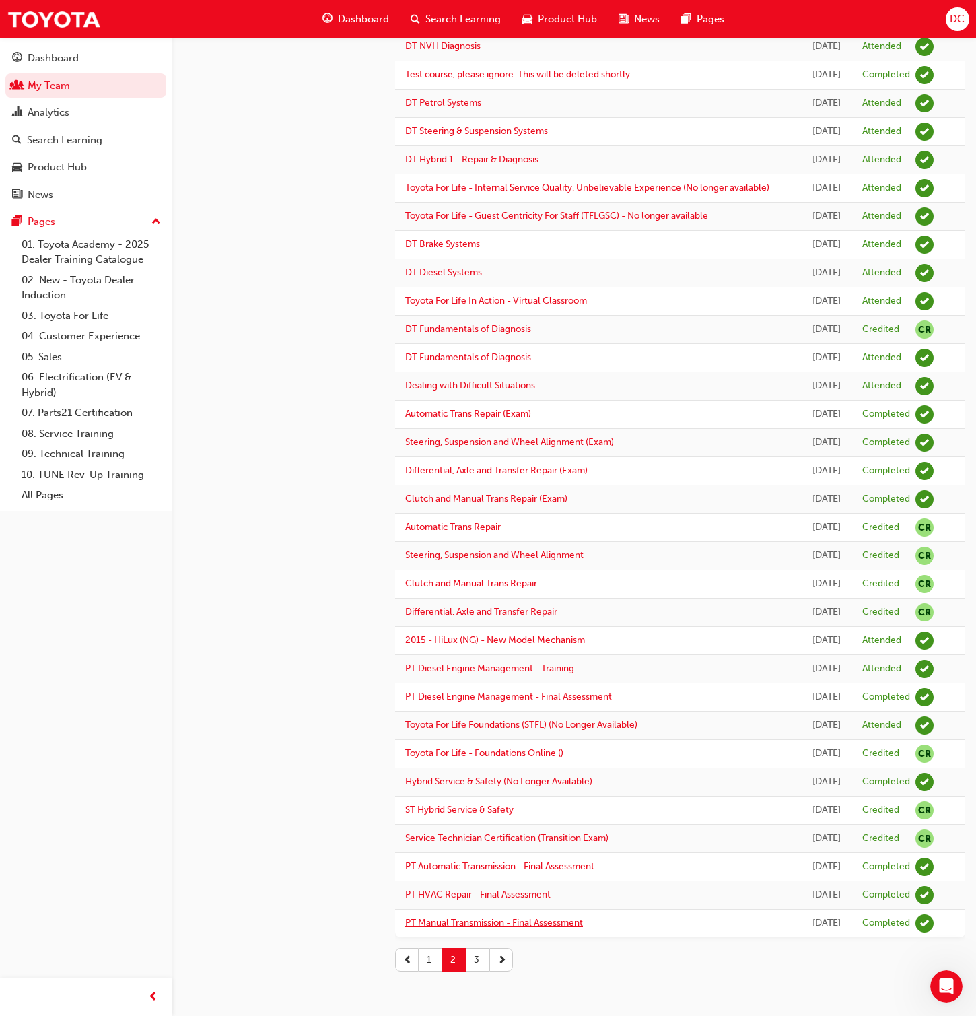
scroll to position [767, 0]
click at [477, 653] on button "3" at bounding box center [478, 960] width 24 height 24
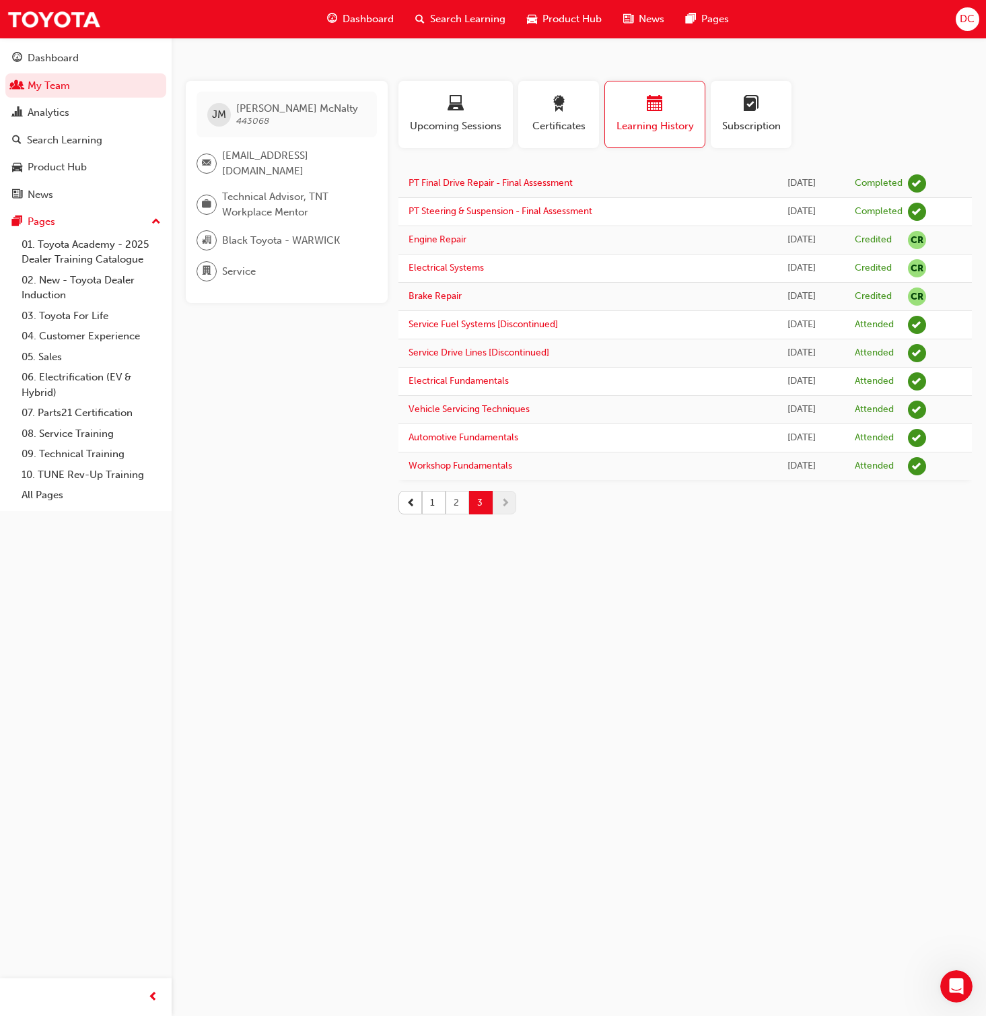
click at [457, 507] on button "2" at bounding box center [458, 503] width 24 height 24
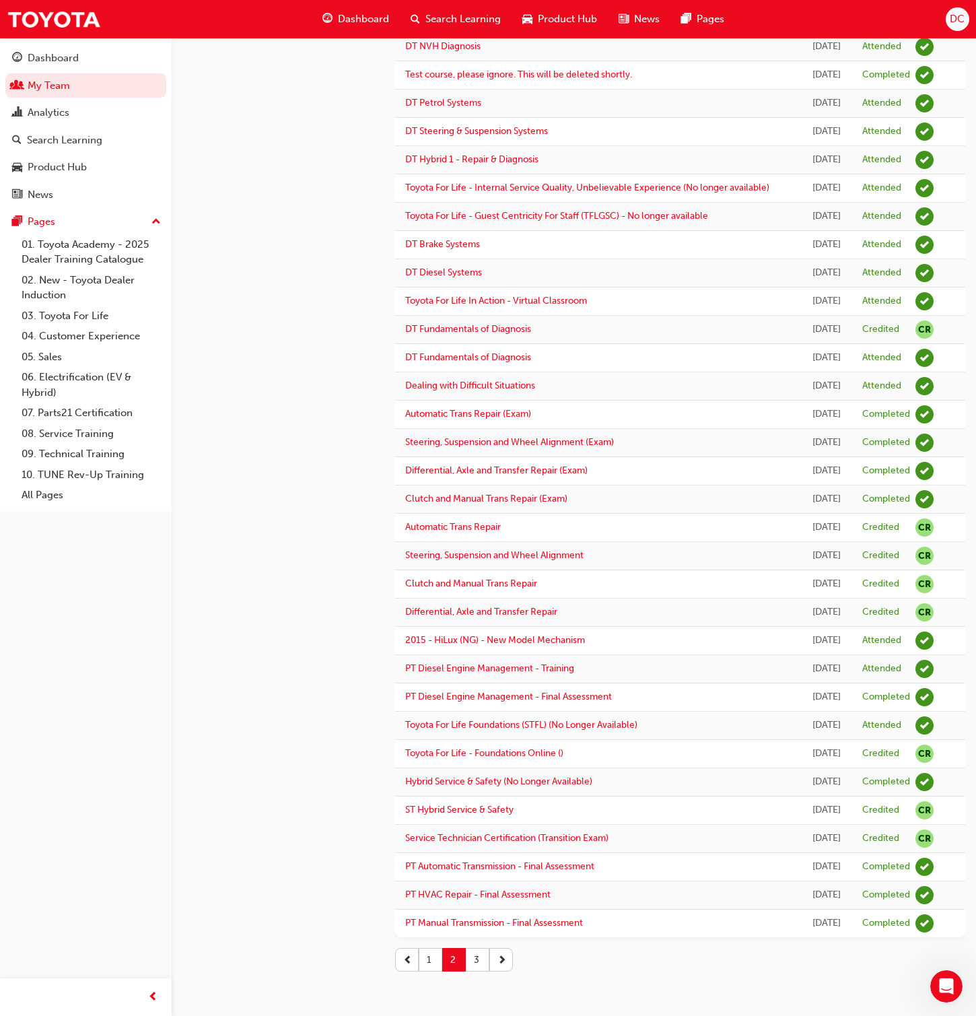
scroll to position [767, 0]
click at [432, 653] on button "1" at bounding box center [431, 960] width 24 height 24
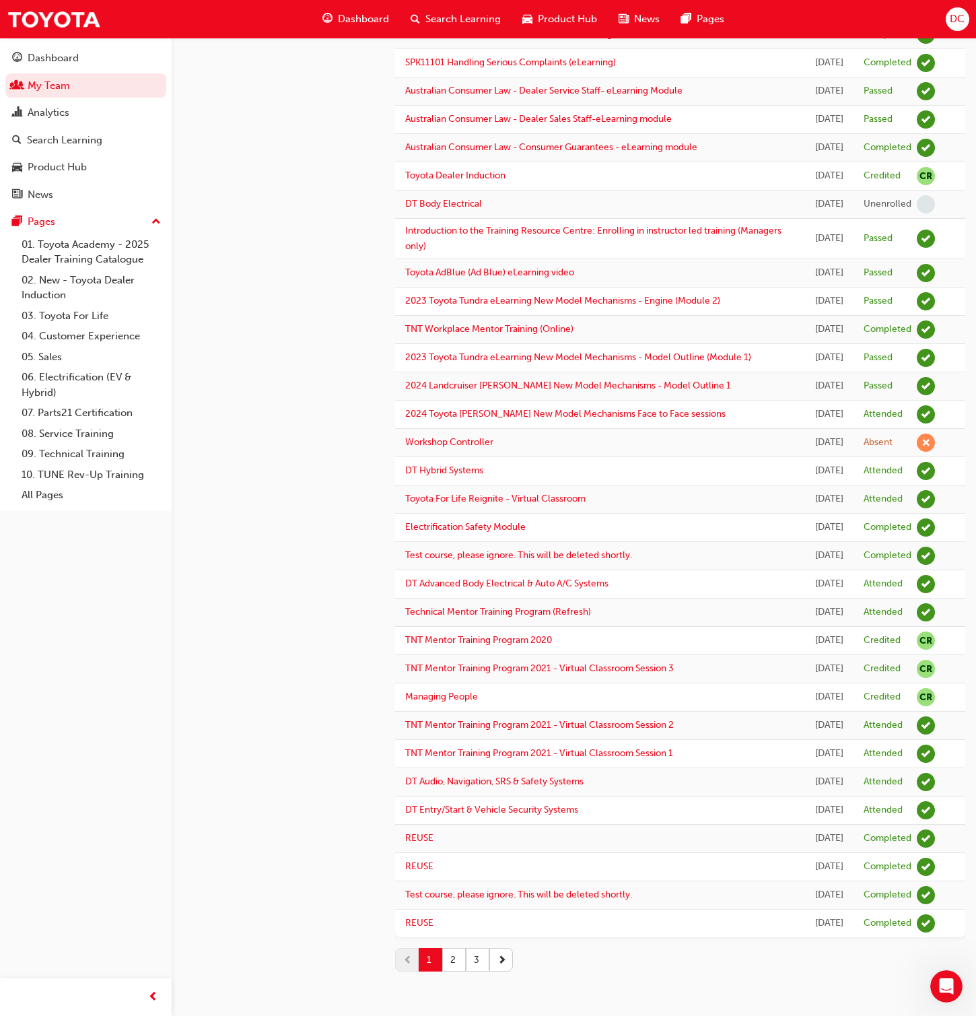
scroll to position [1155, 0]
click at [451, 653] on button "2" at bounding box center [454, 960] width 24 height 24
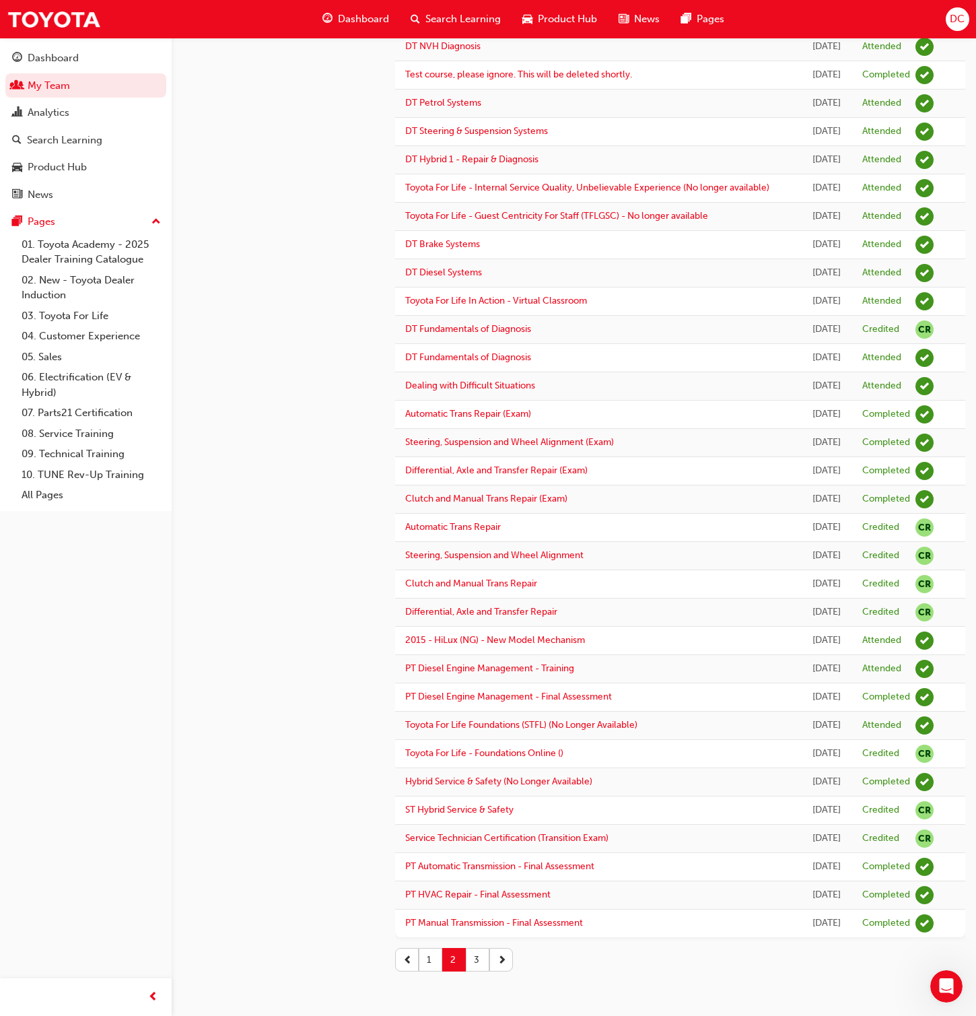
click at [471, 653] on button "3" at bounding box center [478, 960] width 24 height 24
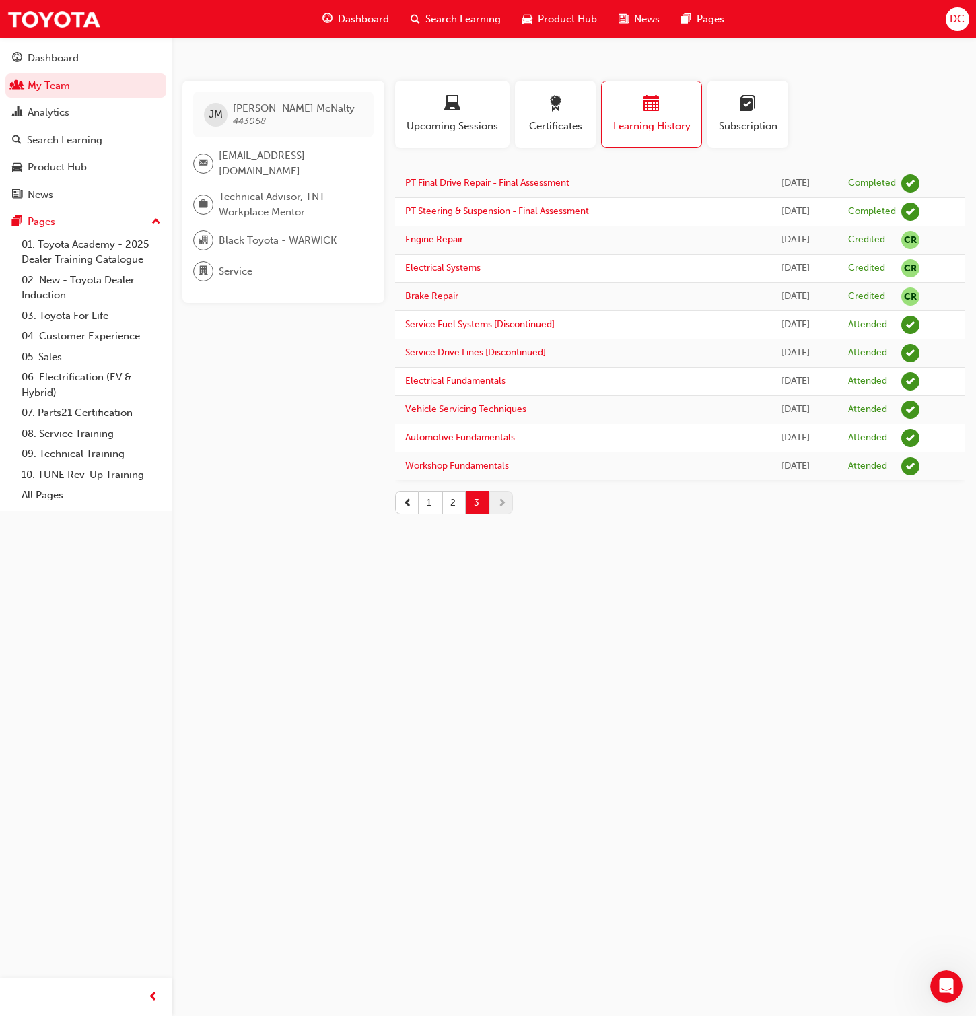
scroll to position [0, 0]
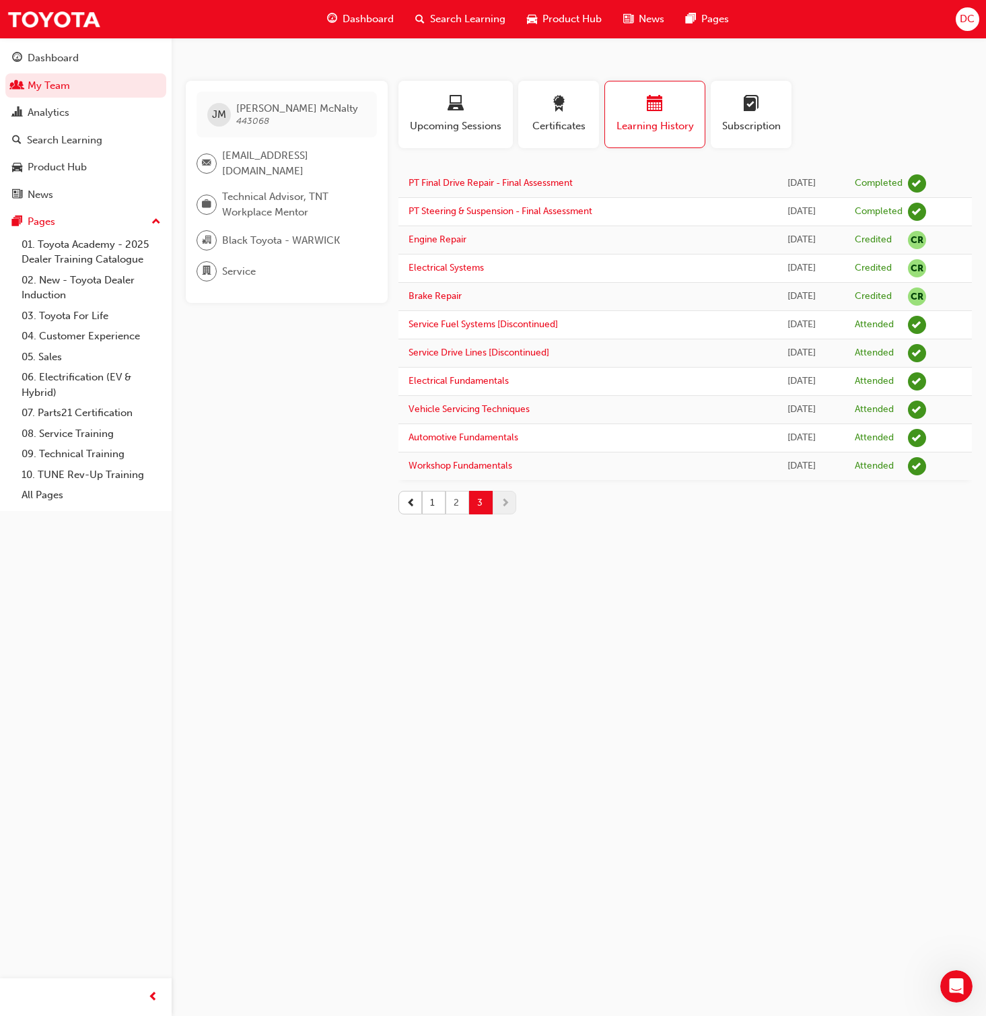
click at [460, 501] on button "2" at bounding box center [458, 503] width 24 height 24
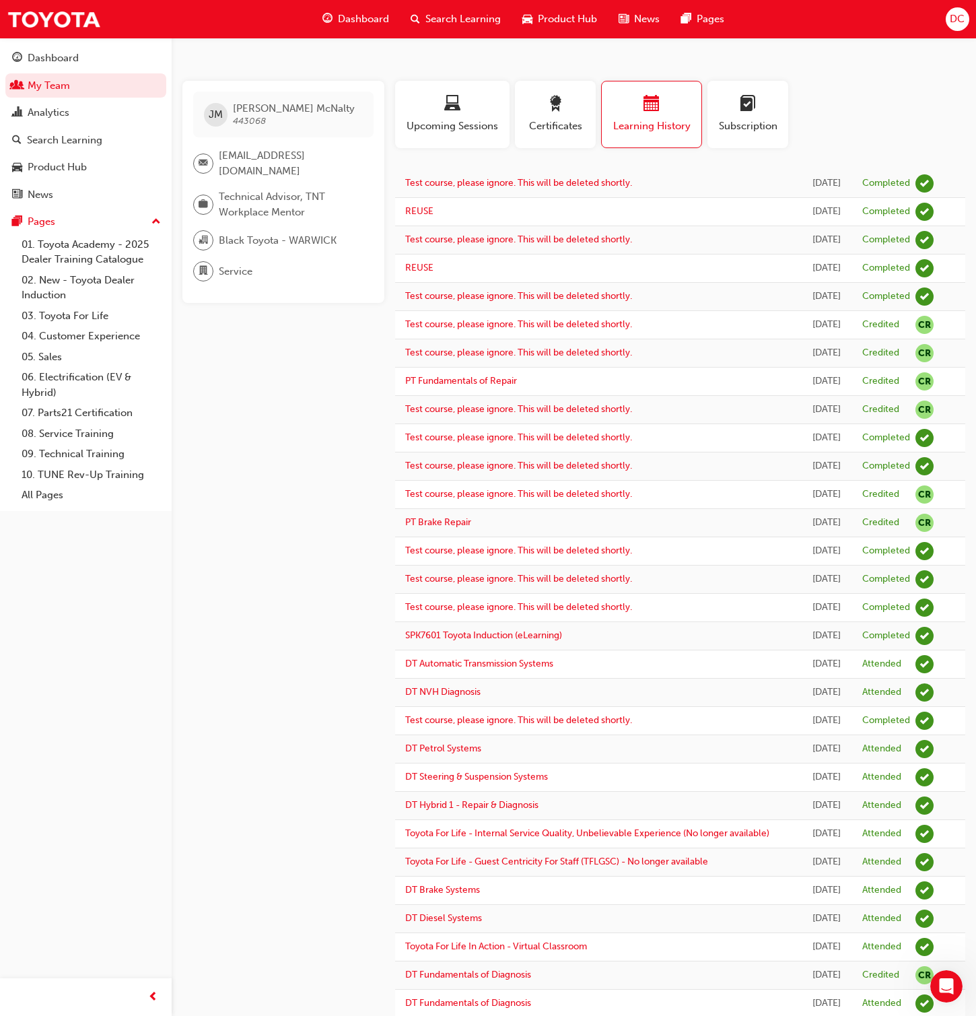
scroll to position [767, 0]
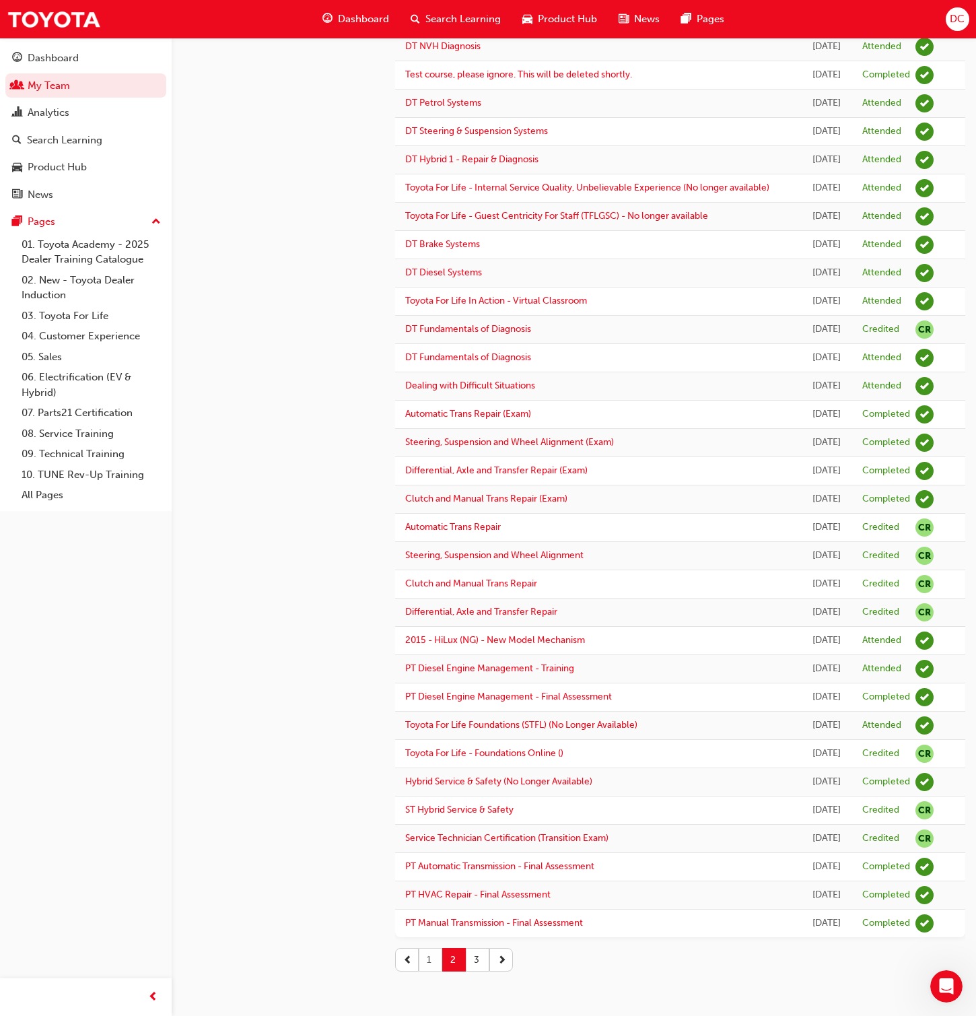
click at [435, 653] on button "1" at bounding box center [431, 960] width 24 height 24
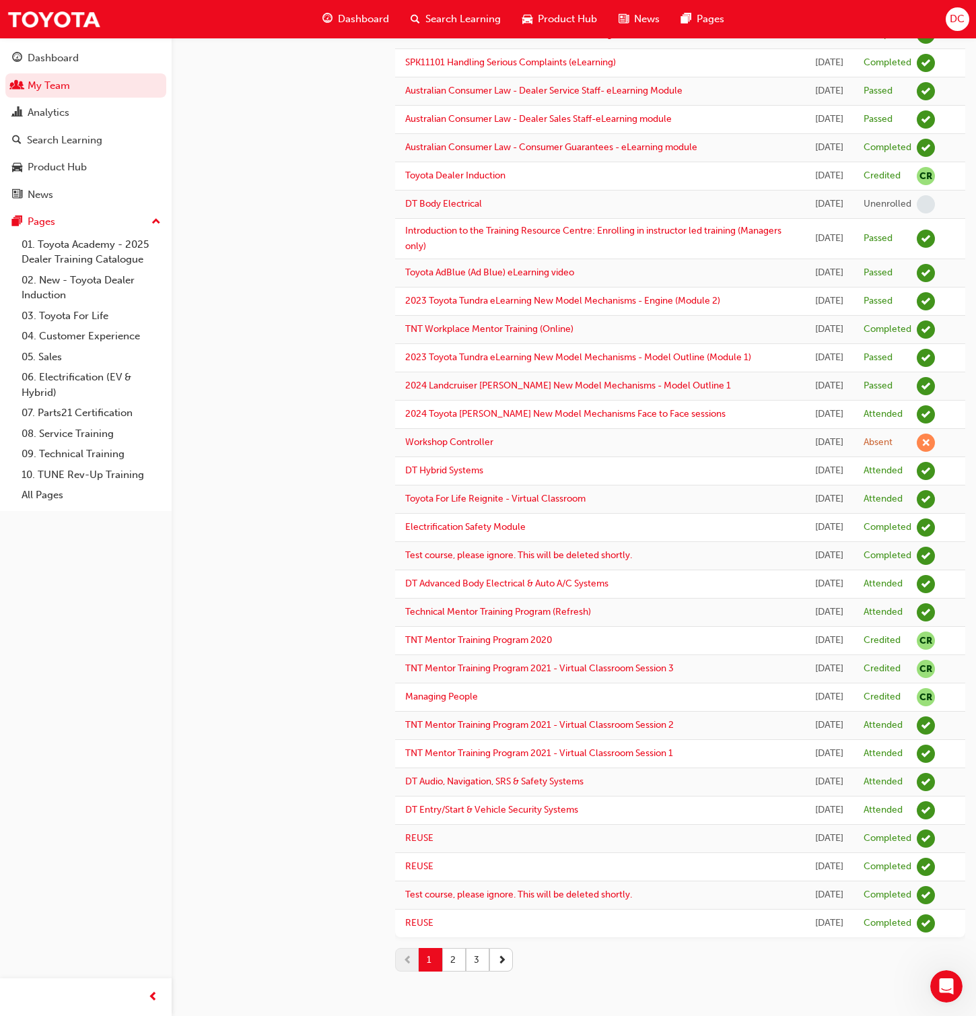
scroll to position [1155, 0]
click at [452, 653] on button "2" at bounding box center [454, 960] width 24 height 24
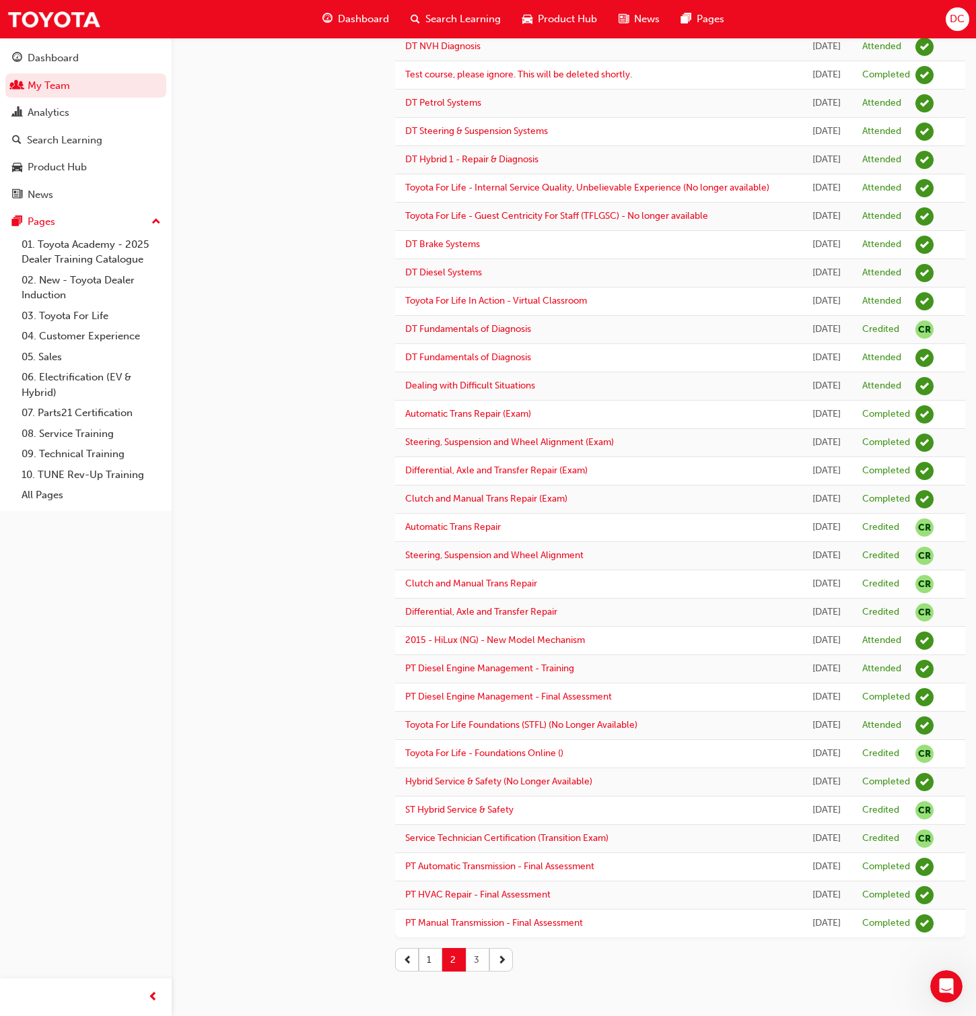
click at [475, 653] on button "3" at bounding box center [478, 960] width 24 height 24
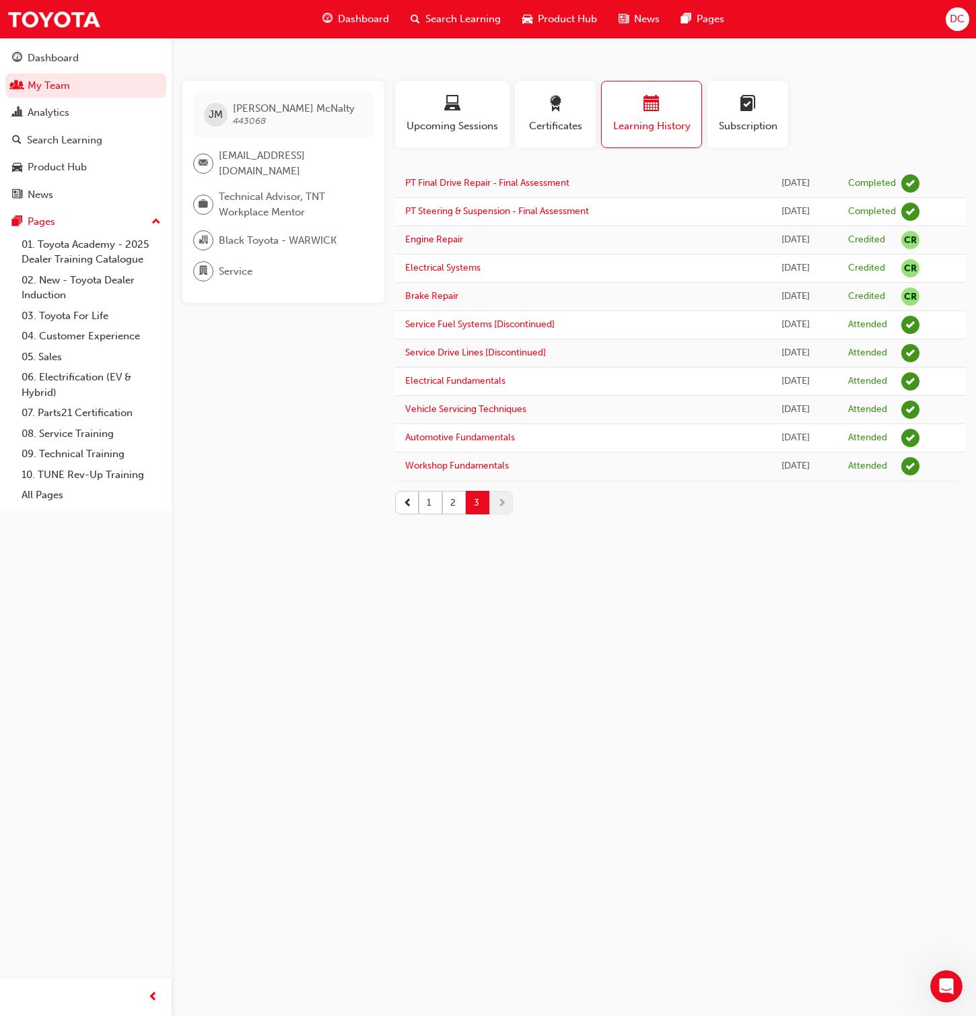
scroll to position [0, 0]
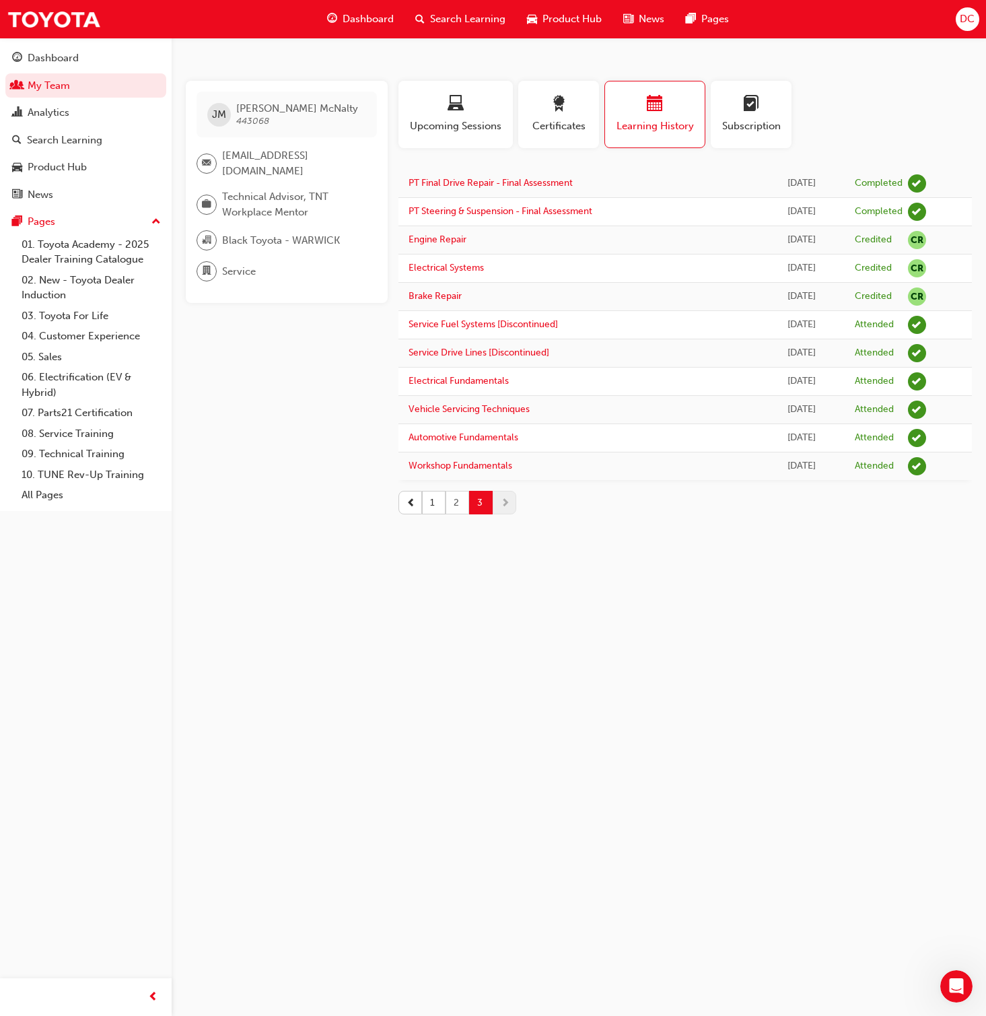
click at [457, 508] on button "2" at bounding box center [458, 503] width 24 height 24
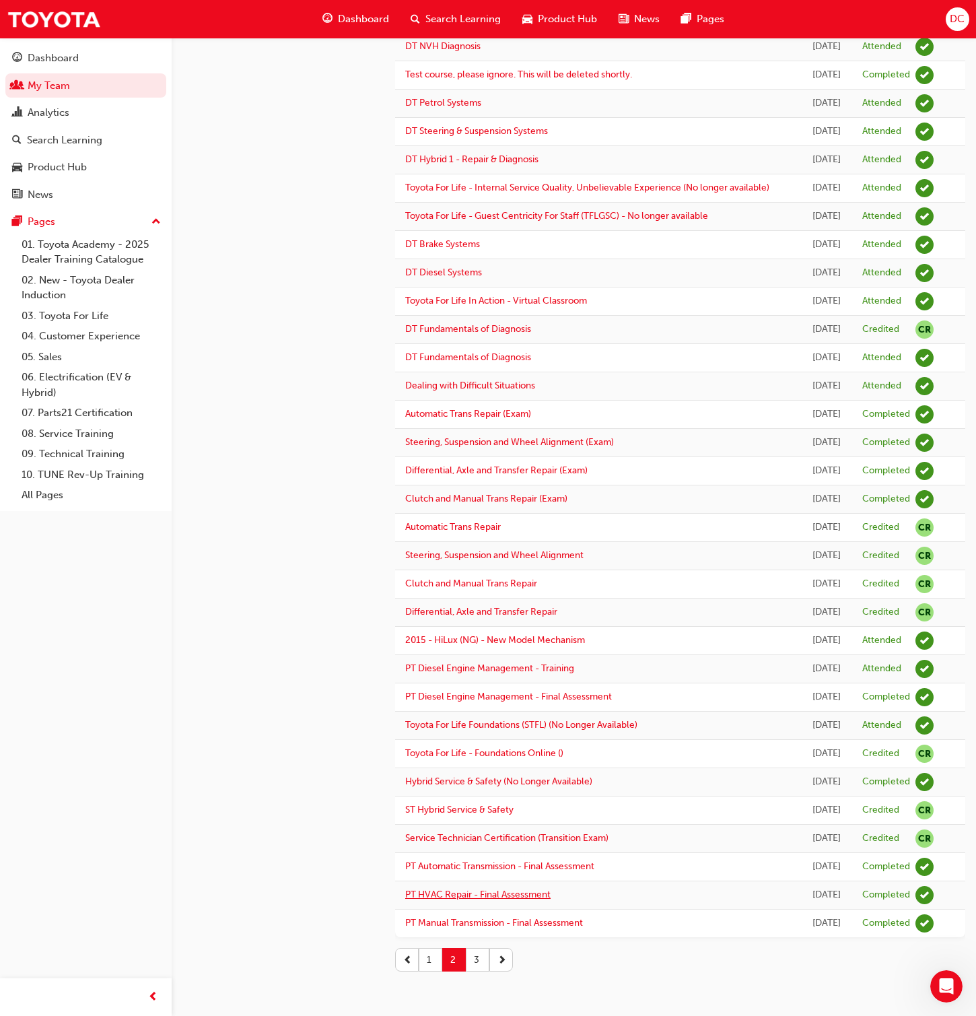
scroll to position [767, 0]
click at [432, 653] on button "1" at bounding box center [431, 960] width 24 height 24
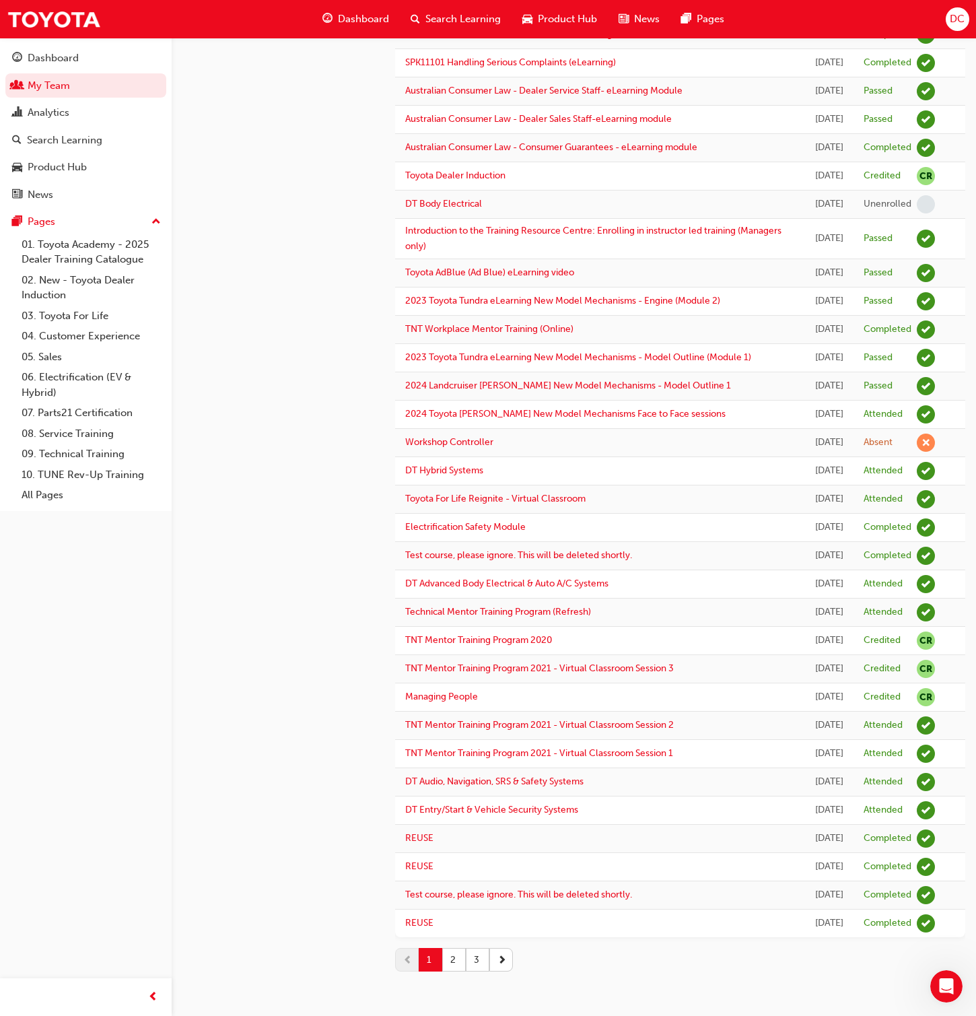
scroll to position [1155, 0]
click at [452, 653] on button "2" at bounding box center [454, 960] width 24 height 24
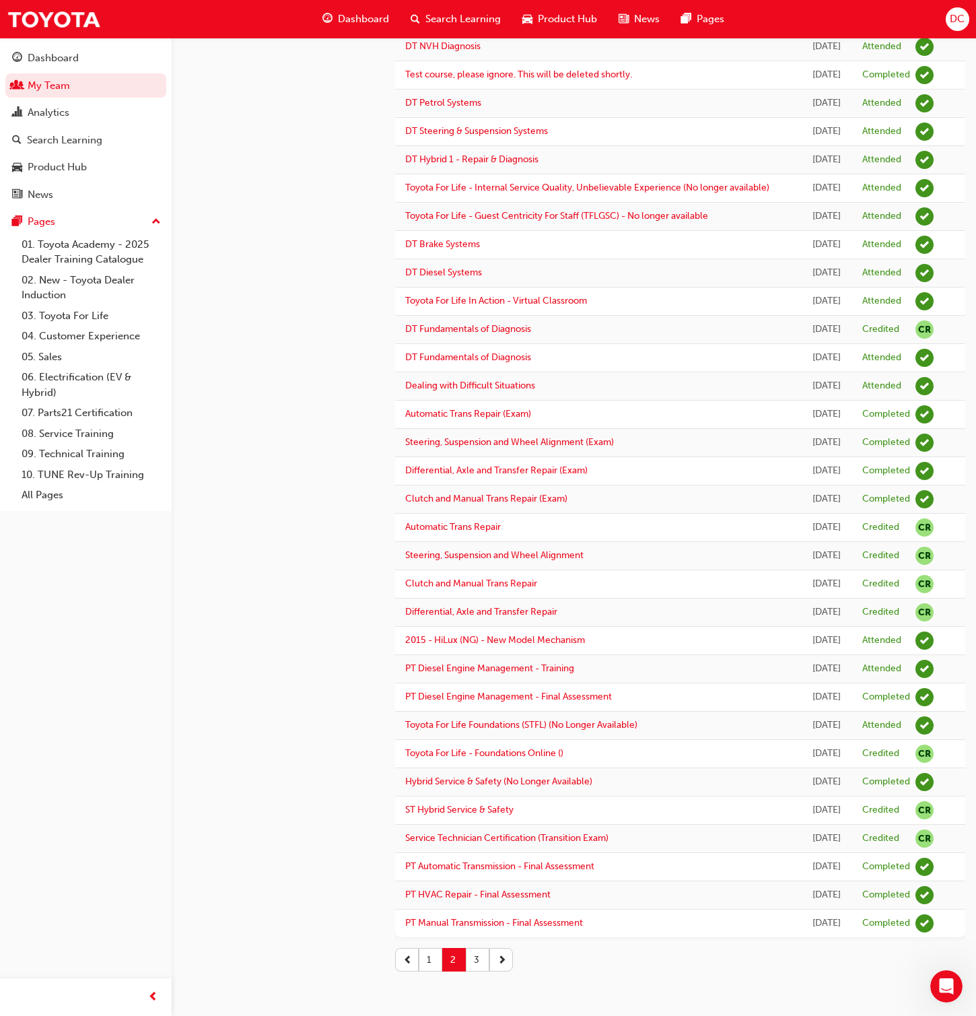
scroll to position [767, 0]
click at [477, 653] on button "3" at bounding box center [478, 960] width 24 height 24
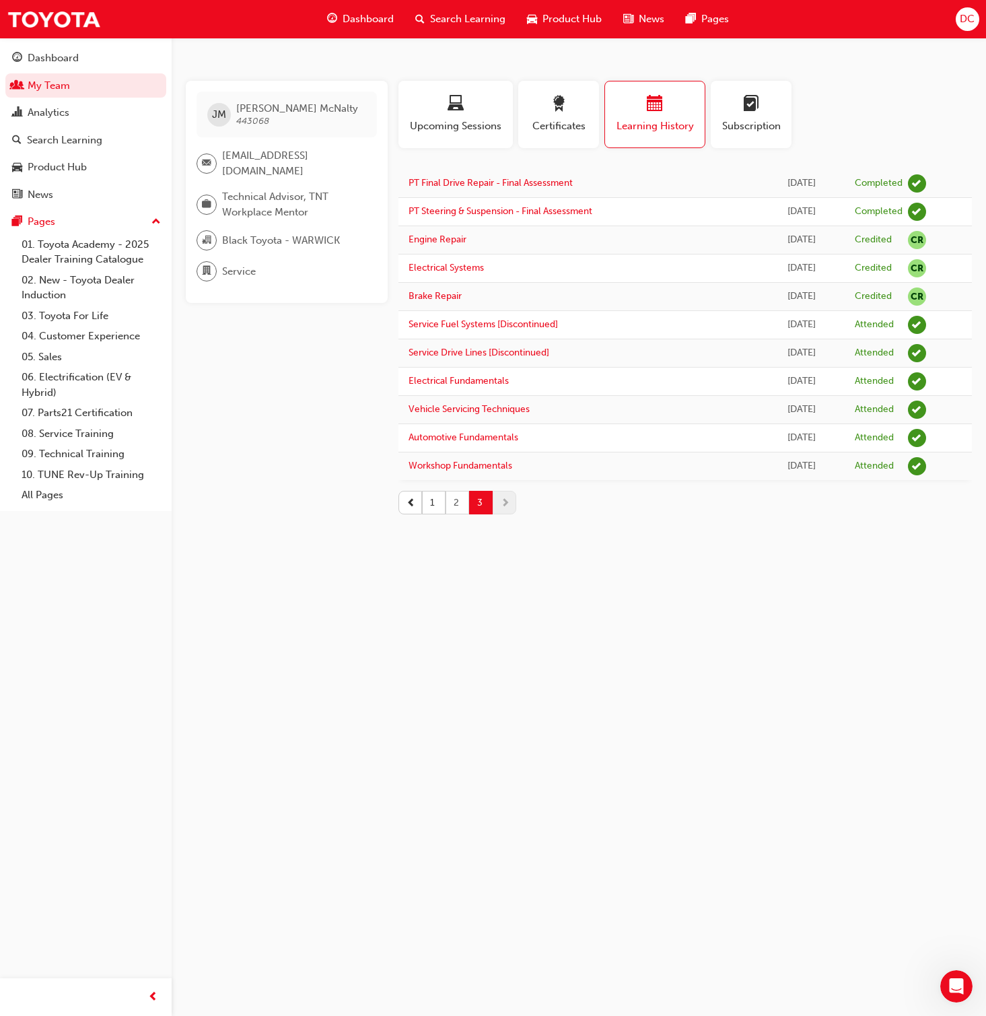
click at [457, 500] on button "2" at bounding box center [458, 503] width 24 height 24
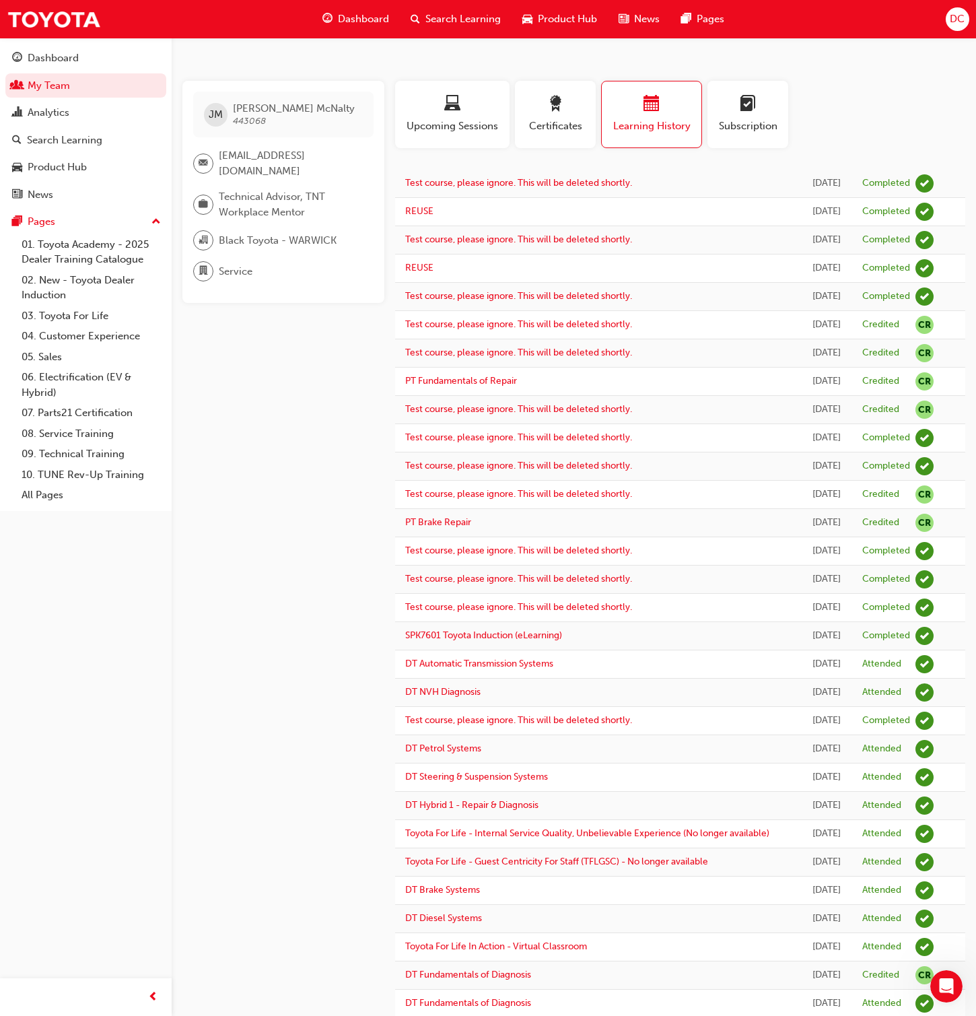
scroll to position [767, 0]
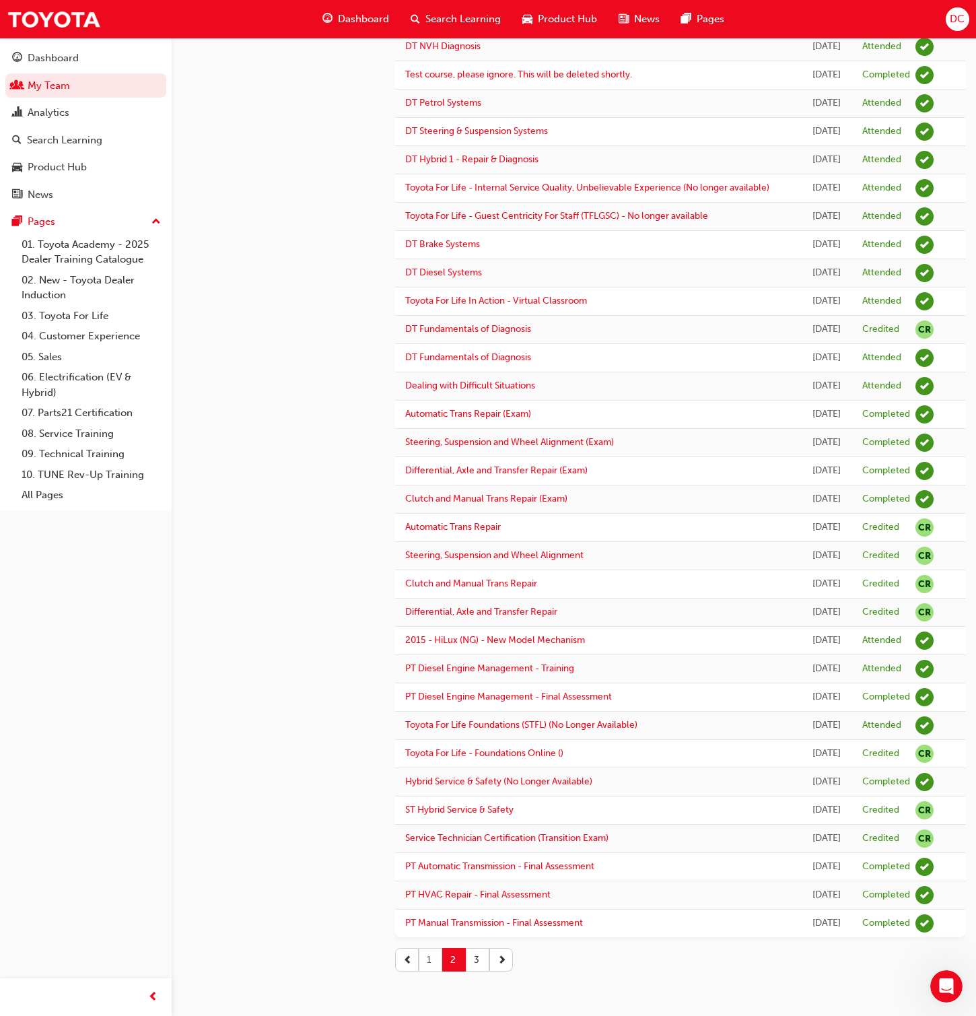
click at [431, 653] on button "1" at bounding box center [431, 960] width 24 height 24
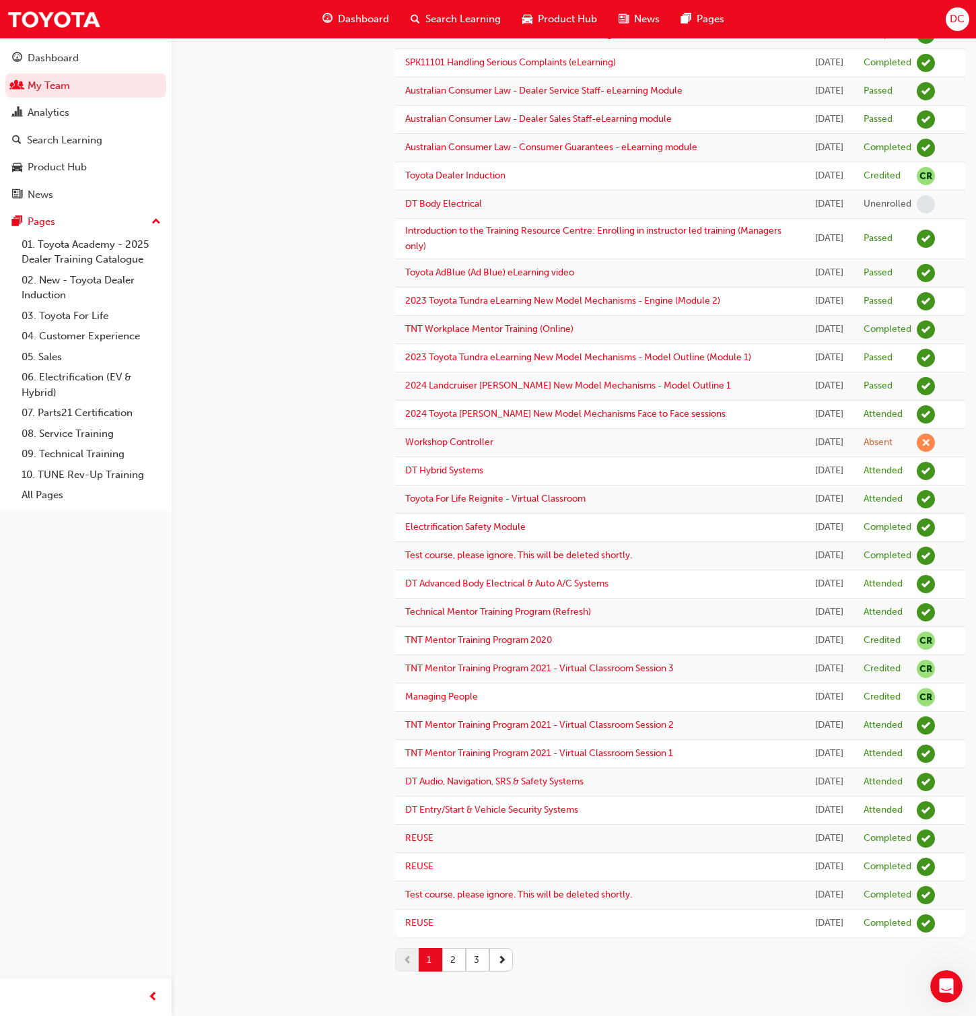
scroll to position [1155, 0]
click at [454, 653] on button "2" at bounding box center [454, 960] width 24 height 24
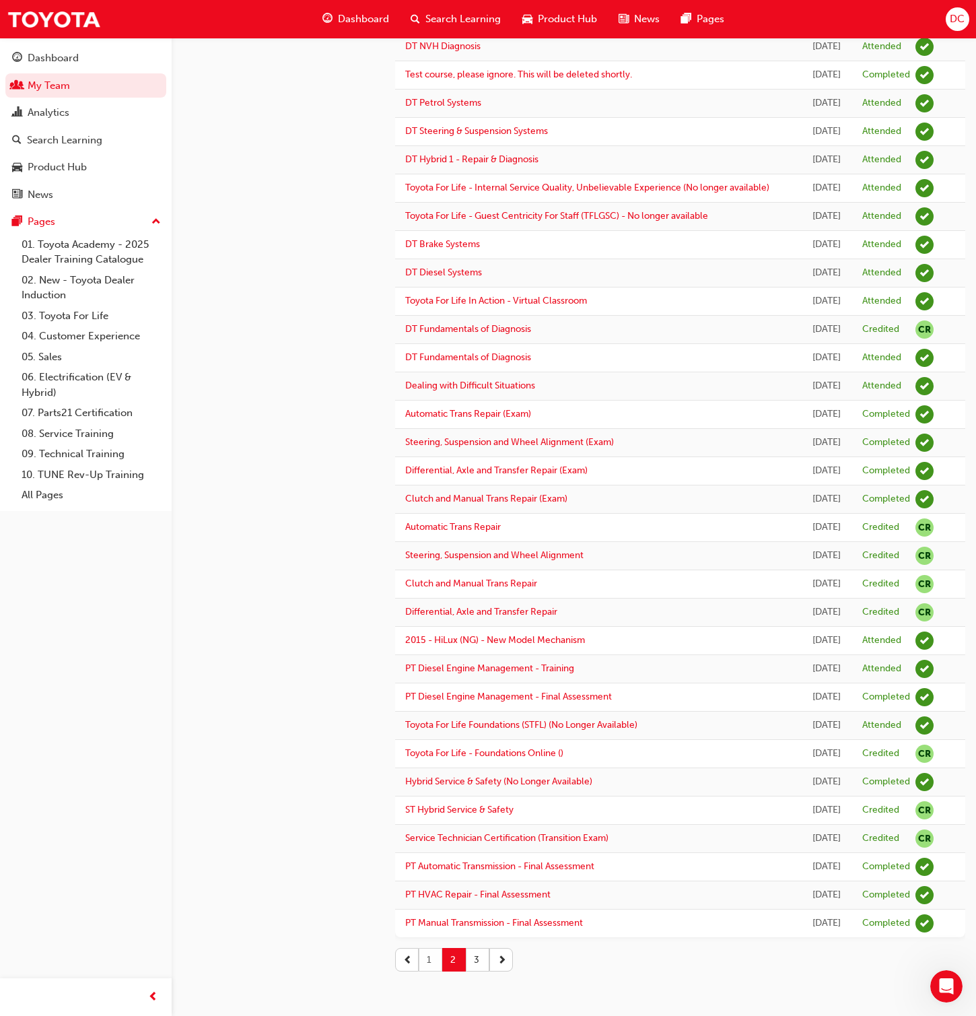
click at [433, 653] on button "1" at bounding box center [431, 960] width 24 height 24
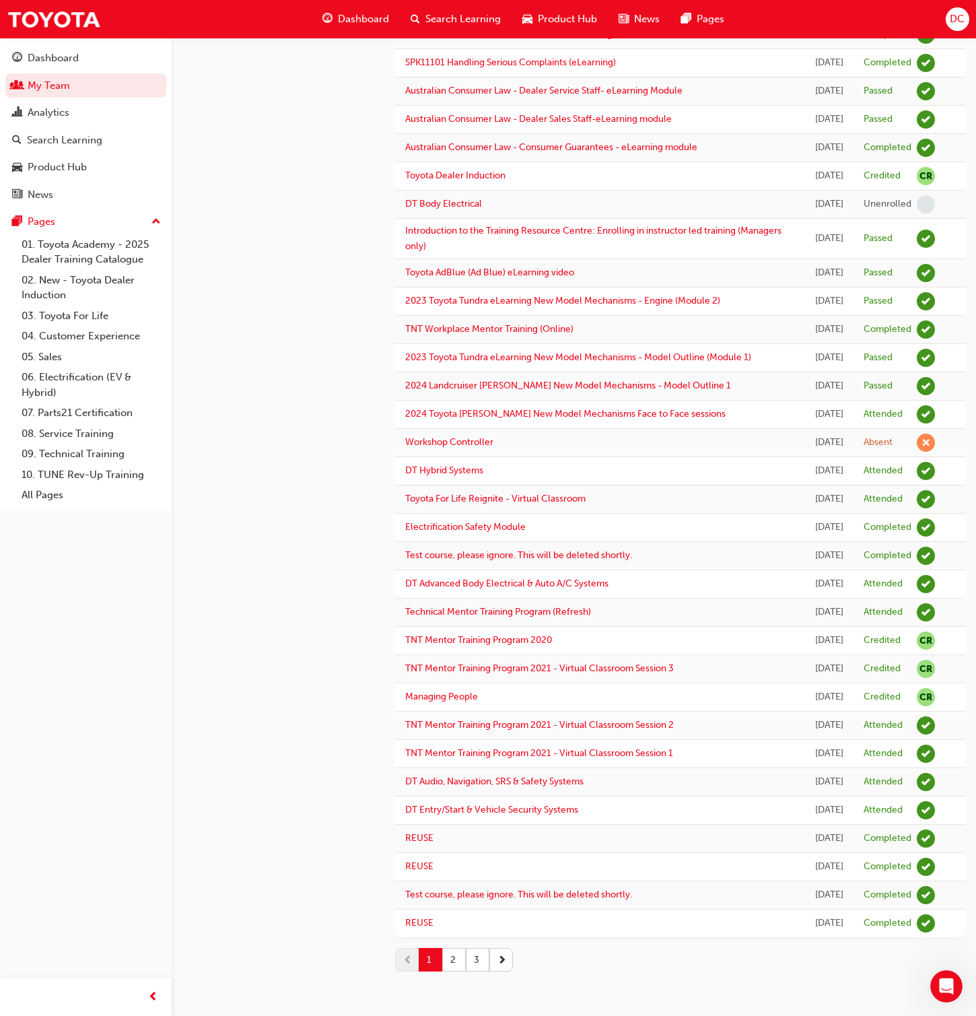
scroll to position [1155, 0]
drag, startPoint x: 476, startPoint y: 958, endPoint x: 658, endPoint y: 603, distance: 399.3
click at [476, 653] on button "3" at bounding box center [478, 960] width 24 height 24
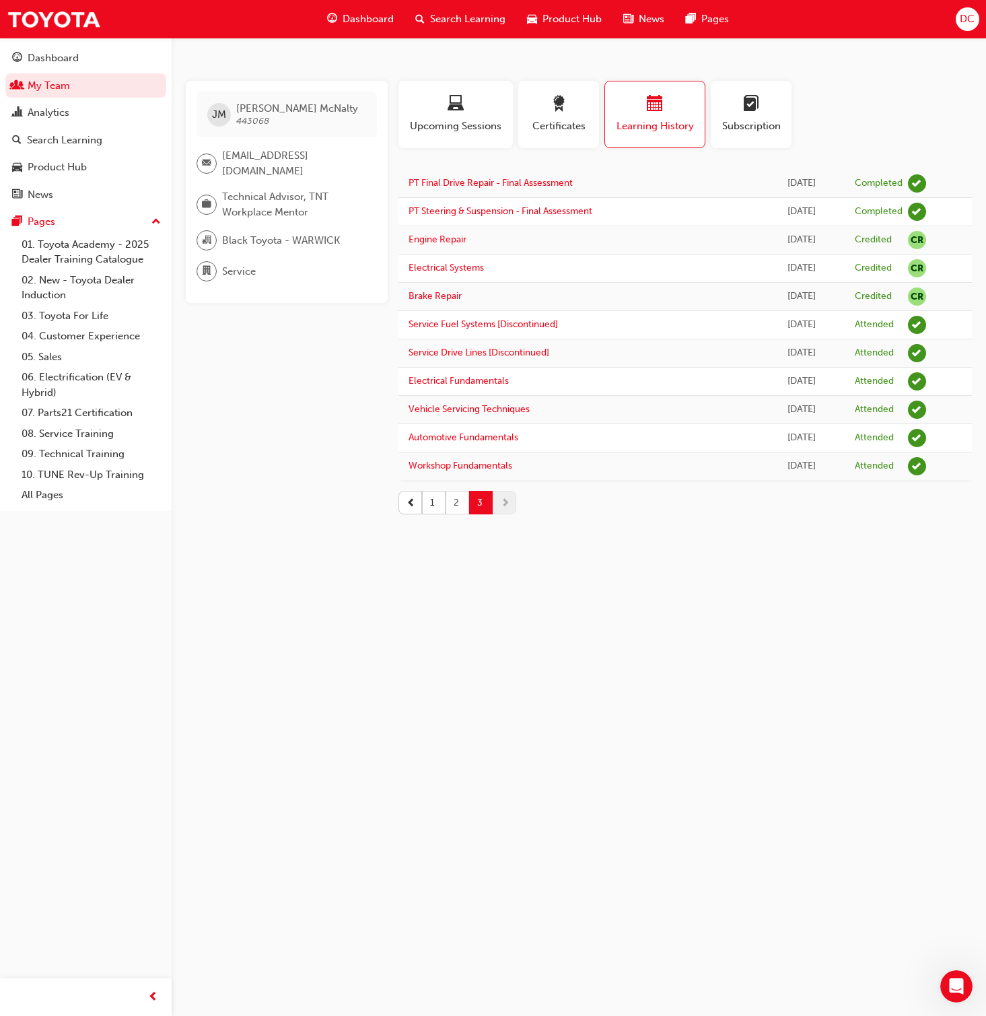
click at [457, 500] on button "2" at bounding box center [458, 503] width 24 height 24
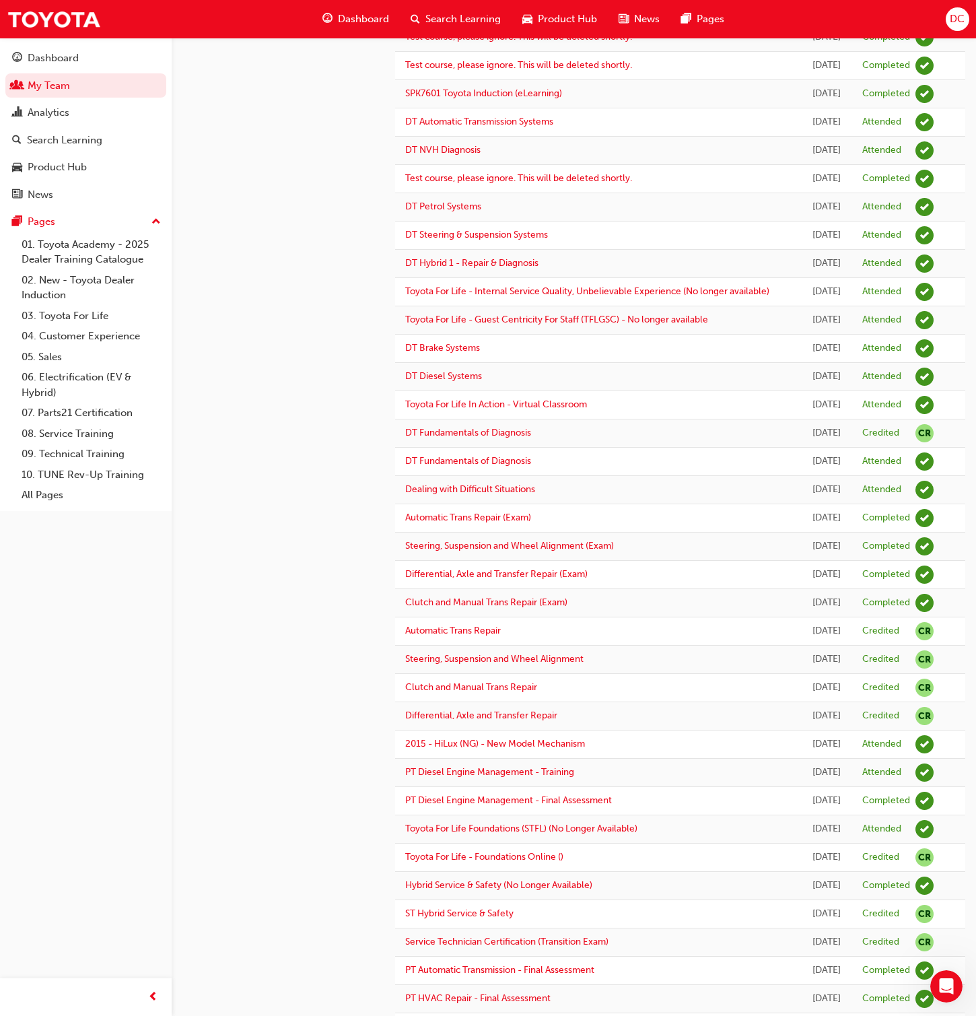
scroll to position [767, 0]
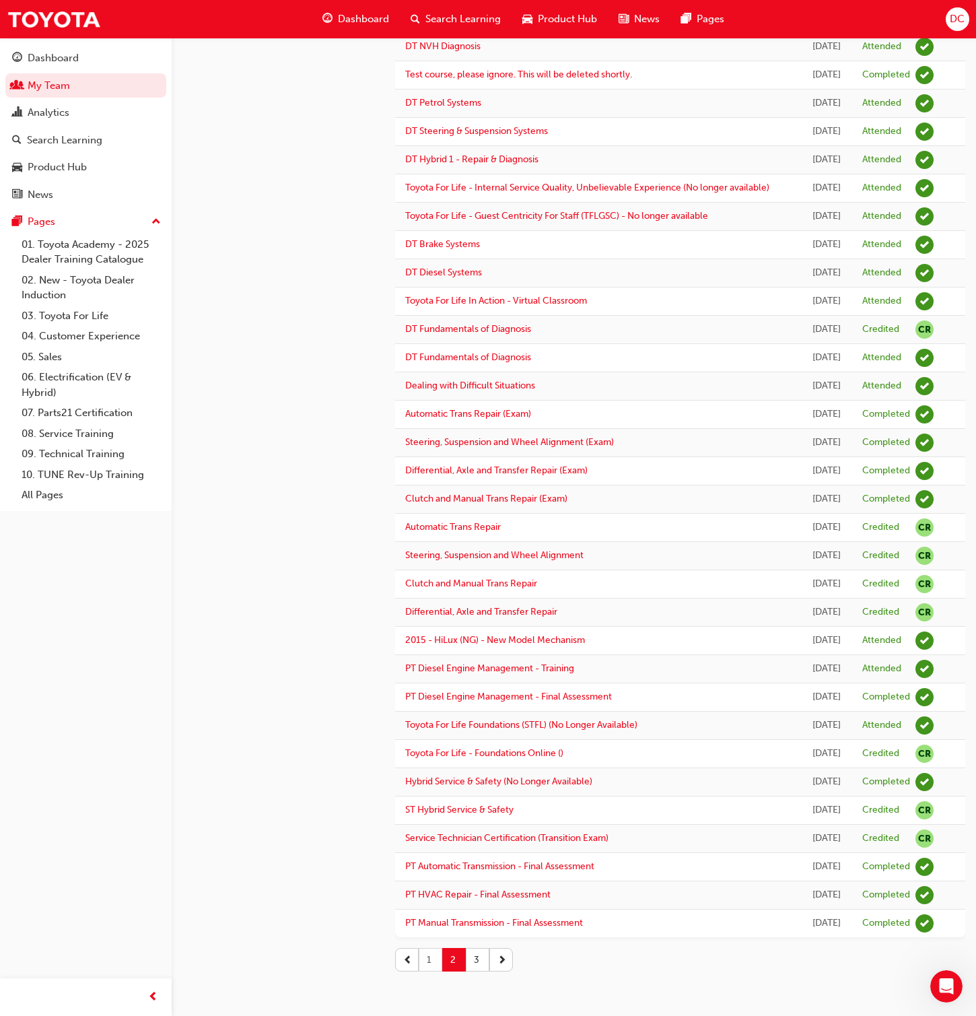
click at [423, 653] on button "1" at bounding box center [431, 960] width 24 height 24
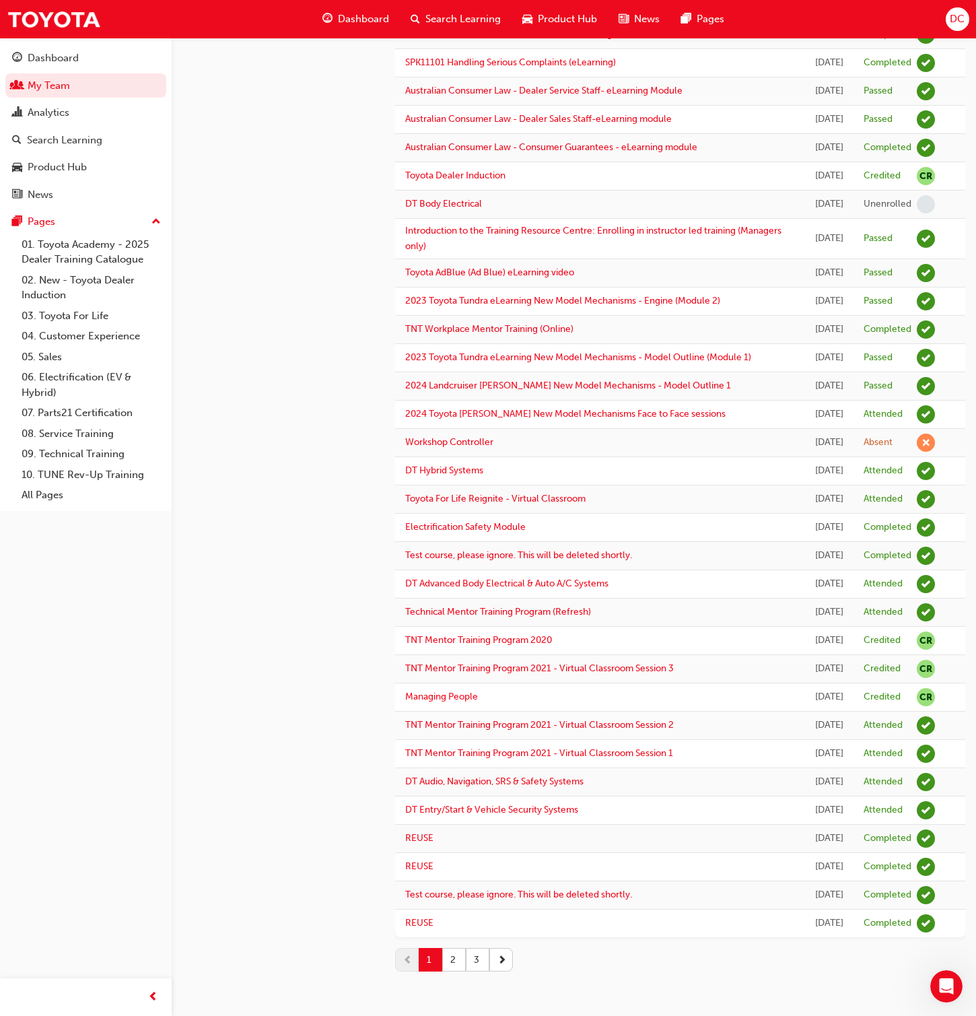
scroll to position [1155, 0]
drag, startPoint x: 453, startPoint y: 957, endPoint x: 452, endPoint y: 939, distance: 18.2
click at [453, 653] on button "2" at bounding box center [454, 960] width 24 height 24
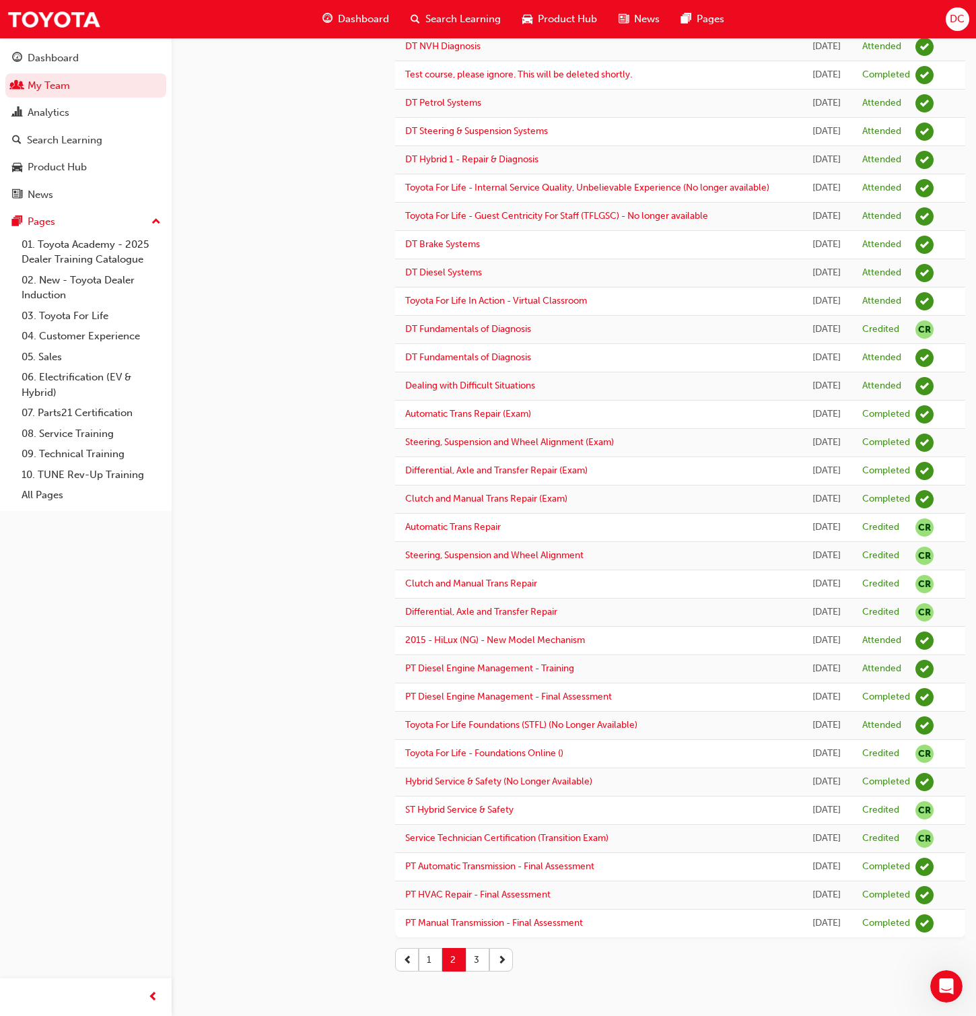
scroll to position [767, 0]
click at [475, 653] on button "3" at bounding box center [478, 960] width 24 height 24
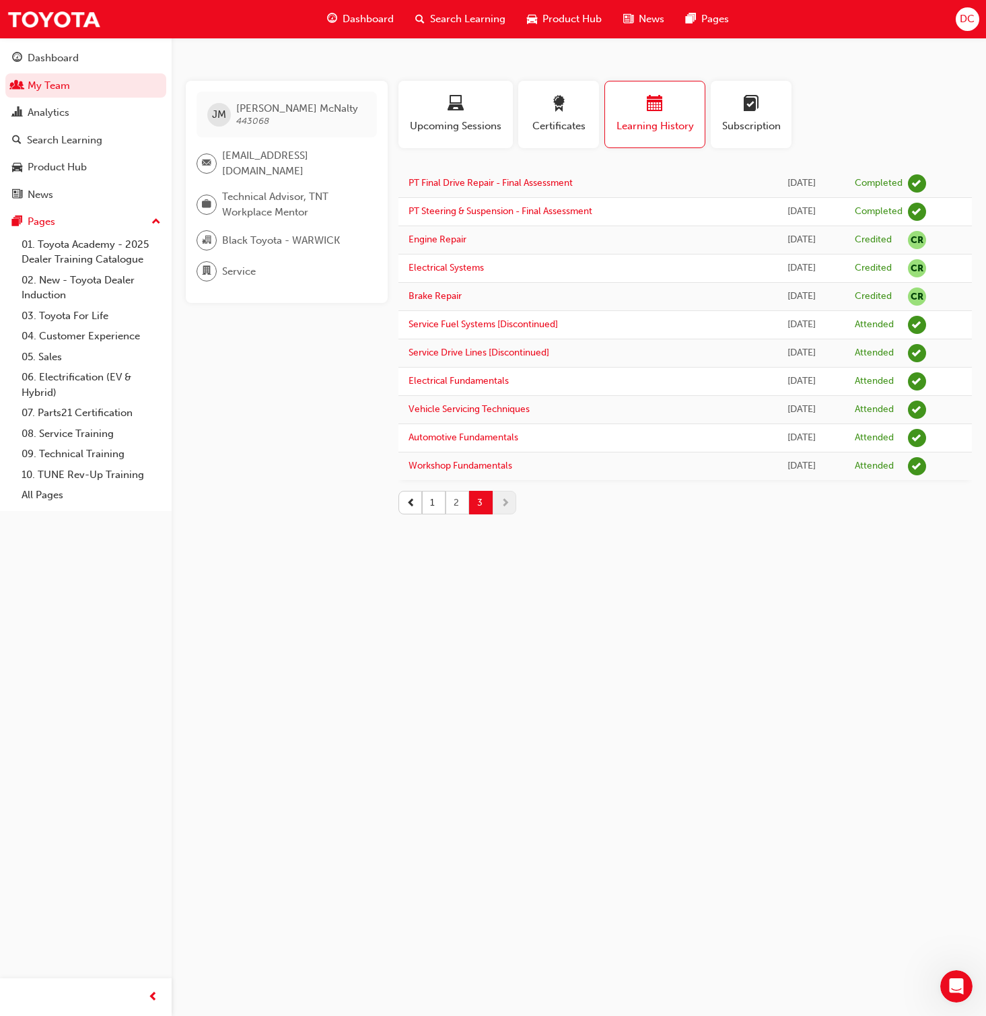
click at [456, 503] on button "2" at bounding box center [458, 503] width 24 height 24
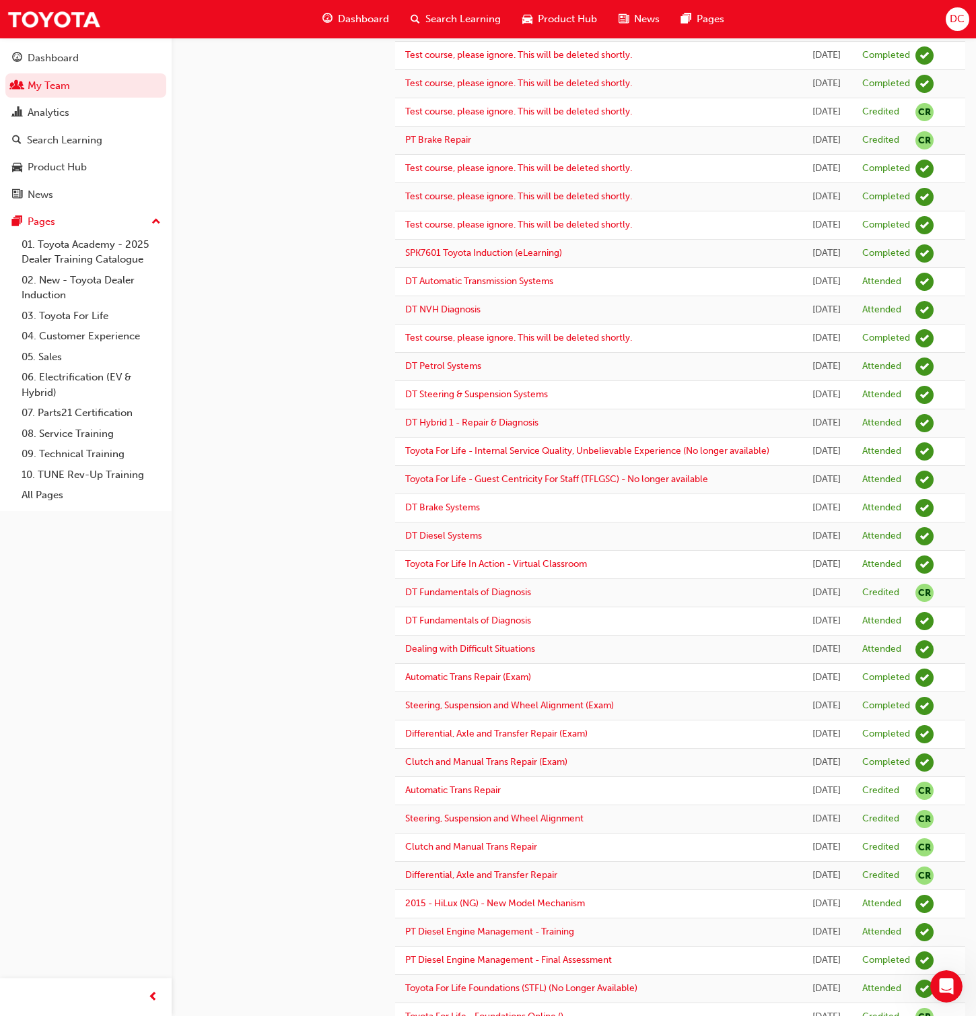
scroll to position [767, 0]
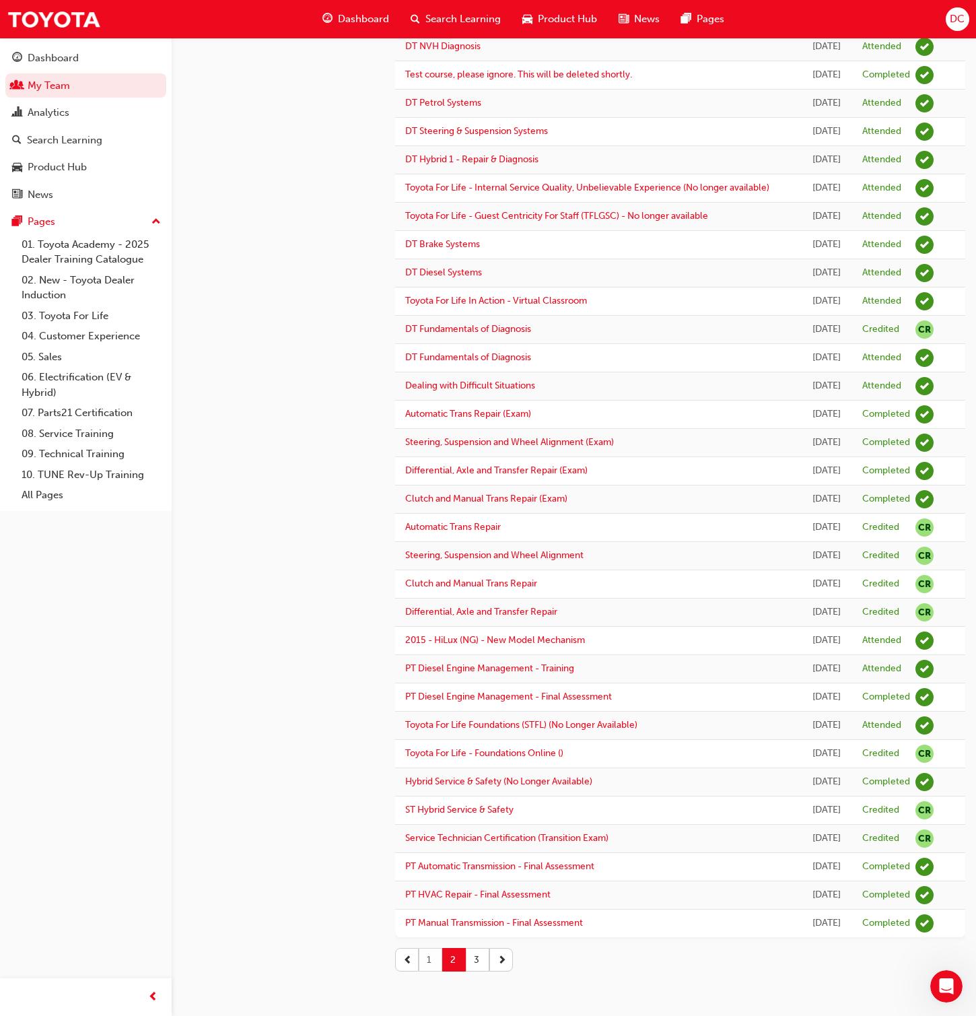
click at [432, 653] on button "1" at bounding box center [431, 960] width 24 height 24
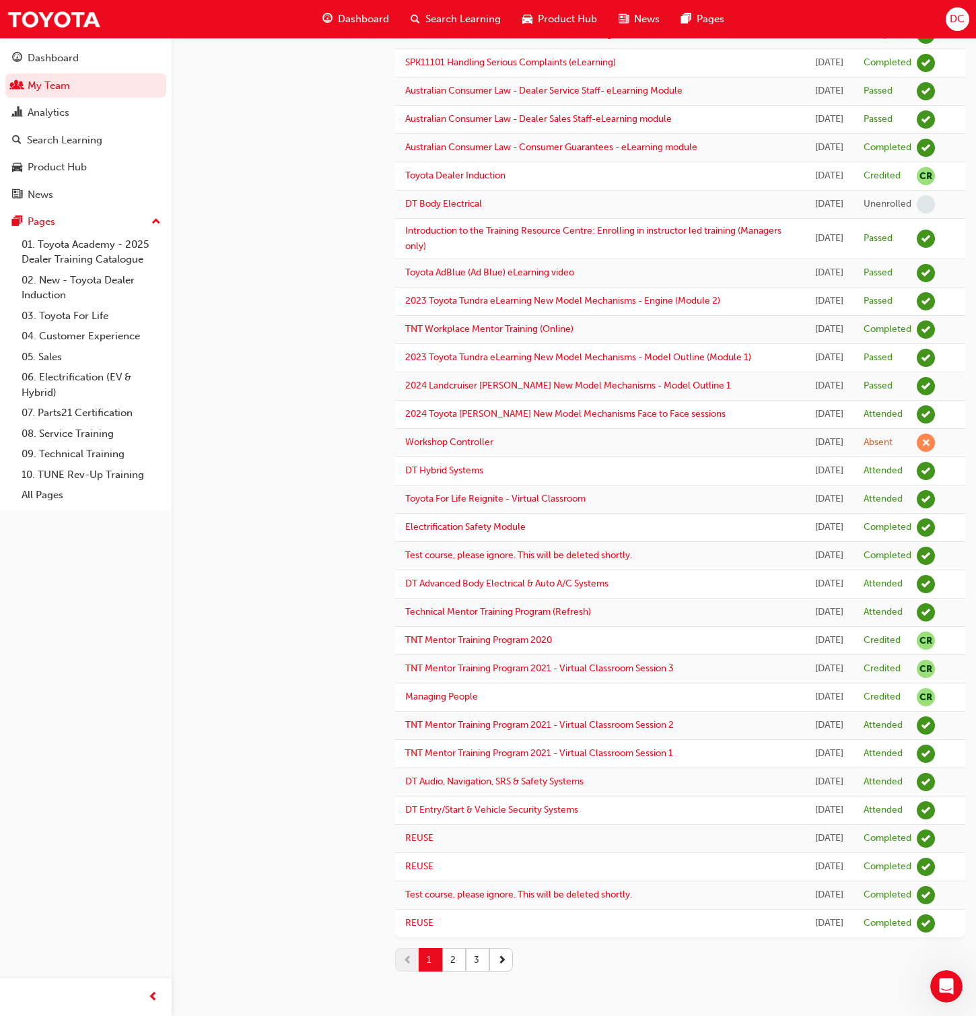
scroll to position [1155, 0]
drag, startPoint x: 449, startPoint y: 959, endPoint x: 459, endPoint y: 944, distance: 17.9
click at [449, 653] on button "2" at bounding box center [454, 960] width 24 height 24
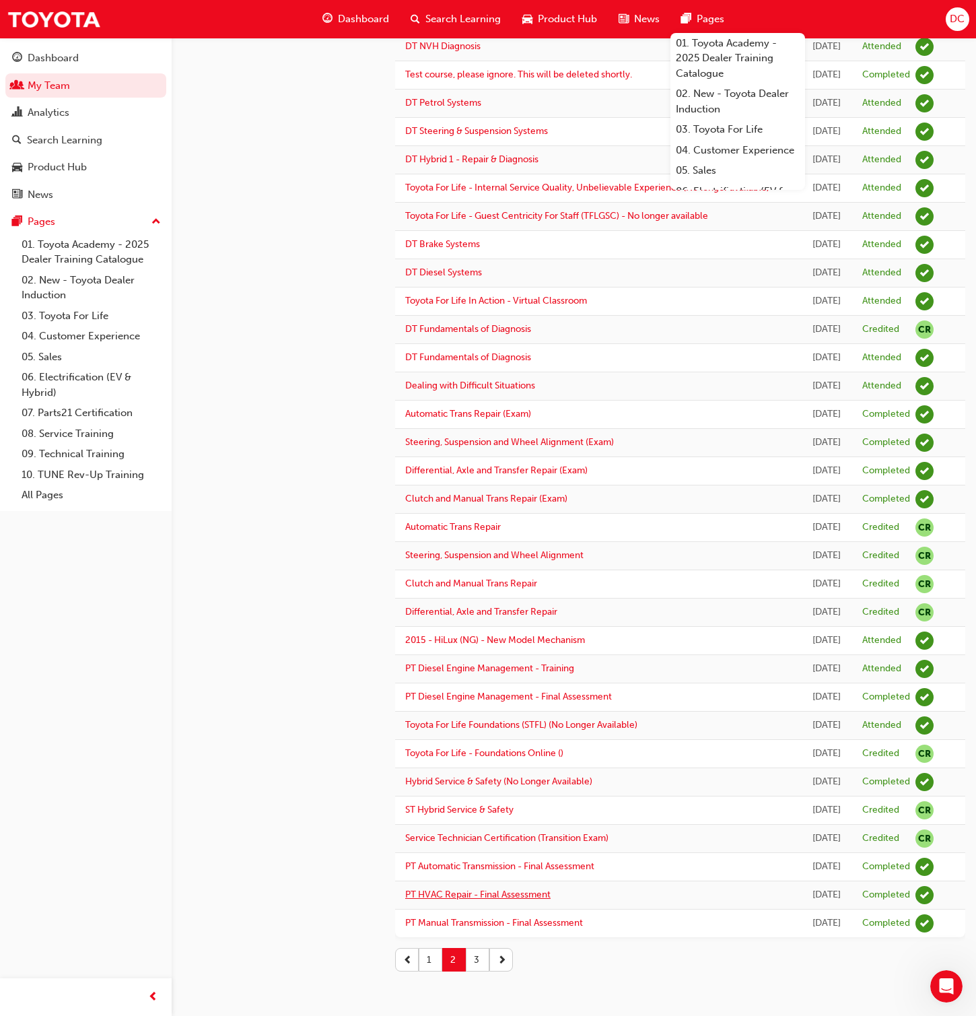
scroll to position [767, 0]
click at [475, 653] on button "3" at bounding box center [478, 960] width 24 height 24
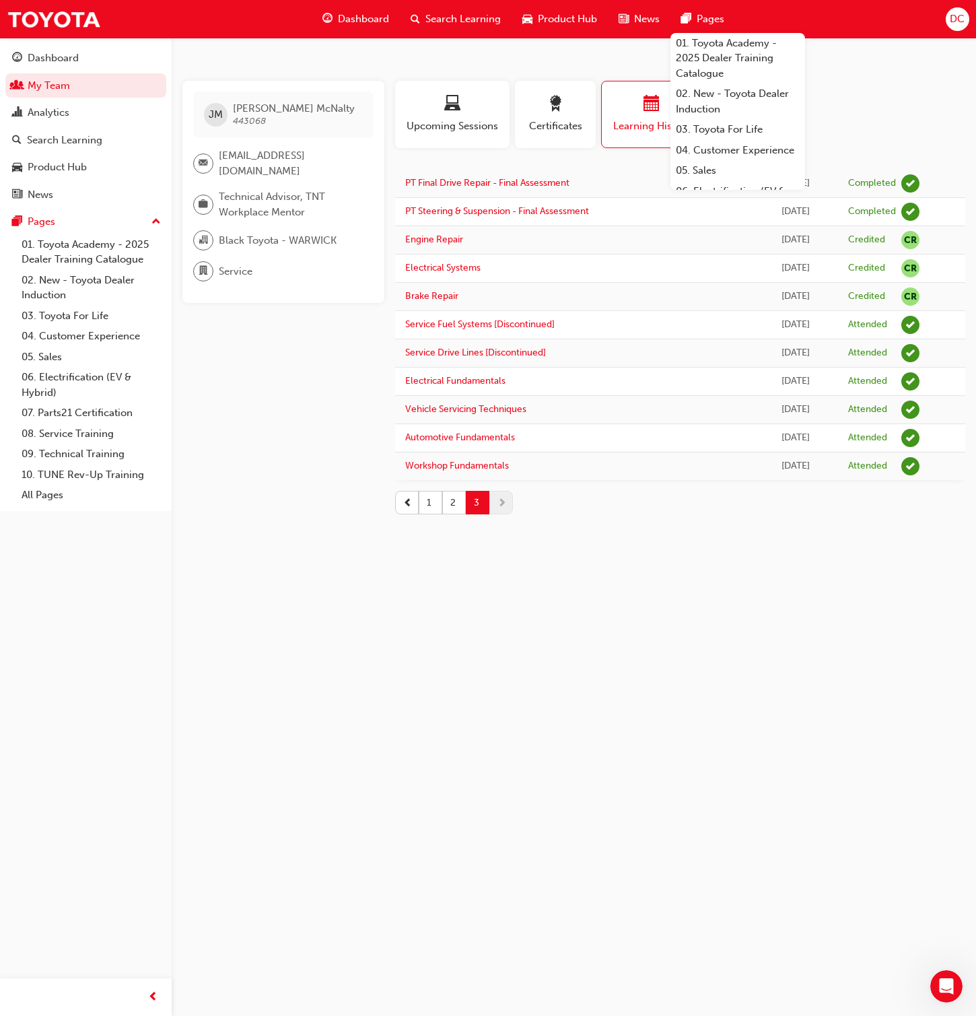
scroll to position [0, 0]
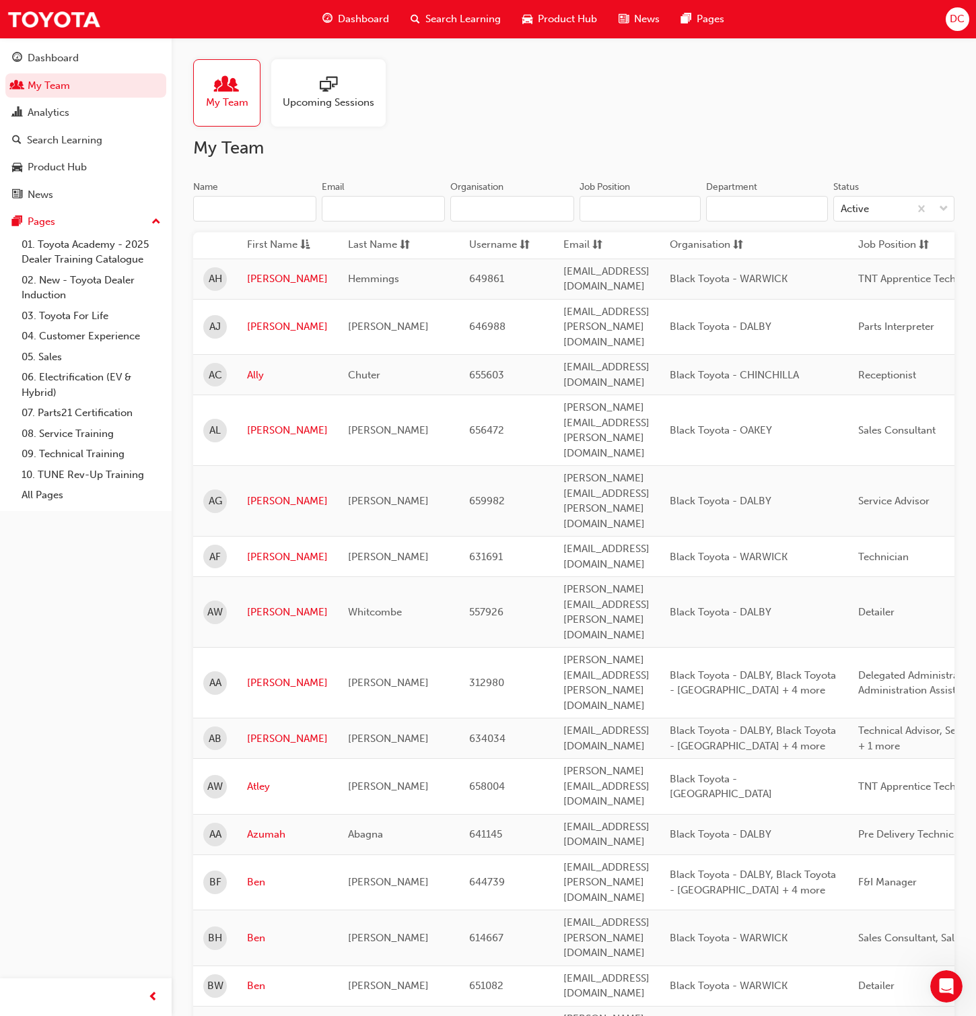
click at [236, 203] on input "Name" at bounding box center [254, 209] width 123 height 26
click at [237, 204] on input "Name" at bounding box center [254, 209] width 123 height 26
paste input "j"
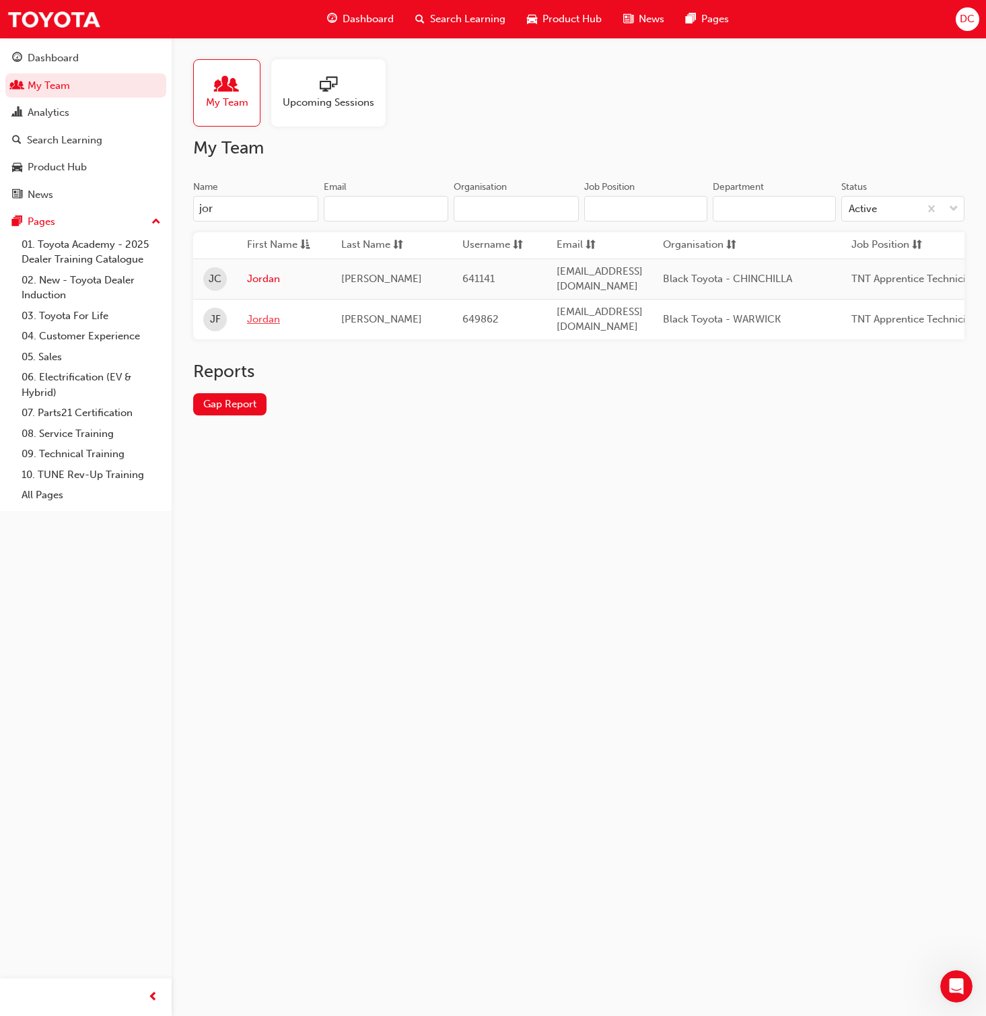
type input "jor"
click at [264, 312] on link "Jordan" at bounding box center [284, 319] width 74 height 15
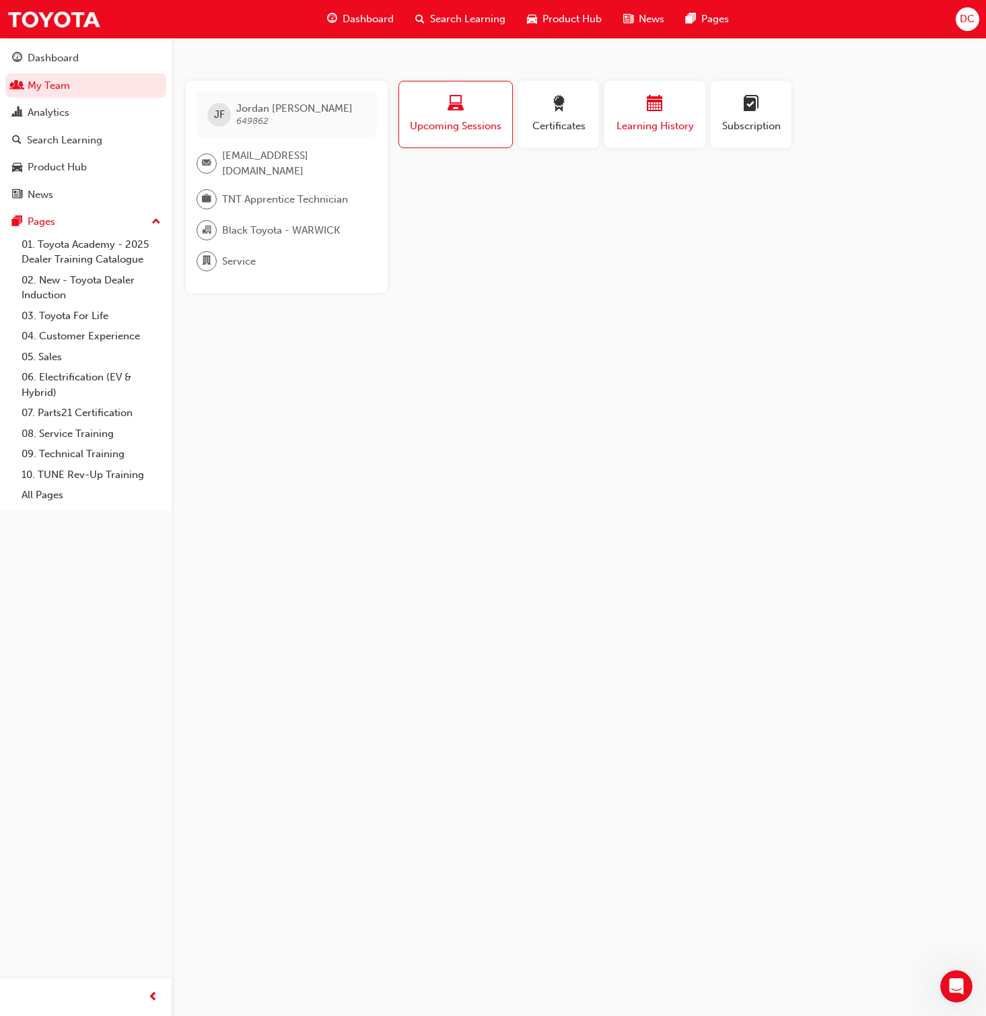
click at [636, 124] on span "Learning History" at bounding box center [655, 125] width 81 height 15
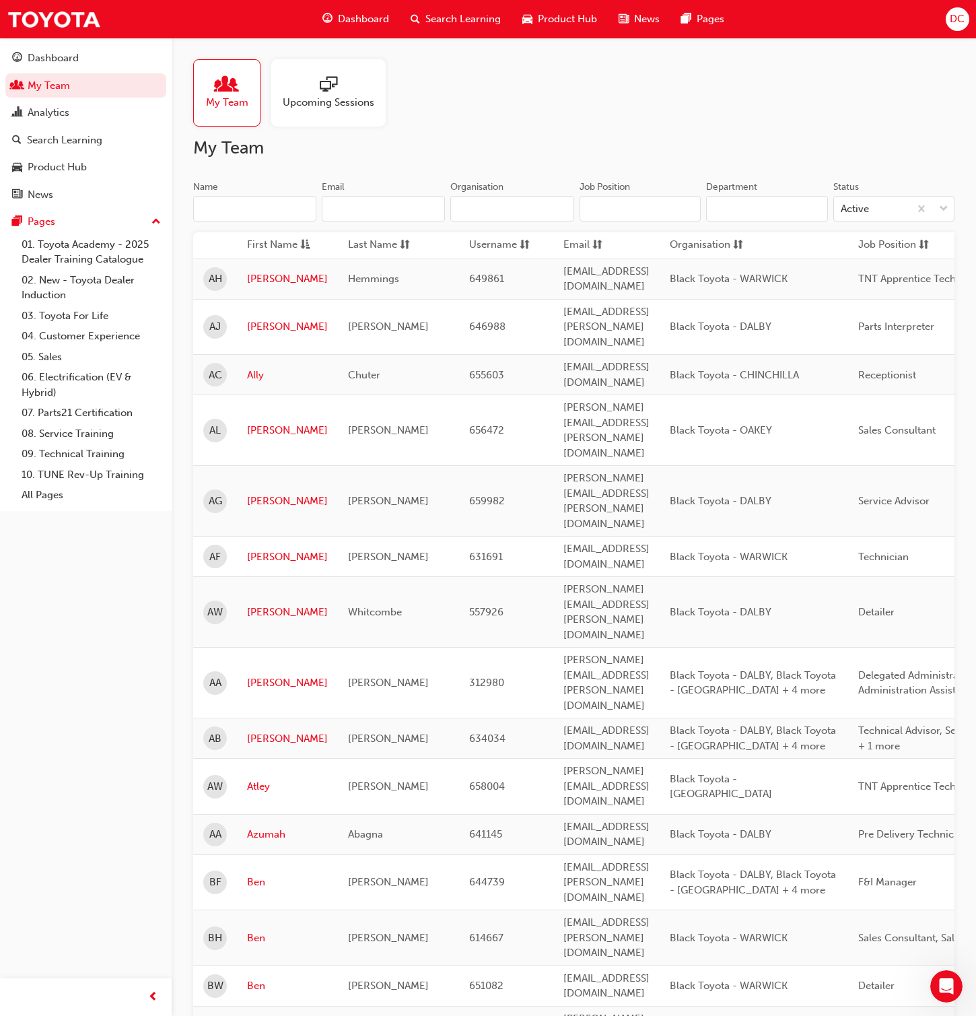
click at [221, 210] on input "Name" at bounding box center [254, 209] width 123 height 26
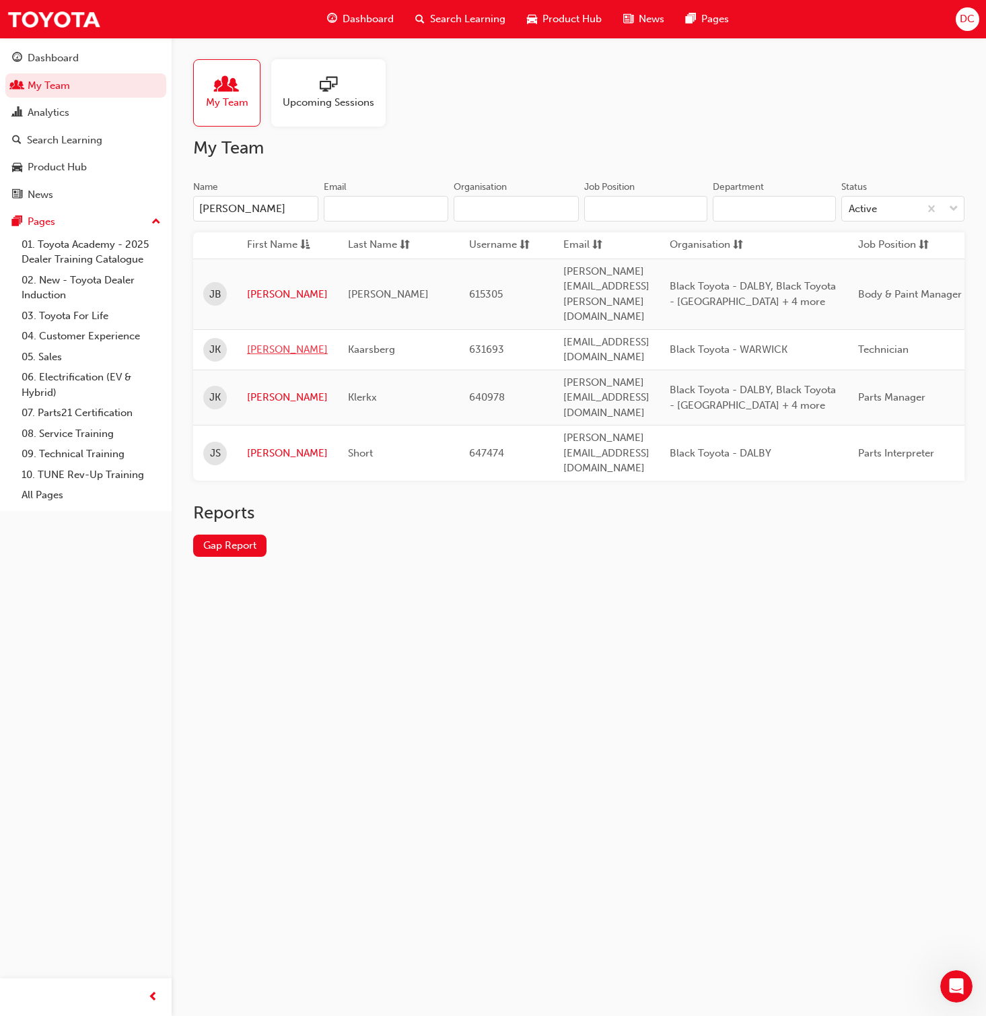
type input "josh"
click at [270, 342] on link "Joshua" at bounding box center [287, 349] width 81 height 15
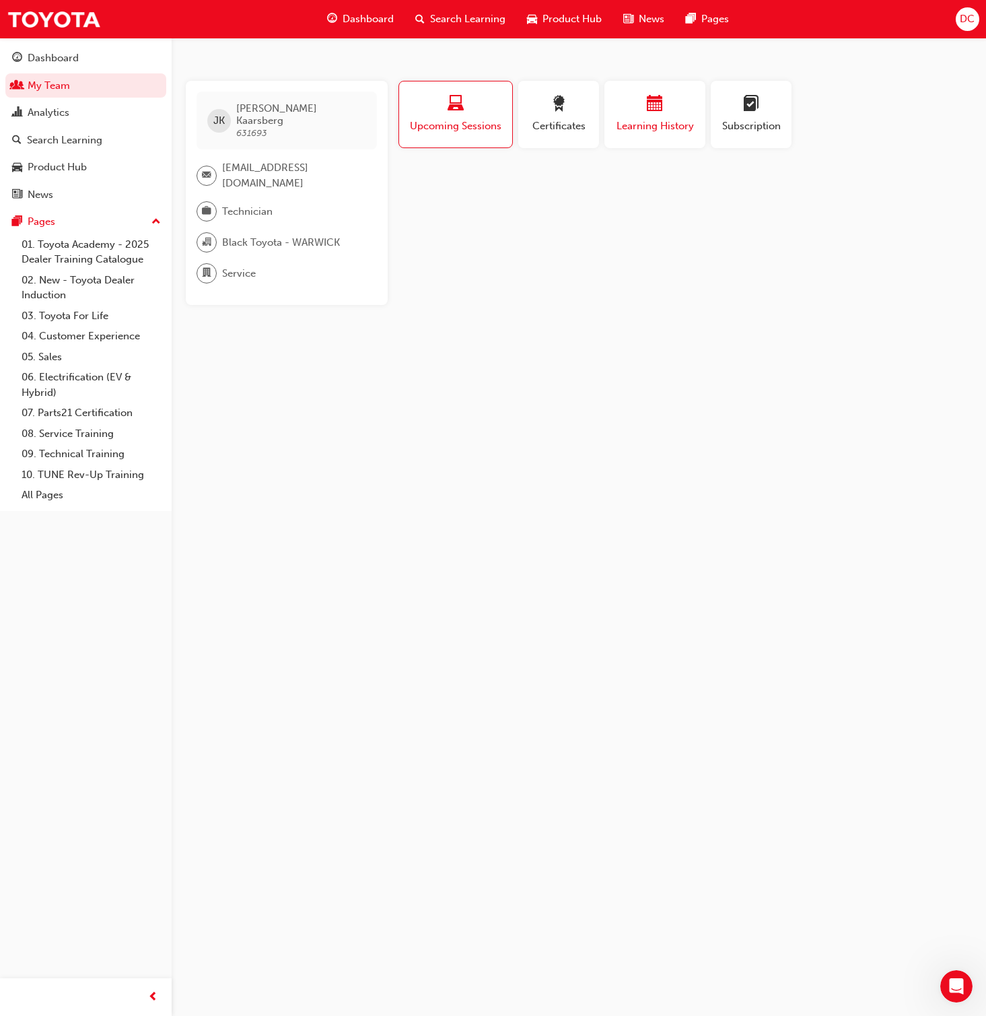
click at [642, 108] on div "button" at bounding box center [655, 106] width 81 height 21
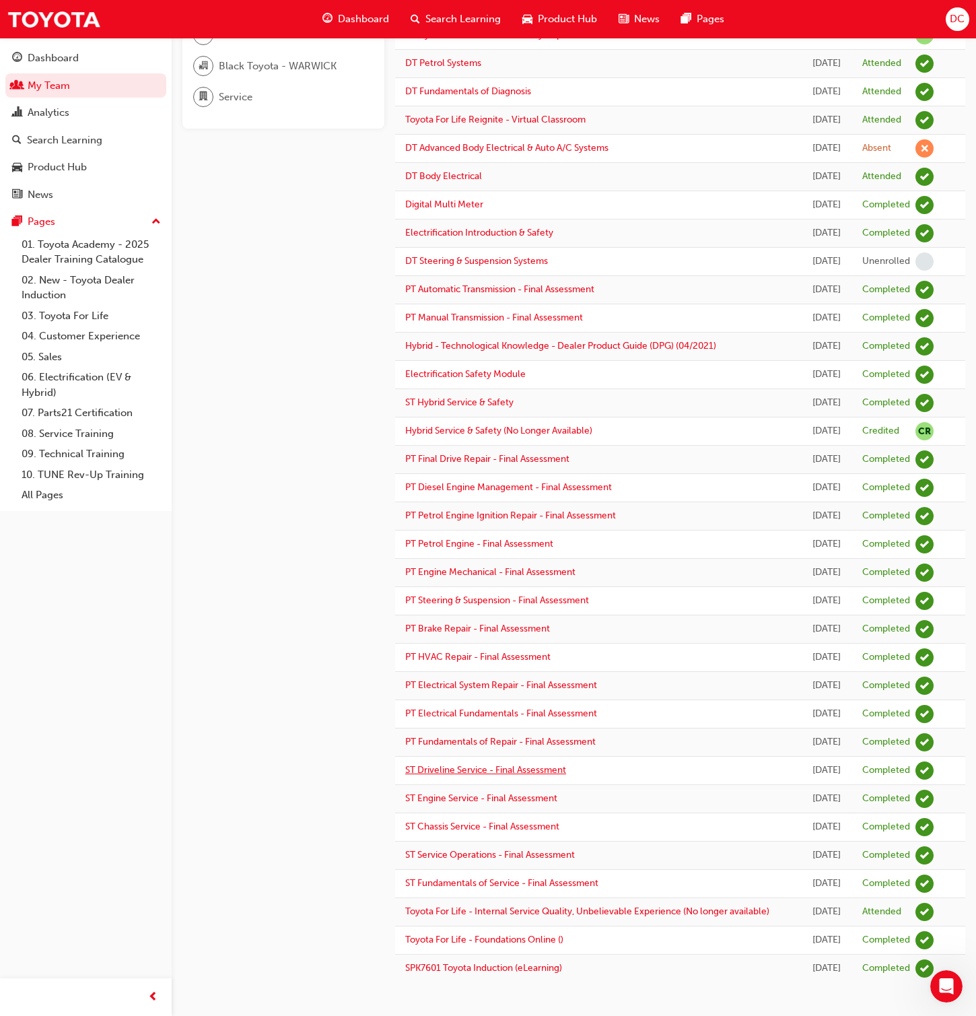
scroll to position [261, 0]
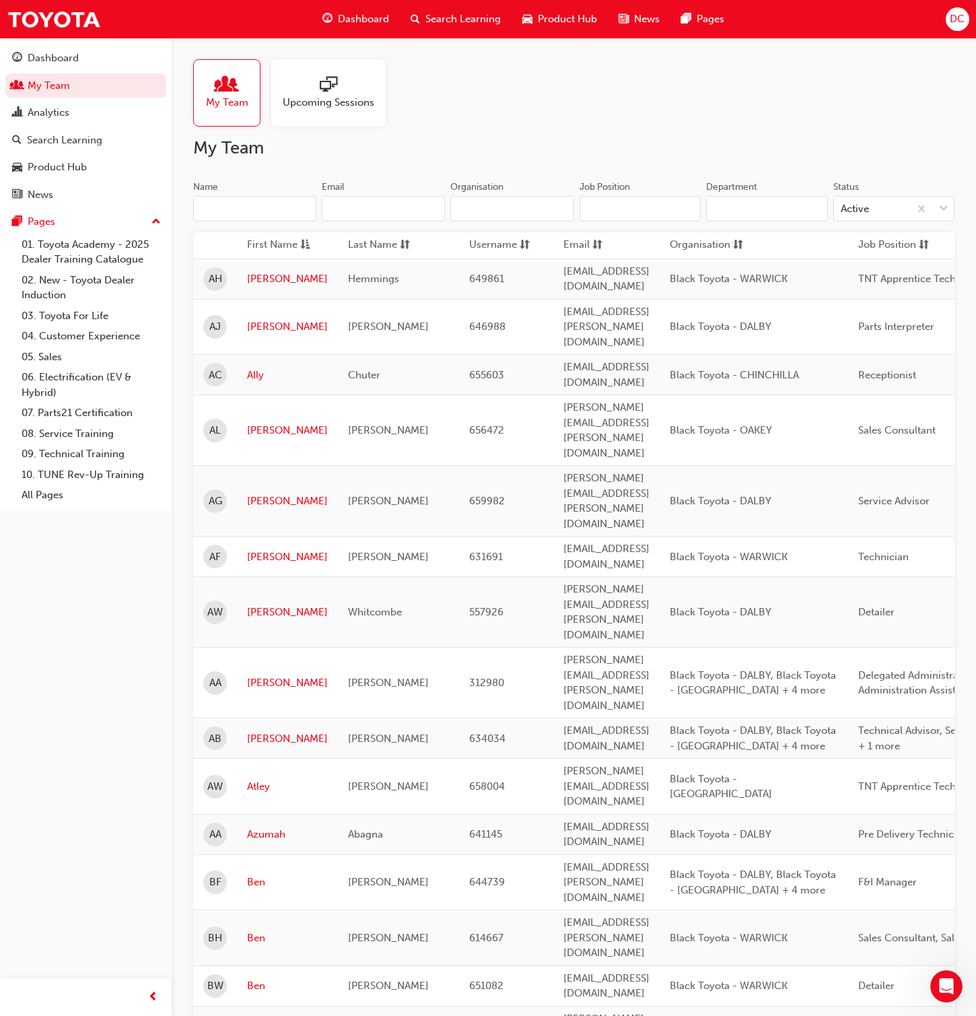
click at [230, 209] on input "Name" at bounding box center [254, 209] width 123 height 26
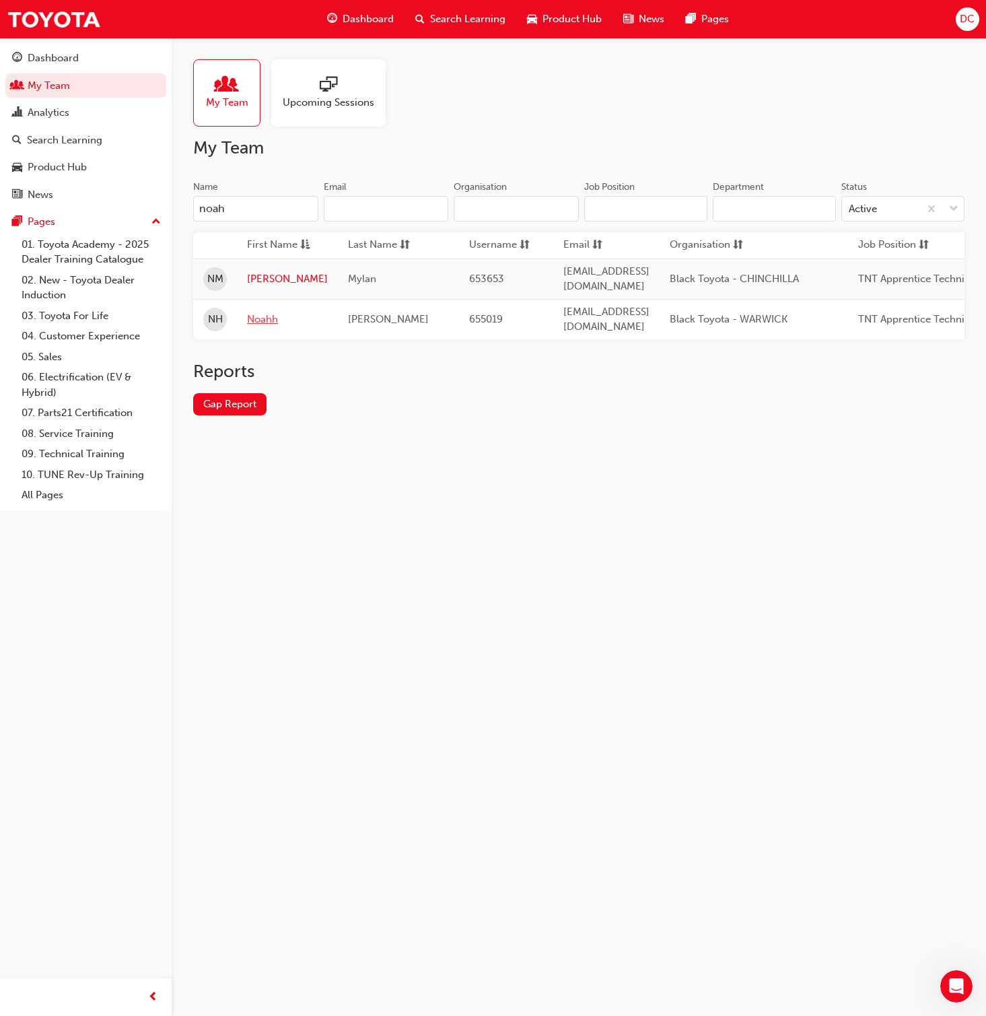
type input "noah"
click at [268, 312] on link "Noahh" at bounding box center [287, 319] width 81 height 15
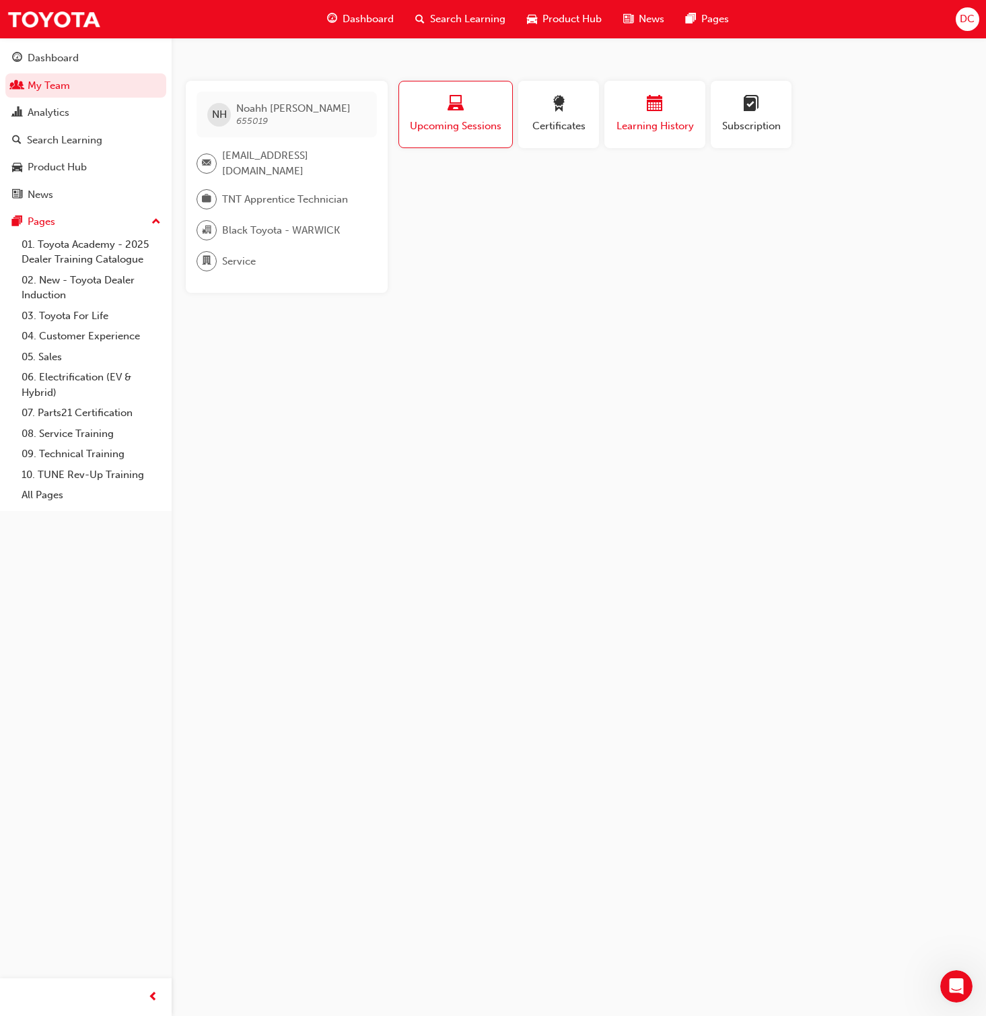
click at [642, 114] on div "button" at bounding box center [655, 106] width 81 height 21
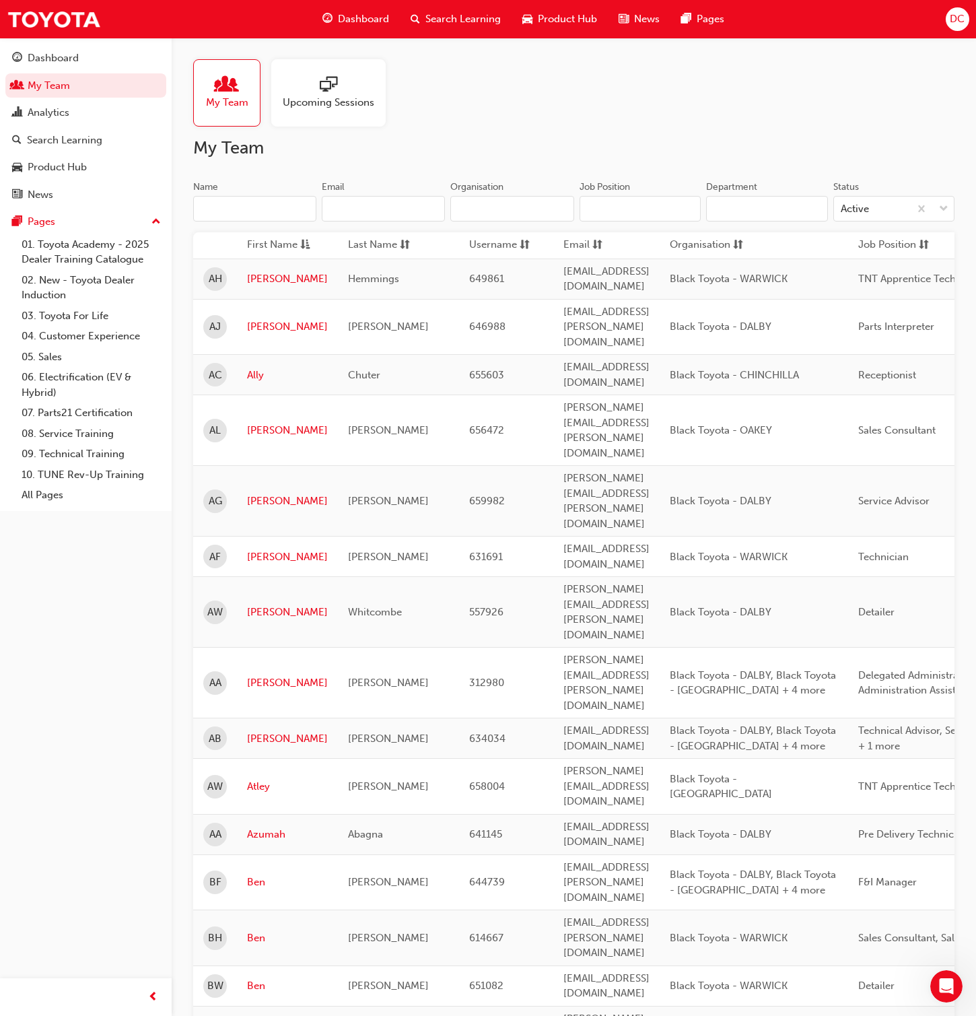
click at [247, 210] on input "Name" at bounding box center [254, 209] width 123 height 26
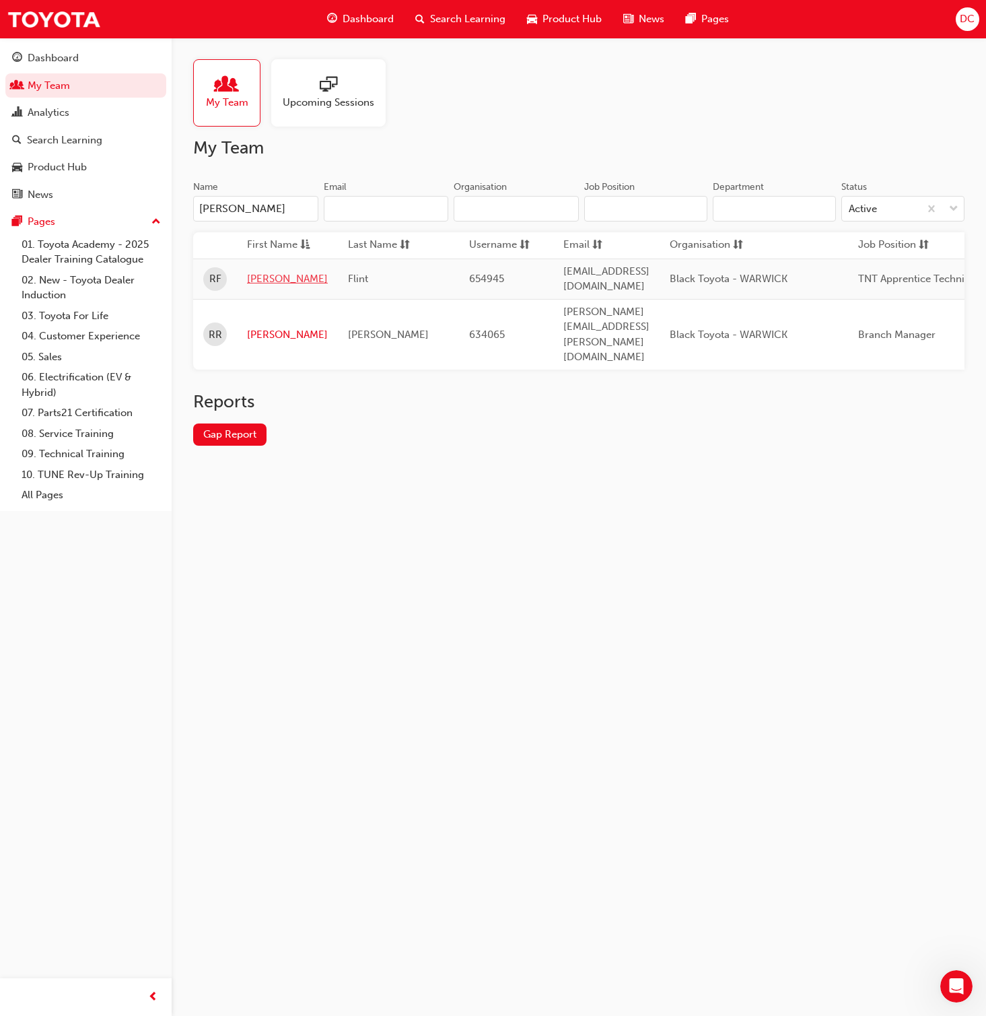
type input "robert"
click at [260, 279] on link "Robert" at bounding box center [287, 278] width 81 height 15
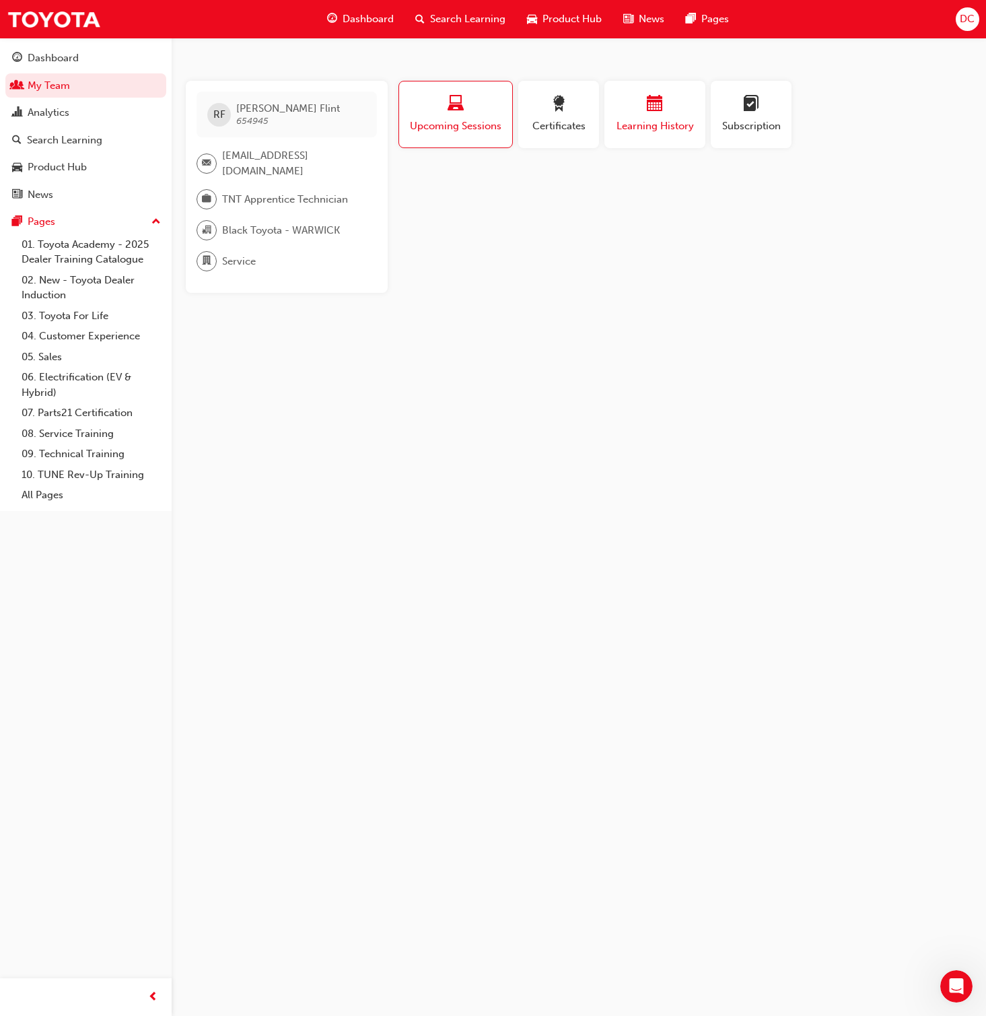
click at [630, 119] on span "Learning History" at bounding box center [655, 125] width 81 height 15
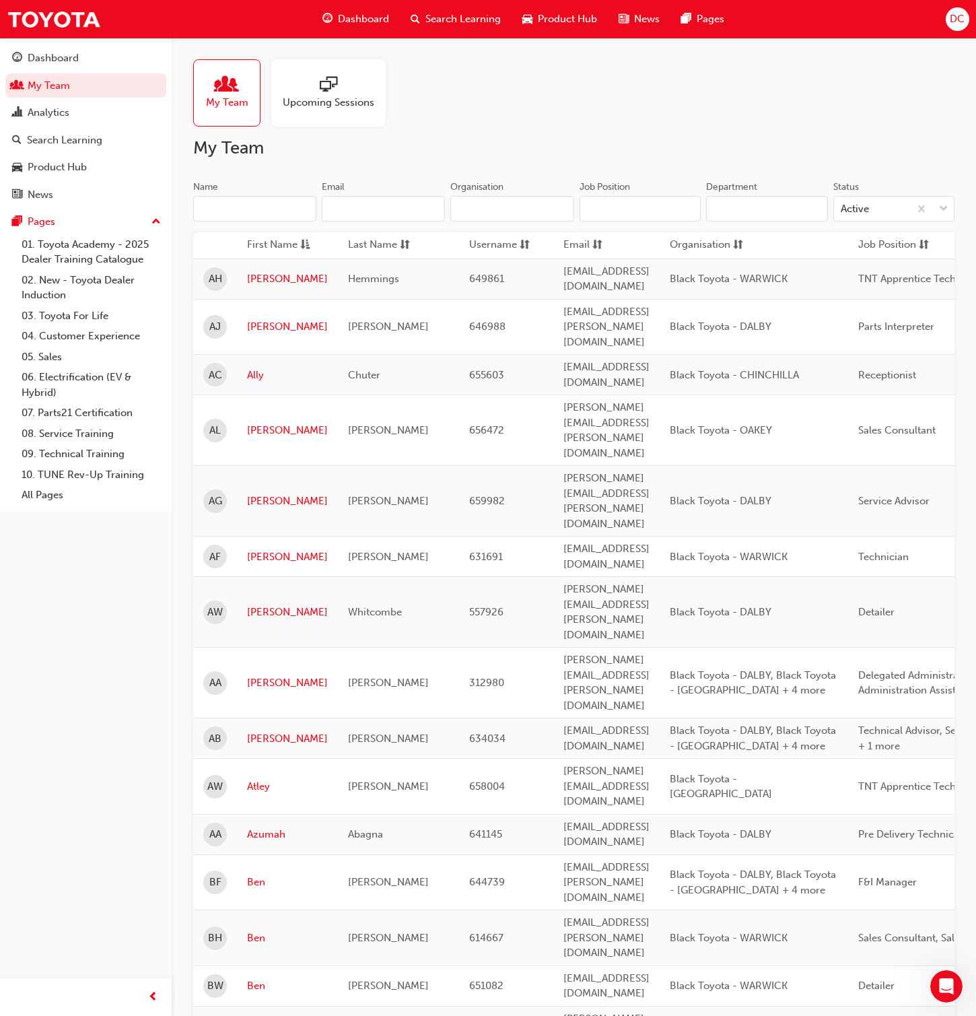
click at [246, 209] on input "Name" at bounding box center [254, 209] width 123 height 26
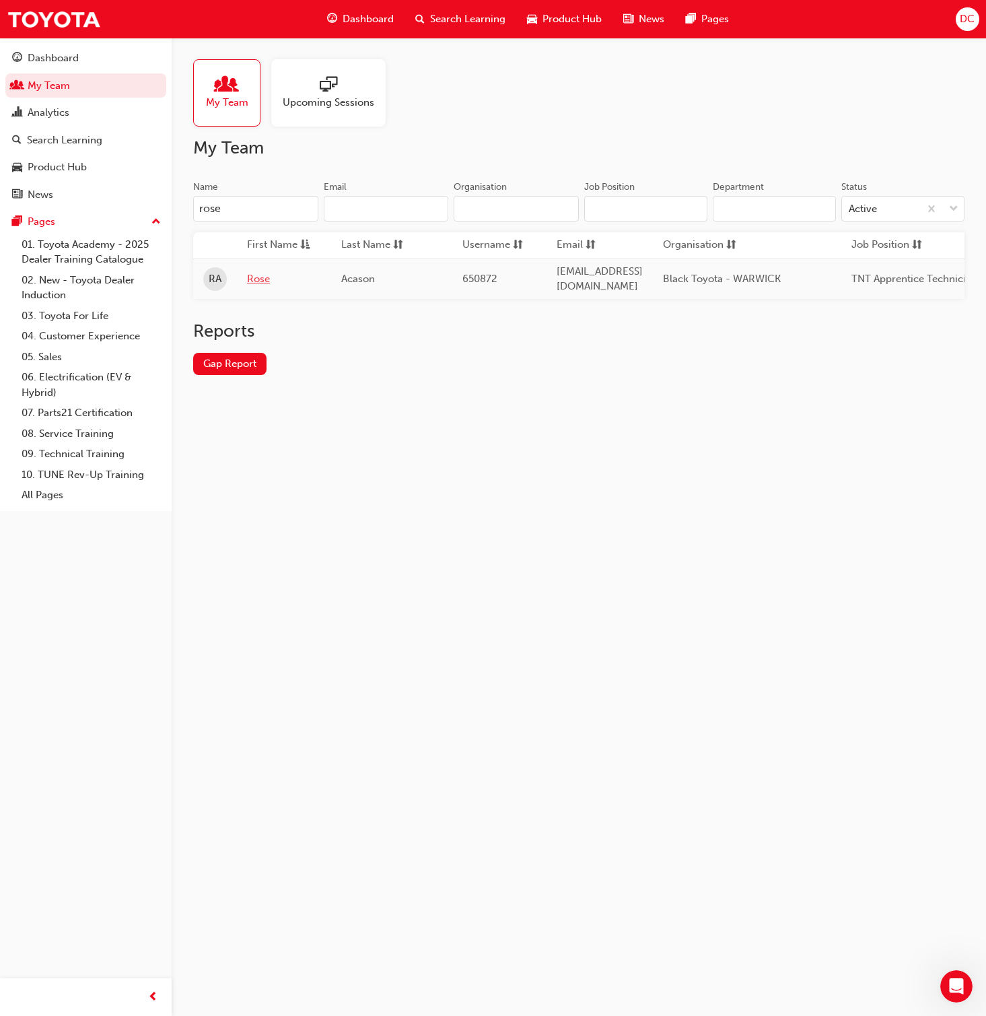
type input "rose"
click at [259, 277] on link "Rose" at bounding box center [284, 278] width 74 height 15
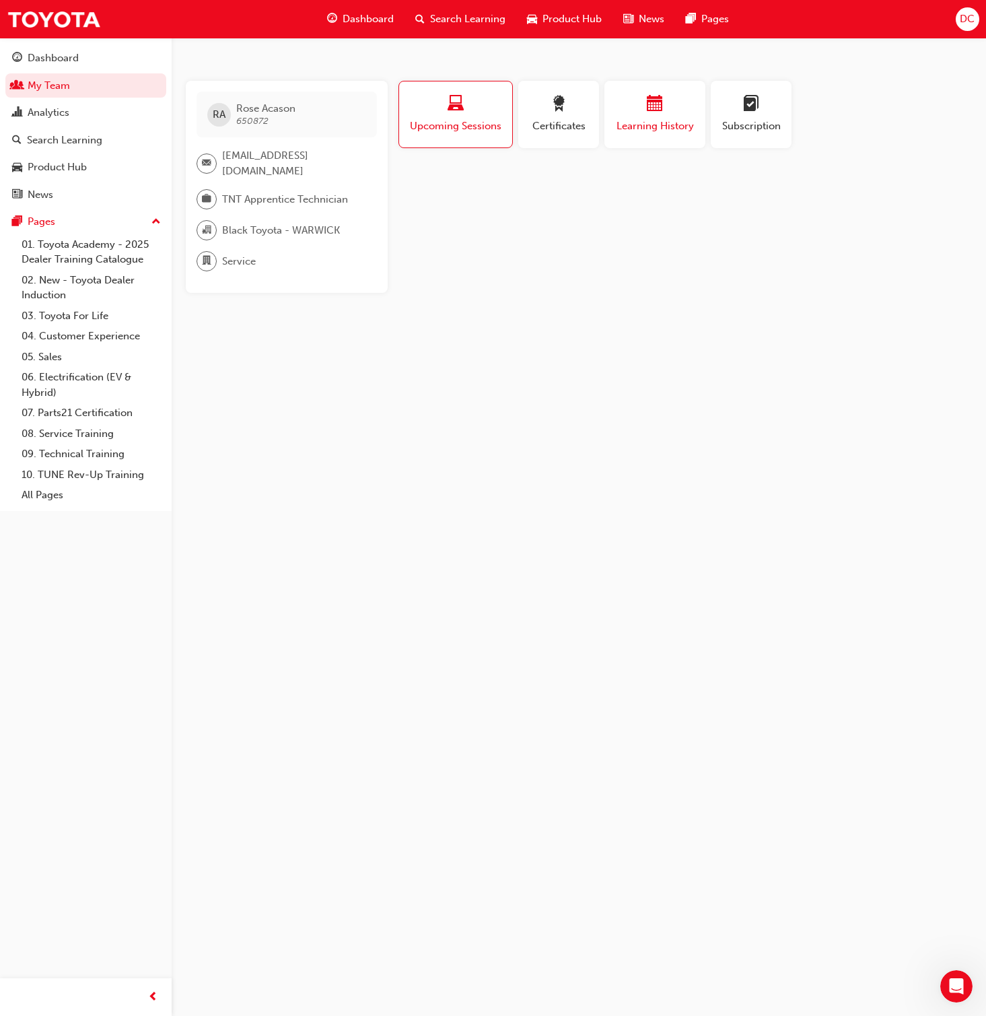
click at [644, 118] on div "Learning History" at bounding box center [655, 115] width 81 height 38
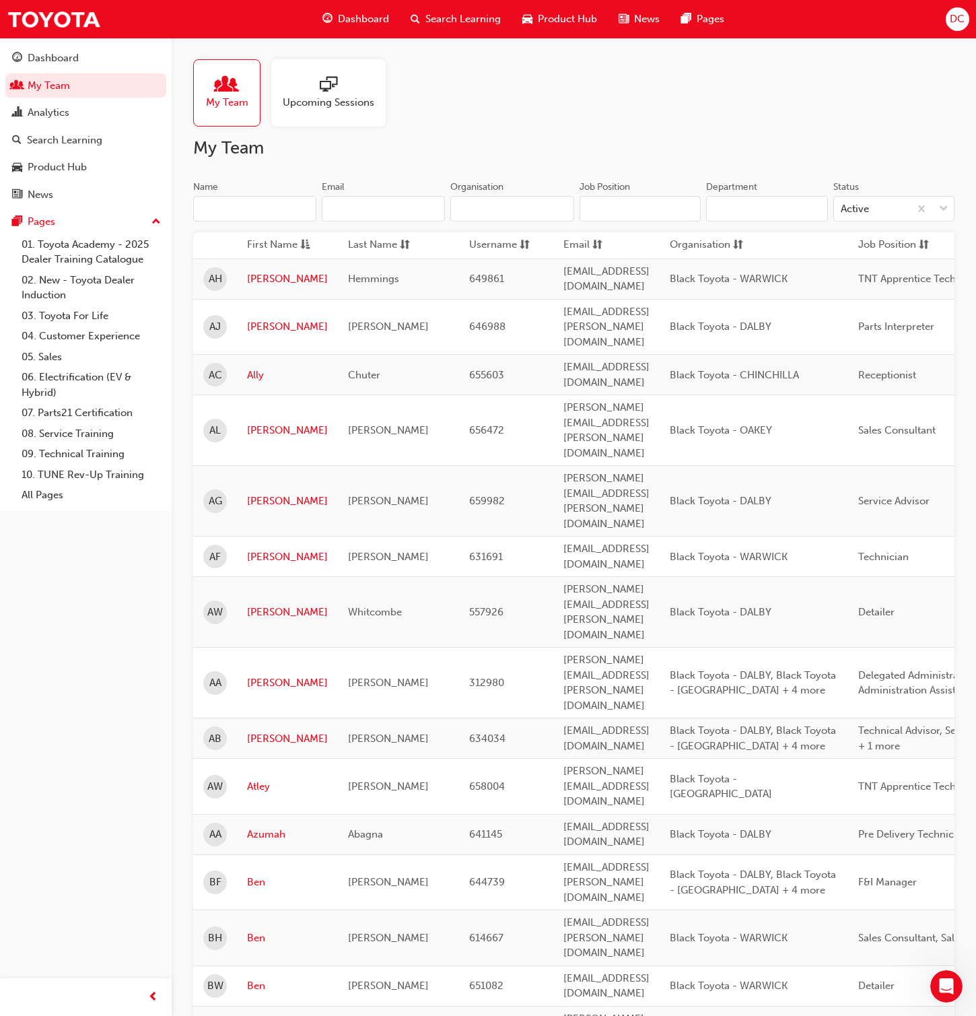
click at [213, 211] on input "Name" at bounding box center [254, 209] width 123 height 26
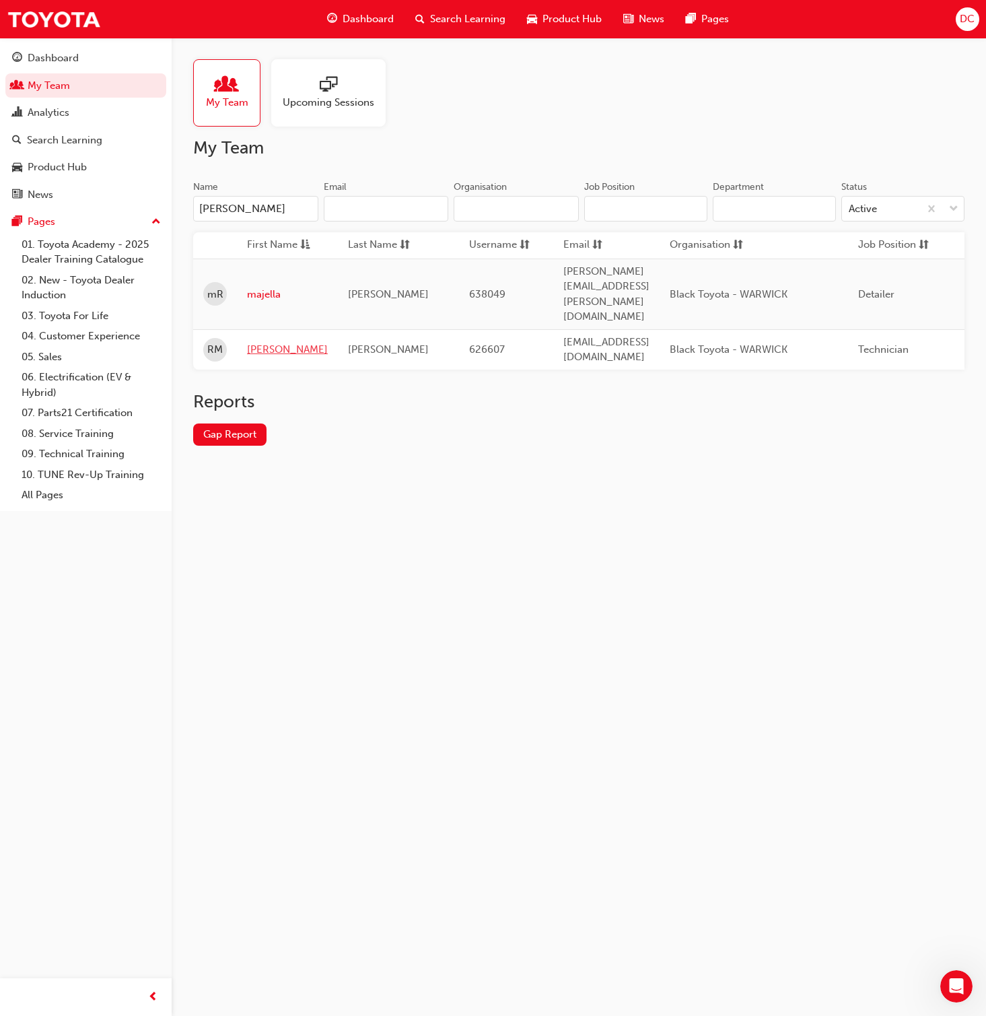
type input "ryan"
click at [260, 342] on link "Ryan" at bounding box center [287, 349] width 81 height 15
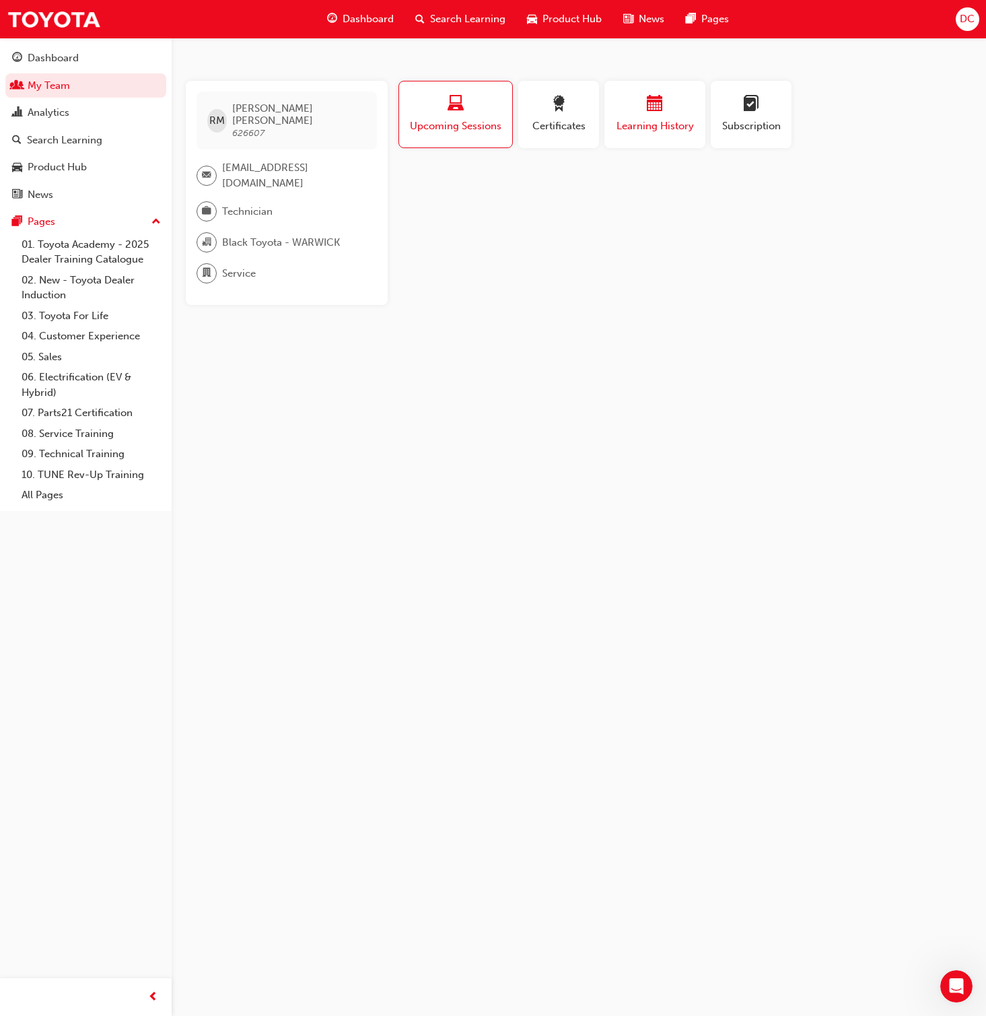
click at [660, 100] on span "calendar-icon" at bounding box center [655, 105] width 16 height 18
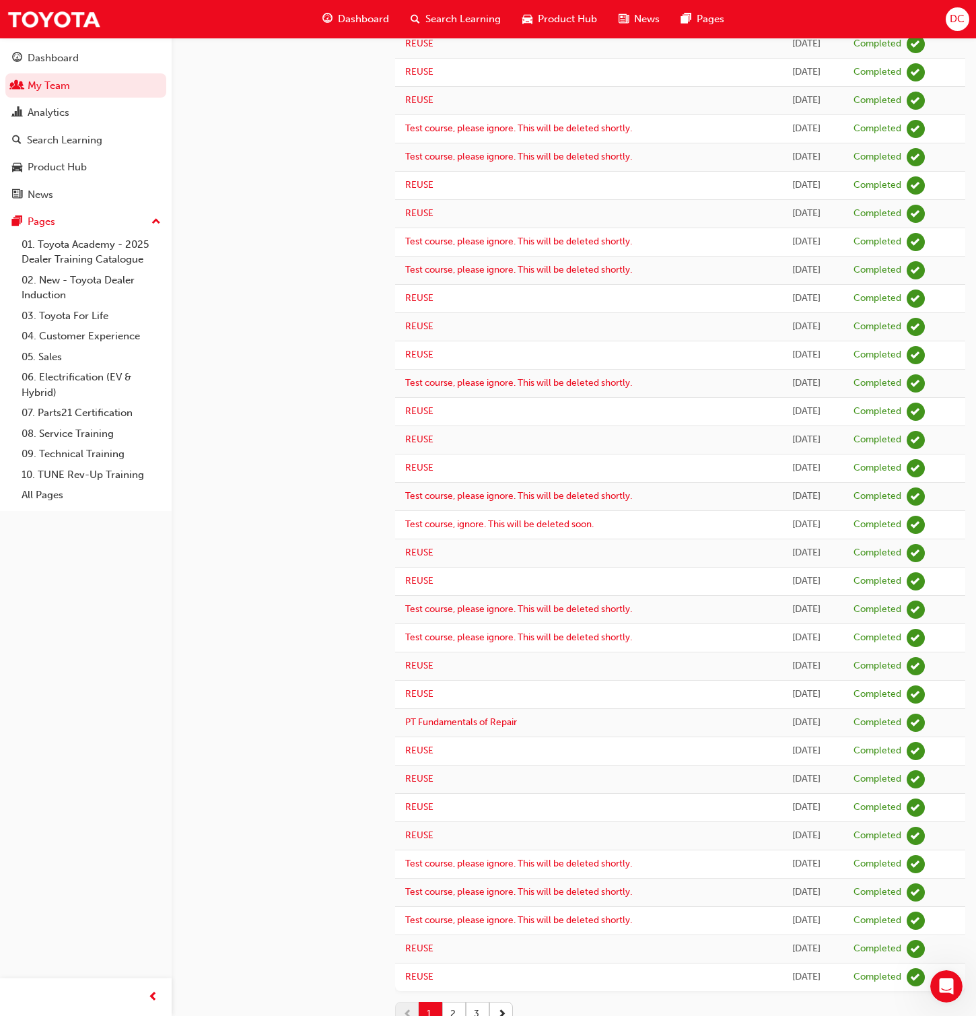
scroll to position [646, 0]
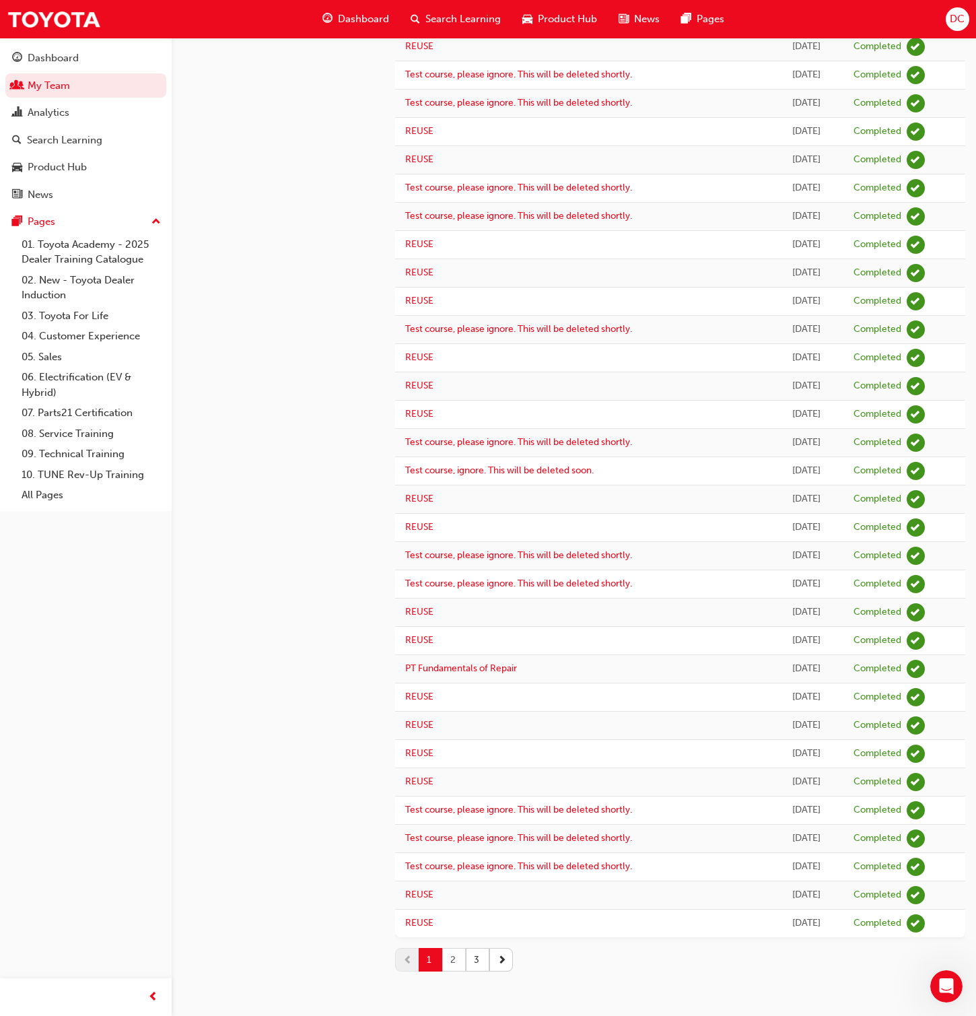
click at [452, 653] on button "2" at bounding box center [454, 960] width 24 height 24
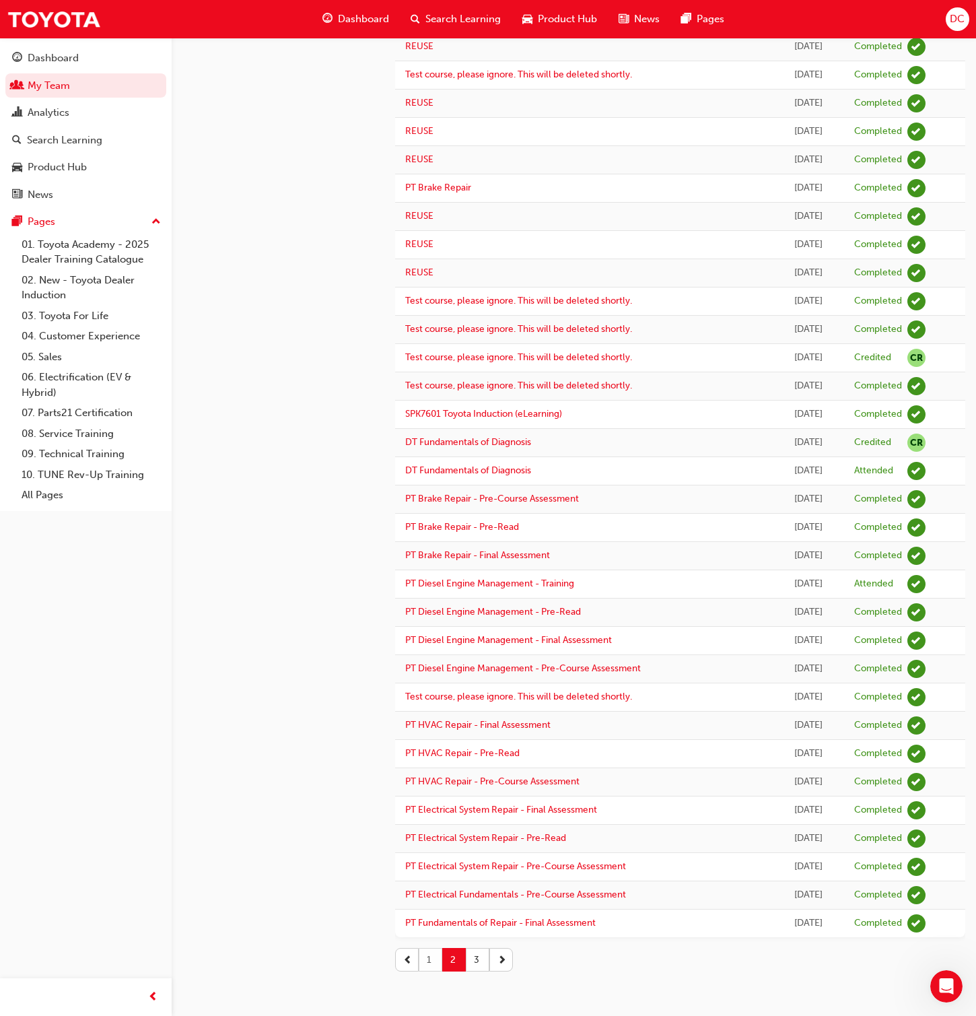
drag, startPoint x: 434, startPoint y: 961, endPoint x: 433, endPoint y: 947, distance: 14.2
click at [434, 653] on button "1" at bounding box center [431, 960] width 24 height 24
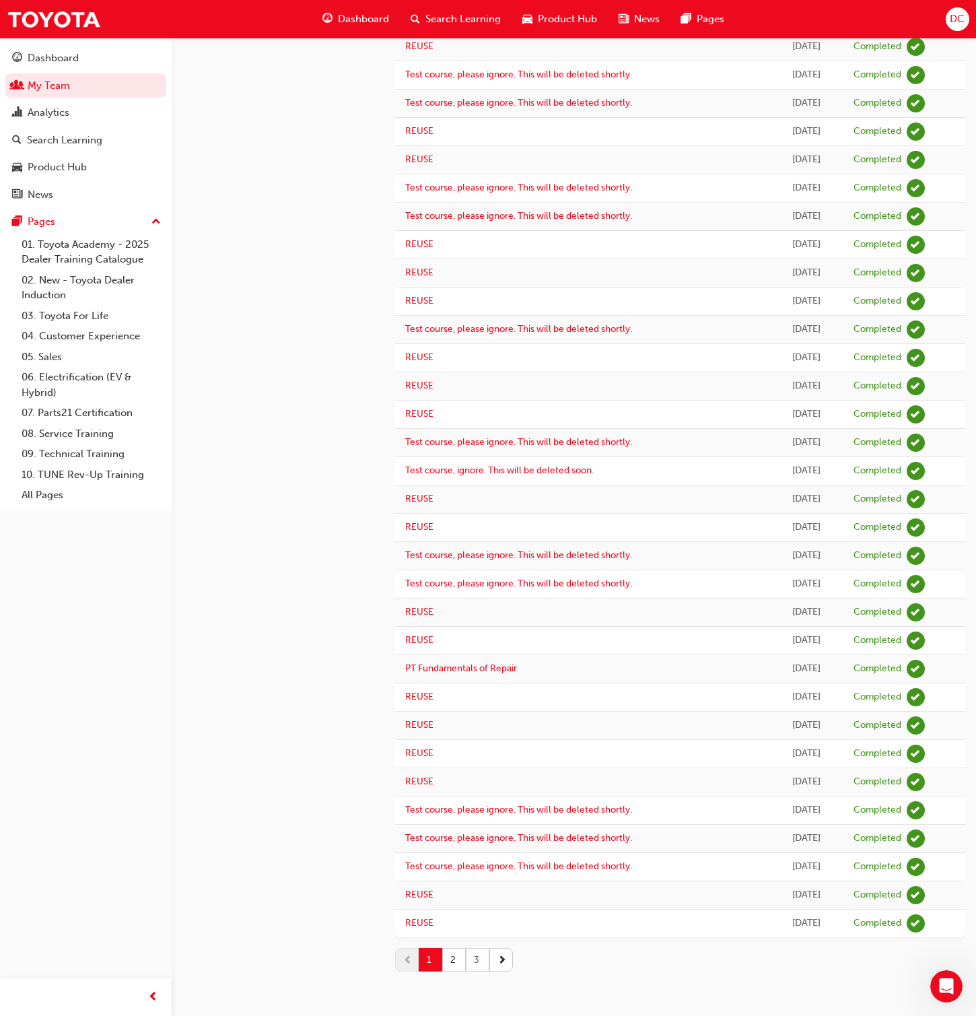
click at [473, 653] on button "3" at bounding box center [478, 960] width 24 height 24
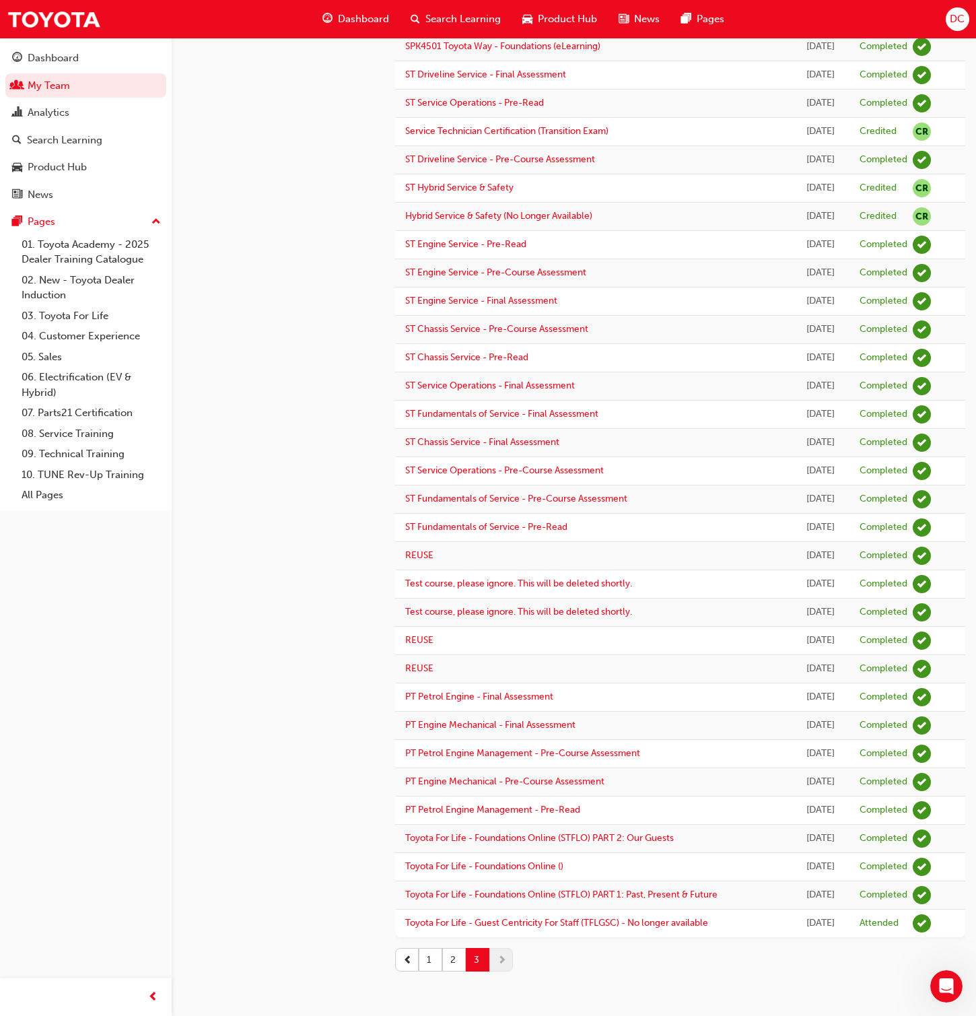
drag, startPoint x: 452, startPoint y: 959, endPoint x: 452, endPoint y: 944, distance: 14.8
click at [452, 653] on button "2" at bounding box center [454, 960] width 24 height 24
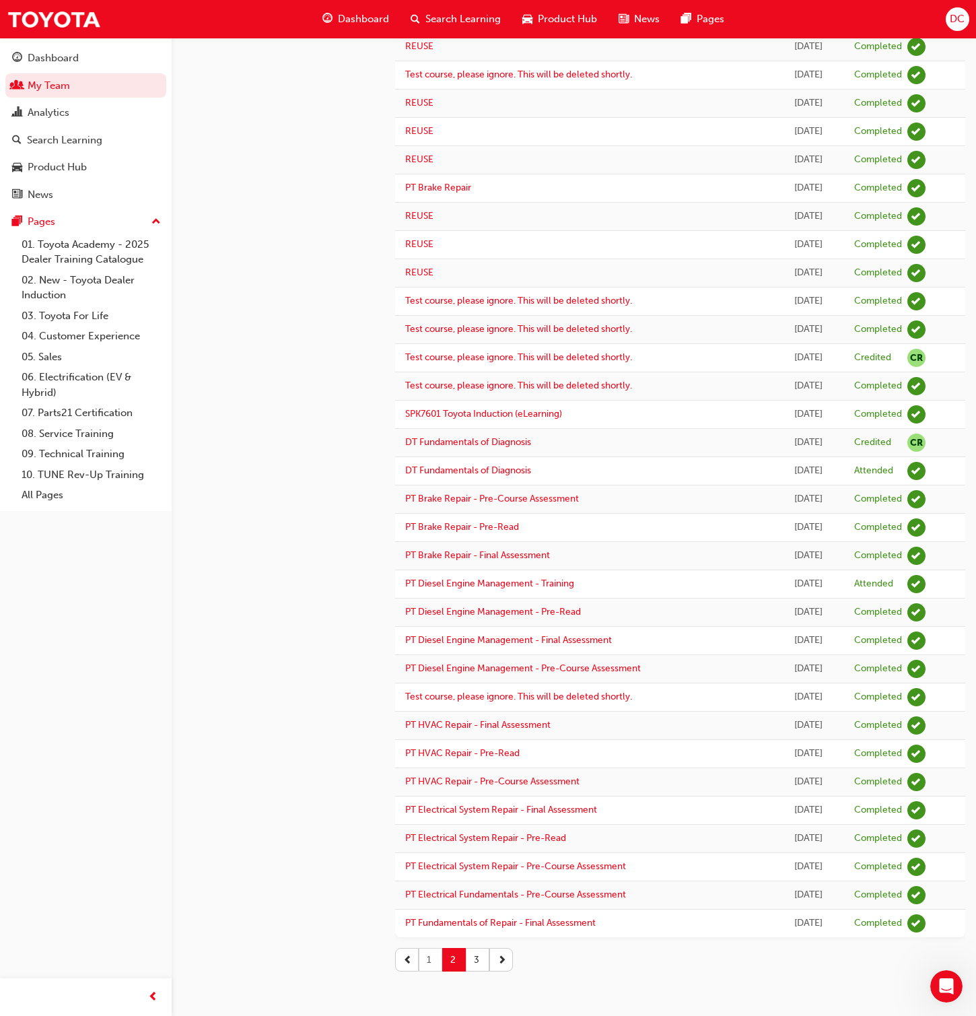
click at [427, 653] on button "1" at bounding box center [431, 960] width 24 height 24
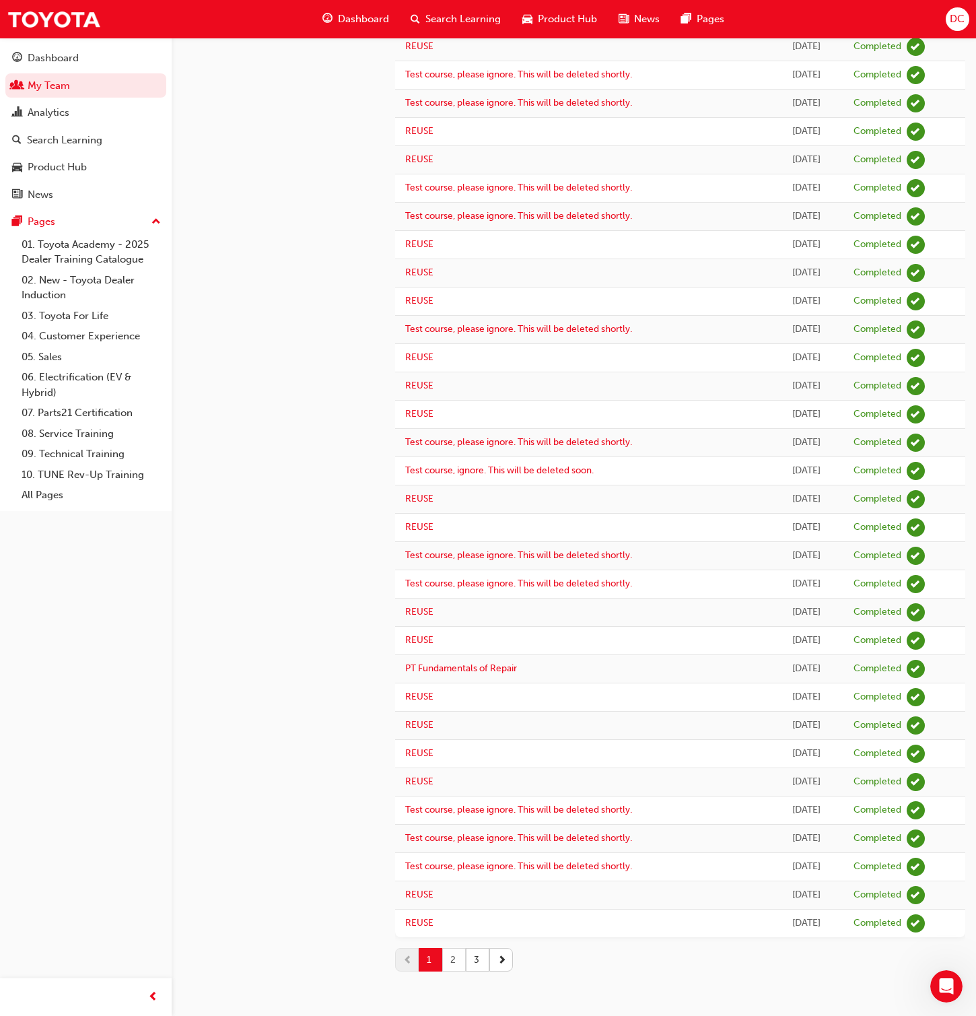
click at [452, 653] on button "2" at bounding box center [454, 960] width 24 height 24
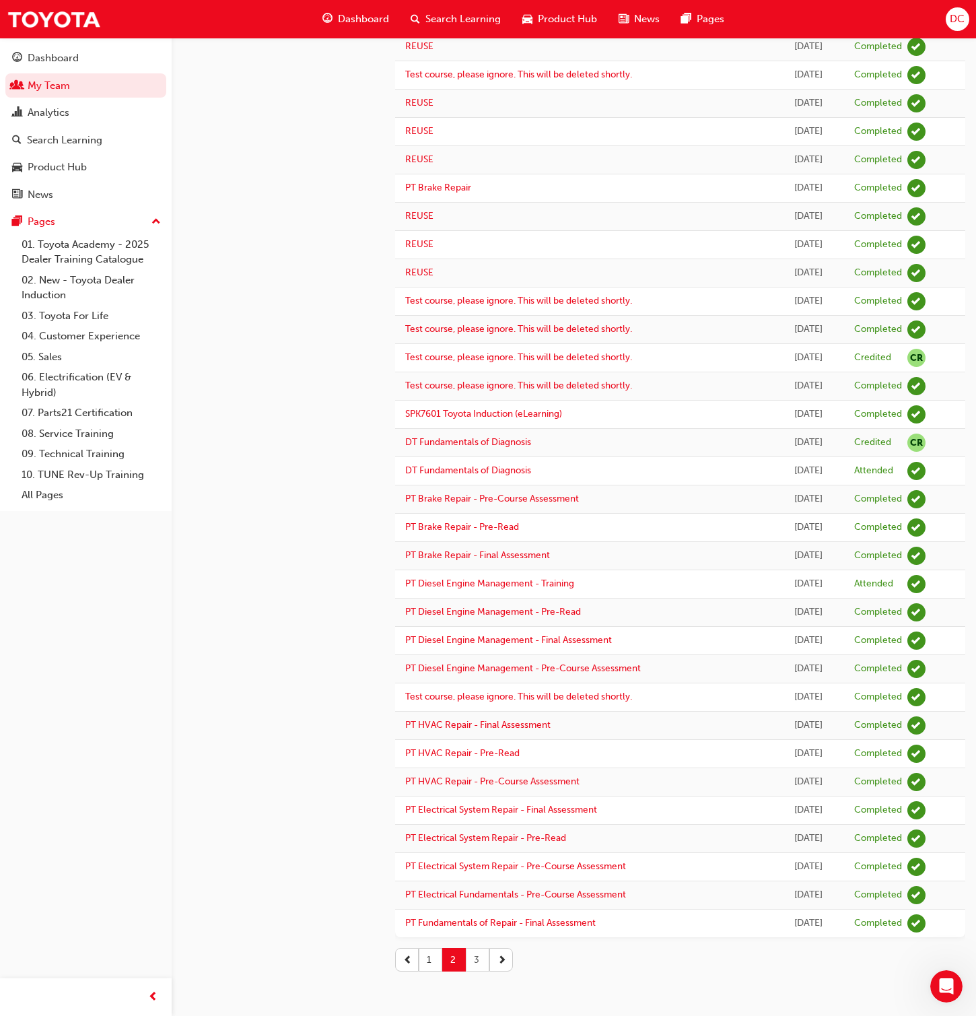
click at [474, 653] on button "3" at bounding box center [478, 960] width 24 height 24
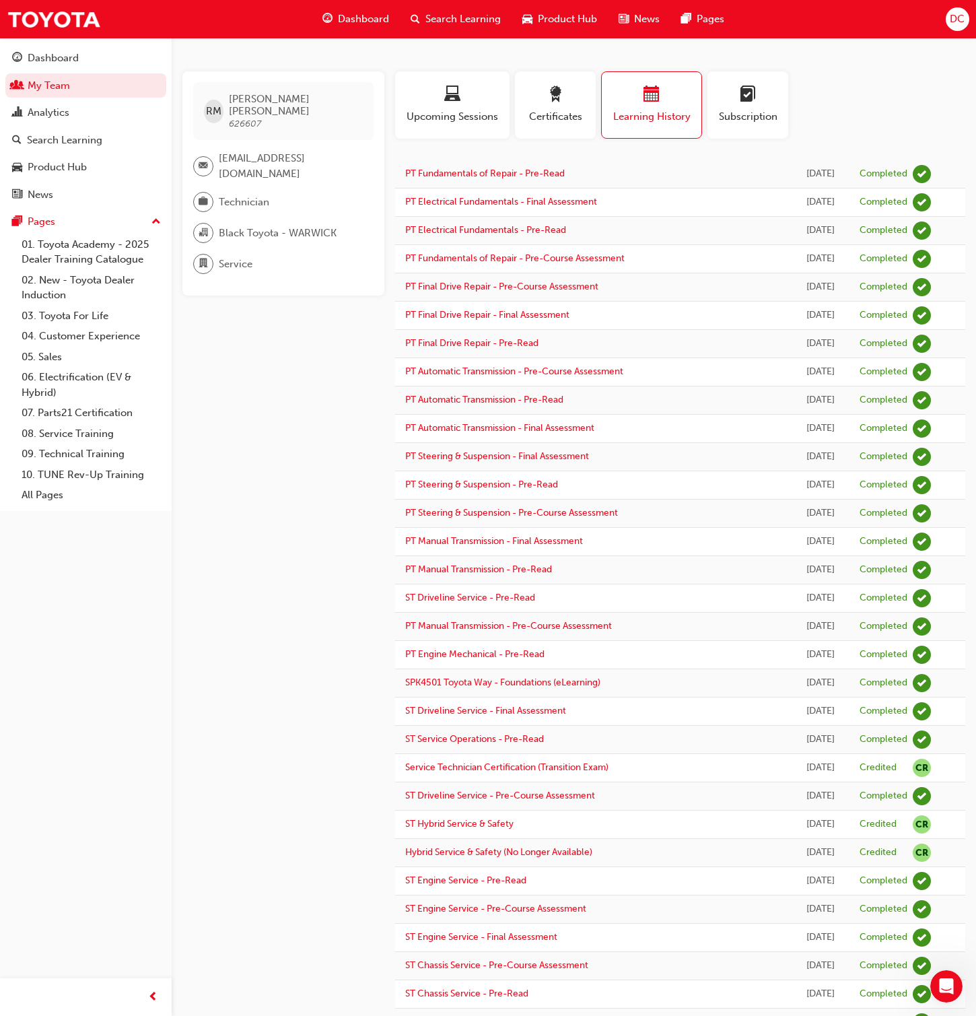
scroll to position [0, 0]
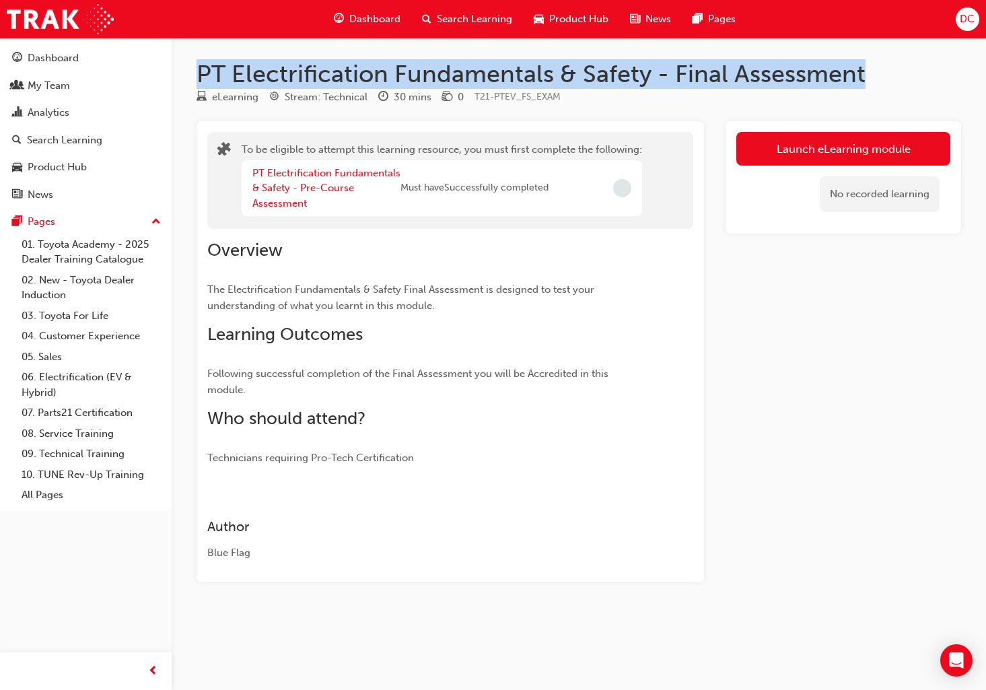
drag, startPoint x: 870, startPoint y: 75, endPoint x: 200, endPoint y: 79, distance: 669.9
click at [200, 79] on h1 "PT Electrification Fundamentals & Safety - Final Assessment" at bounding box center [579, 74] width 765 height 30
copy h1 "PT Electrification Fundamentals & Safety - Final Assessment"
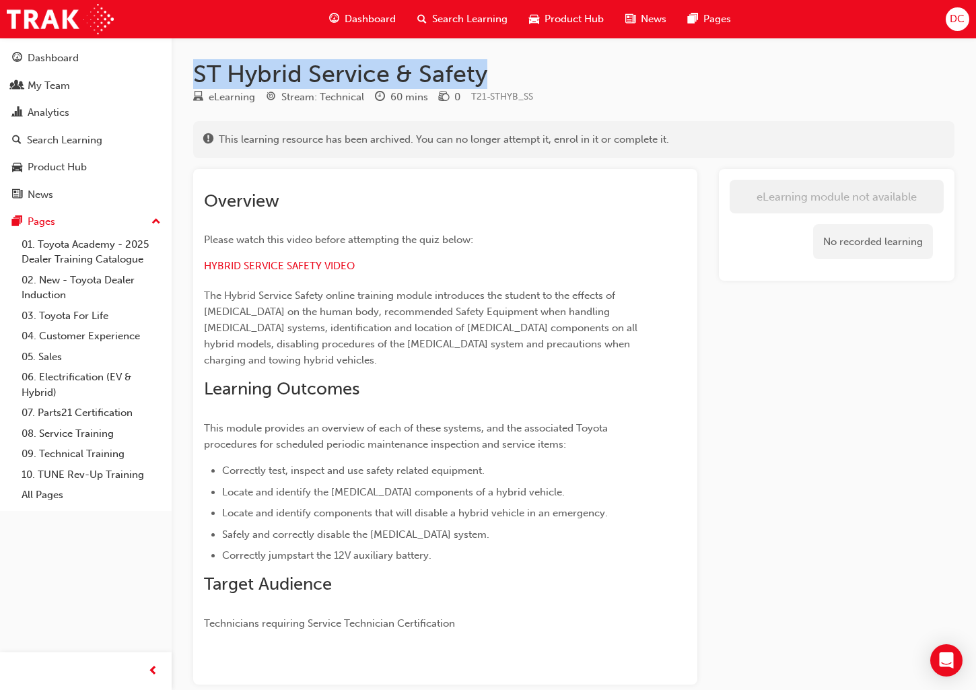
drag, startPoint x: 493, startPoint y: 76, endPoint x: 198, endPoint y: 60, distance: 295.3
click at [198, 60] on h1 "ST Hybrid Service & Safety" at bounding box center [573, 74] width 761 height 30
copy h1 "ST Hybrid Service & Safety"
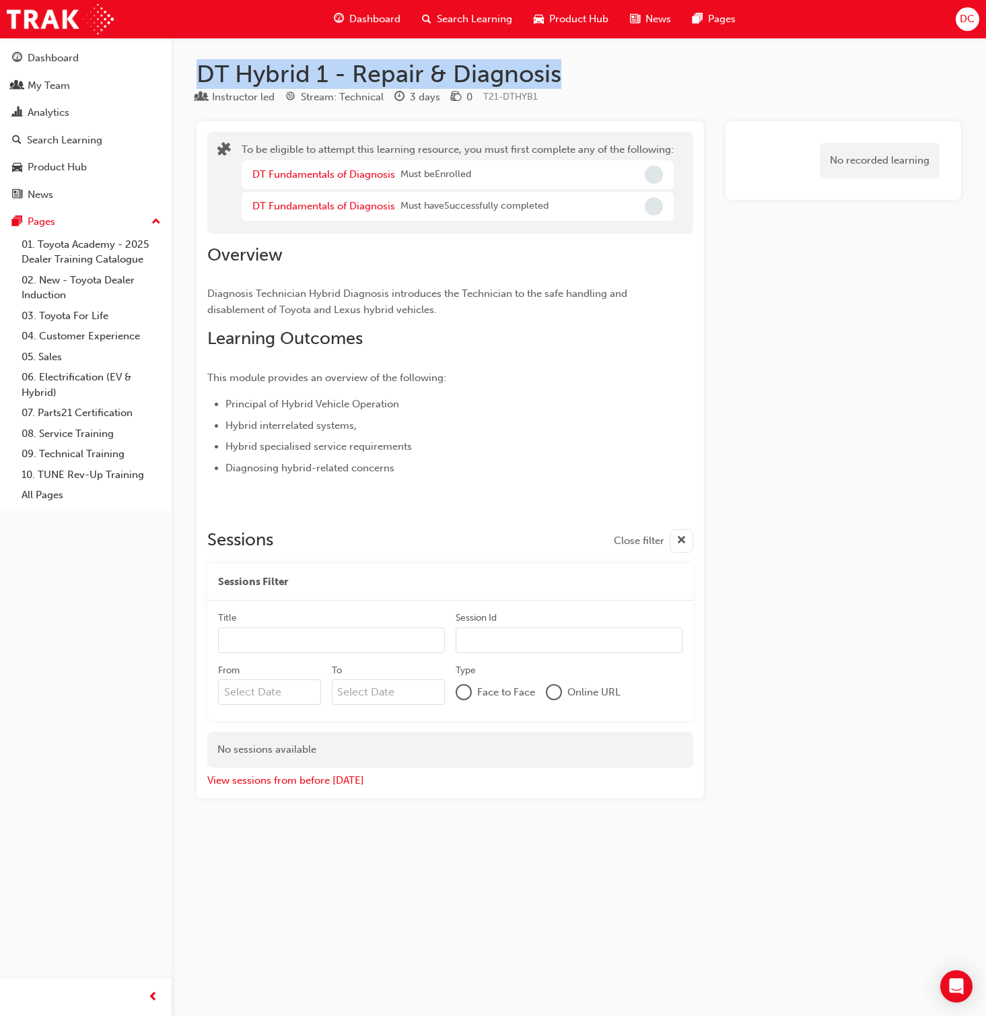
drag, startPoint x: 563, startPoint y: 76, endPoint x: 197, endPoint y: 78, distance: 365.6
click at [197, 78] on h1 "DT Hybrid 1 - Repair & Diagnosis" at bounding box center [579, 74] width 765 height 30
copy h1 "DT Hybrid 1 - Repair & Diagnosis"
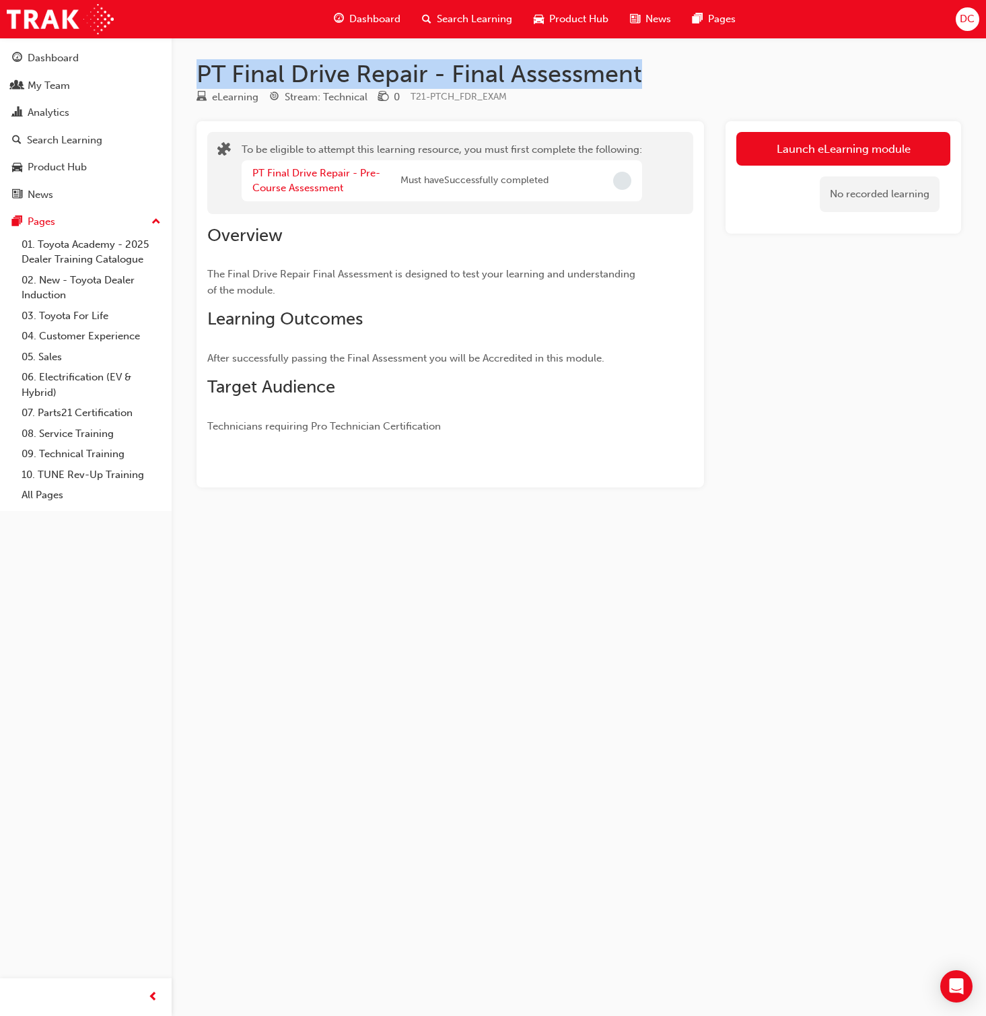
drag, startPoint x: 650, startPoint y: 74, endPoint x: 193, endPoint y: 75, distance: 457.2
click at [193, 75] on div "PT Final Drive Repair - Final Assessment eLearning Stream: Technical 0 T21-PTCH…" at bounding box center [579, 294] width 808 height 471
copy h1 "PT Final Drive Repair - Final Assessment"
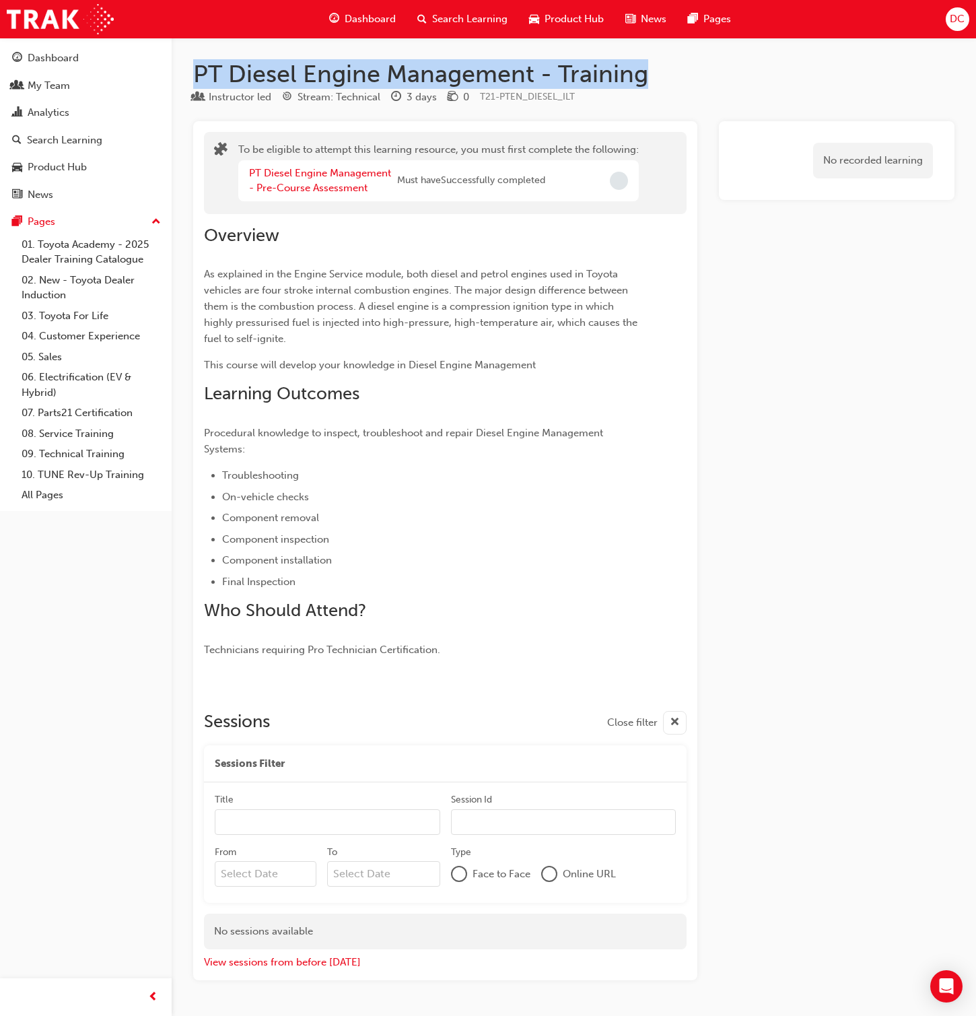
drag, startPoint x: 652, startPoint y: 73, endPoint x: 198, endPoint y: 62, distance: 454.6
click at [198, 62] on h1 "PT Diesel Engine Management - Training" at bounding box center [573, 74] width 761 height 30
copy h1 "PT Diesel Engine Management - Training"
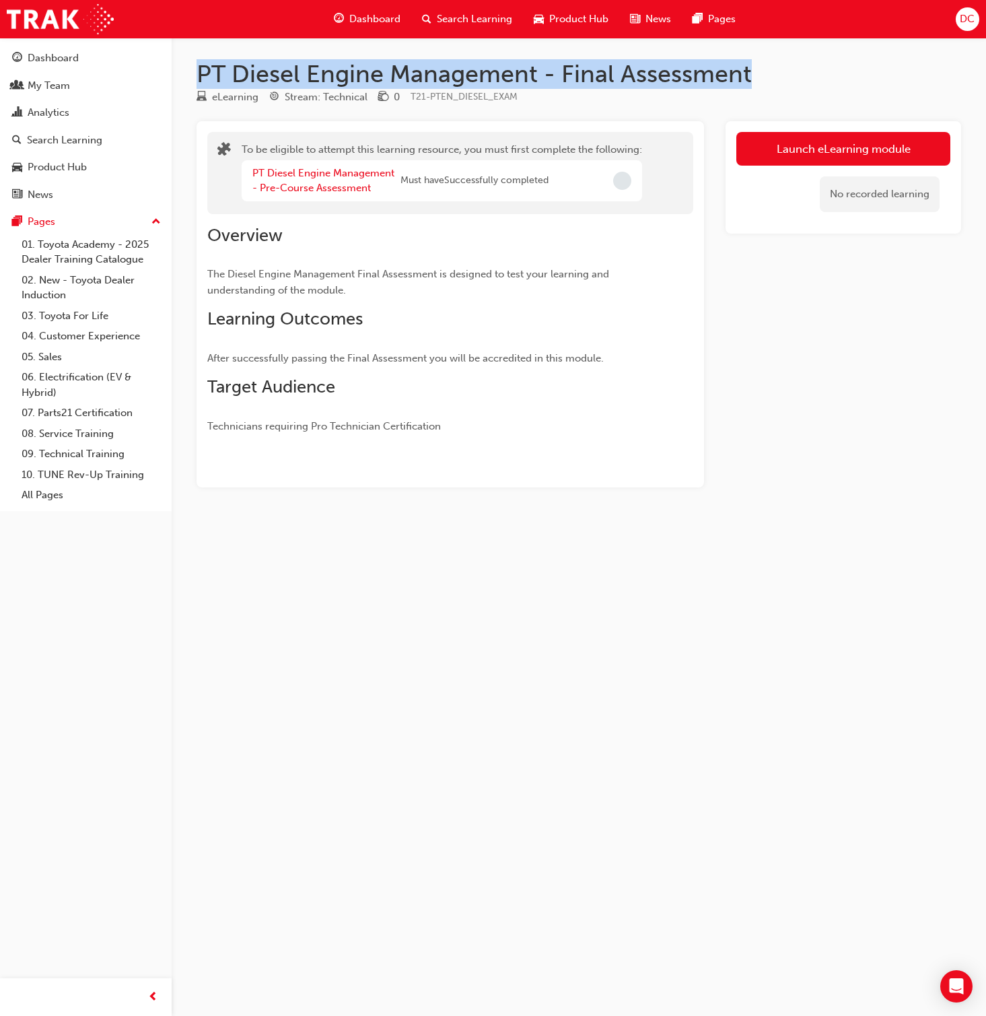
drag, startPoint x: 757, startPoint y: 77, endPoint x: 196, endPoint y: 70, distance: 560.9
click at [196, 70] on div "PT Diesel Engine Management - Final Assessment eLearning Stream: Technical 0 T2…" at bounding box center [579, 294] width 808 height 471
copy h1 "PT Diesel Engine Management - Final Assessment"
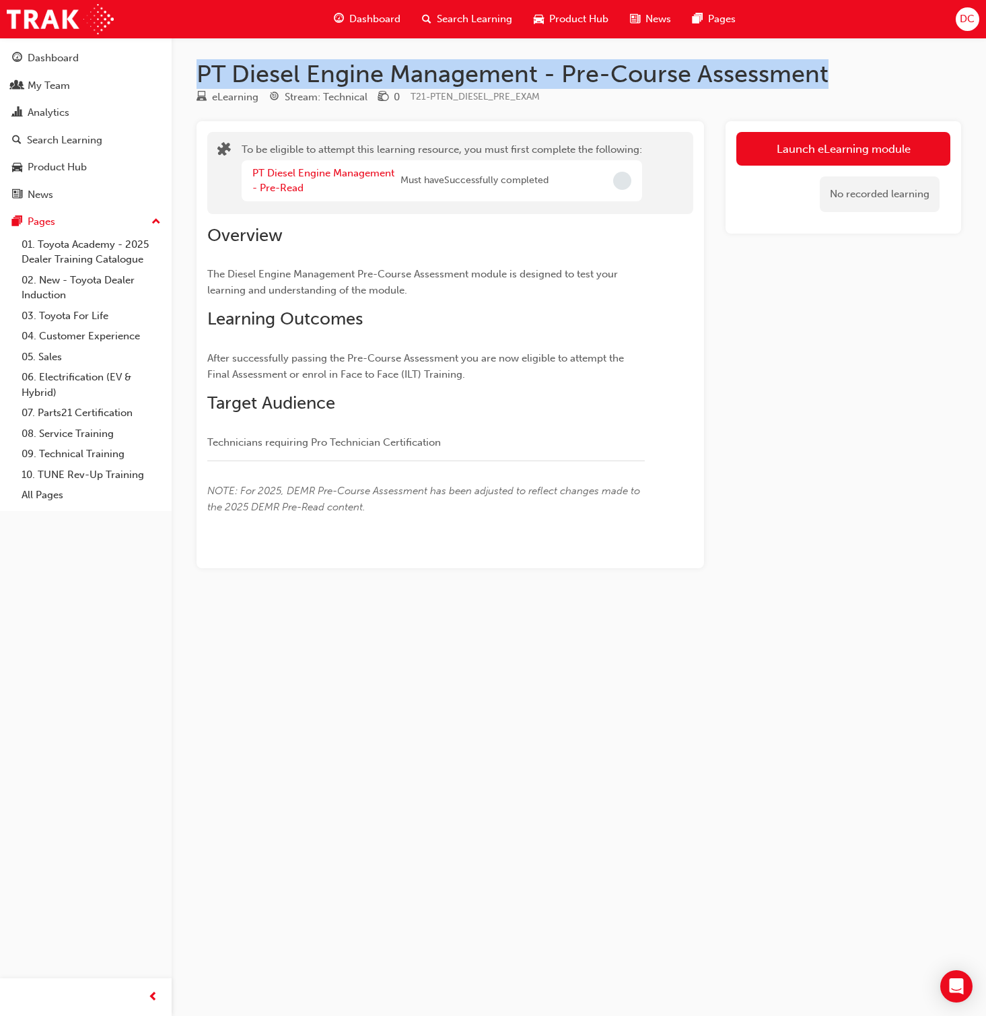
drag, startPoint x: 839, startPoint y: 77, endPoint x: 201, endPoint y: 79, distance: 638.3
click at [201, 79] on h1 "PT Diesel Engine Management - Pre-Course Assessment" at bounding box center [579, 74] width 765 height 30
copy h1 "PT Diesel Engine Management - Pre-Course Assessment"
click at [334, 171] on link "PT Diesel Engine Management - Pre-Read" at bounding box center [323, 181] width 142 height 28
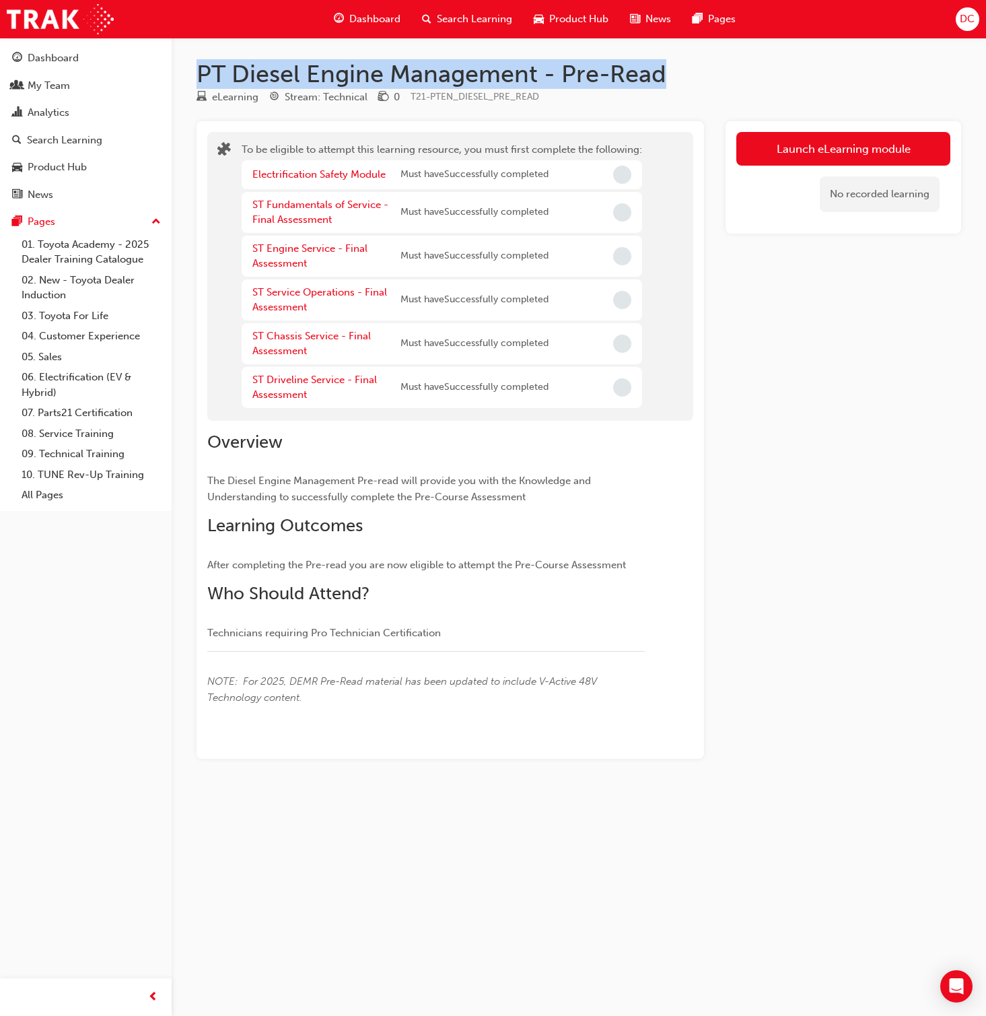
drag, startPoint x: 670, startPoint y: 75, endPoint x: 199, endPoint y: 83, distance: 470.7
click at [199, 83] on h1 "PT Diesel Engine Management - Pre-Read" at bounding box center [579, 74] width 765 height 30
copy h1 "PT Diesel Engine Management - Pre-Read"
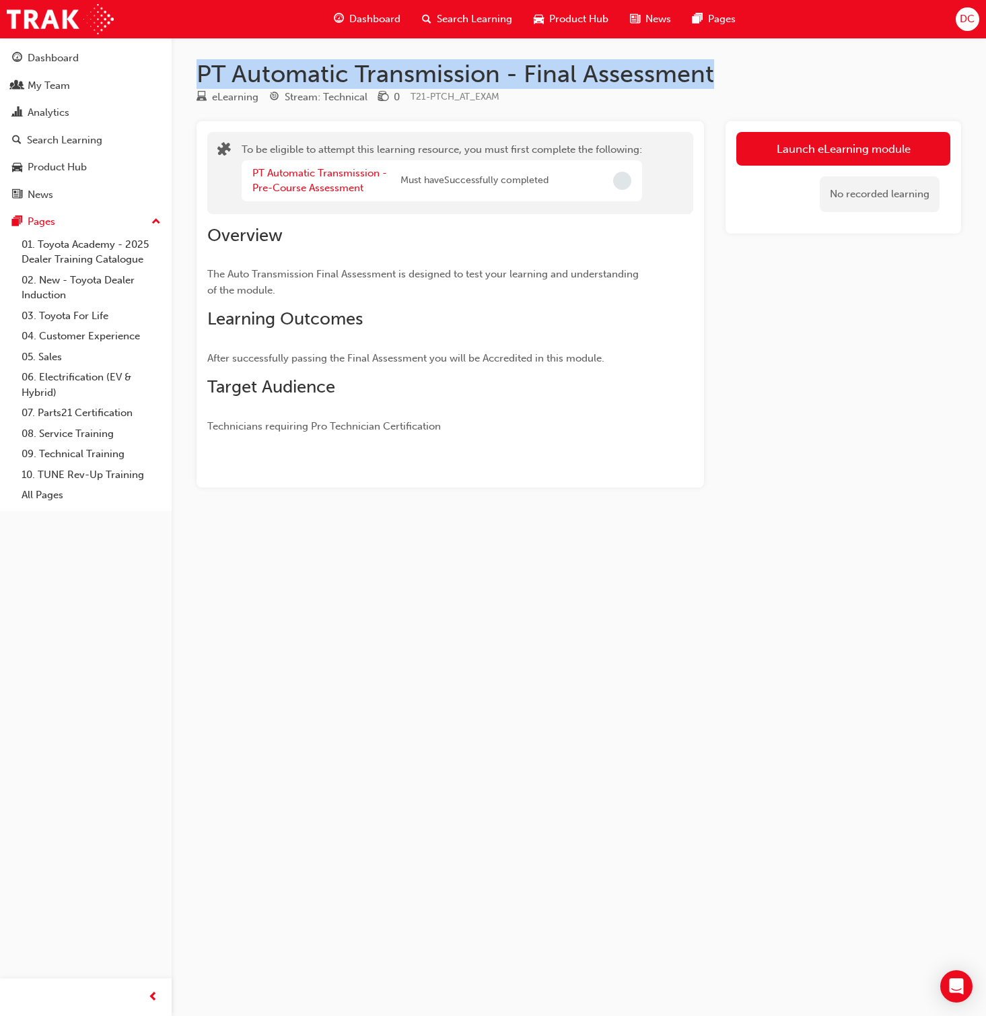
drag, startPoint x: 720, startPoint y: 78, endPoint x: 201, endPoint y: 75, distance: 519.1
click at [201, 75] on h1 "PT Automatic Transmission - Final Assessment" at bounding box center [579, 74] width 765 height 30
copy h1 "PT Automatic Transmission - Final Assessment"
click at [309, 173] on link "PT Automatic Transmission - Pre-Course Assessment" at bounding box center [319, 181] width 135 height 28
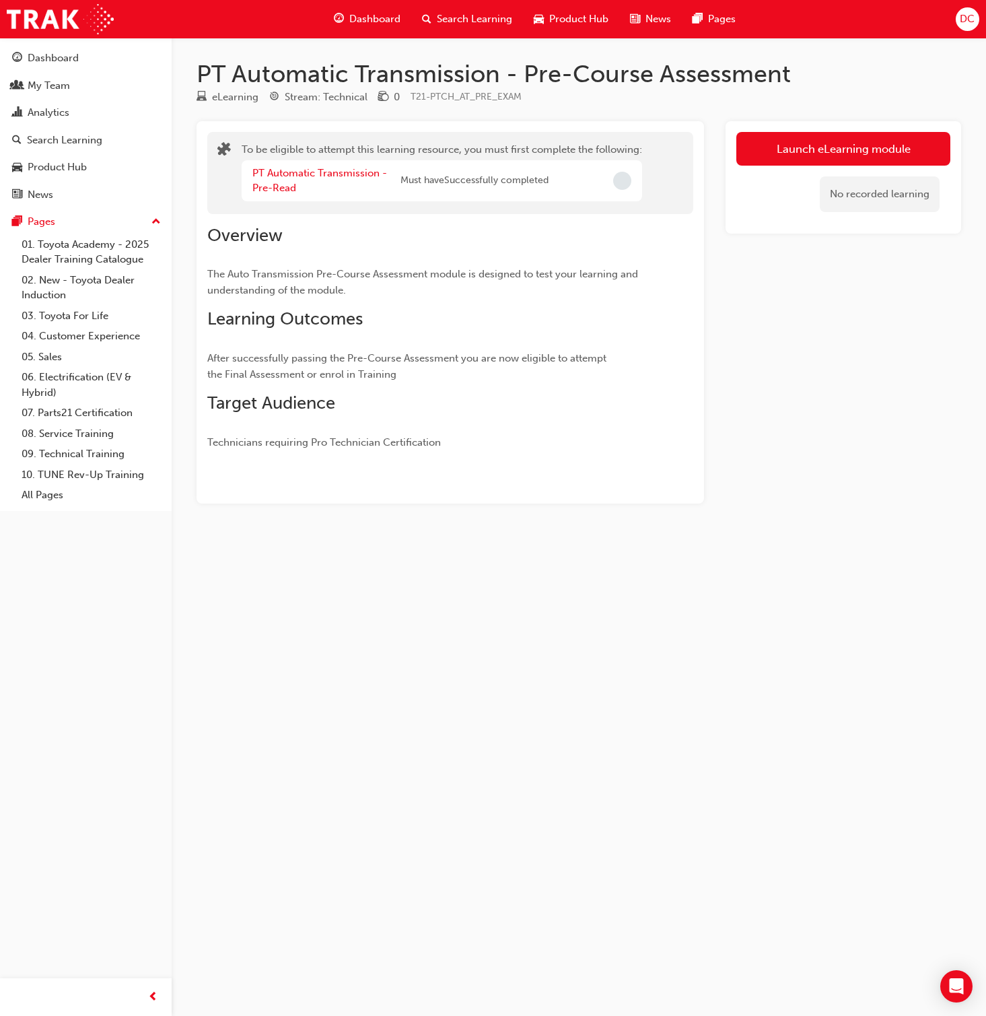
click at [796, 75] on h1 "PT Automatic Transmission - Pre-Course Assessment" at bounding box center [579, 74] width 765 height 30
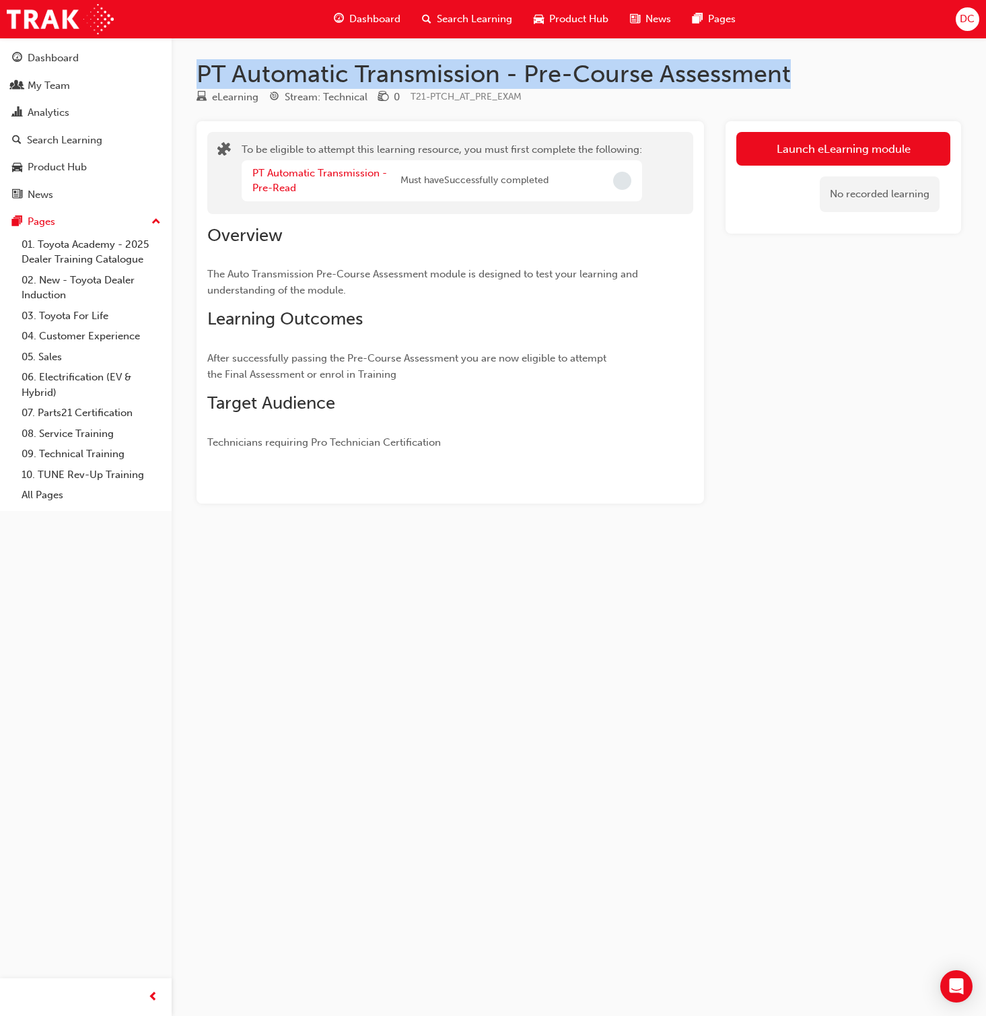
drag, startPoint x: 801, startPoint y: 74, endPoint x: 202, endPoint y: 83, distance: 598.6
click at [202, 83] on h1 "PT Automatic Transmission - Pre-Course Assessment" at bounding box center [579, 74] width 765 height 30
copy h1 "PT Automatic Transmission - Pre-Course Assessment"
click at [281, 177] on link "PT Automatic Transmission - Pre-Read" at bounding box center [319, 181] width 135 height 28
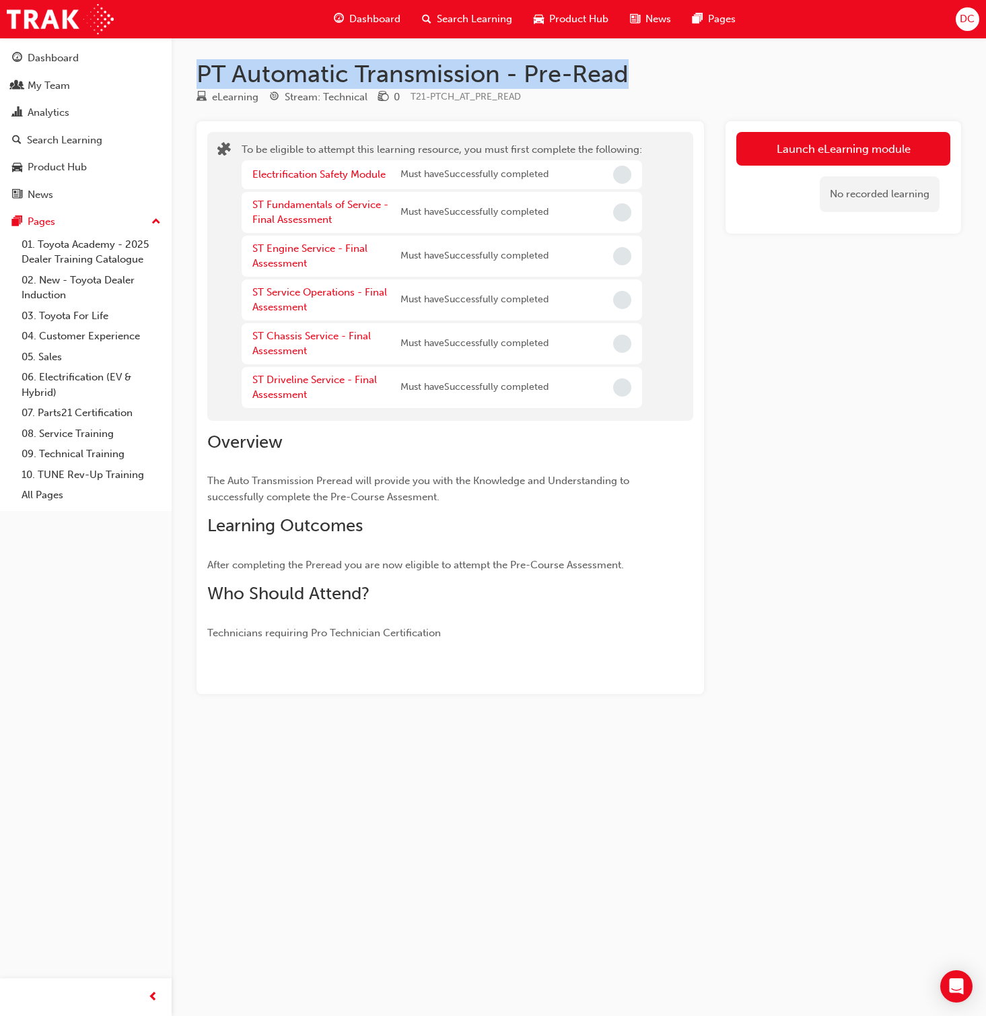
drag, startPoint x: 630, startPoint y: 74, endPoint x: 200, endPoint y: 76, distance: 429.6
click at [200, 76] on h1 "PT Automatic Transmission - Pre-Read" at bounding box center [579, 74] width 765 height 30
copy h1 "PT Automatic Transmission - Pre-Read"
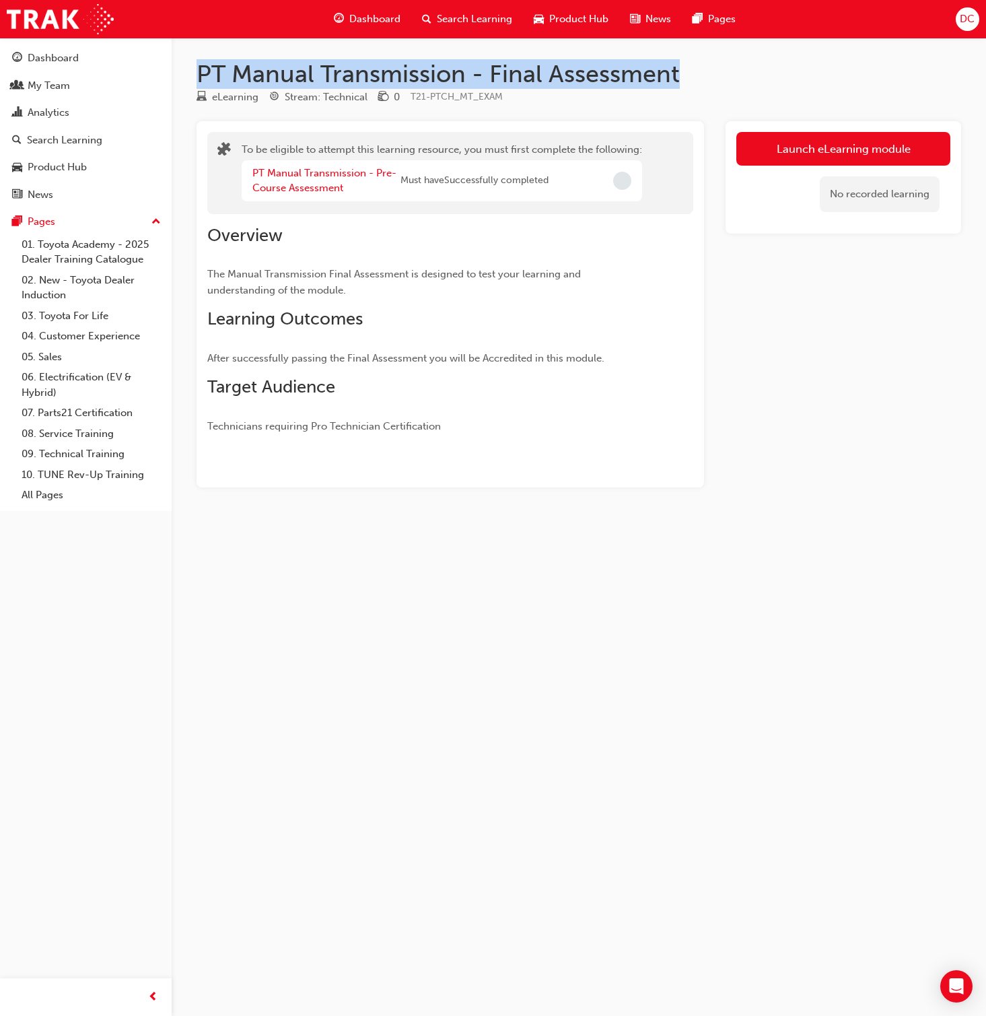
drag, startPoint x: 685, startPoint y: 75, endPoint x: 197, endPoint y: 80, distance: 487.5
click at [197, 80] on h1 "PT Manual Transmission - Final Assessment" at bounding box center [579, 74] width 765 height 30
copy h1 "PT Manual Transmission - Final Assessment"
click at [293, 186] on link "PT Manual Transmission - Pre-Course Assessment" at bounding box center [324, 181] width 144 height 28
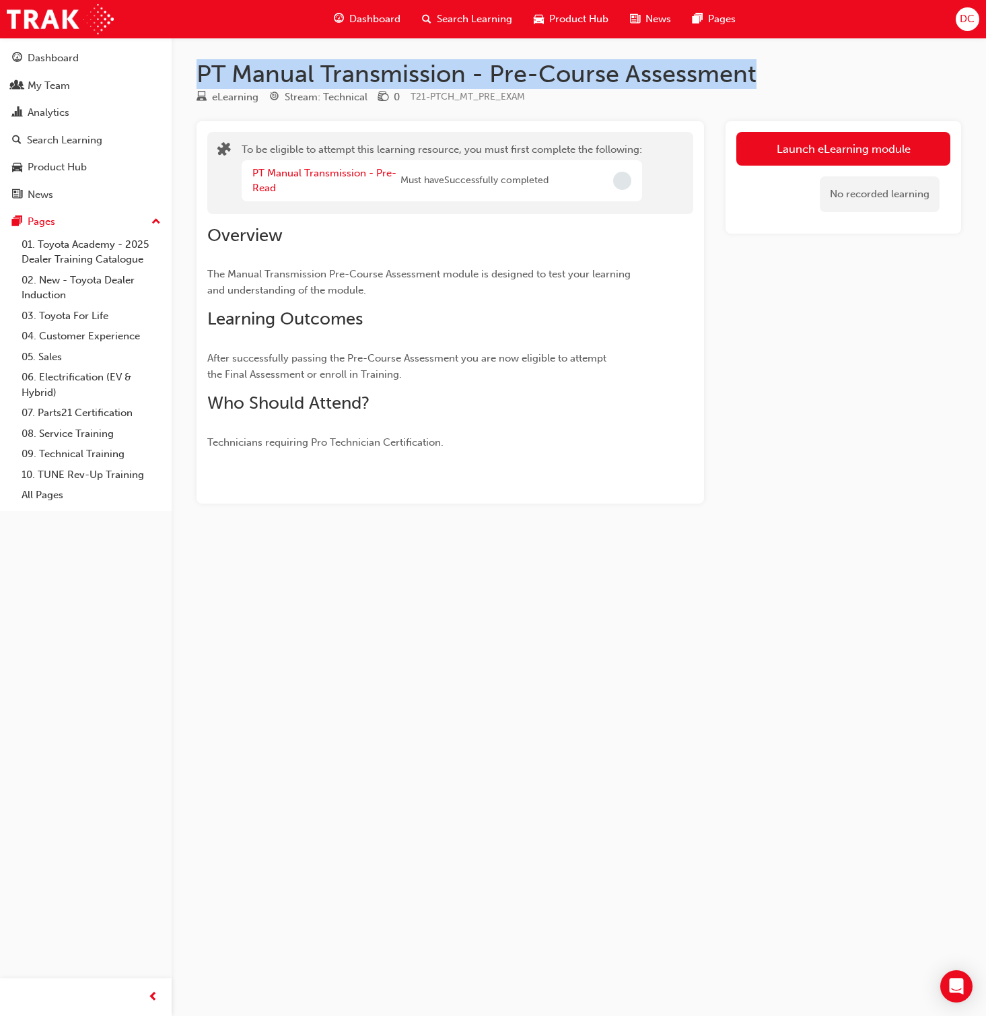
drag, startPoint x: 652, startPoint y: 69, endPoint x: 199, endPoint y: 61, distance: 453.2
click at [199, 61] on h1 "PT Manual Transmission - Pre-Course Assessment" at bounding box center [579, 74] width 765 height 30
copy h1 "PT Manual Transmission - Pre-Course Assessment"
click at [711, 81] on h1 "PT Manual Transmission - Pre-Course Assessment" at bounding box center [579, 74] width 765 height 30
drag, startPoint x: 760, startPoint y: 75, endPoint x: 201, endPoint y: 76, distance: 559.5
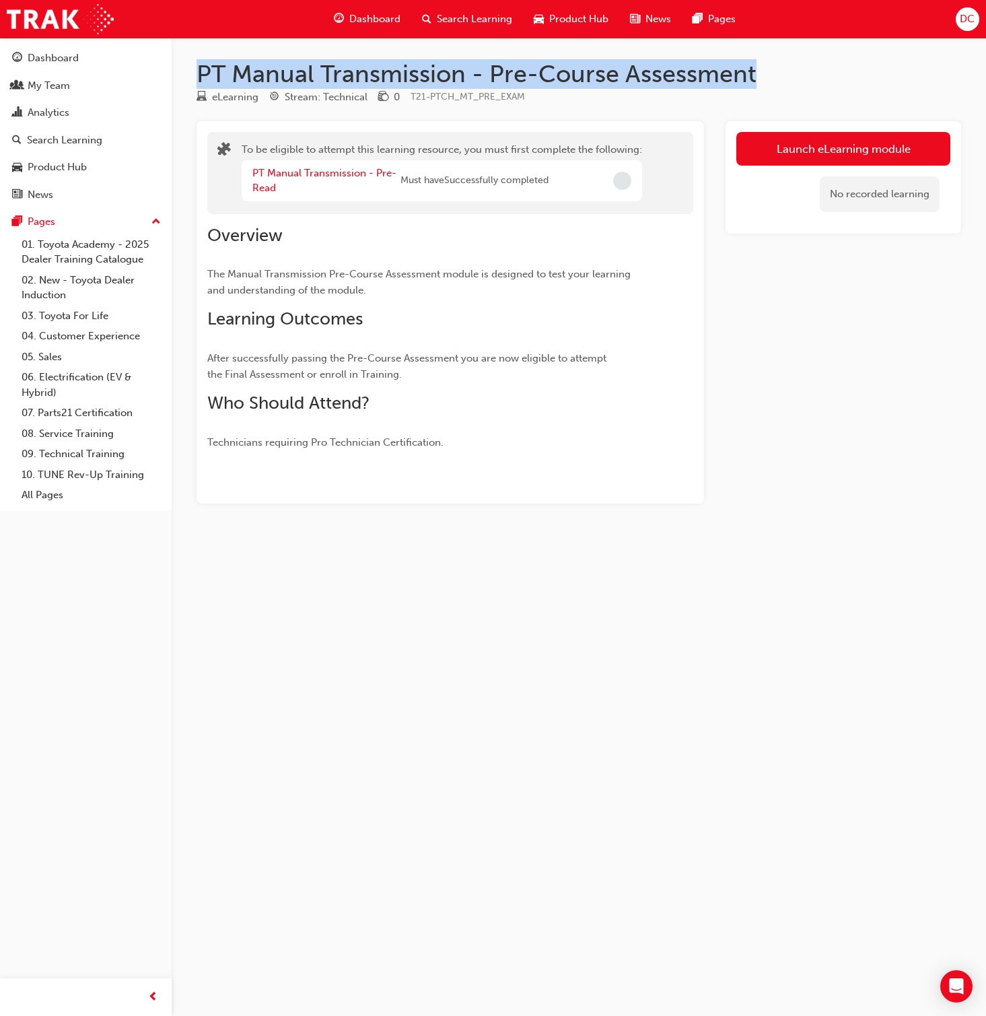
click at [201, 76] on h1 "PT Manual Transmission - Pre-Course Assessment" at bounding box center [579, 74] width 765 height 30
copy h1 "PT Manual Transmission - Pre-Course Assessment"
click at [319, 170] on link "PT Manual Transmission - Pre-Read" at bounding box center [324, 181] width 144 height 28
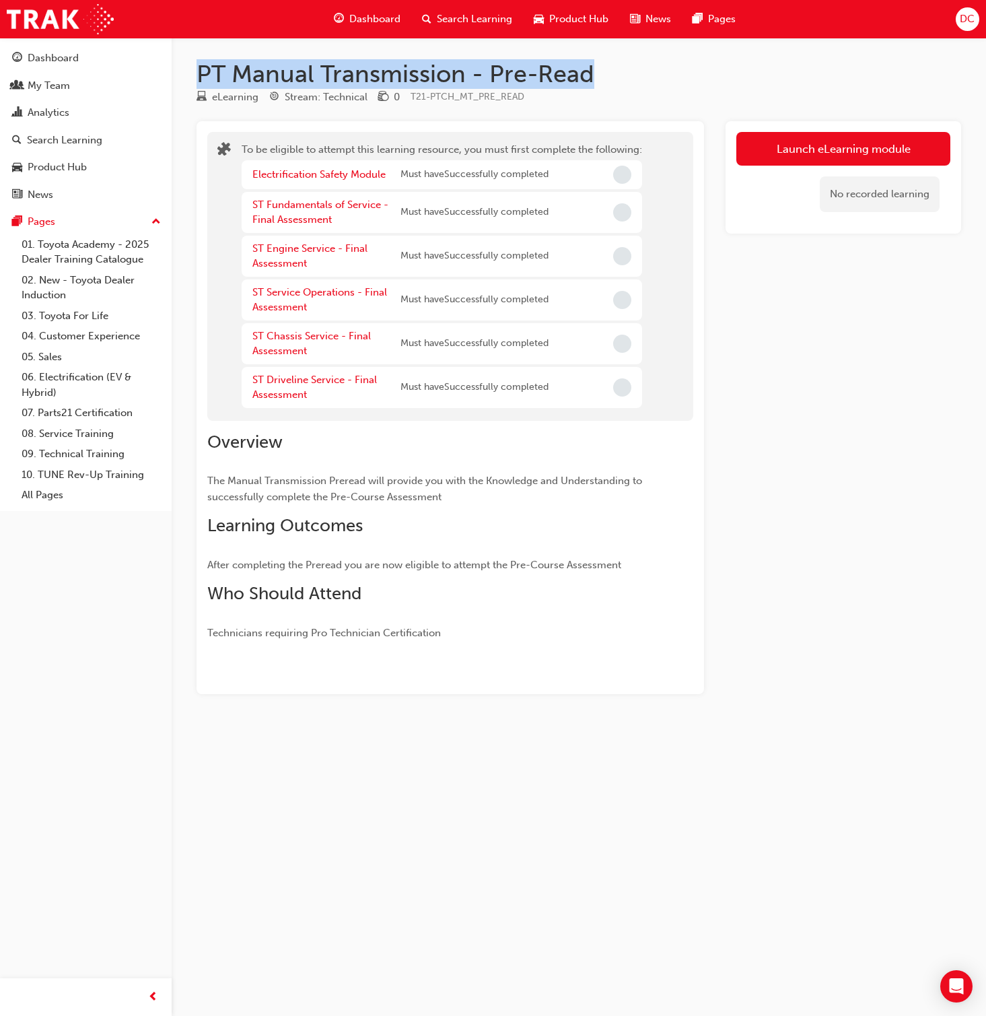
drag, startPoint x: 602, startPoint y: 77, endPoint x: 199, endPoint y: 79, distance: 403.3
click at [199, 79] on h1 "PT Manual Transmission - Pre-Read" at bounding box center [579, 74] width 765 height 30
copy h1 "PT Manual Transmission - Pre-Read"
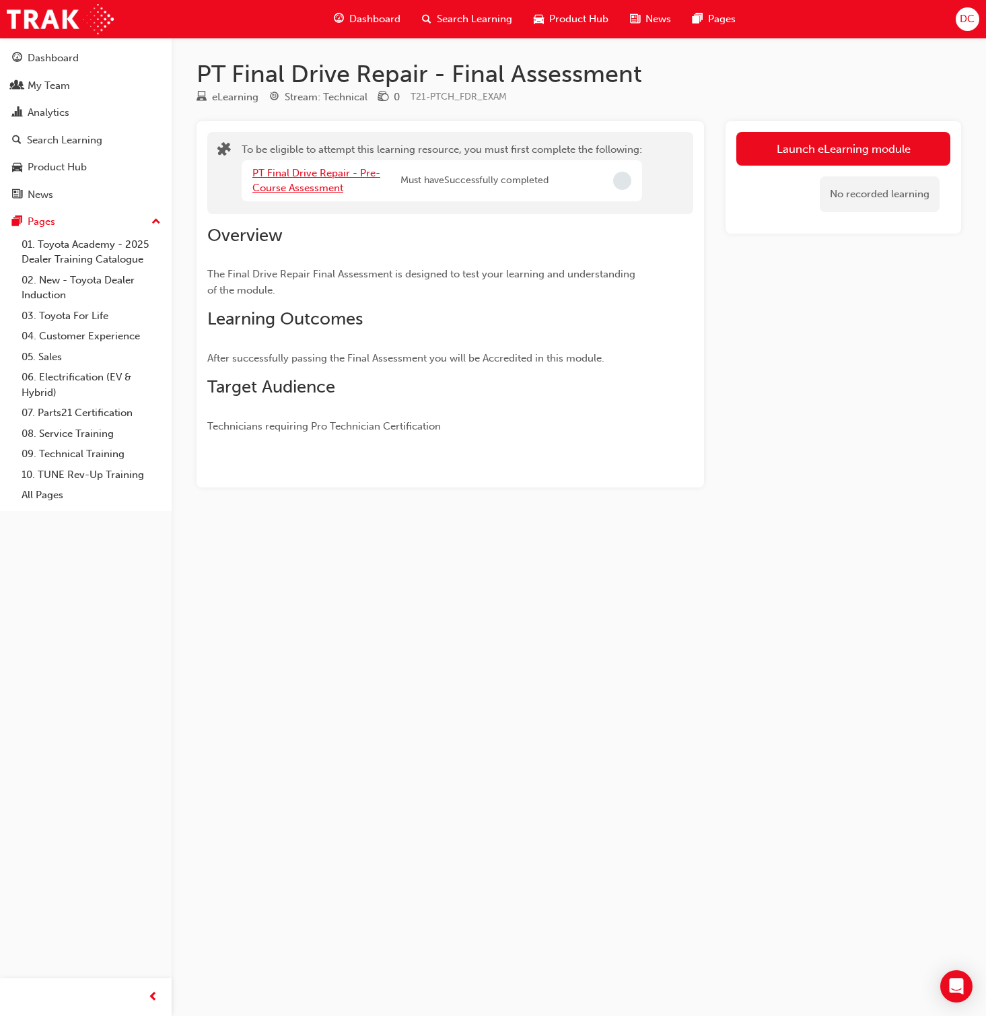
click at [308, 182] on link "PT Final Drive Repair - Pre-Course Assessment" at bounding box center [316, 181] width 128 height 28
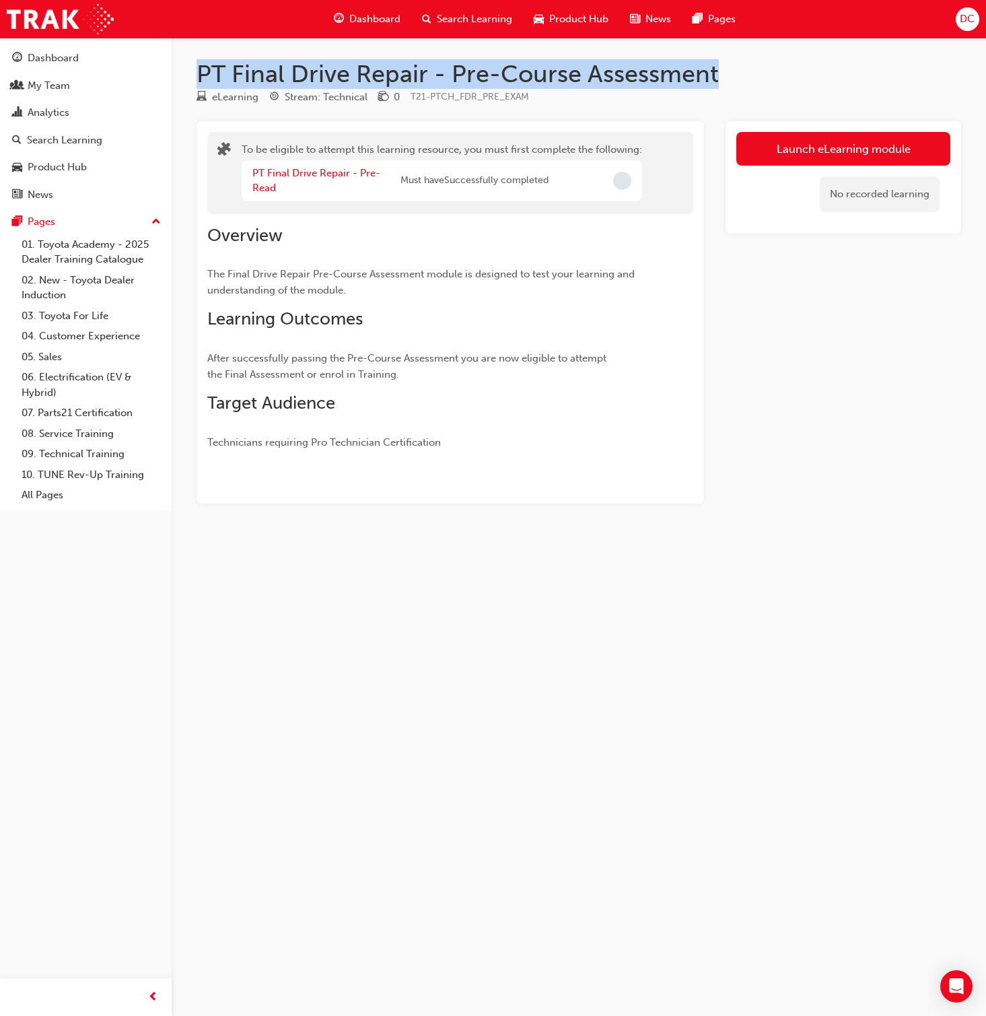
drag, startPoint x: 719, startPoint y: 78, endPoint x: 200, endPoint y: 70, distance: 519.2
click at [200, 70] on h1 "PT Final Drive Repair - Pre-Course Assessment" at bounding box center [579, 74] width 765 height 30
copy h1 "PT Final Drive Repair - Pre-Course Assessment"
click at [304, 176] on link "PT Final Drive Repair - Pre-Read" at bounding box center [316, 181] width 128 height 28
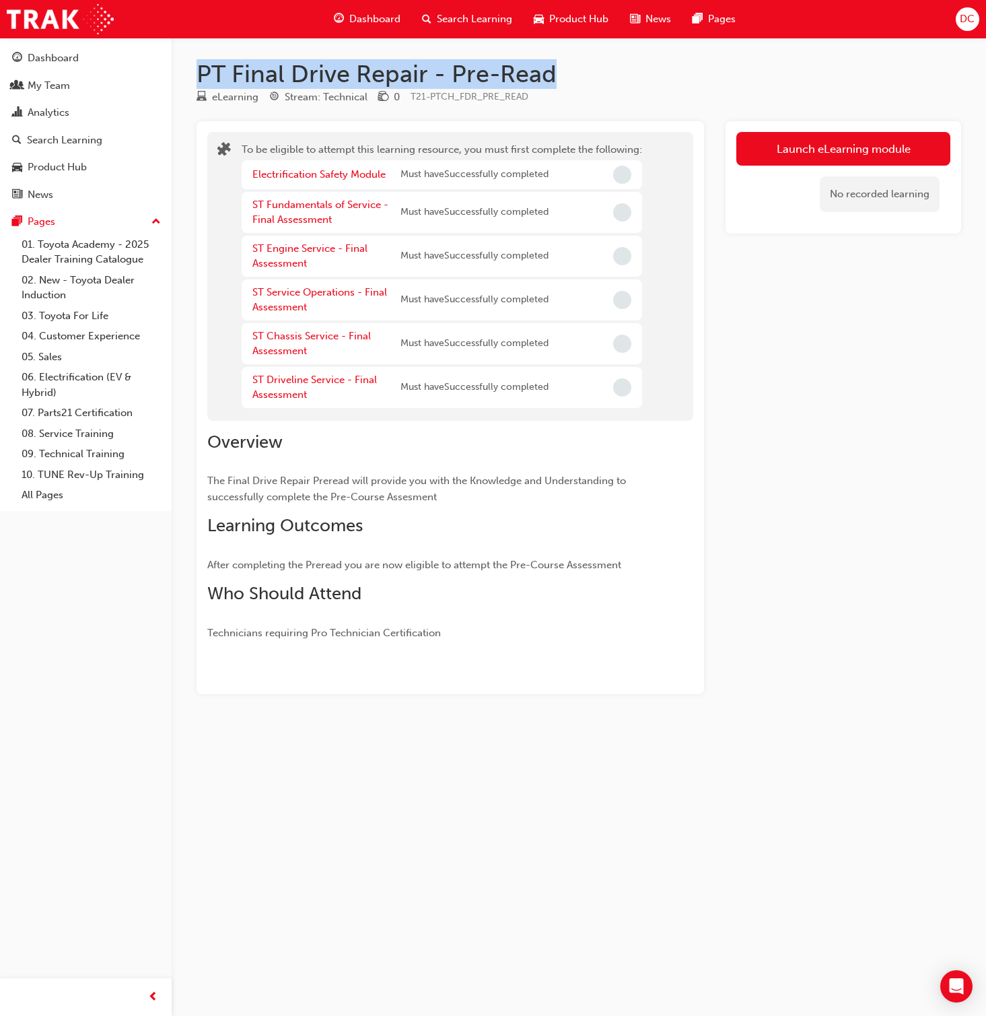
drag, startPoint x: 558, startPoint y: 74, endPoint x: 199, endPoint y: 73, distance: 358.9
click at [199, 73] on h1 "PT Final Drive Repair - Pre-Read" at bounding box center [579, 74] width 765 height 30
copy h1 "PT Final Drive Repair - Pre-Read"
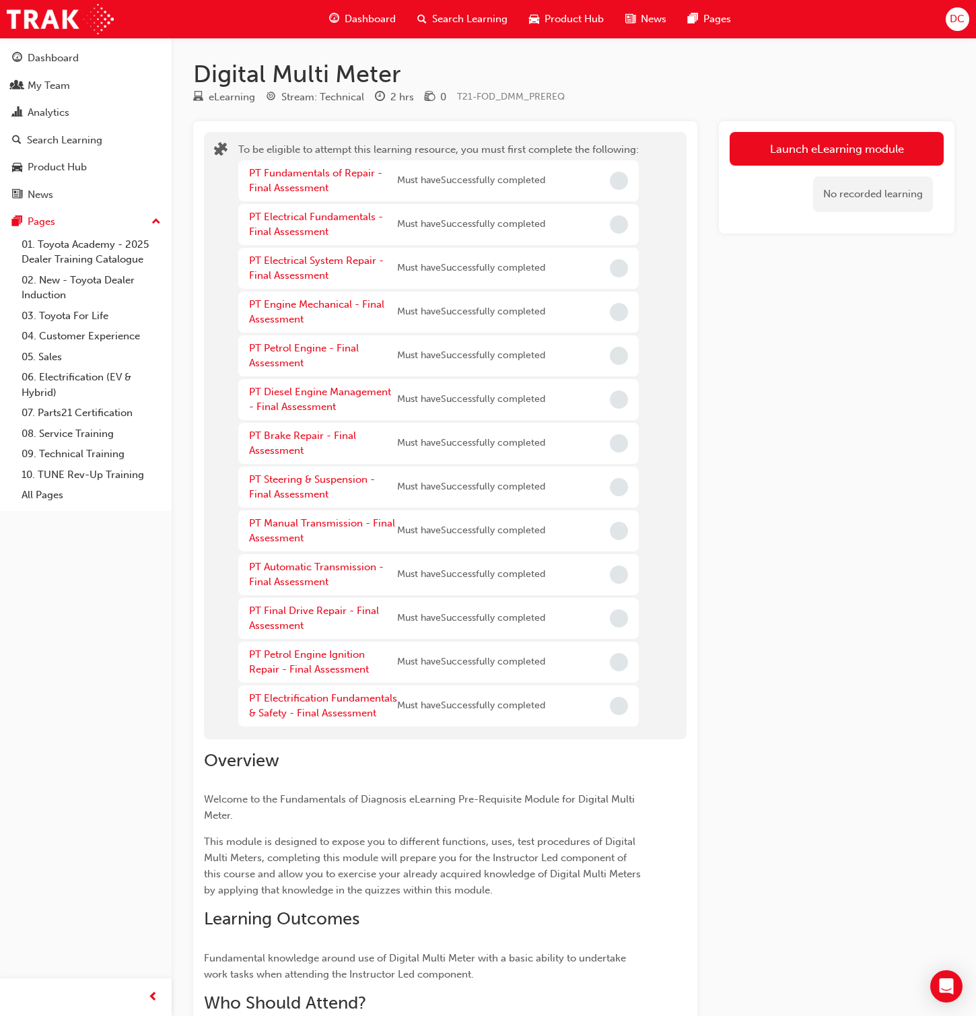
click at [782, 549] on div "Launch eLearning module No recorded learning" at bounding box center [837, 652] width 236 height 1062
